Goal: Information Seeking & Learning: Obtain resource

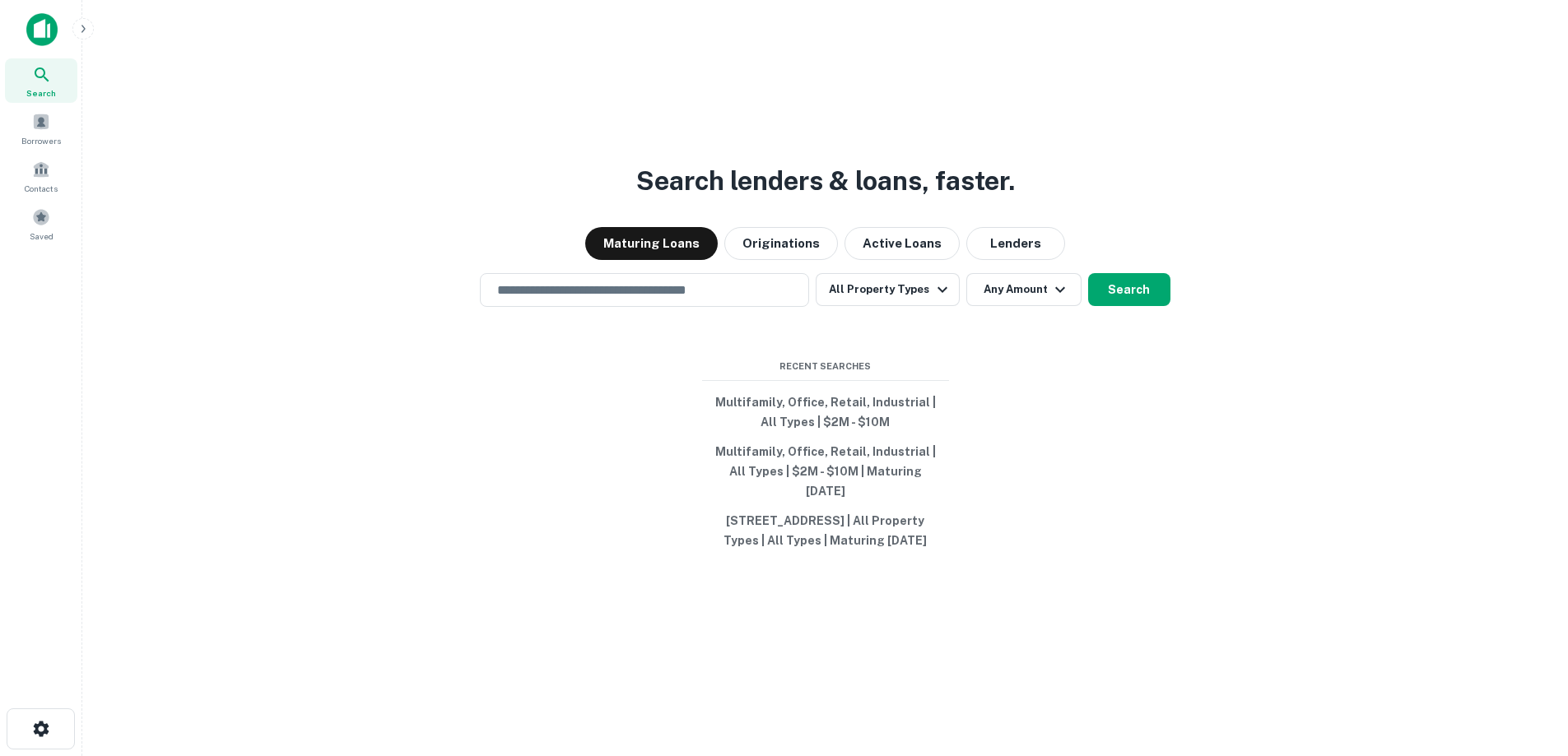
click at [1219, 519] on div "Search lenders & loans, faster. Maturing Loans Originations Active Loans Lender…" at bounding box center [825, 418] width 1459 height 756
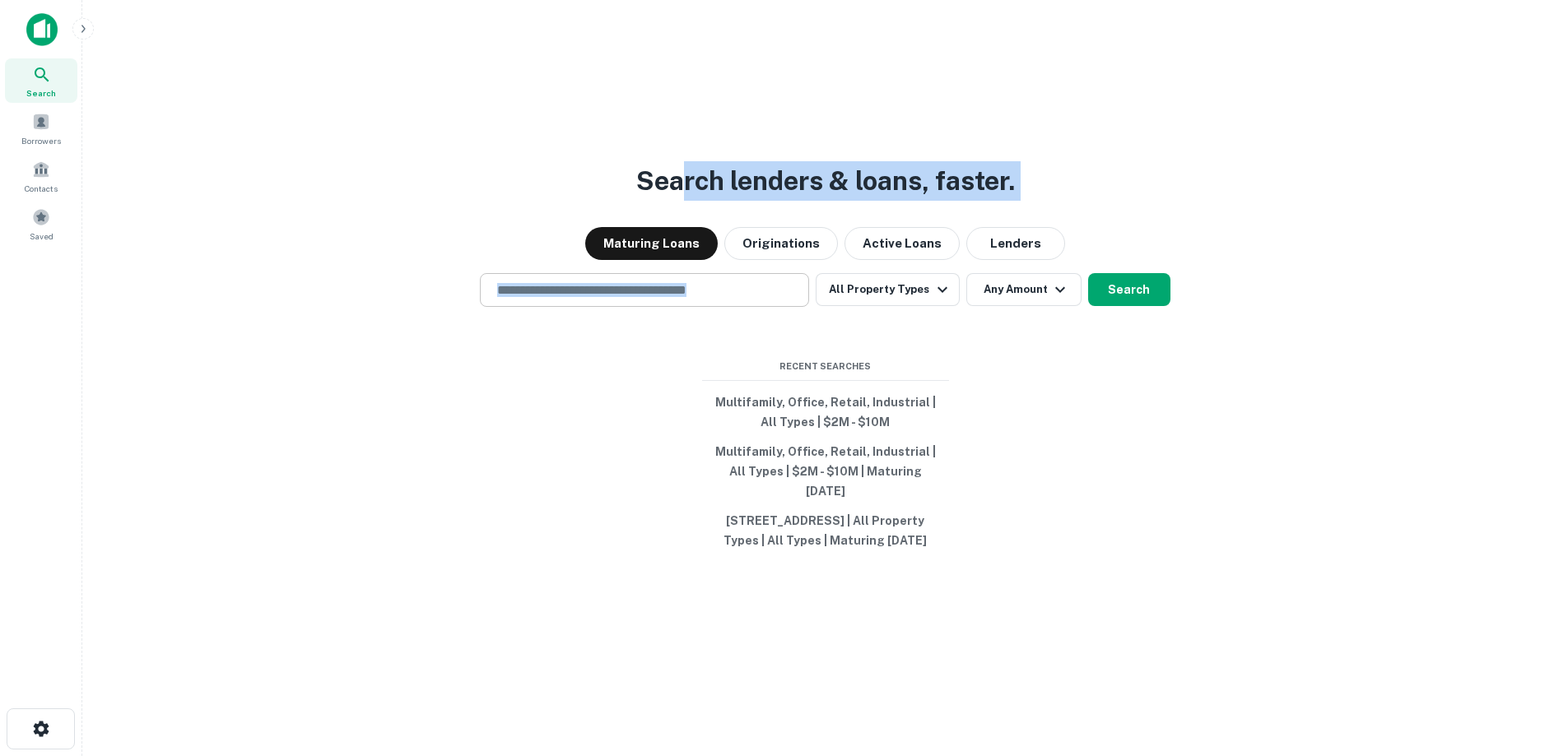
click at [670, 300] on div "​" at bounding box center [644, 290] width 330 height 34
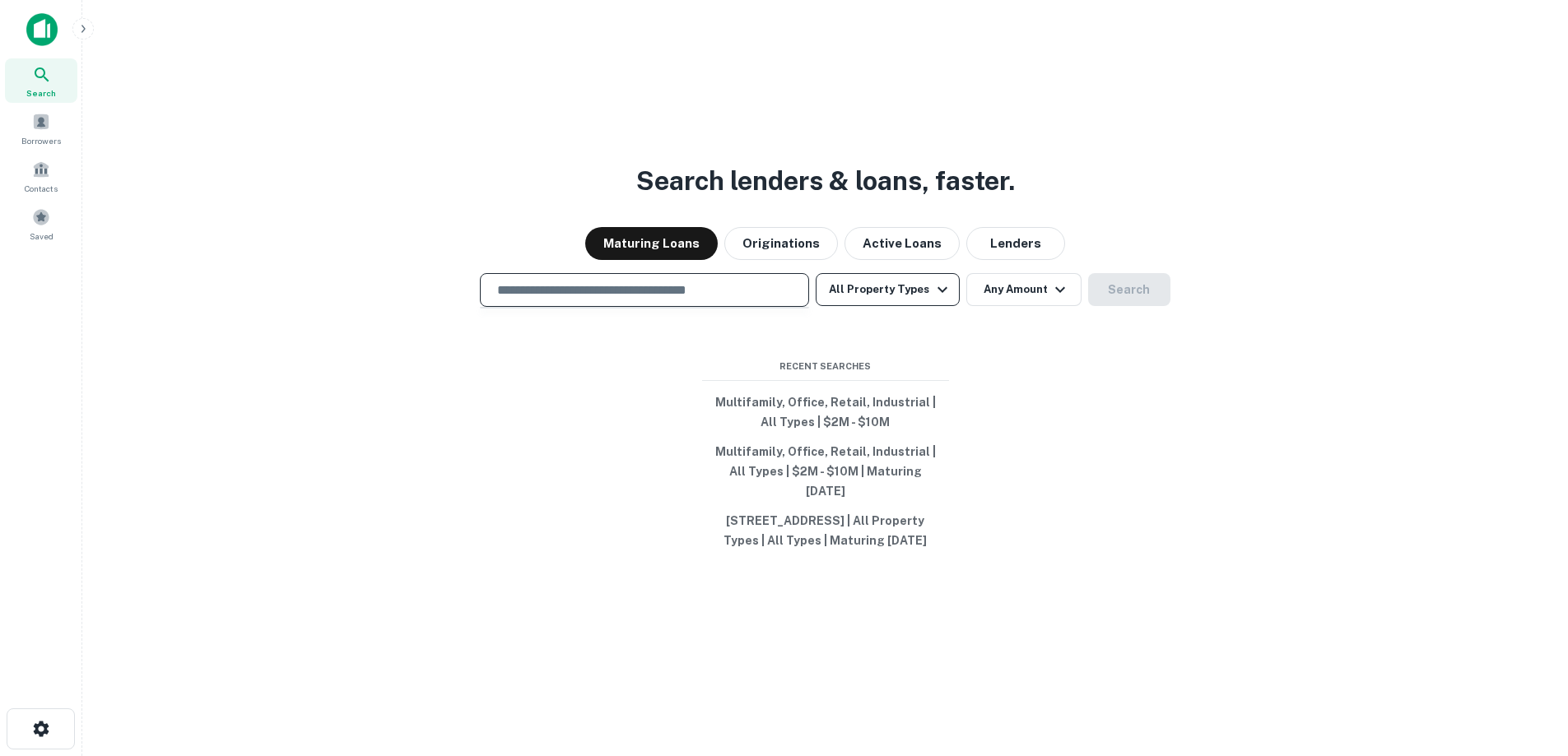
click at [905, 287] on button "All Property Types" at bounding box center [887, 289] width 143 height 33
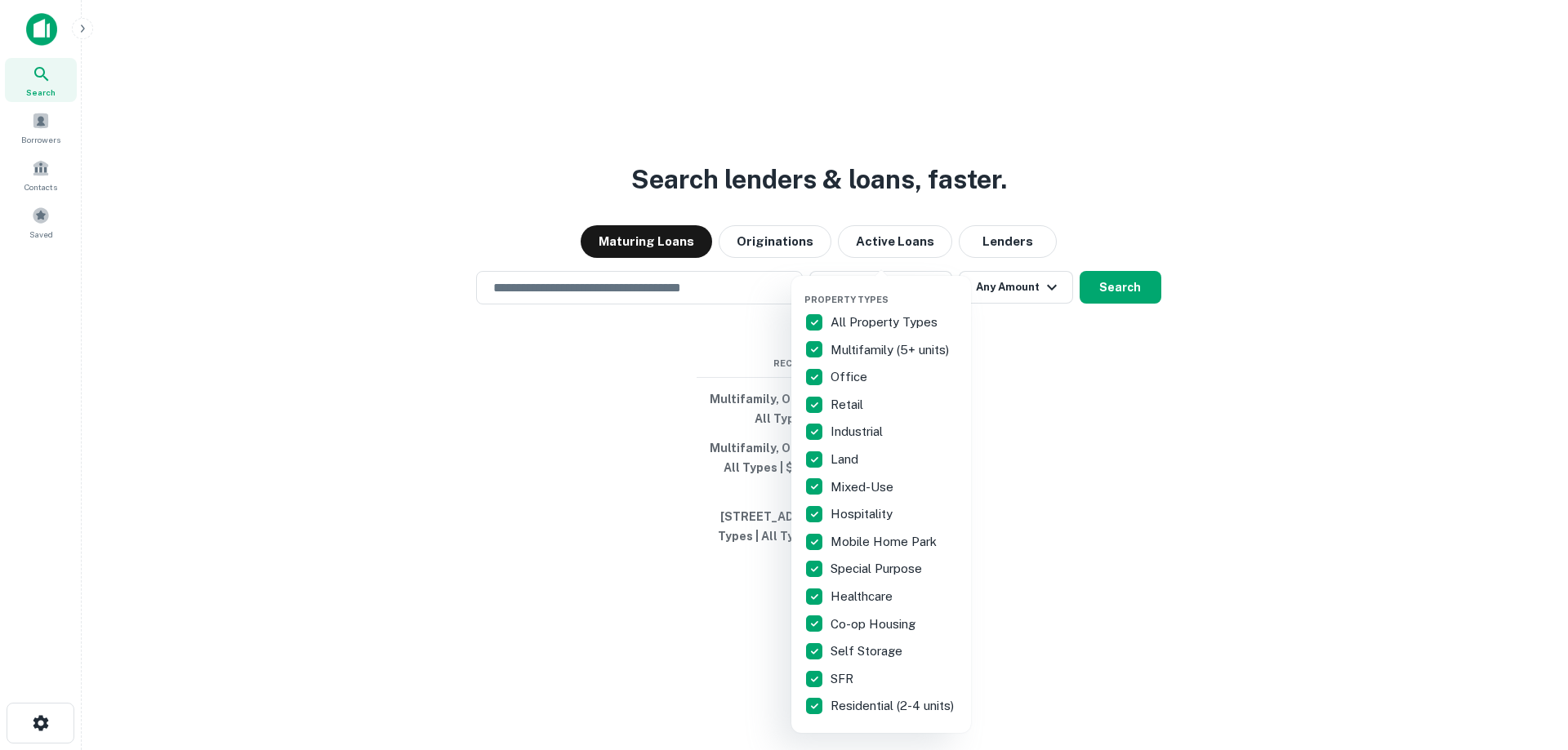
click at [804, 322] on div "Property Types All Property Types Multifamily (5+ units) Office Retail Industri…" at bounding box center [881, 505] width 180 height 457
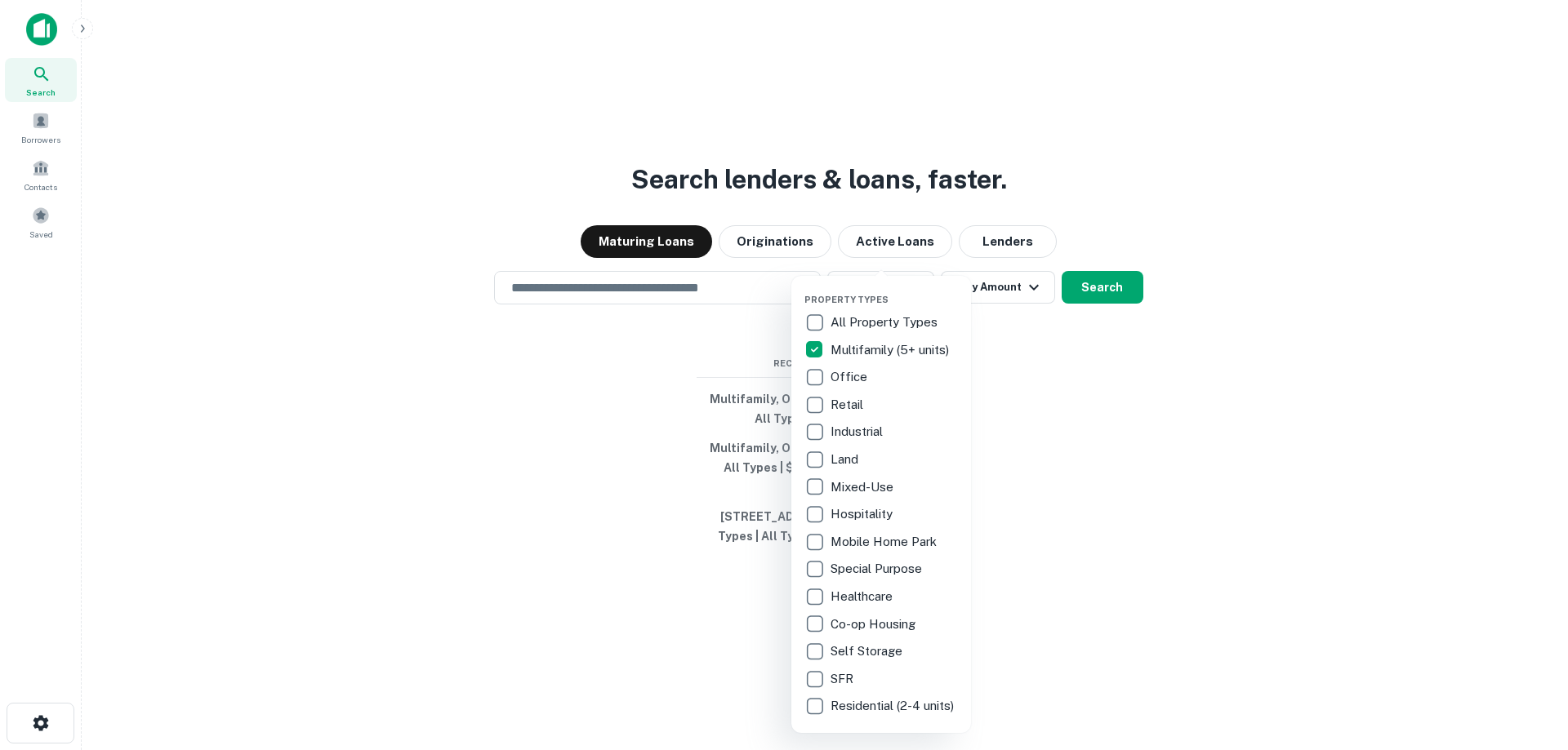
click at [831, 375] on p "Office" at bounding box center [850, 377] width 40 height 19
click at [1156, 404] on div at bounding box center [784, 375] width 1568 height 750
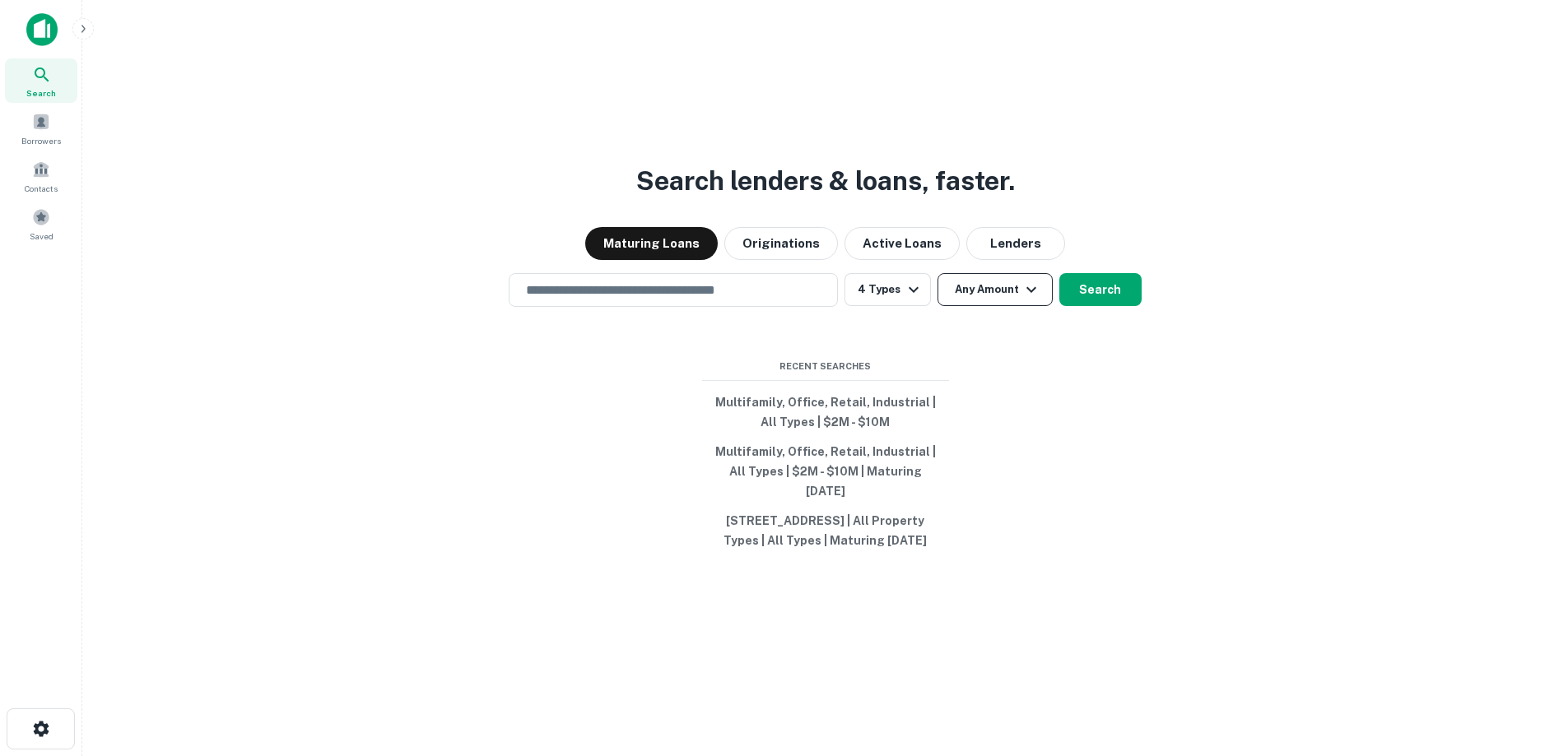
click at [1011, 291] on button "Any Amount" at bounding box center [995, 289] width 115 height 33
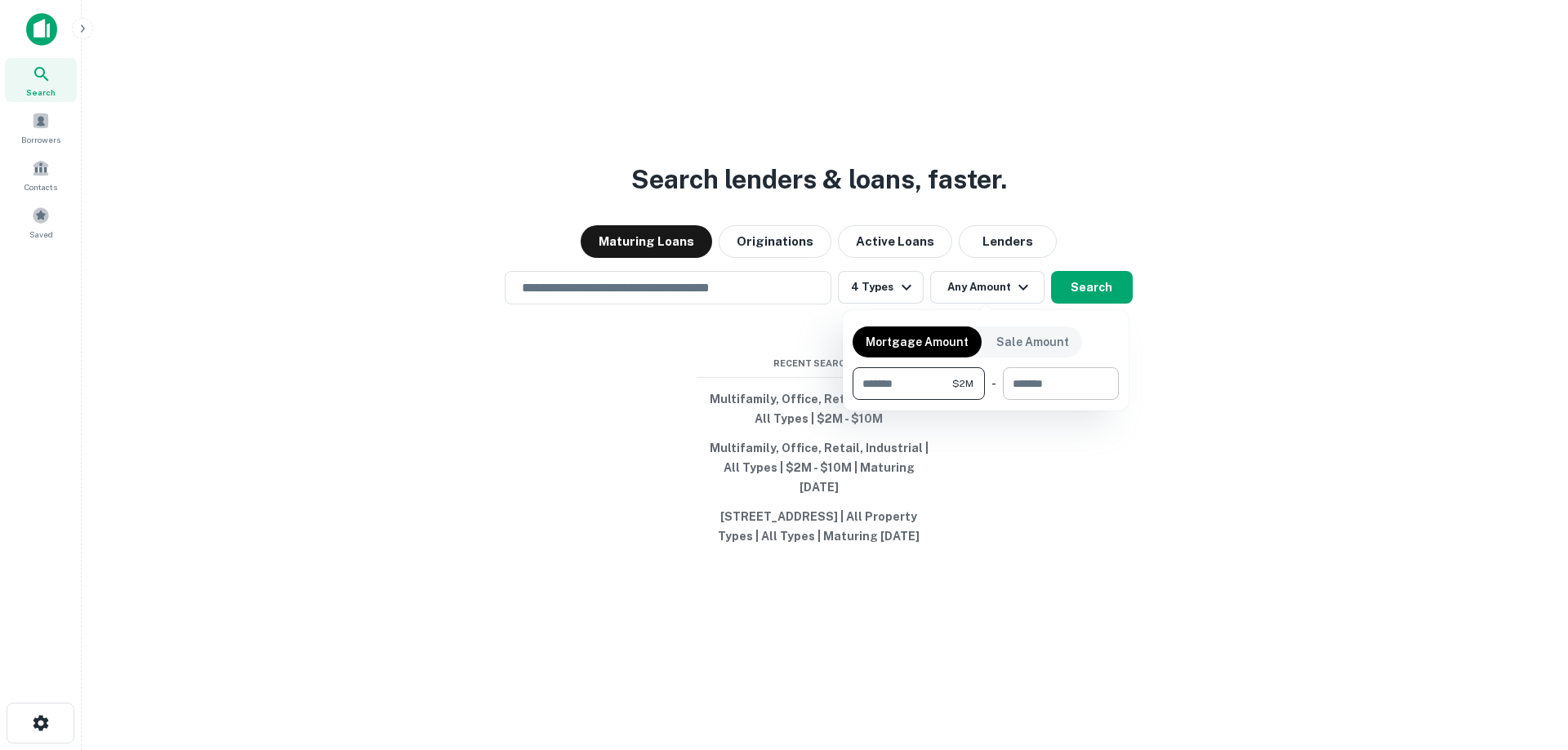
type input "*******"
click at [1047, 371] on input "number" at bounding box center [1054, 383] width 104 height 32
type input "********"
click at [1091, 289] on div at bounding box center [784, 375] width 1568 height 750
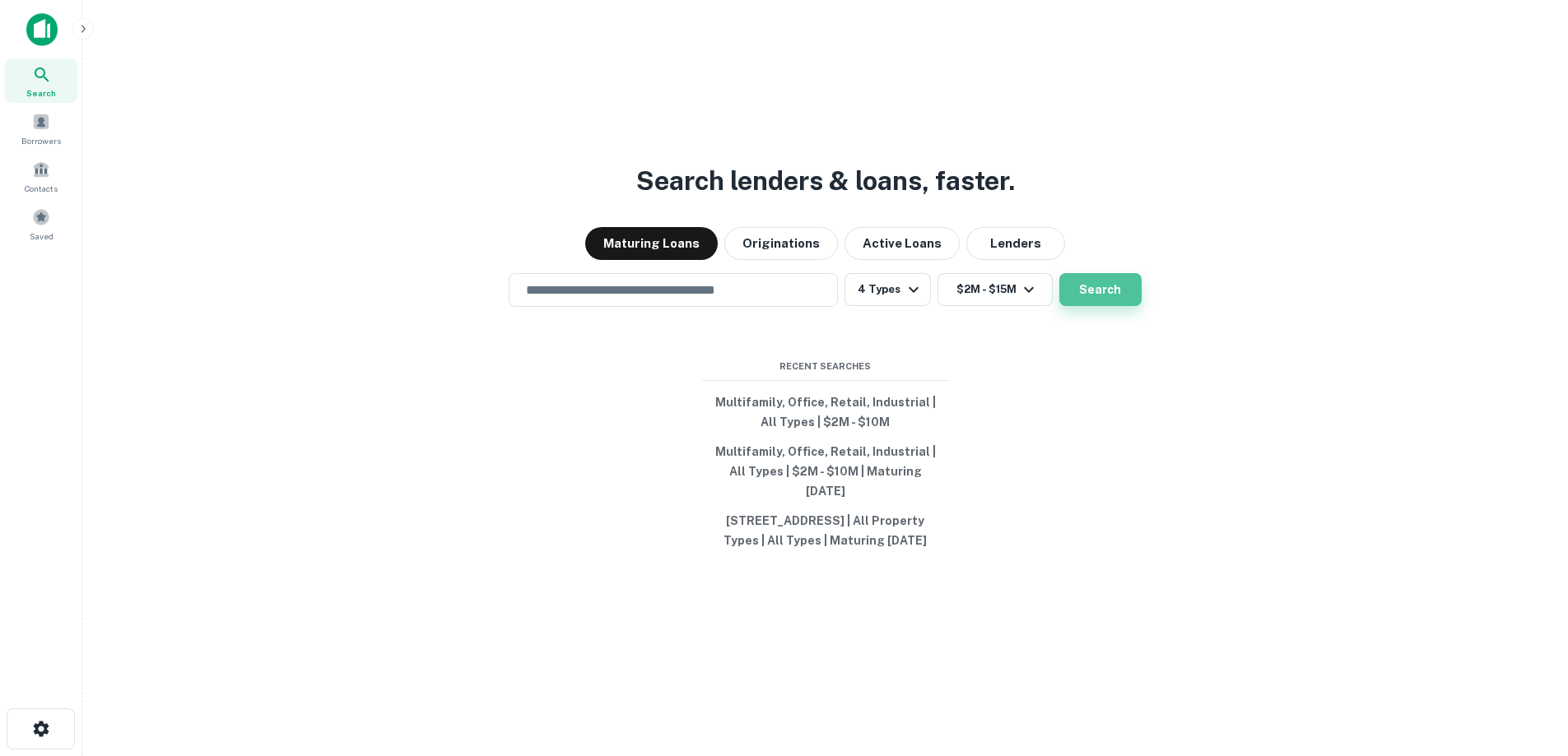
click at [1100, 291] on button "Search" at bounding box center [1100, 289] width 82 height 33
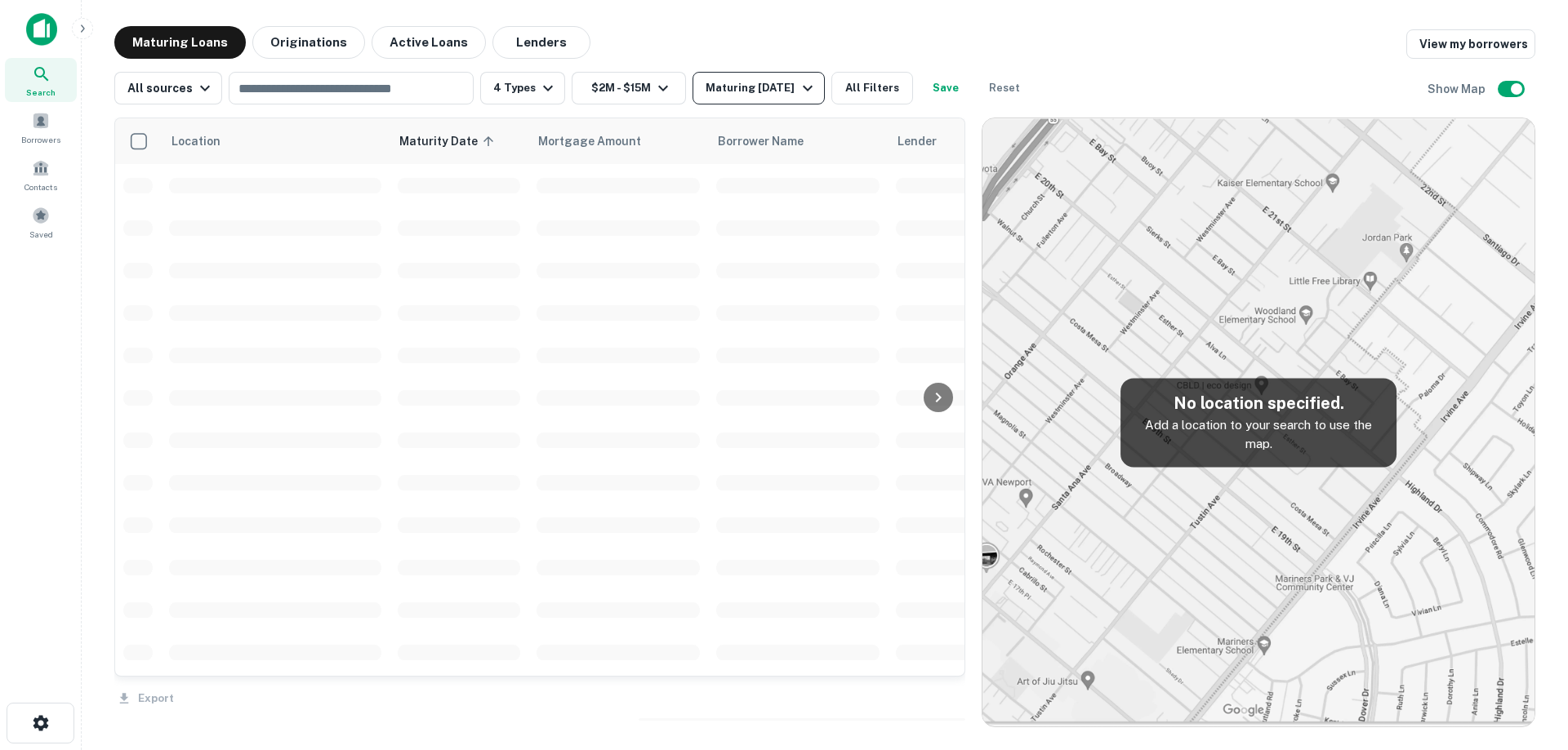
click at [781, 86] on div "Maturing In 1 Year" at bounding box center [761, 88] width 111 height 19
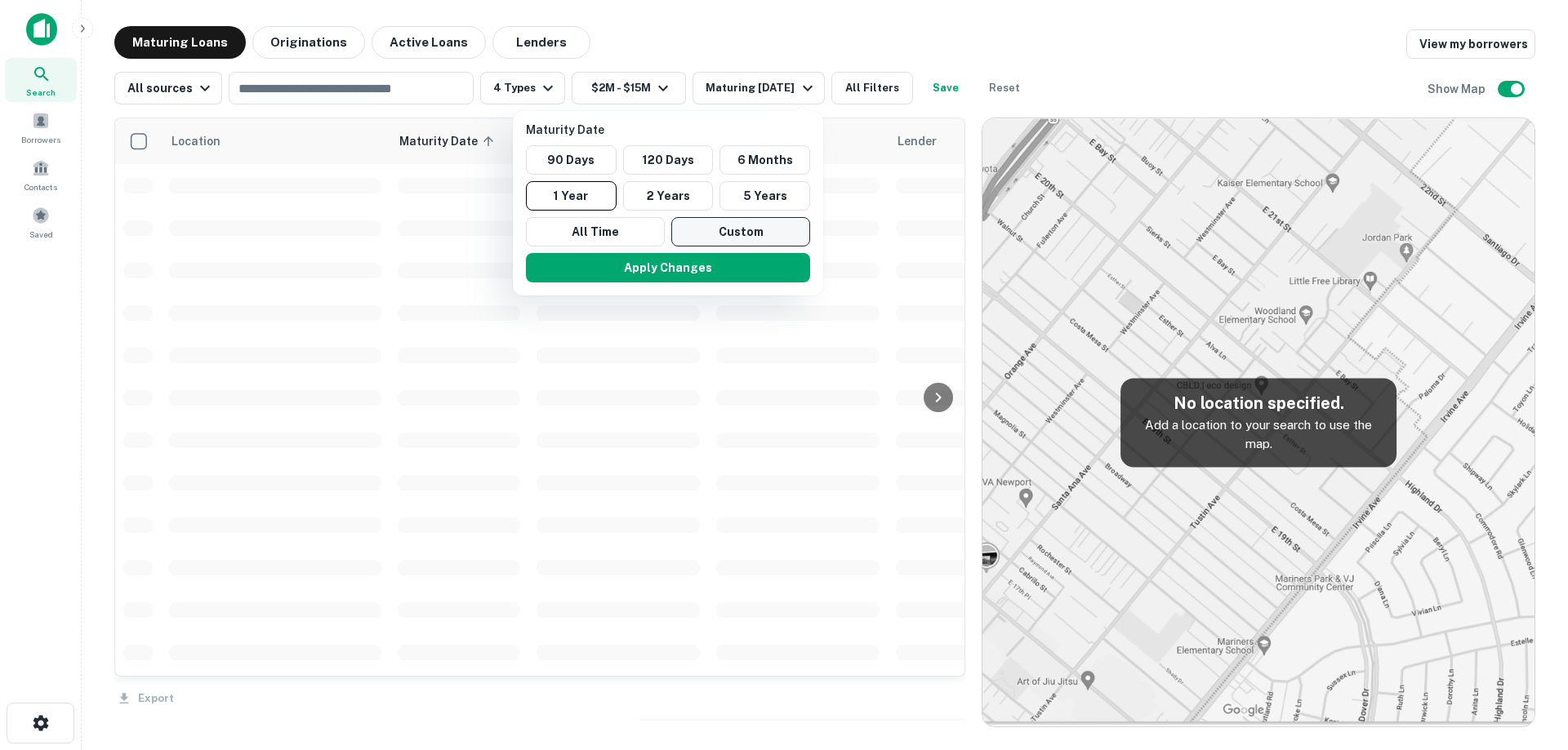
click at [774, 226] on button "Custom" at bounding box center [741, 232] width 138 height 30
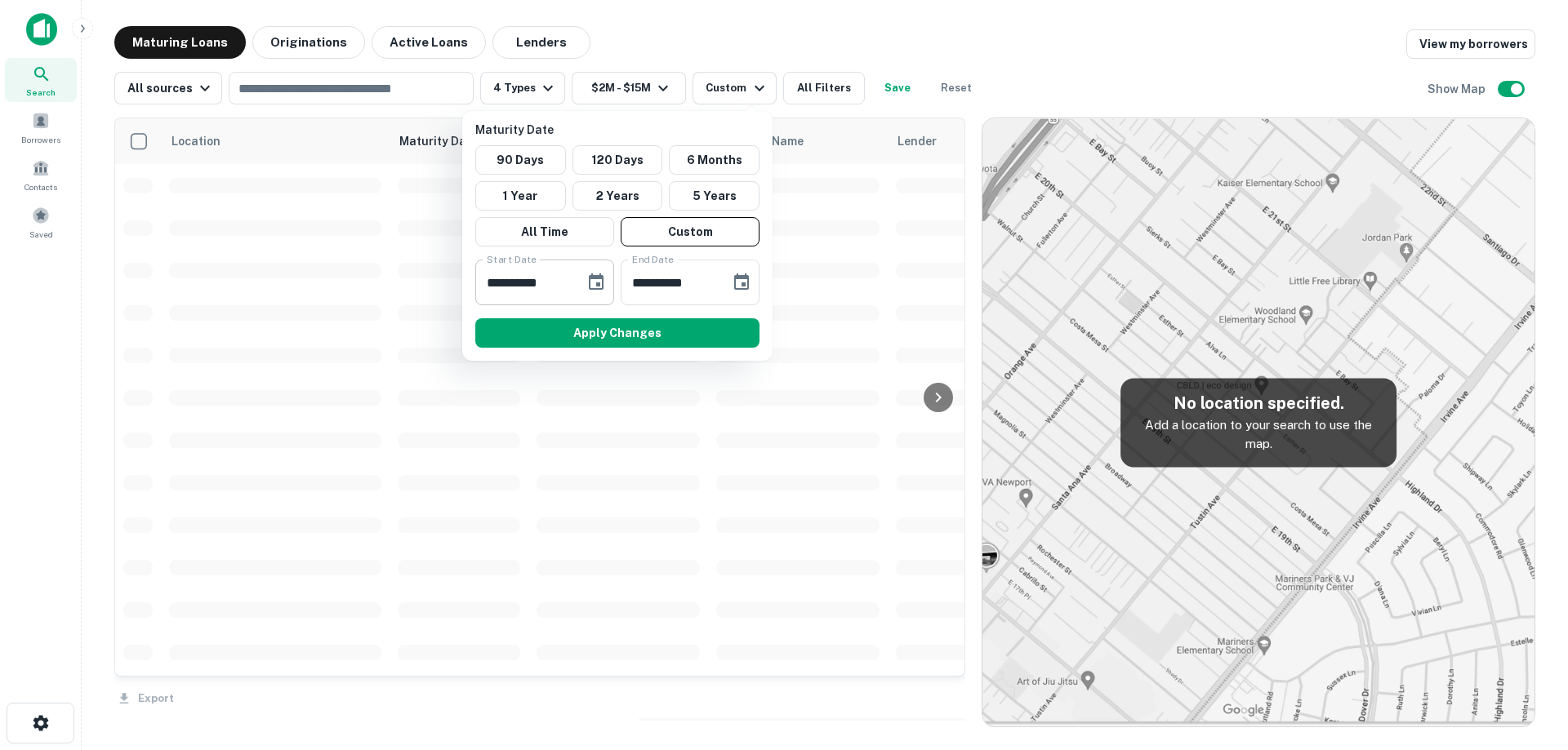
click at [592, 283] on icon "Choose date, selected date is Mar 12, 2025" at bounding box center [596, 282] width 19 height 19
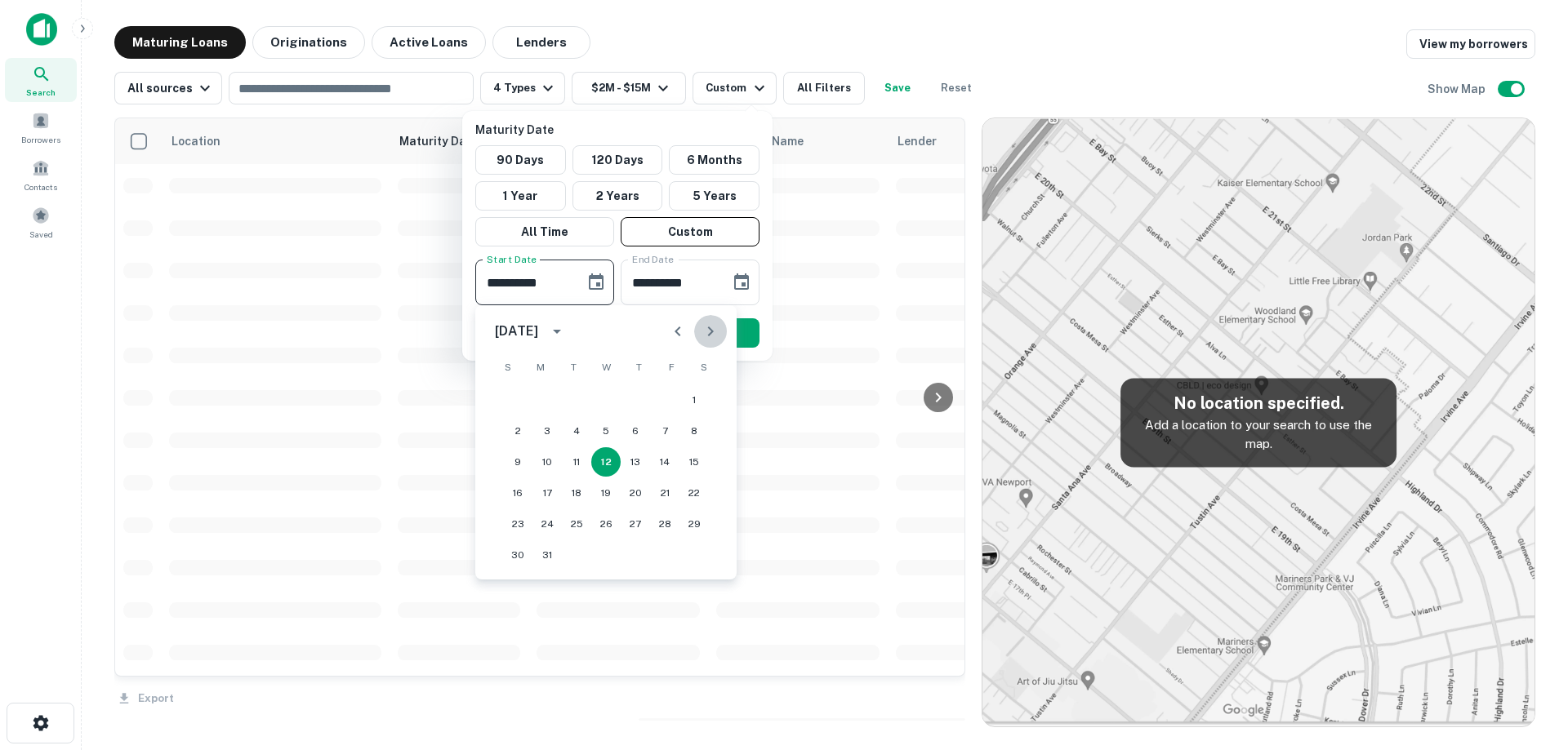
click at [705, 334] on icon "Next month" at bounding box center [710, 331] width 19 height 19
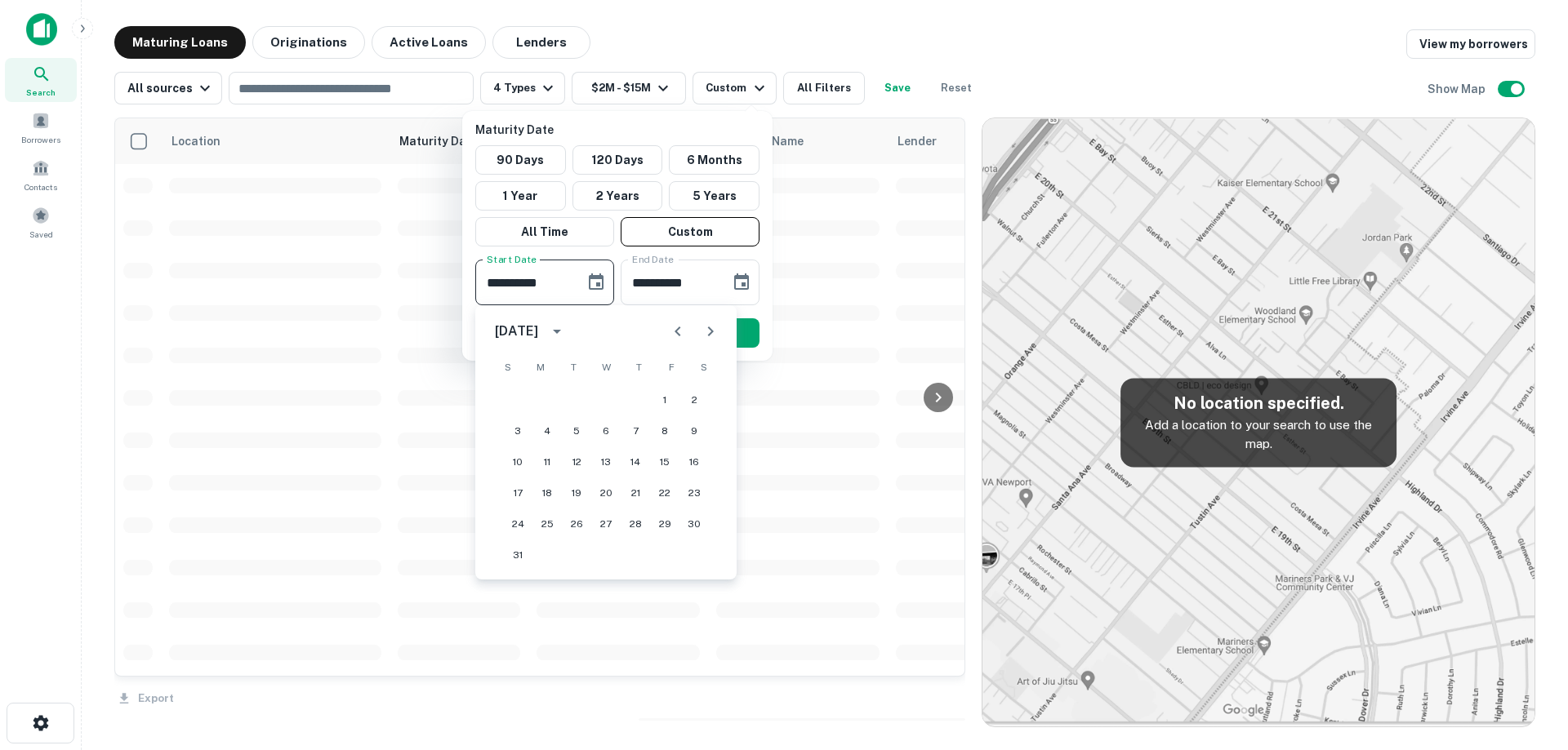
click at [705, 334] on icon "Next month" at bounding box center [710, 331] width 19 height 19
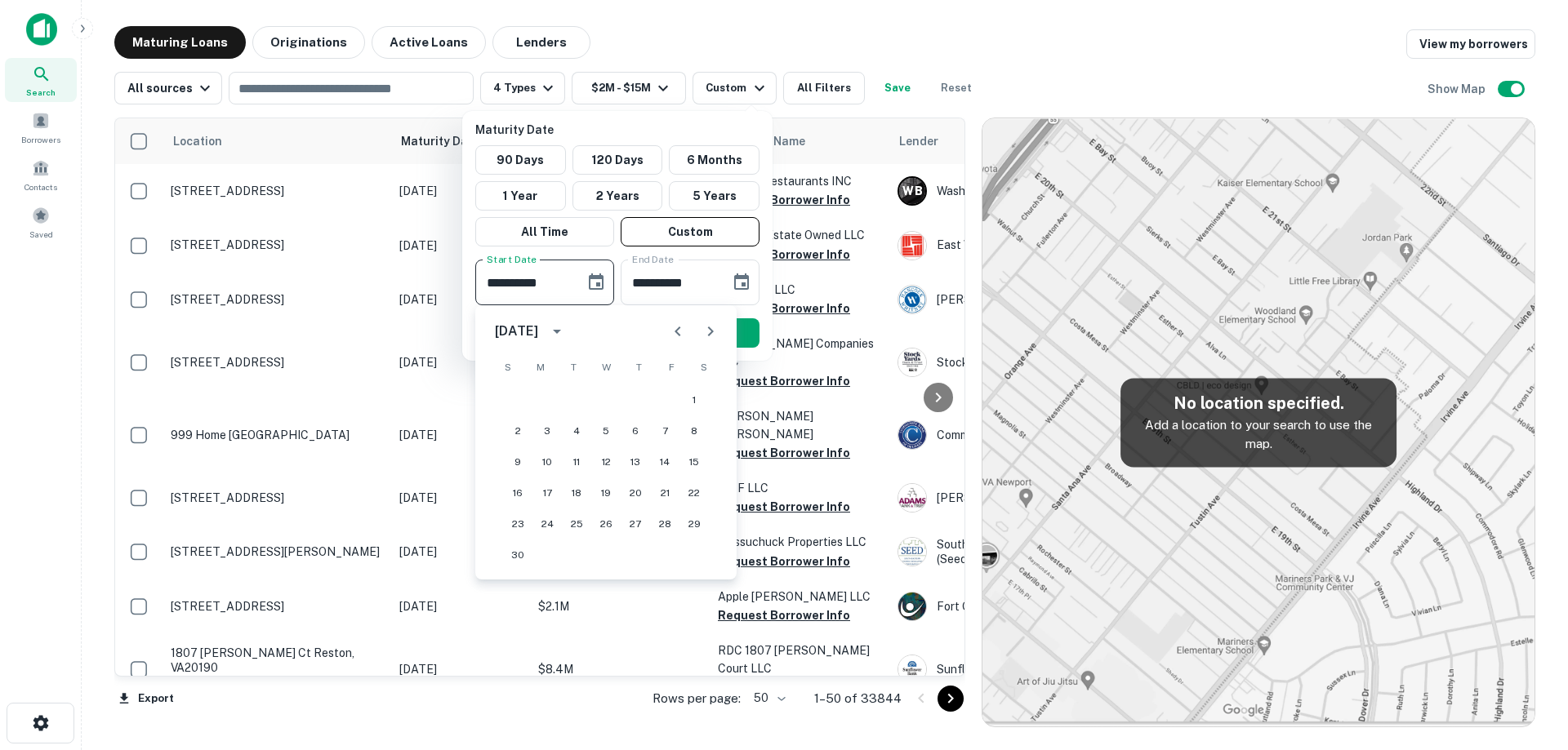
click at [705, 334] on icon "Next month" at bounding box center [710, 331] width 19 height 19
click at [642, 398] on button "1" at bounding box center [635, 400] width 30 height 30
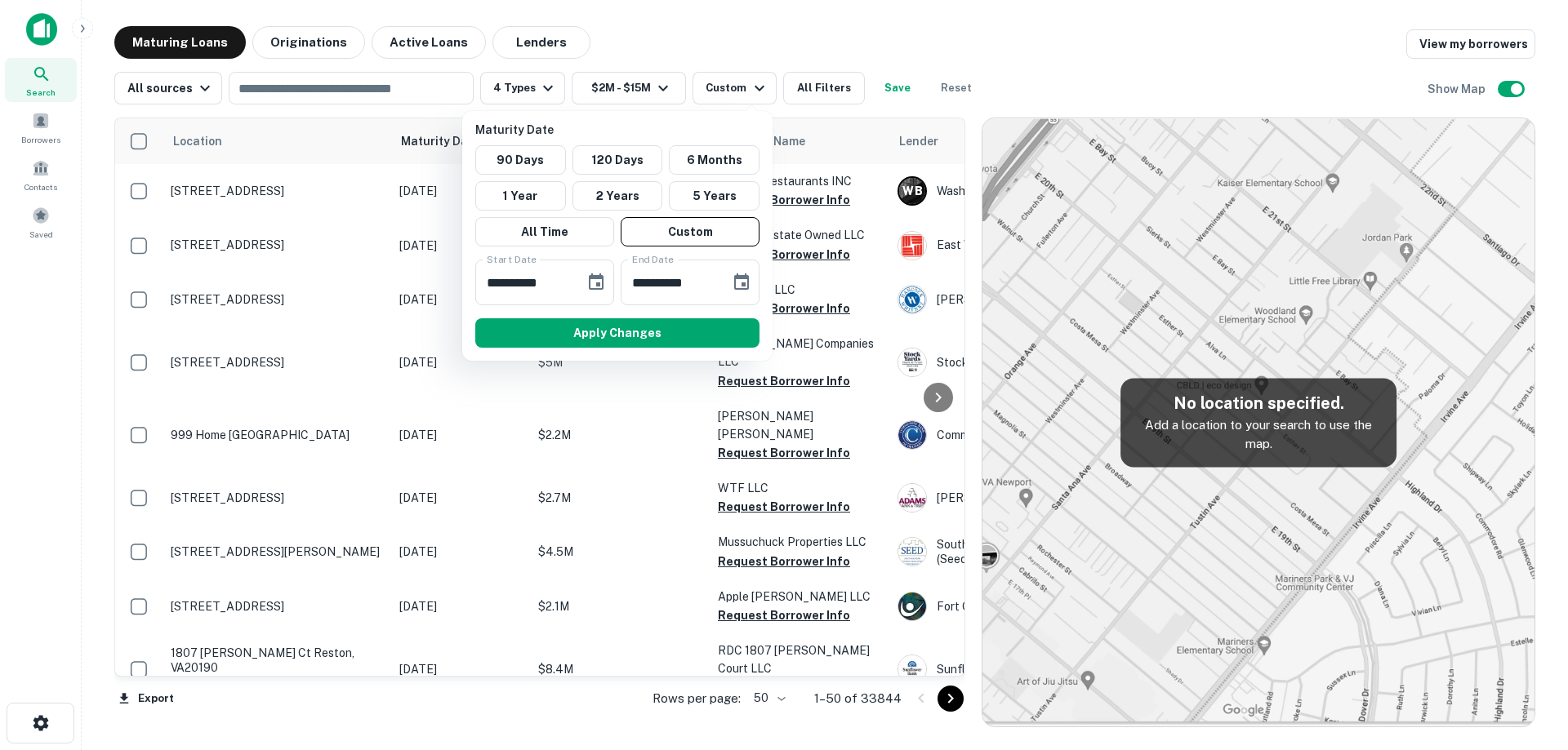
type input "**********"
click at [751, 282] on button "Choose date, selected date is Sep 8, 2025" at bounding box center [741, 282] width 32 height 32
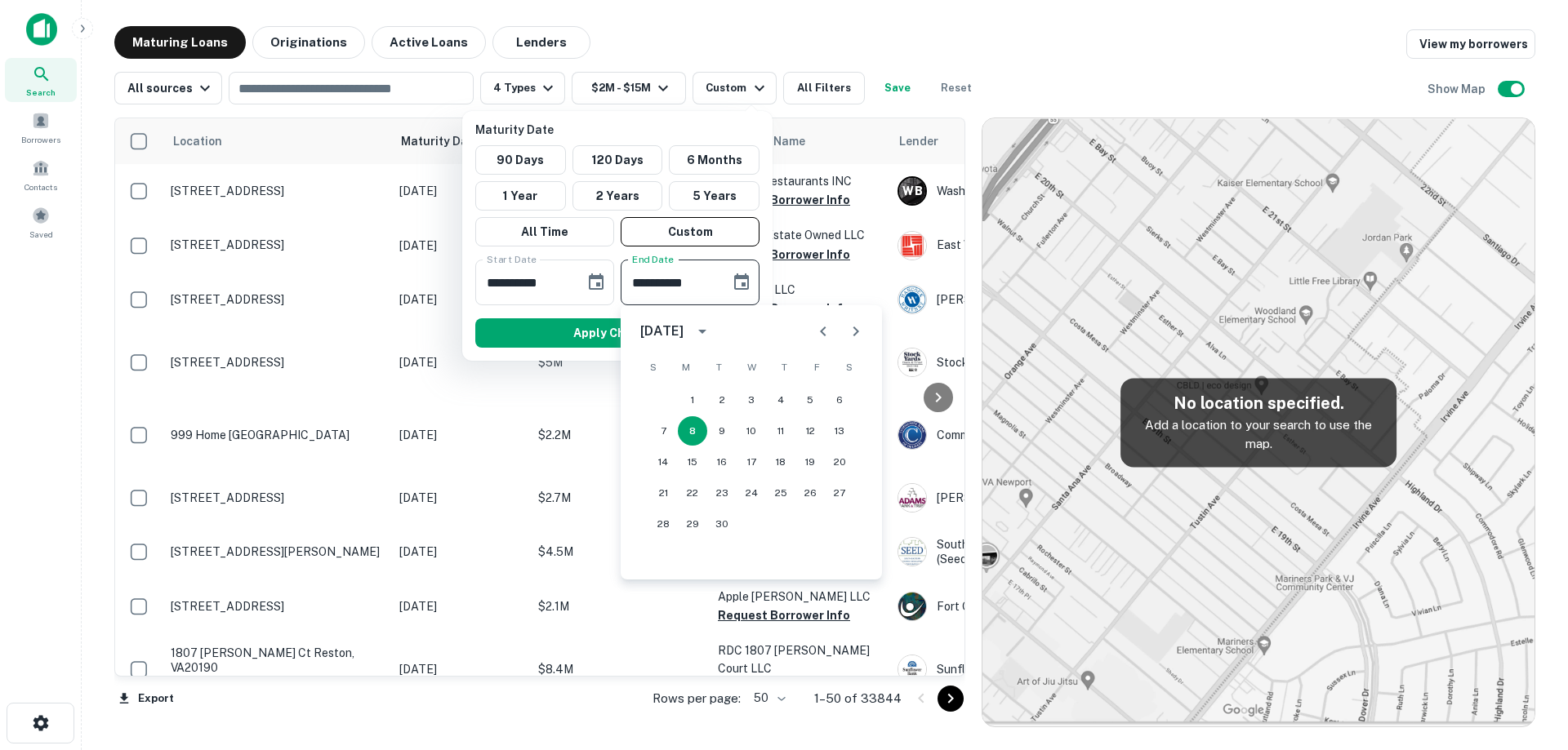
click at [854, 336] on icon "Next month" at bounding box center [855, 331] width 6 height 10
click at [838, 525] on button "31" at bounding box center [840, 524] width 30 height 30
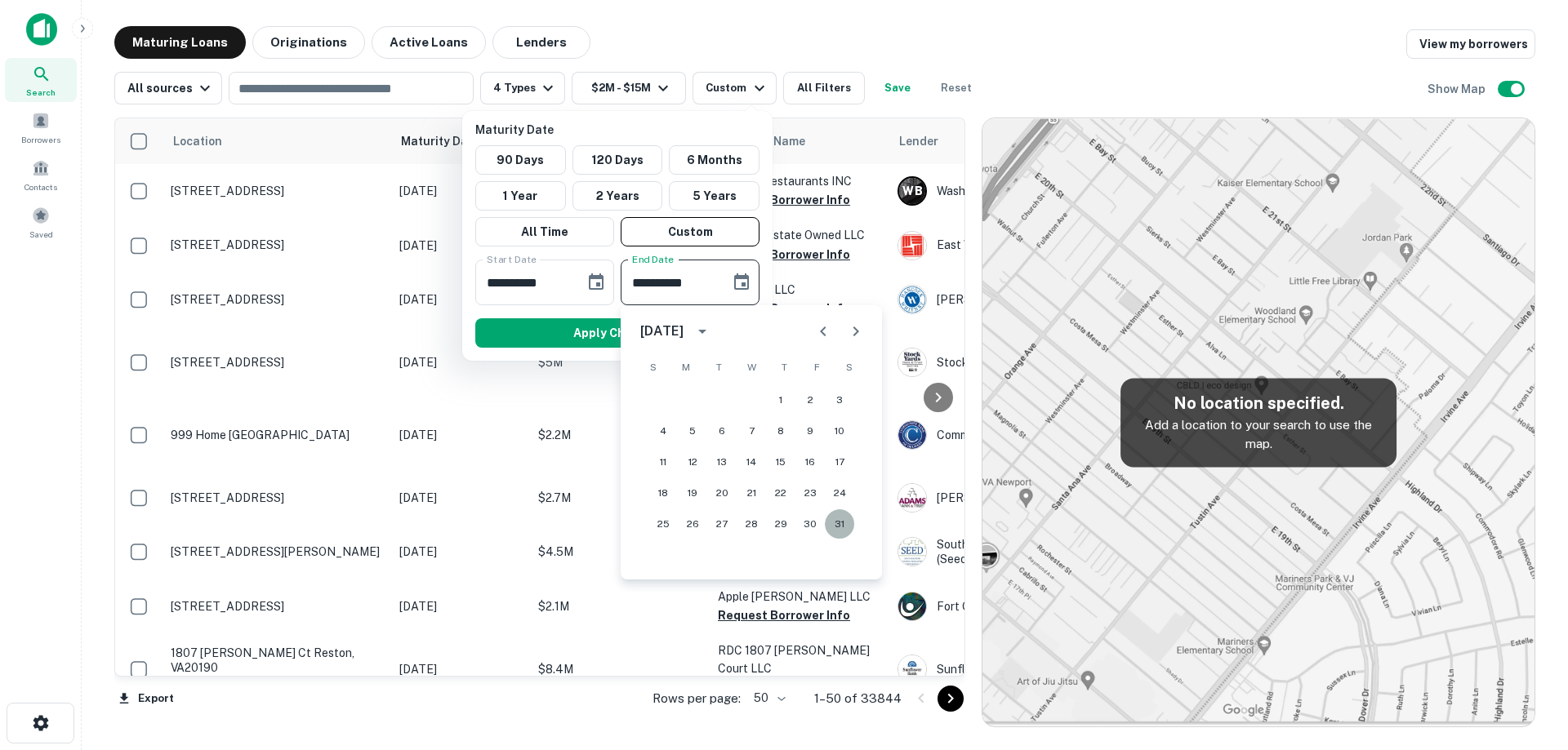
type input "**********"
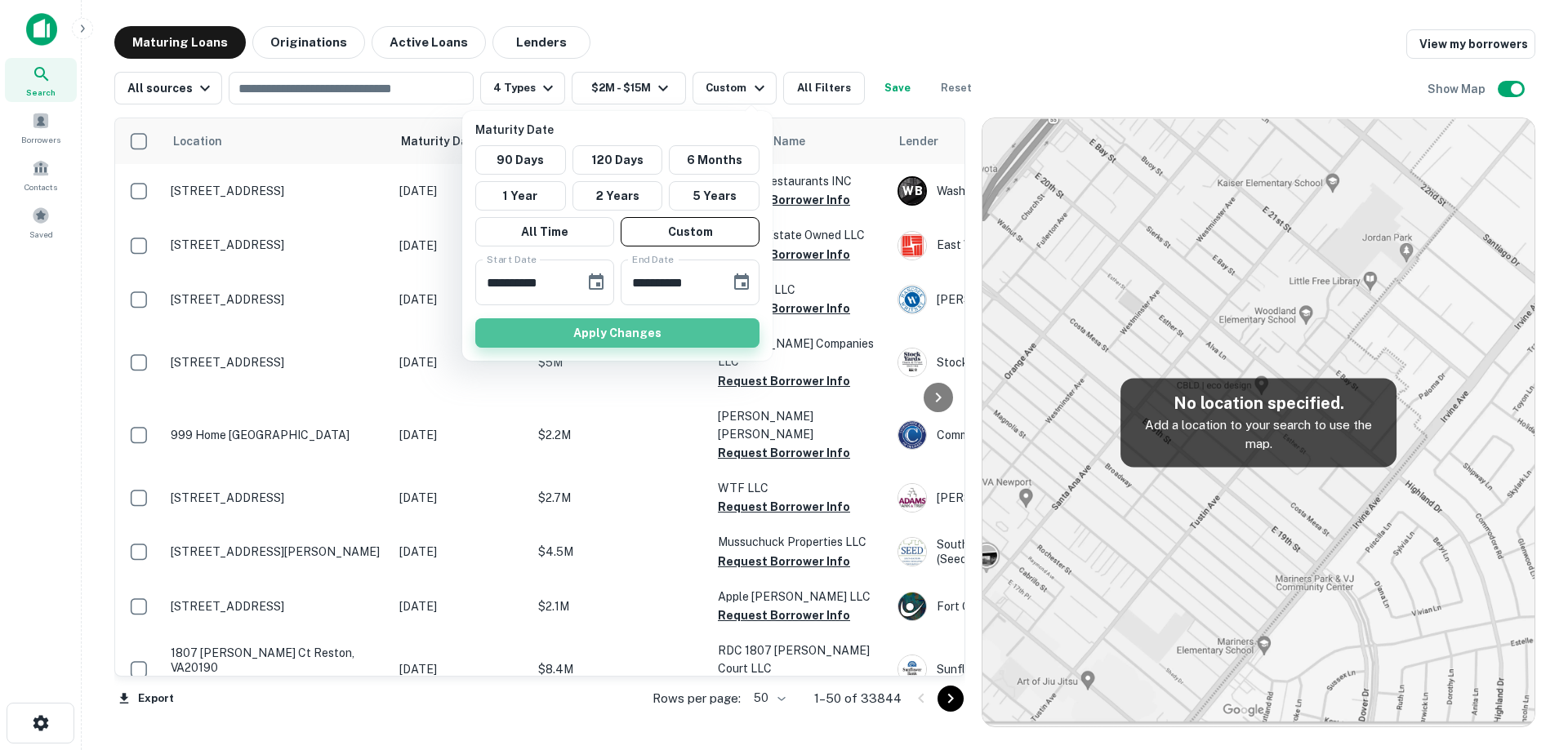
click at [730, 324] on button "Apply Changes" at bounding box center [617, 333] width 284 height 30
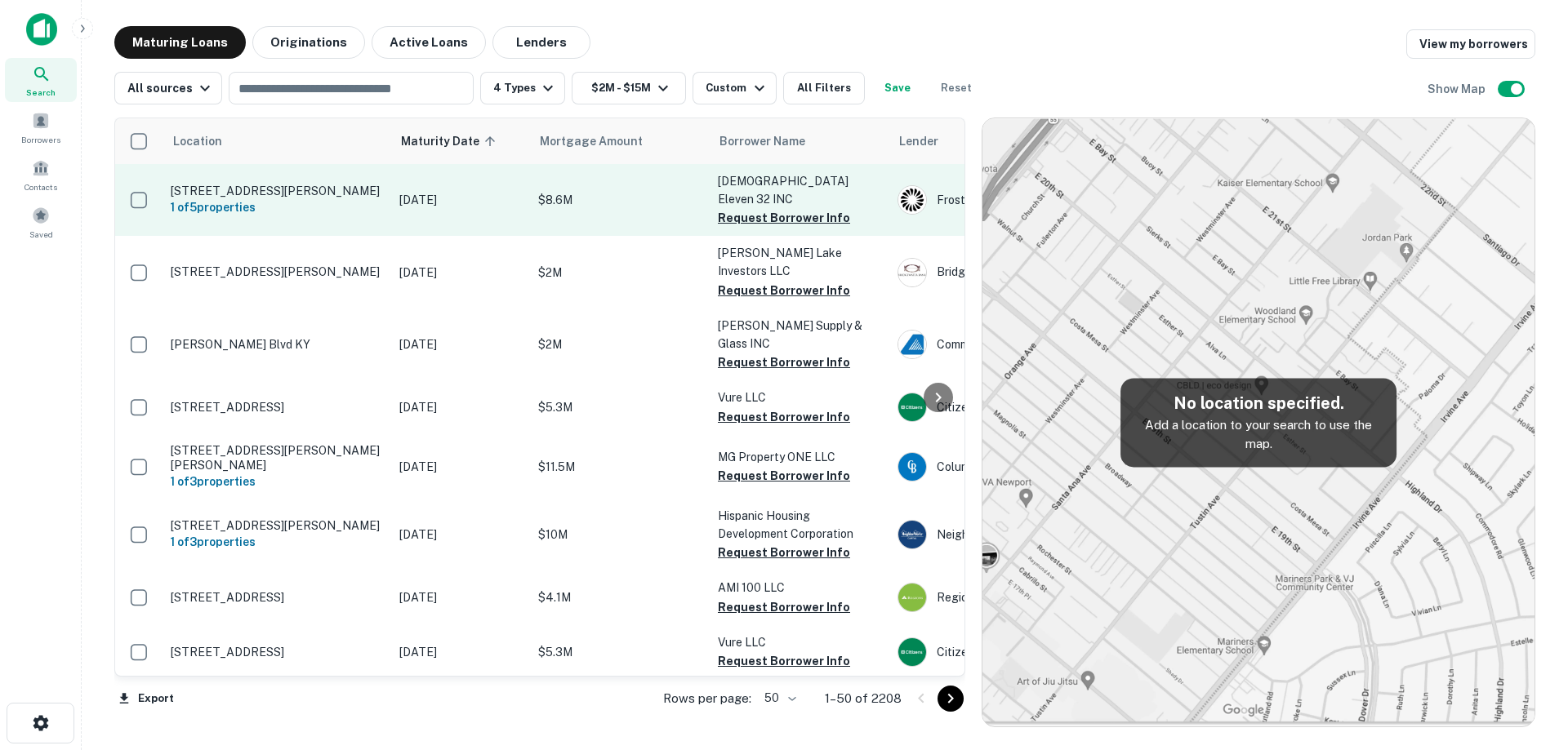
click at [425, 197] on p "Jan 01, 2026" at bounding box center [461, 200] width 123 height 18
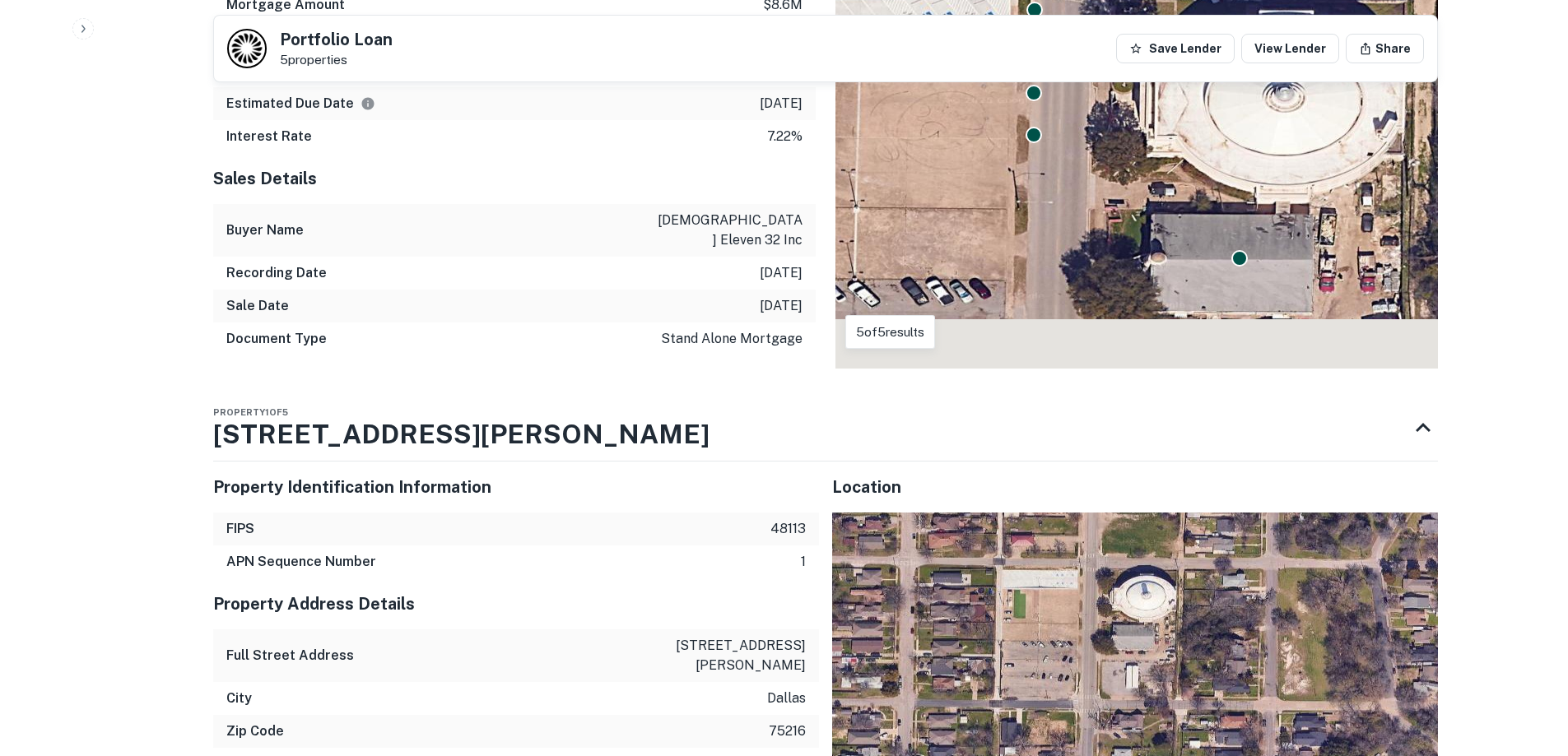
scroll to position [987, 0]
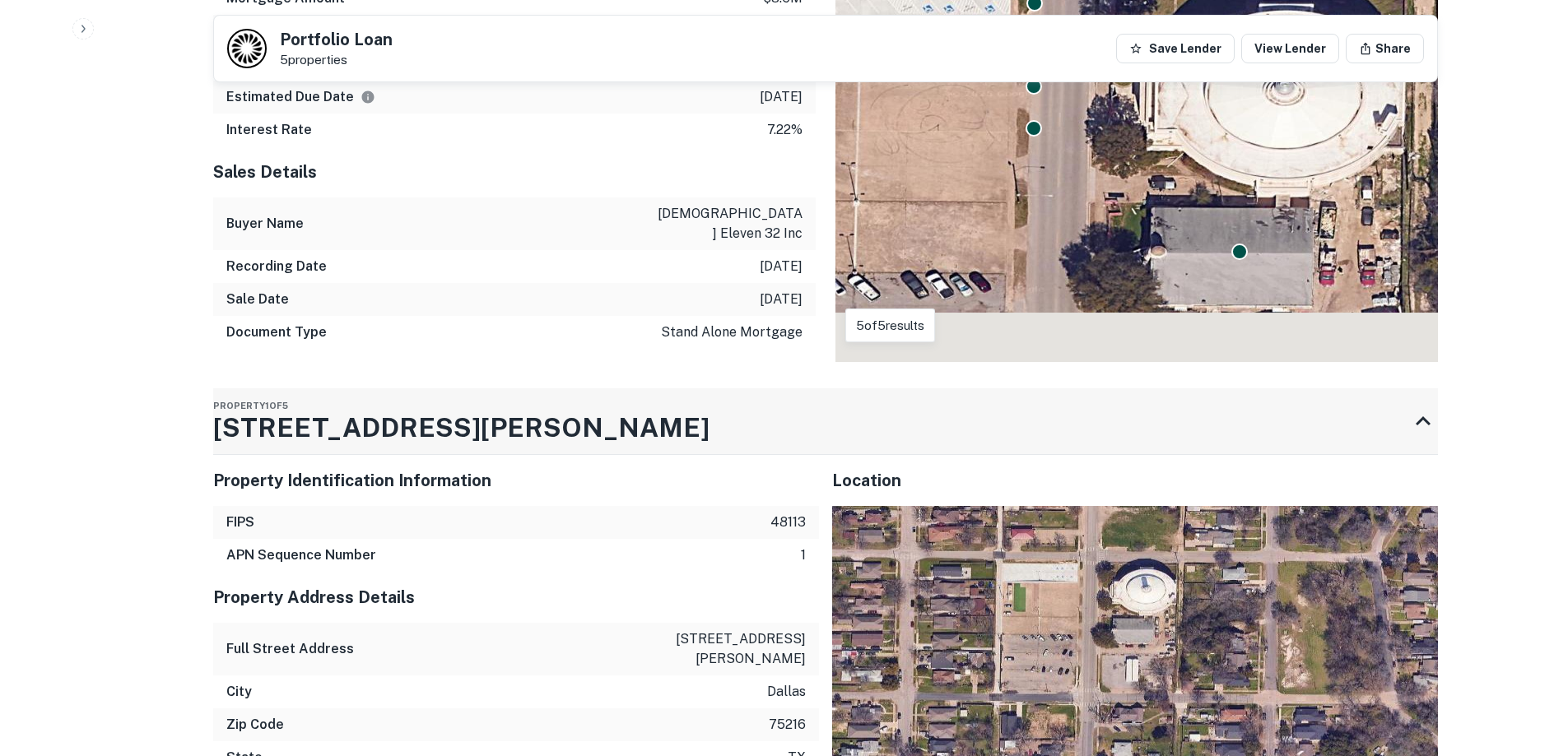
drag, startPoint x: 205, startPoint y: 382, endPoint x: 536, endPoint y: 386, distance: 331.0
click at [536, 386] on div "Back to search Portfolio Loan 5 properties Save Lender View Lender Share Buyer …" at bounding box center [825, 699] width 1264 height 3320
drag, startPoint x: 510, startPoint y: 386, endPoint x: 216, endPoint y: 396, distance: 294.2
click at [216, 396] on div "Property 1 of 5 1900 S EWING AVE" at bounding box center [810, 421] width 1195 height 66
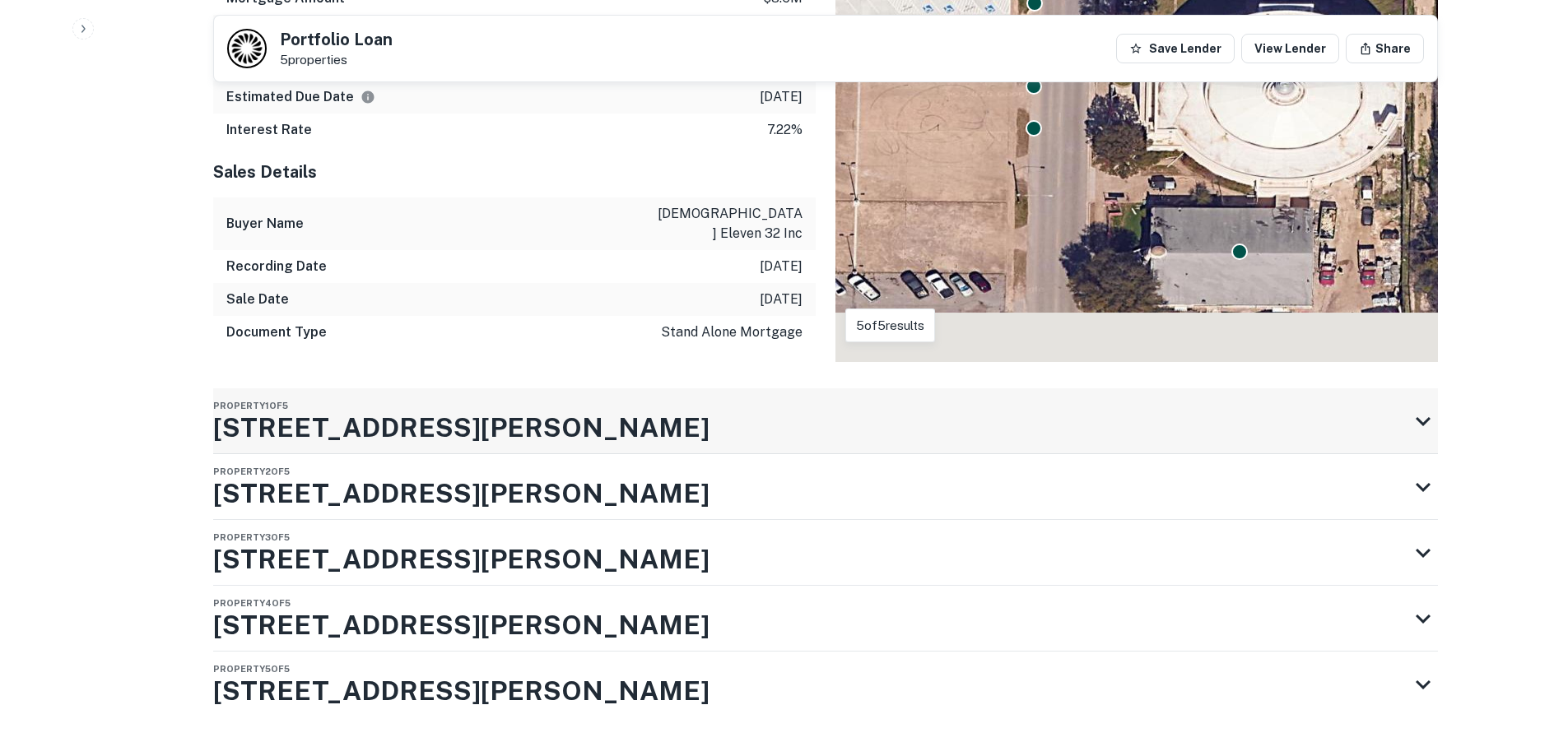
drag, startPoint x: 212, startPoint y: 394, endPoint x: 535, endPoint y: 398, distance: 323.0
click at [535, 398] on div "Property 1 of 5 1900 S EWING AVE" at bounding box center [810, 421] width 1195 height 66
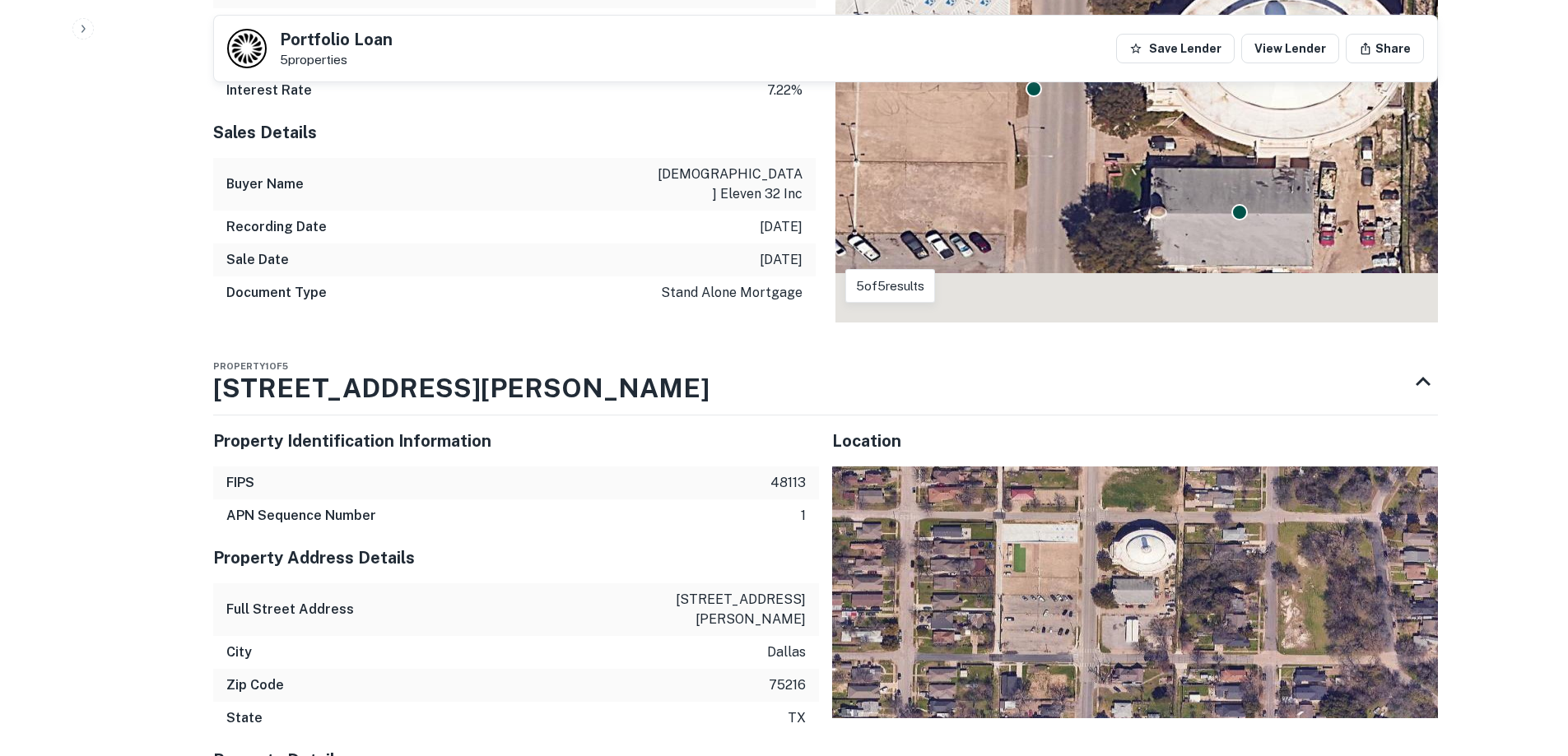
scroll to position [1070, 0]
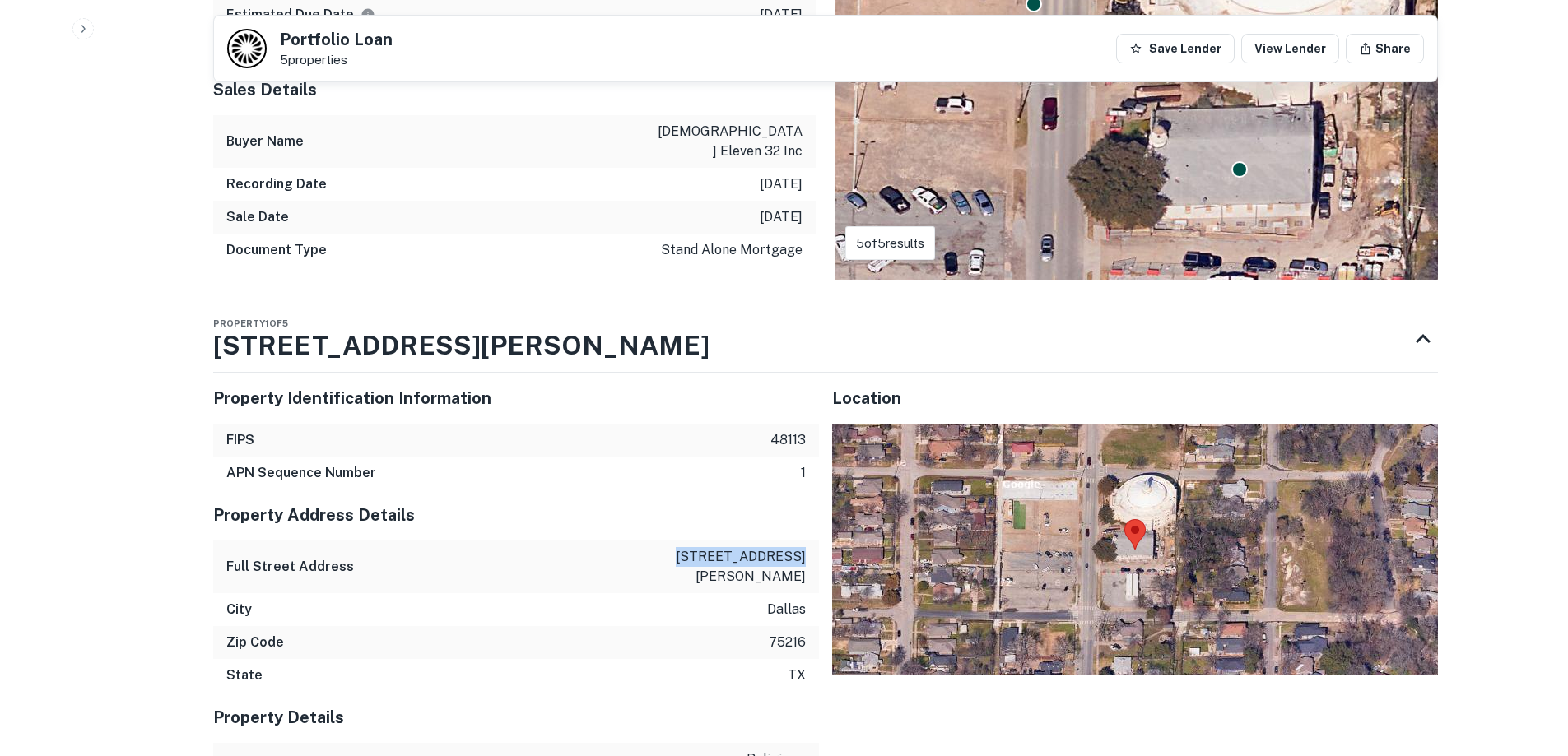
drag, startPoint x: 692, startPoint y: 518, endPoint x: 808, endPoint y: 519, distance: 116.0
click at [808, 541] on div "Full Street Address 1900 s ewing ave" at bounding box center [516, 567] width 606 height 53
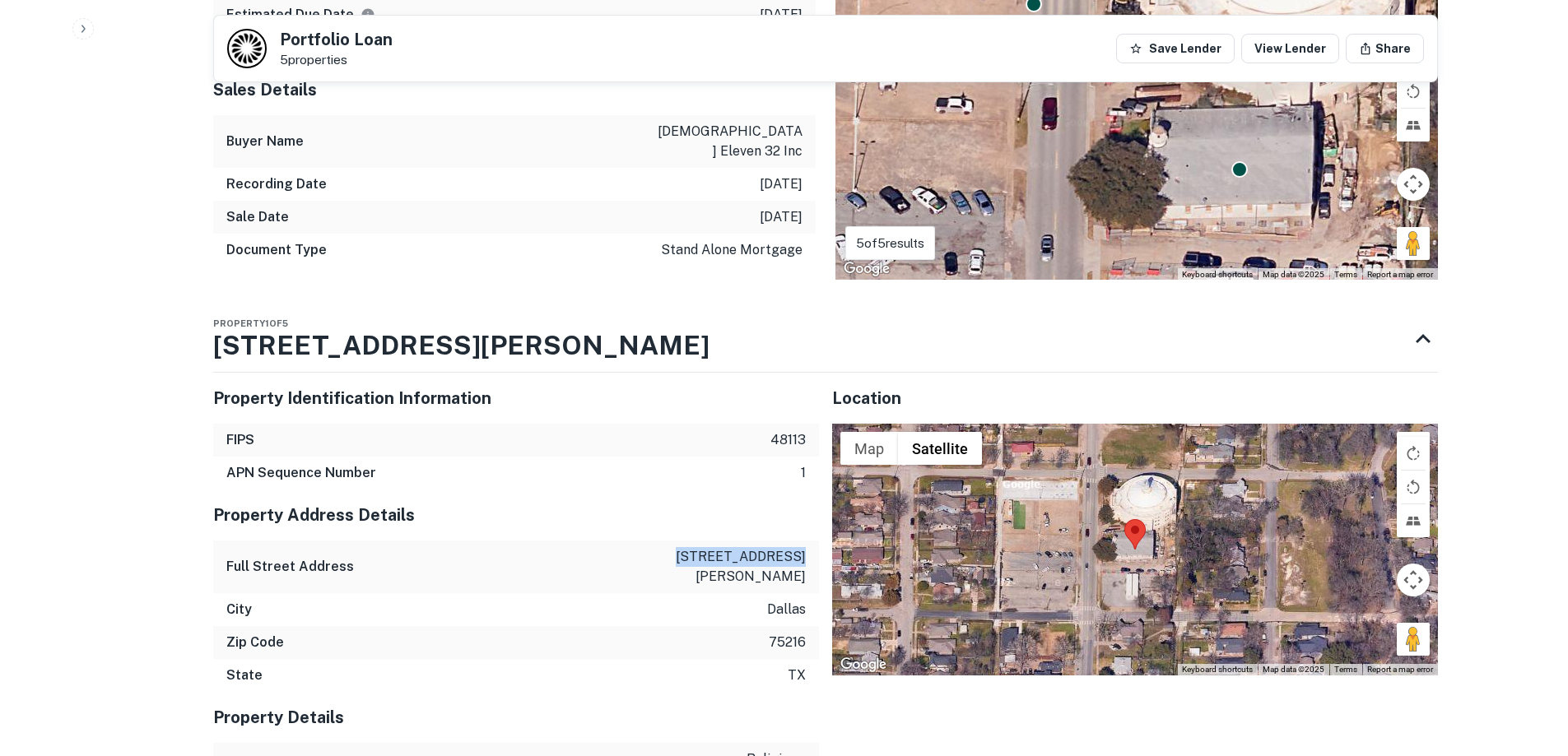
copy p "1900 s ewing ave"
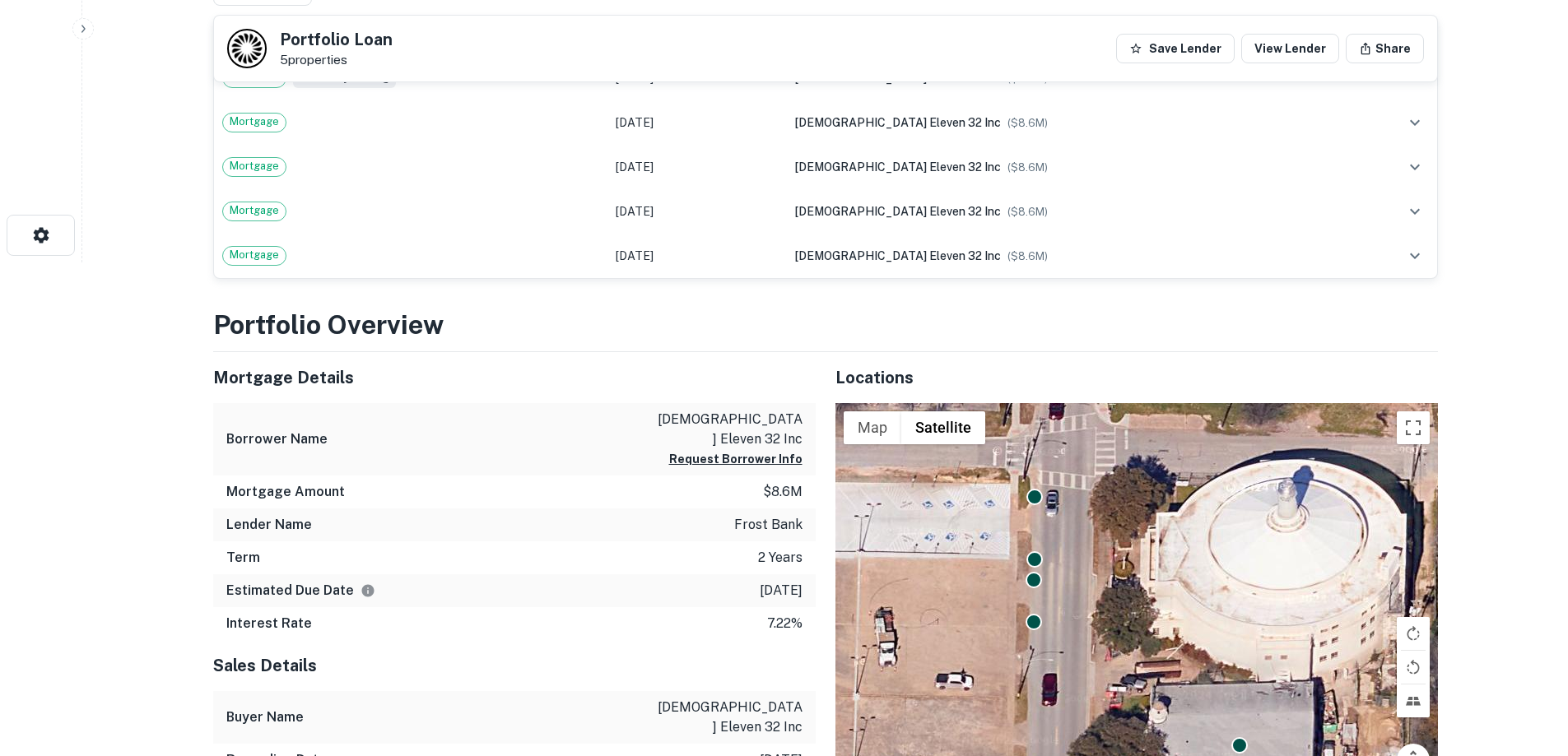
scroll to position [0, 0]
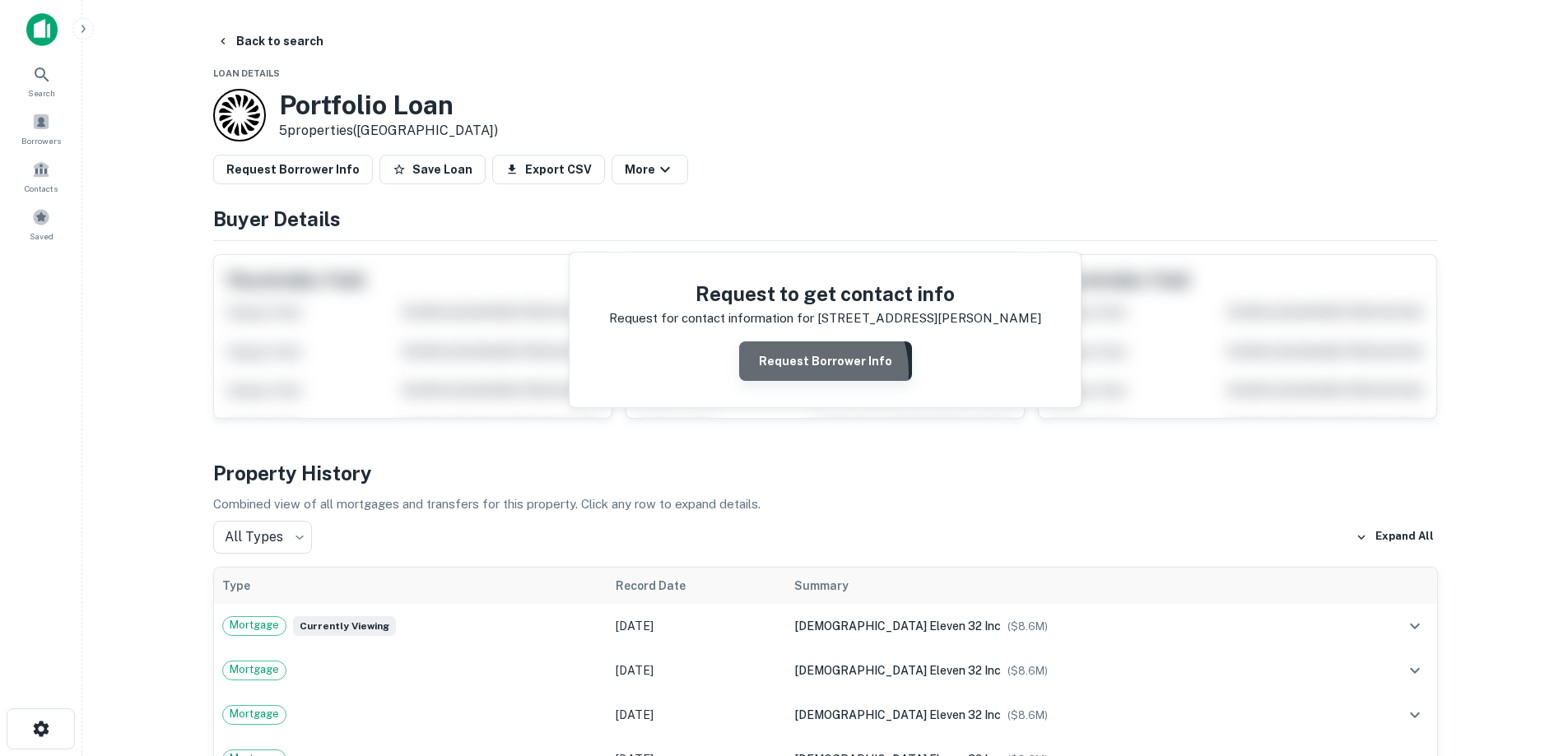
click at [810, 372] on button "Request Borrower Info" at bounding box center [826, 361] width 173 height 40
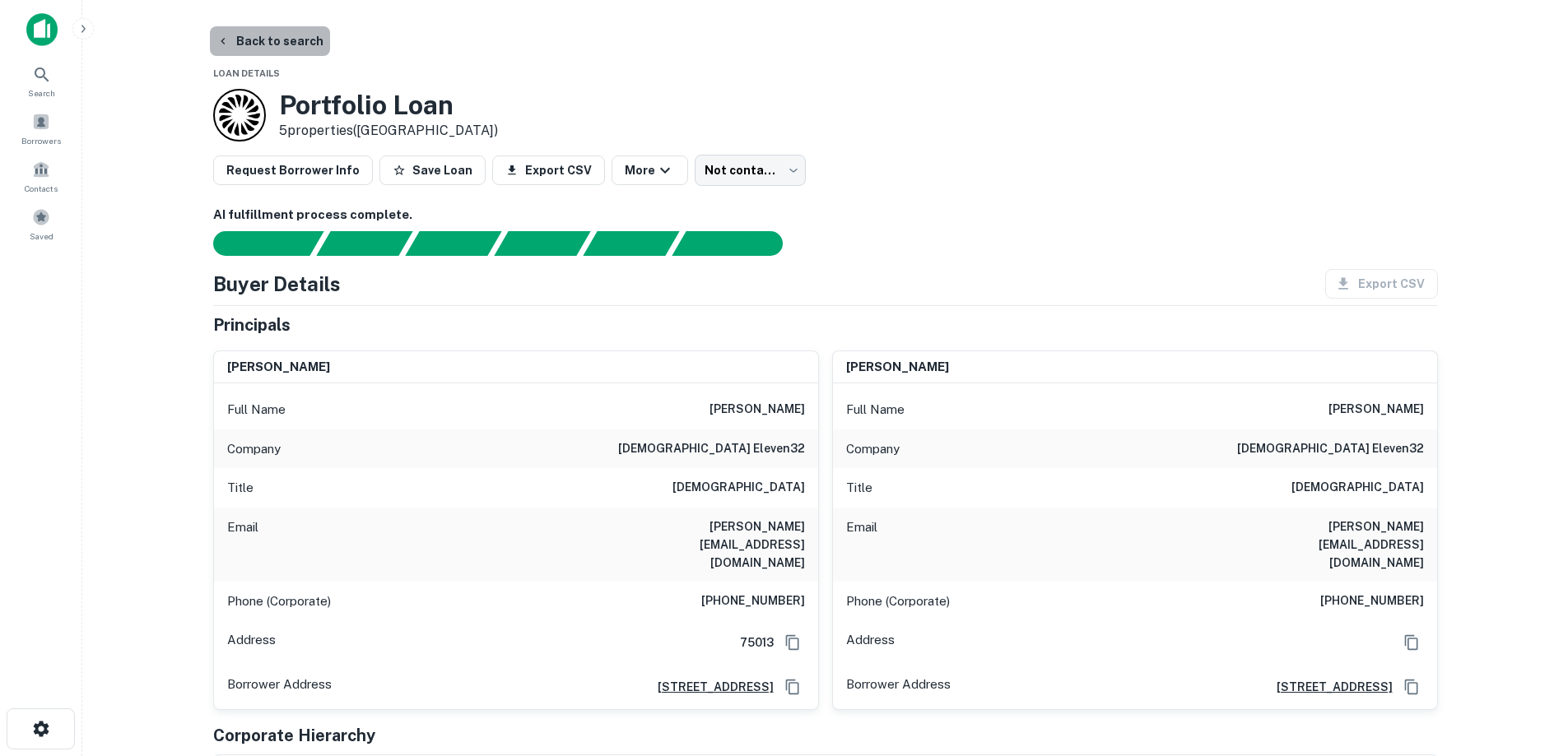
click at [308, 34] on button "Back to search" at bounding box center [270, 42] width 120 height 30
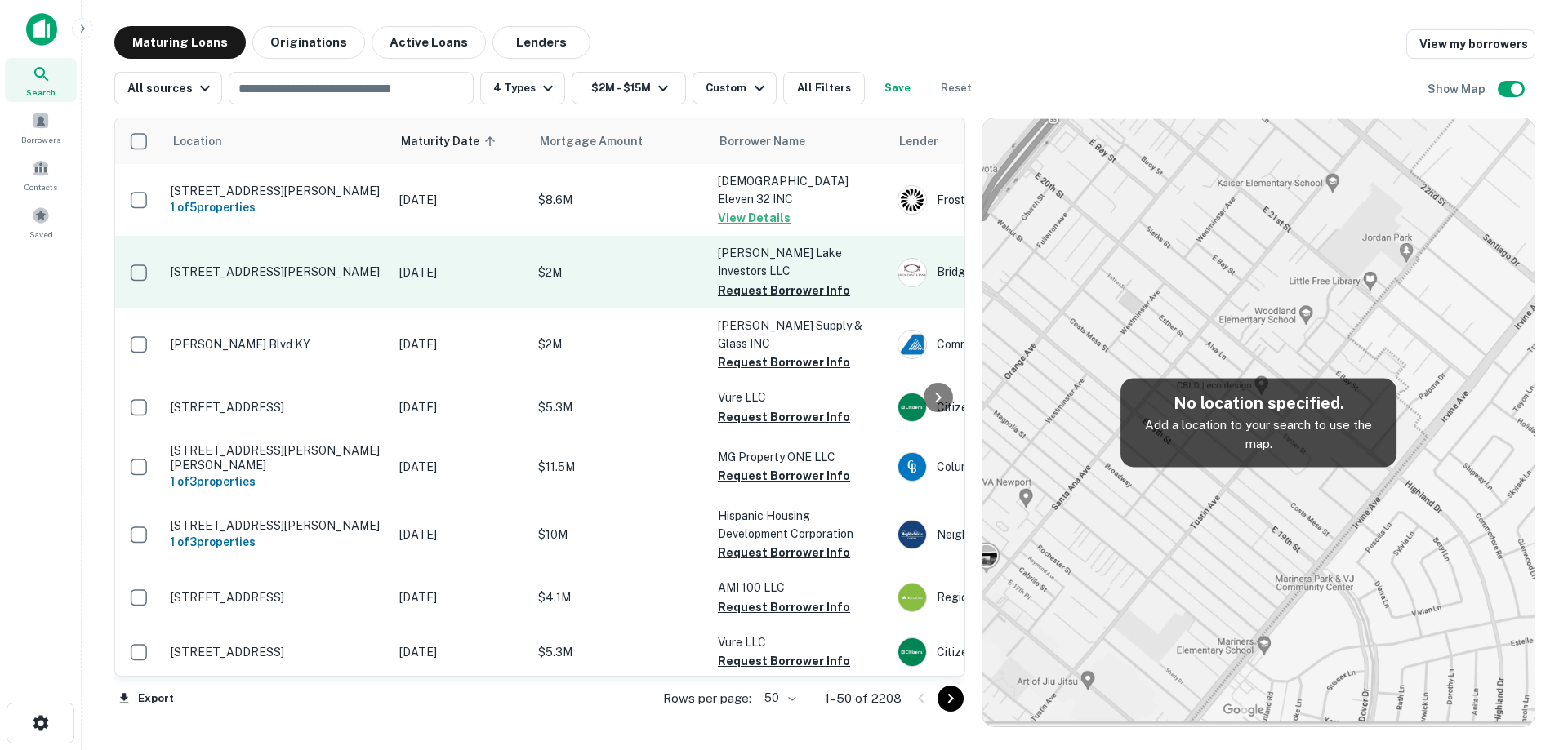
click at [394, 258] on td "Jan 01, 2026" at bounding box center [460, 272] width 138 height 72
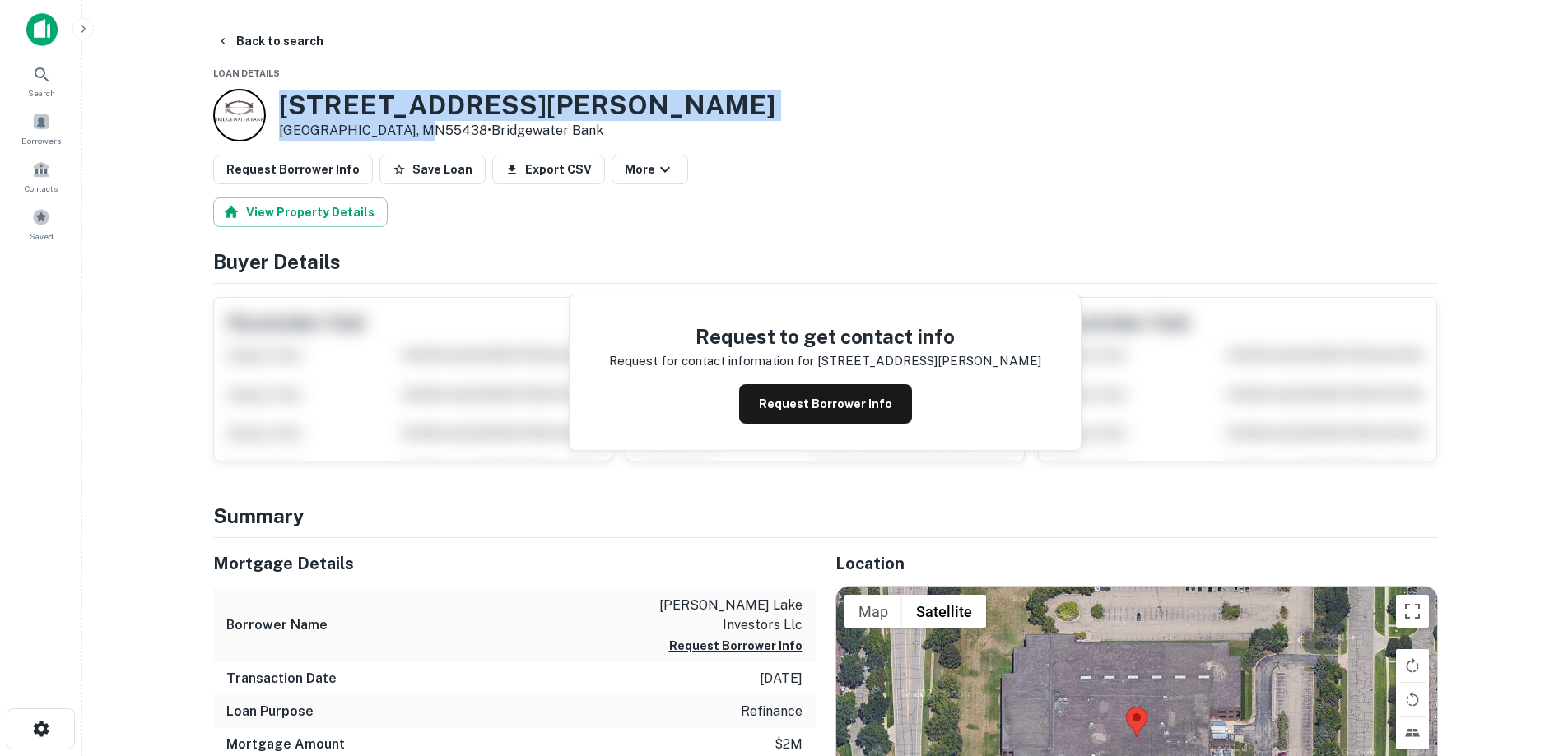
drag, startPoint x: 280, startPoint y: 106, endPoint x: 422, endPoint y: 132, distance: 144.4
click at [422, 132] on div "10951 Bush Lake Rd Minneapolis, MN55438 • Bridgewater Bank" at bounding box center [527, 116] width 496 height 51
copy div "10951 Bush Lake Rd Minneapolis, MN55438"
click at [287, 37] on button "Back to search" at bounding box center [270, 42] width 120 height 30
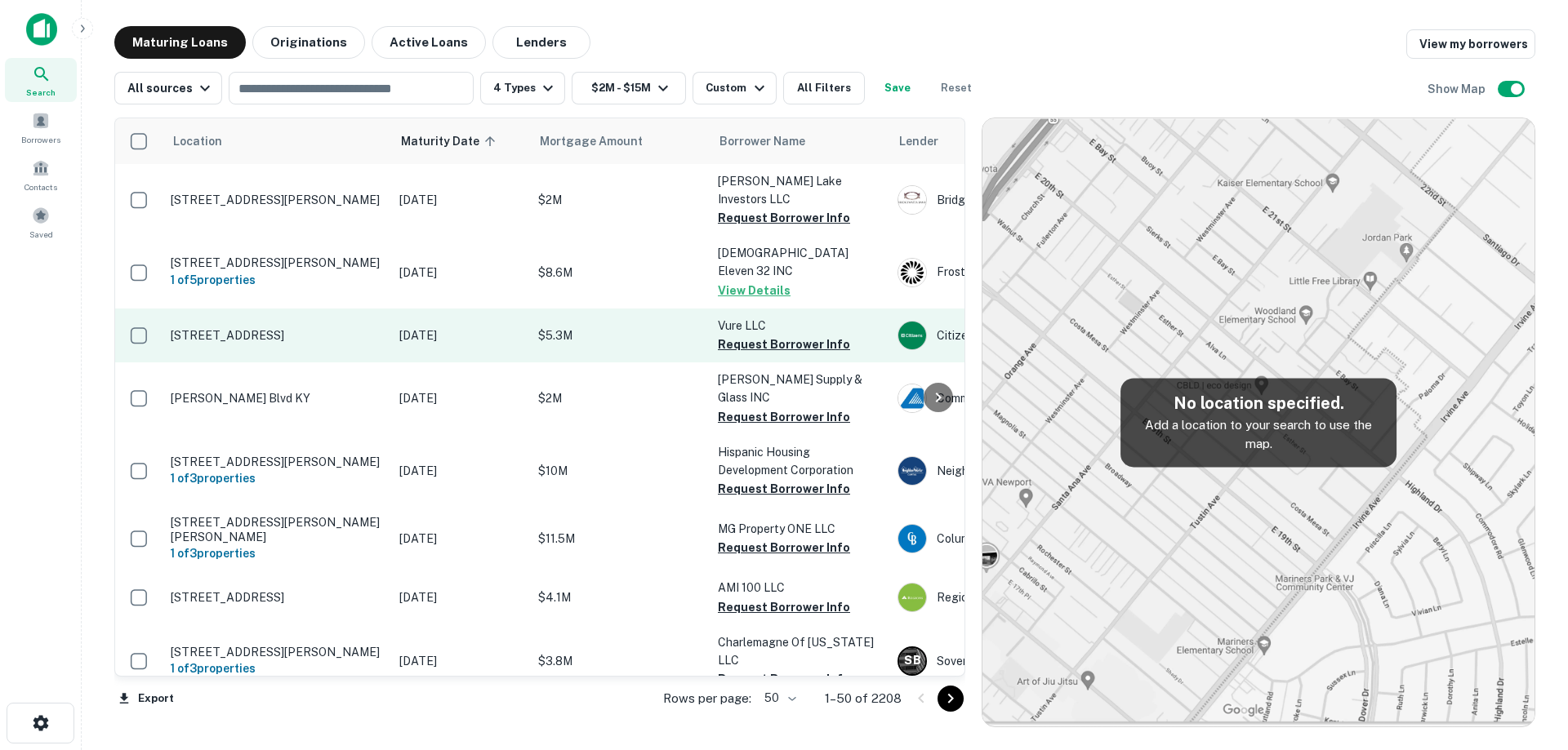
click at [348, 328] on p "38150 Ford Rd Westland, MI48185" at bounding box center [277, 335] width 212 height 15
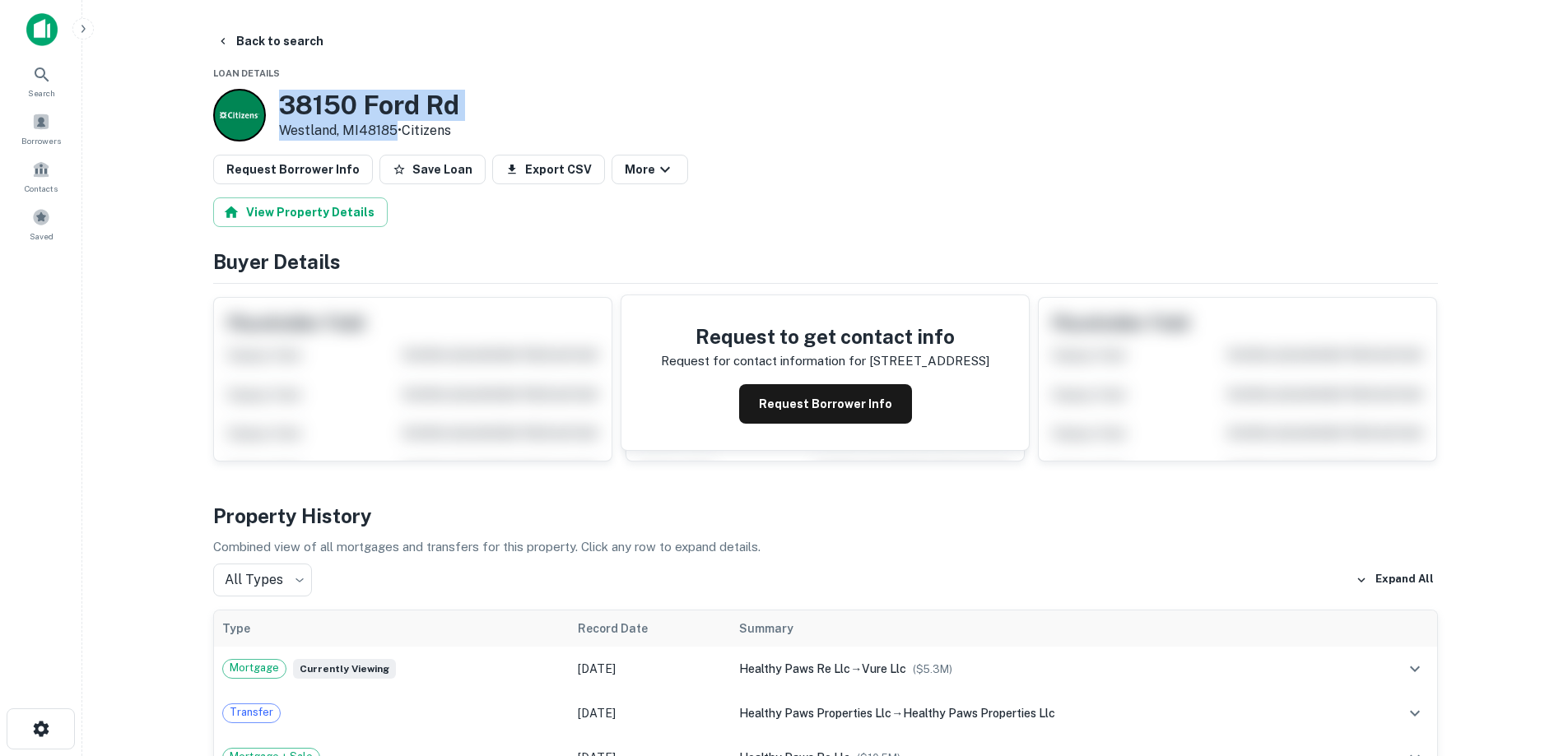
drag, startPoint x: 282, startPoint y: 96, endPoint x: 396, endPoint y: 126, distance: 117.9
click at [396, 126] on div "38150 Ford Rd Westland, MI48185 • Citizens" at bounding box center [369, 116] width 180 height 51
copy div "38150 Ford Rd Westland, MI48185"
drag, startPoint x: 276, startPoint y: 22, endPoint x: 275, endPoint y: 41, distance: 19.0
click at [274, 25] on main "Back to search Loan Details 38150 Ford Rd Westland, MI48185 • Citizens Request …" at bounding box center [824, 378] width 1485 height 756
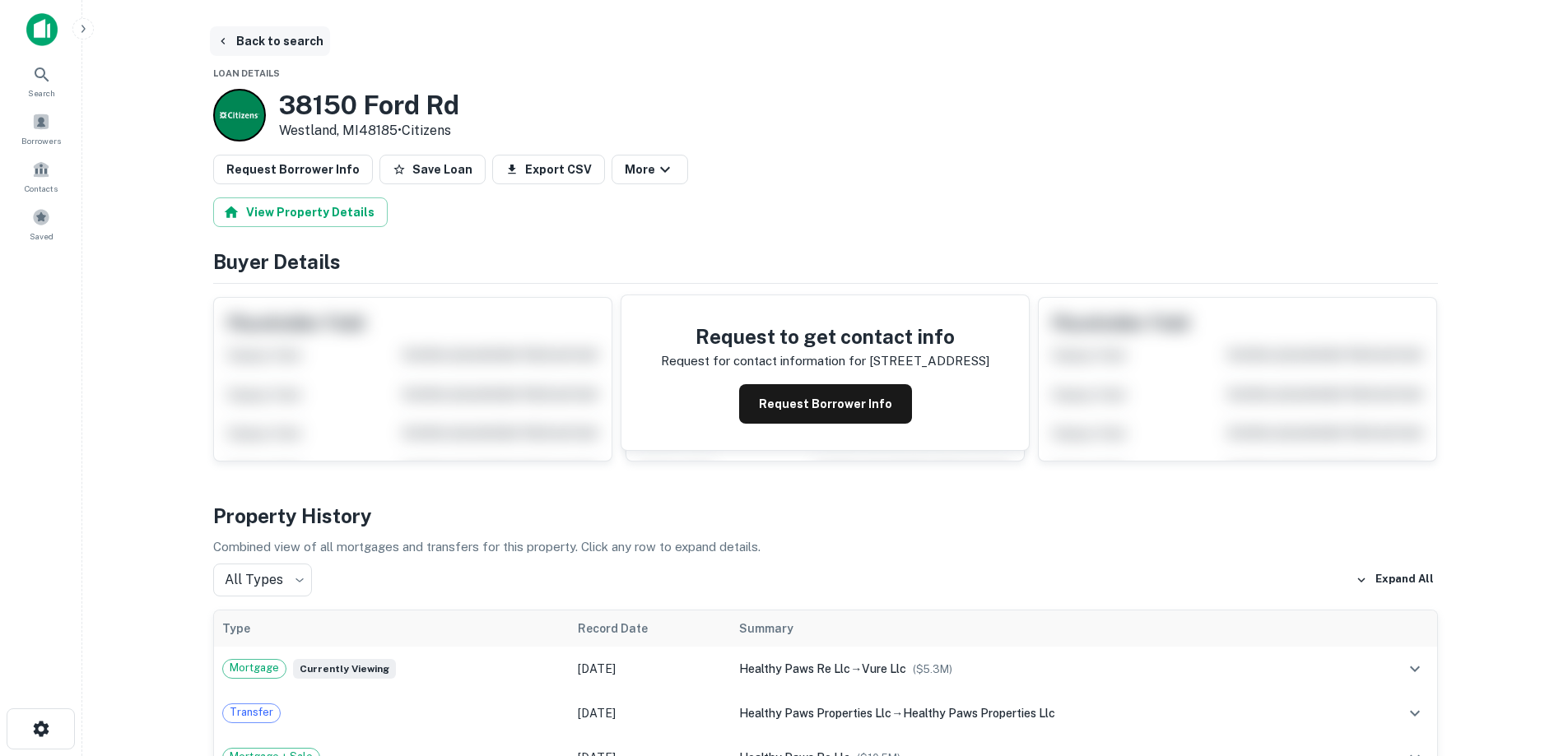
click at [275, 42] on button "Back to search" at bounding box center [270, 42] width 120 height 30
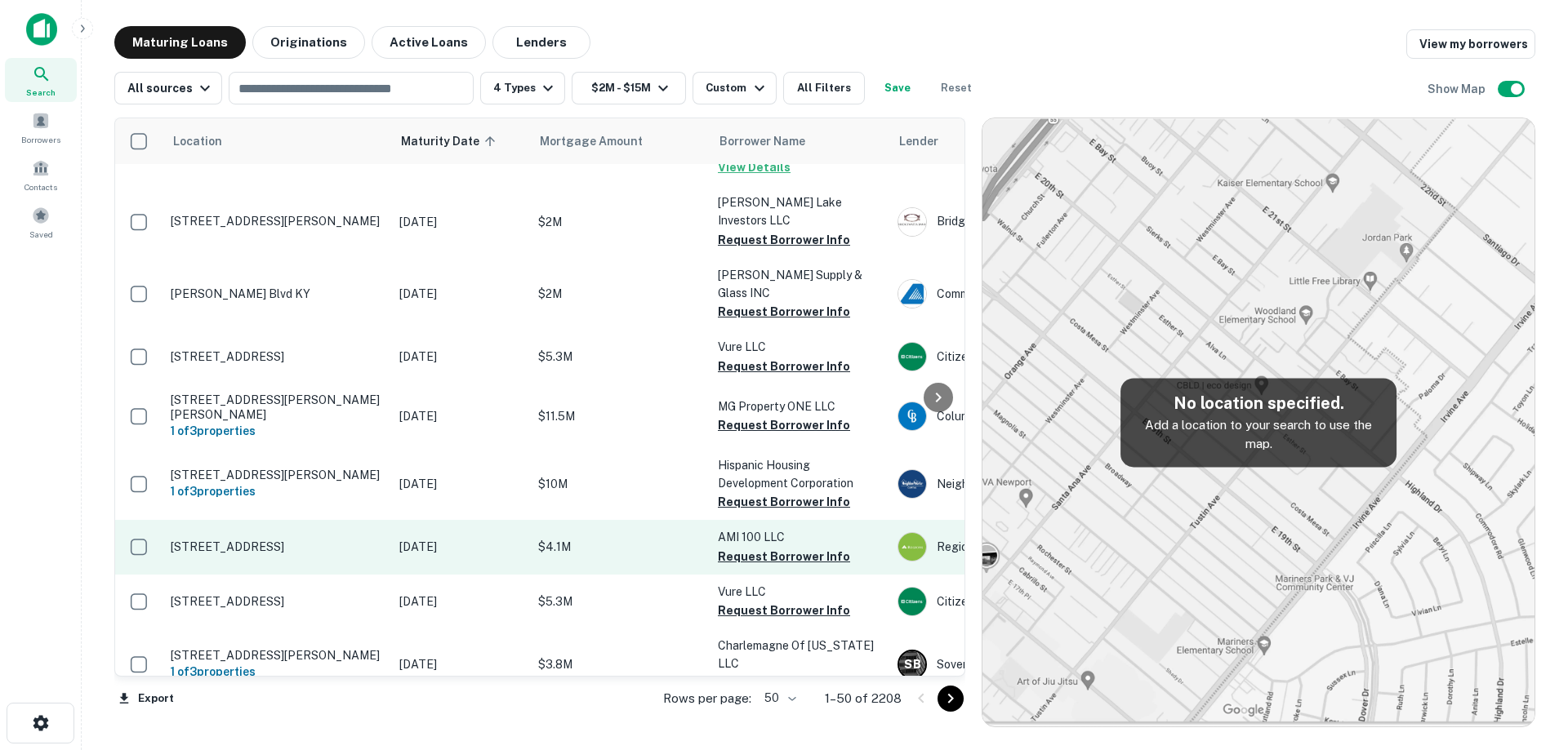
scroll to position [81, 0]
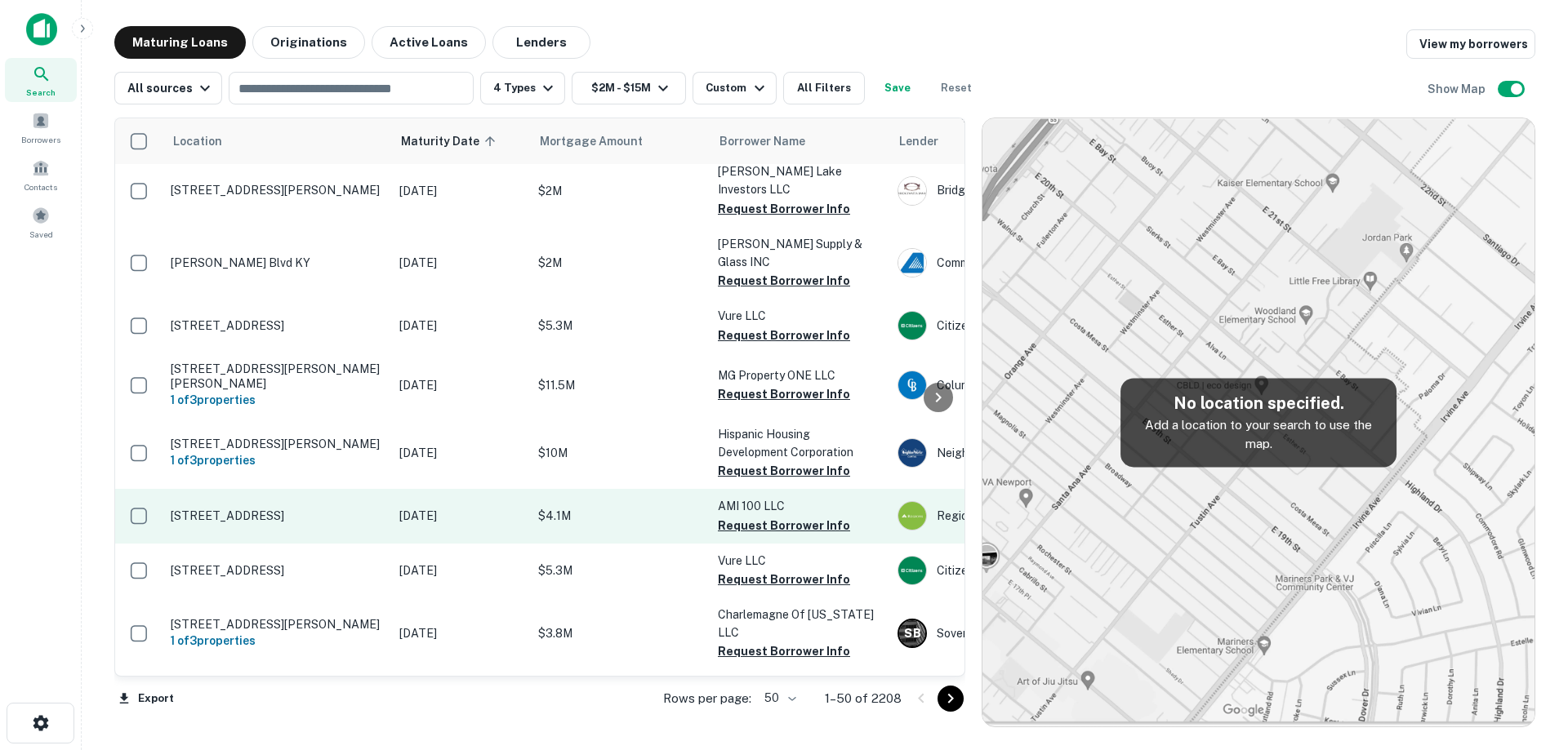
click at [372, 508] on p "3715 Airport Rd Panama City, FL32405" at bounding box center [277, 515] width 212 height 15
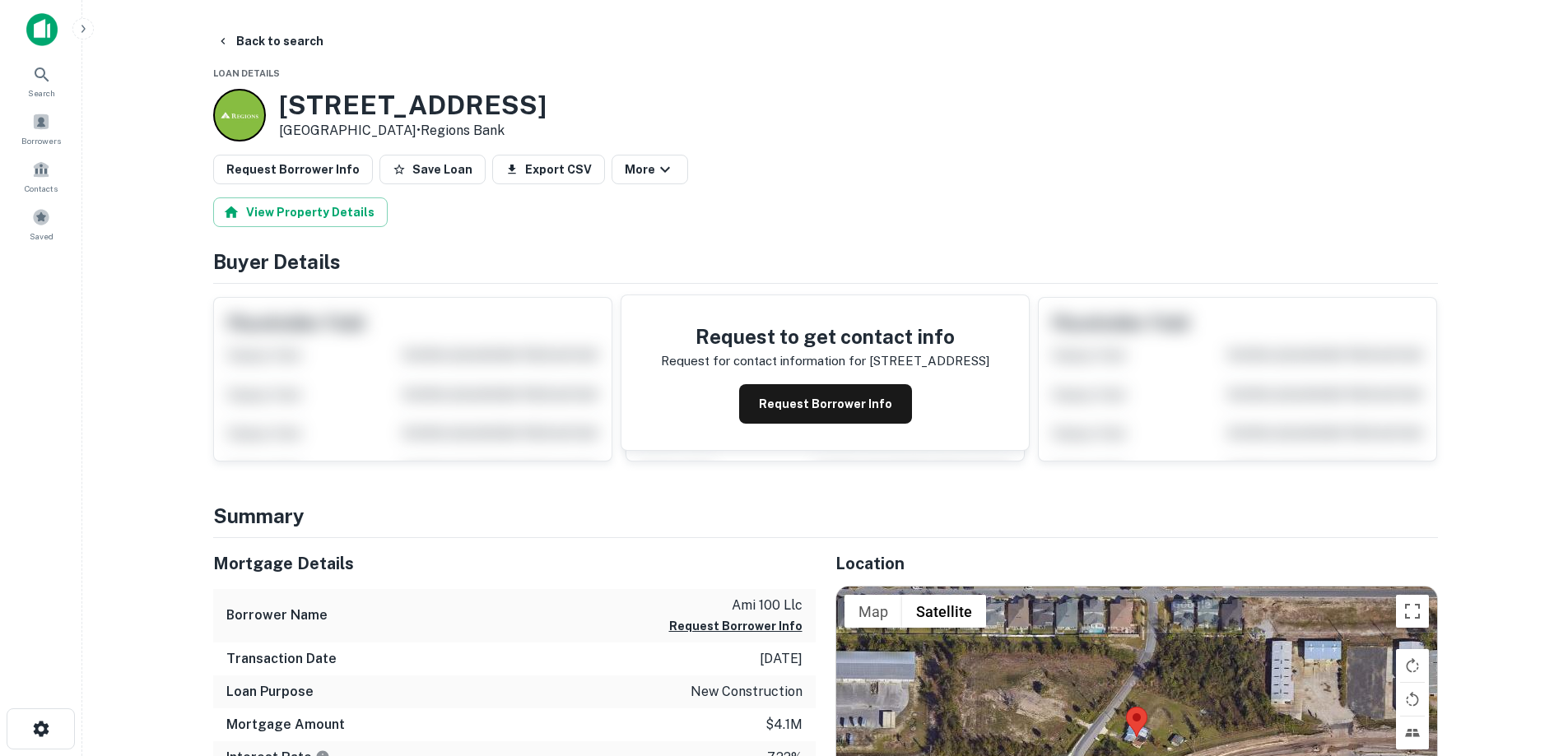
drag, startPoint x: 281, startPoint y: 93, endPoint x: 416, endPoint y: 135, distance: 141.4
click at [416, 135] on div "3715 Airport Rd Panama City, FL32405 • Regions Bank" at bounding box center [413, 116] width 268 height 51
copy div "3715 Airport Rd Panama City, FL32405"
click at [296, 36] on button "Back to search" at bounding box center [270, 42] width 120 height 30
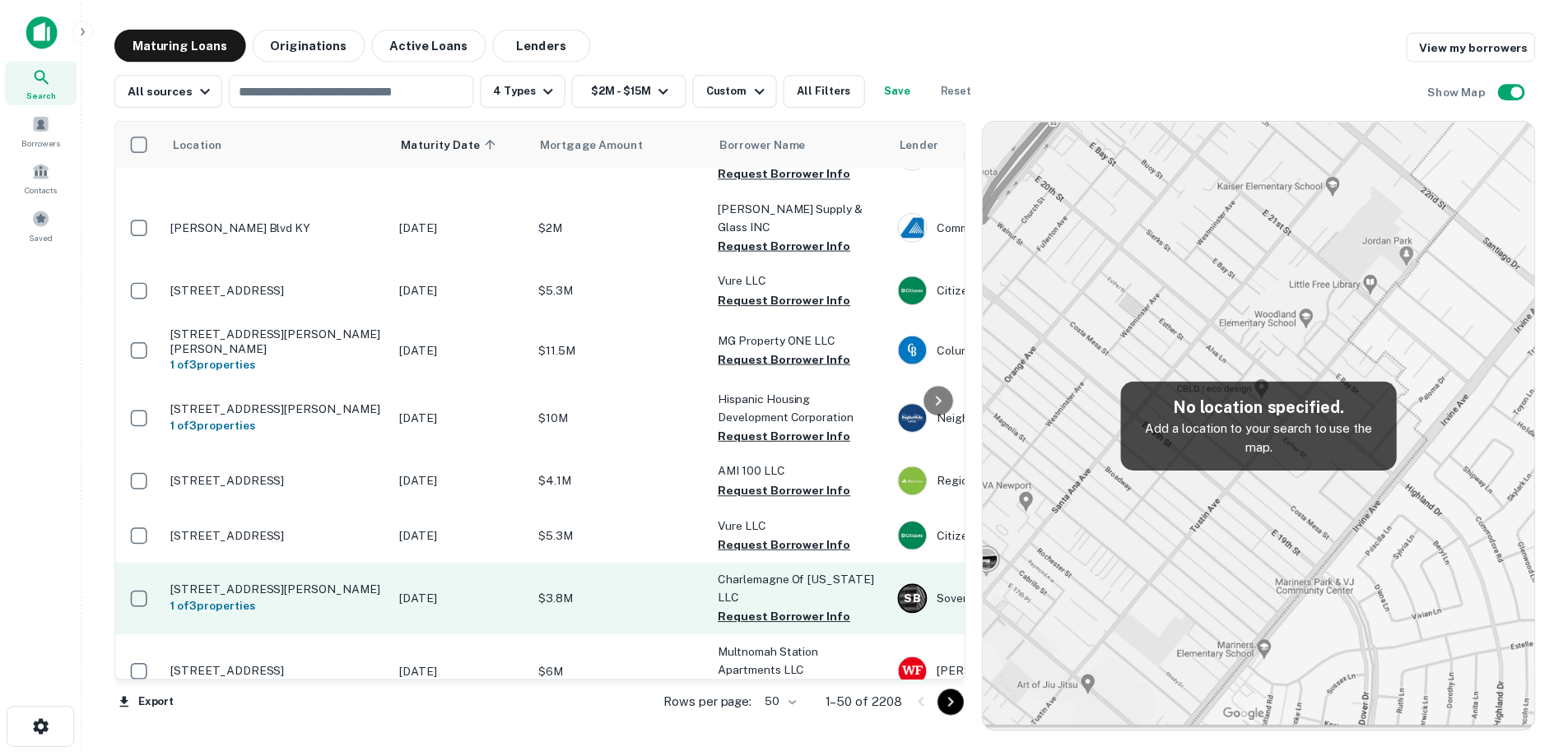
scroll to position [164, 0]
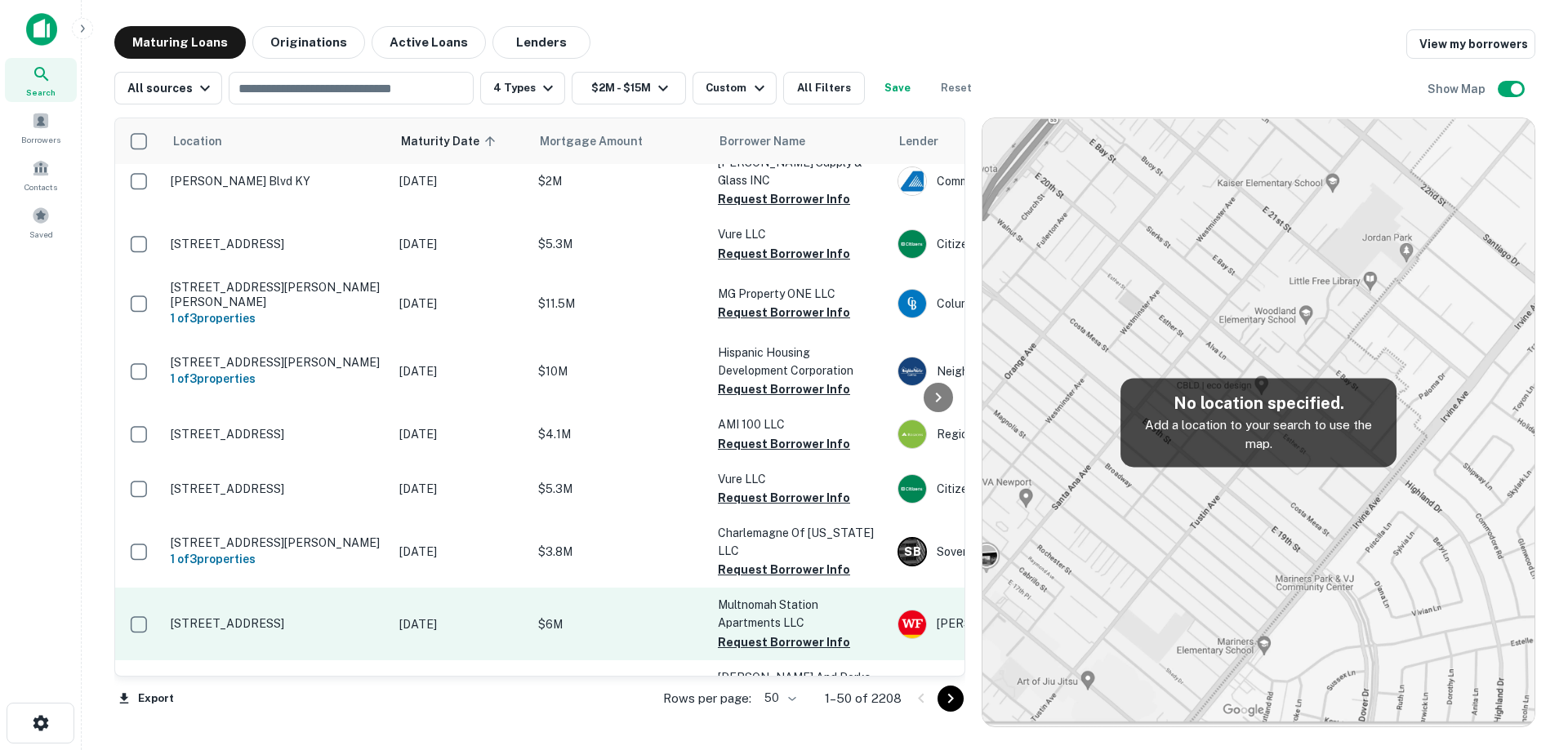
click at [366, 616] on p "7661 Sw Capitol Hwy Portland, OR97219" at bounding box center [277, 623] width 212 height 15
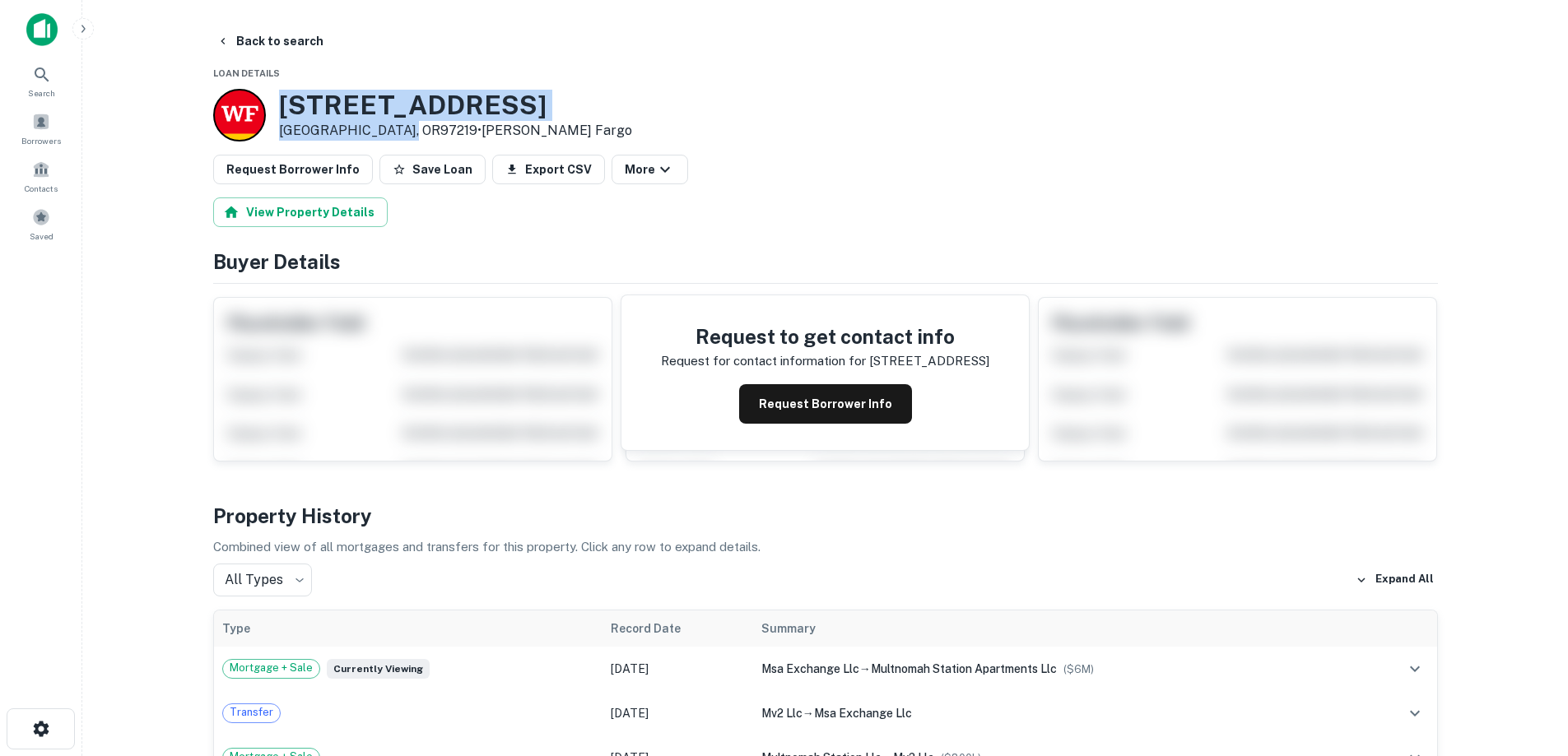
drag, startPoint x: 337, startPoint y: 114, endPoint x: 396, endPoint y: 130, distance: 61.1
click at [396, 130] on div "7661 SW Capitol Hwy Portland, OR97219 • Wells Fargo" at bounding box center [456, 116] width 353 height 51
copy div "7661 SW Capitol Hwy Portland, OR97219"
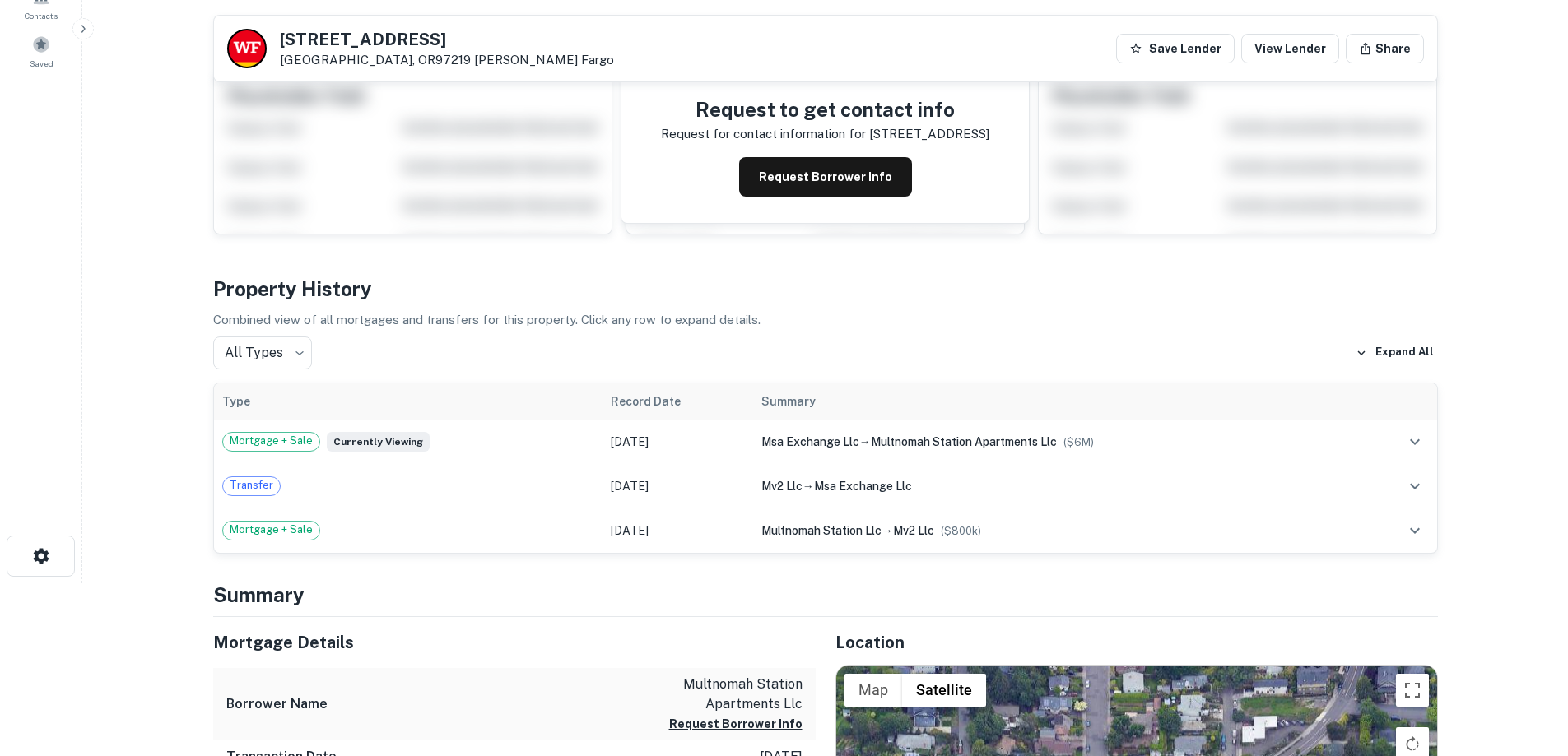
scroll to position [164, 0]
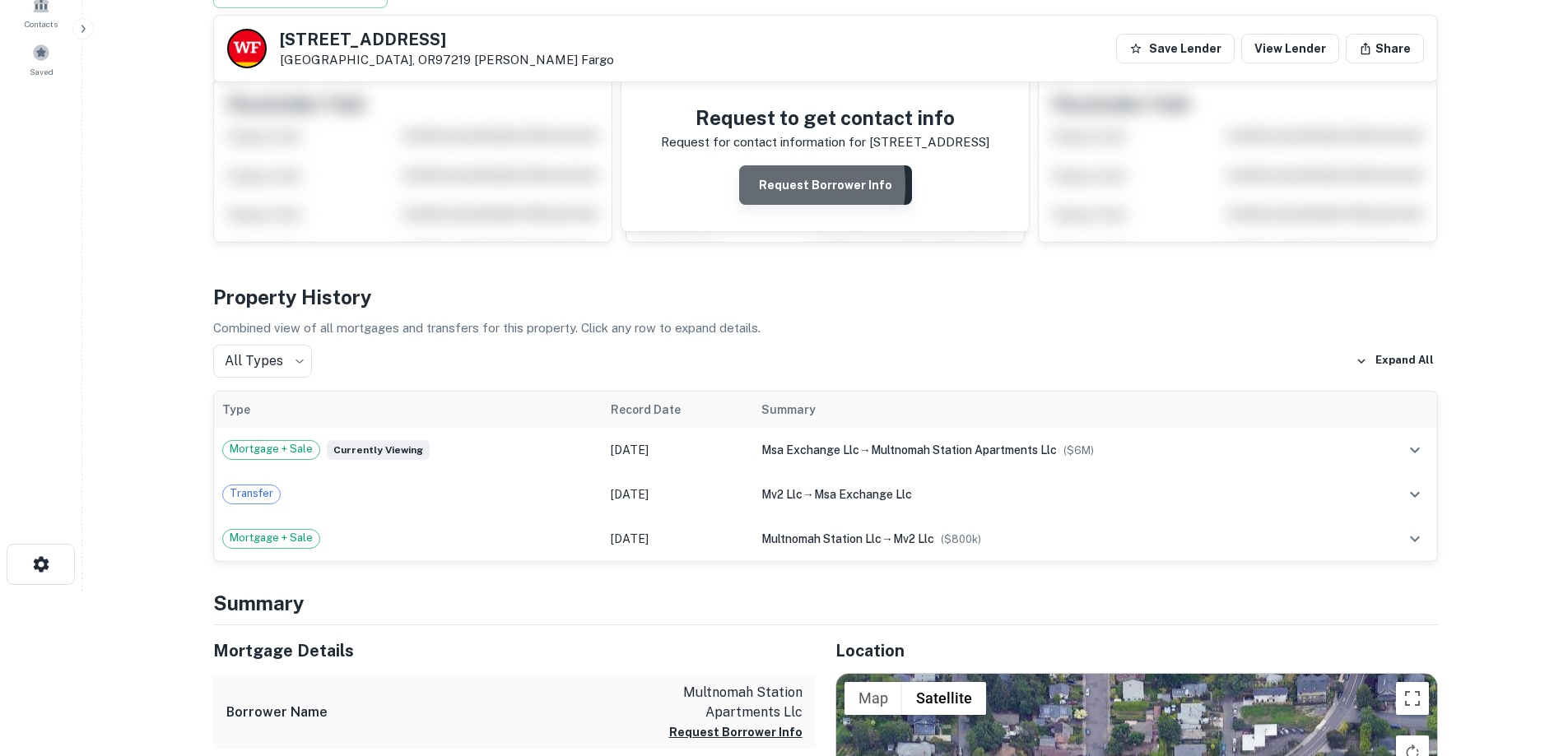
click at [772, 185] on button "Request Borrower Info" at bounding box center [826, 185] width 173 height 40
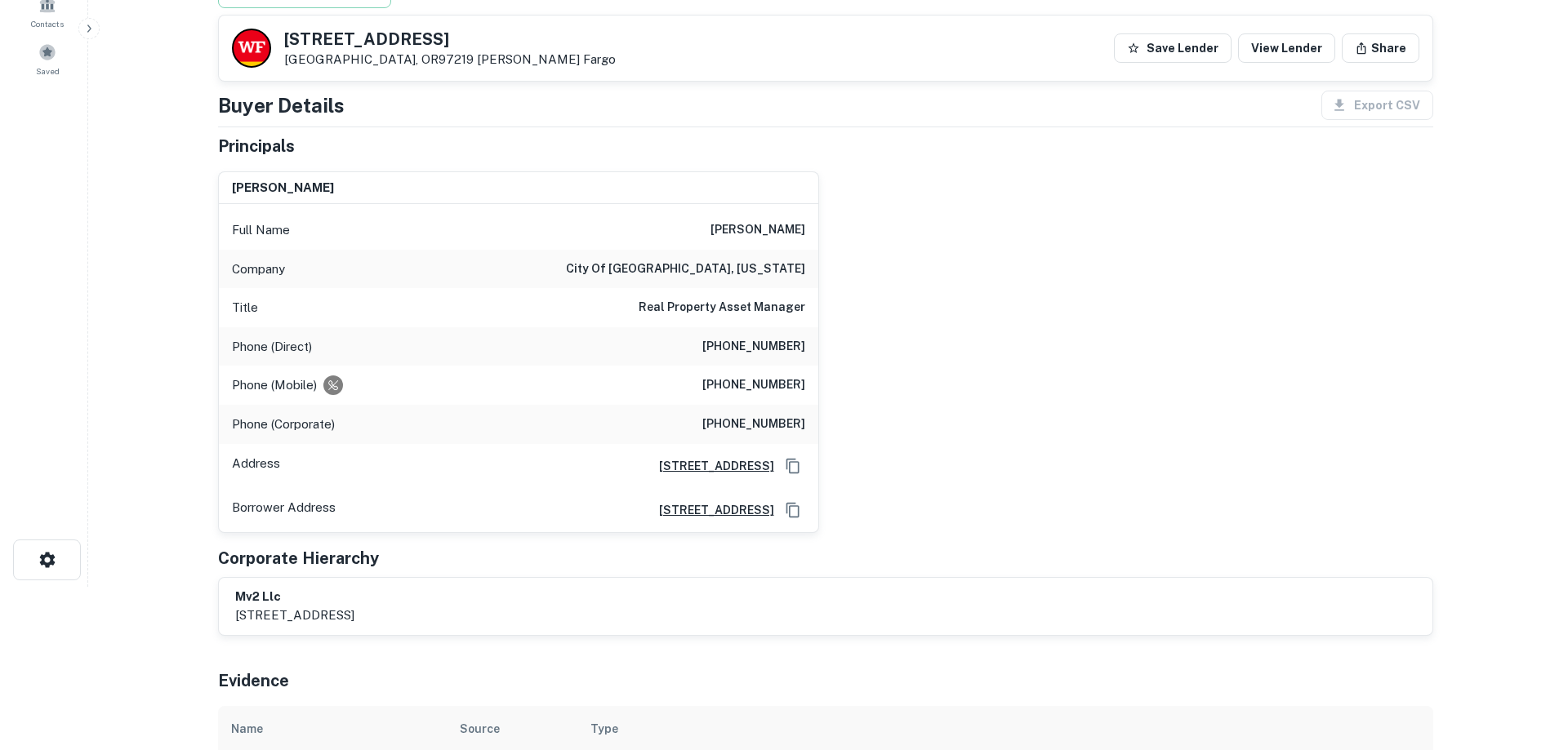
scroll to position [0, 0]
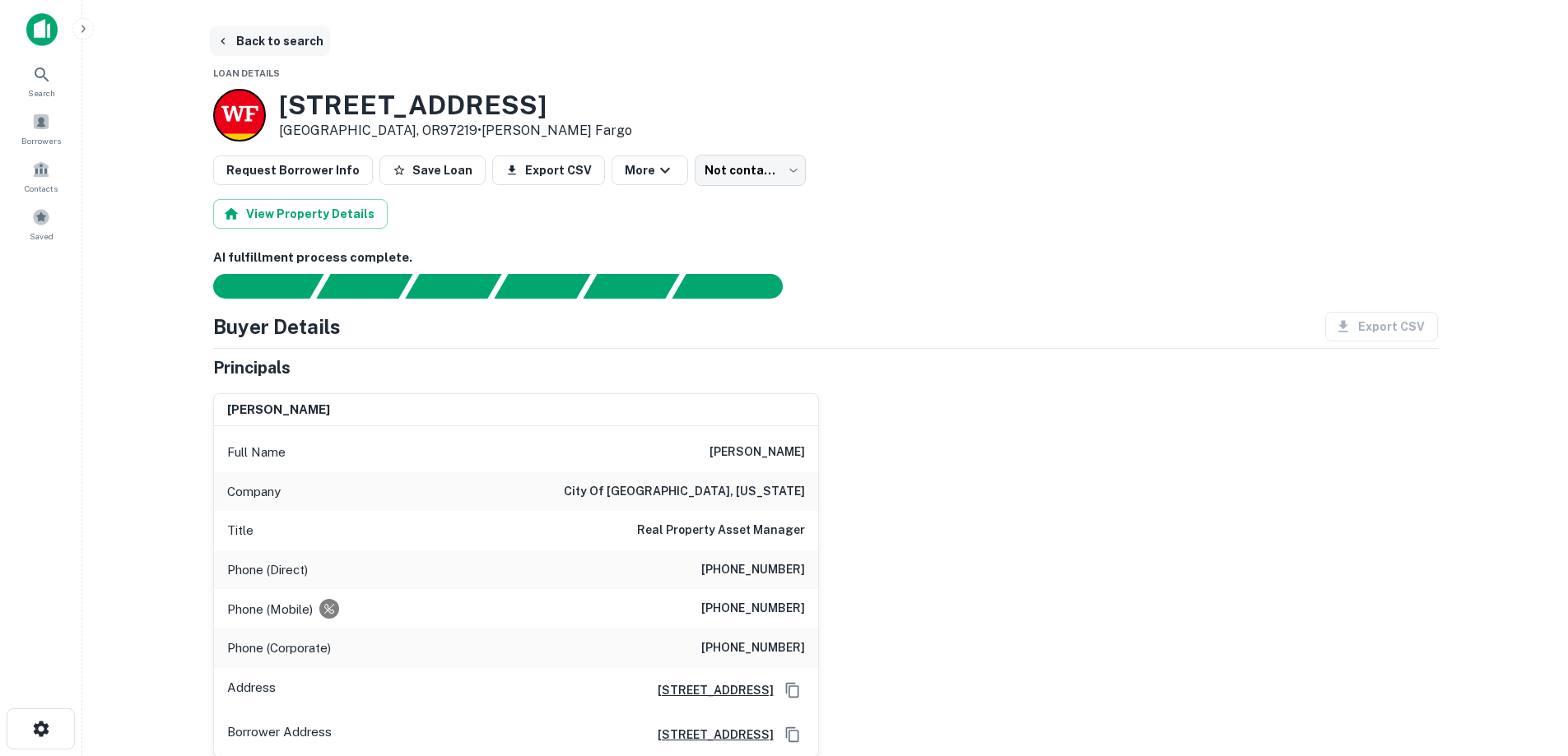
click at [284, 32] on button "Back to search" at bounding box center [270, 42] width 120 height 30
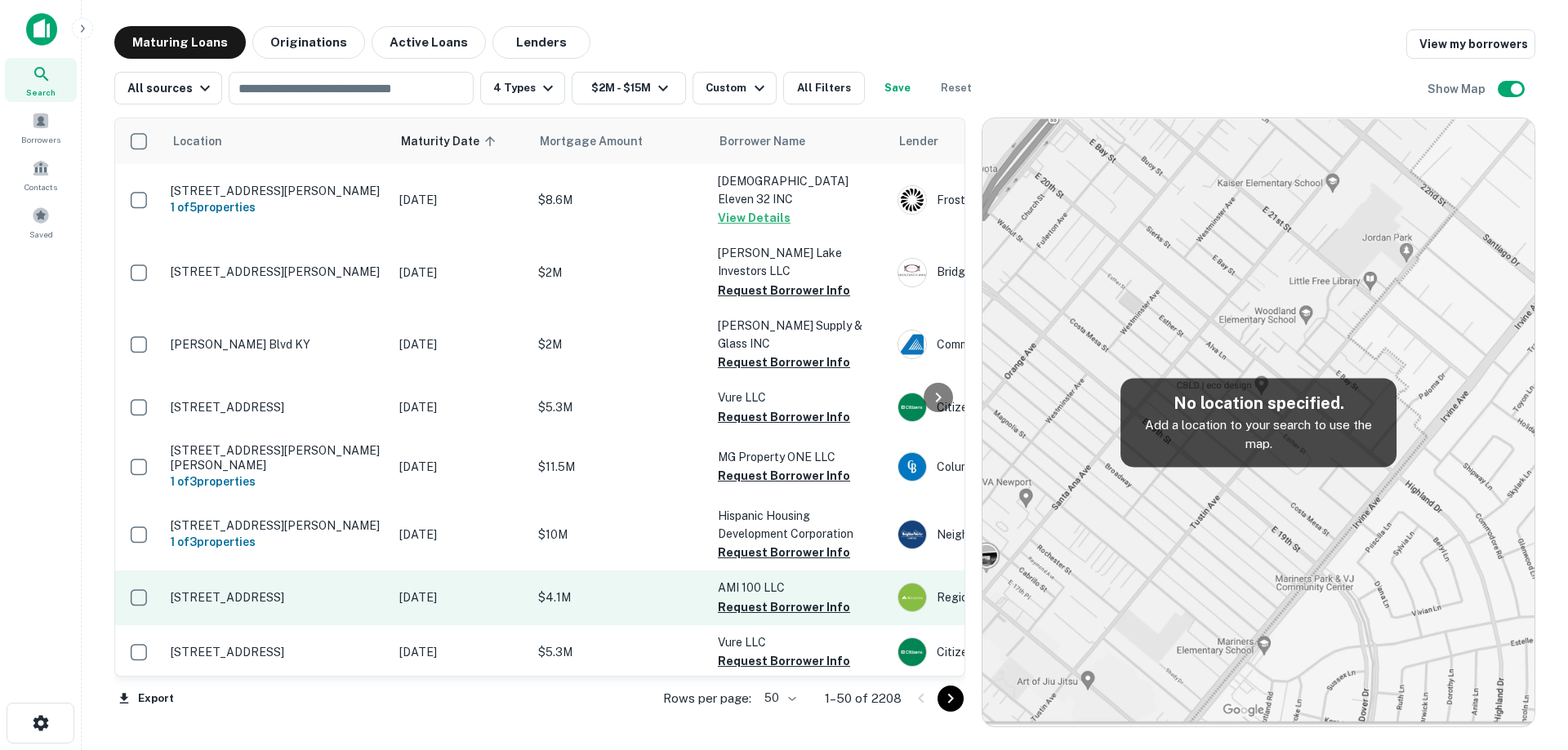
scroll to position [163, 0]
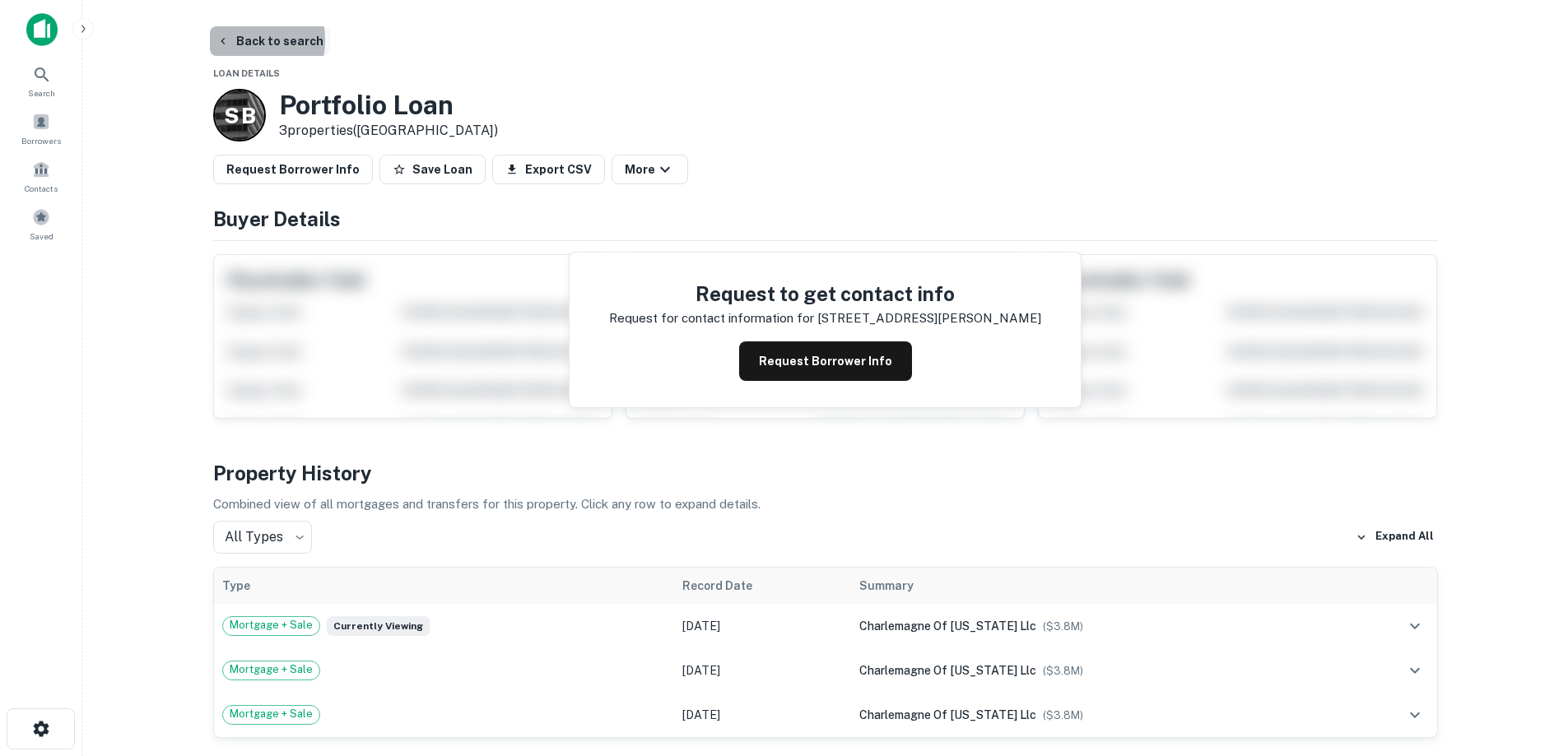
click at [238, 41] on button "Back to search" at bounding box center [270, 42] width 120 height 30
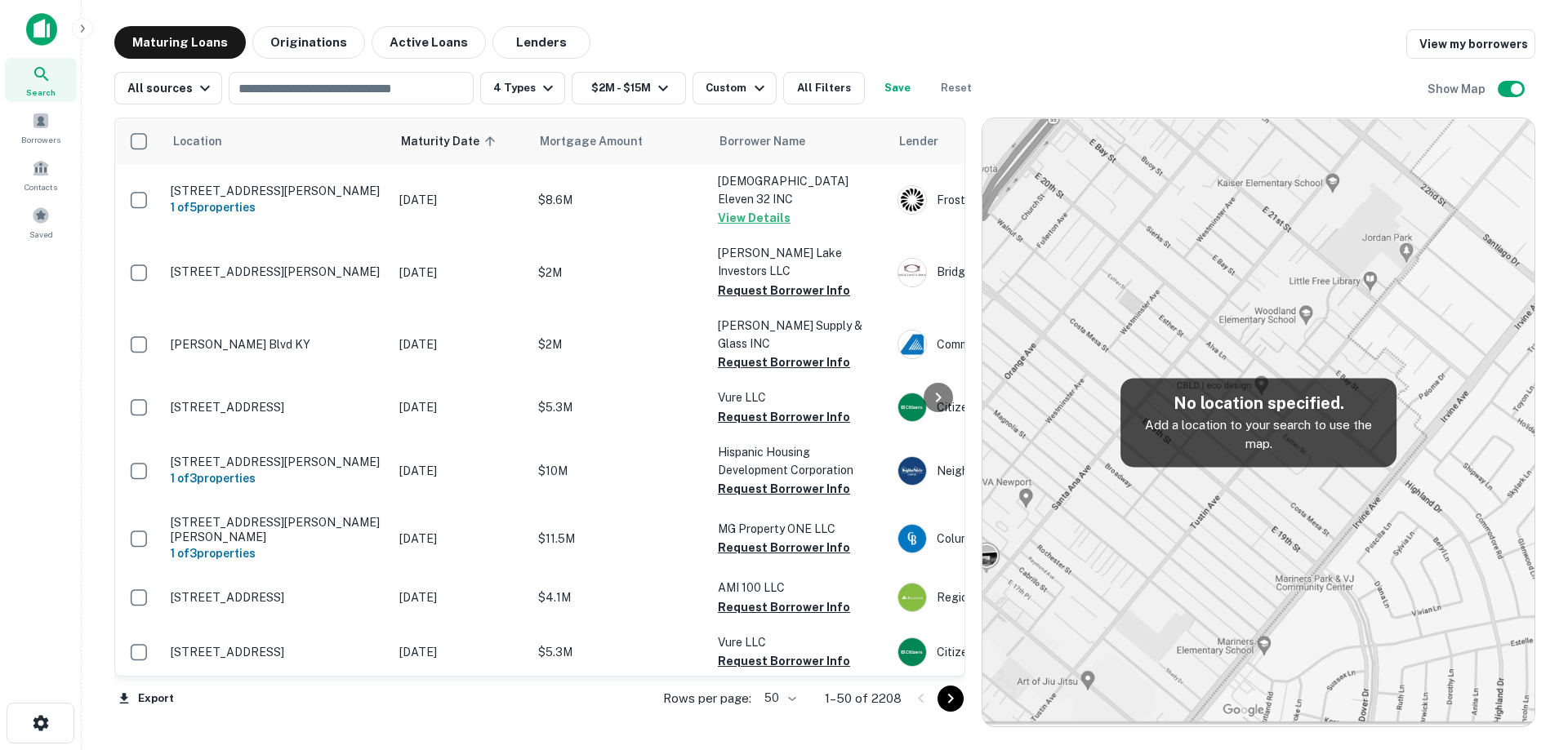
scroll to position [163, 0]
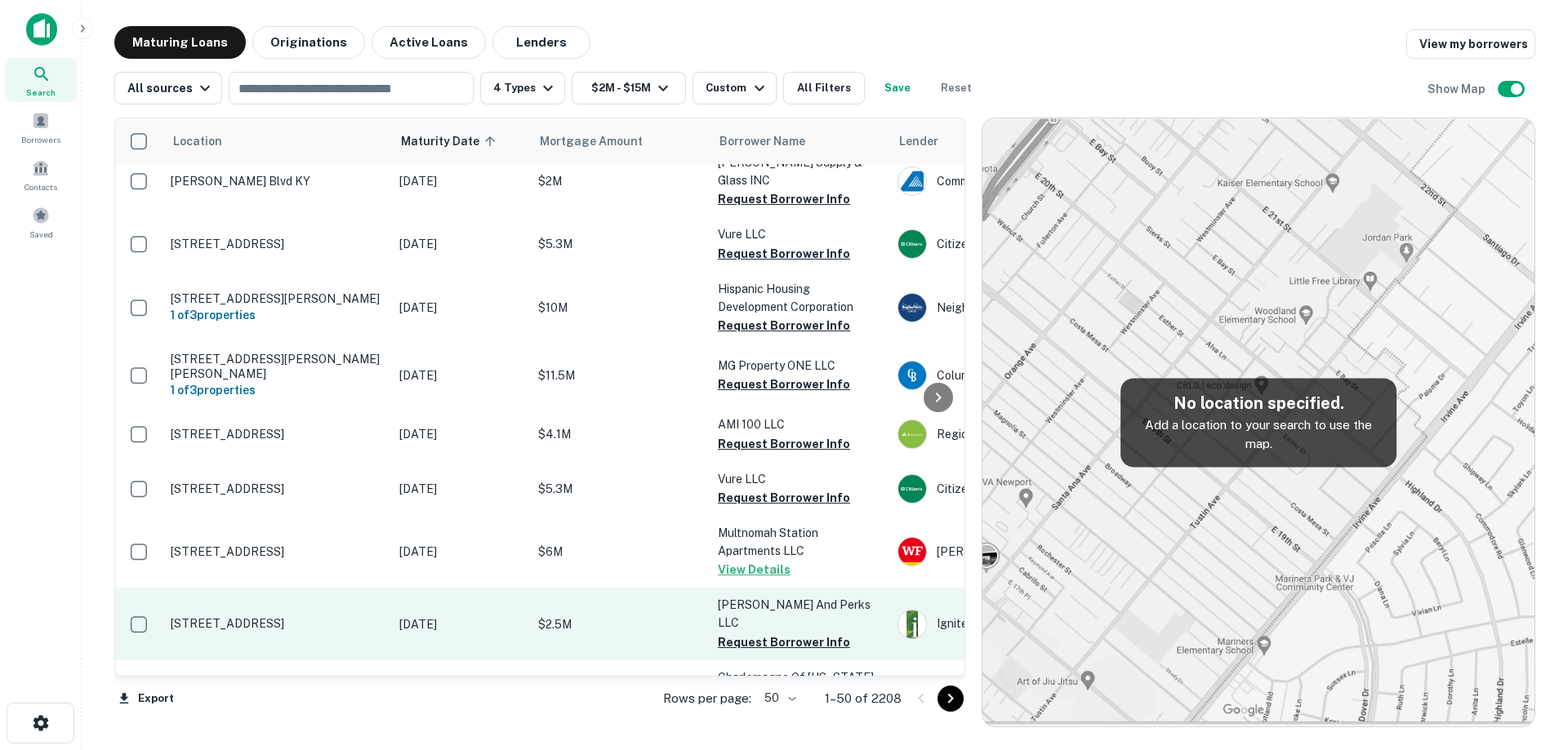
click at [324, 616] on p "1630 S Eagle Rd Meridian, ID83642" at bounding box center [277, 623] width 212 height 15
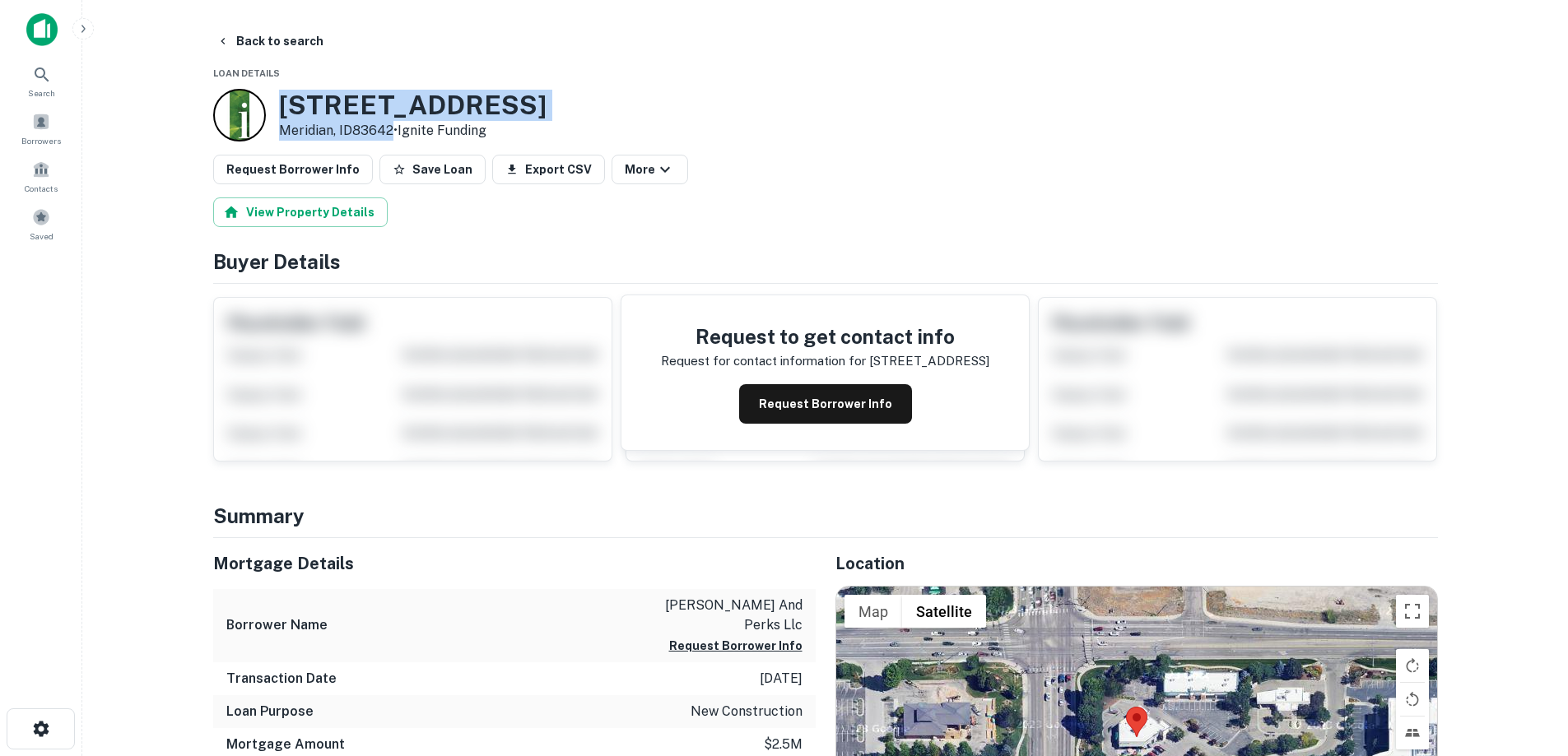
drag, startPoint x: 377, startPoint y: 140, endPoint x: 390, endPoint y: 139, distance: 13.0
click at [390, 139] on div "1630 S Eagle Rd Meridian, ID83642 • Ignite Funding" at bounding box center [413, 116] width 268 height 51
copy div "1630 S Eagle Rd Meridian, ID83642"
click at [802, 394] on button "Request Borrower Info" at bounding box center [826, 404] width 173 height 40
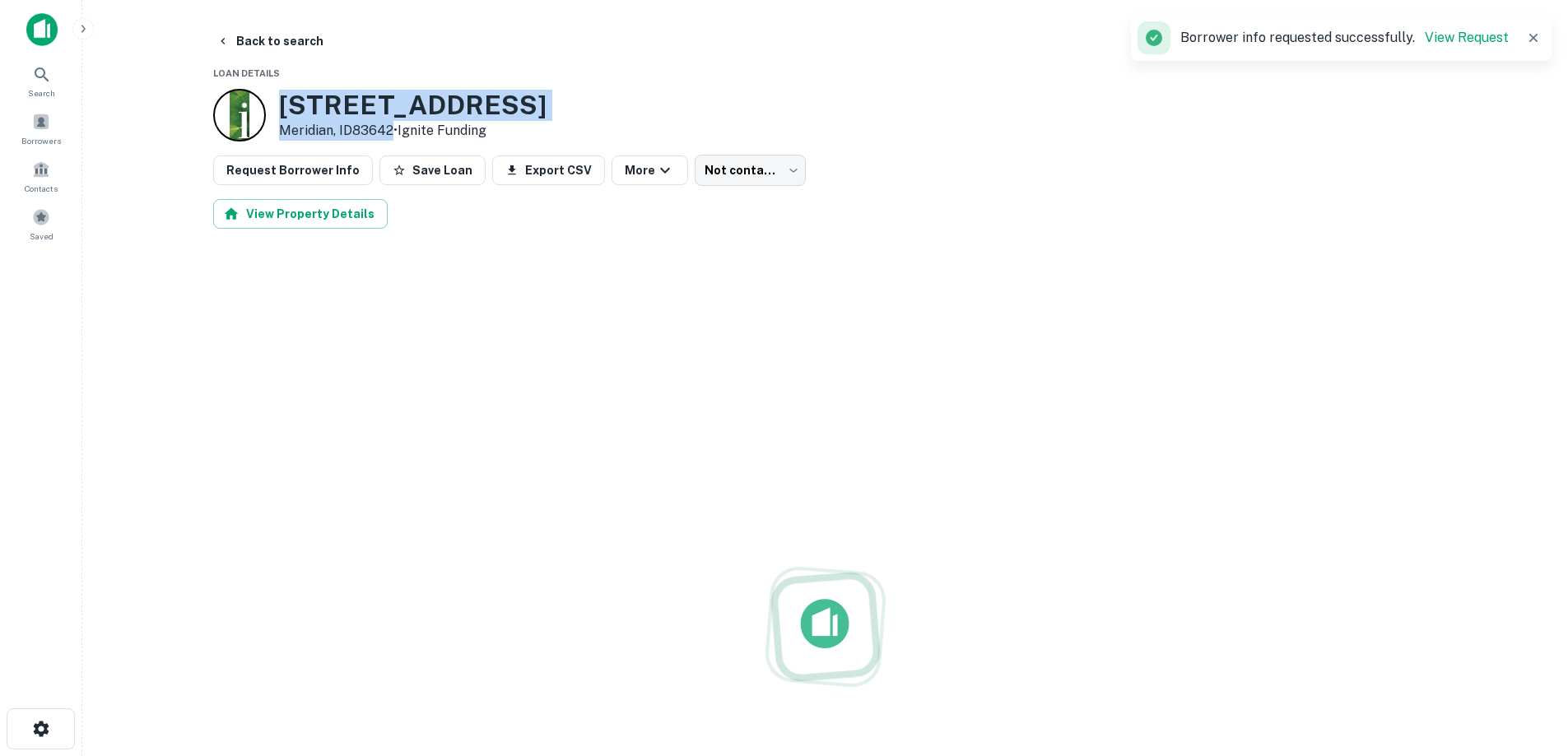
click at [381, 114] on h3 "1630 S Eagle Rd" at bounding box center [413, 105] width 268 height 31
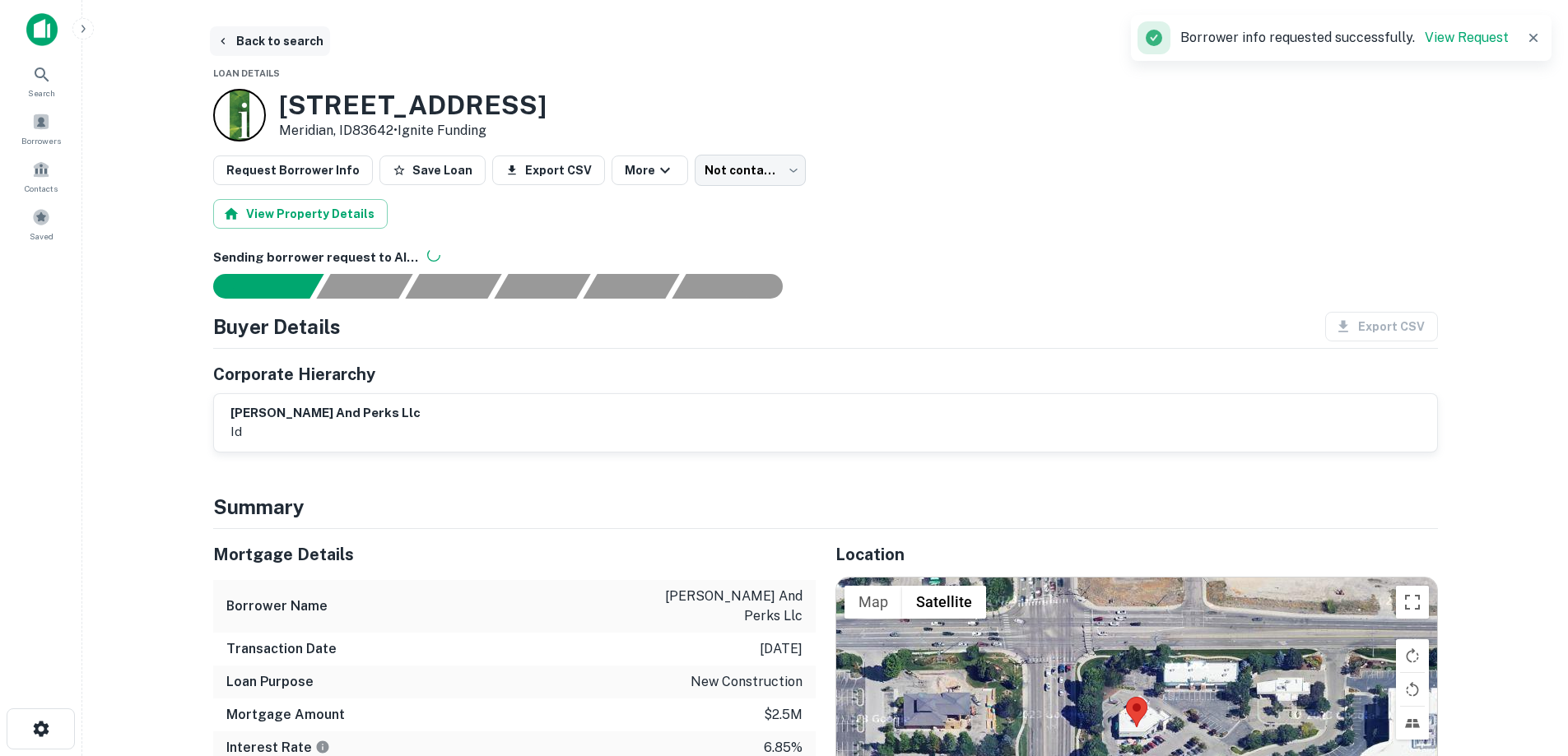
click at [269, 33] on button "Back to search" at bounding box center [270, 42] width 120 height 30
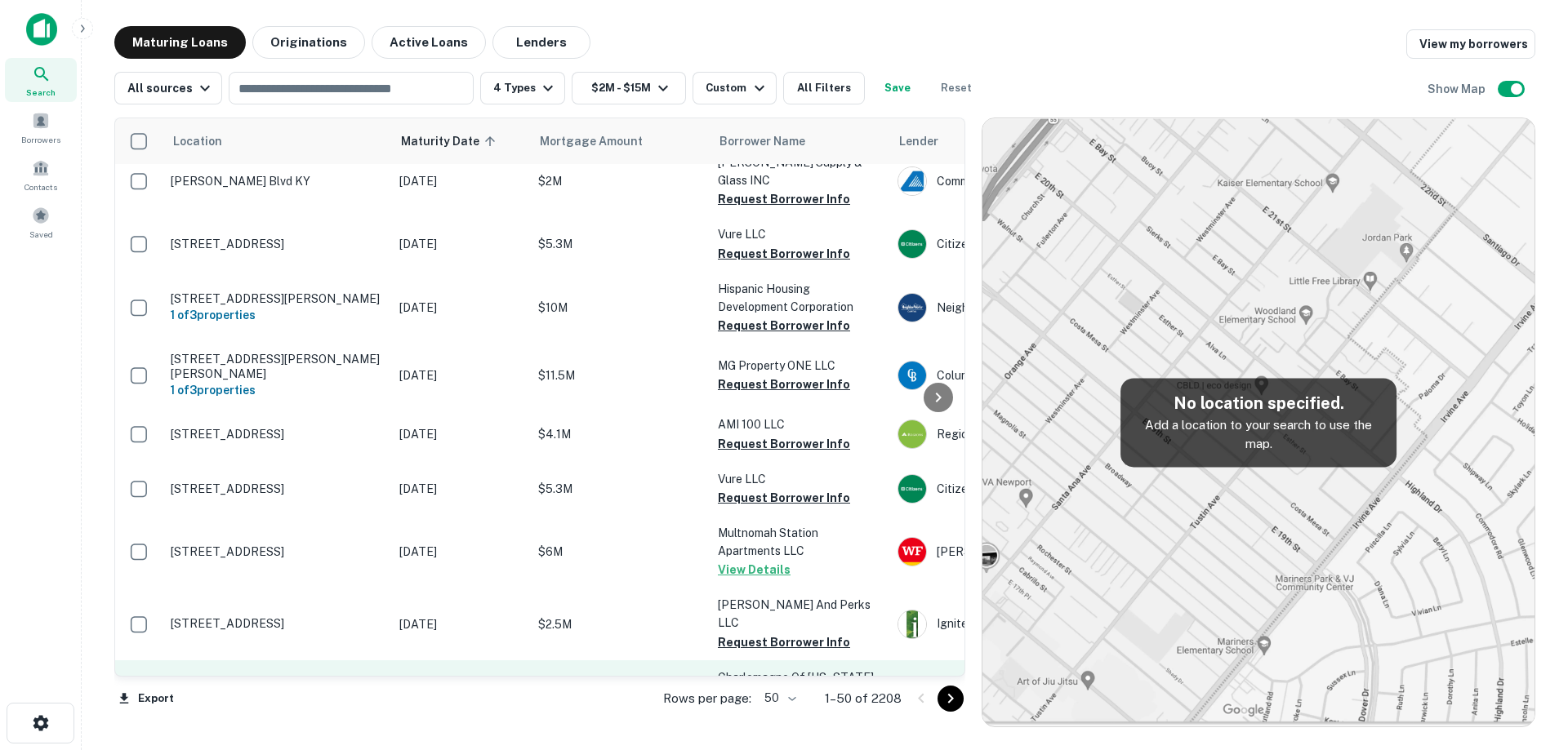
scroll to position [244, 0]
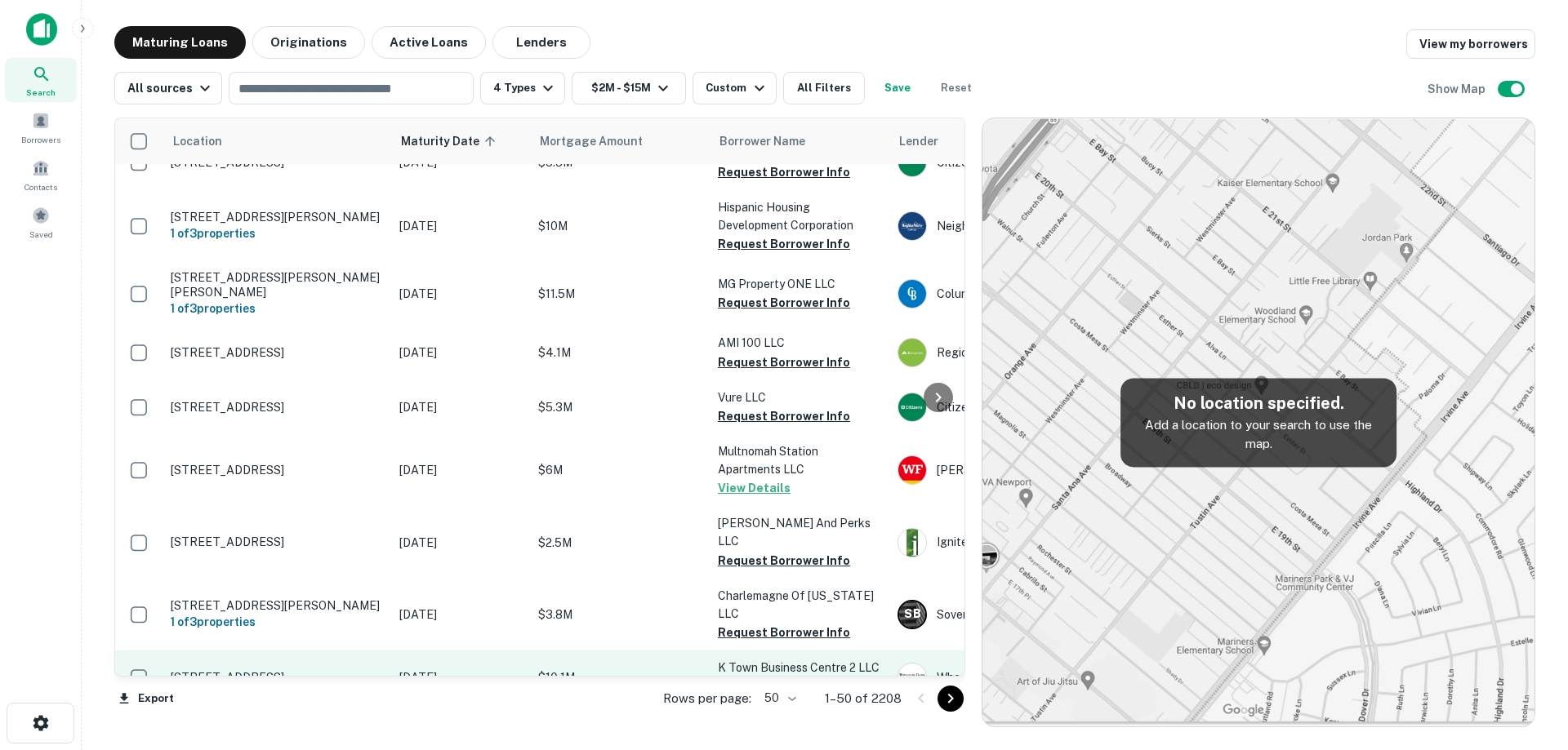
click at [422, 669] on p "Jan 01, 2026" at bounding box center [461, 677] width 123 height 18
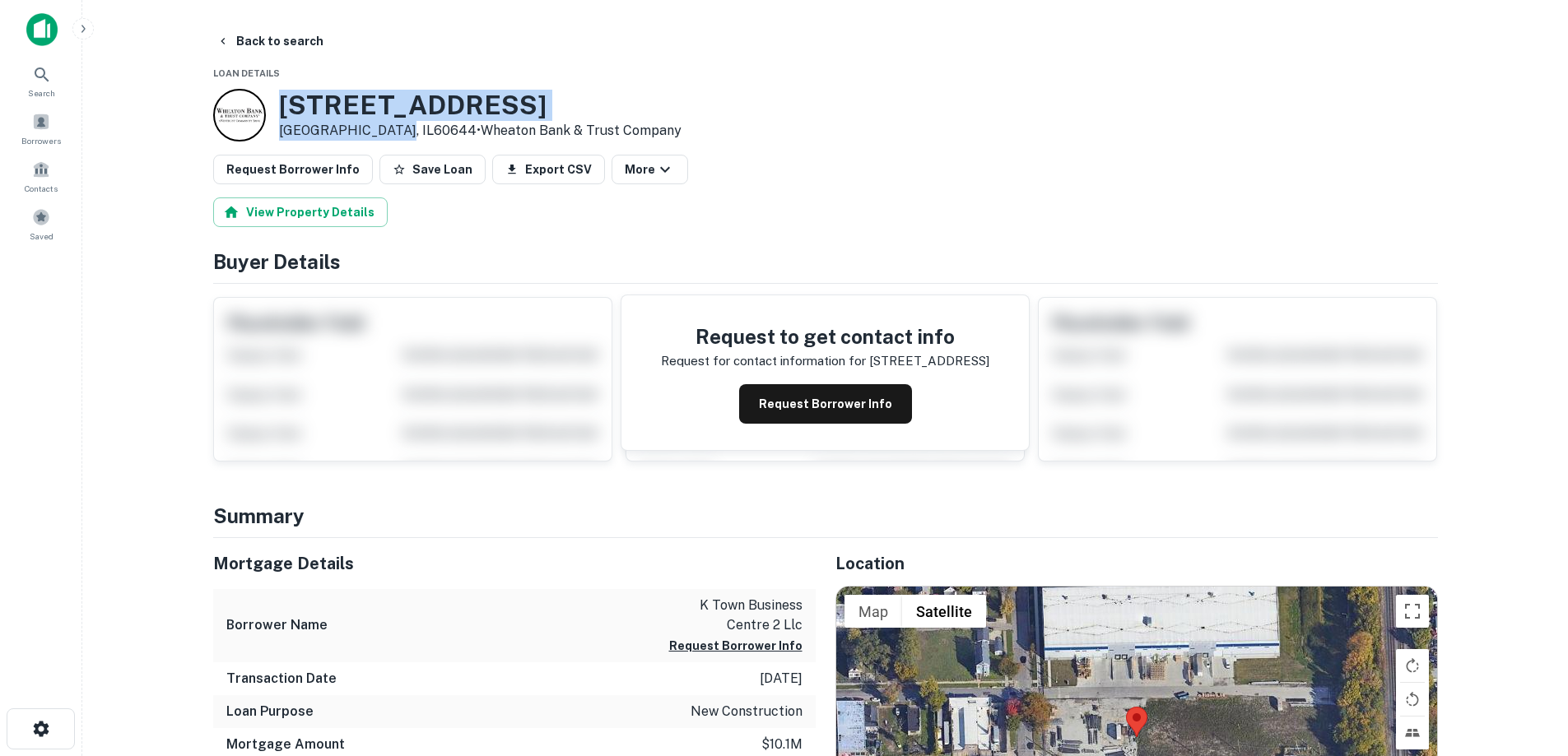
drag, startPoint x: 303, startPoint y: 110, endPoint x: 389, endPoint y: 135, distance: 89.6
click at [389, 135] on div "4645 W Arthington St Chicago, IL60644 • Wheaton Bank & Trust Company" at bounding box center [481, 116] width 403 height 51
click at [775, 397] on button "Request Borrower Info" at bounding box center [826, 404] width 173 height 40
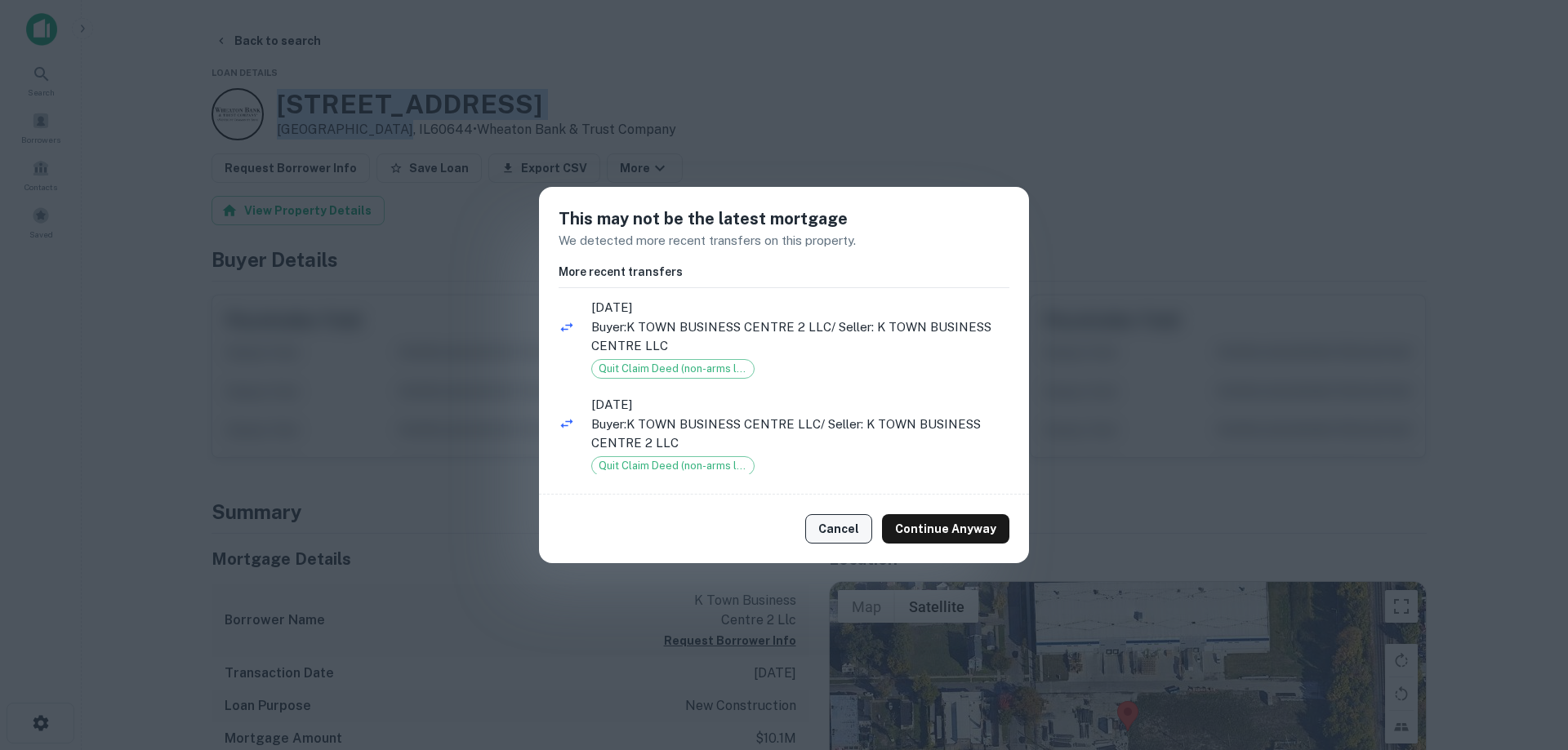
click at [853, 527] on button "Cancel" at bounding box center [839, 529] width 67 height 30
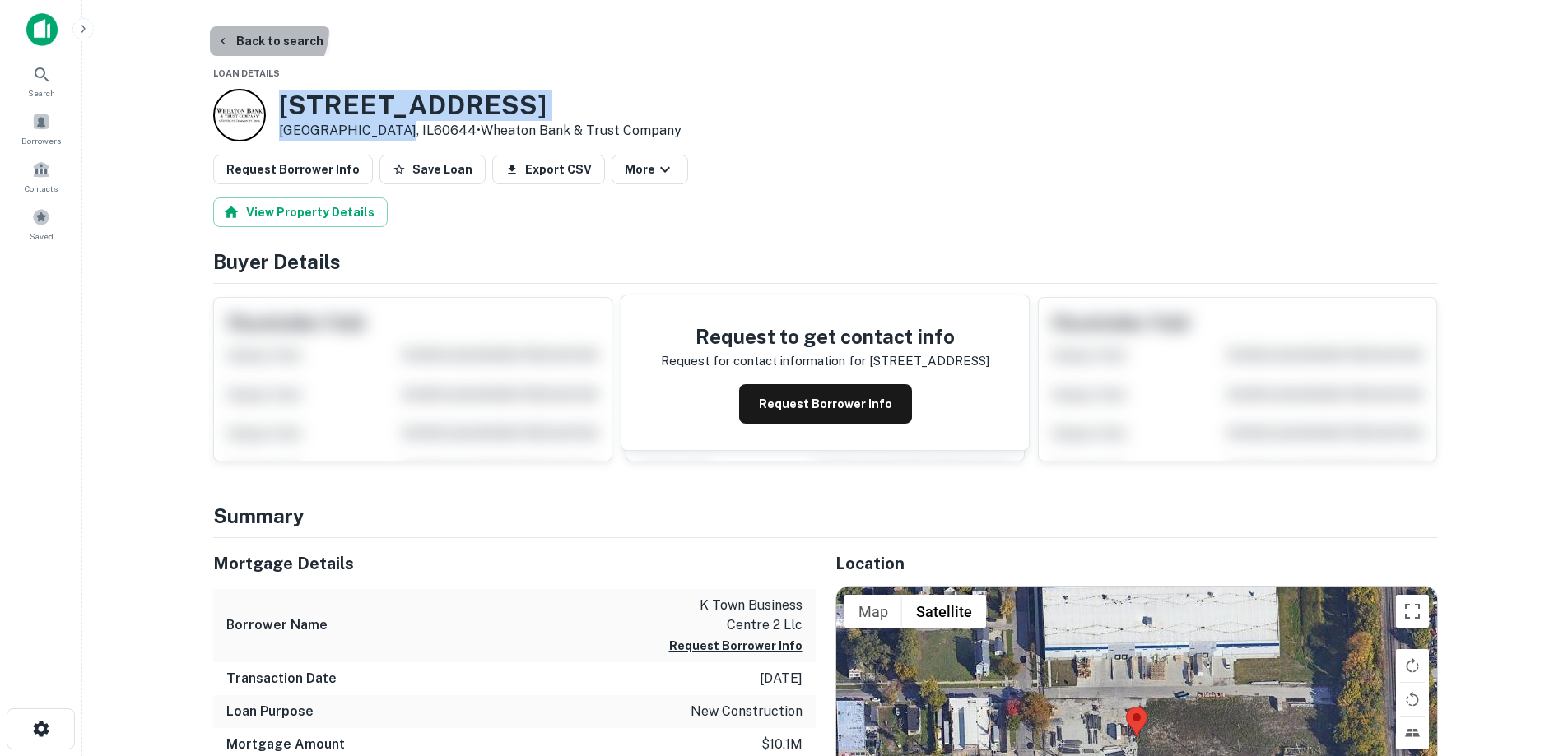
click at [254, 29] on button "Back to search" at bounding box center [270, 42] width 120 height 30
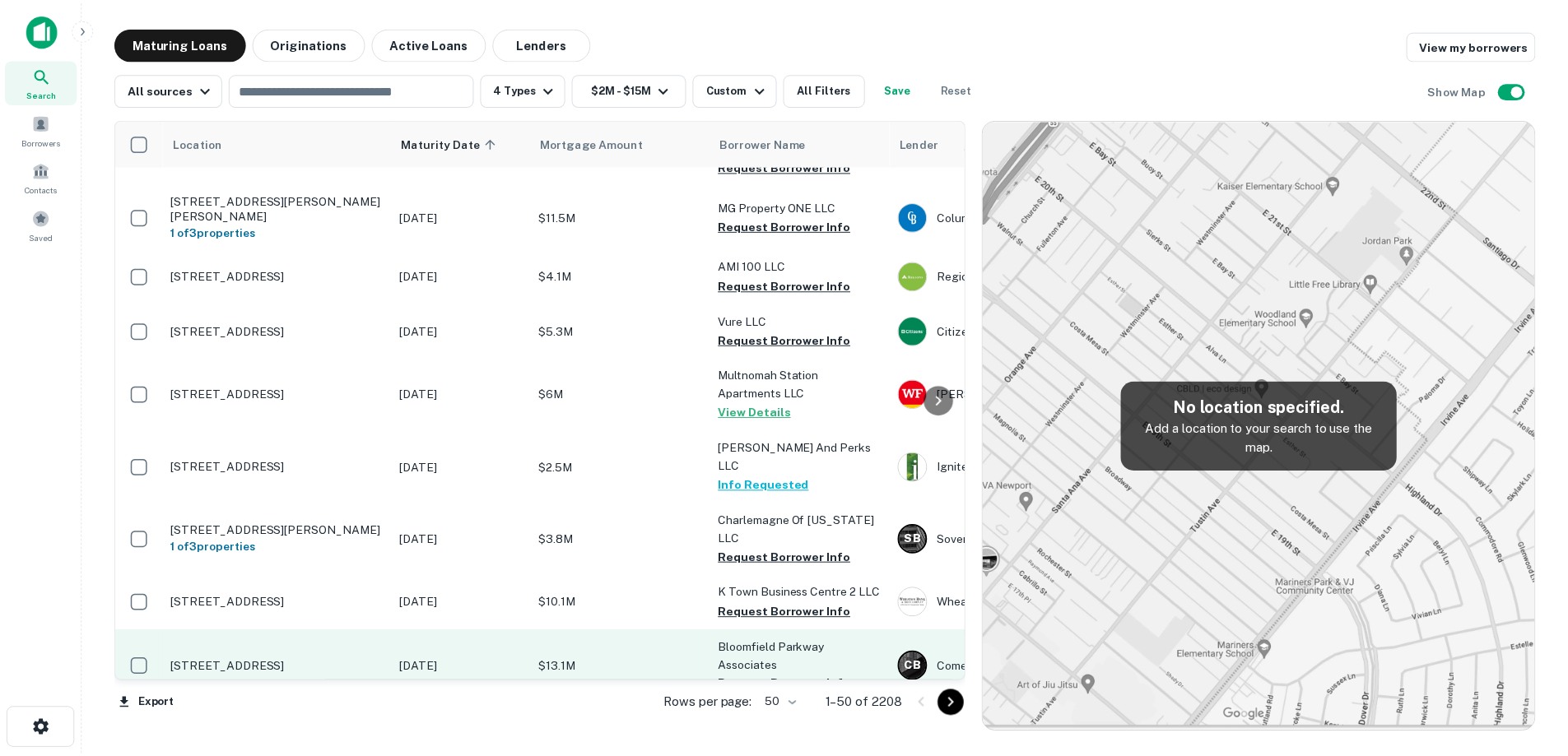
scroll to position [329, 0]
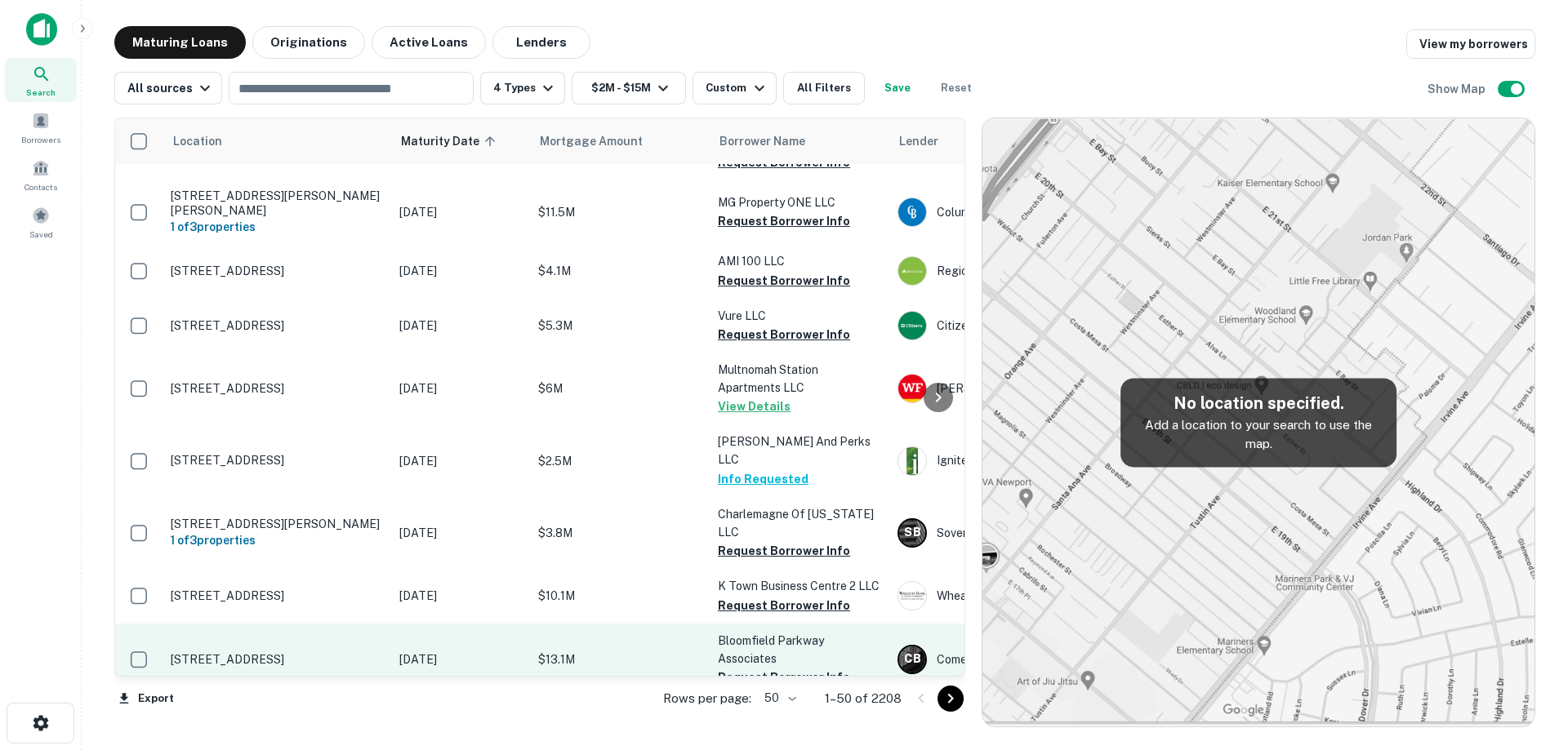
click at [413, 650] on p "Jan 01, 2026" at bounding box center [461, 659] width 123 height 18
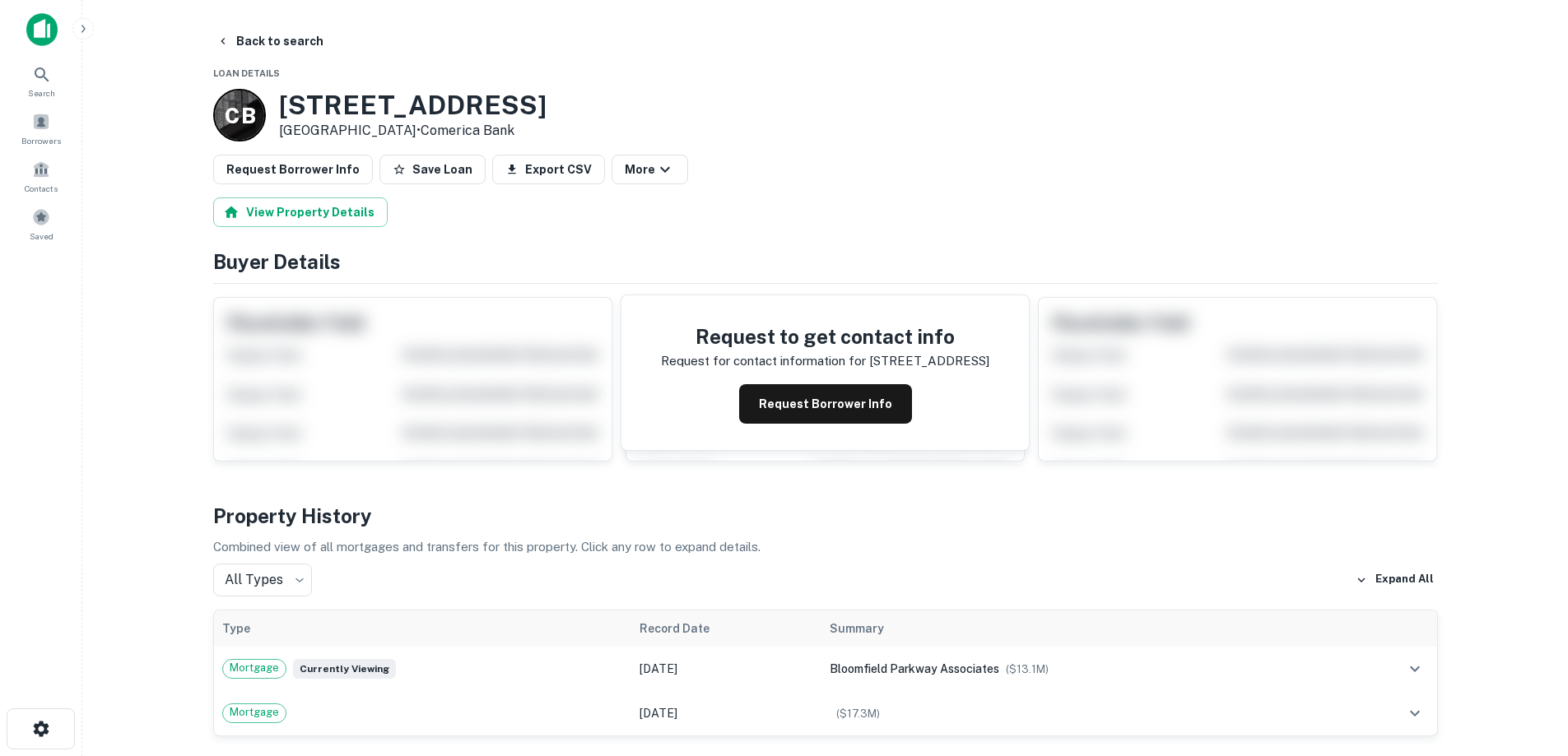
drag, startPoint x: 323, startPoint y: 110, endPoint x: 442, endPoint y: 138, distance: 122.2
click at [443, 139] on div "100 Bloomfield Hills Pkwy Bloomfield Hills, MI48304 • Comerica Bank" at bounding box center [413, 116] width 268 height 51
copy div "100 Bloomfield Hills Pkwy Bloomfield Hills, MI48304"
click at [799, 404] on button "Request Borrower Info" at bounding box center [826, 404] width 173 height 40
click at [394, 117] on h3 "100 Bloomfield Hills Pkwy" at bounding box center [413, 105] width 268 height 31
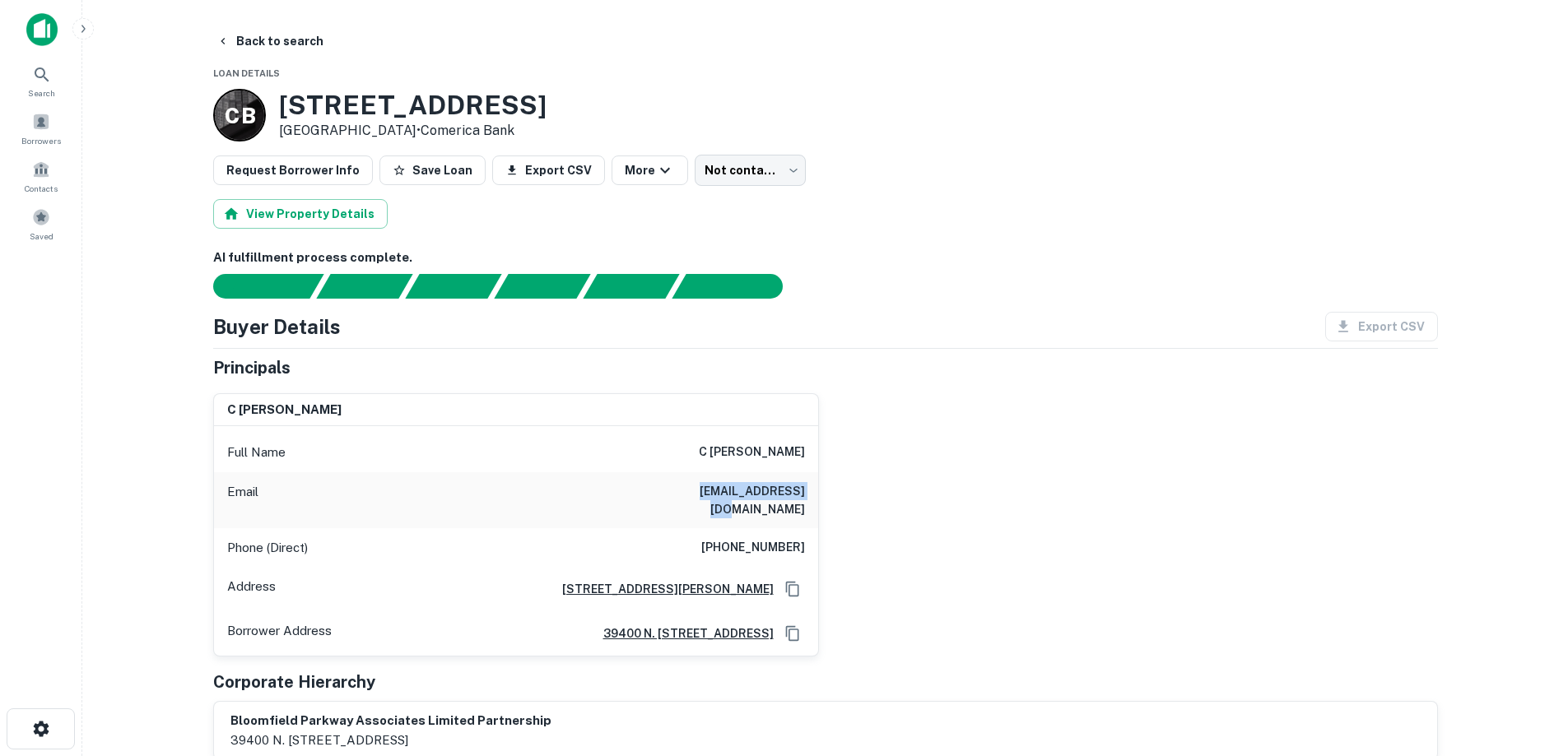
drag, startPoint x: 678, startPoint y: 498, endPoint x: 787, endPoint y: 499, distance: 109.0
click at [787, 499] on div "Email merrell1212@mi.rr.com" at bounding box center [516, 500] width 604 height 56
click at [784, 499] on h6 "merrell1212@mi.rr.com" at bounding box center [706, 500] width 198 height 36
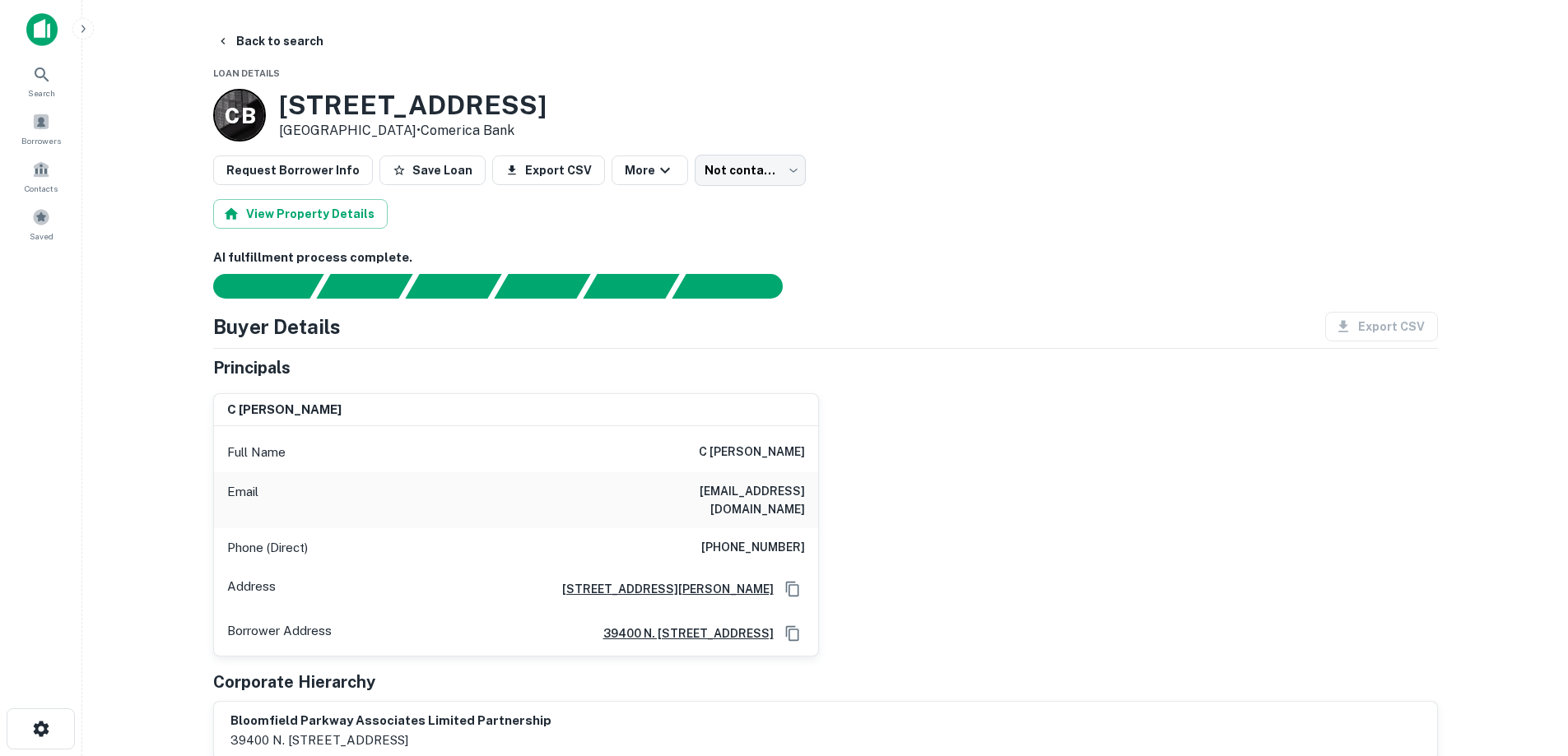
click at [752, 528] on div "Phone (Direct) (248) 462-3821" at bounding box center [516, 548] width 604 height 40
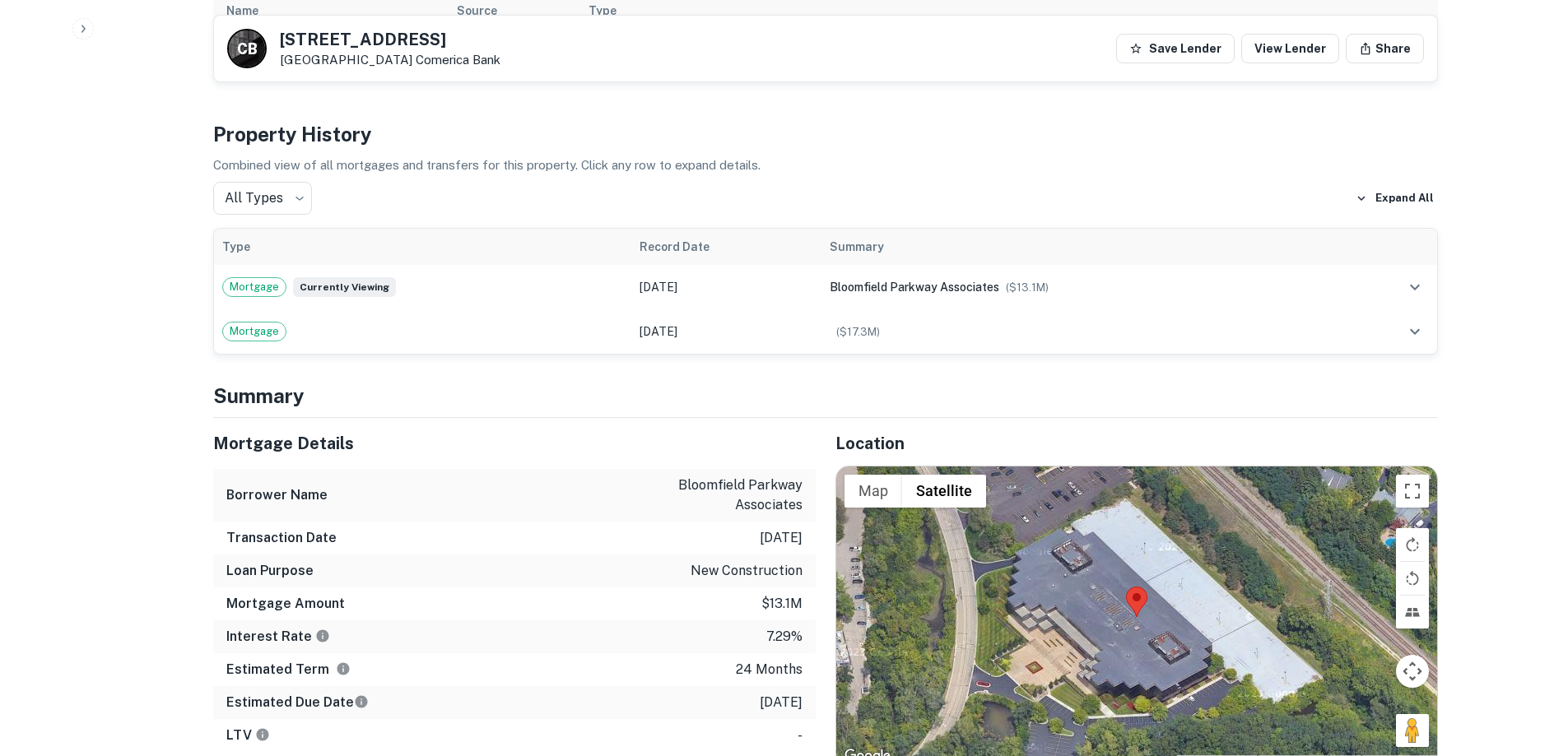
scroll to position [823, 0]
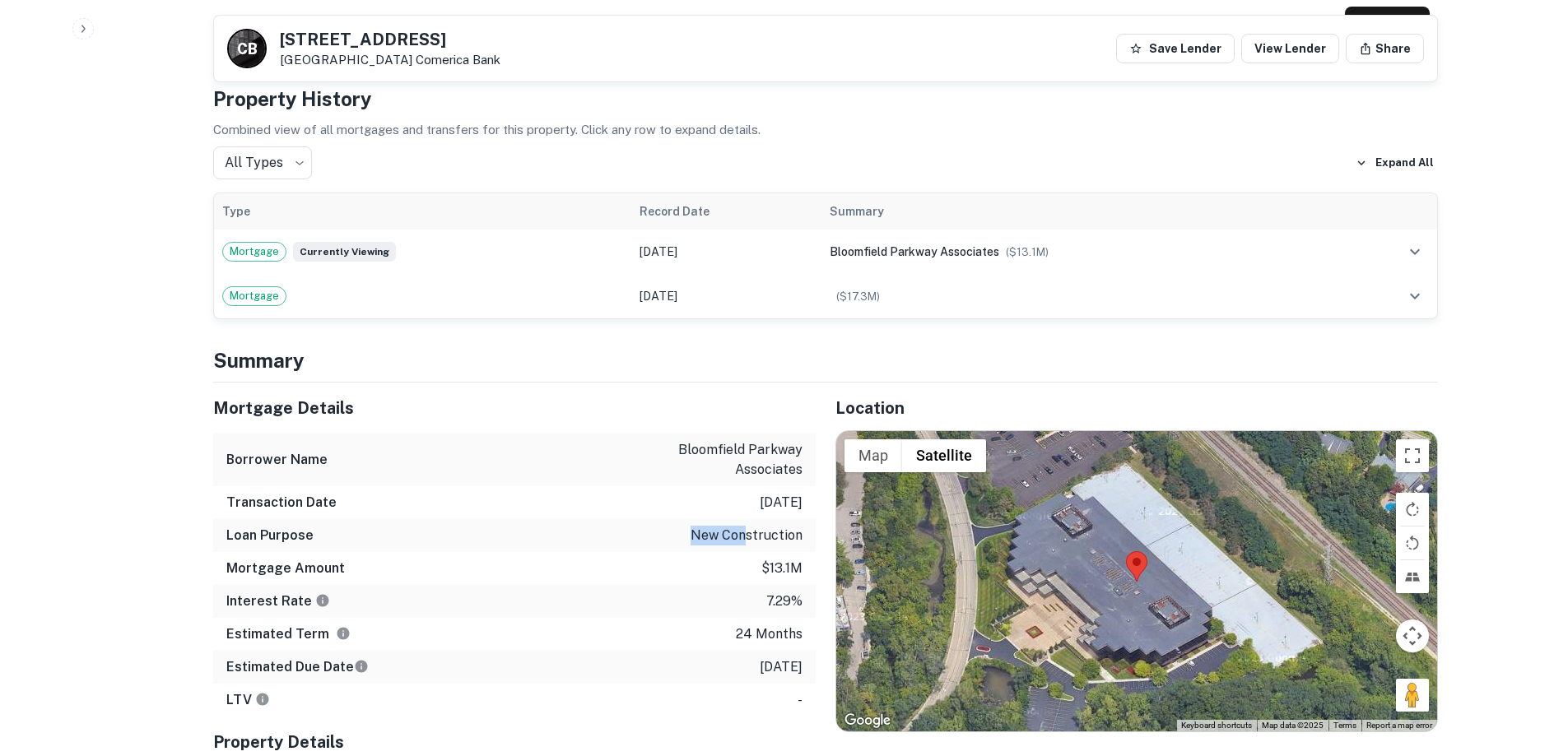
drag, startPoint x: 638, startPoint y: 519, endPoint x: 749, endPoint y: 526, distance: 111.2
click at [747, 519] on div "Loan Purpose new construction" at bounding box center [514, 535] width 602 height 33
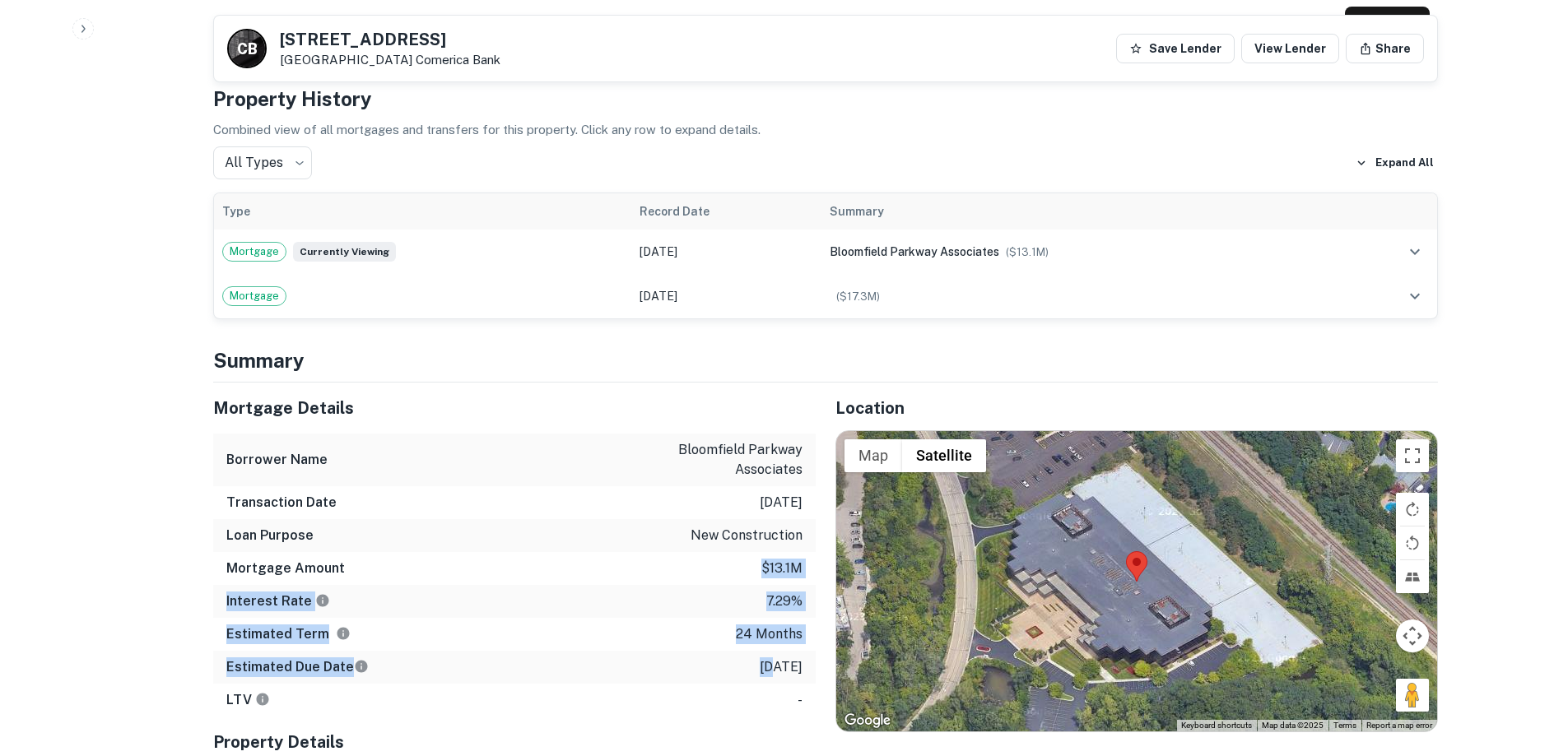
drag, startPoint x: 745, startPoint y: 560, endPoint x: 761, endPoint y: 633, distance: 74.7
click at [761, 633] on div "Mortgage Details Borrower Name bloomfield parkway associates Transaction Date 1…" at bounding box center [514, 549] width 602 height 334
drag, startPoint x: 799, startPoint y: 661, endPoint x: 733, endPoint y: 504, distance: 170.3
click at [733, 505] on div "Mortgage Details Borrower Name bloomfield parkway associates Transaction Date 1…" at bounding box center [514, 549] width 602 height 334
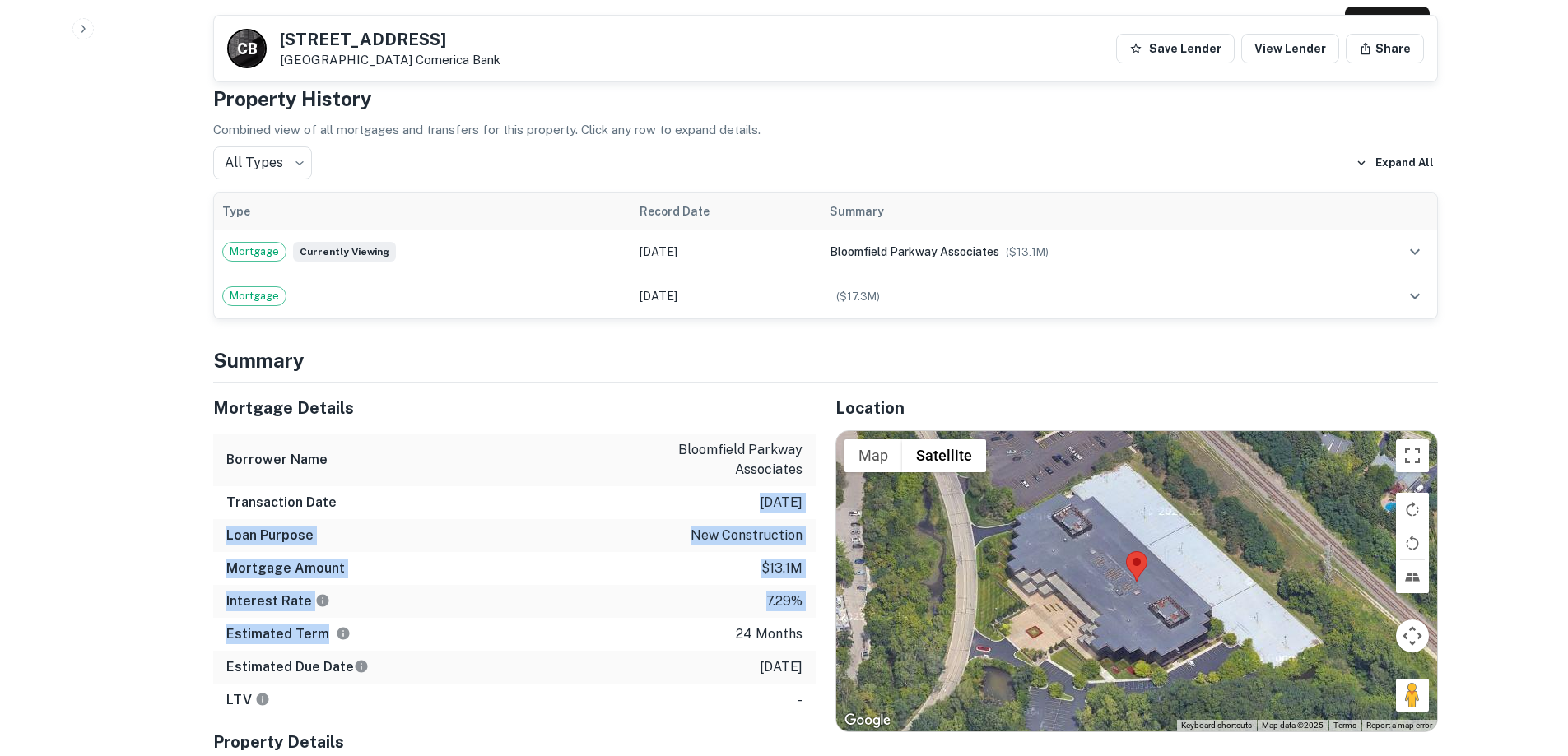
drag, startPoint x: 708, startPoint y: 487, endPoint x: 716, endPoint y: 620, distance: 133.2
click at [716, 620] on div "Mortgage Details Borrower Name bloomfield parkway associates Transaction Date 1…" at bounding box center [514, 549] width 602 height 334
click at [716, 620] on div "Estimated Term 24 months" at bounding box center [514, 634] width 602 height 33
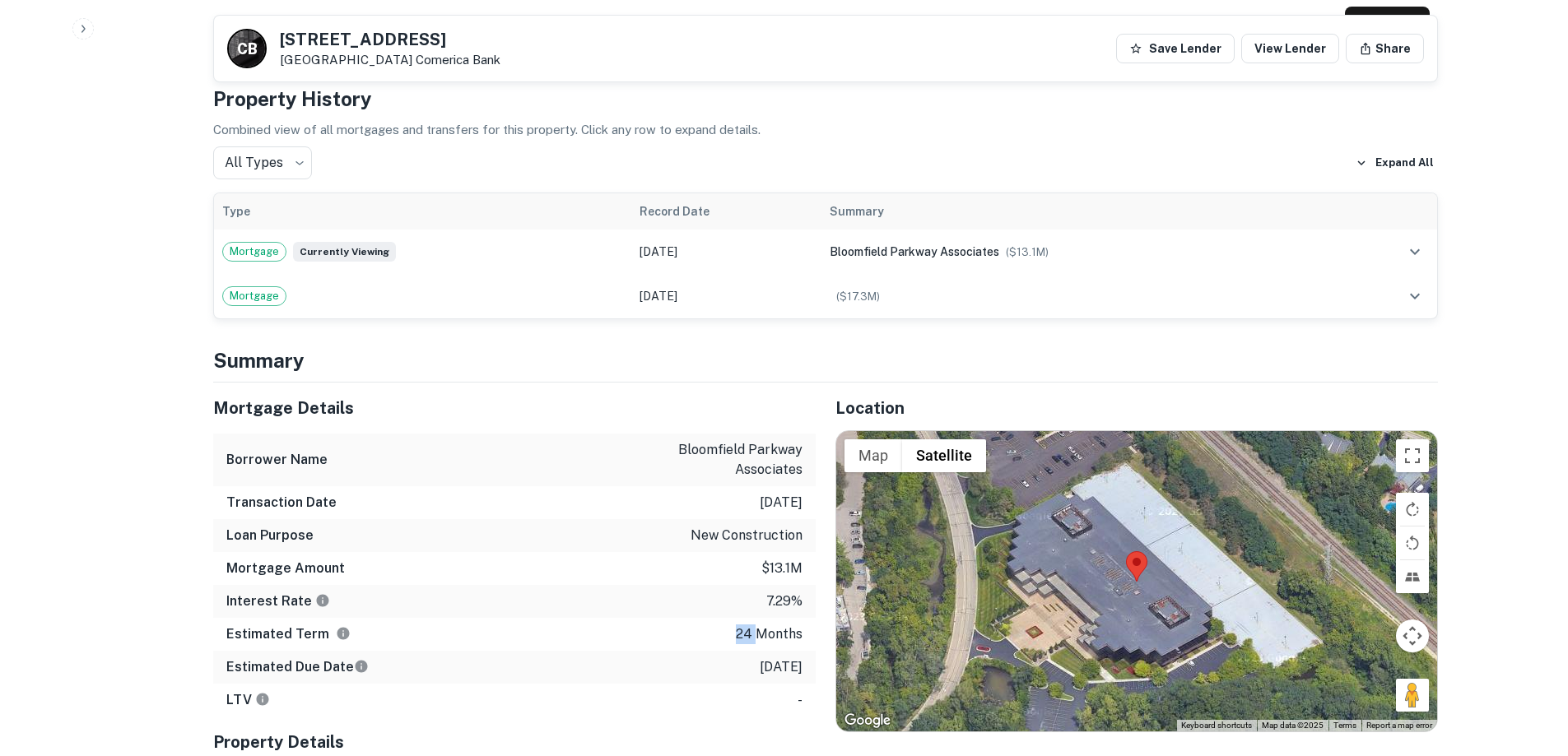
click at [716, 620] on div "Estimated Term 24 months" at bounding box center [514, 634] width 602 height 33
click at [716, 618] on div "Estimated Term 24 months" at bounding box center [514, 634] width 602 height 33
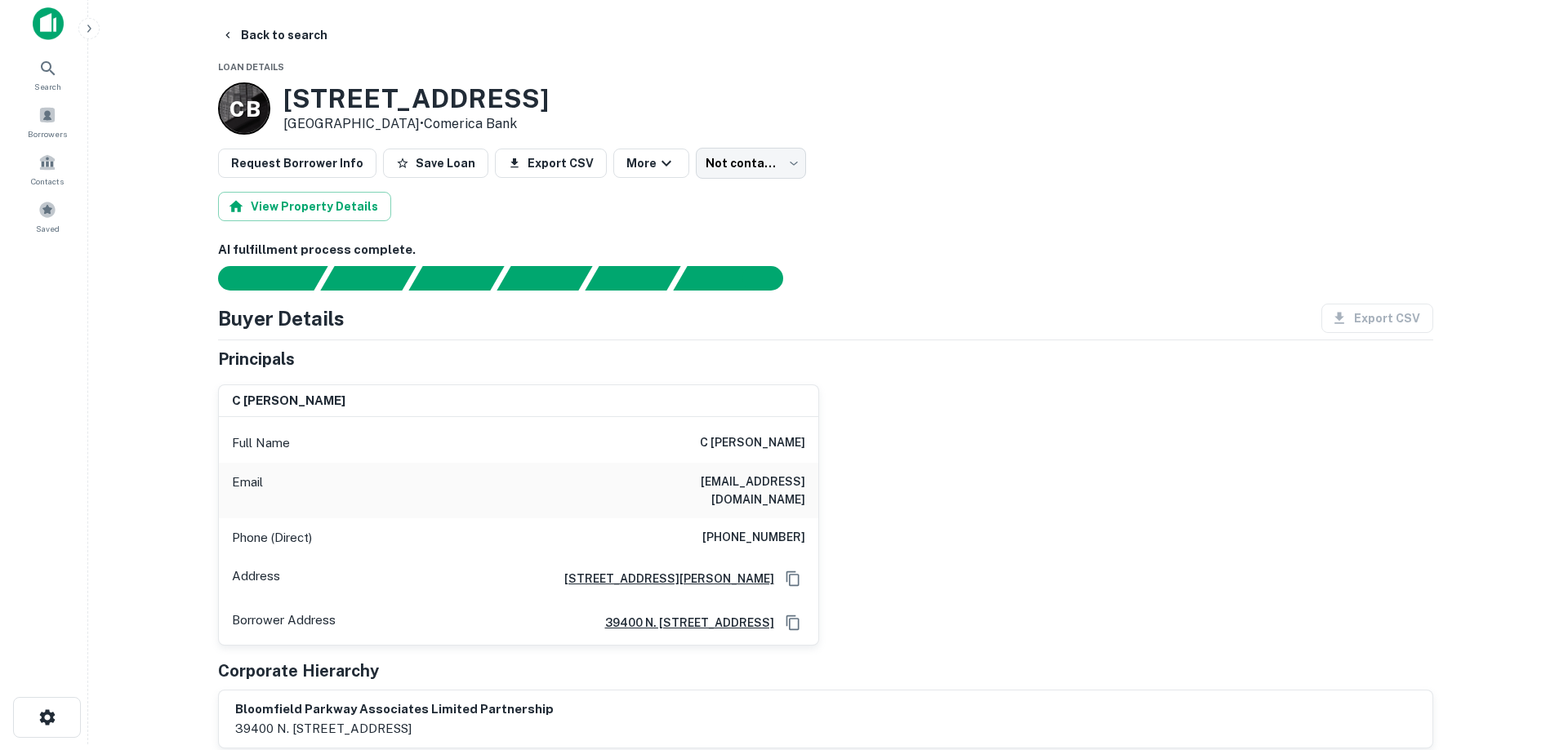
scroll to position [0, 0]
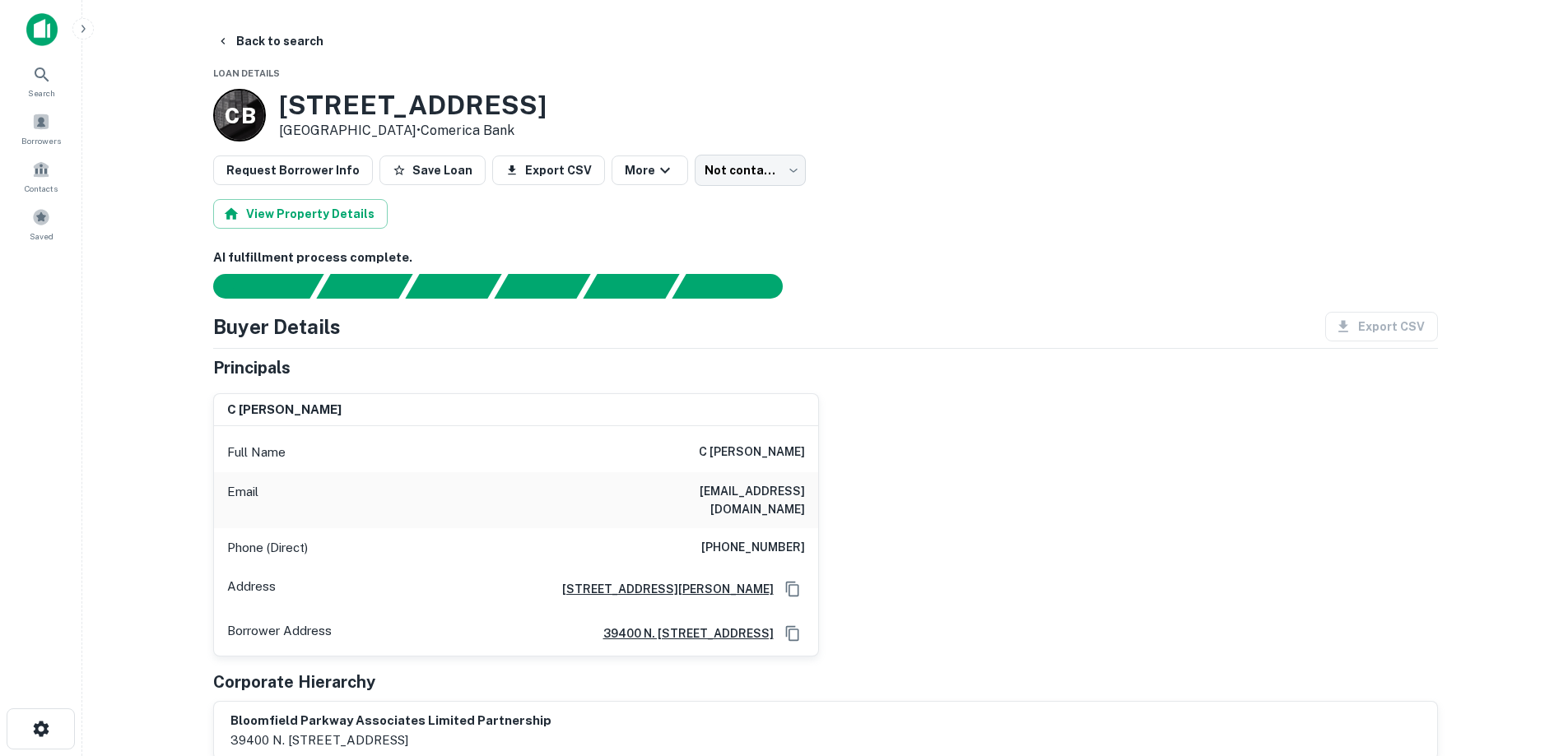
drag, startPoint x: 587, startPoint y: 108, endPoint x: 285, endPoint y: 116, distance: 302.1
click at [285, 116] on div "C B 100 Bloomfield Hills Pkwy Bloomfield Hills, MI48304 • Comerica Bank" at bounding box center [825, 116] width 1224 height 53
drag, startPoint x: 279, startPoint y: 106, endPoint x: 642, endPoint y: 127, distance: 363.6
click at [642, 127] on div "C B 100 Bloomfield Hills Pkwy Bloomfield Hills, MI48304 • Comerica Bank" at bounding box center [825, 116] width 1224 height 53
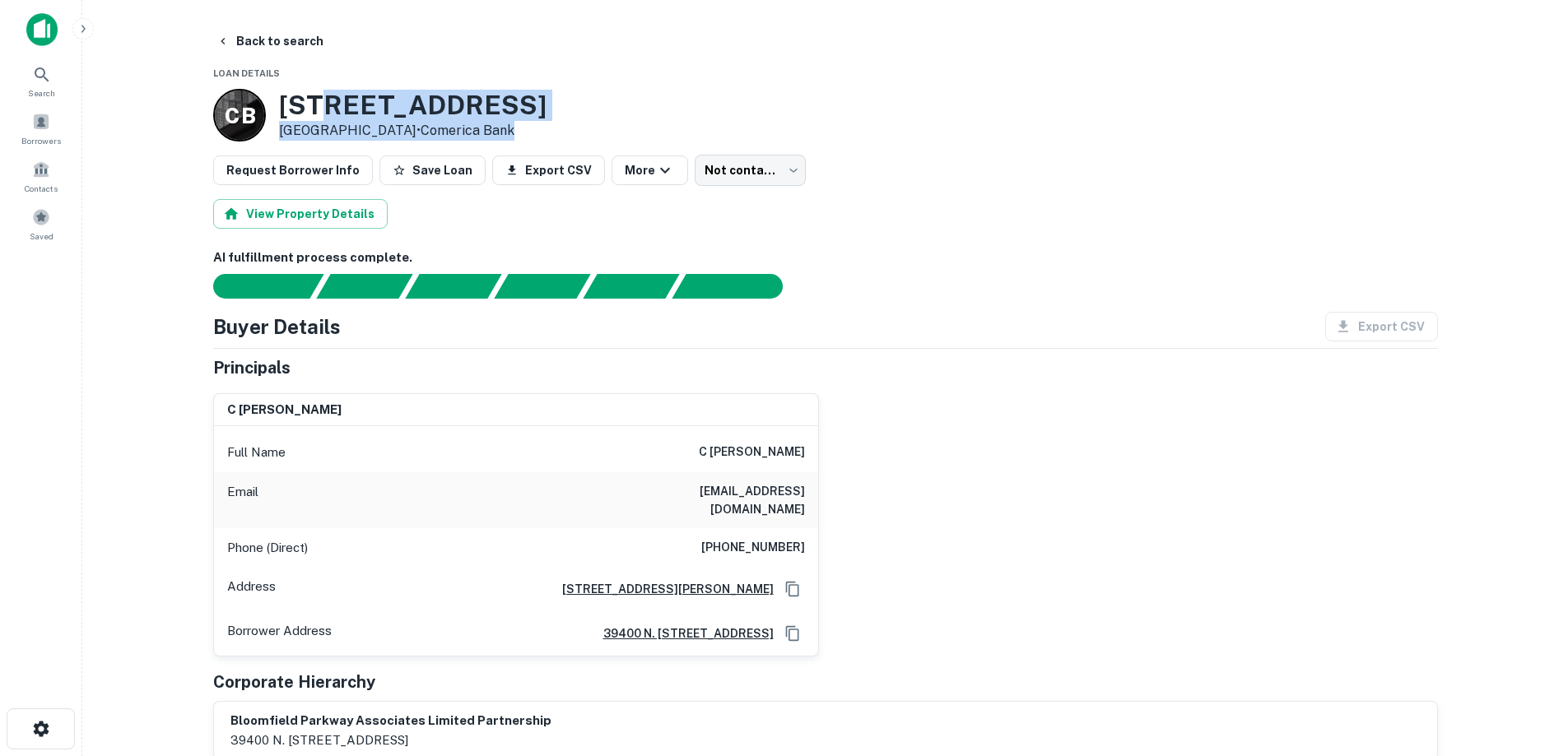
drag, startPoint x: 643, startPoint y: 127, endPoint x: 306, endPoint y: 87, distance: 339.4
click at [289, 90] on h3 "100 Bloomfield Hills Pkwy" at bounding box center [413, 105] width 268 height 31
drag, startPoint x: 282, startPoint y: 92, endPoint x: 716, endPoint y: 96, distance: 434.0
click at [716, 96] on div "C B 100 Bloomfield Hills Pkwy Bloomfield Hills, MI48304 • Comerica Bank" at bounding box center [825, 116] width 1224 height 53
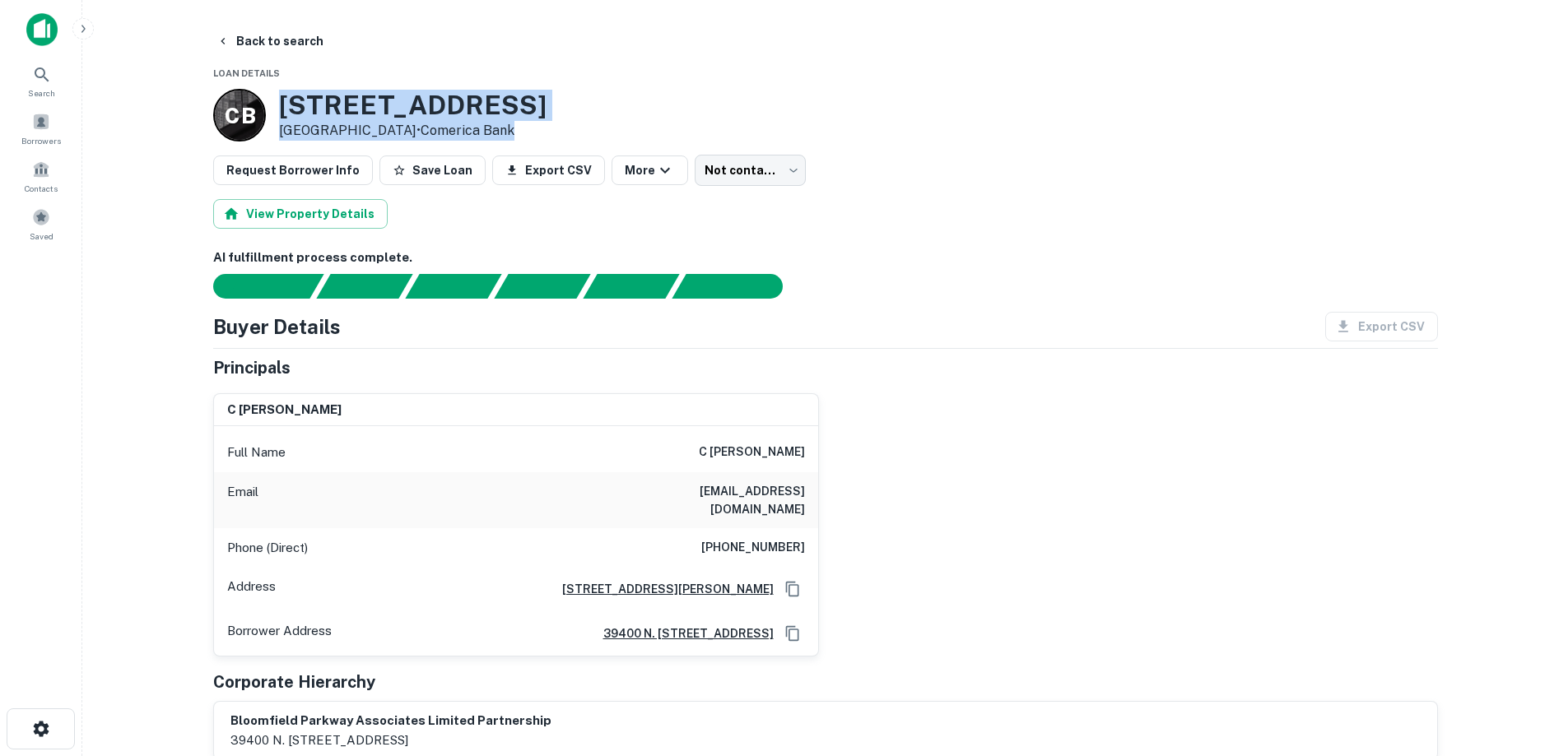
click at [716, 96] on div "C B 100 Bloomfield Hills Pkwy Bloomfield Hills, MI48304 • Comerica Bank" at bounding box center [825, 116] width 1224 height 53
click at [308, 43] on button "Back to search" at bounding box center [270, 42] width 120 height 30
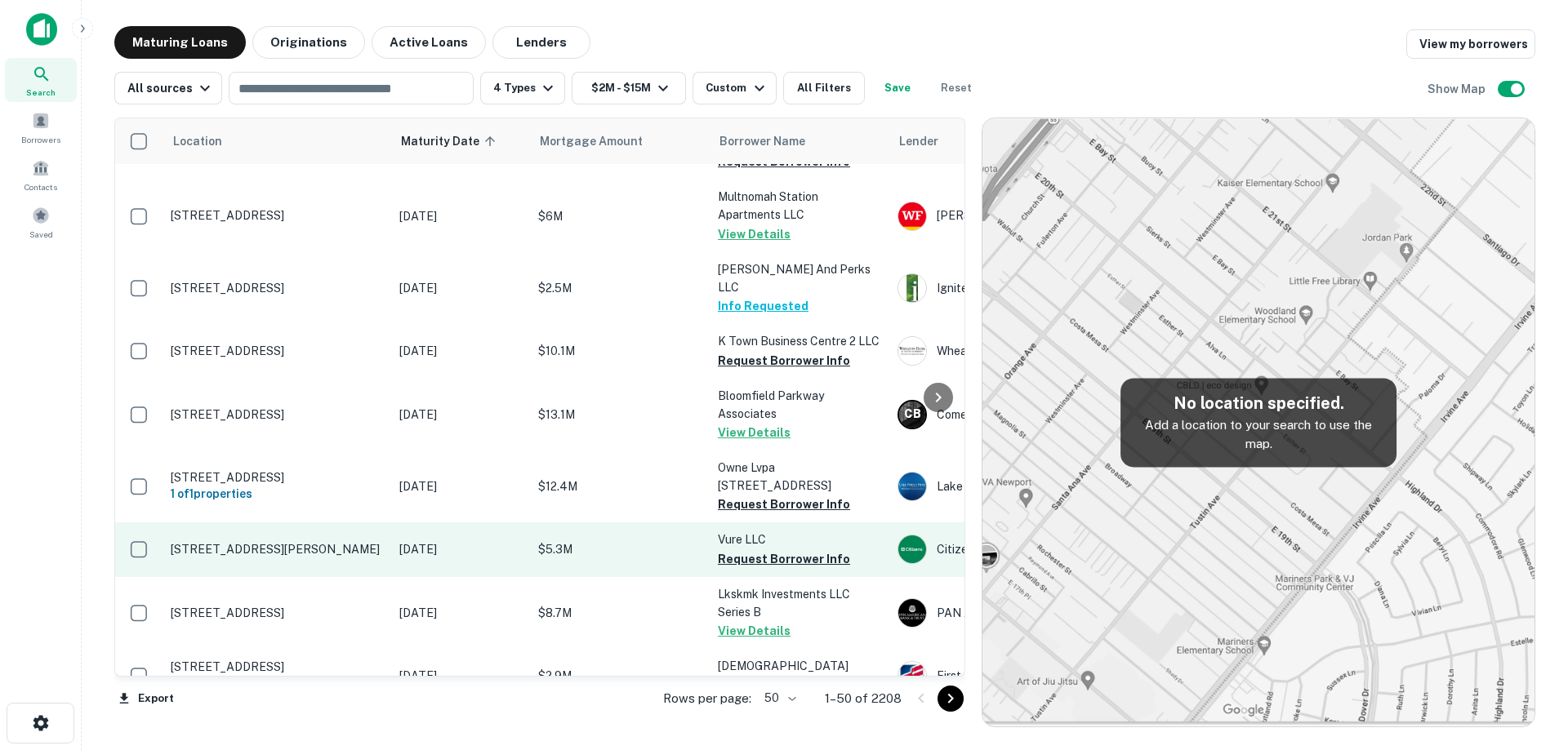
scroll to position [653, 0]
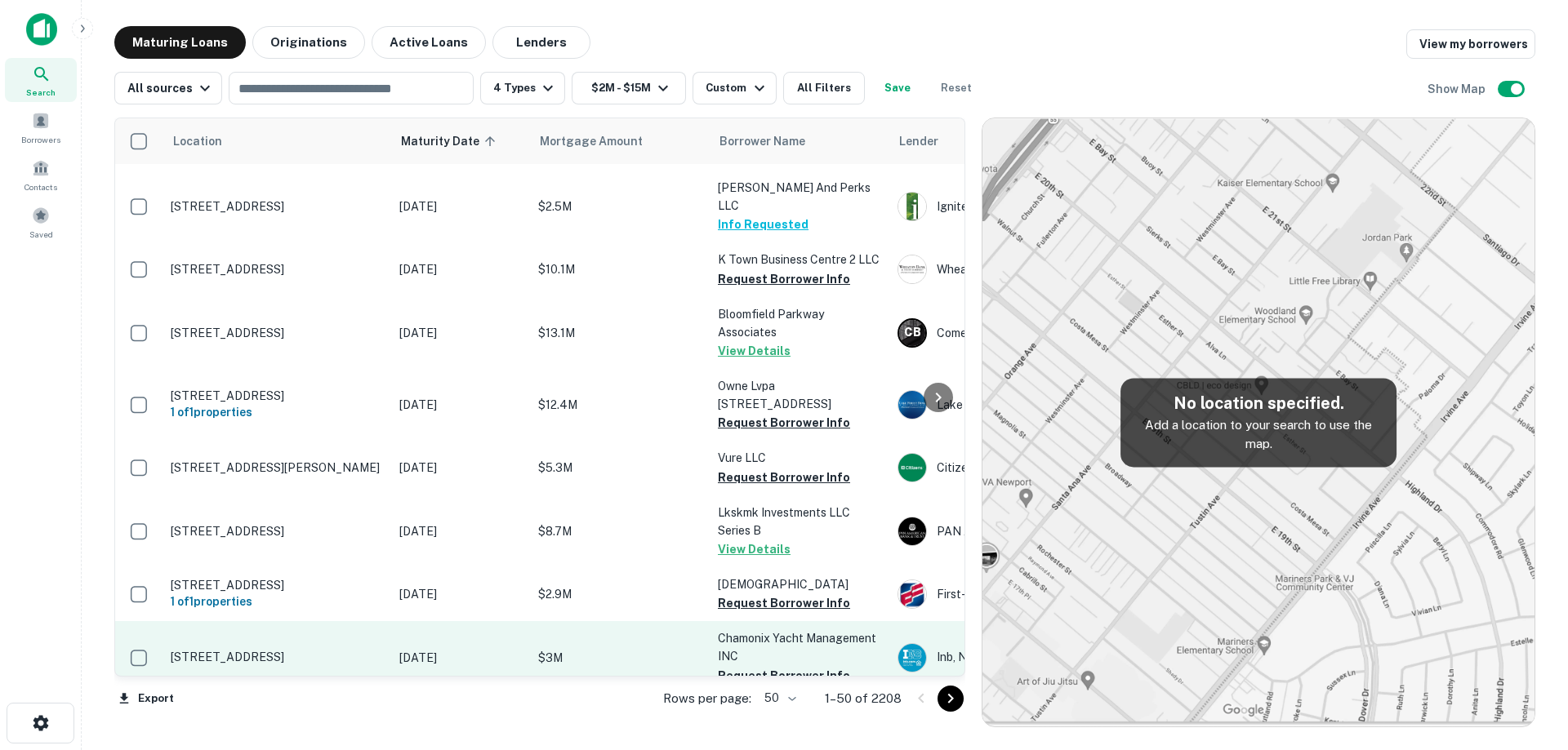
click at [415, 621] on td "Jan 02, 2026" at bounding box center [460, 657] width 138 height 72
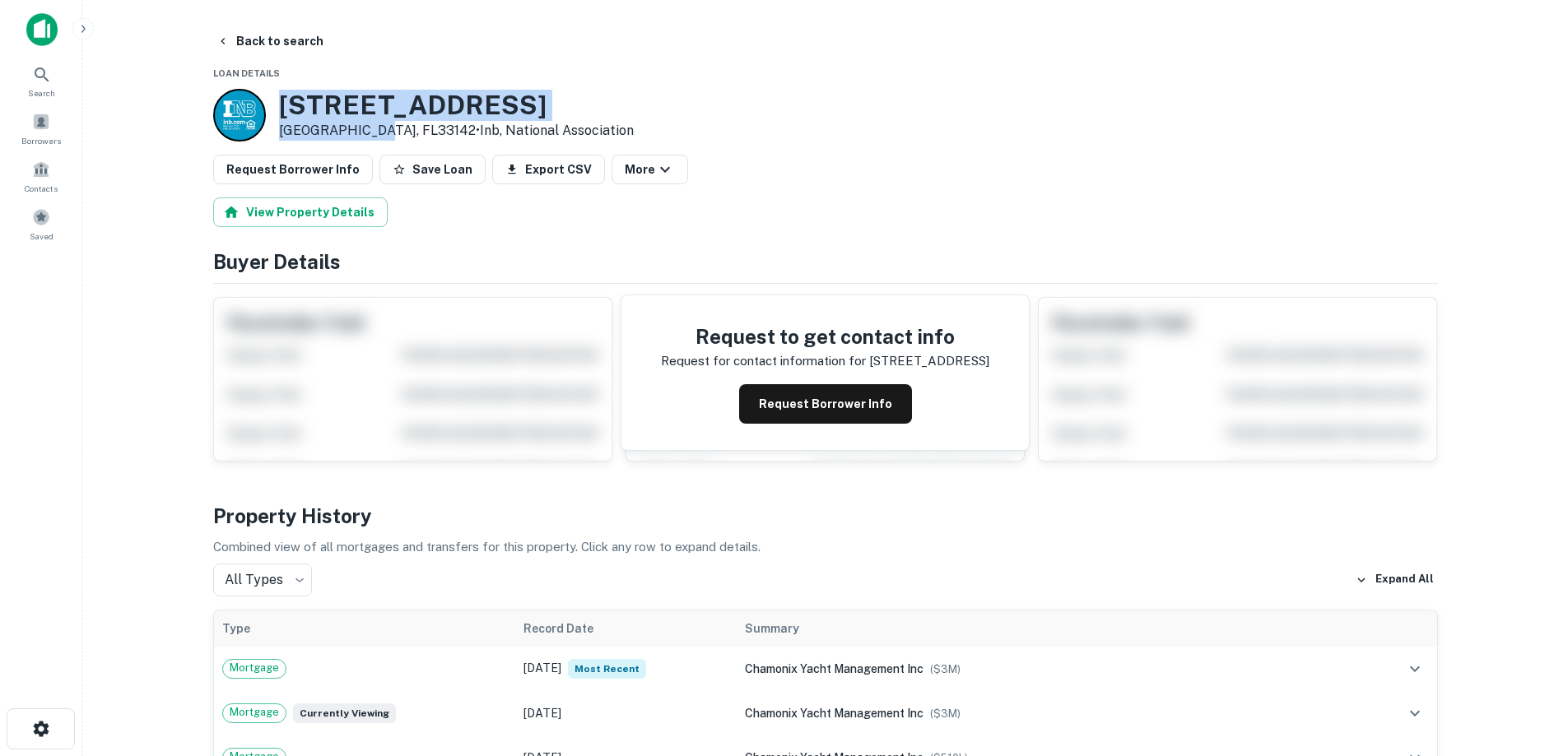
drag, startPoint x: 351, startPoint y: 111, endPoint x: 375, endPoint y: 140, distance: 37.6
click at [375, 140] on div "3350 NW 21ST ST Miami, FL33142 • Inb, National Association" at bounding box center [457, 116] width 355 height 51
copy div "3350 NW 21ST ST Miami, FL33142"
click at [270, 54] on button "Back to search" at bounding box center [270, 42] width 120 height 30
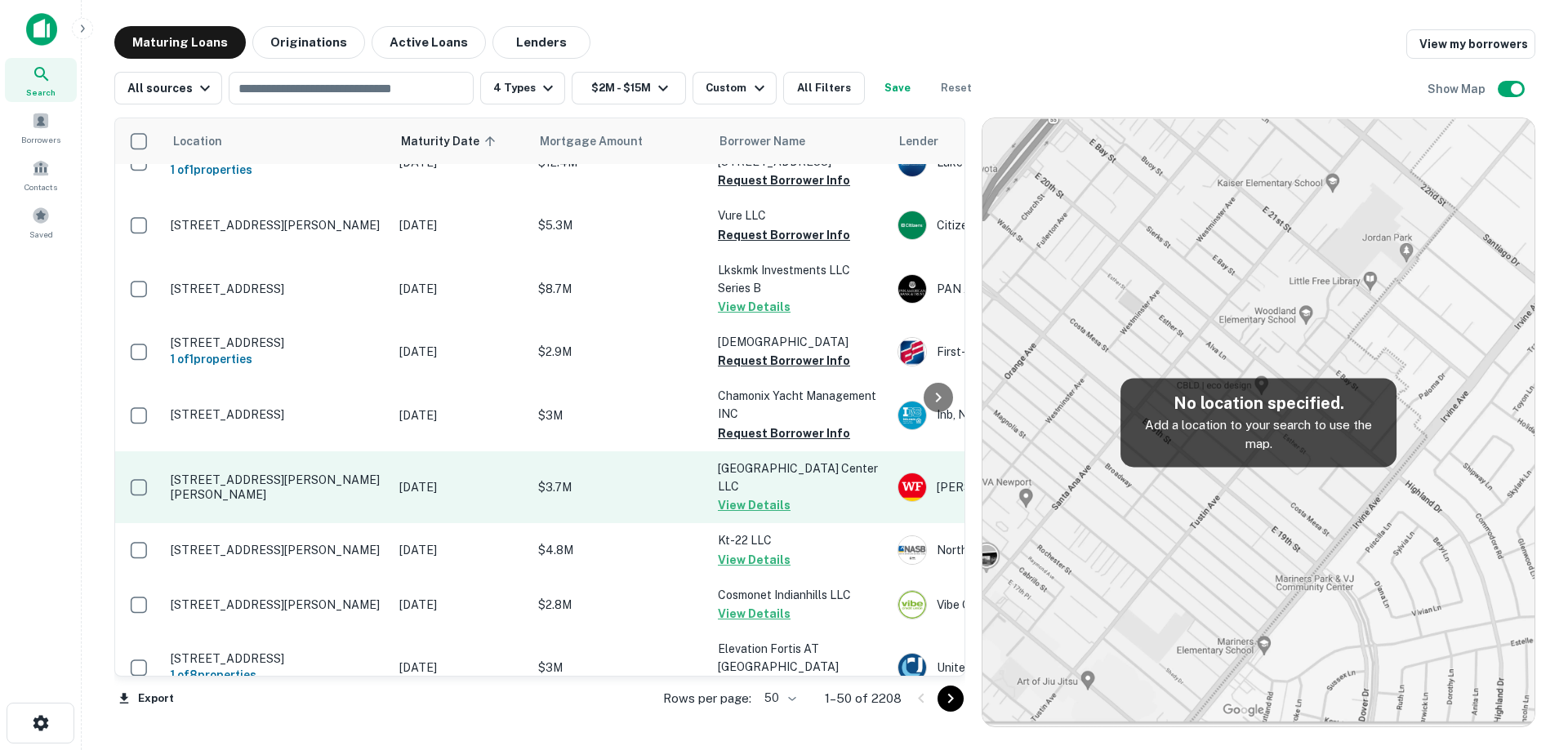
scroll to position [898, 0]
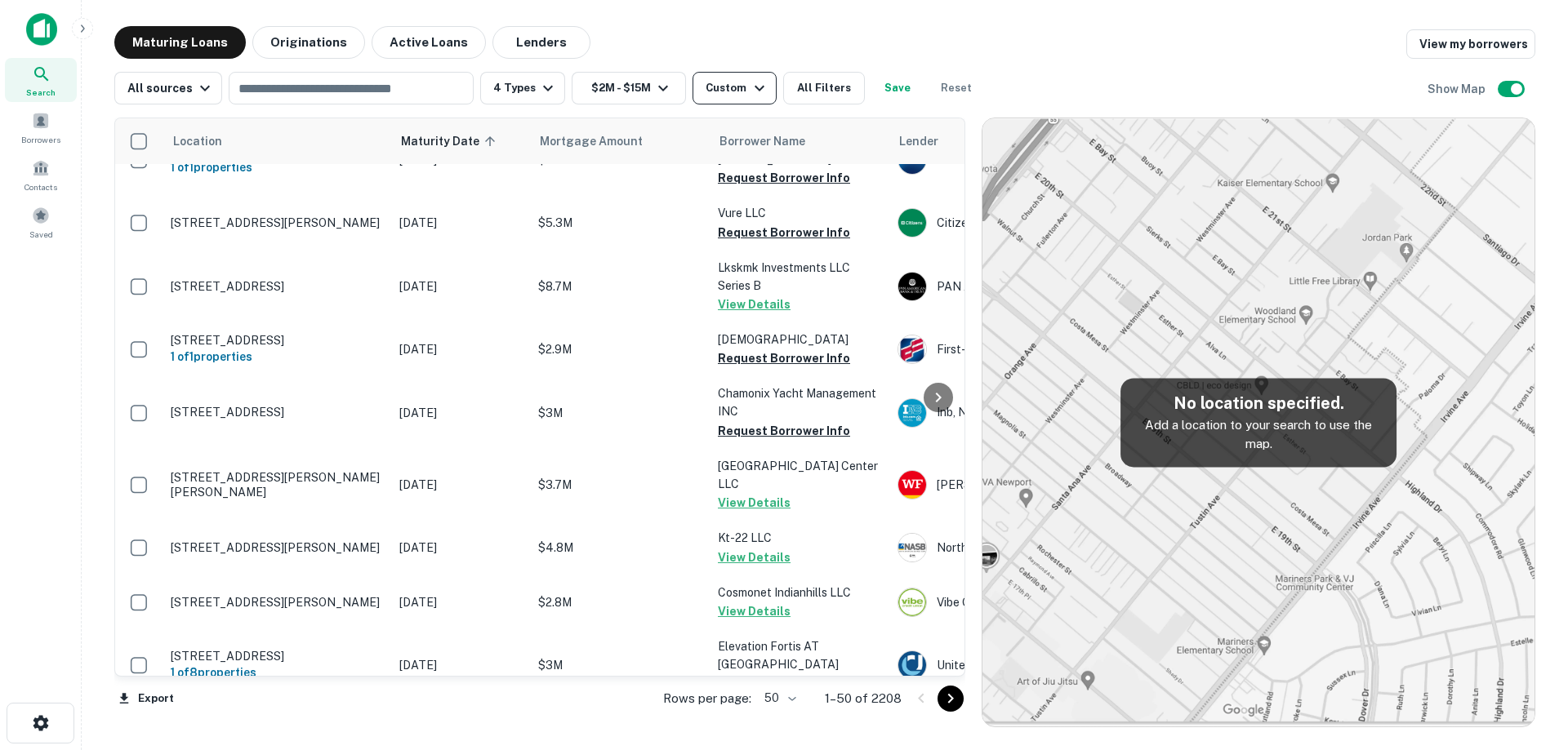
click at [721, 102] on button "Custom" at bounding box center [734, 88] width 83 height 32
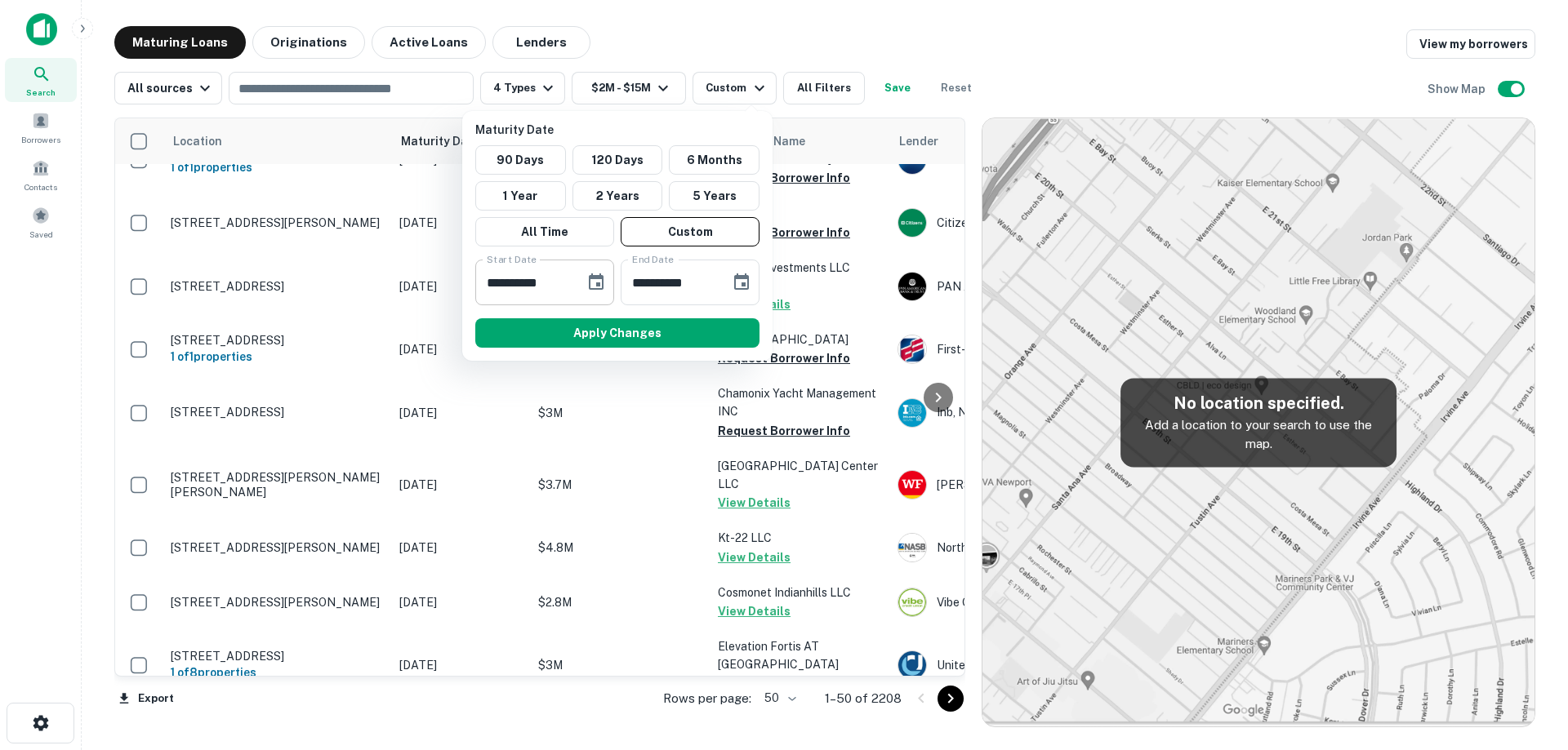
click at [589, 293] on button "Choose date, selected date is Jan 1, 2026" at bounding box center [595, 282] width 32 height 32
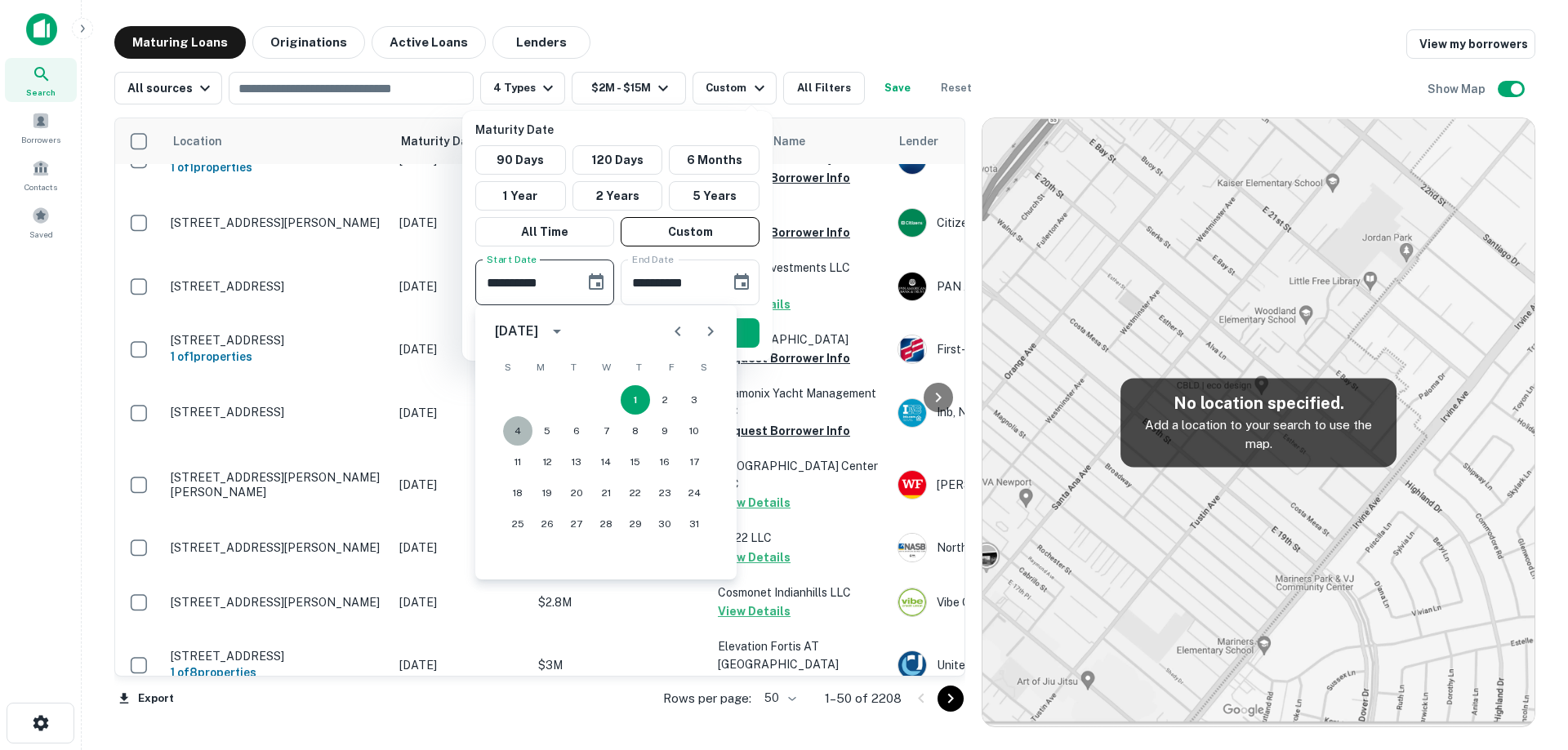
drag, startPoint x: 507, startPoint y: 435, endPoint x: 522, endPoint y: 435, distance: 15.0
click at [507, 434] on button "4" at bounding box center [518, 431] width 30 height 30
type input "**********"
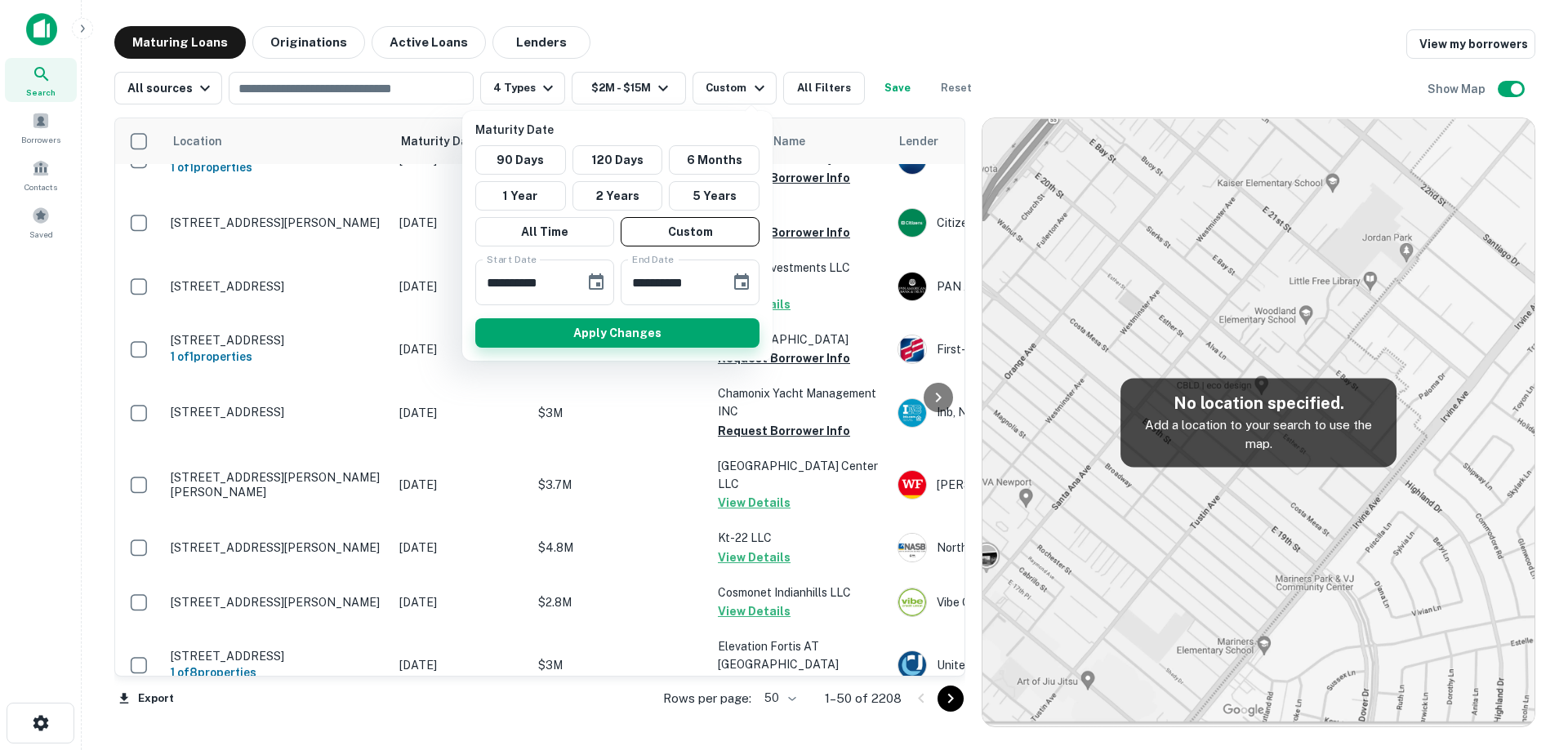
click at [636, 337] on button "Apply Changes" at bounding box center [617, 333] width 284 height 30
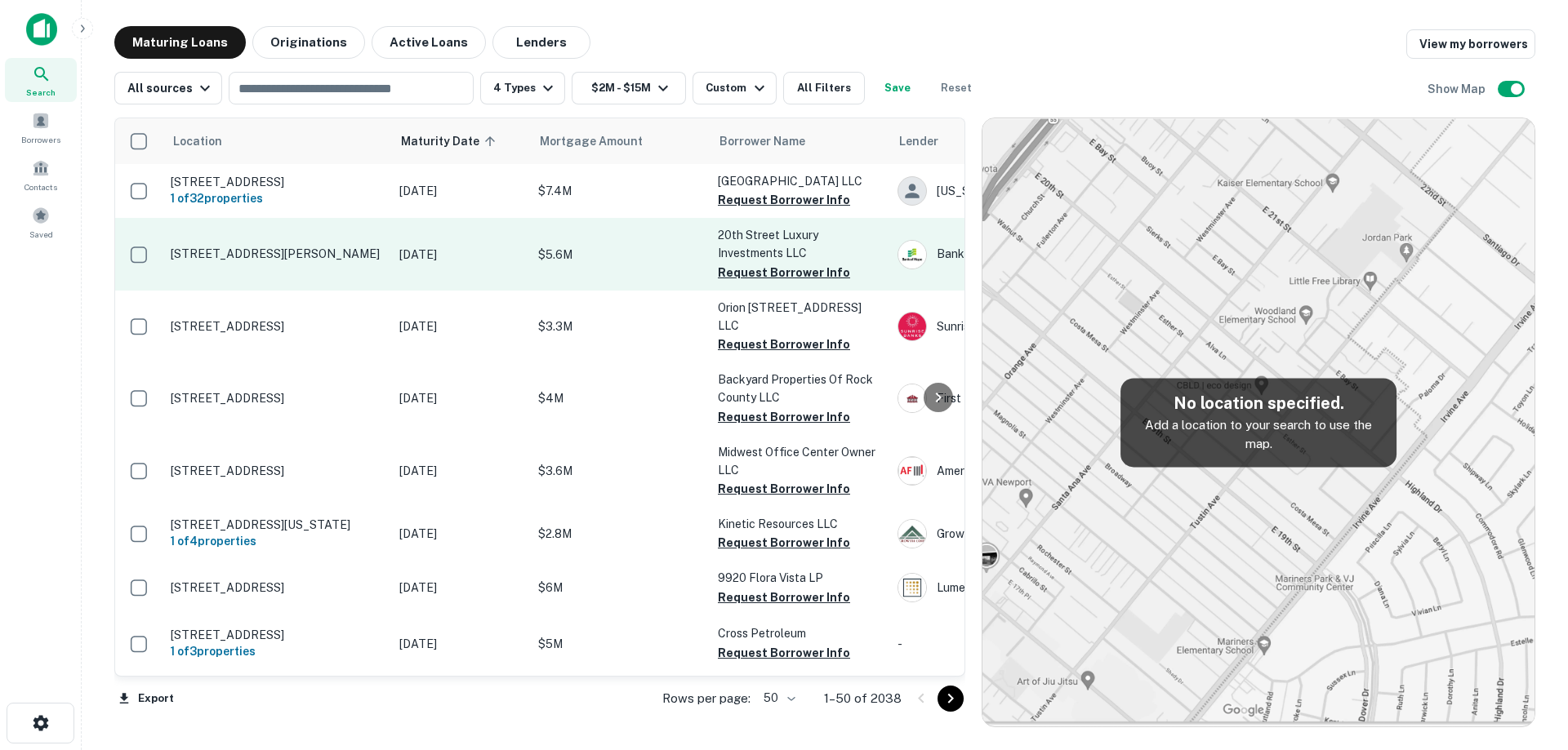
click at [400, 275] on td "Jan 04, 2026" at bounding box center [460, 254] width 138 height 72
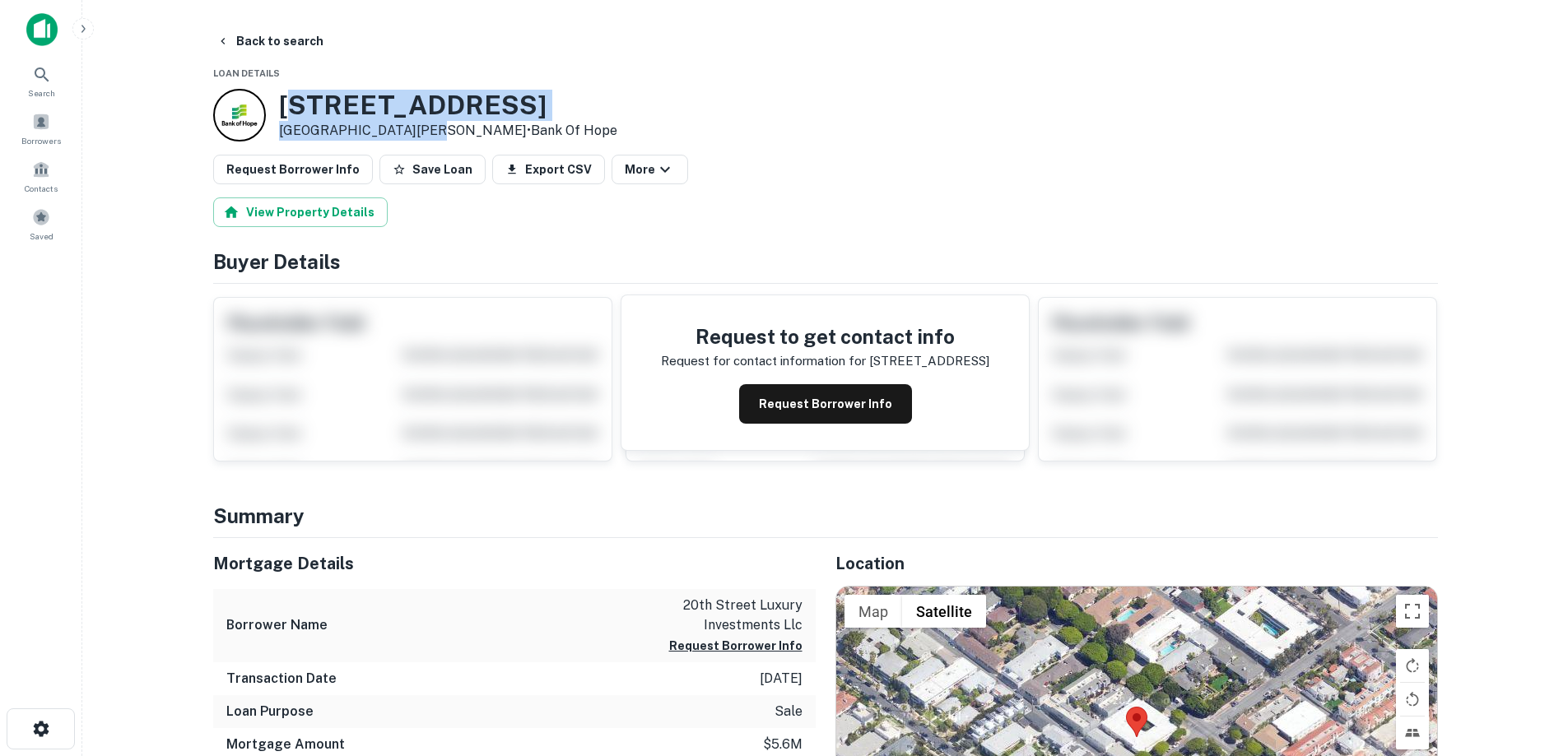
drag, startPoint x: 284, startPoint y: 104, endPoint x: 379, endPoint y: 127, distance: 97.7
click at [424, 133] on div "1060 20th St Santa Monica, CA90403 • Bank Of Hope" at bounding box center [448, 116] width 338 height 51
click at [287, 104] on h3 "1060 20th St" at bounding box center [448, 105] width 338 height 31
drag, startPoint x: 288, startPoint y: 106, endPoint x: 429, endPoint y: 132, distance: 143.4
click at [429, 132] on div "1060 20th St Santa Monica, CA90403 • Bank Of Hope" at bounding box center [448, 116] width 338 height 51
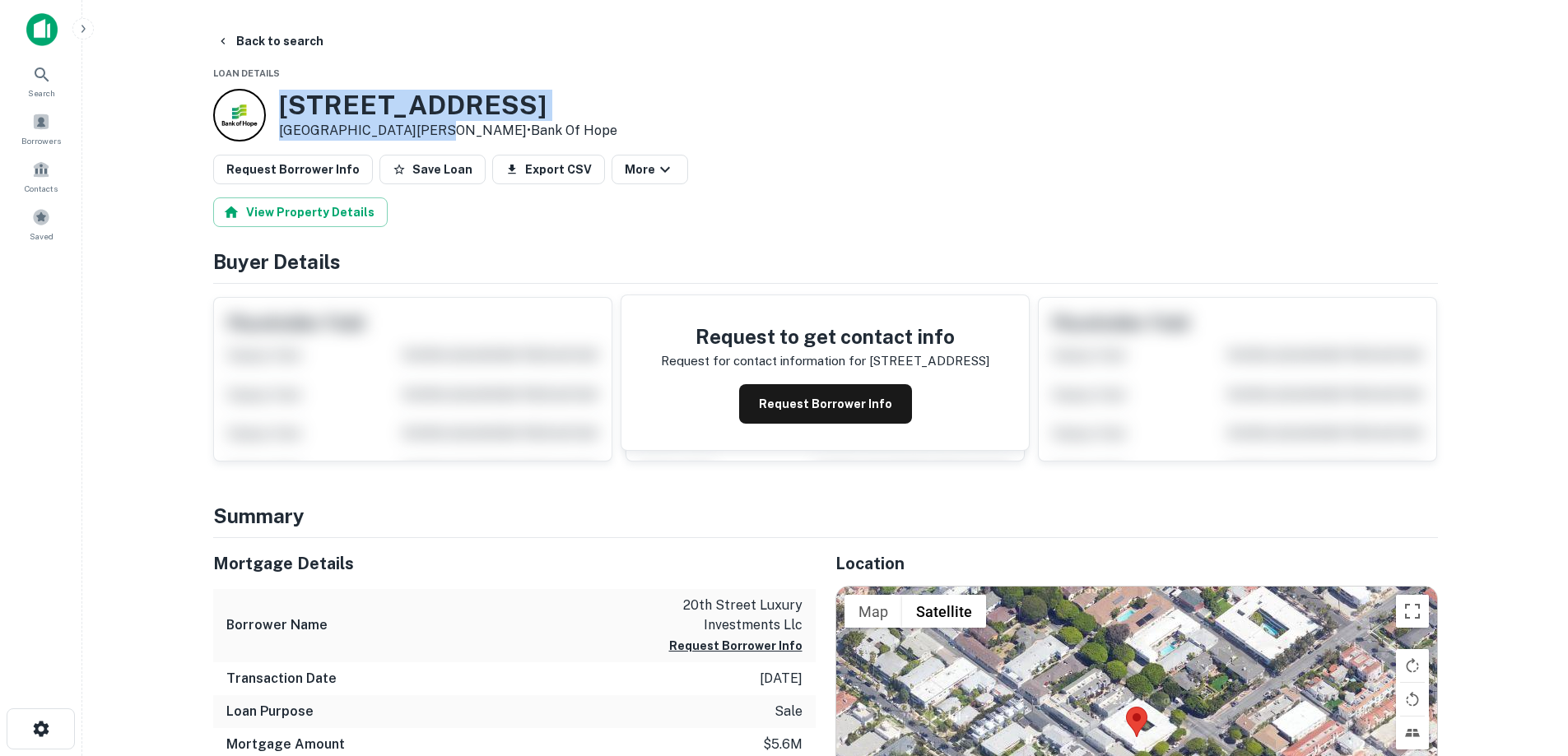
copy div "1060 20th St Santa Monica, CA90403"
click at [852, 378] on div "Request to get contact info Request for contact information for 1060 20th st Re…" at bounding box center [824, 372] width 407 height 155
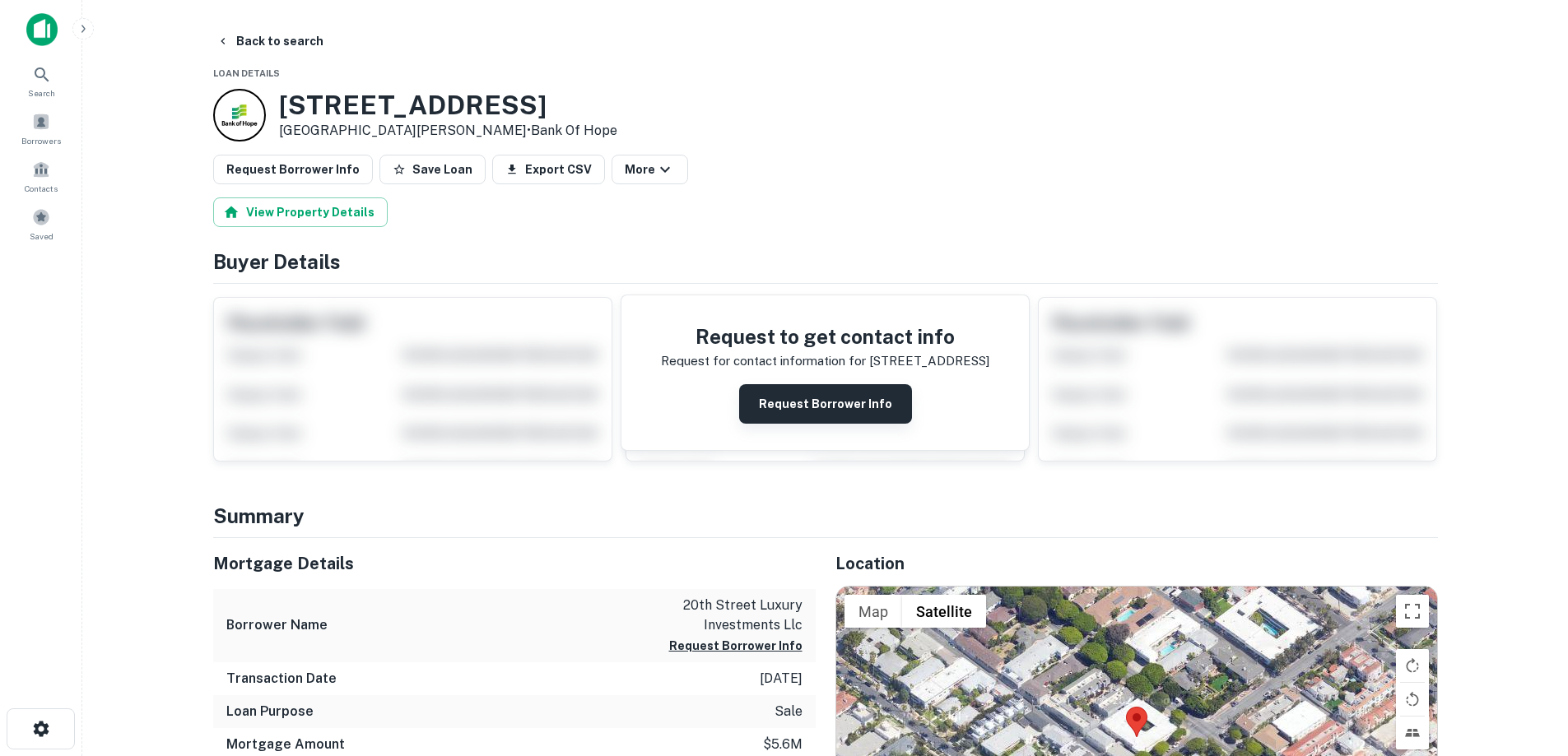
click at [852, 391] on button "Request Borrower Info" at bounding box center [826, 404] width 173 height 40
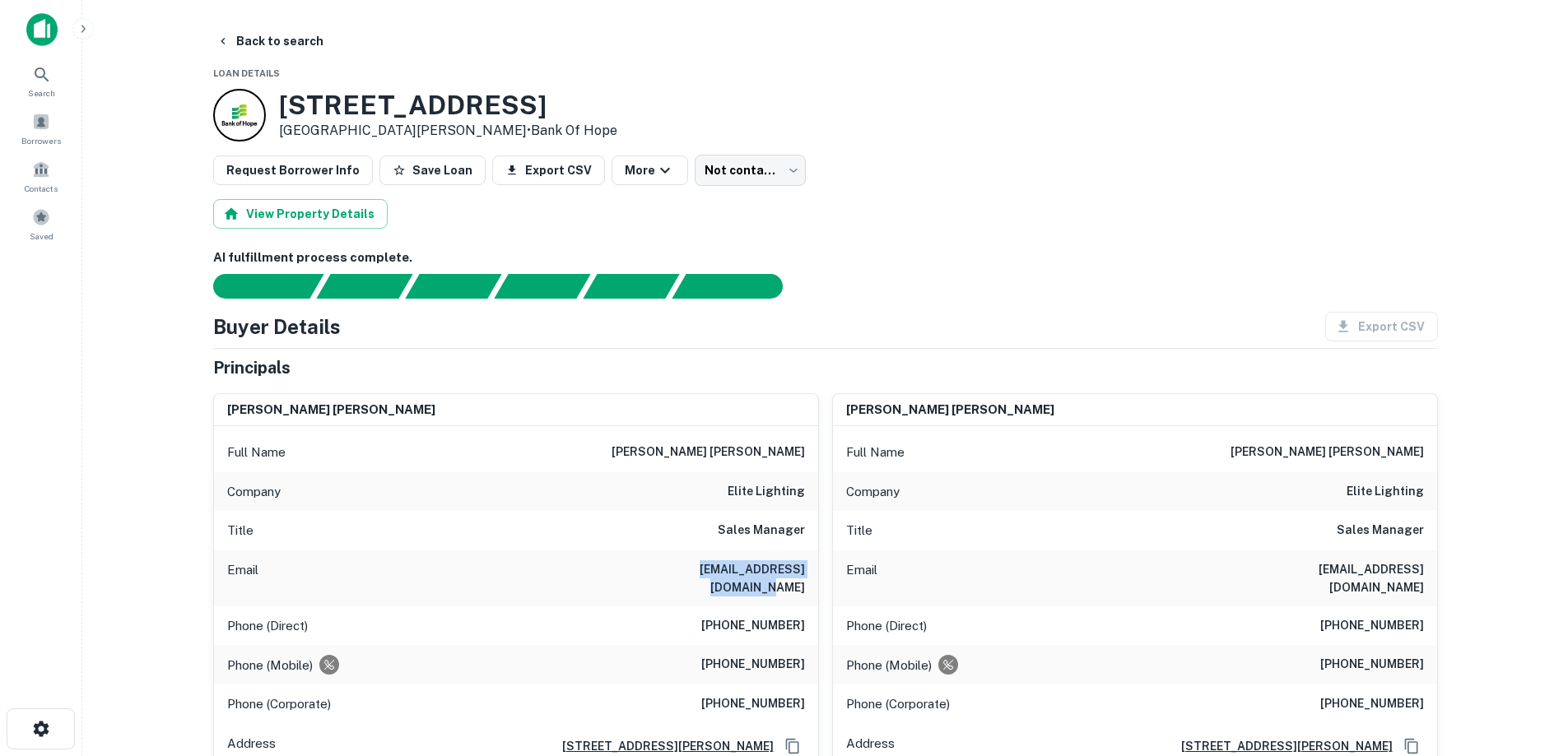
drag, startPoint x: 749, startPoint y: 569, endPoint x: 813, endPoint y: 565, distance: 64.1
click at [813, 565] on div "Email bobrashidi@iuseelite.com" at bounding box center [516, 578] width 604 height 56
click at [783, 572] on h6 "bobrashidi@iuseelite.com" at bounding box center [706, 578] width 198 height 36
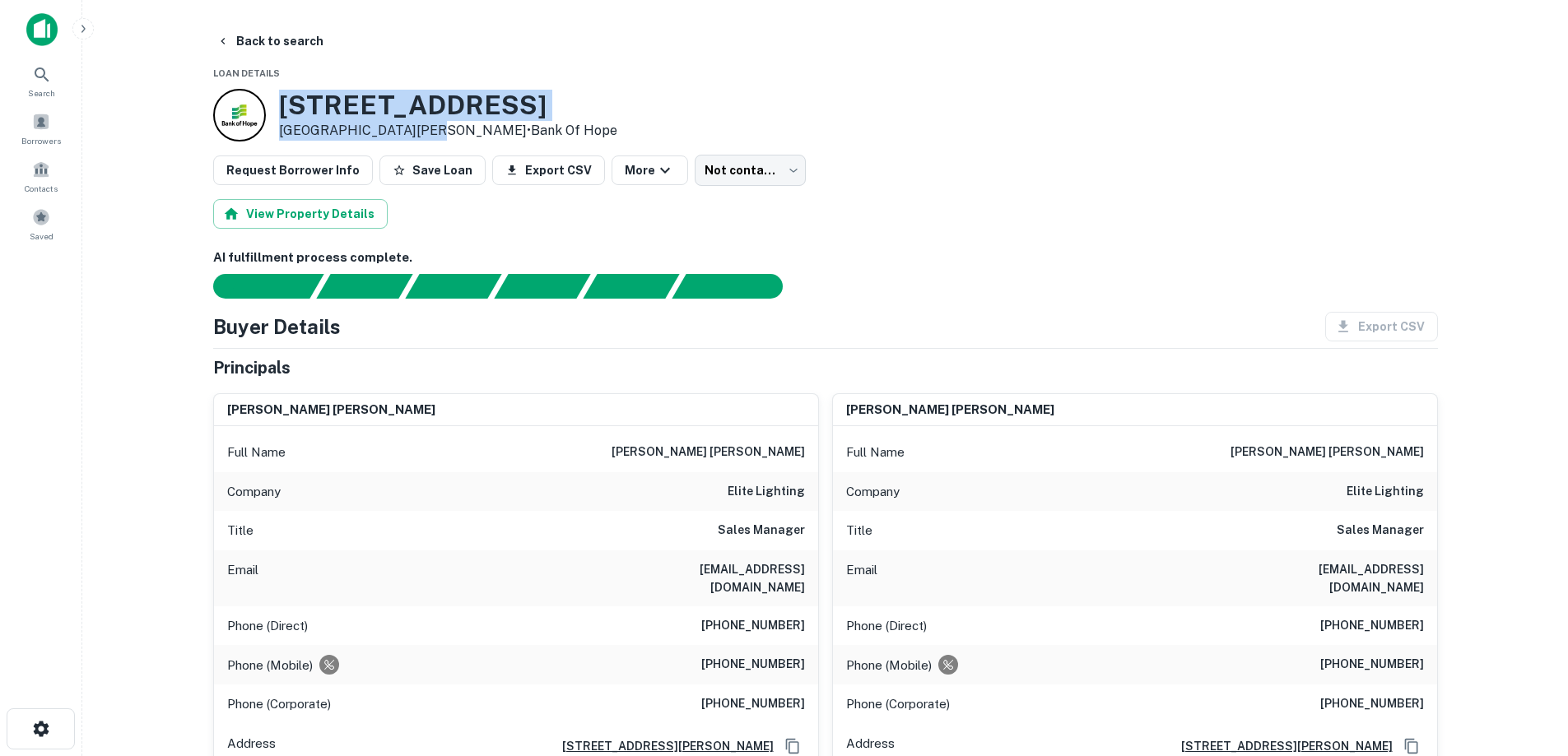
drag, startPoint x: 279, startPoint y: 104, endPoint x: 427, endPoint y: 136, distance: 151.4
click at [427, 136] on div "1060 20th St Santa Monica, CA90403 • Bank Of Hope" at bounding box center [448, 116] width 338 height 51
copy div "1060 20th St Santa Monica, CA90403"
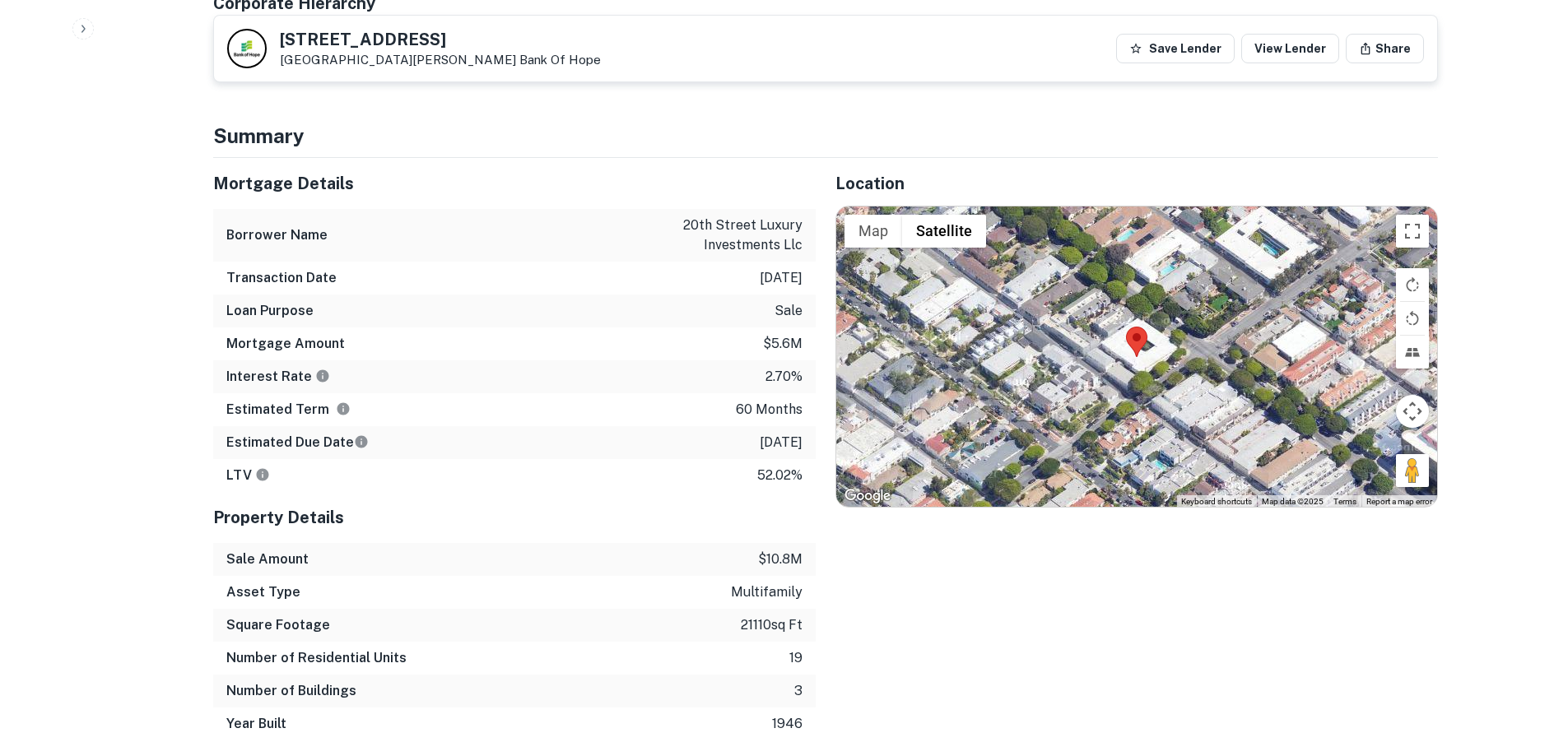
scroll to position [740, 0]
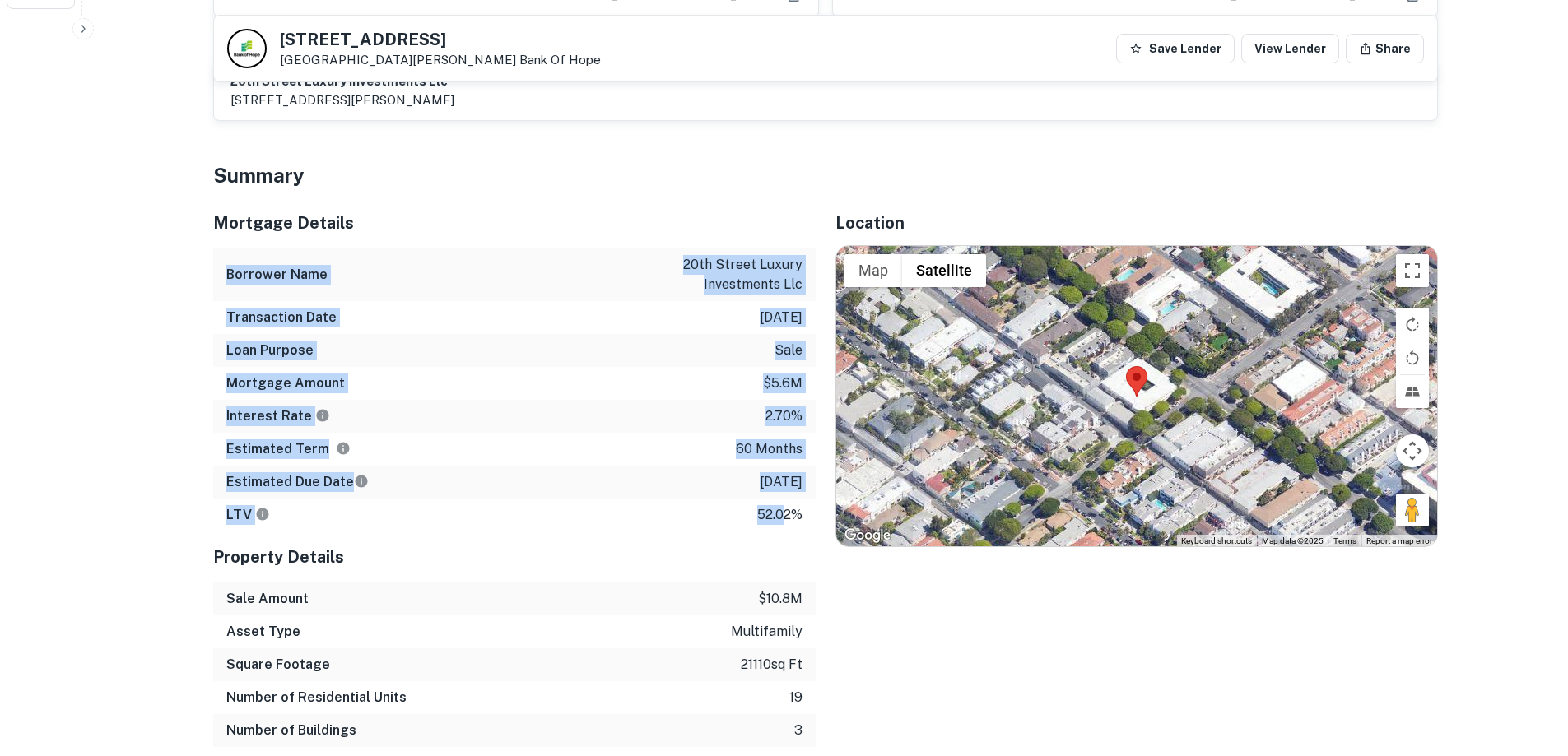
drag, startPoint x: 717, startPoint y: 244, endPoint x: 784, endPoint y: 495, distance: 259.8
click at [781, 487] on div "Mortgage Details Borrower Name 20th street luxury investments llc Transaction D…" at bounding box center [514, 365] width 602 height 334
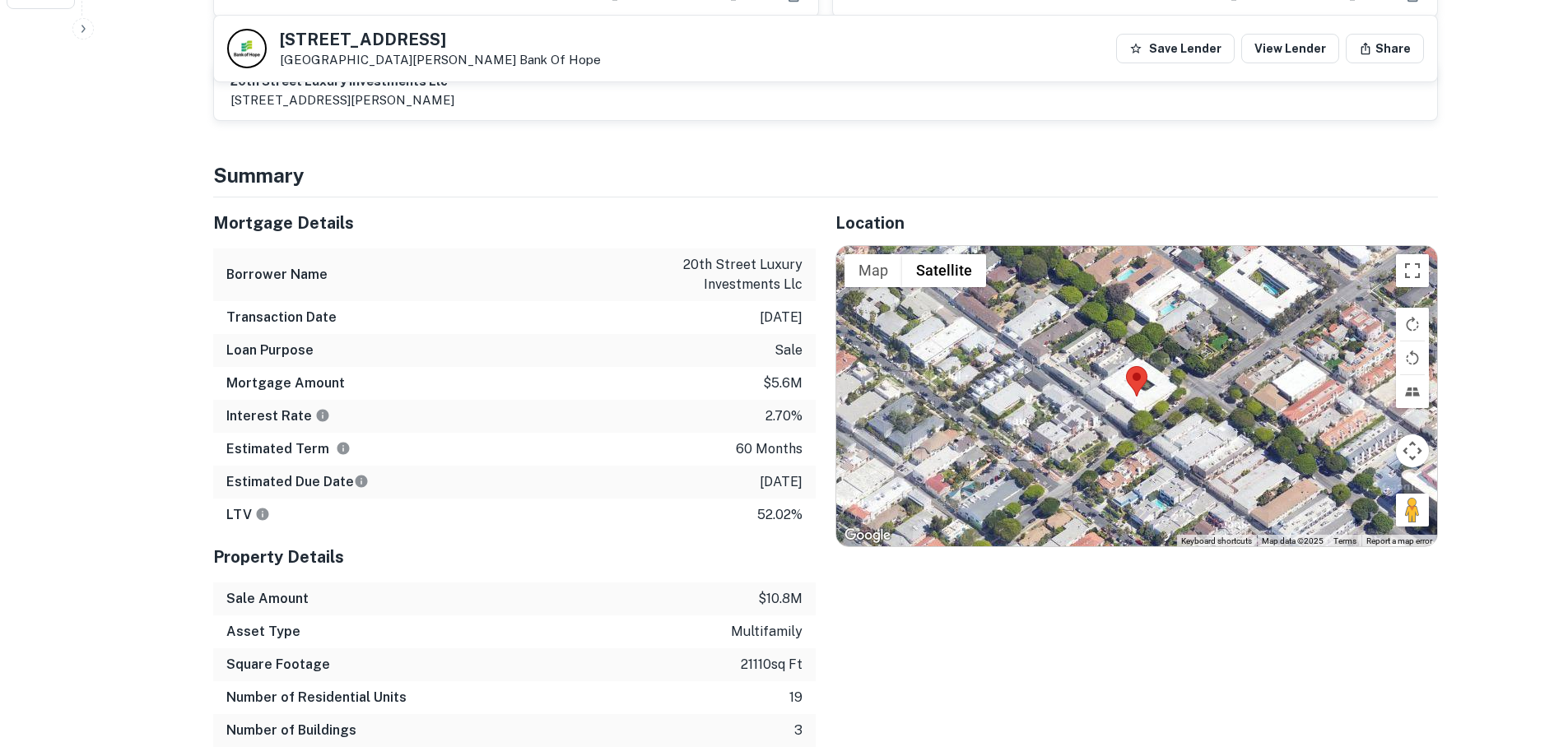
click at [787, 505] on p "52.02%" at bounding box center [779, 515] width 45 height 19
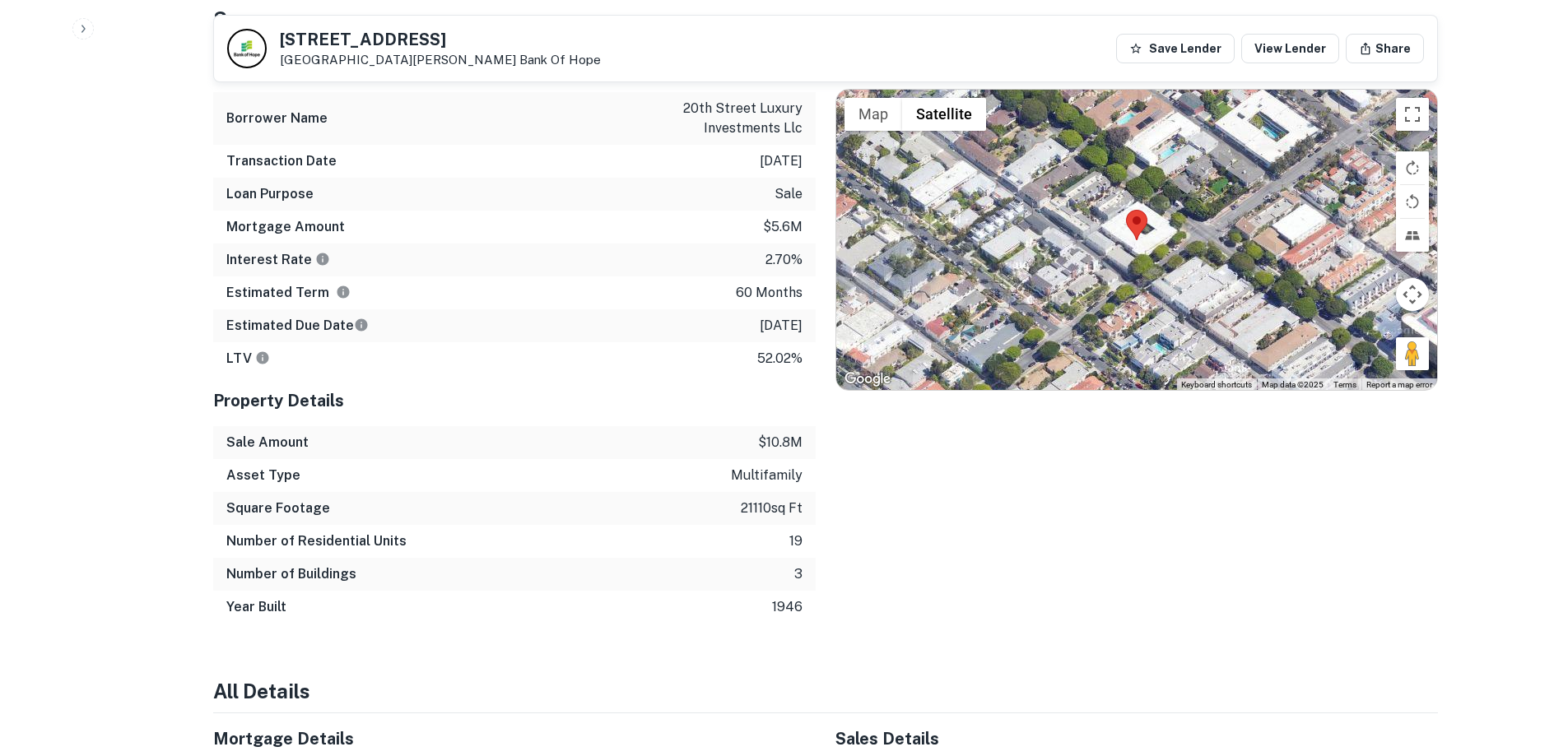
scroll to position [905, 0]
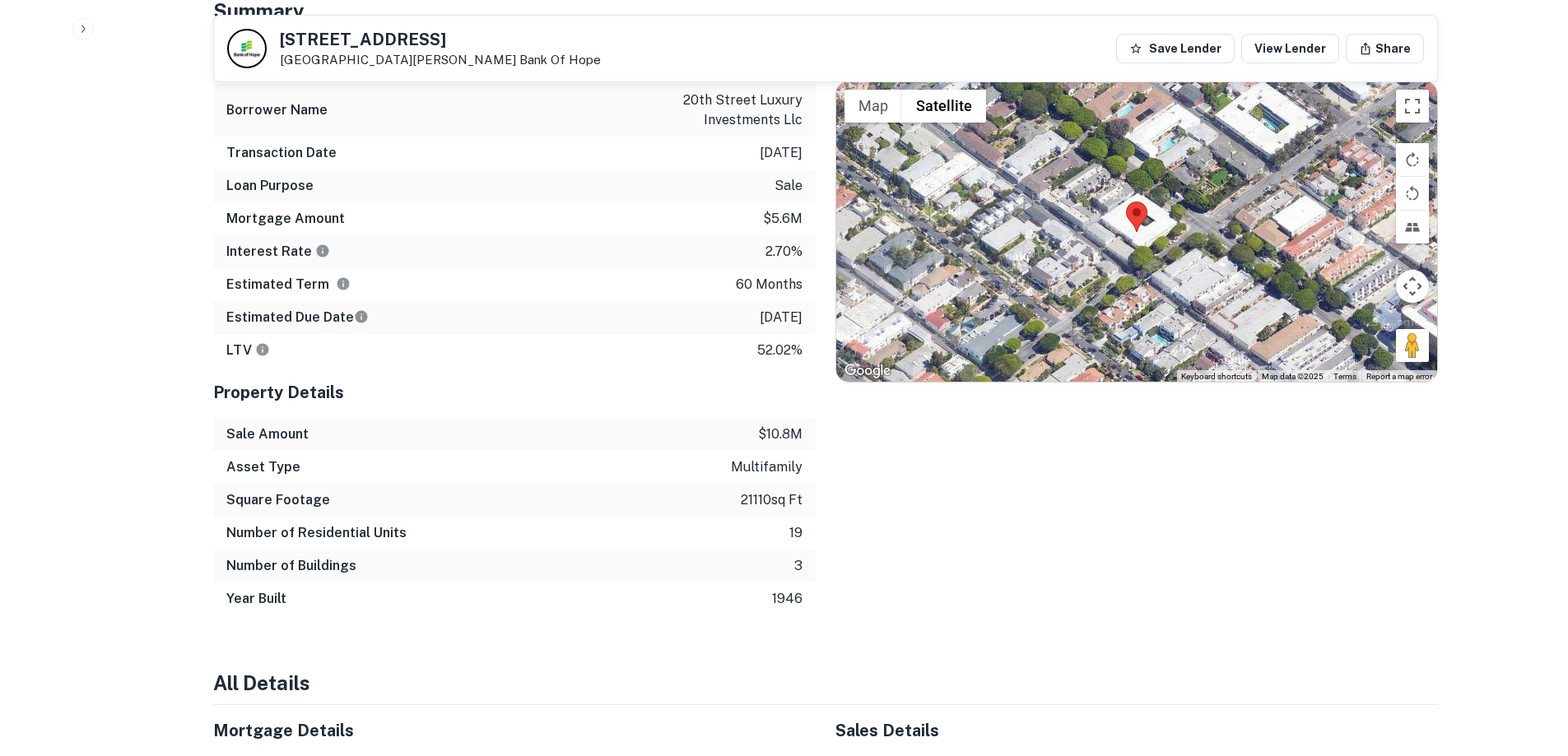
drag, startPoint x: 747, startPoint y: 405, endPoint x: 801, endPoint y: 488, distance: 99.0
click at [801, 488] on div "Property Details Sale Amount $10.8m Asset Type multifamily Square Footage 21110…" at bounding box center [514, 490] width 602 height 248
click at [807, 551] on div "Number of Buildings 3" at bounding box center [514, 565] width 602 height 33
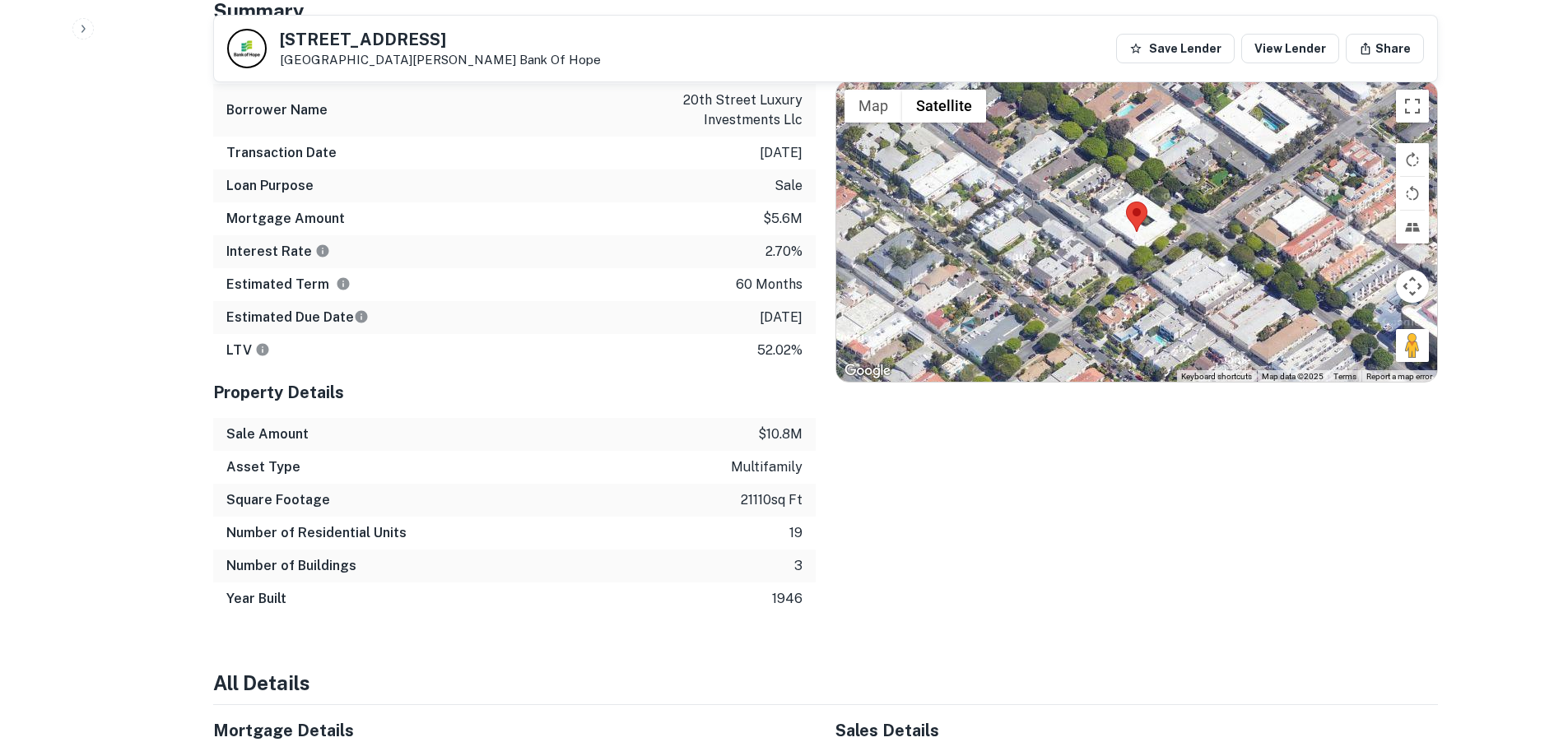
click at [802, 519] on div "Number of Residential Units 19" at bounding box center [514, 533] width 602 height 33
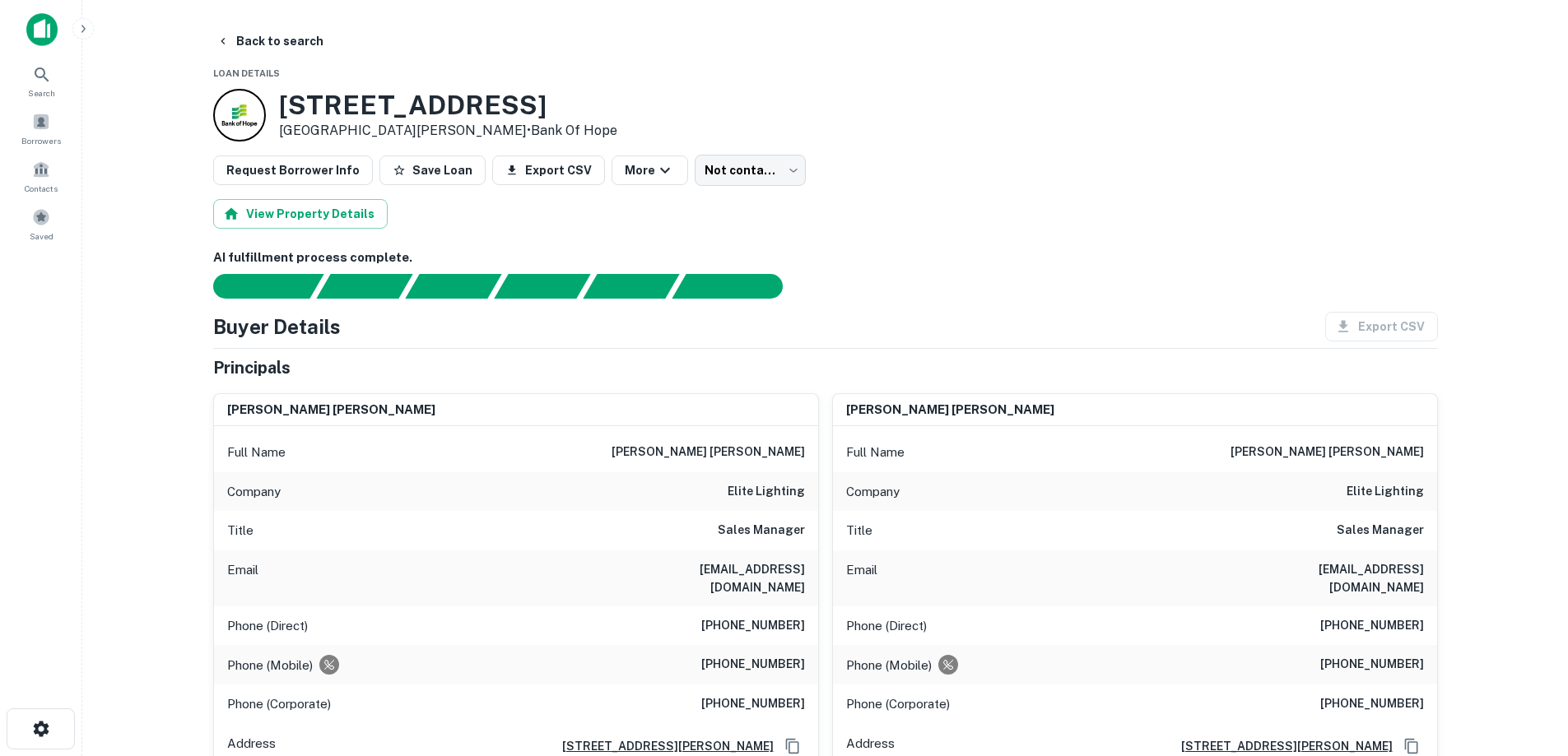
scroll to position [82, 0]
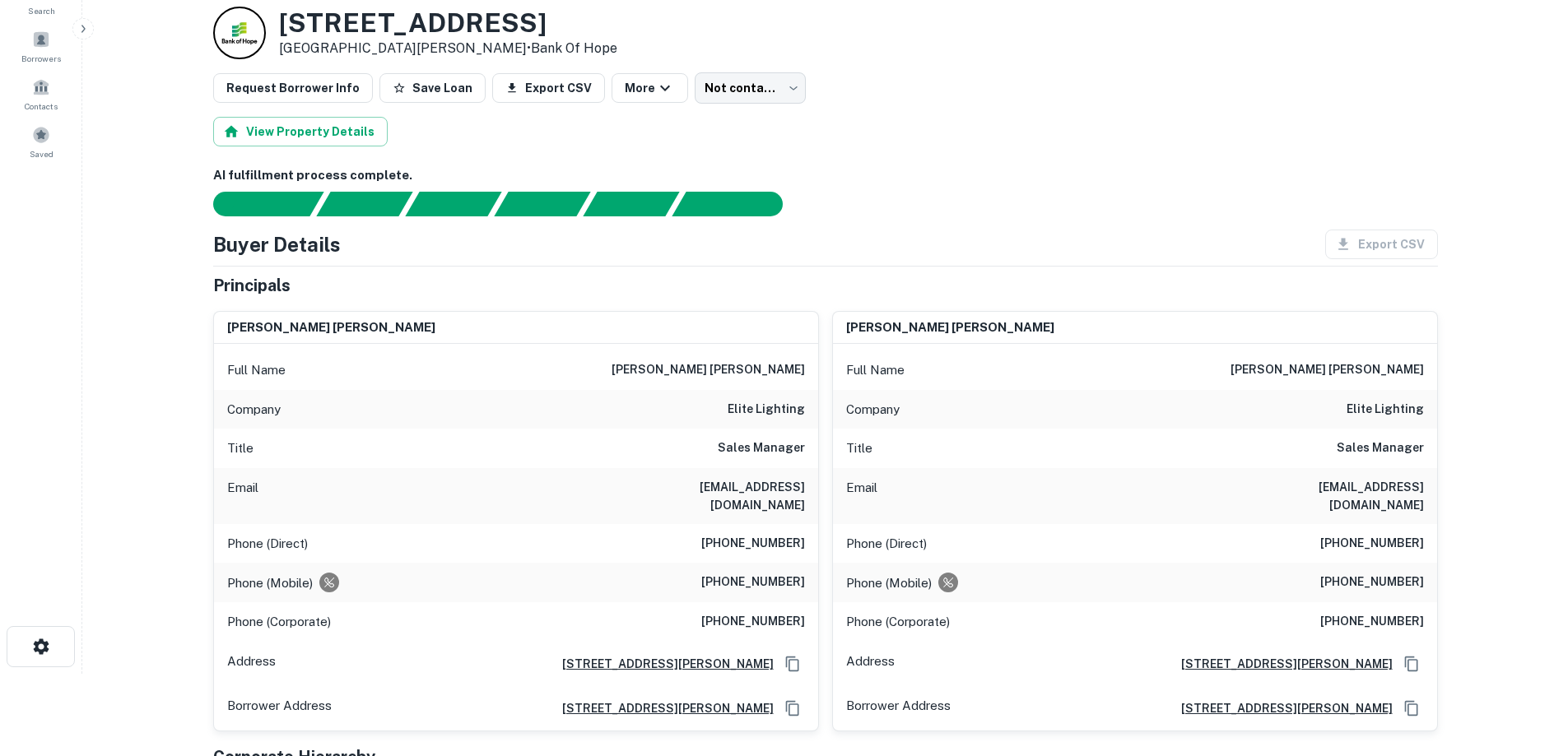
click at [748, 495] on h6 "bobrashidi@iuseelite.com" at bounding box center [706, 495] width 198 height 36
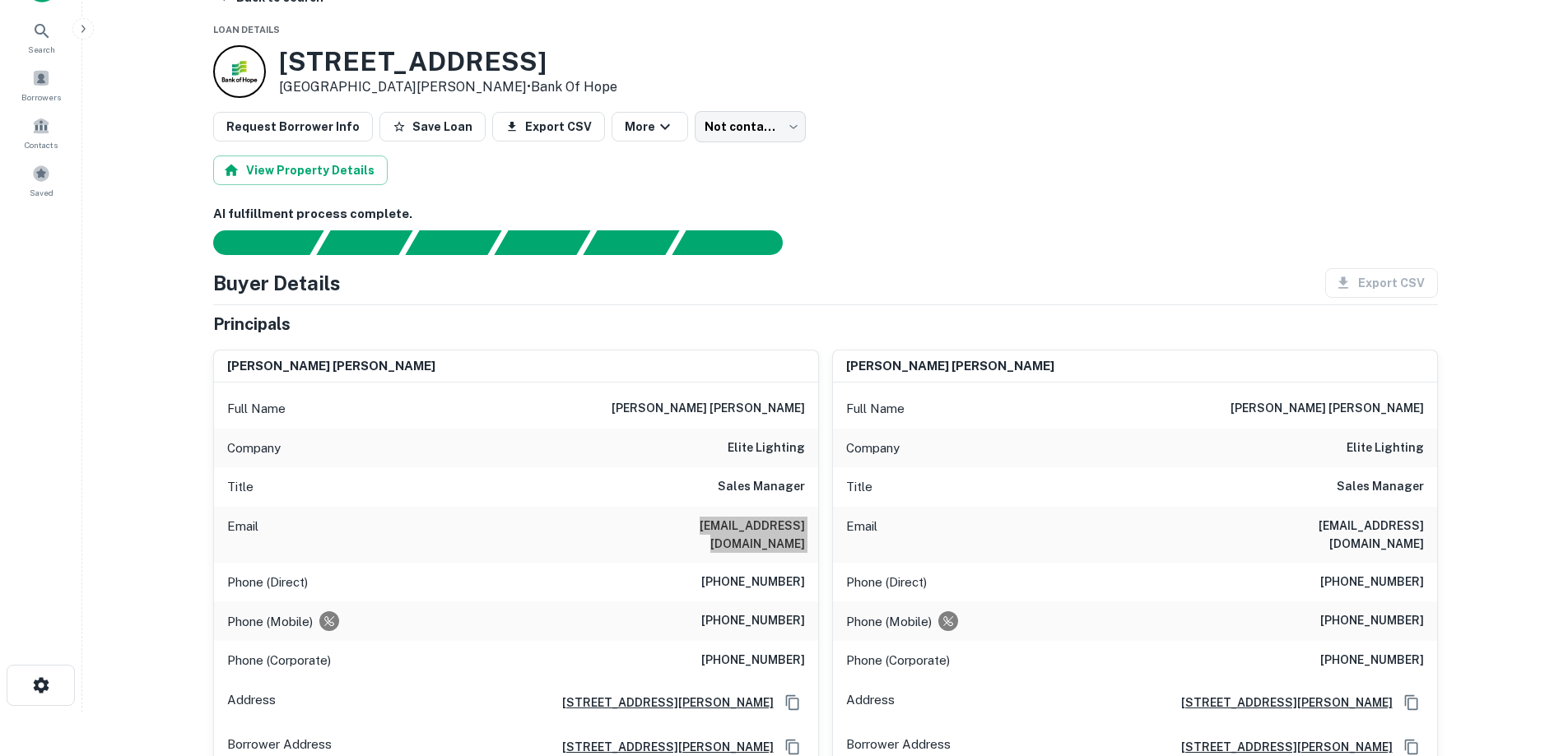
scroll to position [0, 0]
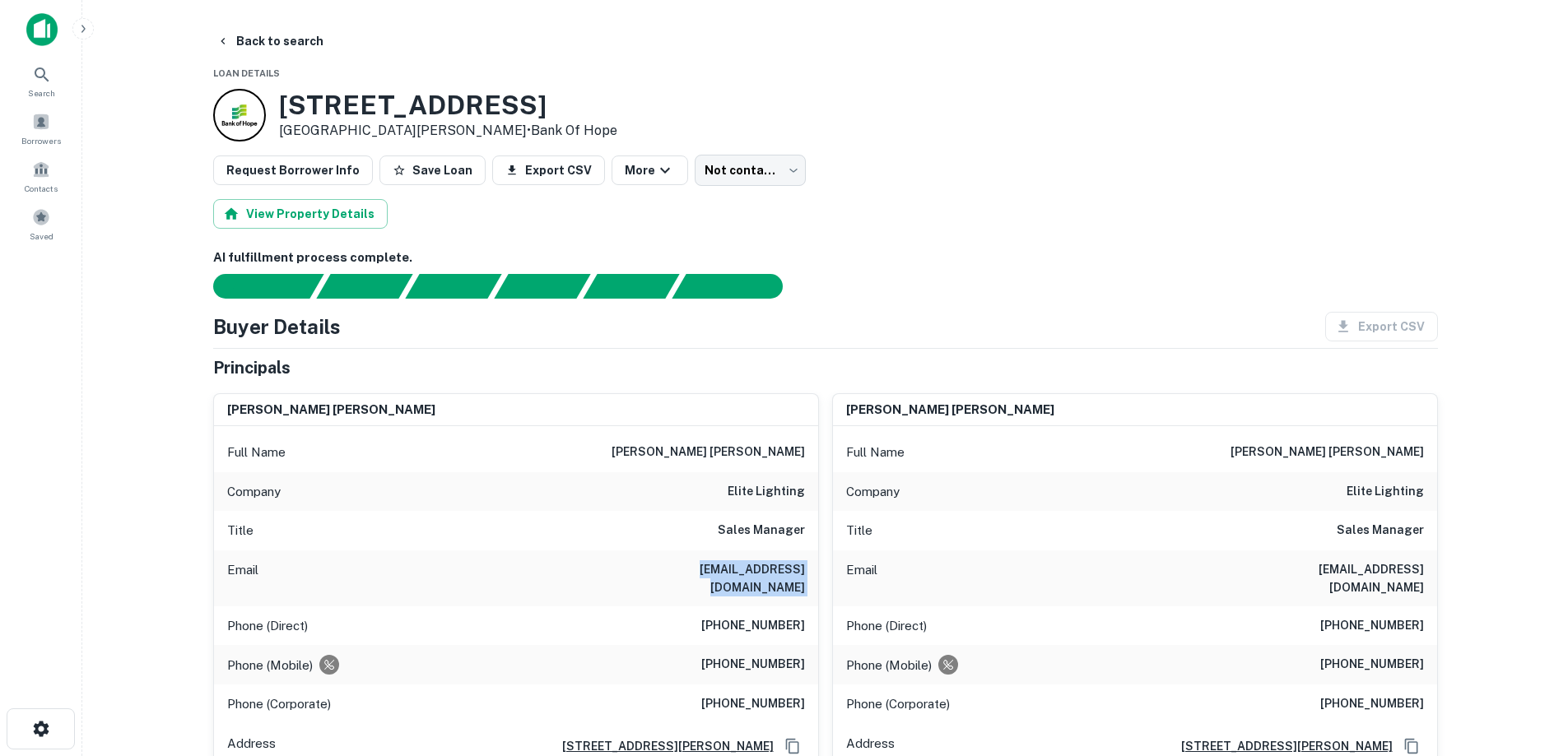
click at [261, 34] on button "Back to search" at bounding box center [270, 42] width 120 height 30
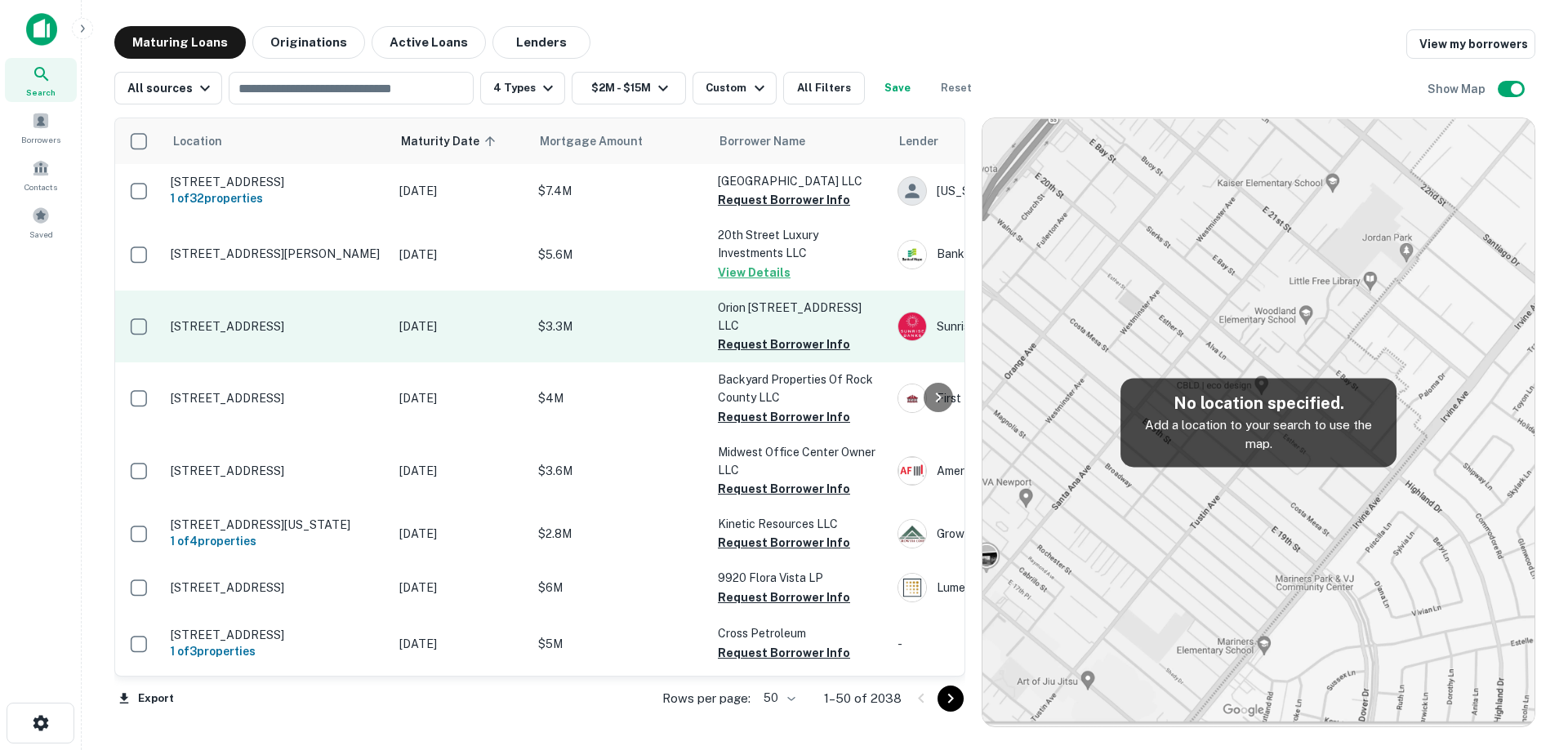
click at [364, 322] on p "6550 York Ave S Minneapolis, MN55435" at bounding box center [277, 326] width 212 height 15
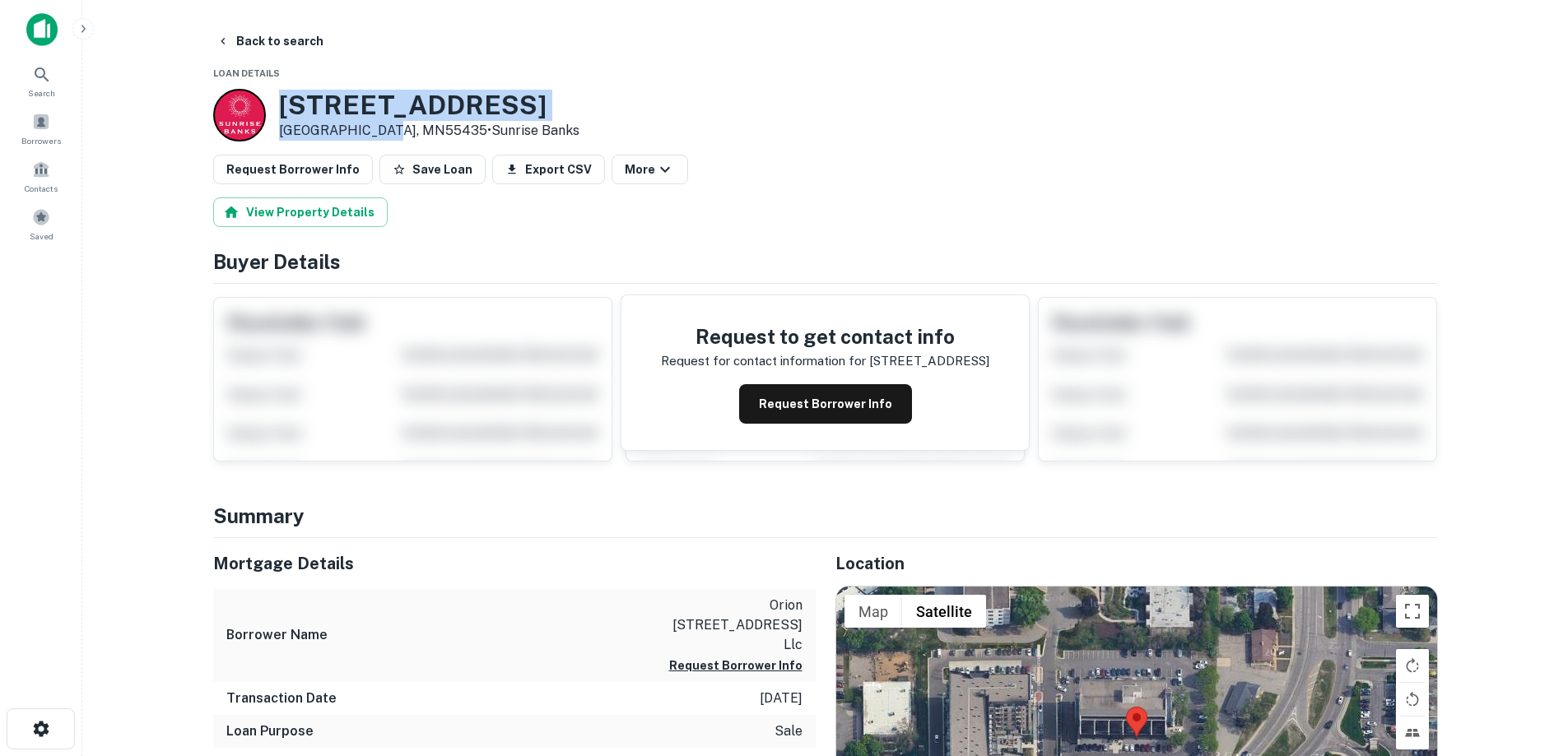
drag, startPoint x: 280, startPoint y: 104, endPoint x: 379, endPoint y: 131, distance: 102.6
click at [379, 131] on div "6550 YORK AVE S Minneapolis, MN55435 • Sunrise Banks" at bounding box center [429, 116] width 300 height 51
click at [223, 34] on button "Back to search" at bounding box center [270, 42] width 120 height 30
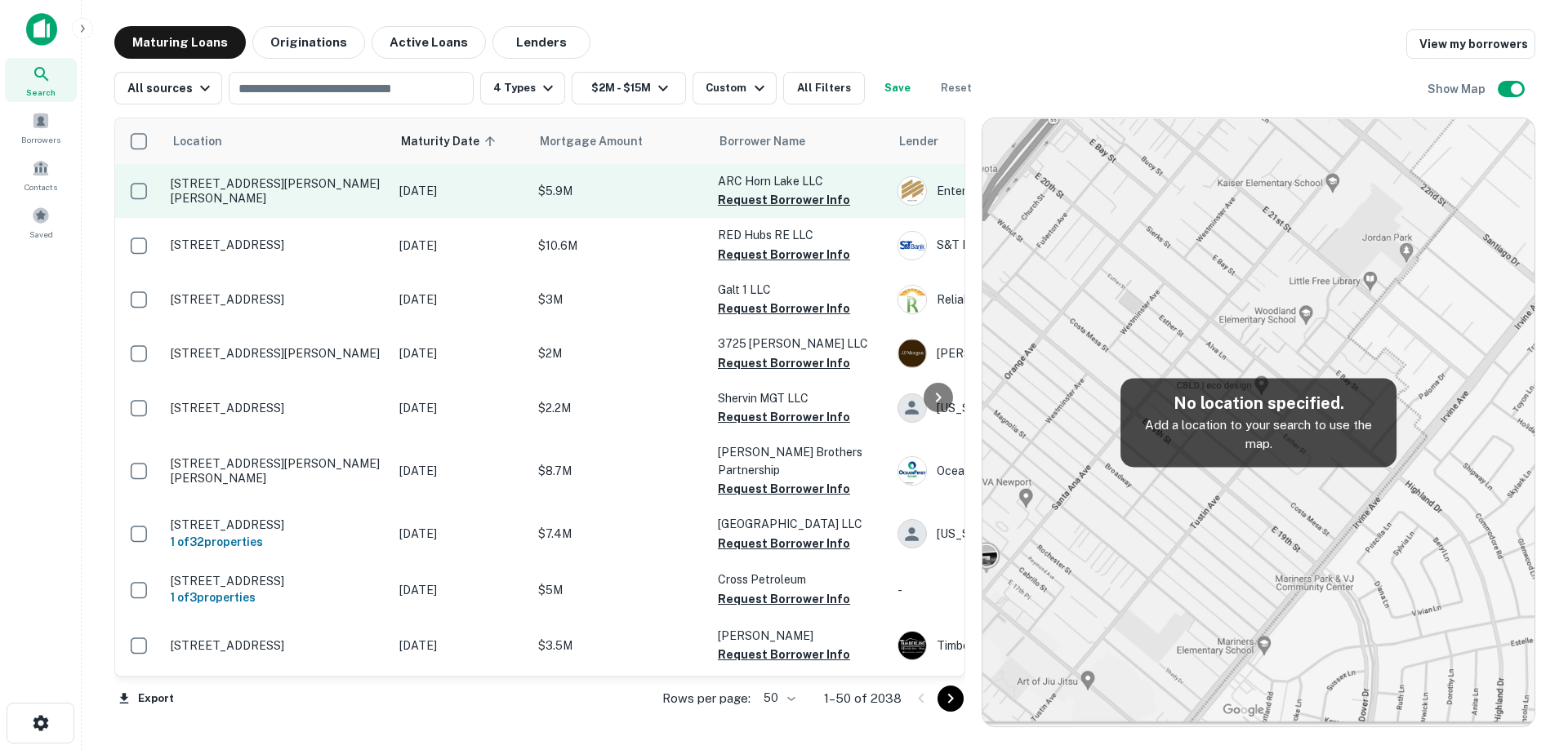
click at [333, 193] on p "2154 Goodman Rd W Horn Lake, MS38637" at bounding box center [277, 191] width 212 height 30
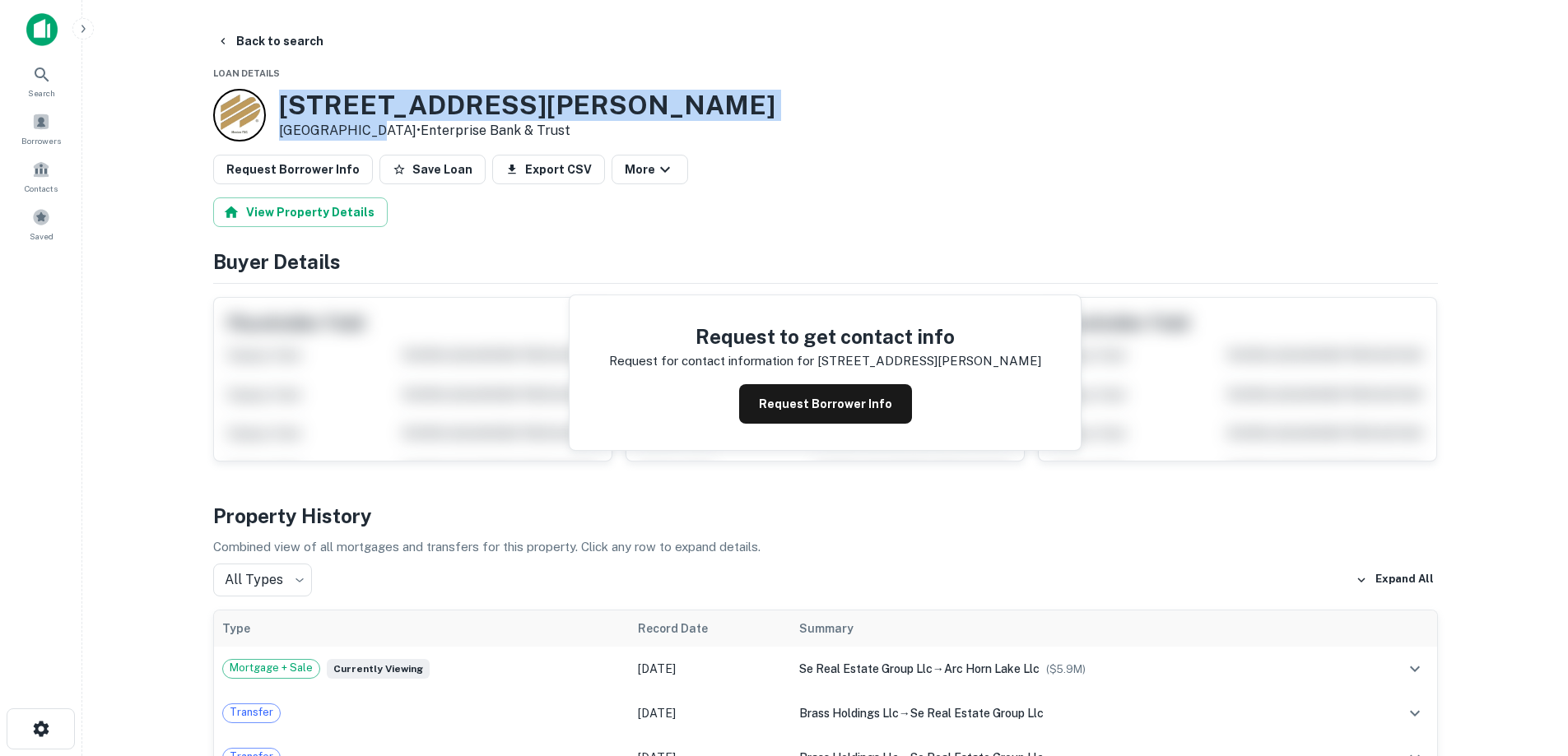
drag, startPoint x: 278, startPoint y: 98, endPoint x: 365, endPoint y: 132, distance: 93.4
click at [365, 132] on div "2154 GOODMAN RD W Horn Lake, MS38637 • Enterprise Bank & Trust" at bounding box center [527, 116] width 496 height 51
drag, startPoint x: 784, startPoint y: 409, endPoint x: 475, endPoint y: 187, distance: 380.5
click at [787, 411] on button "Request Borrower Info" at bounding box center [826, 404] width 173 height 40
click at [466, 108] on h3 "2154 GOODMAN RD W" at bounding box center [527, 105] width 496 height 31
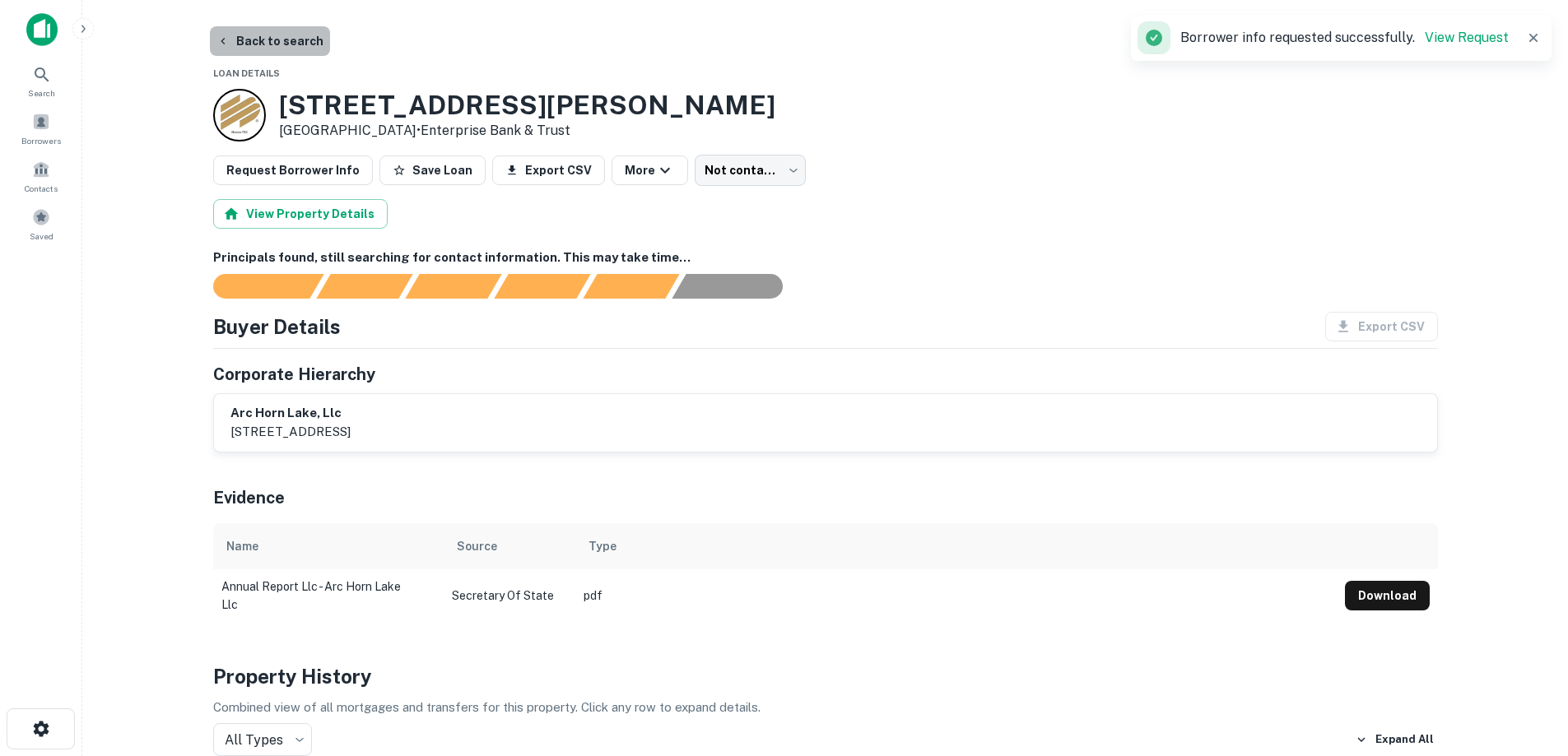
drag, startPoint x: 269, startPoint y: 29, endPoint x: 270, endPoint y: 66, distance: 37.0
click at [269, 29] on button "Back to search" at bounding box center [270, 42] width 120 height 30
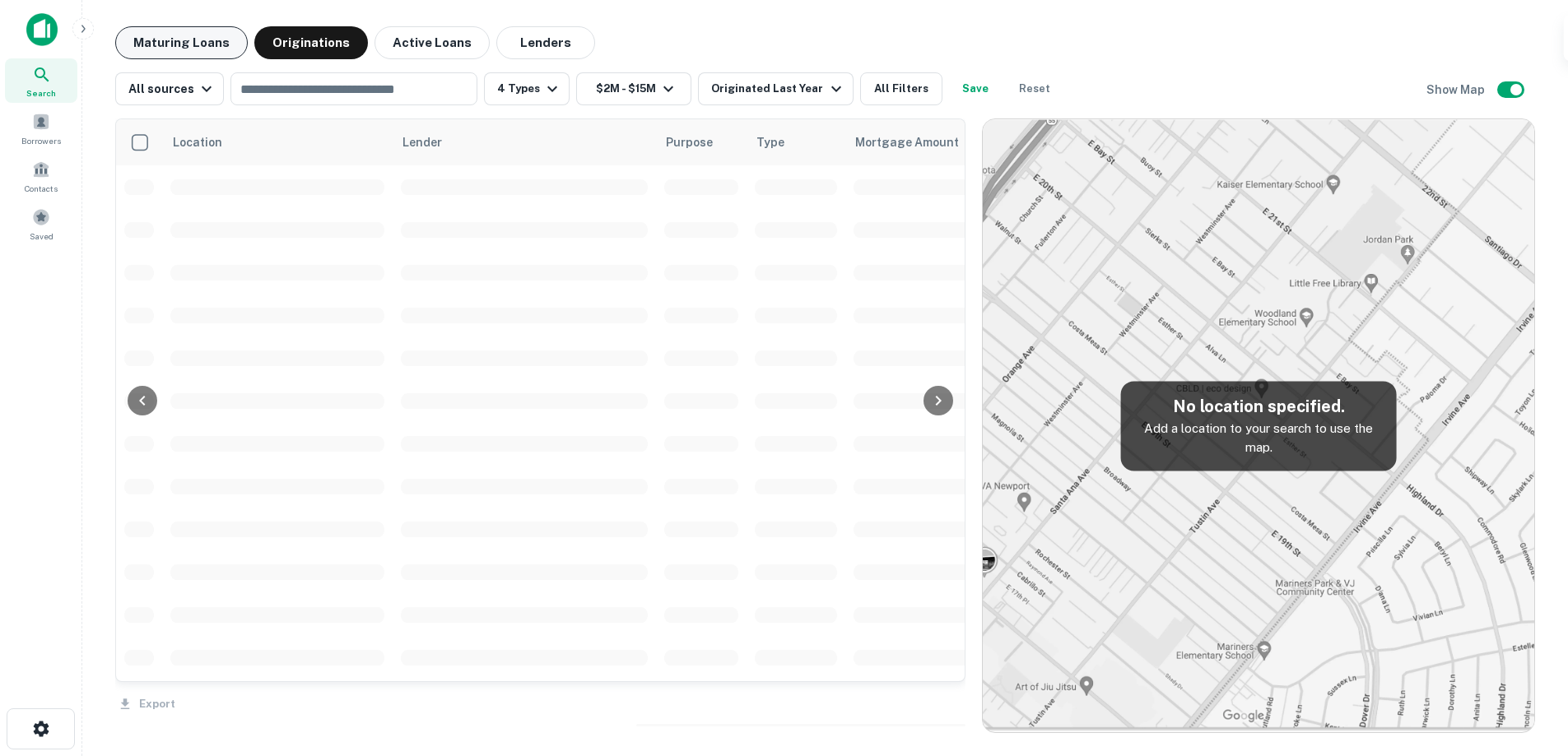
click at [193, 50] on button "Maturing Loans" at bounding box center [181, 42] width 133 height 33
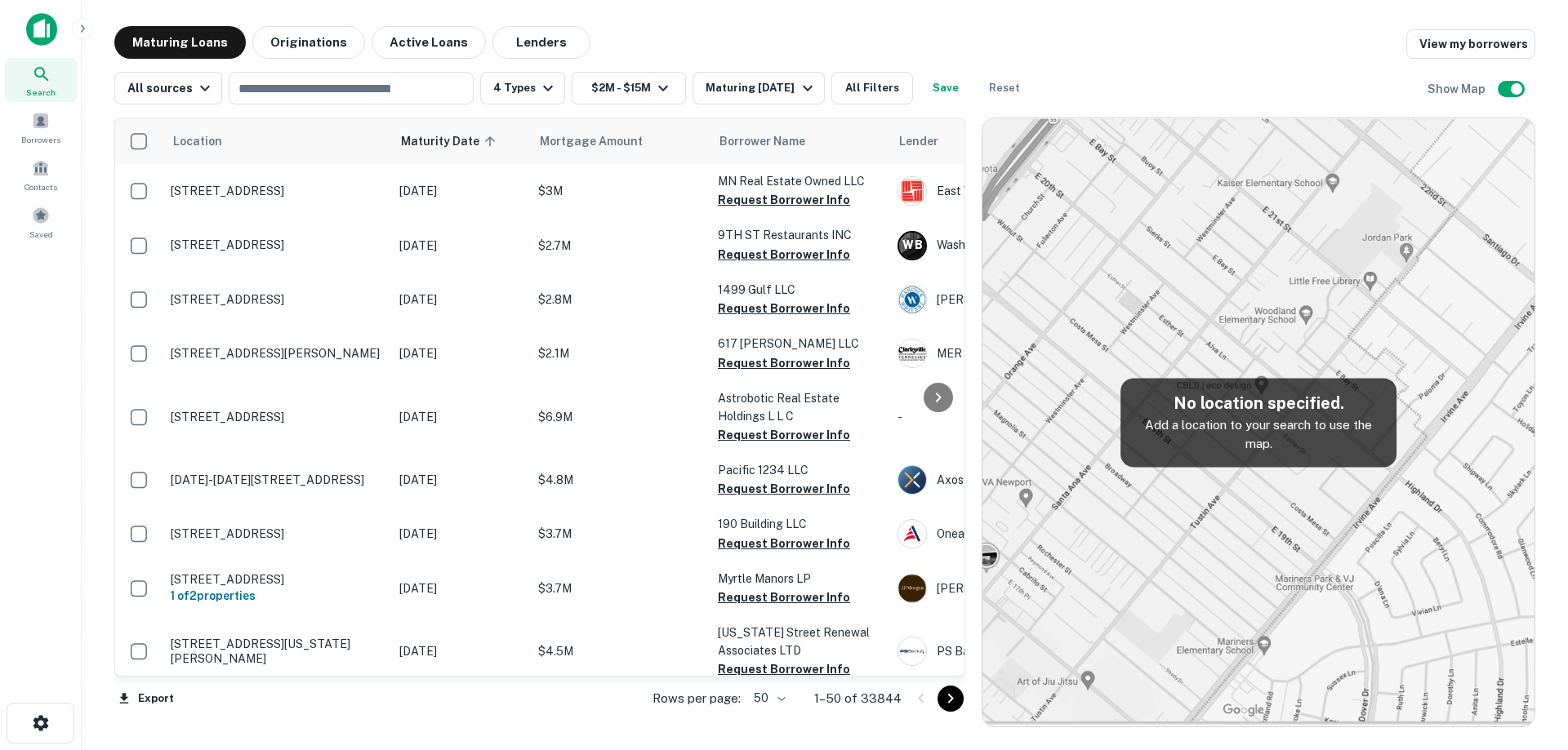
scroll to position [163, 0]
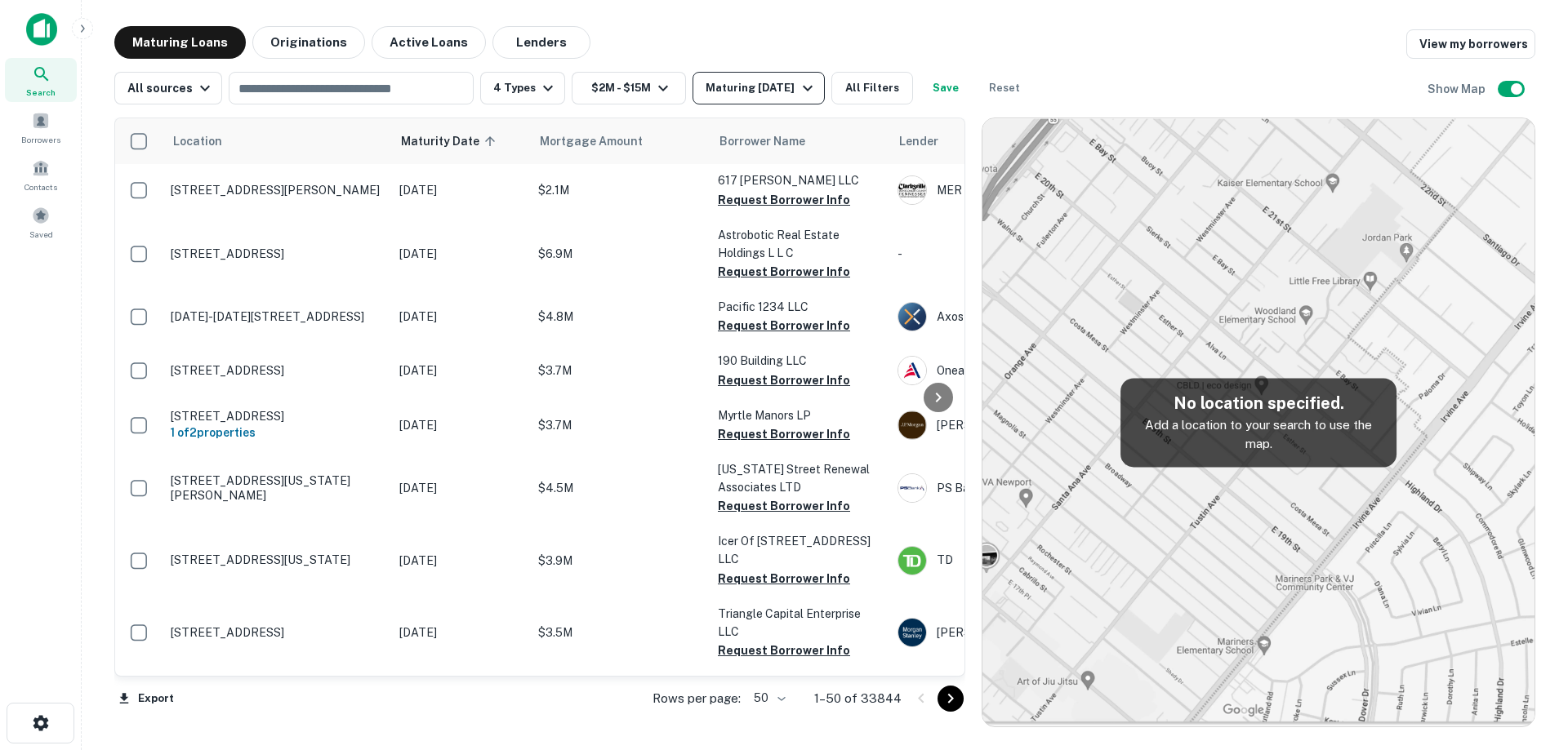
click at [768, 91] on div "Maturing In 1 Year" at bounding box center [761, 88] width 111 height 19
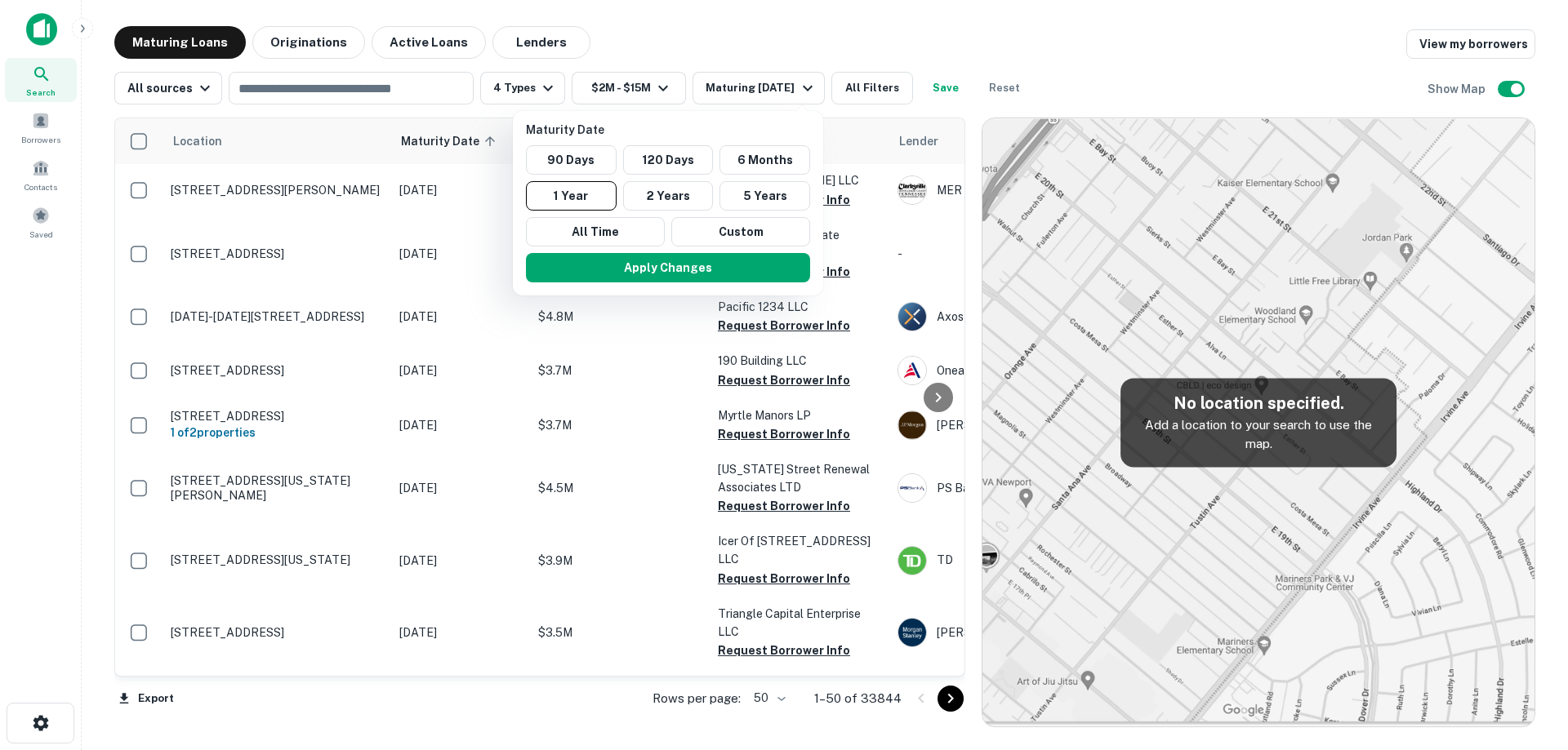
drag, startPoint x: 746, startPoint y: 35, endPoint x: 707, endPoint y: 0, distance: 52.4
click at [746, 33] on div at bounding box center [784, 375] width 1568 height 750
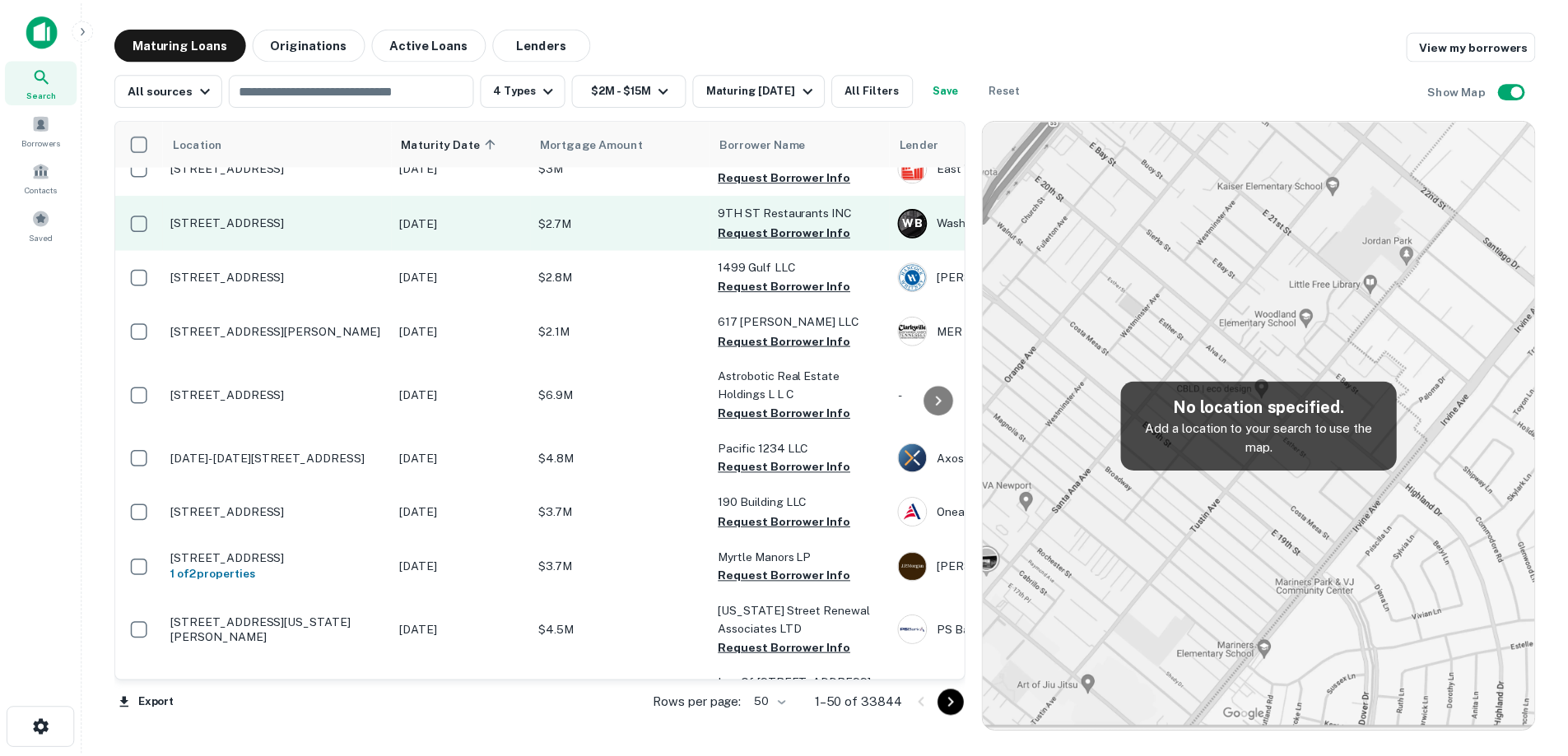
scroll to position [0, 0]
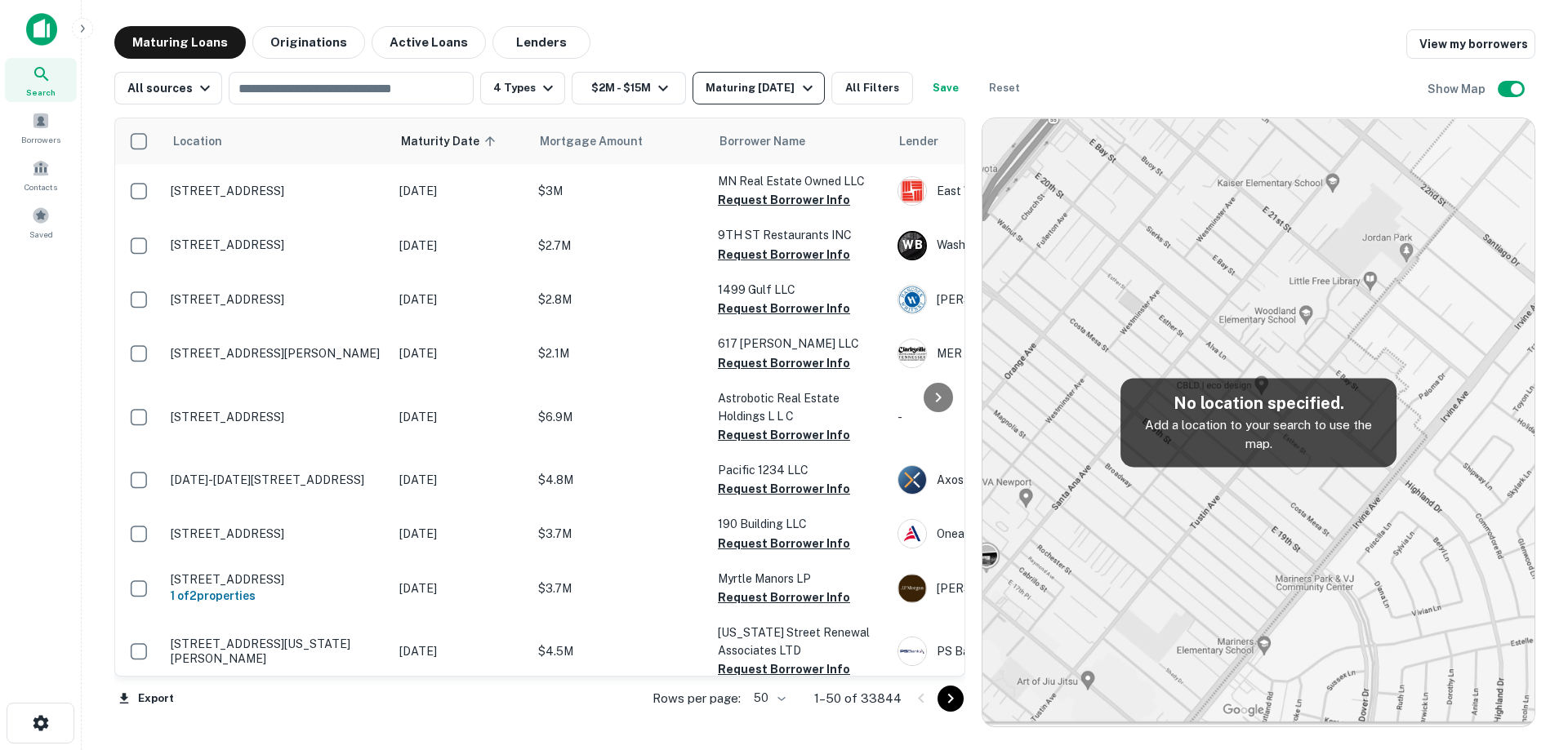
click at [754, 104] on div "Location Maturity Date sorted ascending Mortgage Amount Borrower Name Lender Pu…" at bounding box center [824, 415] width 1421 height 623
click at [759, 95] on div "Maturing In 1 Year" at bounding box center [761, 88] width 111 height 19
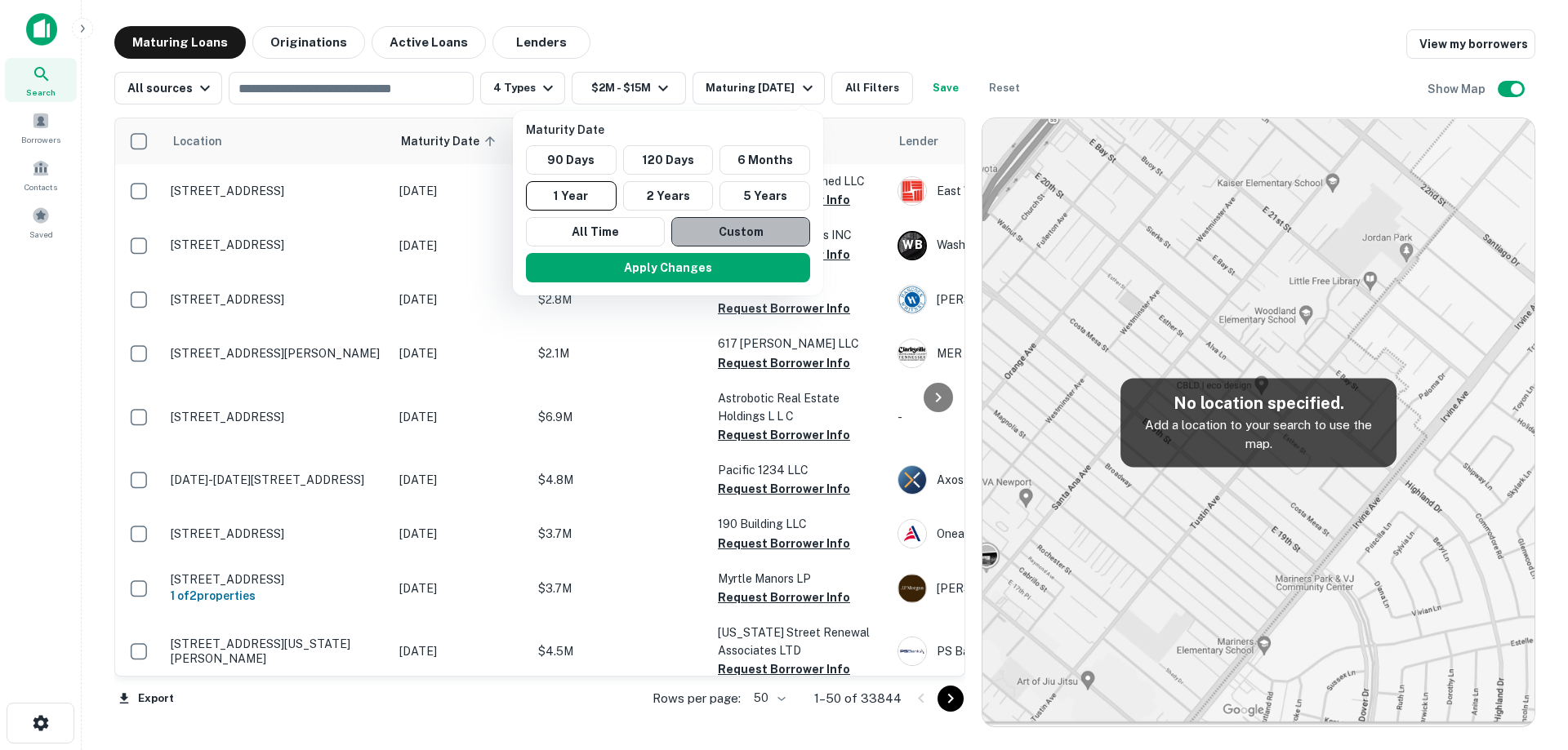
click at [720, 241] on button "Custom" at bounding box center [741, 232] width 138 height 30
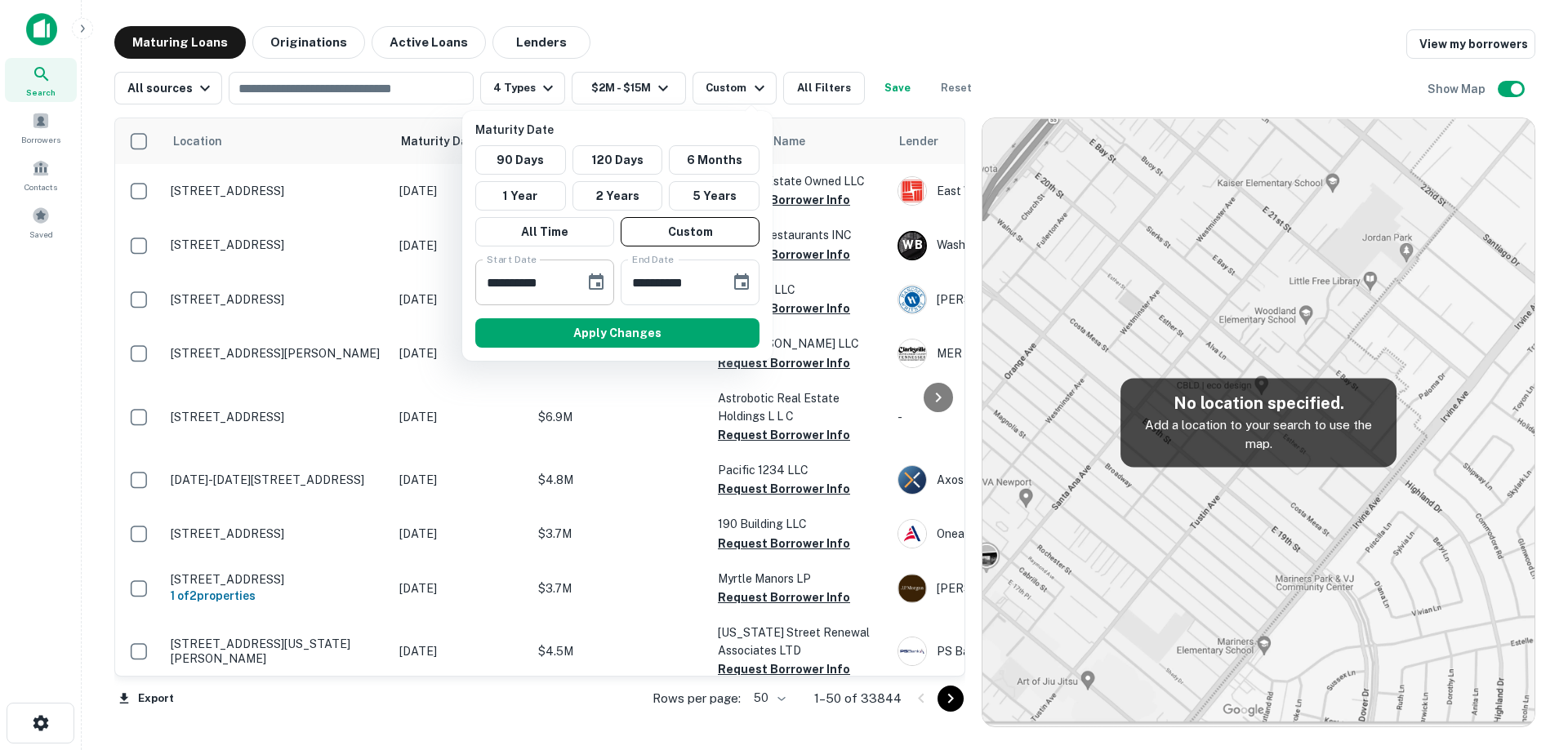
click at [603, 292] on button "Choose date, selected date is Mar 12, 2025" at bounding box center [595, 282] width 32 height 32
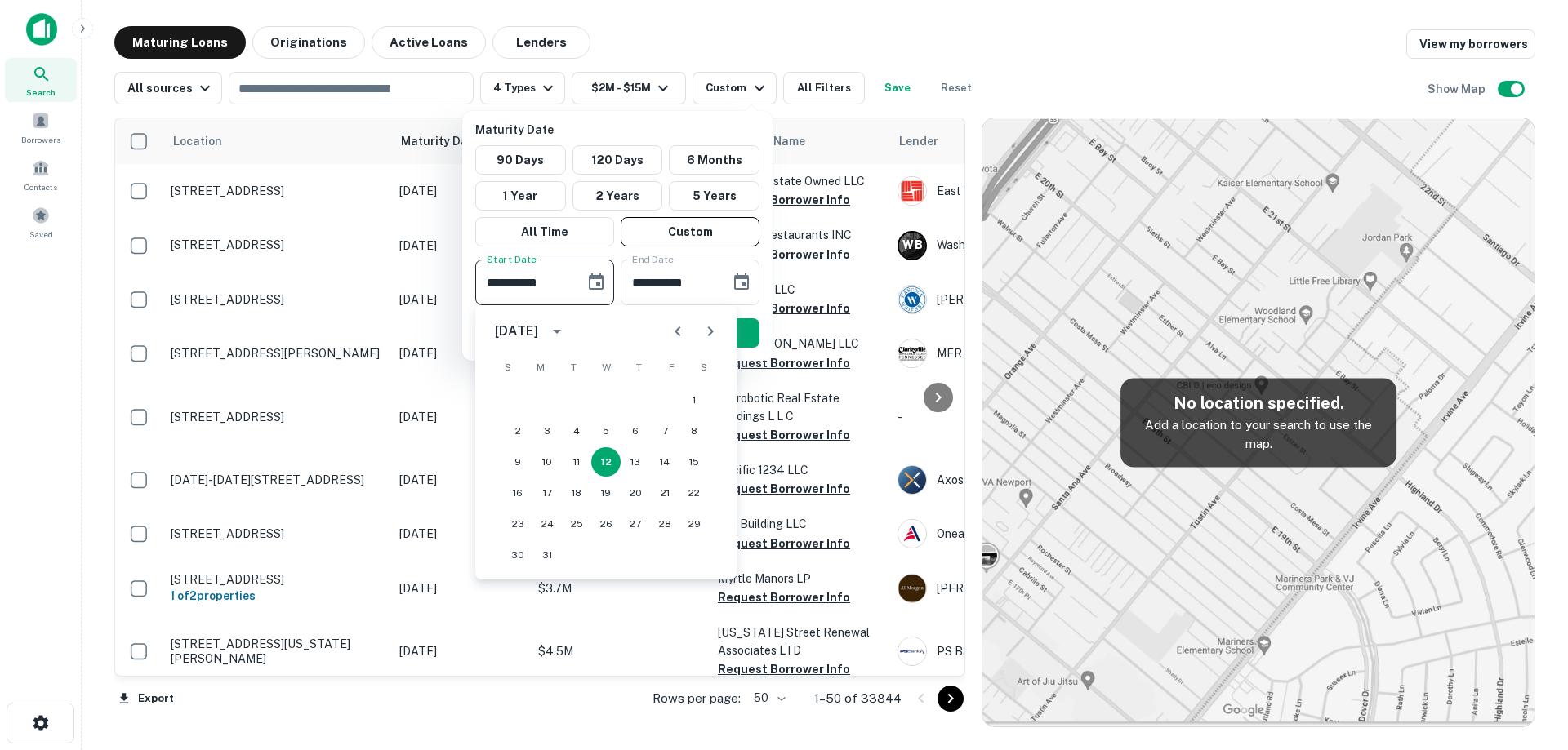
click at [723, 328] on button "Next month" at bounding box center [710, 331] width 32 height 32
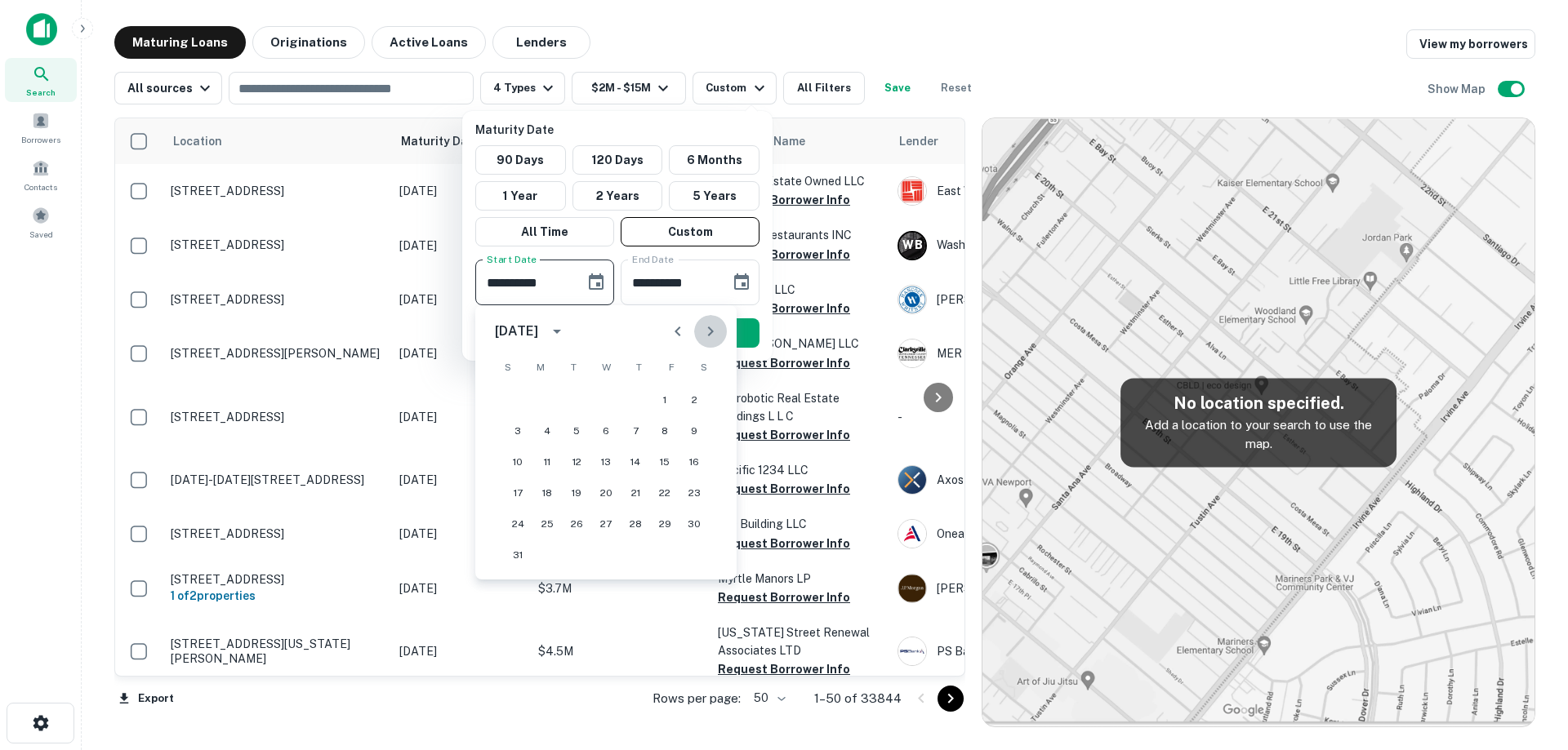
click at [723, 328] on button "Next month" at bounding box center [710, 331] width 32 height 32
click at [717, 339] on icon "Next month" at bounding box center [710, 331] width 19 height 19
click at [716, 339] on icon "Next month" at bounding box center [710, 331] width 19 height 19
click at [706, 325] on icon "Next month" at bounding box center [710, 331] width 19 height 19
click at [707, 325] on icon "Next month" at bounding box center [710, 331] width 19 height 19
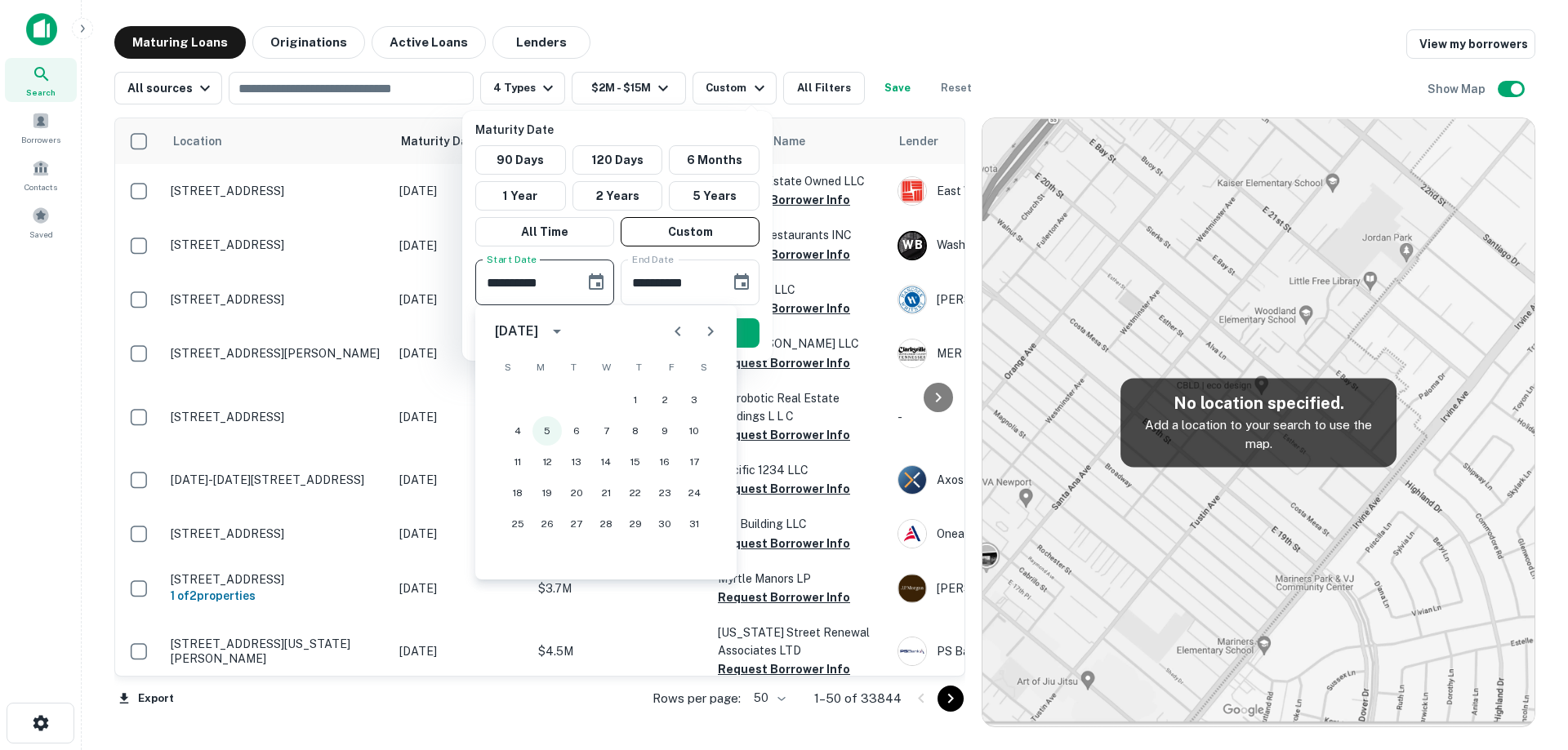
click at [541, 430] on button "5" at bounding box center [547, 431] width 30 height 30
type input "**********"
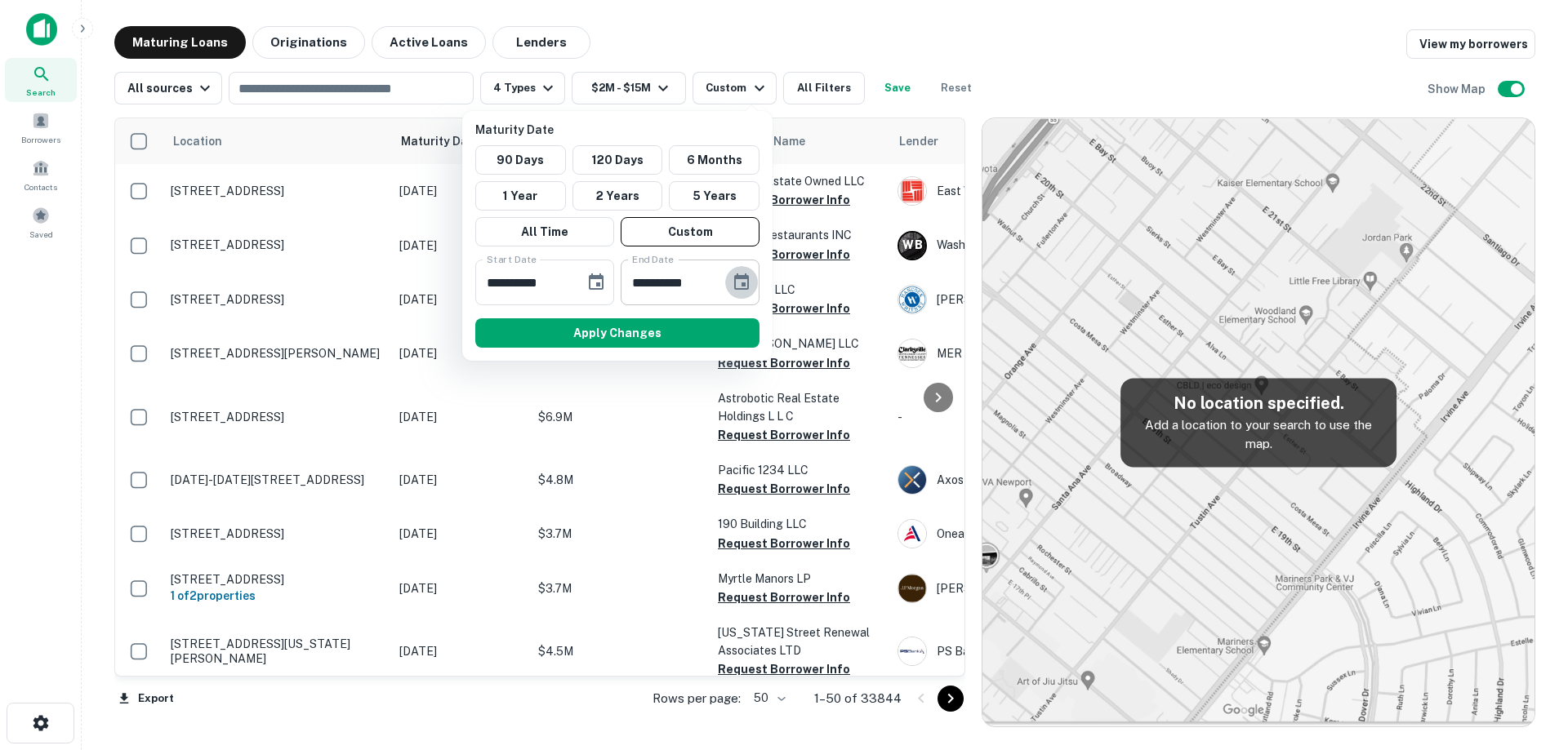
click at [738, 291] on icon "Choose date, selected date is Sep 8, 2025" at bounding box center [741, 282] width 19 height 19
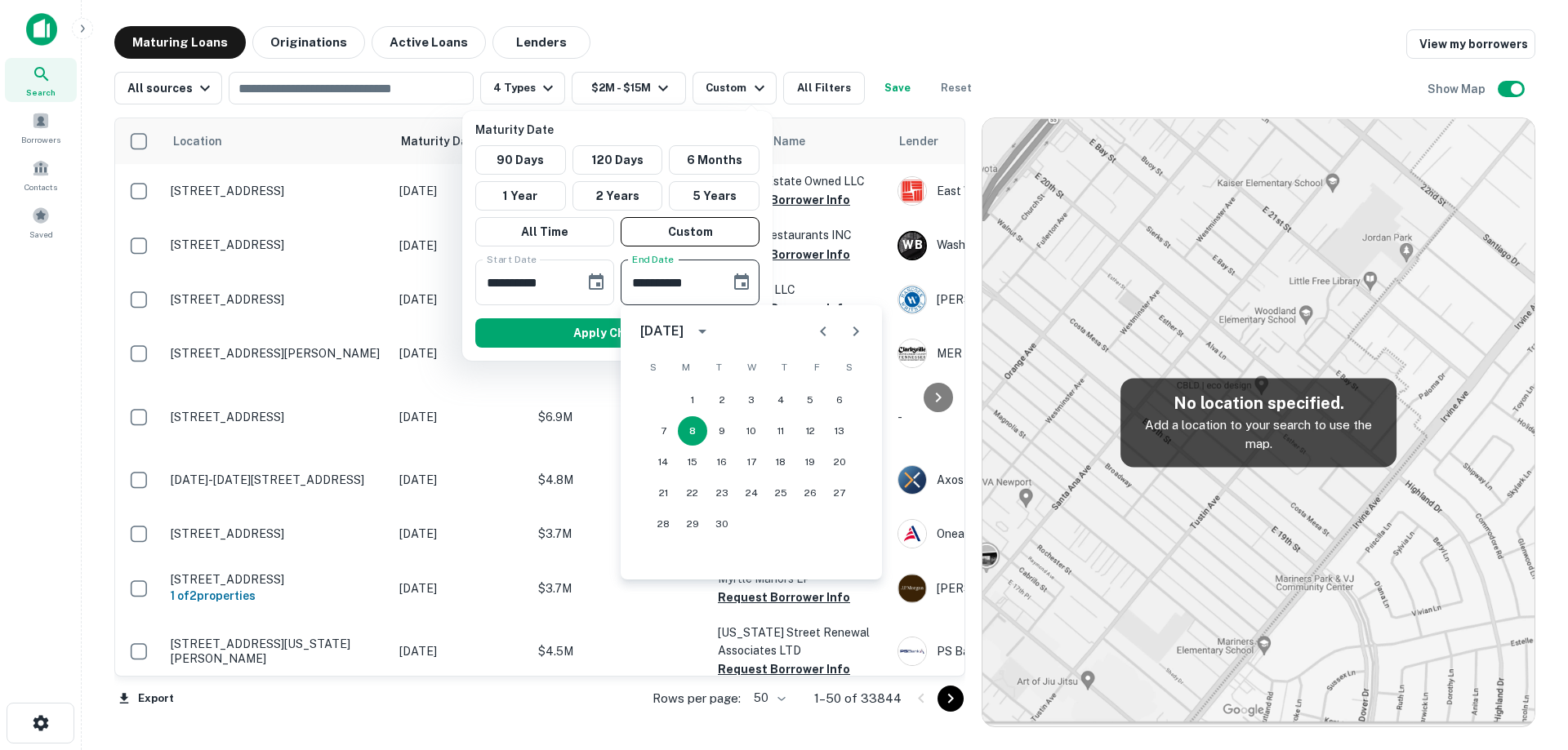
click at [855, 330] on icon "Next month" at bounding box center [855, 331] width 19 height 19
click at [855, 329] on icon "Next month" at bounding box center [855, 331] width 19 height 19
click at [855, 329] on icon "Next month" at bounding box center [855, 331] width 6 height 10
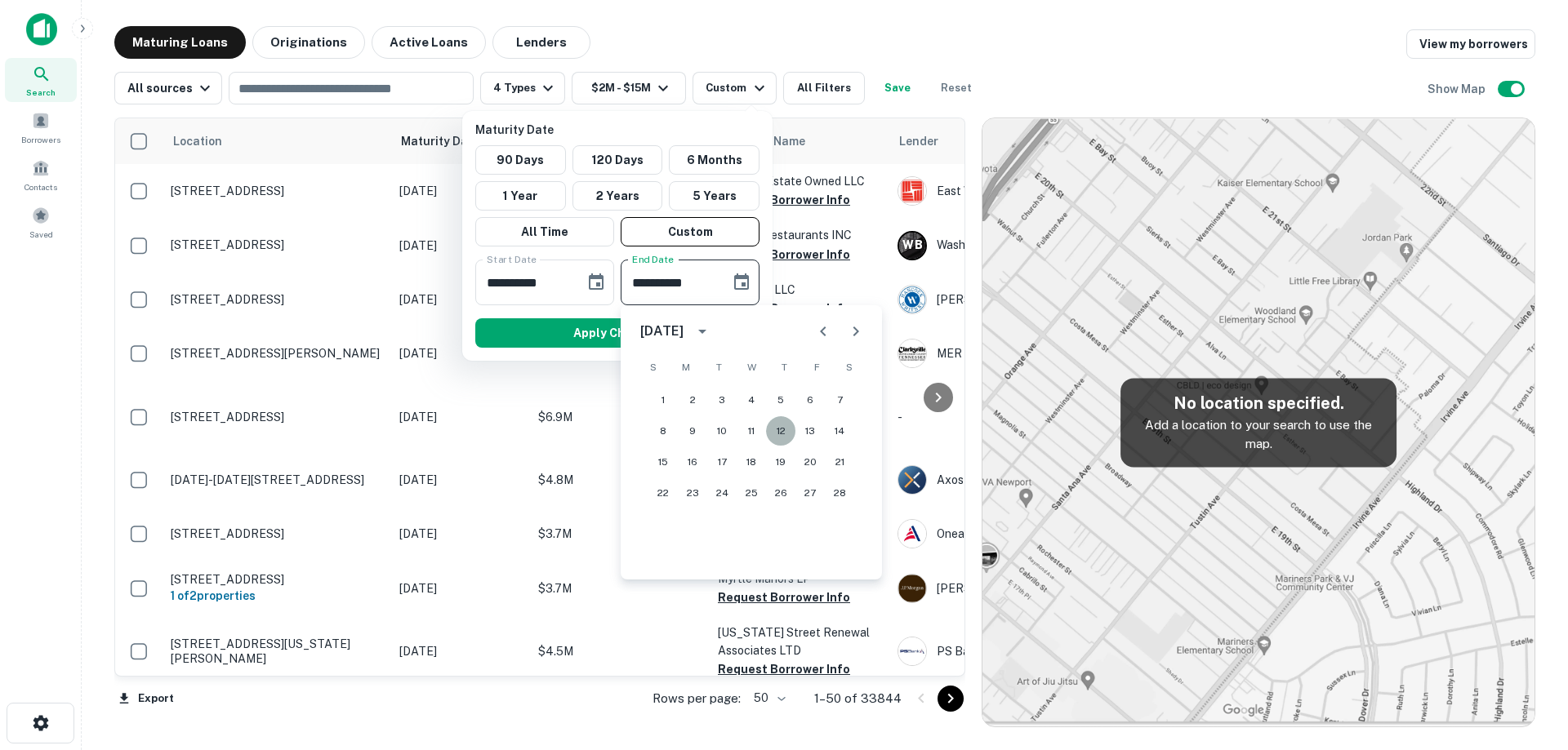
click at [786, 438] on button "12" at bounding box center [781, 431] width 30 height 30
type input "**********"
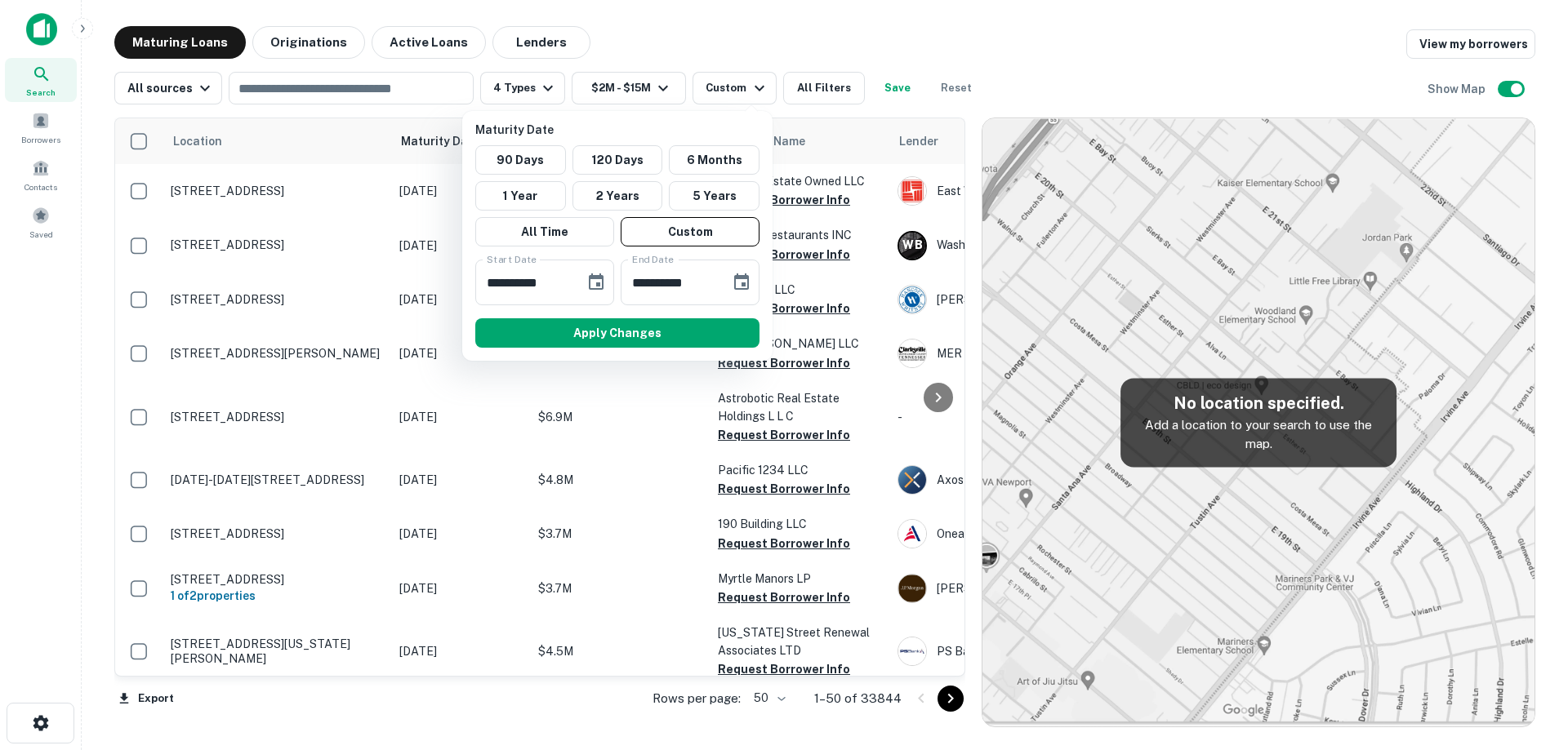
click at [722, 328] on button "Apply Changes" at bounding box center [617, 333] width 284 height 30
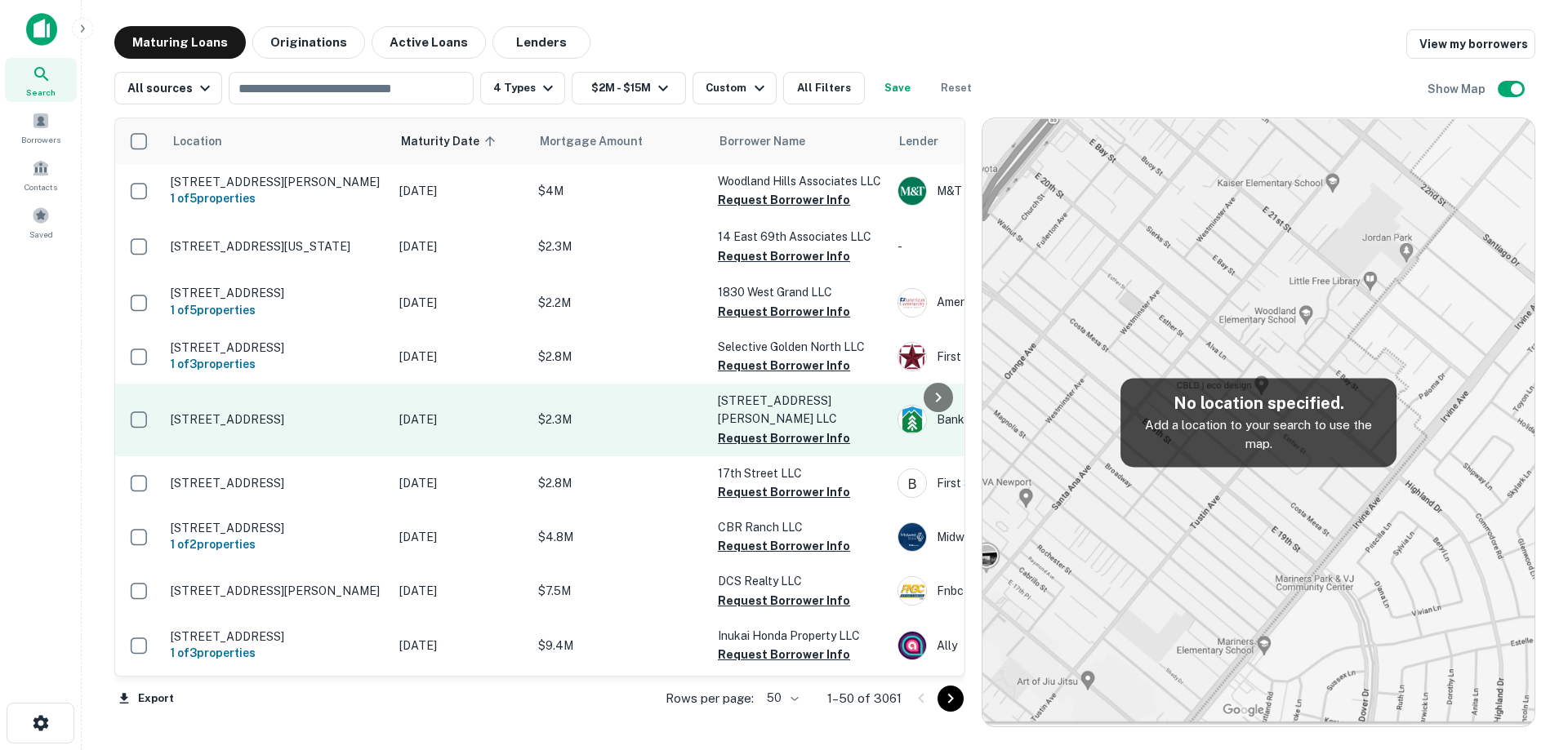
click at [352, 412] on td "[STREET_ADDRESS]" at bounding box center [276, 420] width 229 height 72
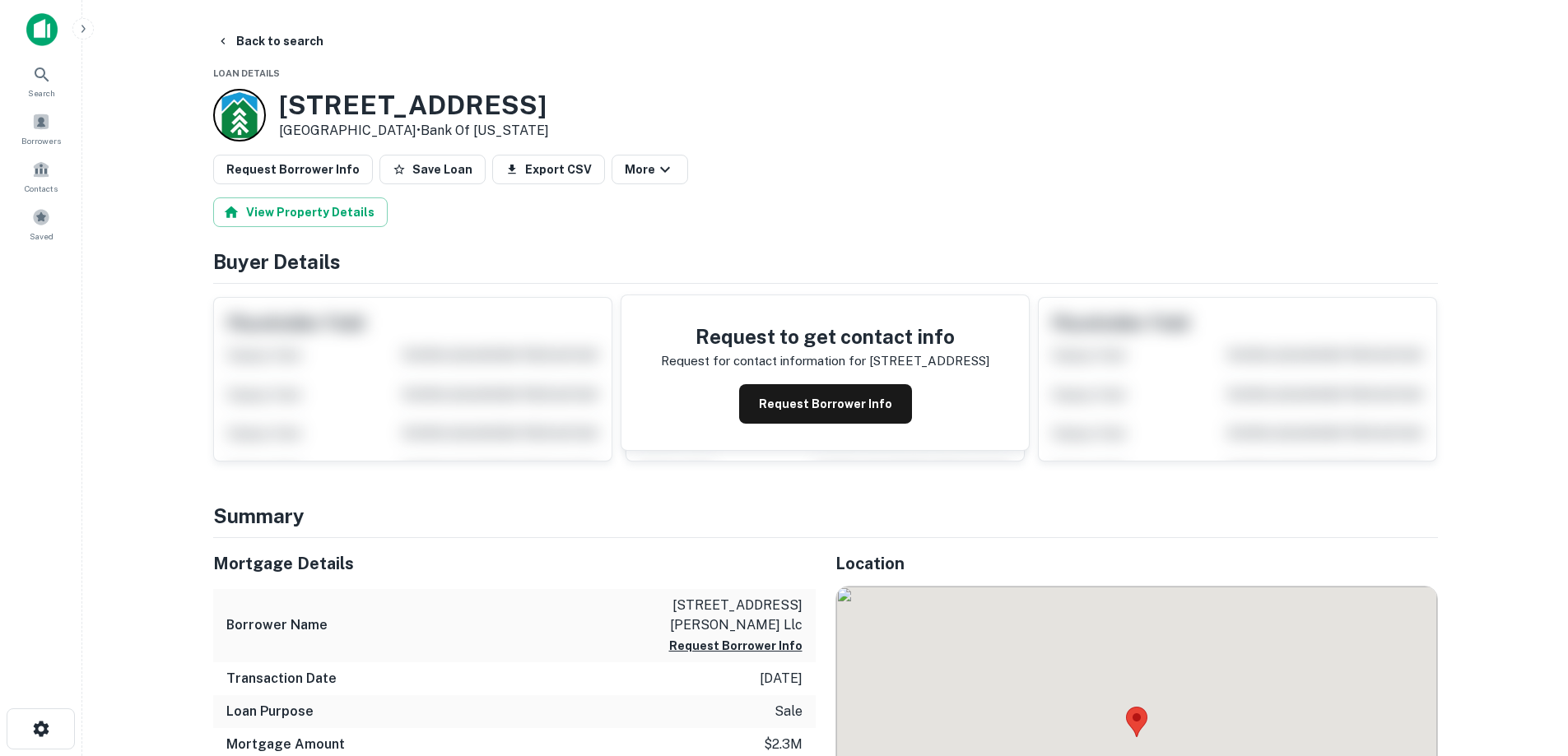
drag, startPoint x: 273, startPoint y: 102, endPoint x: 425, endPoint y: 136, distance: 155.8
click at [425, 136] on div "4640 S Commerce Dr Salt Lake City, UT84107 • Bank Of Utah" at bounding box center [381, 116] width 336 height 53
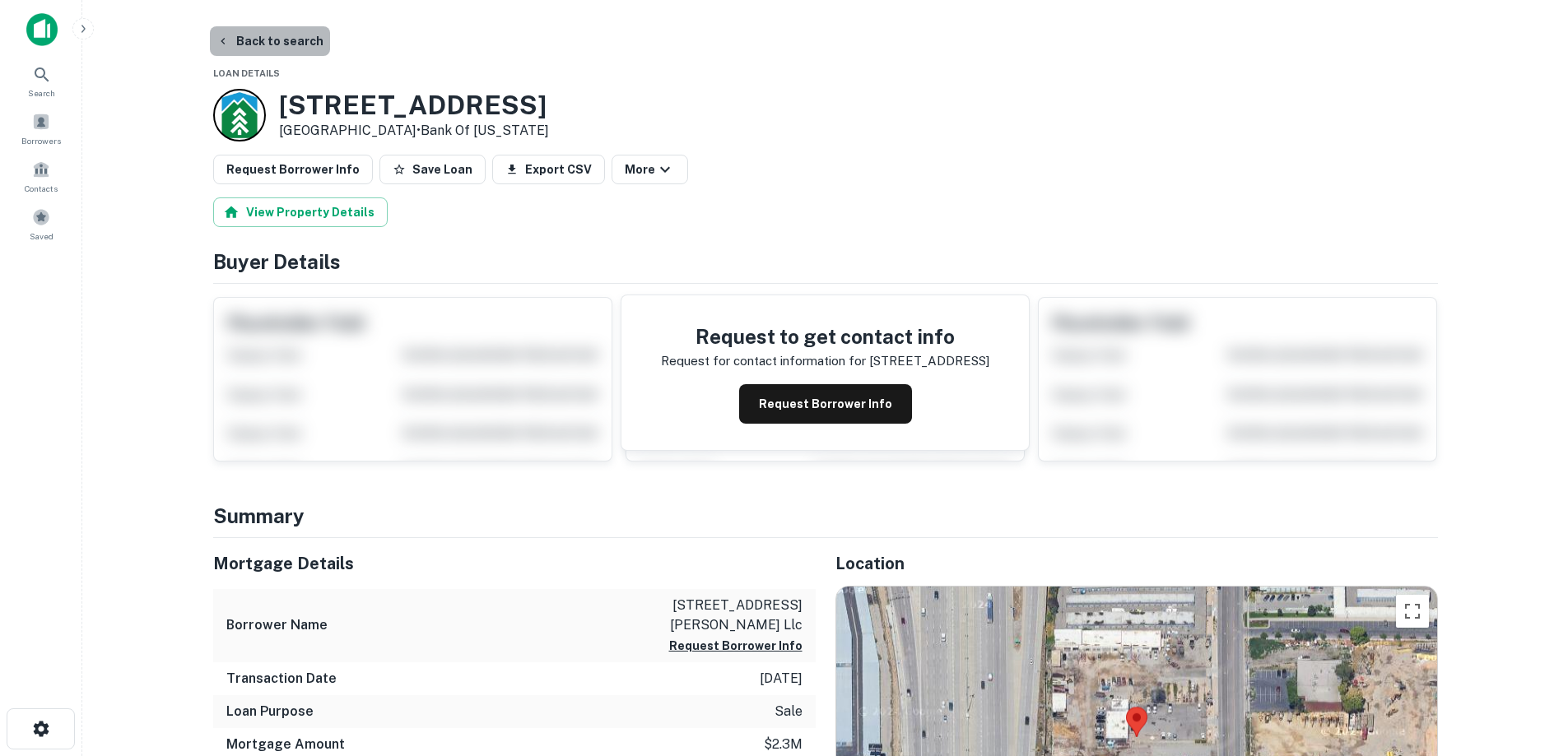
click at [294, 50] on button "Back to search" at bounding box center [270, 42] width 120 height 30
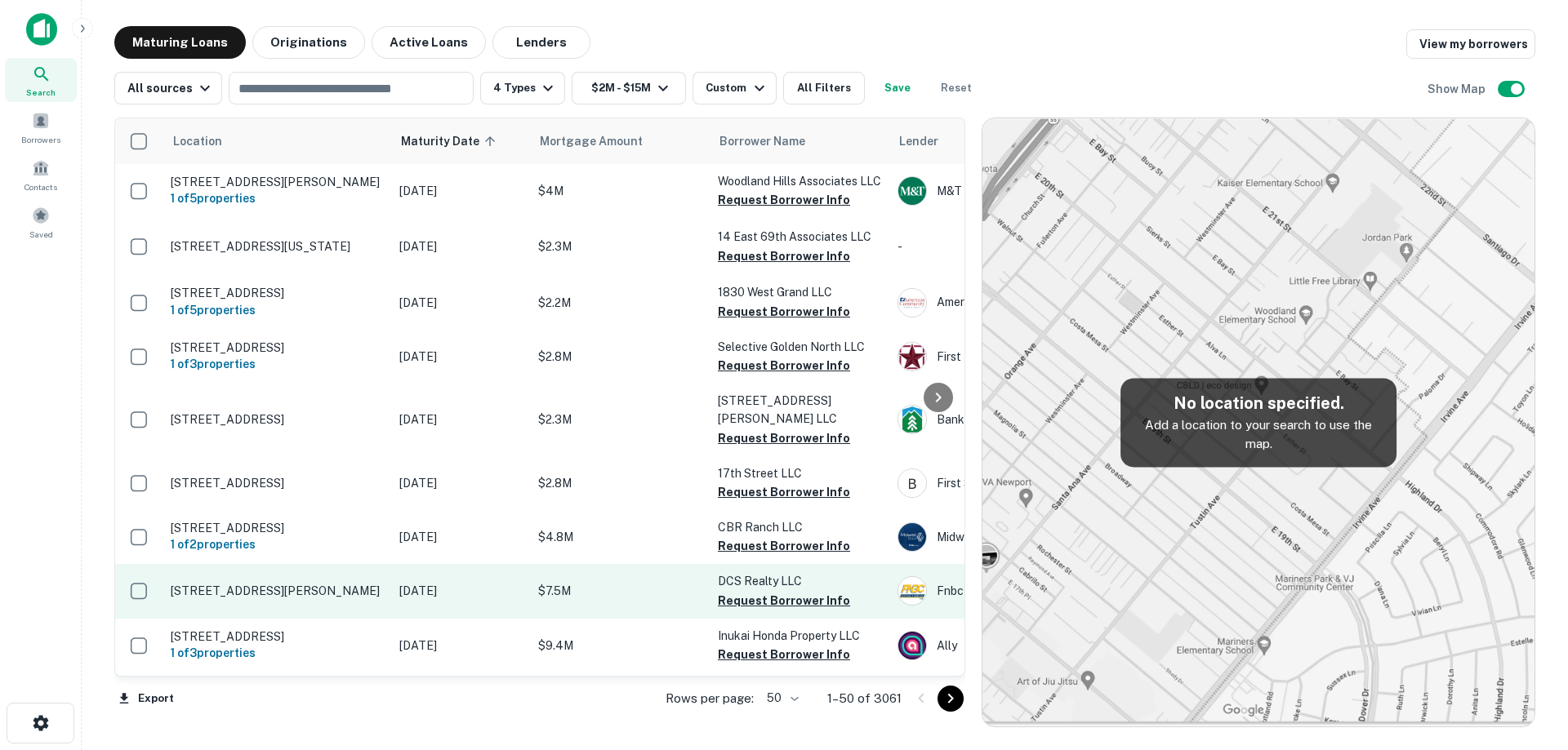
click at [392, 591] on td "[DATE]" at bounding box center [460, 591] width 138 height 53
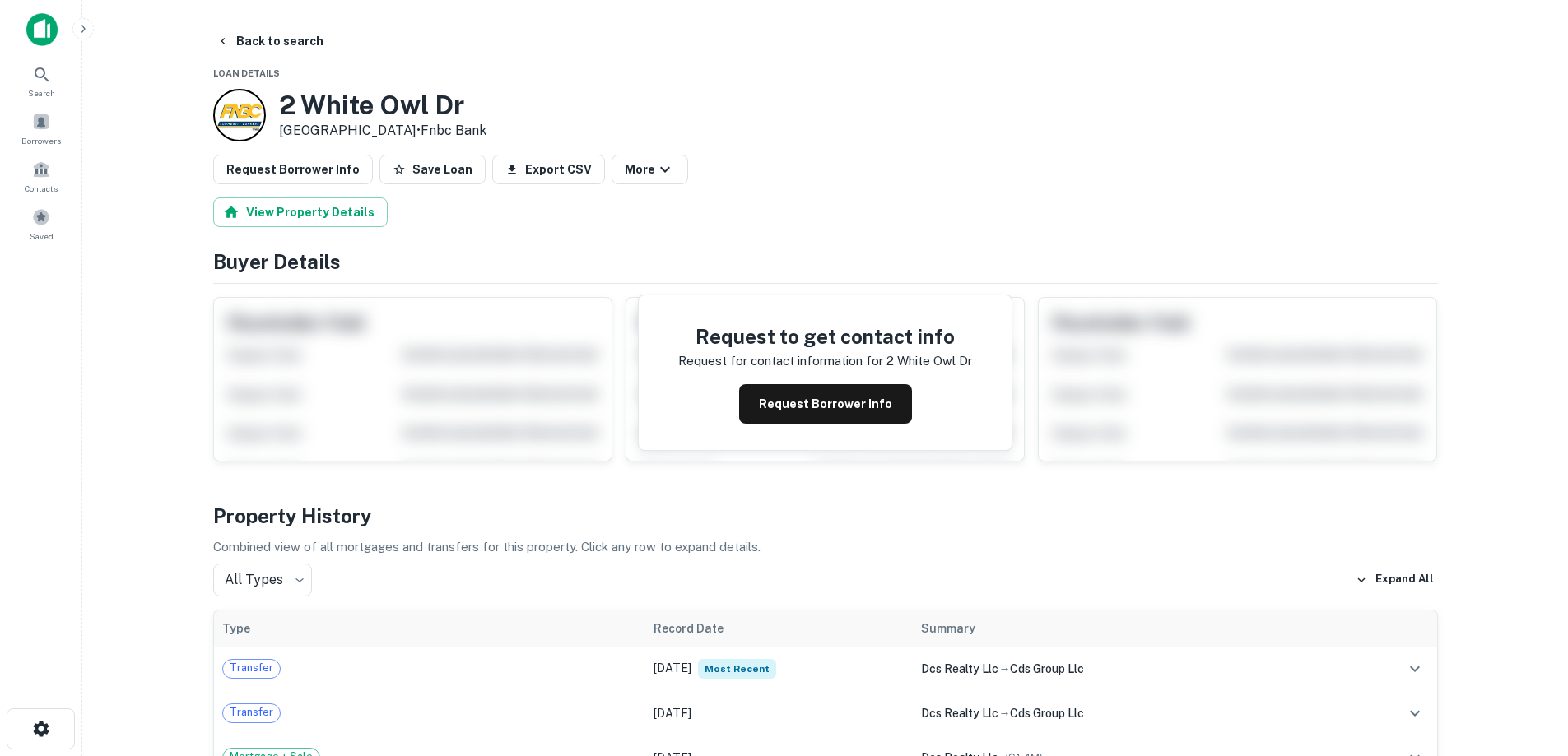
drag, startPoint x: 275, startPoint y: 99, endPoint x: 420, endPoint y: 134, distance: 149.2
click at [420, 134] on div "2 White Owl Dr Mahanoy City, PA17948 • Fnbc Bank" at bounding box center [349, 116] width 273 height 53
click at [881, 421] on button "Request Borrower Info" at bounding box center [826, 404] width 173 height 40
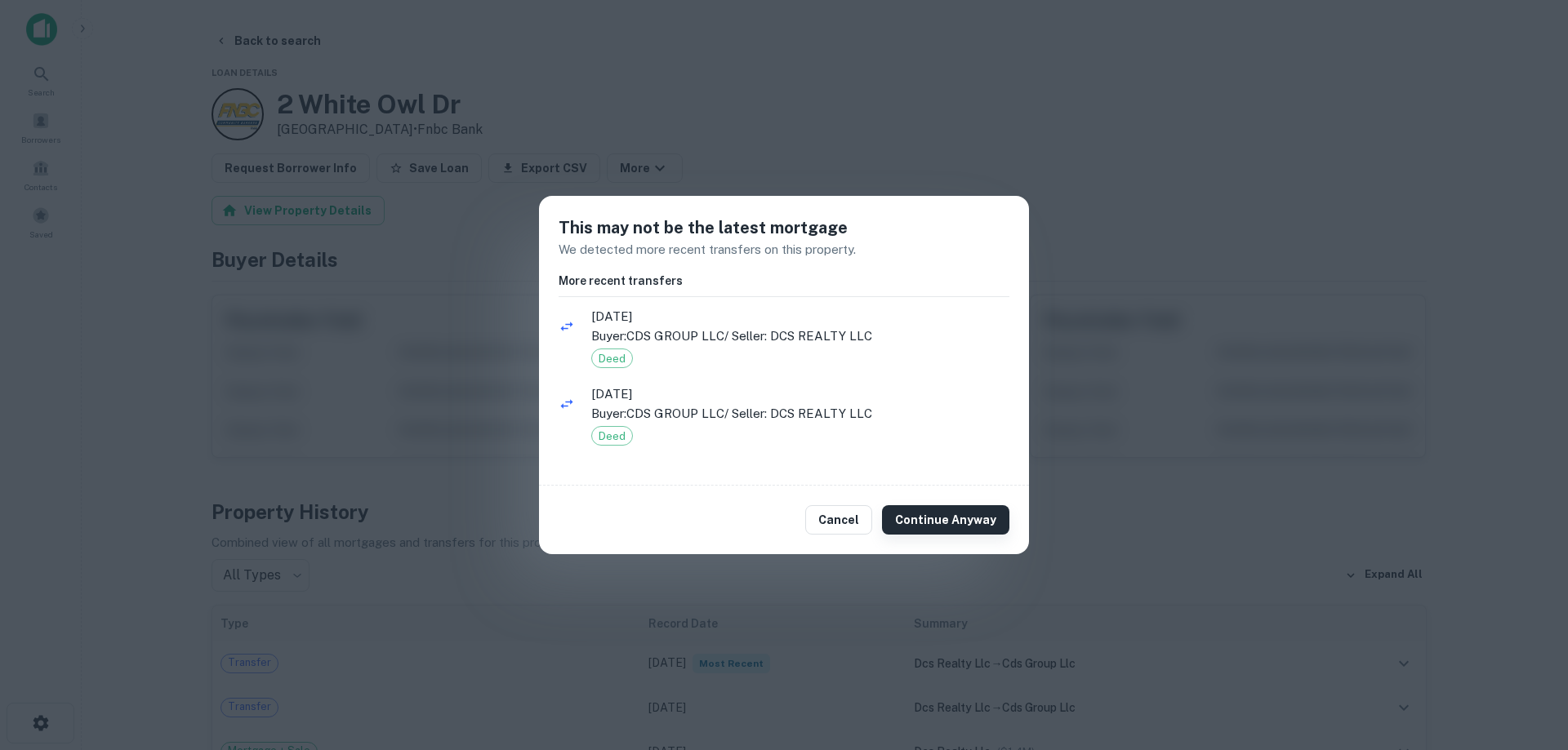
click at [944, 510] on button "Continue Anyway" at bounding box center [945, 520] width 127 height 30
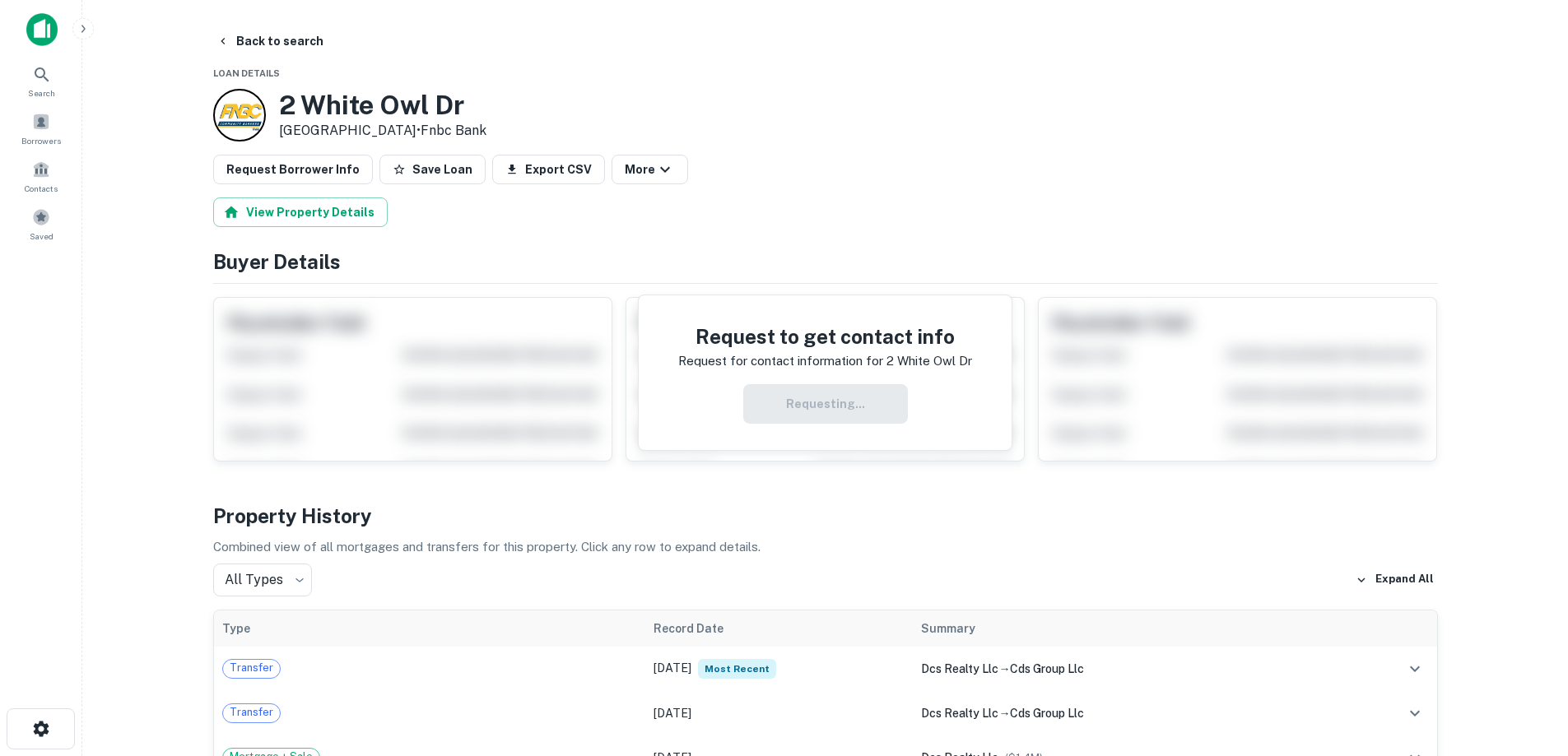
click at [380, 101] on h3 "2 White Owl Dr" at bounding box center [383, 105] width 208 height 31
click at [872, 333] on h4 "Request to get contact info" at bounding box center [825, 336] width 294 height 30
click at [872, 332] on h4 "Request to get contact info" at bounding box center [825, 336] width 294 height 30
click at [776, 351] on h4 "Request to get contact info" at bounding box center [825, 336] width 294 height 30
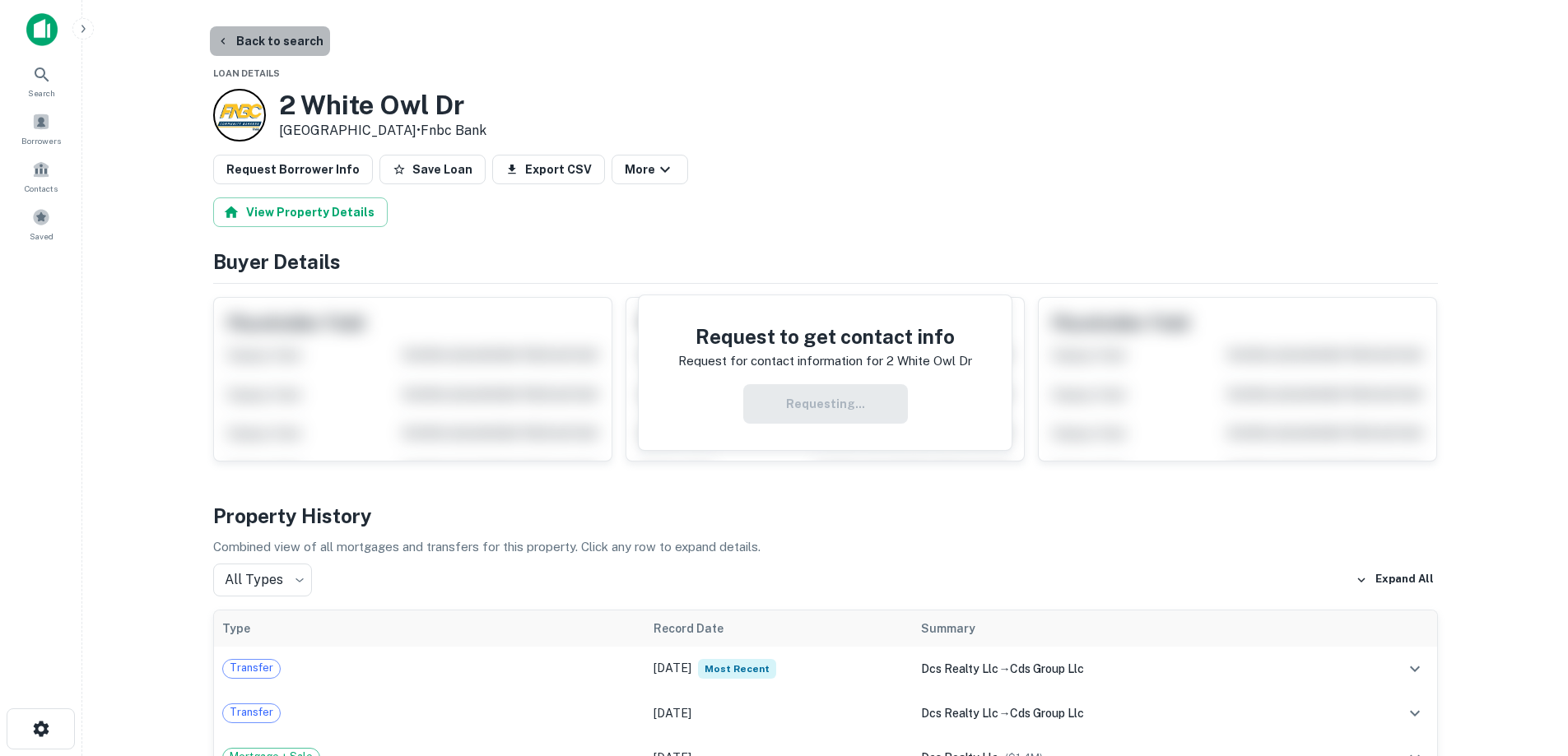
click at [300, 49] on button "Back to search" at bounding box center [270, 42] width 120 height 30
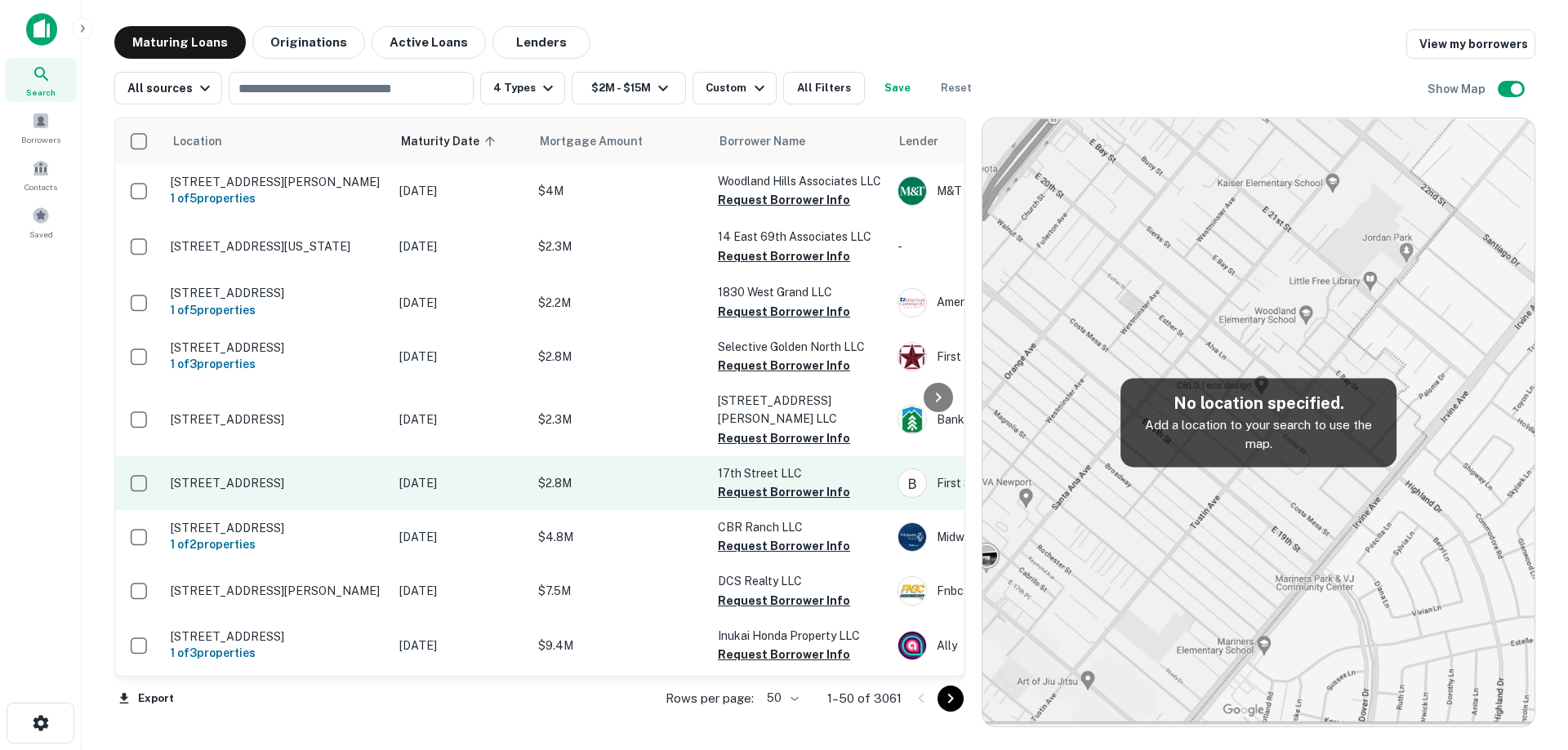
click at [381, 489] on p "[STREET_ADDRESS]" at bounding box center [277, 483] width 212 height 15
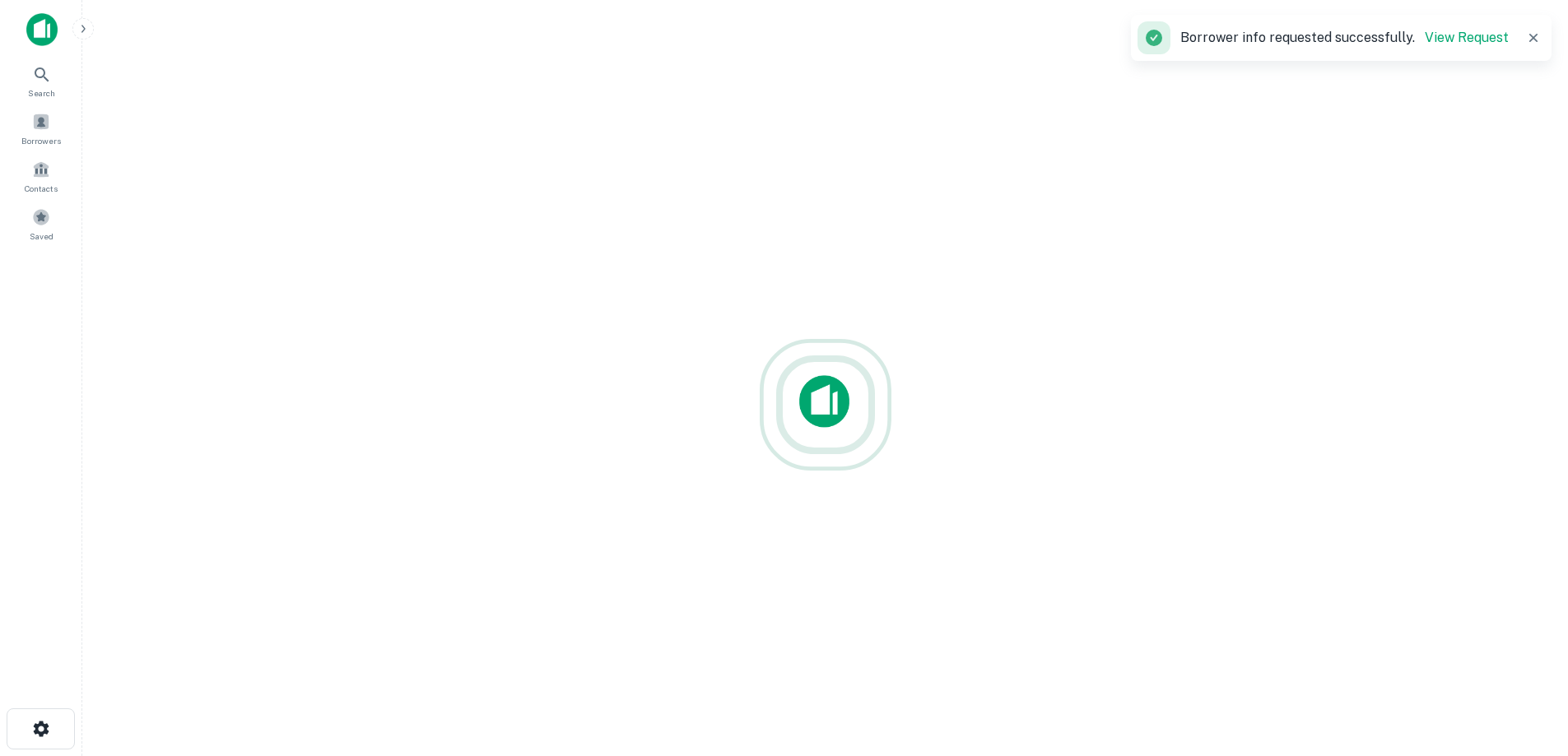
click at [1529, 35] on icon "button" at bounding box center [1533, 38] width 17 height 17
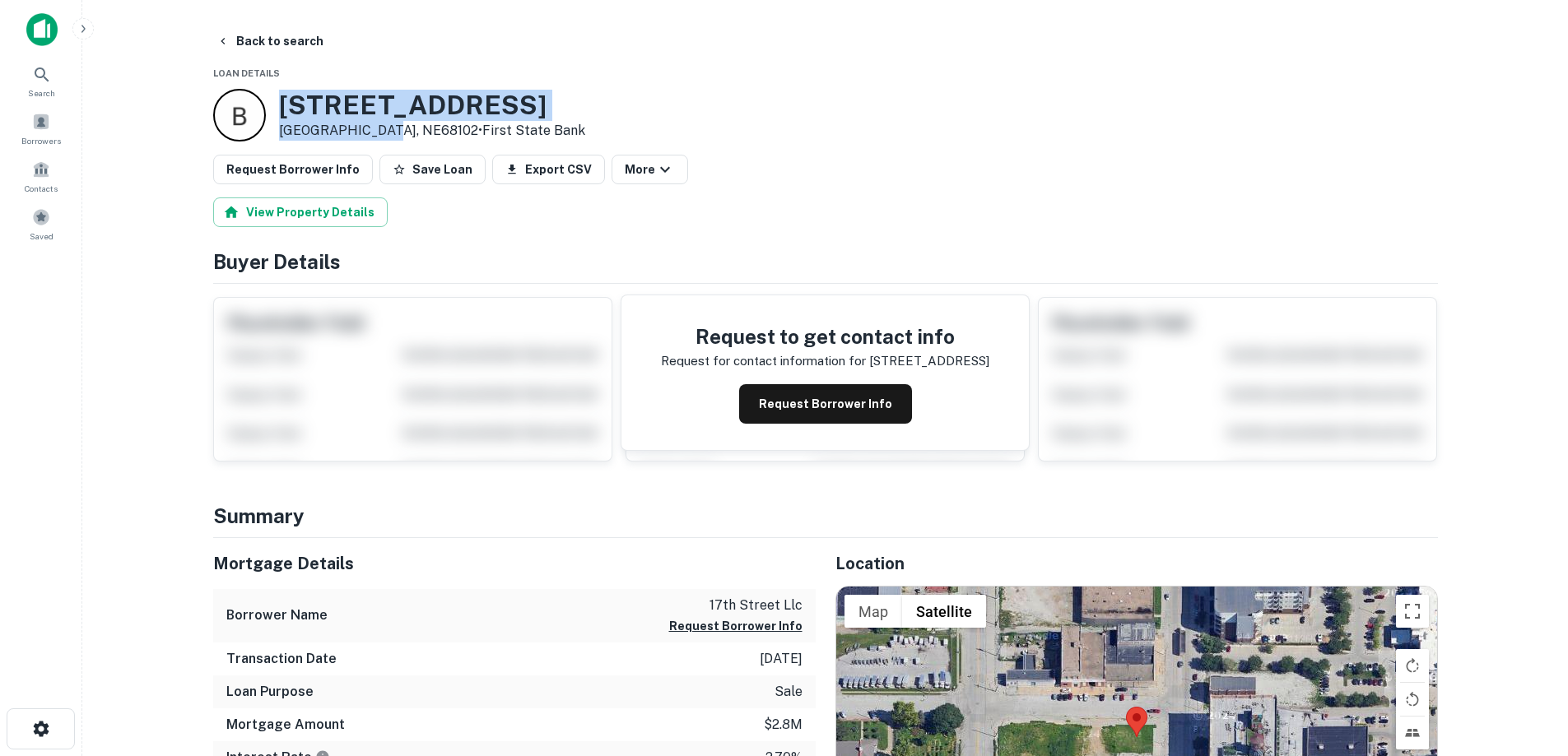
drag, startPoint x: 277, startPoint y: 97, endPoint x: 382, endPoint y: 132, distance: 110.7
click at [389, 135] on div "922 N 16TH ST Omaha, NE68102 • First State Bank" at bounding box center [398, 116] width 372 height 53
click at [807, 405] on button "Request Borrower Info" at bounding box center [826, 404] width 173 height 40
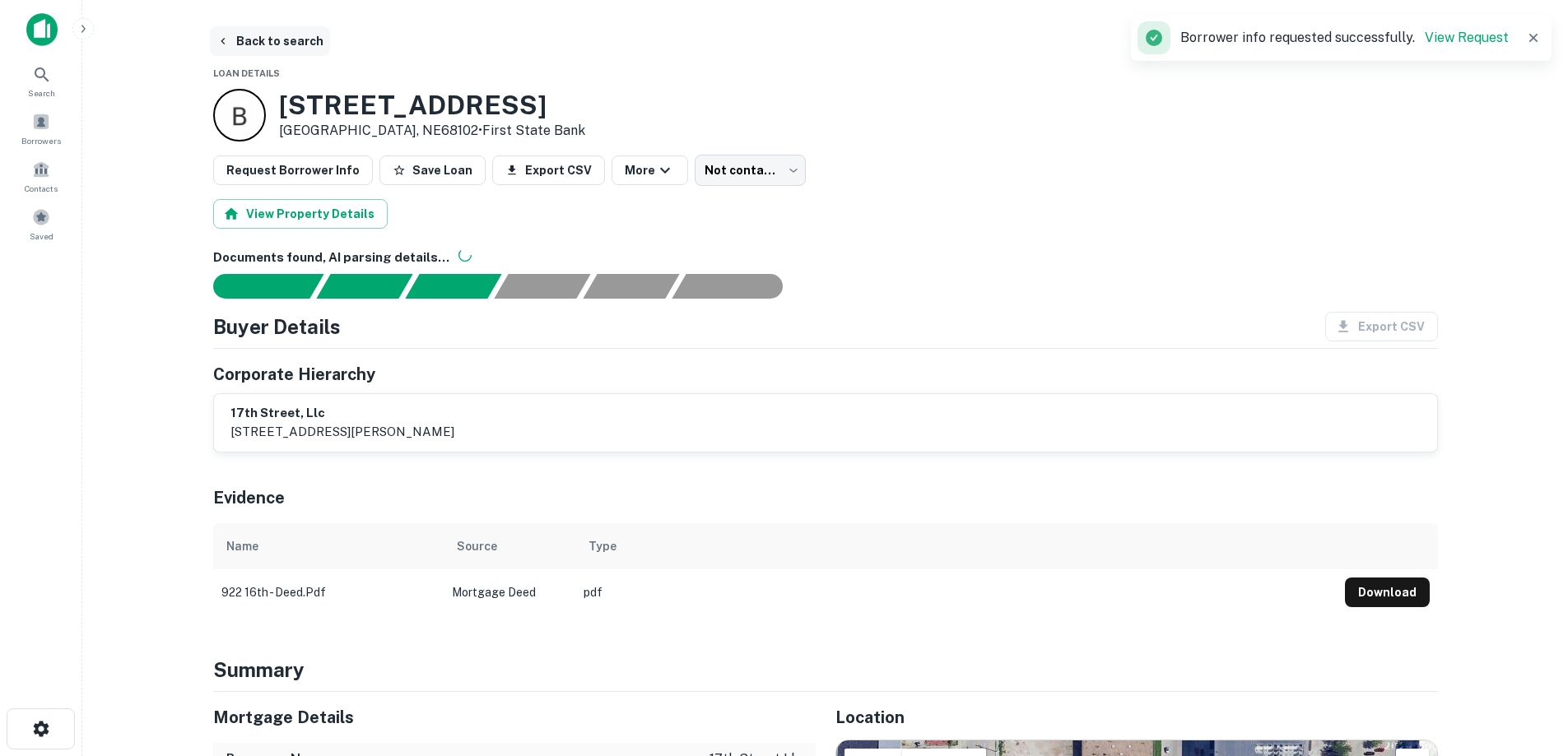
click at [284, 41] on button "Back to search" at bounding box center [270, 42] width 120 height 30
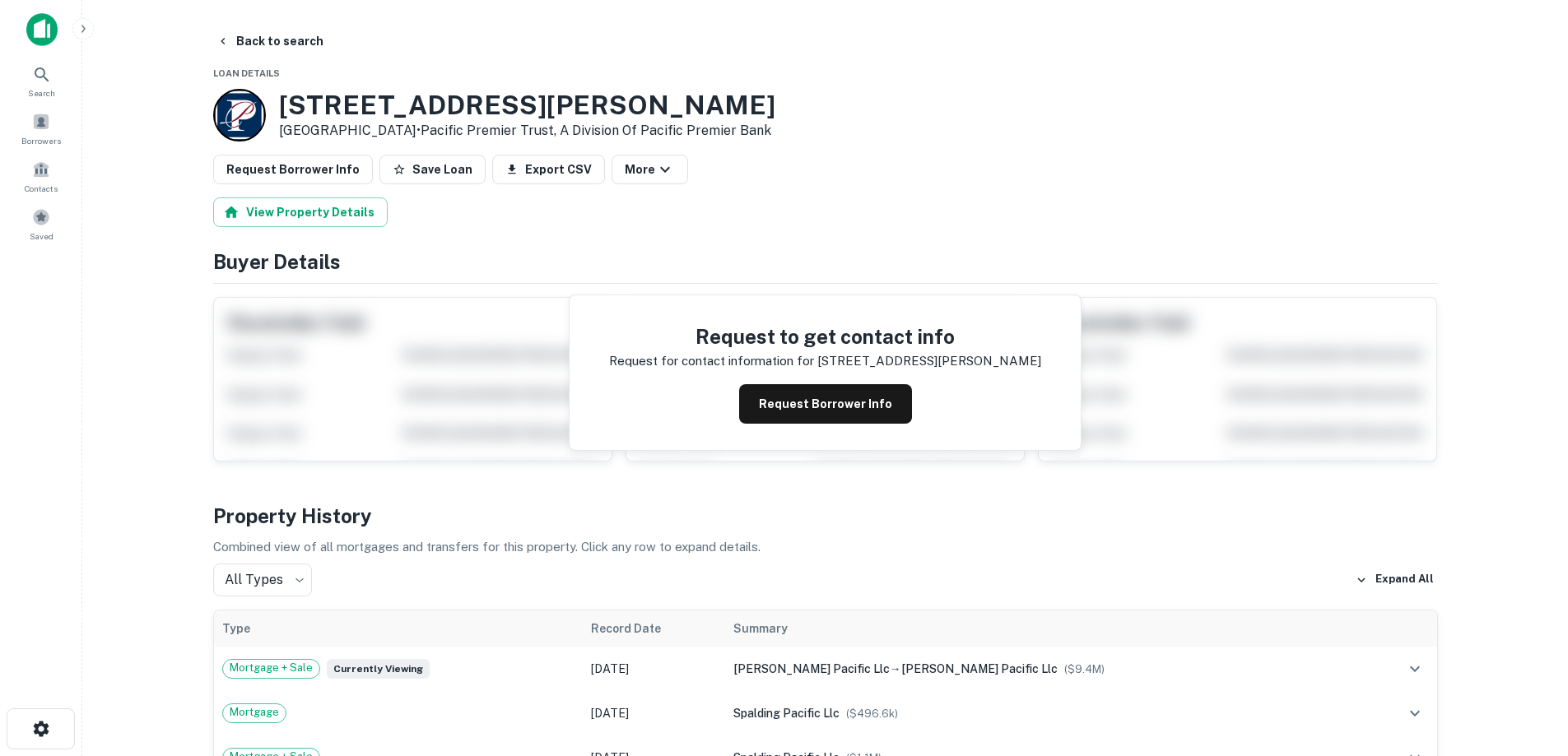
drag, startPoint x: 279, startPoint y: 102, endPoint x: 407, endPoint y: 122, distance: 129.6
click at [418, 129] on div "[STREET_ADDRESS][PERSON_NAME] • Pacific Premier Trust, A Division Of Pacific Pr…" at bounding box center [494, 116] width 562 height 53
click at [299, 53] on button "Back to search" at bounding box center [270, 42] width 120 height 30
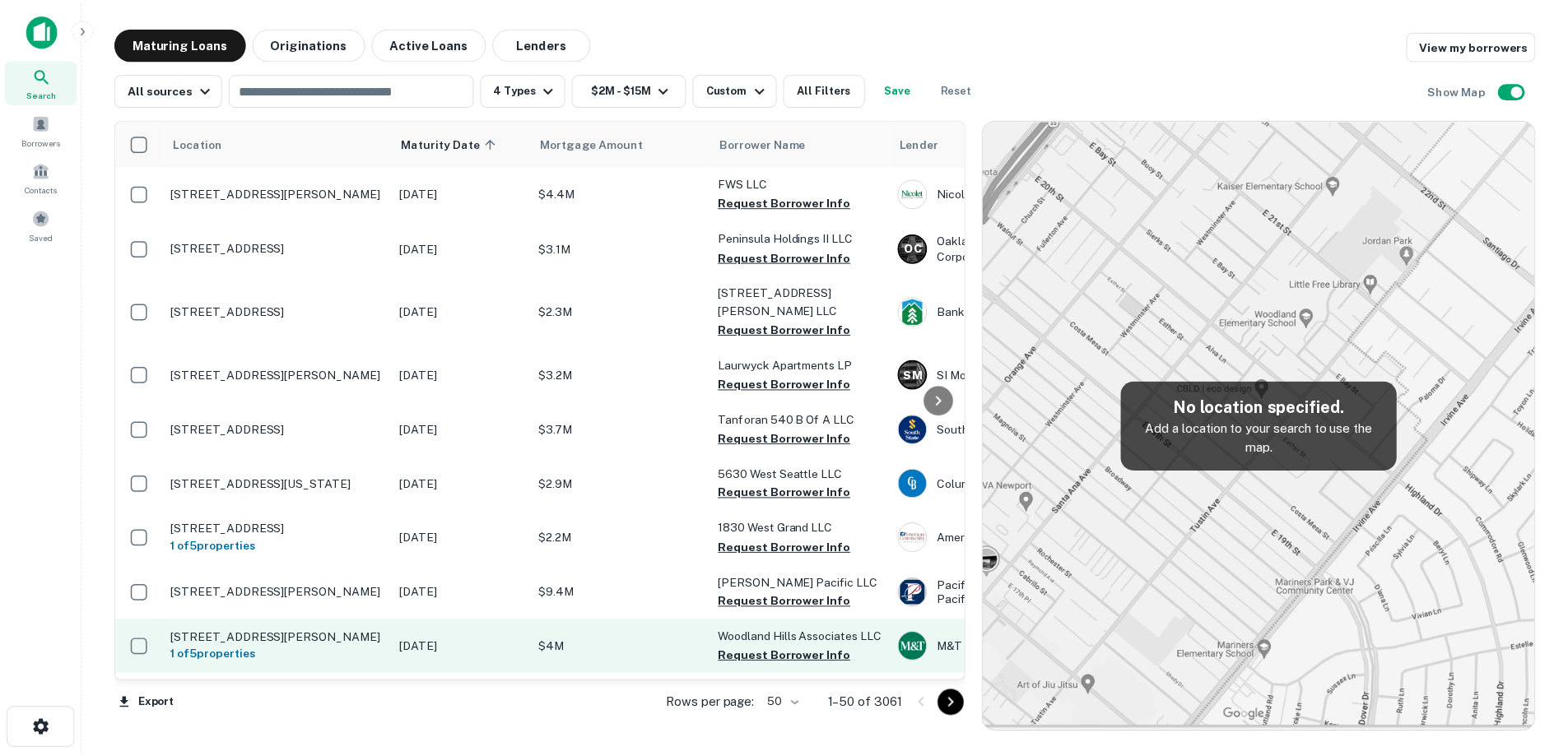
scroll to position [82, 0]
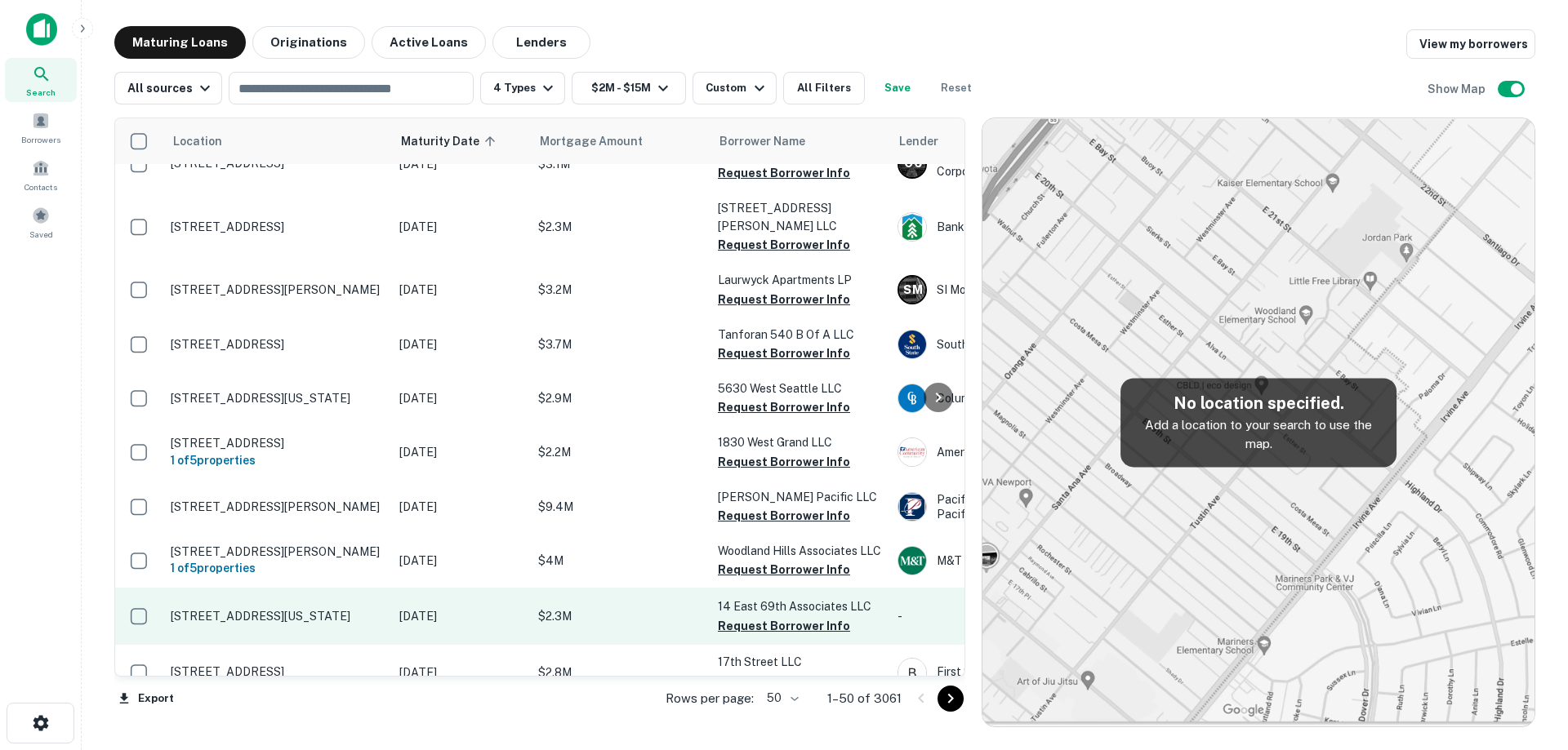
click at [459, 628] on td "[DATE]" at bounding box center [460, 616] width 138 height 57
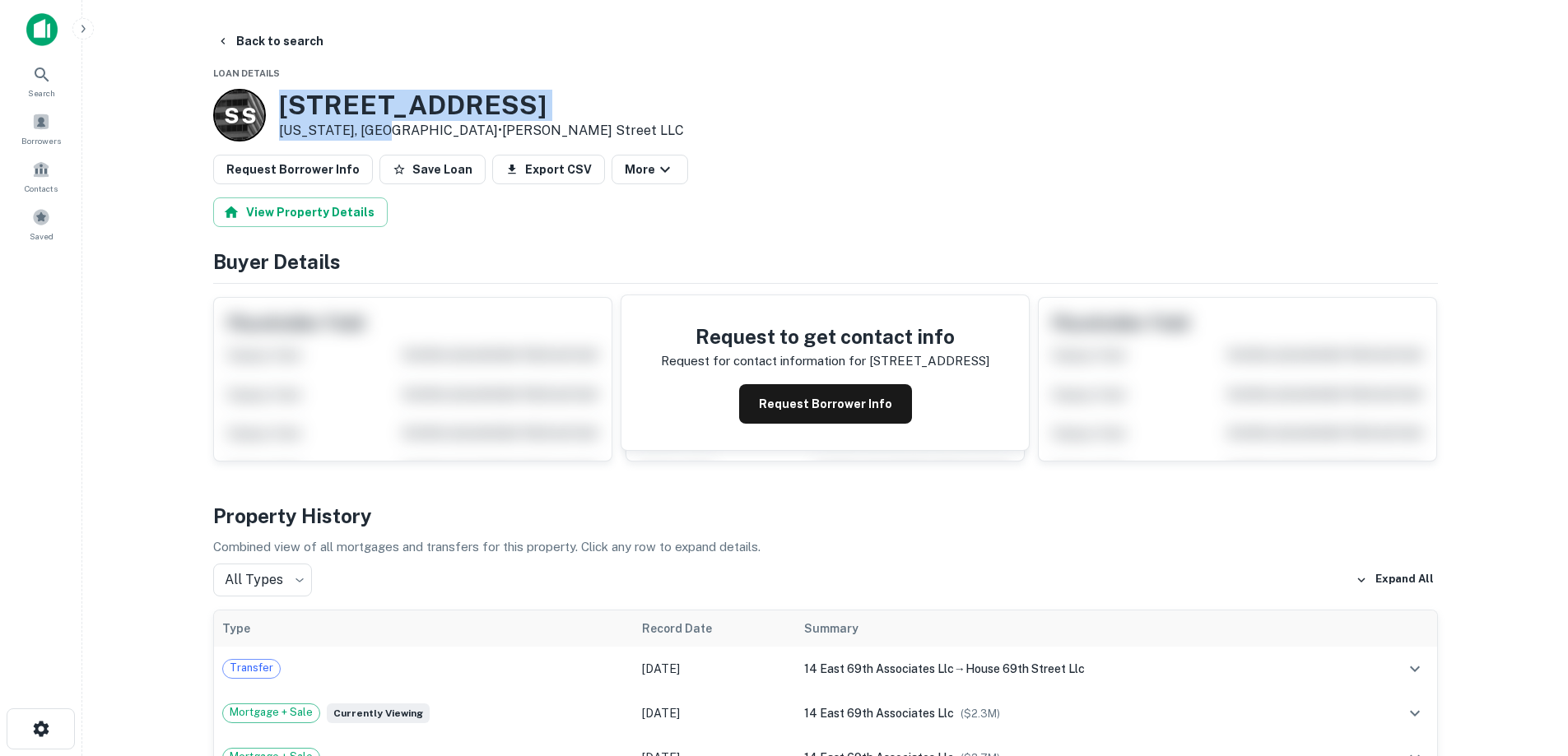
drag, startPoint x: 278, startPoint y: 102, endPoint x: 390, endPoint y: 130, distance: 115.4
click at [390, 130] on div "S S 14 E 69TH ST # 5 New York, NY10021 • Sylvester Street LLC" at bounding box center [448, 116] width 471 height 53
click at [823, 408] on button "Request Borrower Info" at bounding box center [826, 404] width 173 height 40
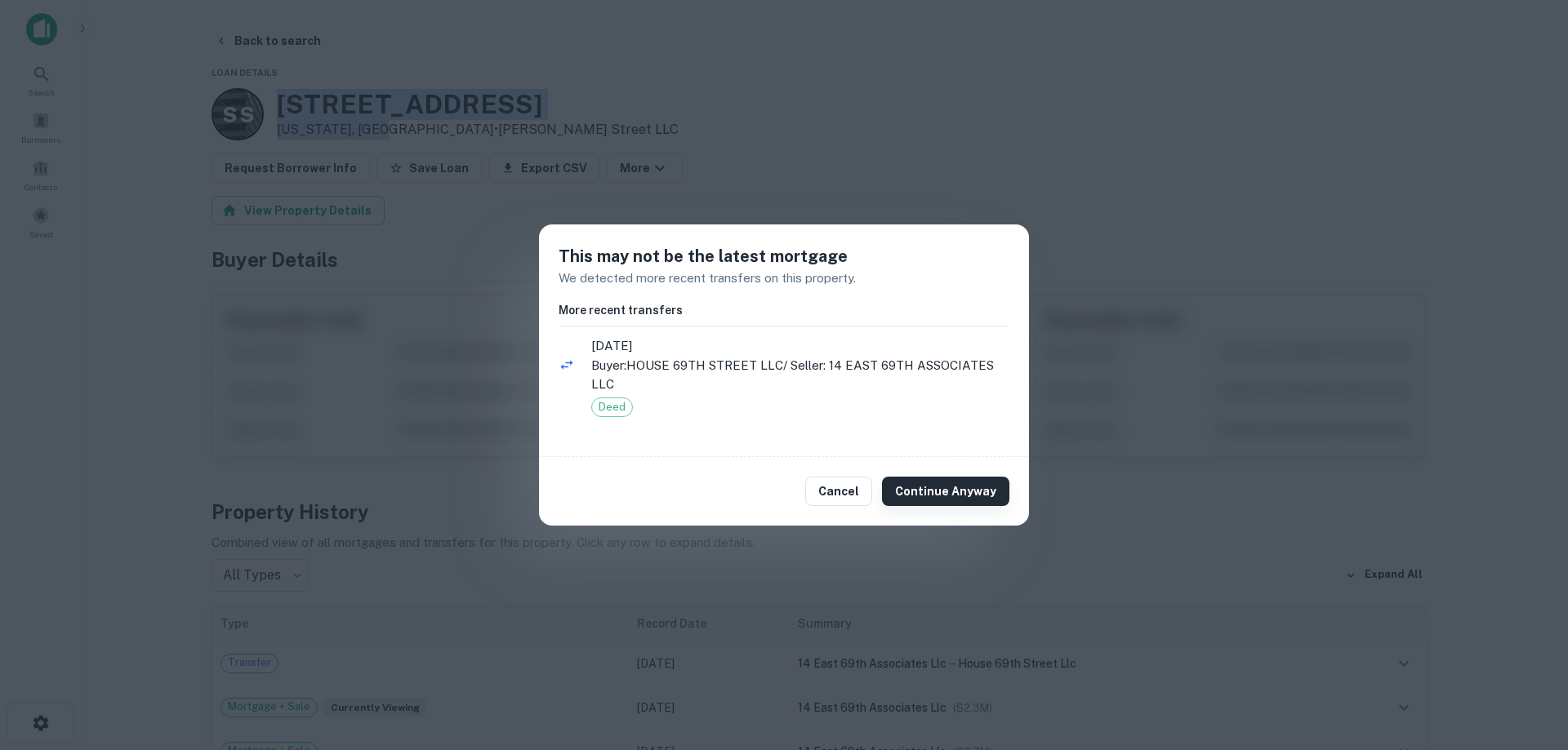
click at [928, 492] on button "Continue Anyway" at bounding box center [945, 492] width 127 height 30
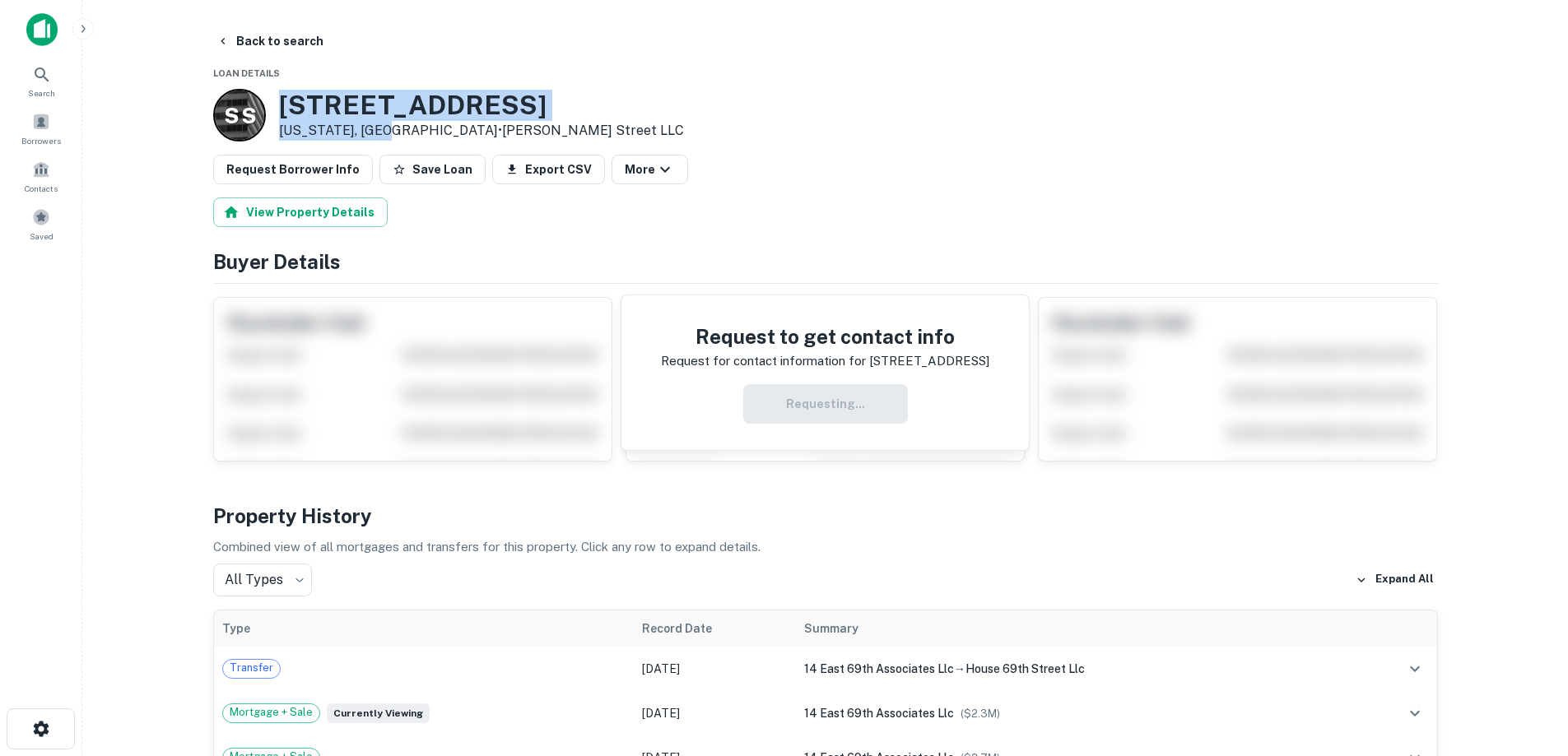
click at [387, 98] on h3 "14 E 69TH ST # 5" at bounding box center [481, 105] width 405 height 31
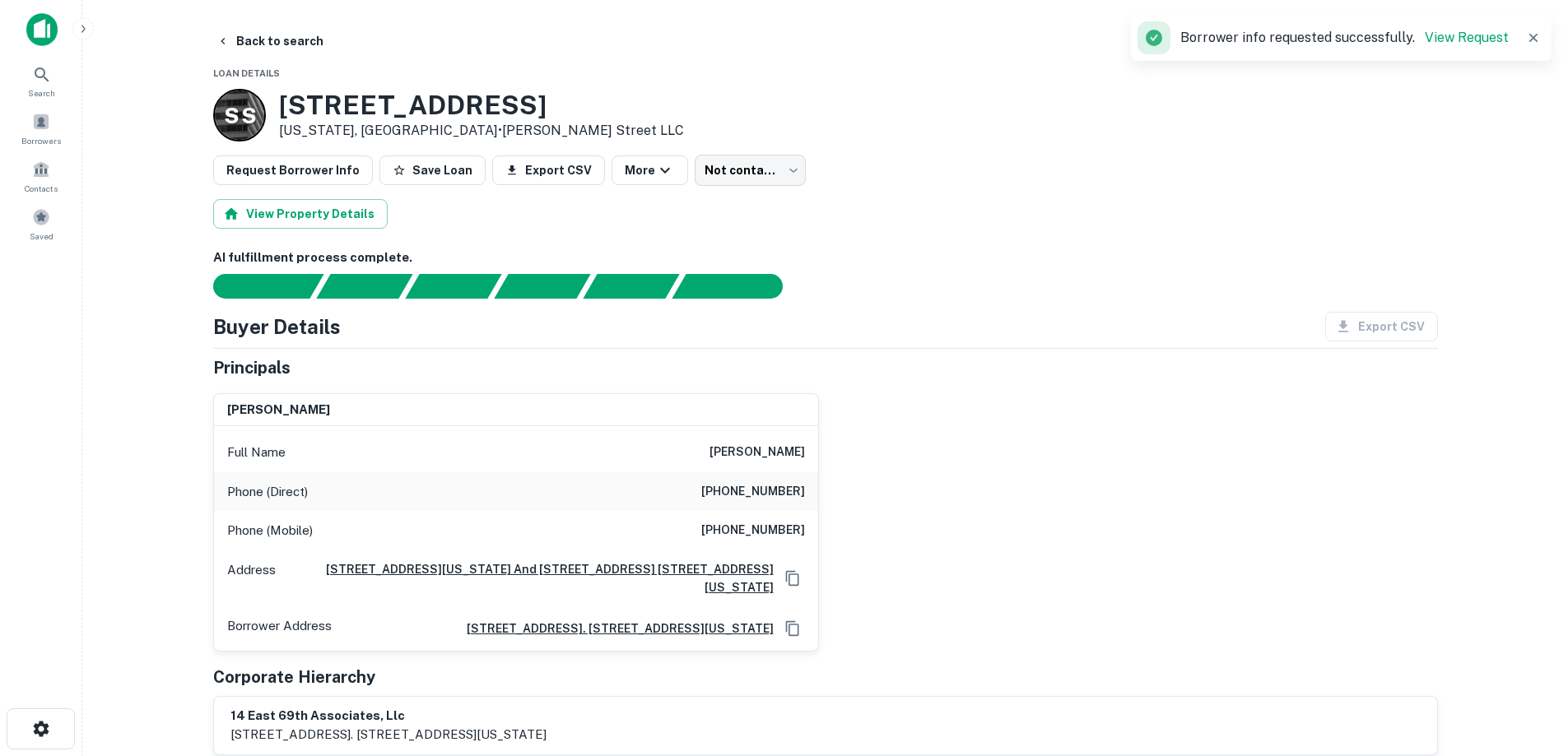
click at [773, 521] on h6 "(212) 717-1593" at bounding box center [753, 531] width 103 height 19
click at [288, 39] on button "Back to search" at bounding box center [270, 42] width 120 height 30
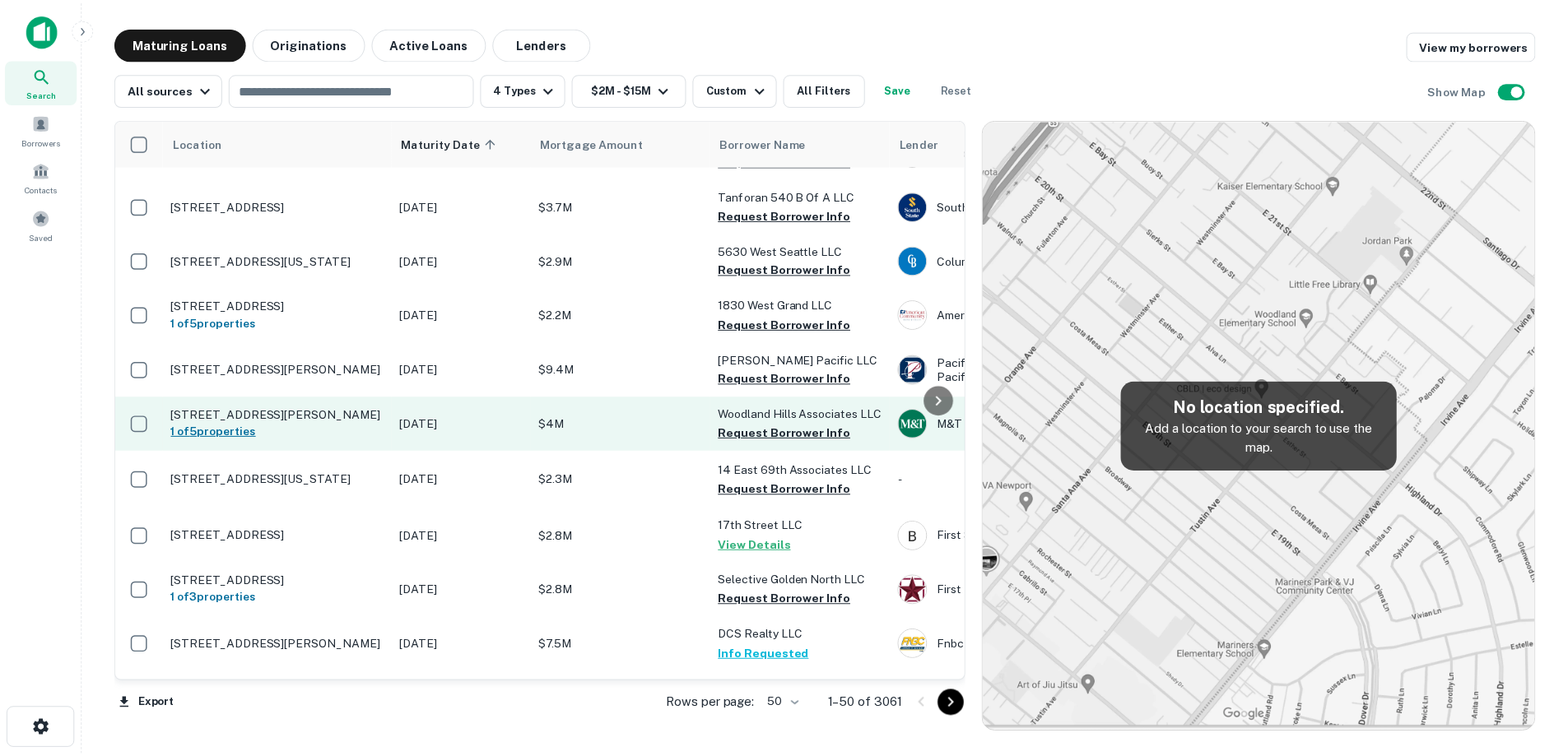
scroll to position [246, 0]
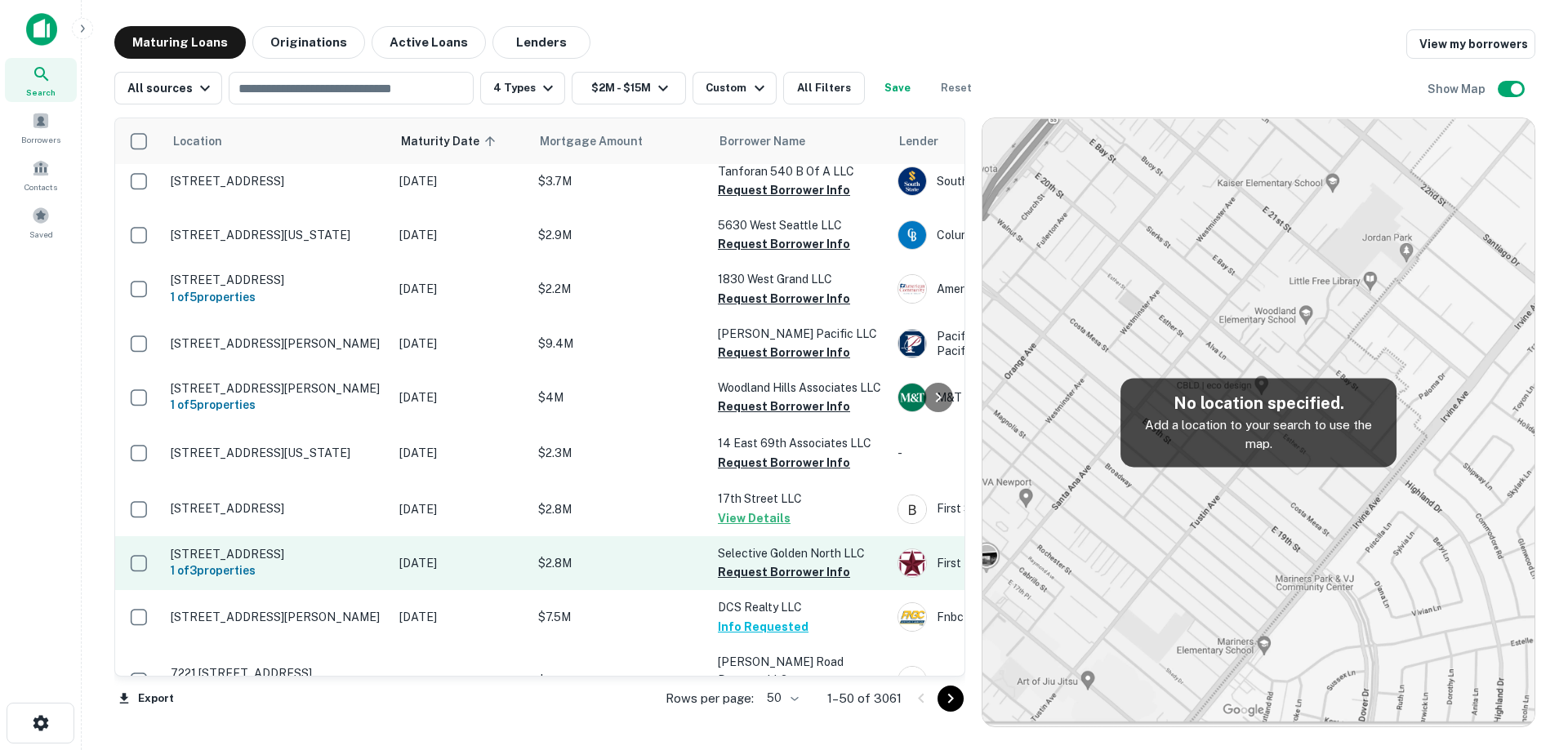
click at [353, 553] on p "[STREET_ADDRESS]" at bounding box center [277, 554] width 212 height 15
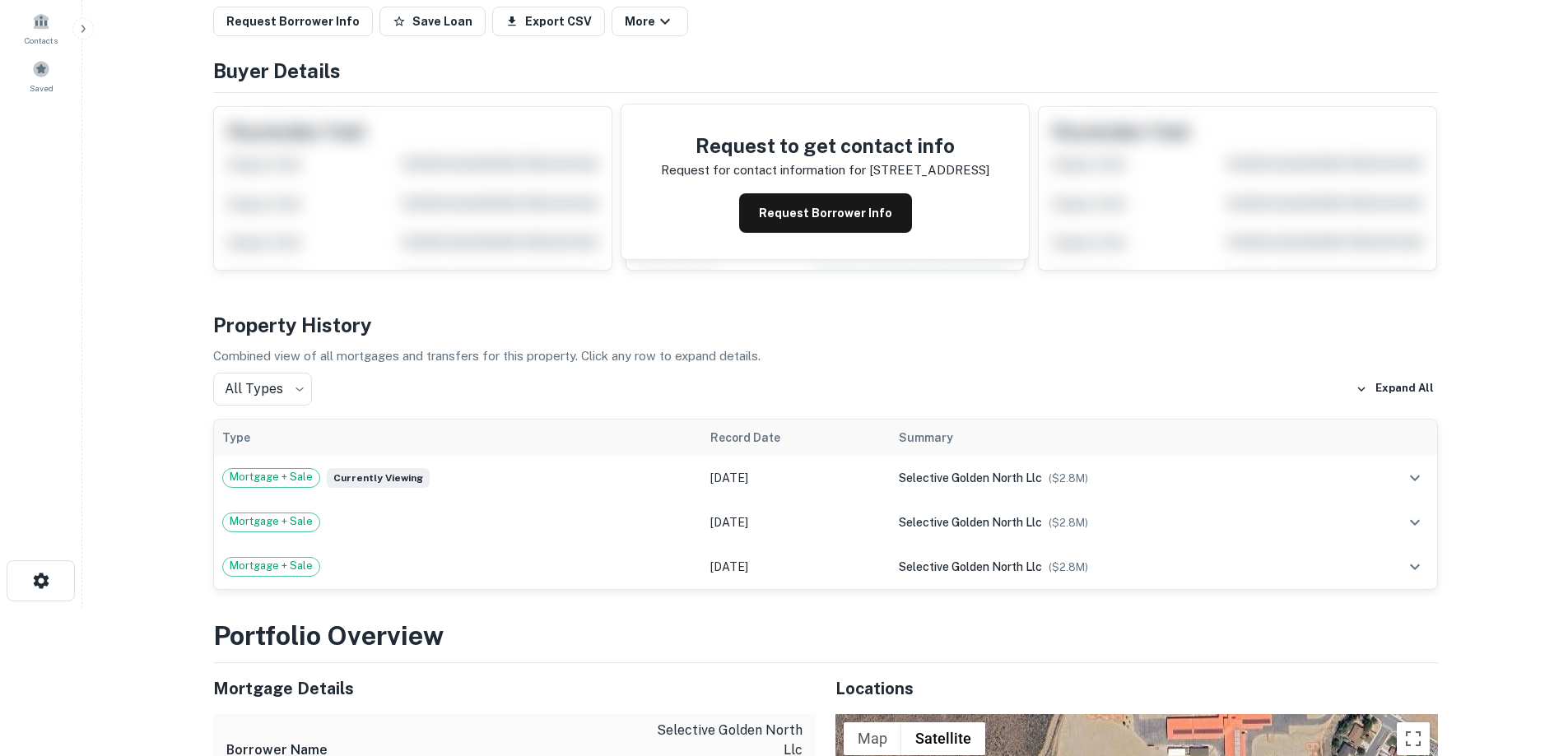
scroll to position [164, 0]
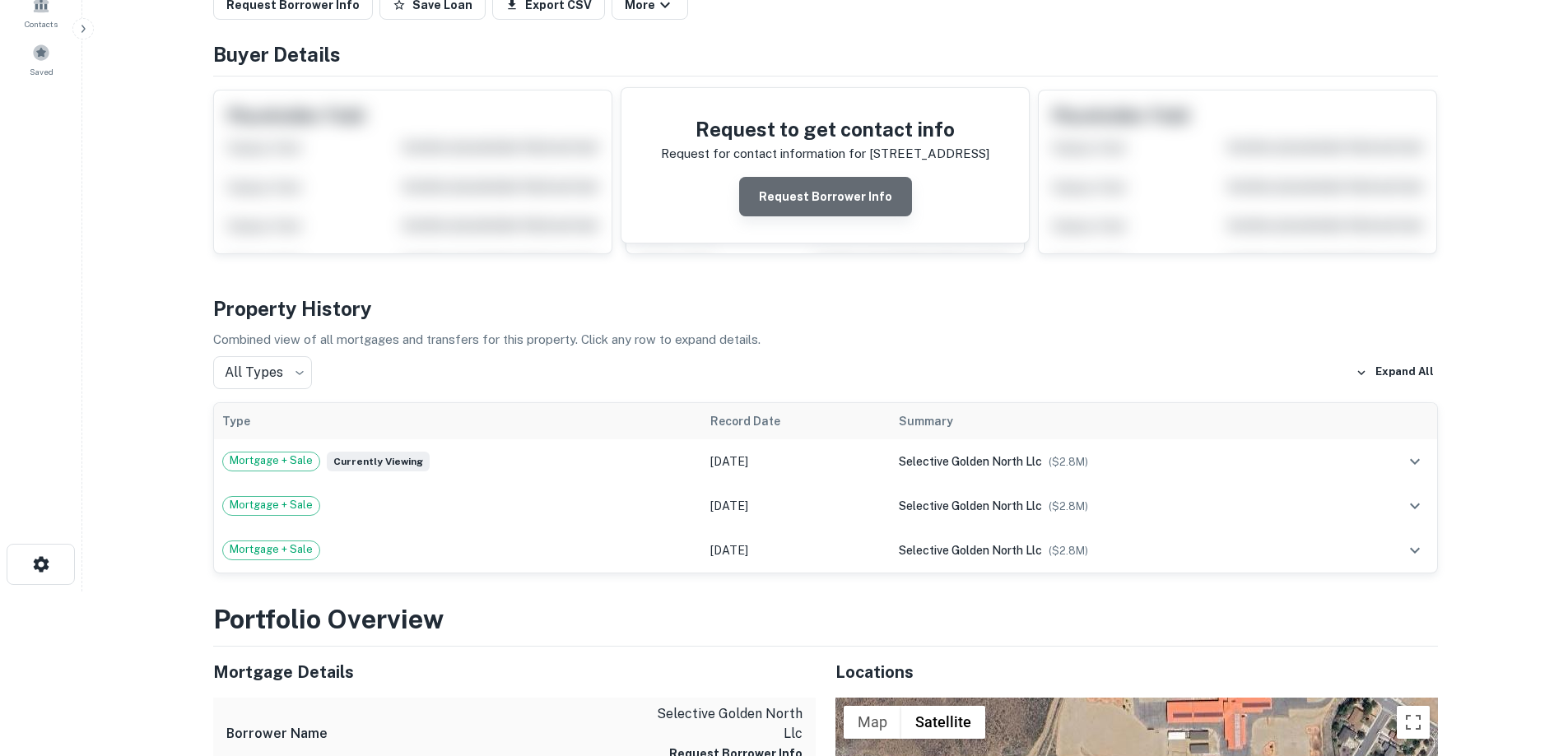
click at [850, 200] on button "Request Borrower Info" at bounding box center [826, 196] width 173 height 40
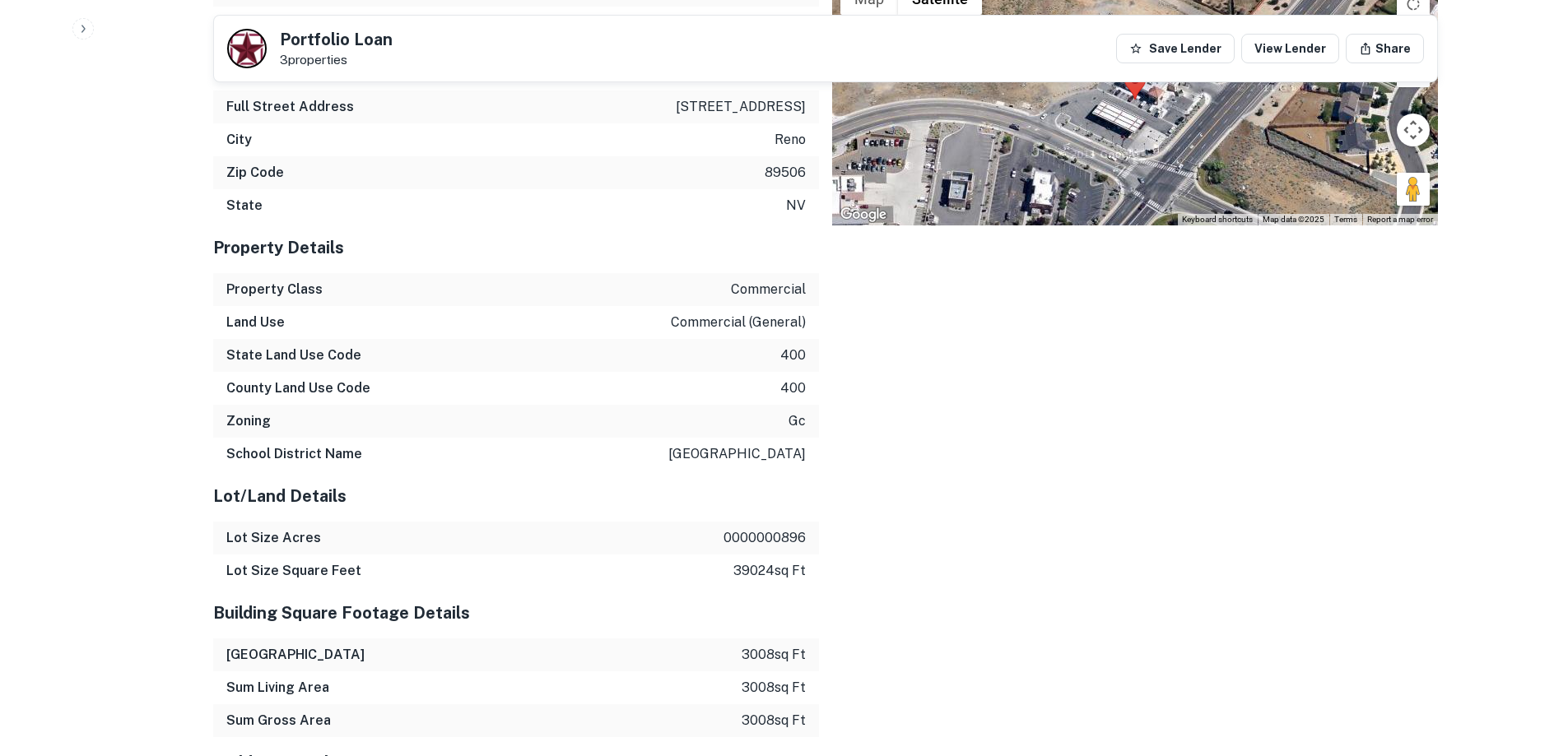
scroll to position [3784, 0]
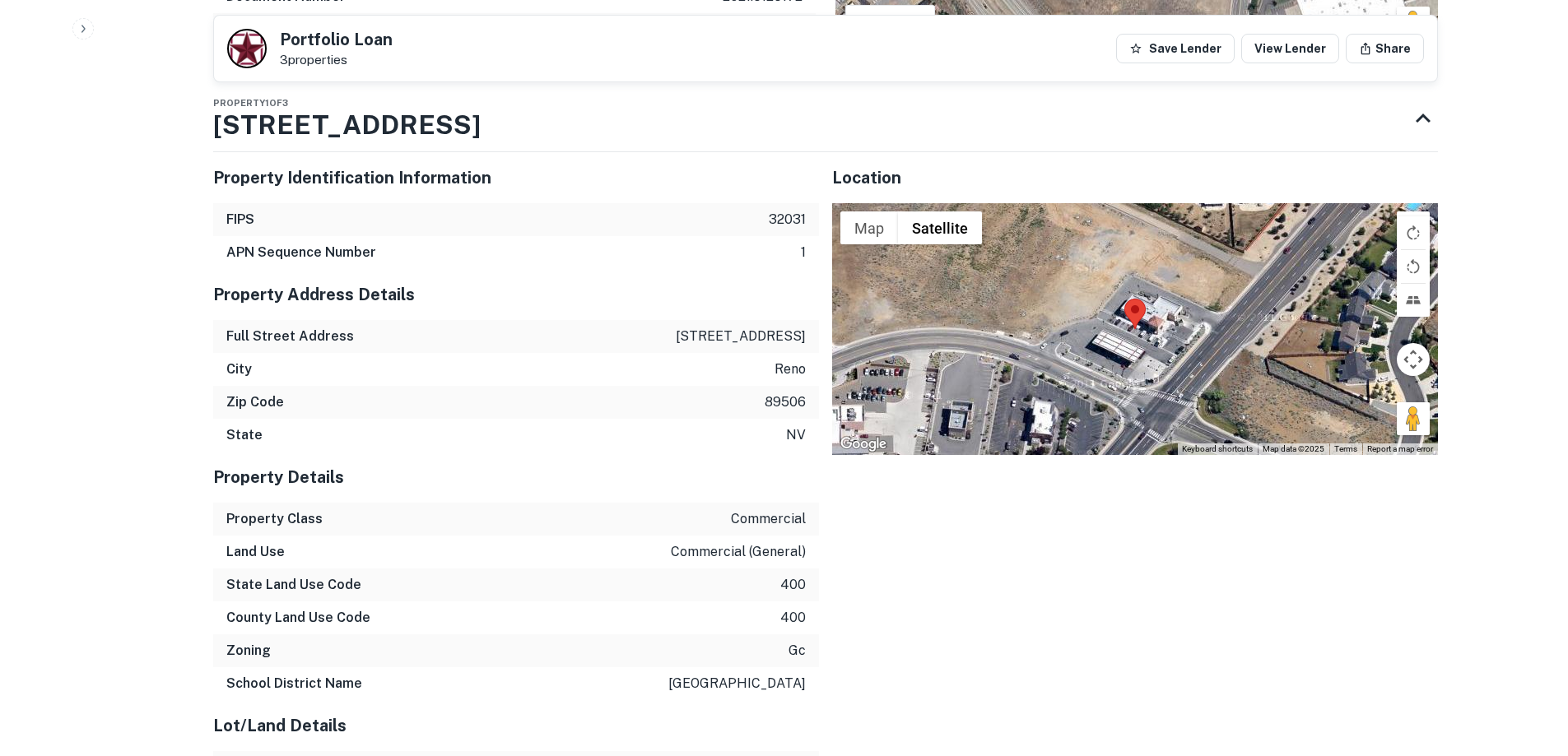
click at [1170, 299] on div at bounding box center [1135, 329] width 606 height 252
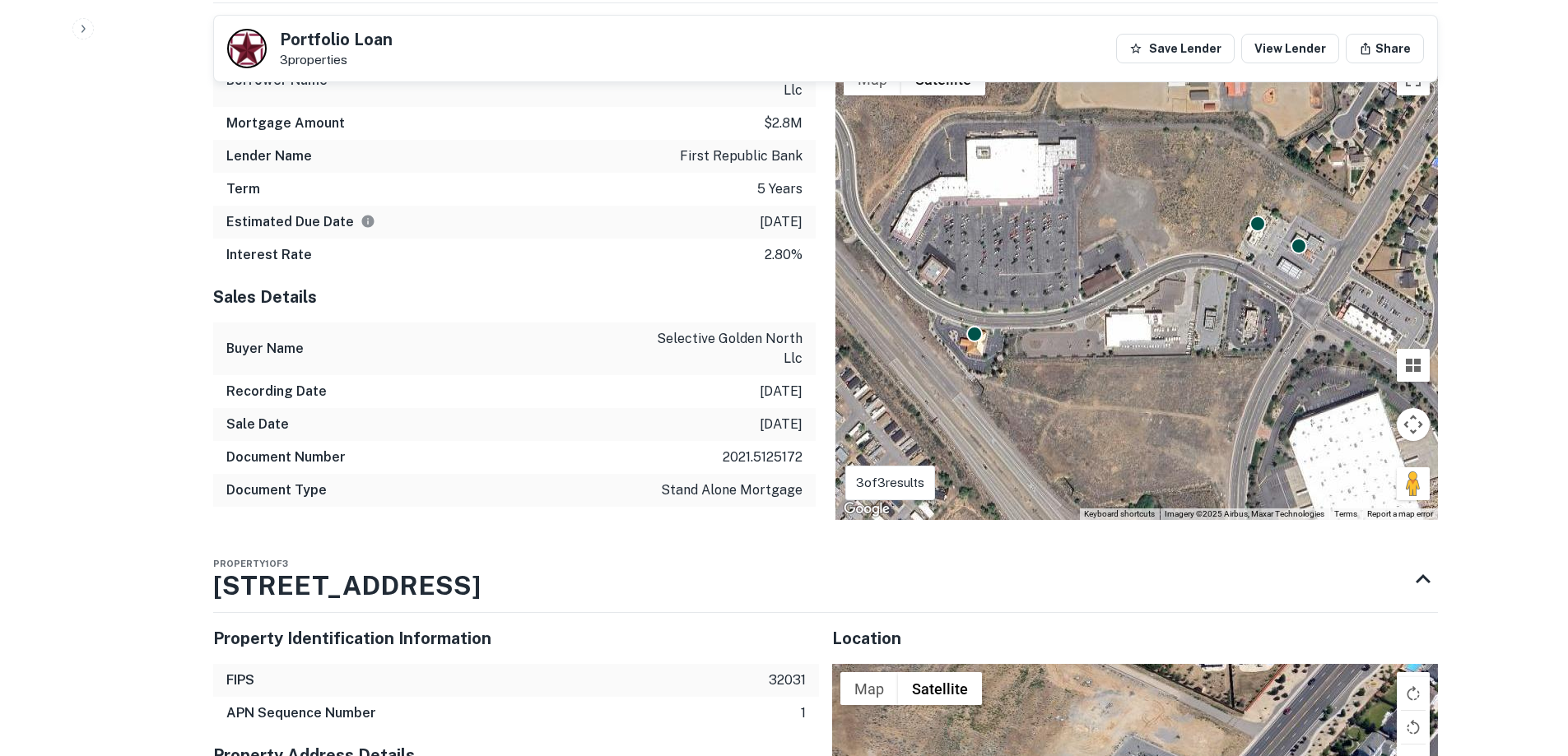
scroll to position [3456, 0]
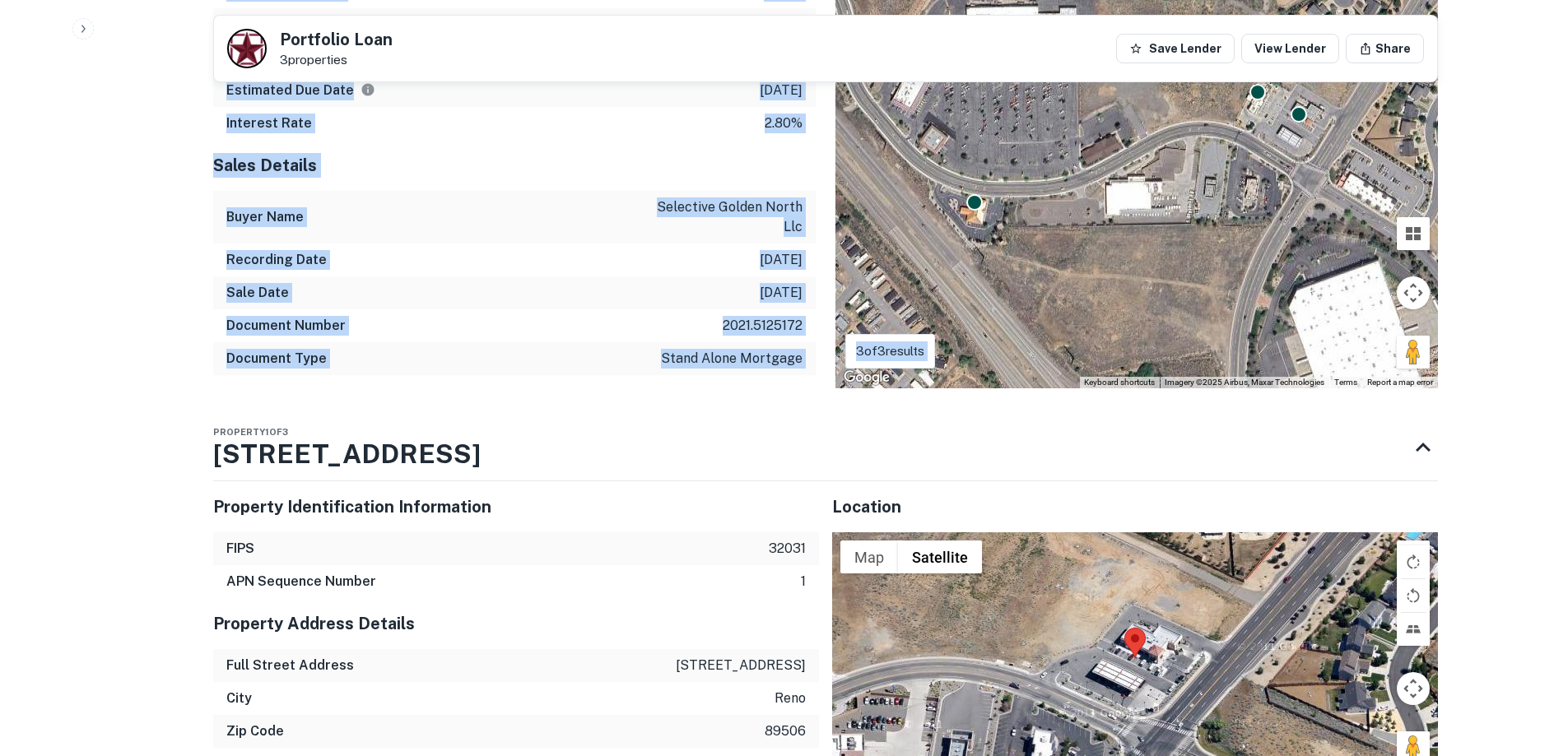
drag, startPoint x: 403, startPoint y: 405, endPoint x: 494, endPoint y: 449, distance: 101.1
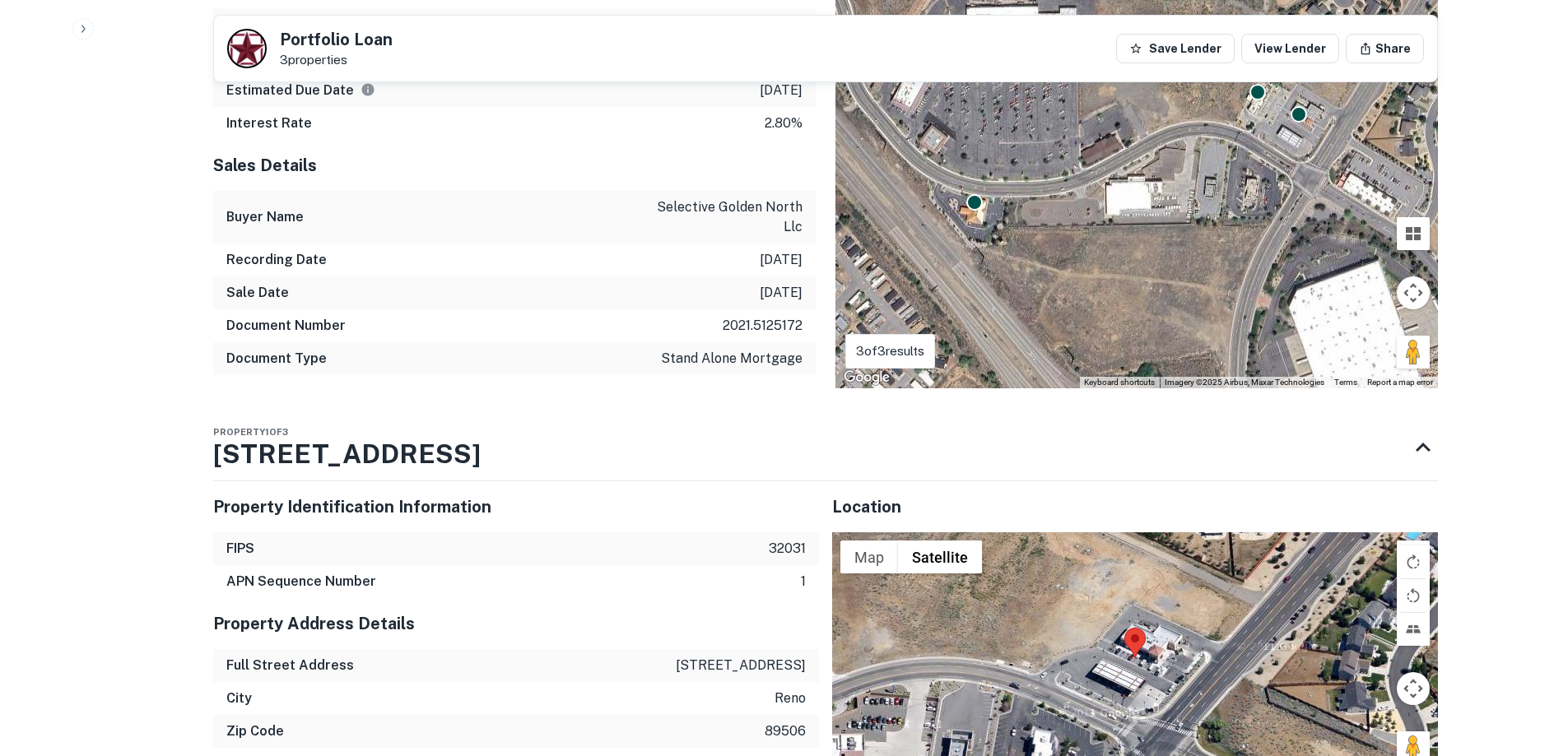
click at [466, 533] on div "FIPS 32031" at bounding box center [516, 548] width 606 height 33
drag, startPoint x: 452, startPoint y: 409, endPoint x: 401, endPoint y: 401, distance: 51.6
click at [393, 415] on div "Property 1 of 3 1005 N Hills Blvd" at bounding box center [810, 448] width 1195 height 66
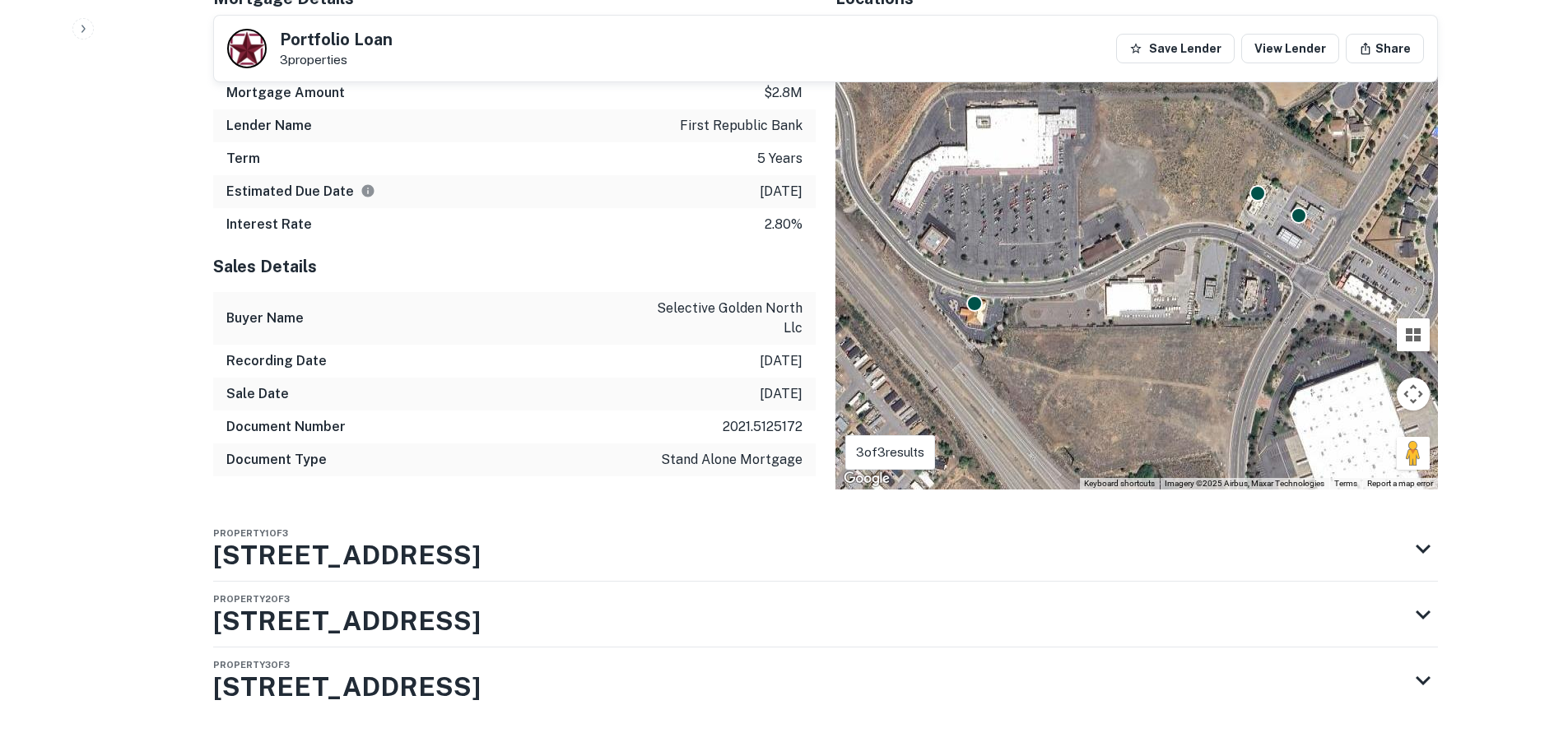
scroll to position [3340, 0]
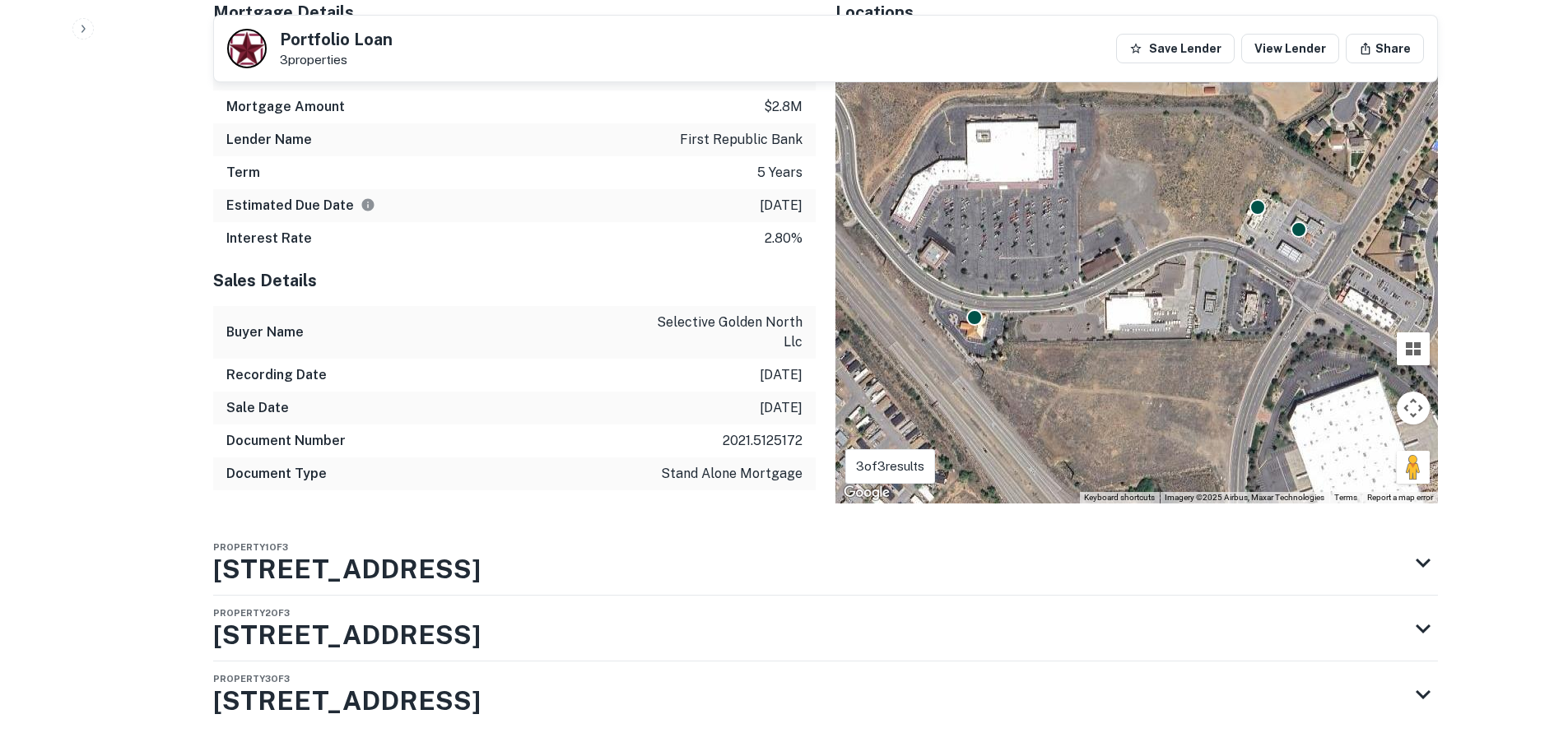
drag, startPoint x: 479, startPoint y: 407, endPoint x: 295, endPoint y: 431, distance: 185.6
click at [296, 428] on div "Portfolio Overview Mortgage Details Borrower Name selective golden north llc Mo…" at bounding box center [825, 373] width 1224 height 866
click at [487, 530] on div "Property 1 of 3 1005 N Hills Blvd" at bounding box center [810, 563] width 1195 height 66
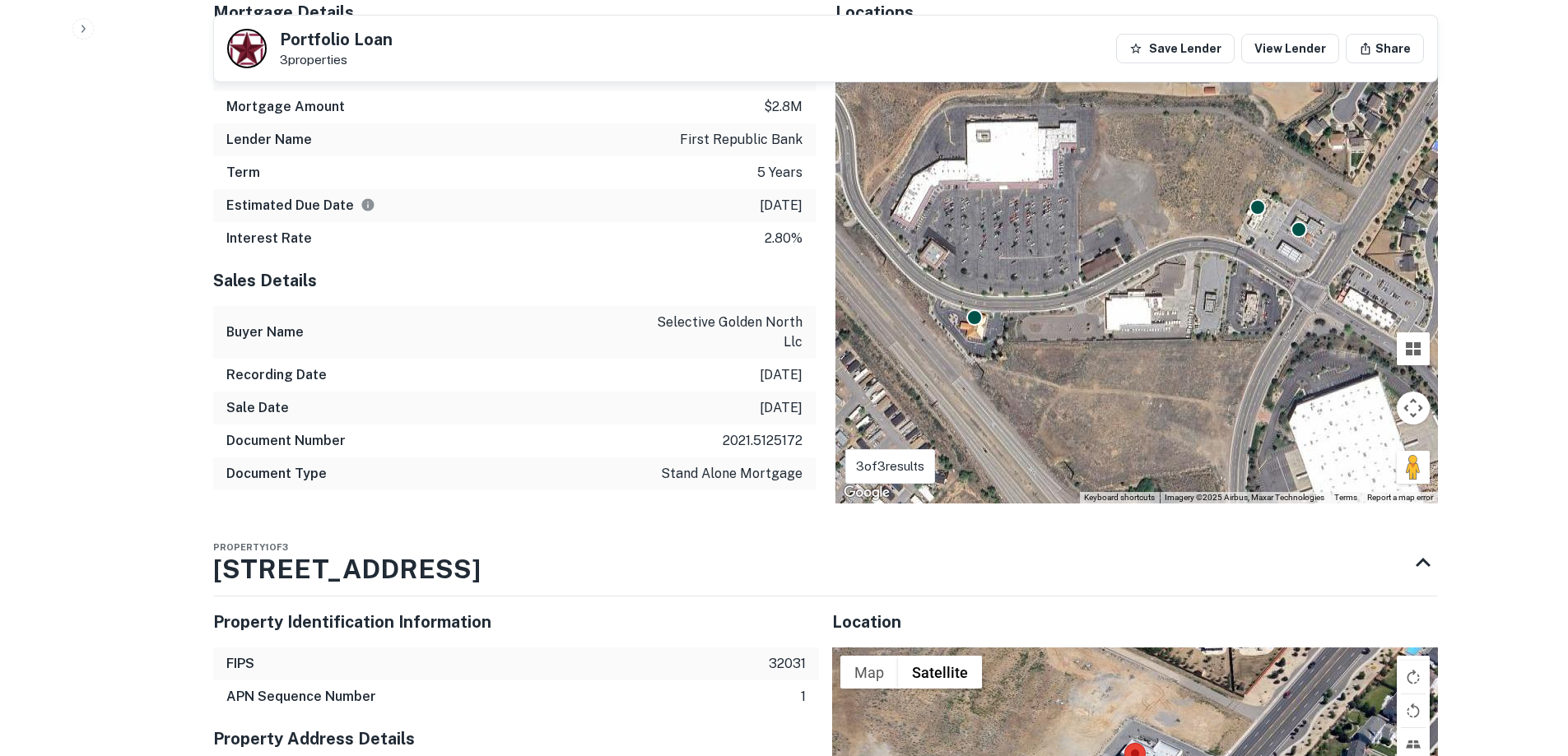
scroll to position [3456, 0]
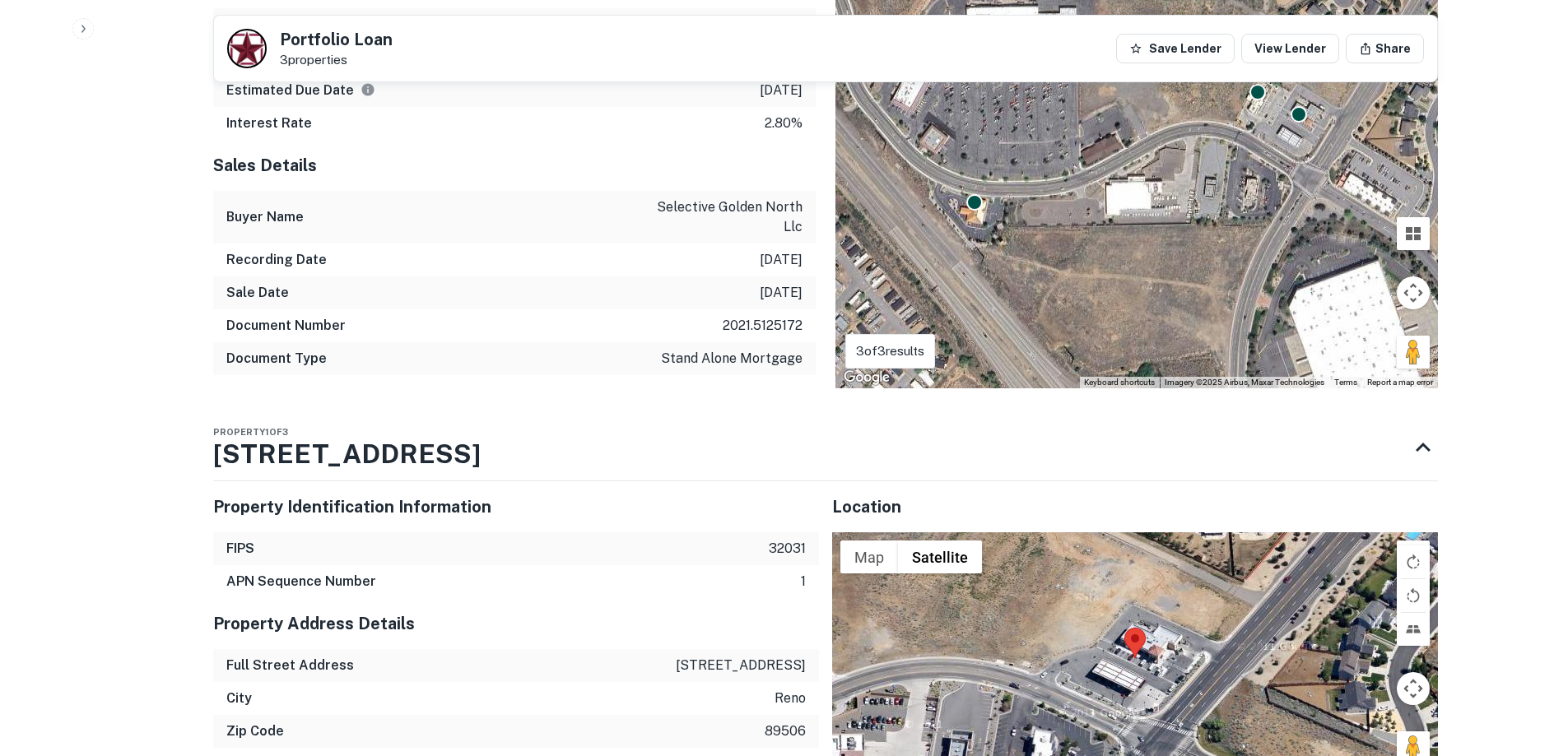
drag, startPoint x: 448, startPoint y: 405, endPoint x: 193, endPoint y: 413, distance: 255.1
click at [235, 415] on div "Property 1 of 3 1005 N Hills Blvd" at bounding box center [810, 448] width 1195 height 66
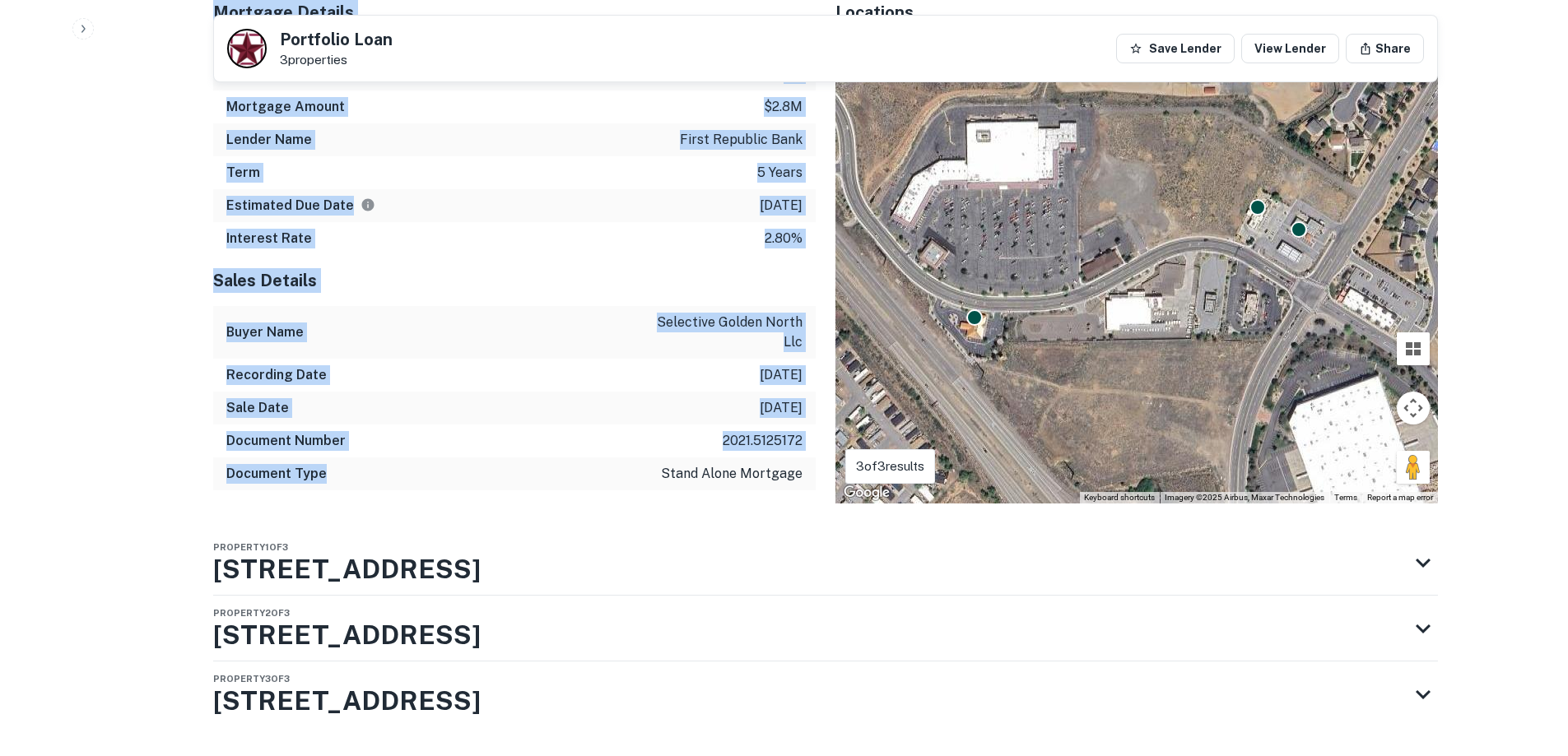
drag, startPoint x: 187, startPoint y: 413, endPoint x: 394, endPoint y: 457, distance: 211.6
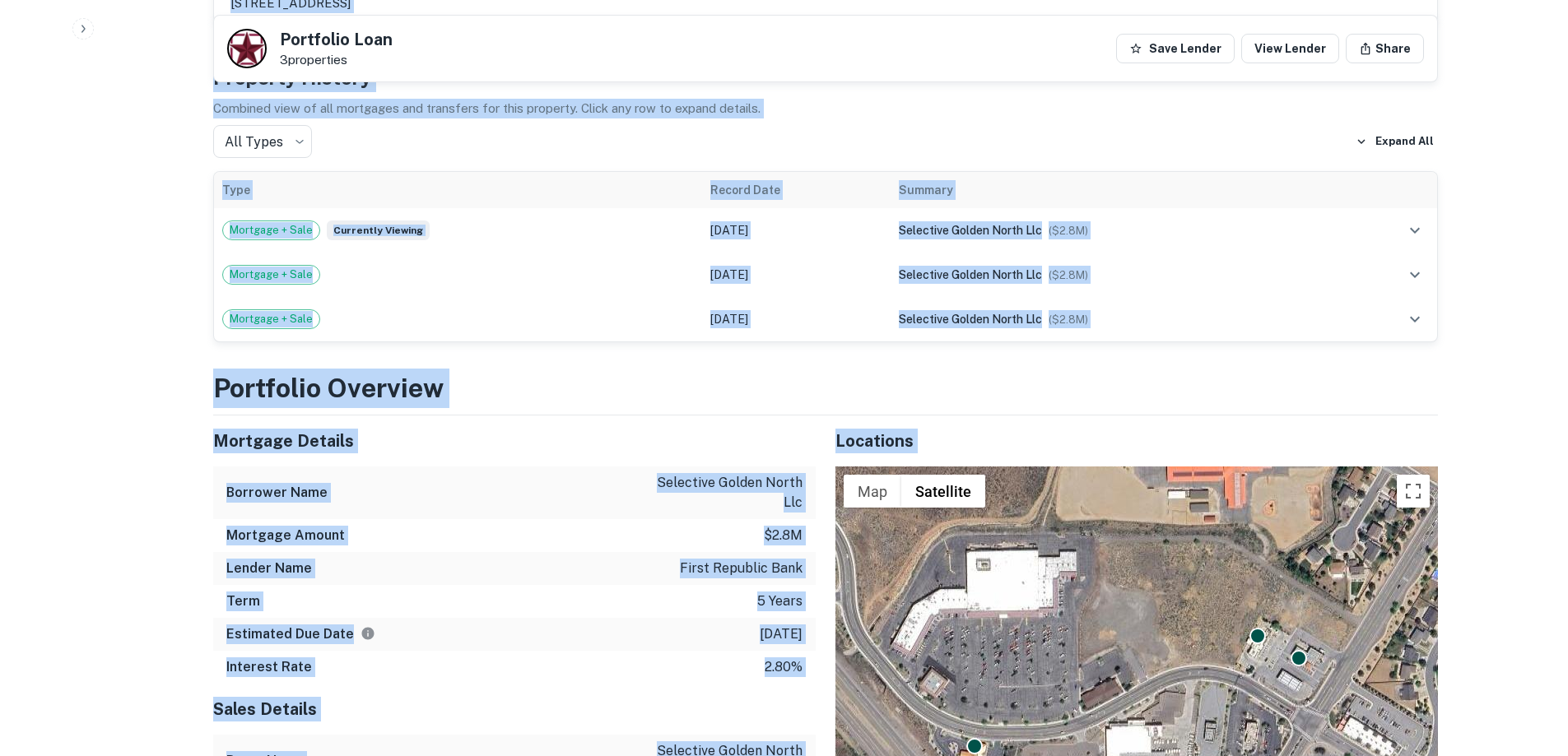
scroll to position [2846, 0]
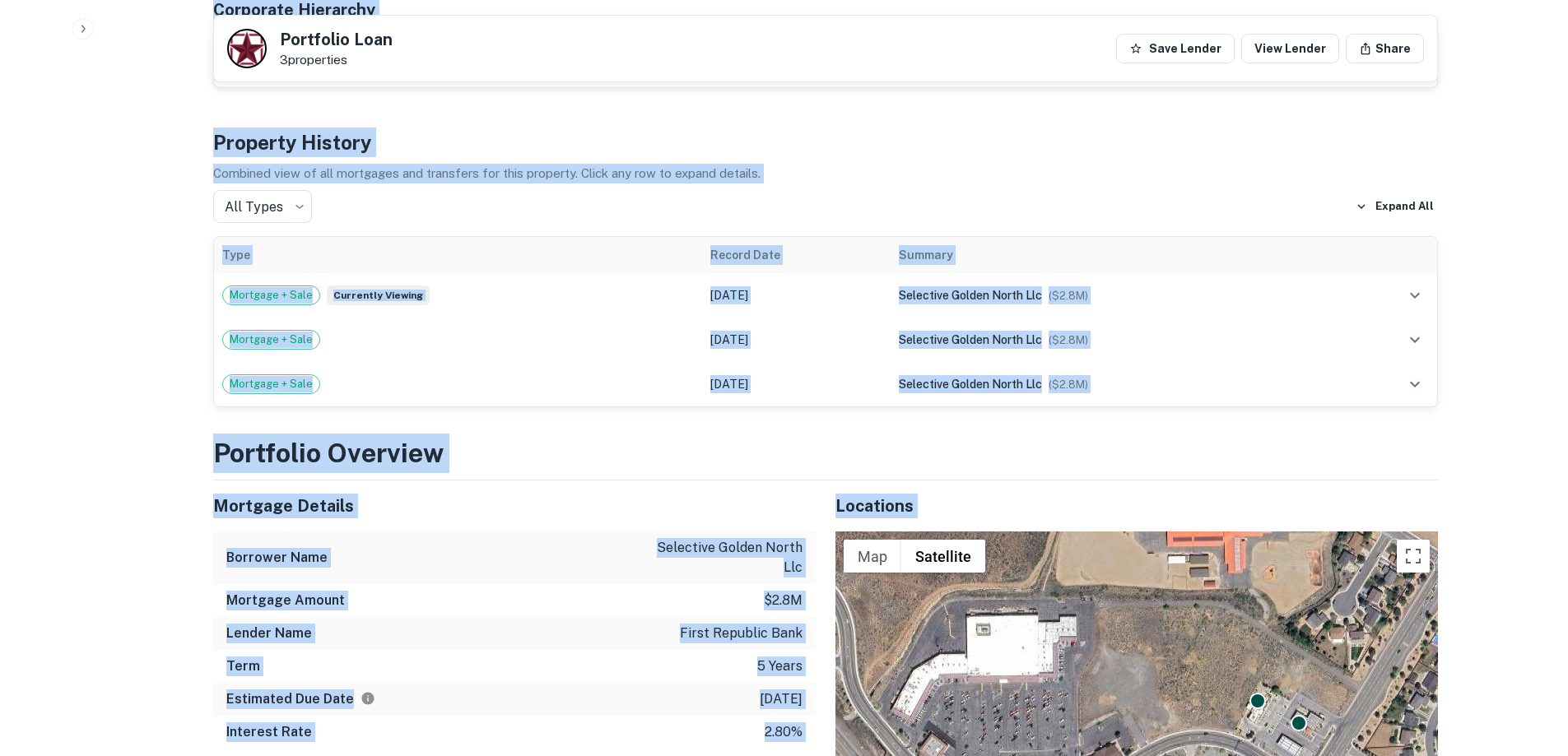
click at [670, 538] on p "selective golden north llc" at bounding box center [729, 557] width 148 height 40
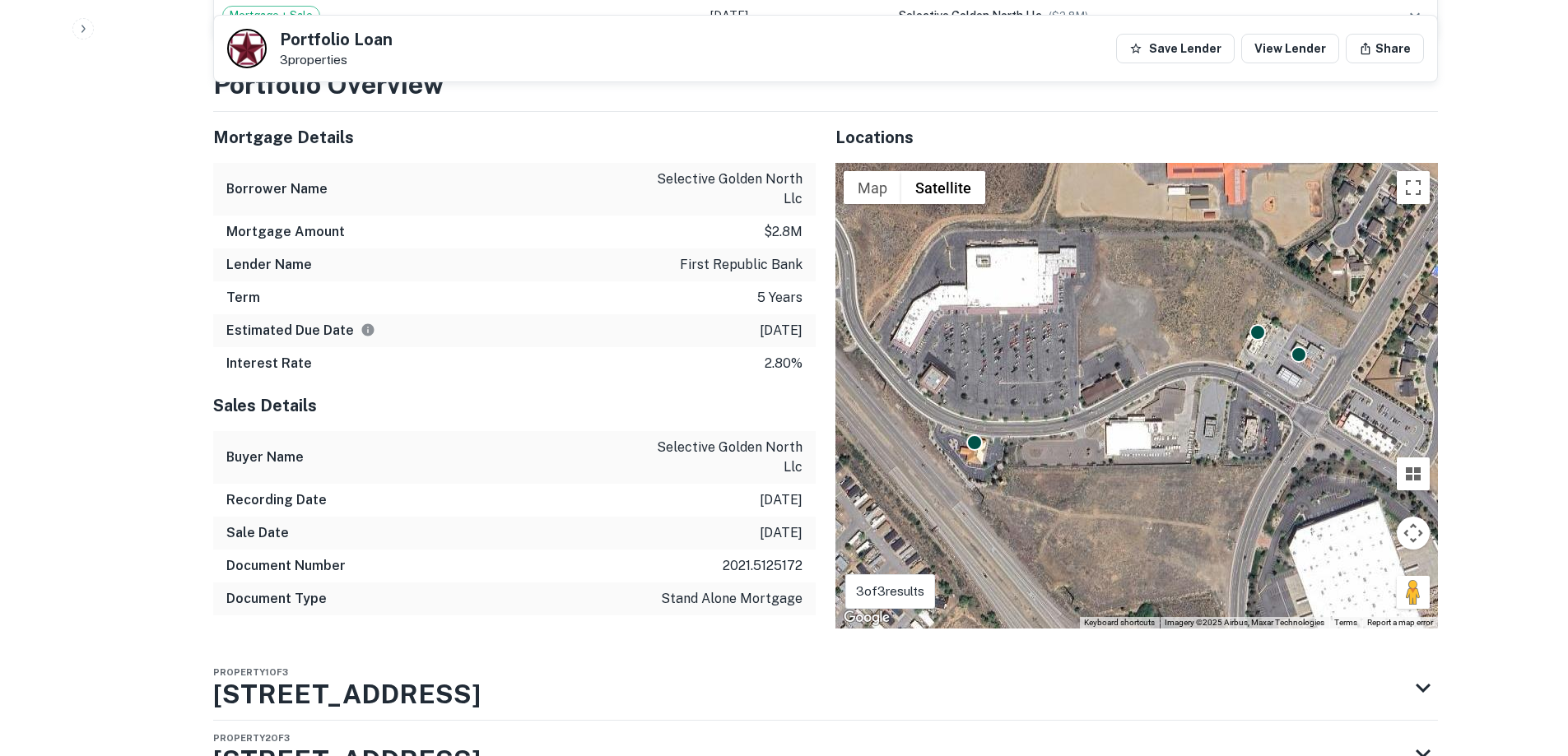
scroll to position [3340, 0]
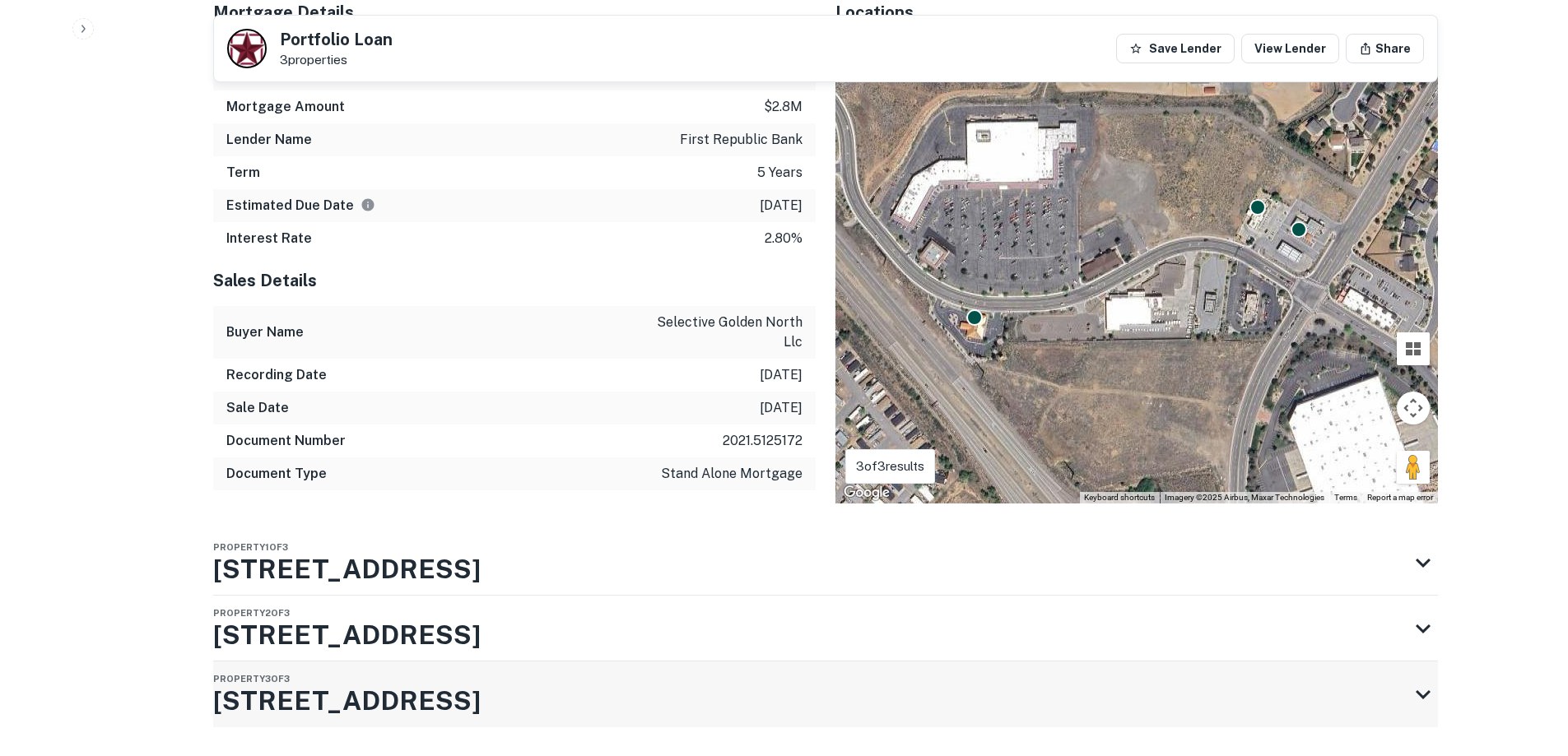
click at [472, 662] on div "Property 3 of 3 1025 N Hills Blvd" at bounding box center [810, 694] width 1195 height 66
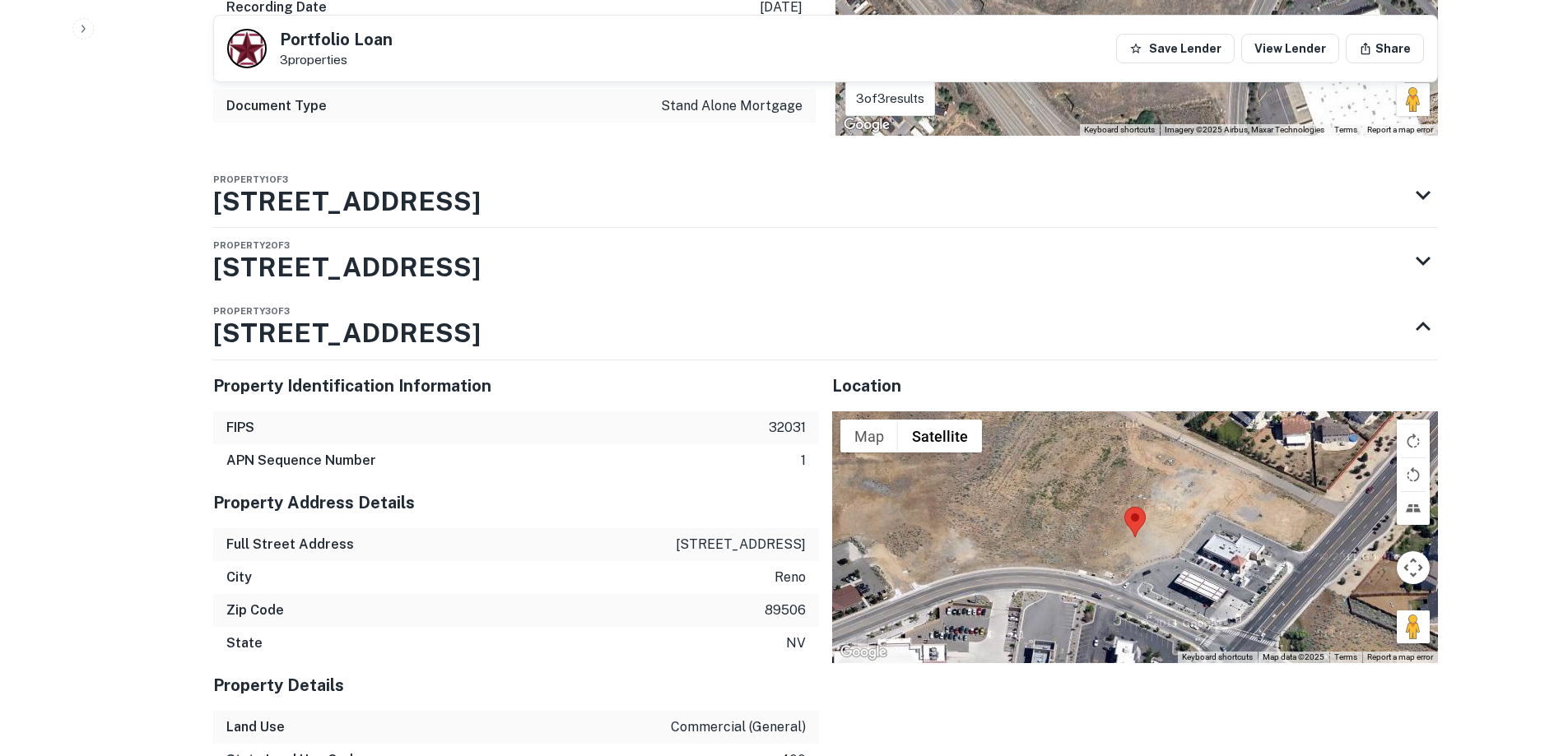
scroll to position [3881, 0]
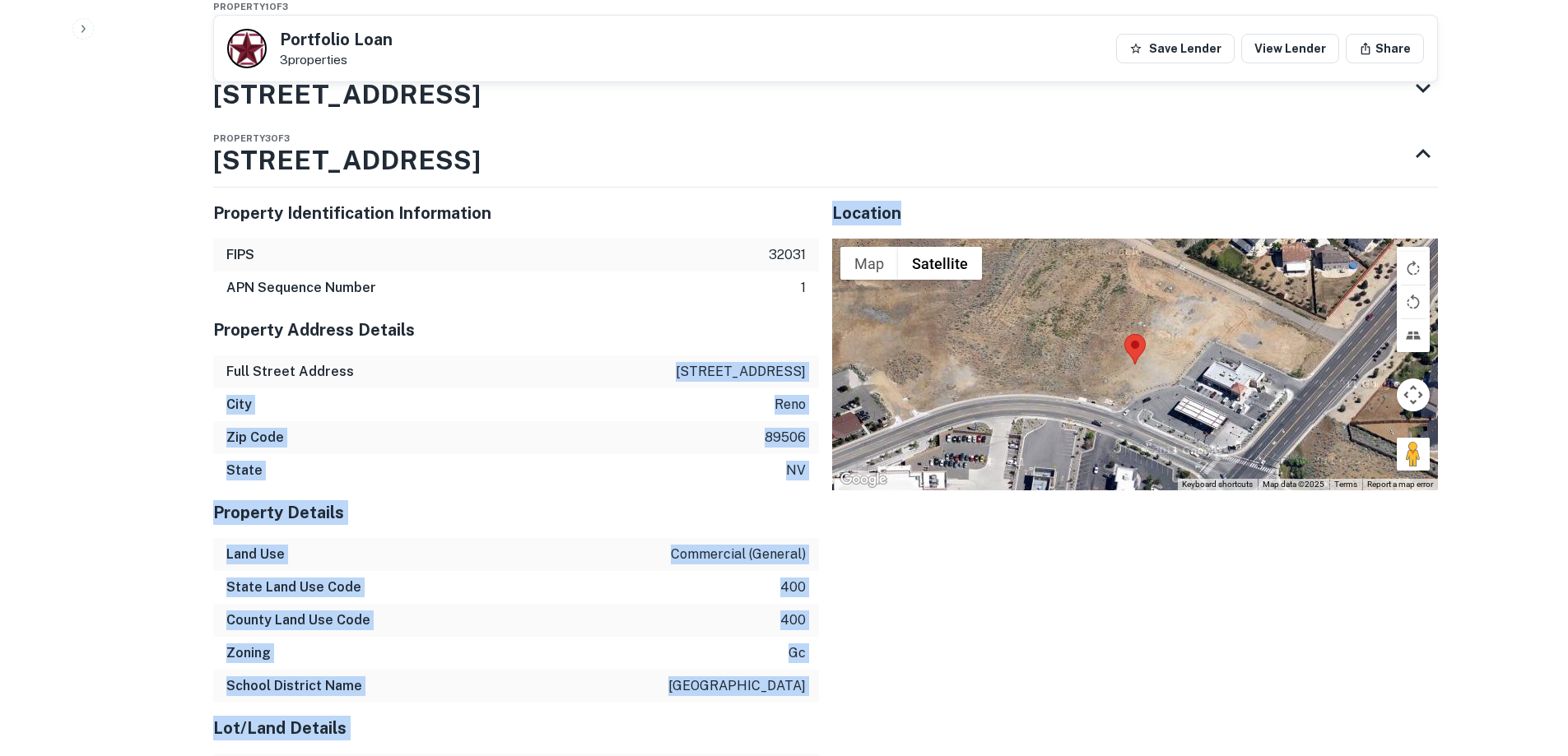
drag, startPoint x: 694, startPoint y: 319, endPoint x: 822, endPoint y: 318, distance: 128.0
click at [775, 362] on p "1025 n hills blvd" at bounding box center [740, 372] width 130 height 19
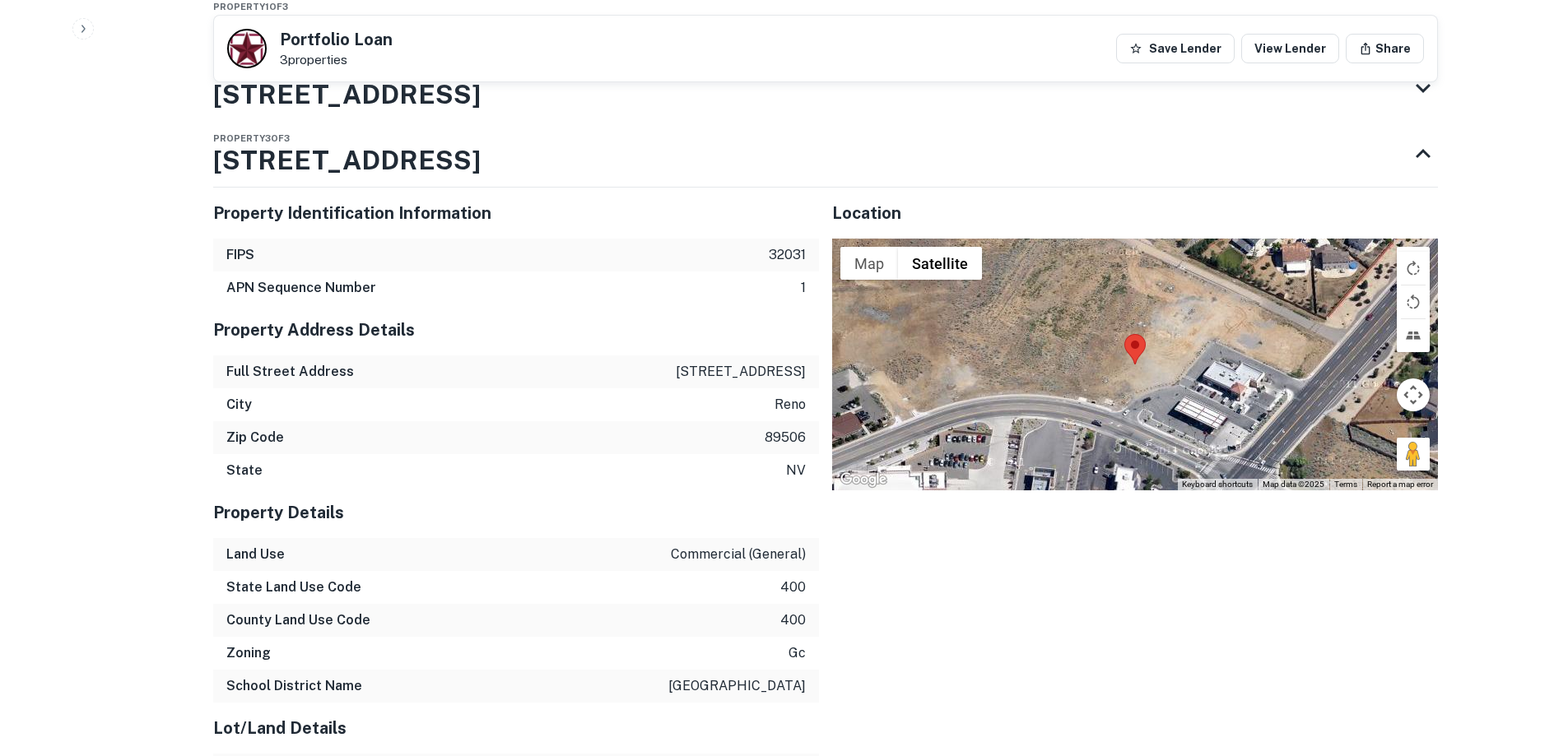
drag, startPoint x: 694, startPoint y: 323, endPoint x: 802, endPoint y: 319, distance: 108.1
click at [802, 355] on div "Full Street Address 1025 n hills blvd" at bounding box center [516, 371] width 606 height 33
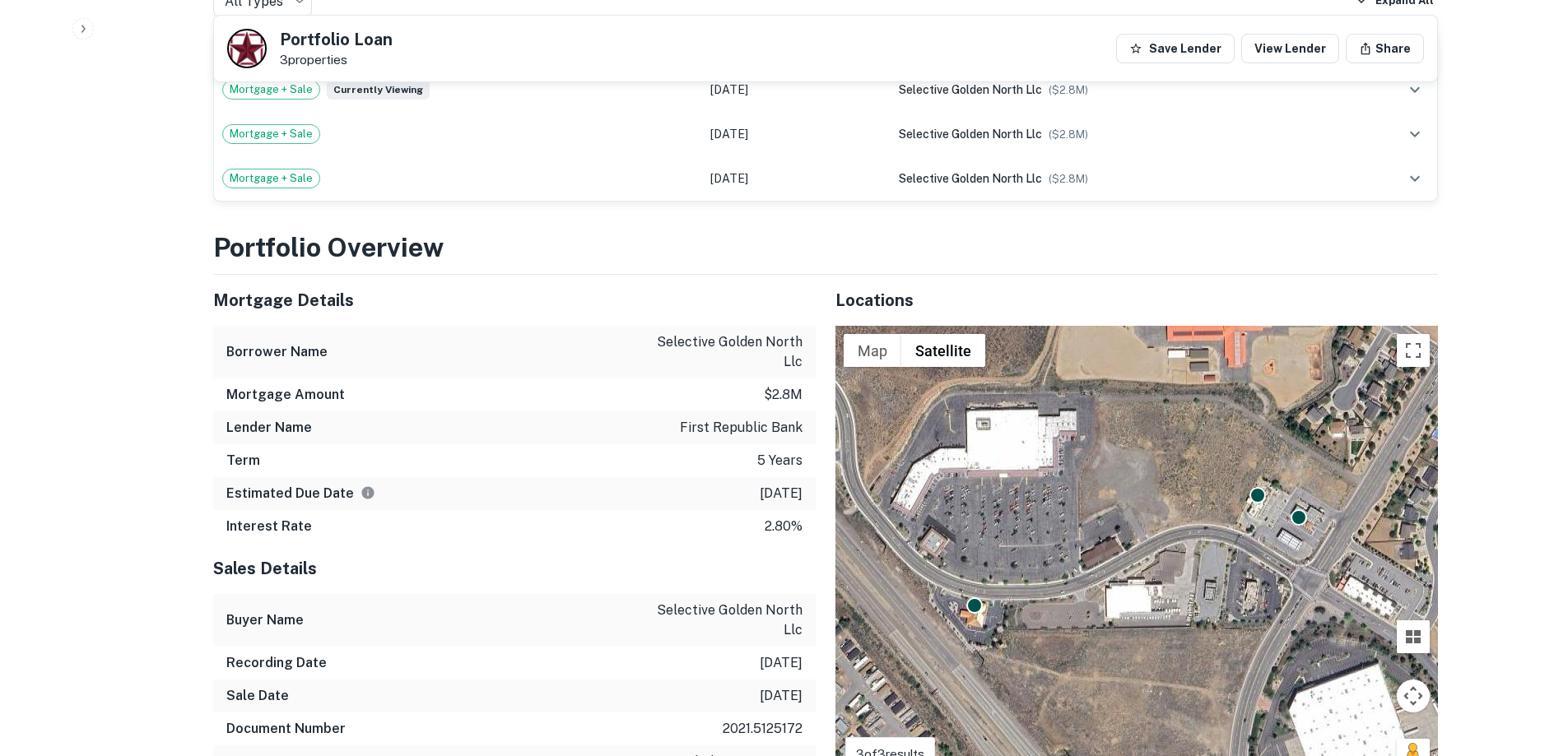
scroll to position [3058, 0]
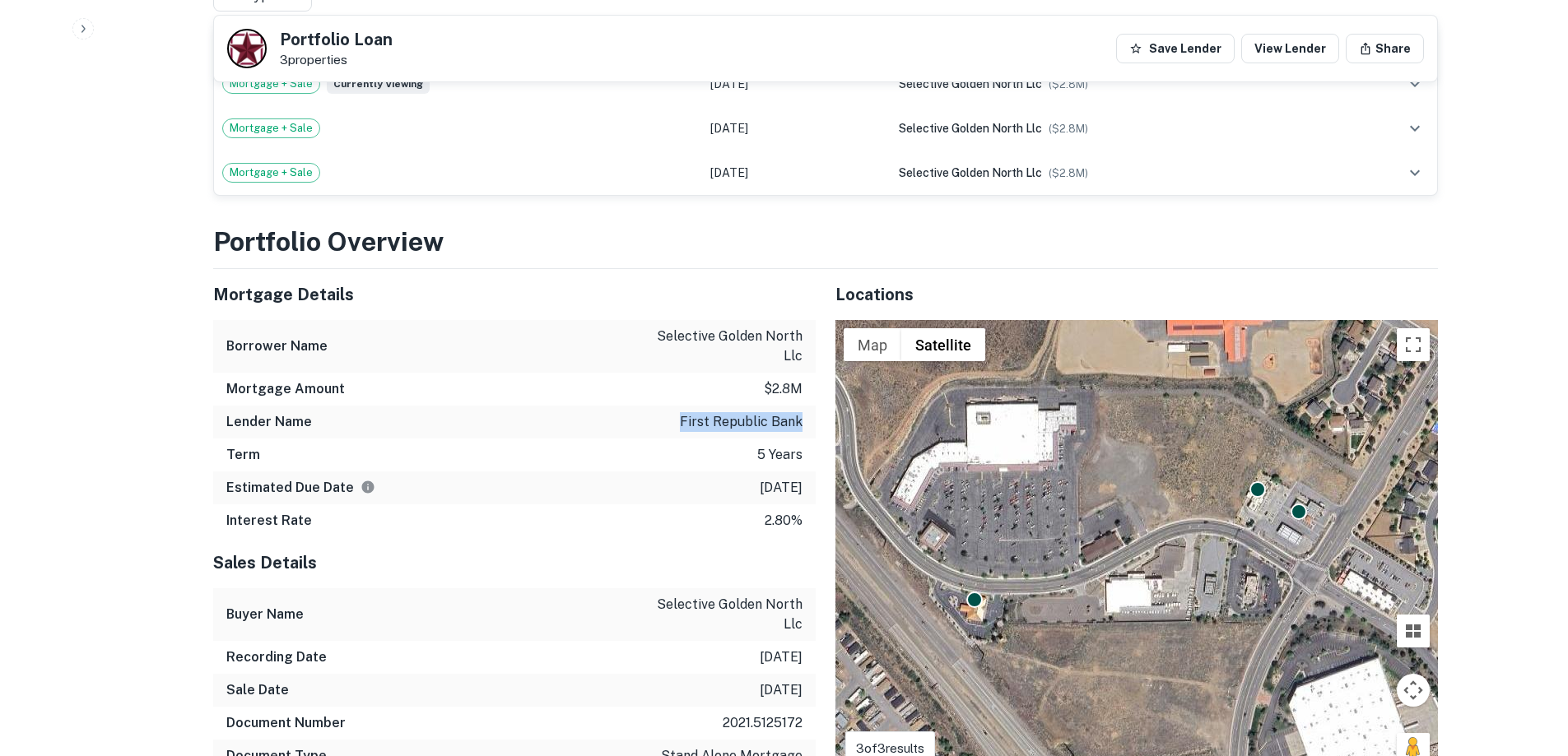
drag, startPoint x: 675, startPoint y: 374, endPoint x: 801, endPoint y: 367, distance: 126.2
click at [801, 405] on div "Lender Name first republic bank" at bounding box center [514, 421] width 602 height 33
drag, startPoint x: 738, startPoint y: 391, endPoint x: 724, endPoint y: 387, distance: 14.6
click at [737, 439] on div "Term 5 years" at bounding box center [514, 455] width 602 height 33
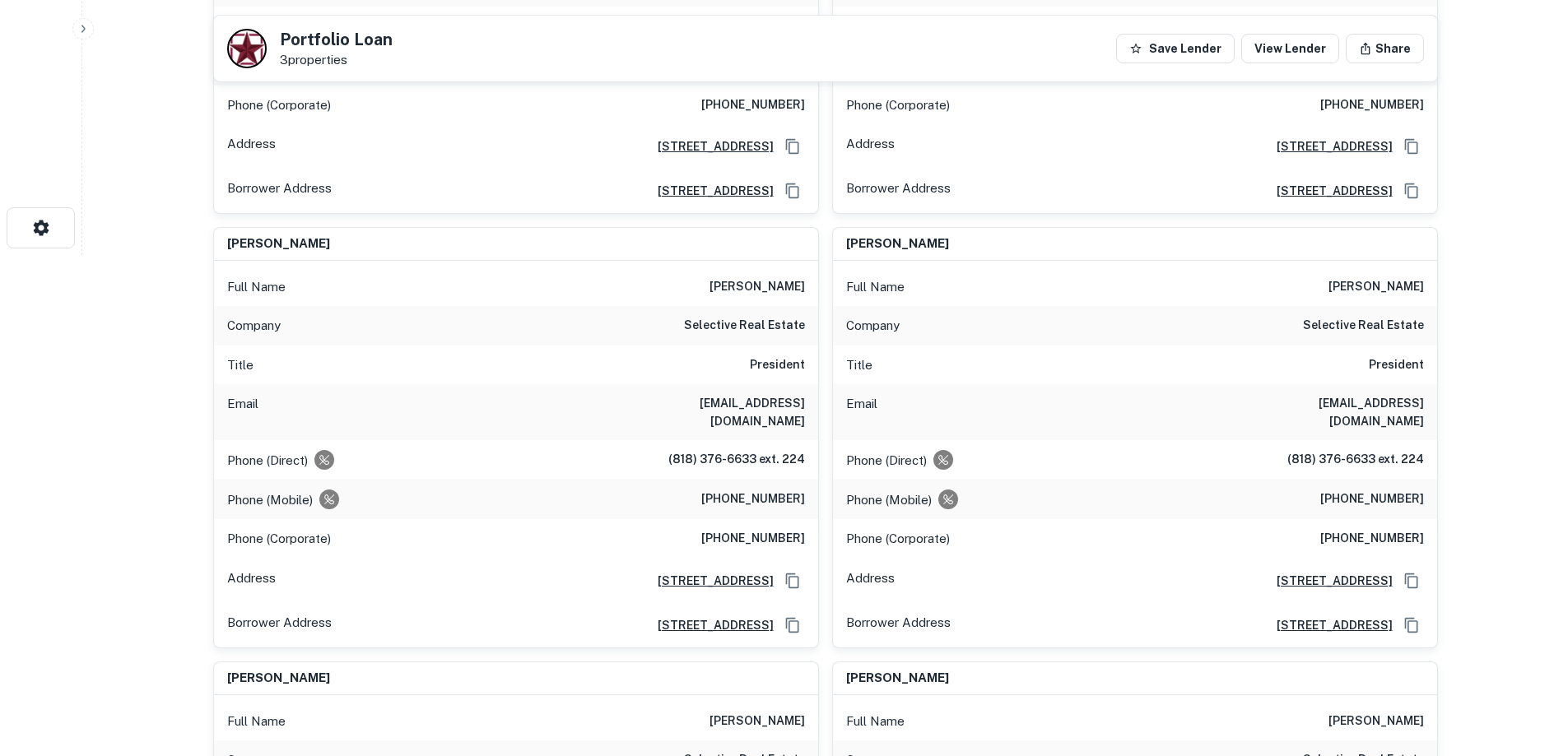
scroll to position [96, 0]
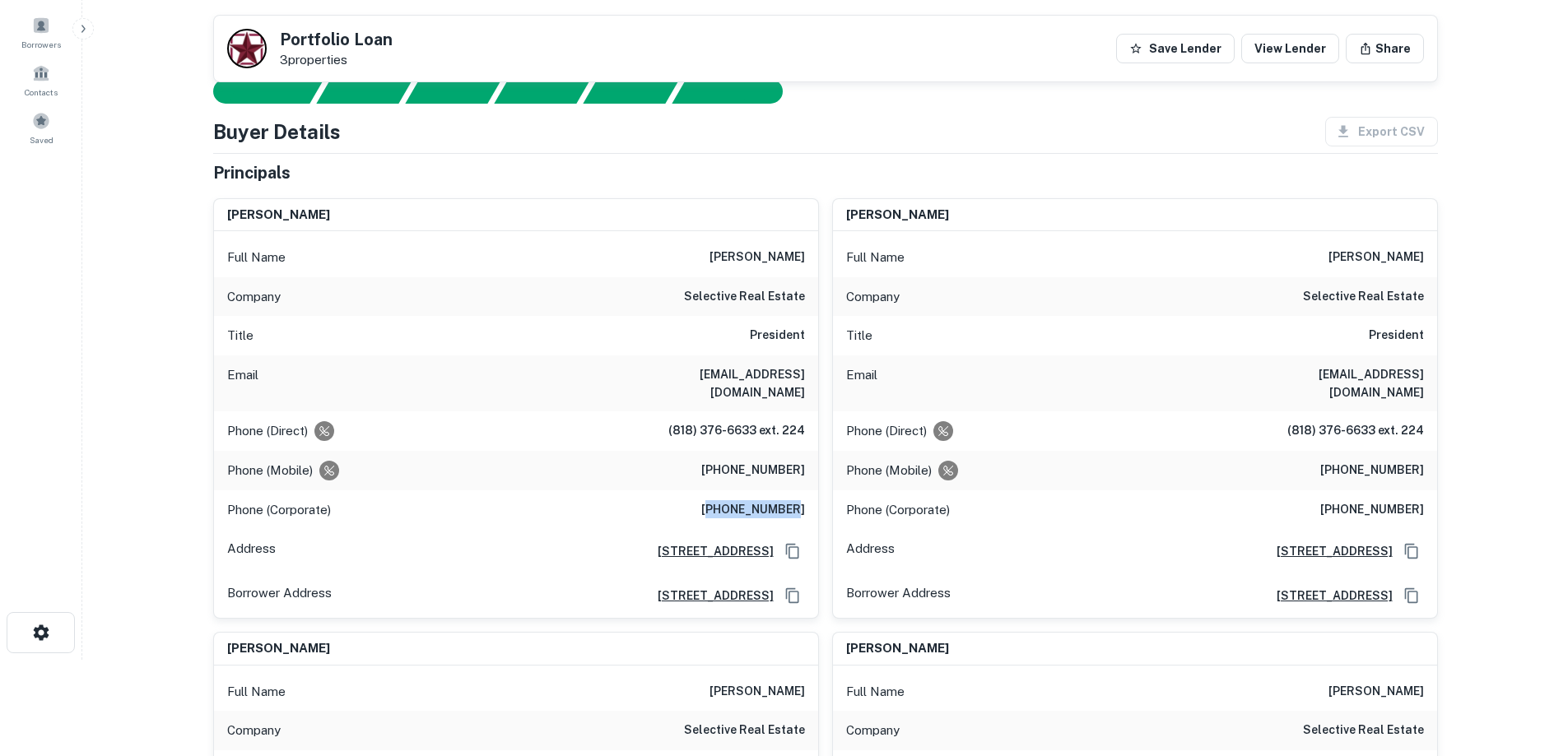
drag, startPoint x: 731, startPoint y: 499, endPoint x: 799, endPoint y: 480, distance: 70.6
click at [799, 490] on div "Phone (Corporate) (818) 995-4900" at bounding box center [516, 510] width 604 height 40
click at [782, 490] on div "Phone (Corporate) (818) 995-4900" at bounding box center [516, 510] width 604 height 40
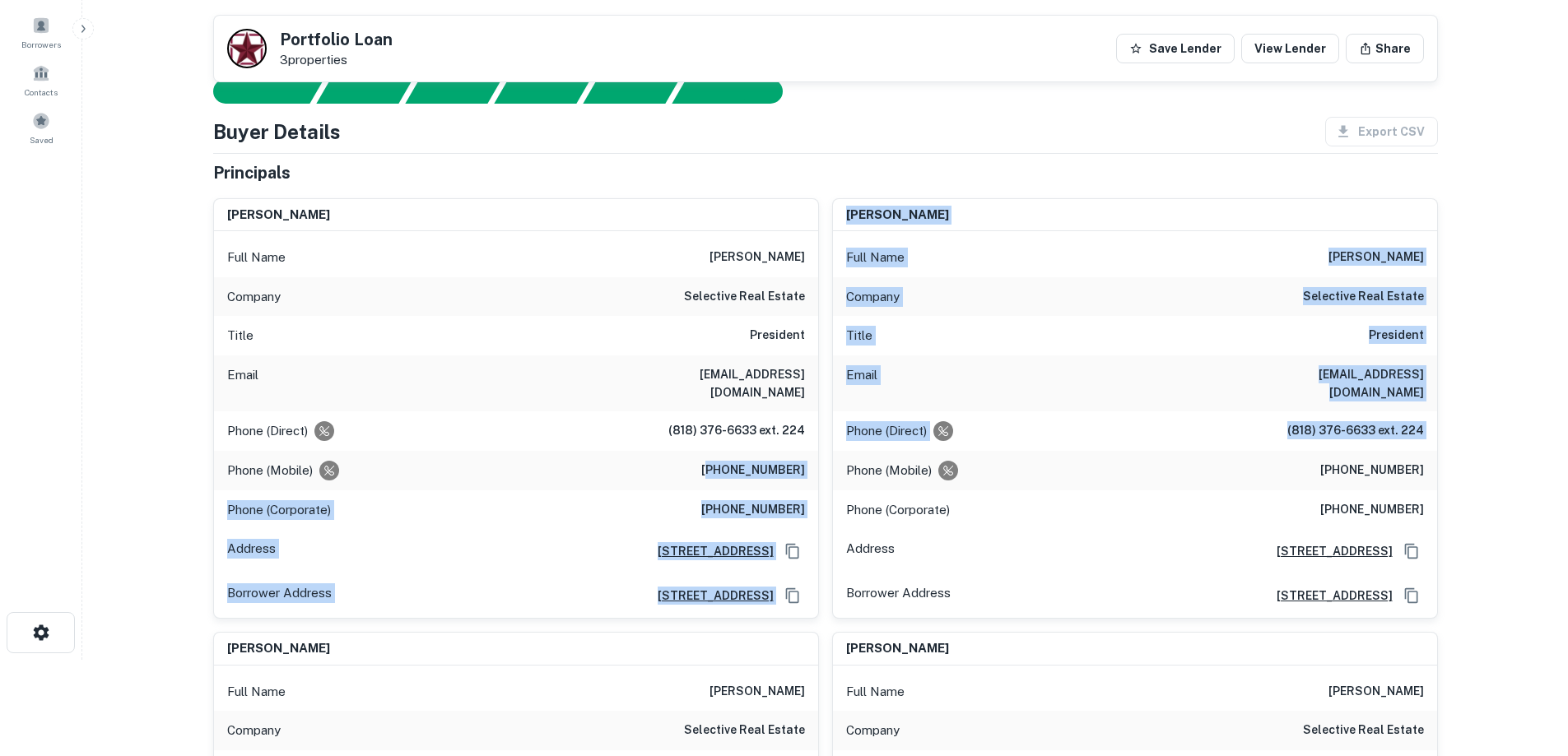
drag, startPoint x: 727, startPoint y: 457, endPoint x: 836, endPoint y: 456, distance: 109.0
click at [747, 461] on h6 "(818) 613-7760" at bounding box center [753, 471] width 103 height 19
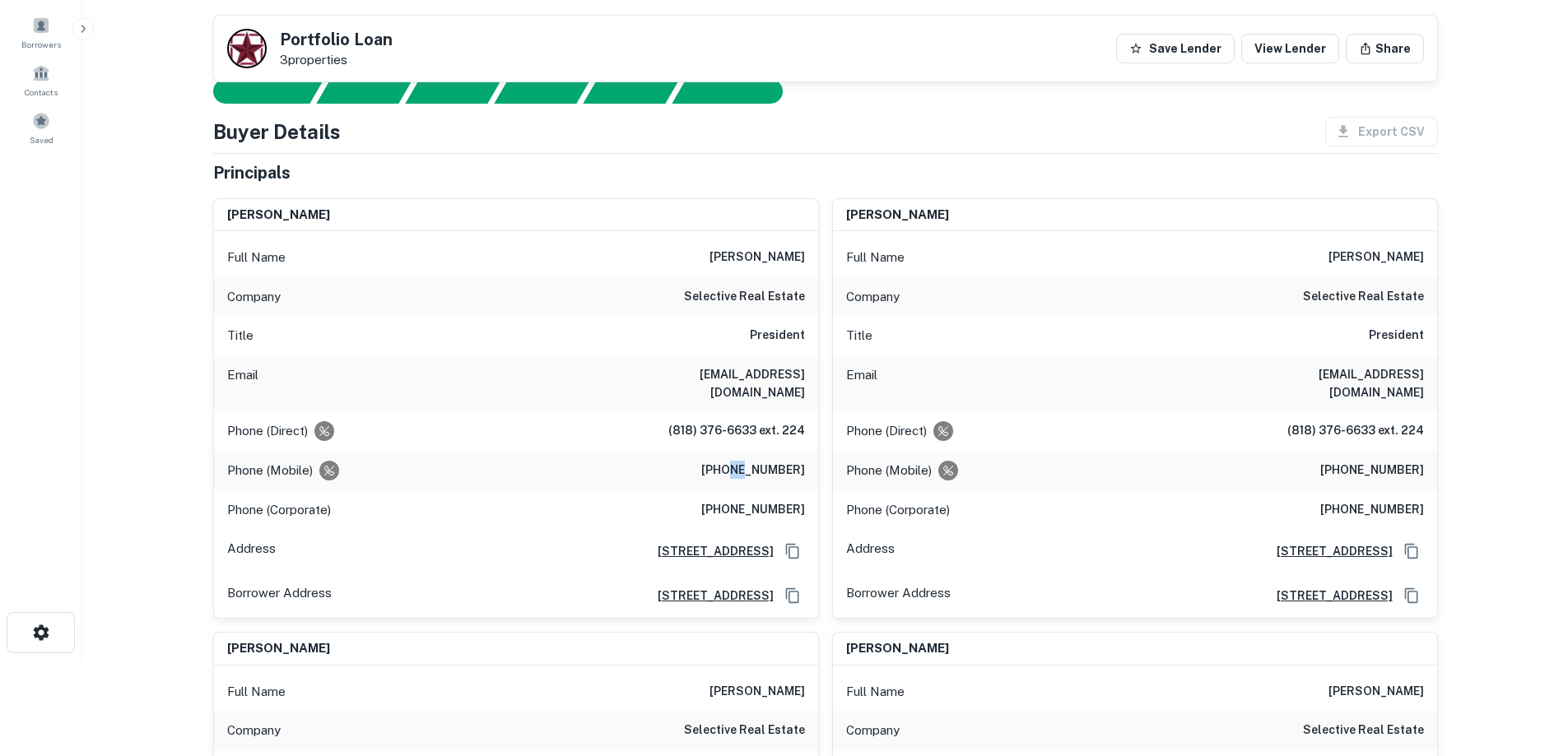
click at [747, 461] on h6 "(818) 613-7760" at bounding box center [753, 471] width 103 height 19
click at [739, 467] on div "Phone (Mobile) (818) 613-7760" at bounding box center [516, 470] width 604 height 40
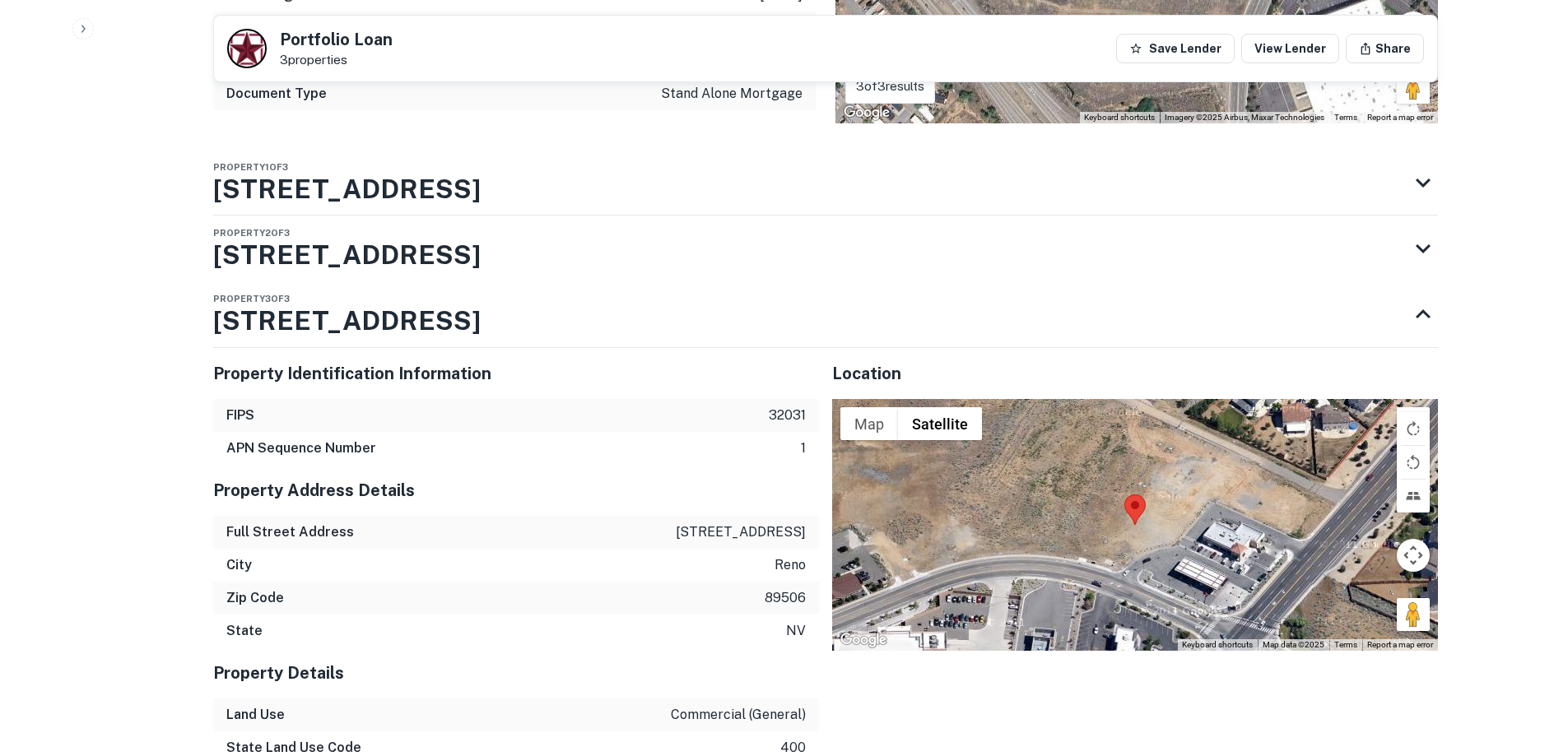
scroll to position [3702, 0]
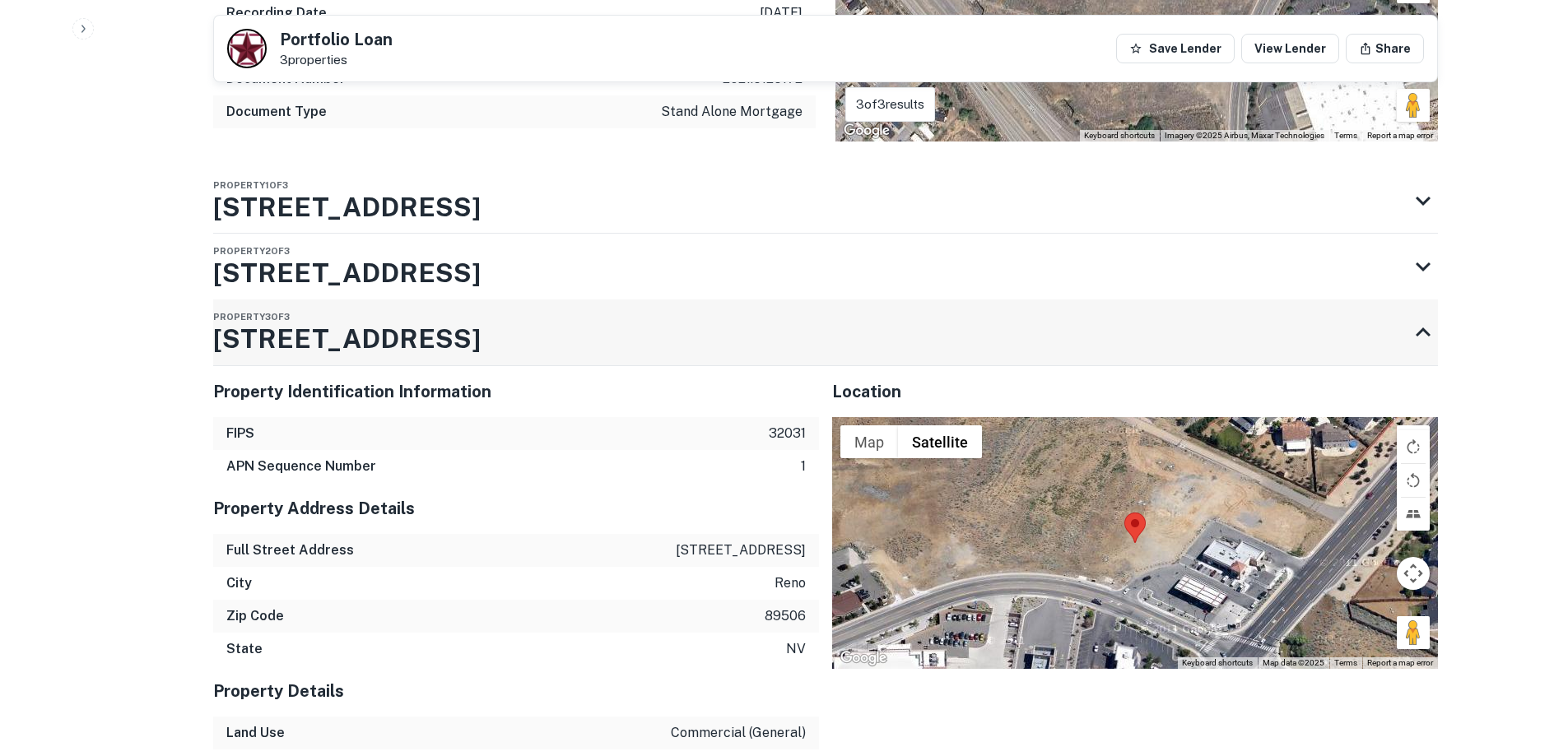
click at [473, 299] on div "Property 3 of 3 1025 N Hills Blvd" at bounding box center [810, 332] width 1195 height 66
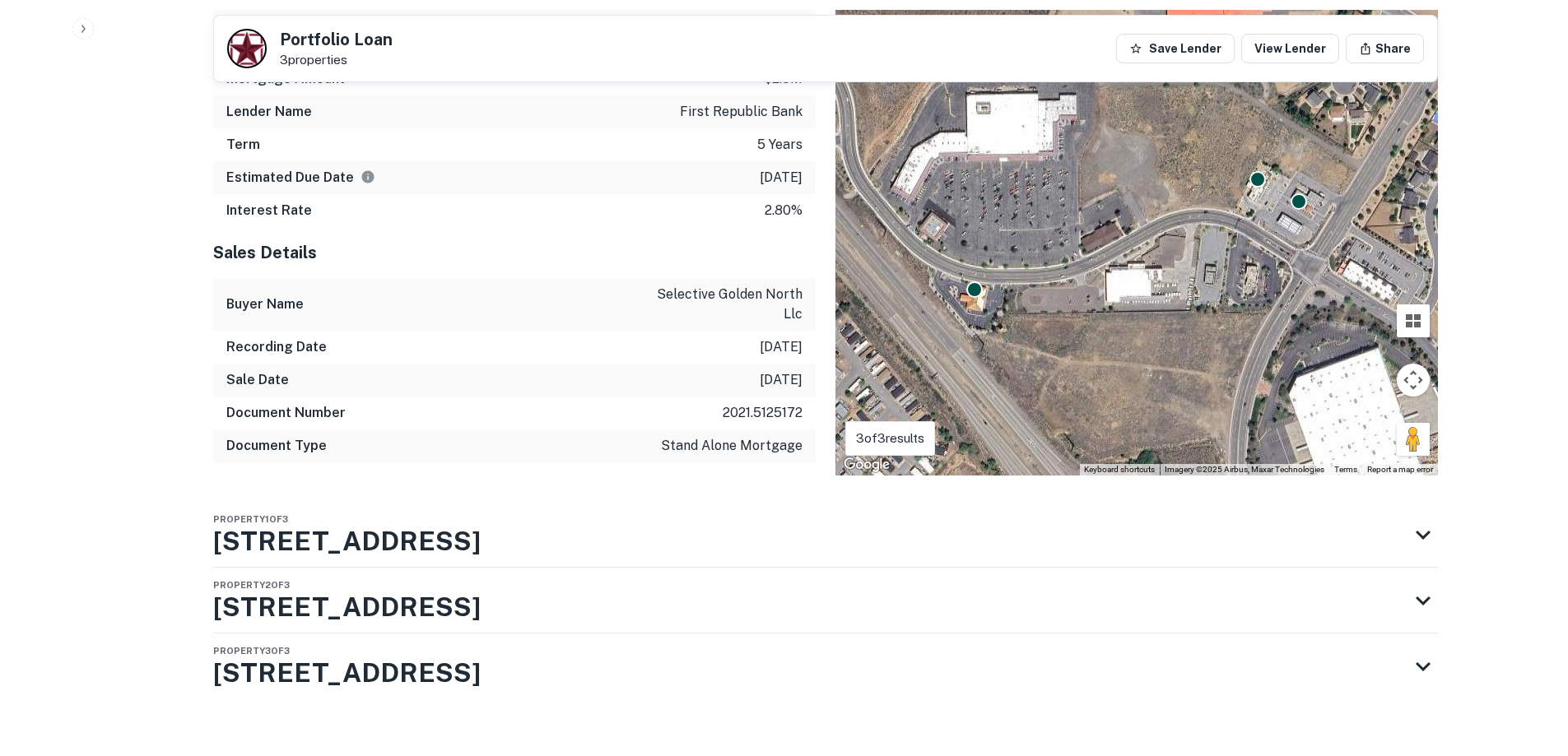
click at [465, 227] on div "Sales Details Buyer Name selective golden north llc Recording Date 1/5/2021 Sal…" at bounding box center [514, 351] width 602 height 248
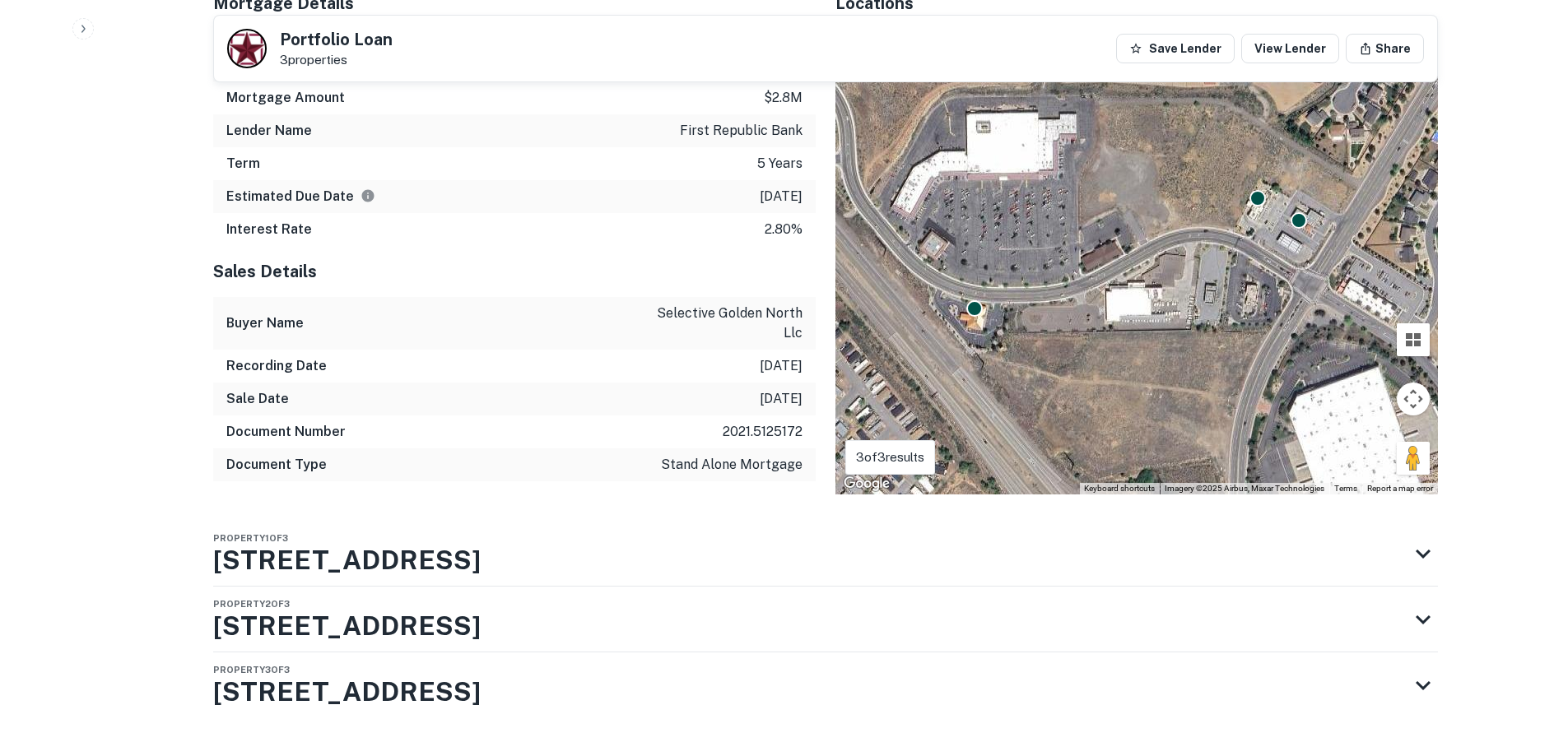
scroll to position [3340, 0]
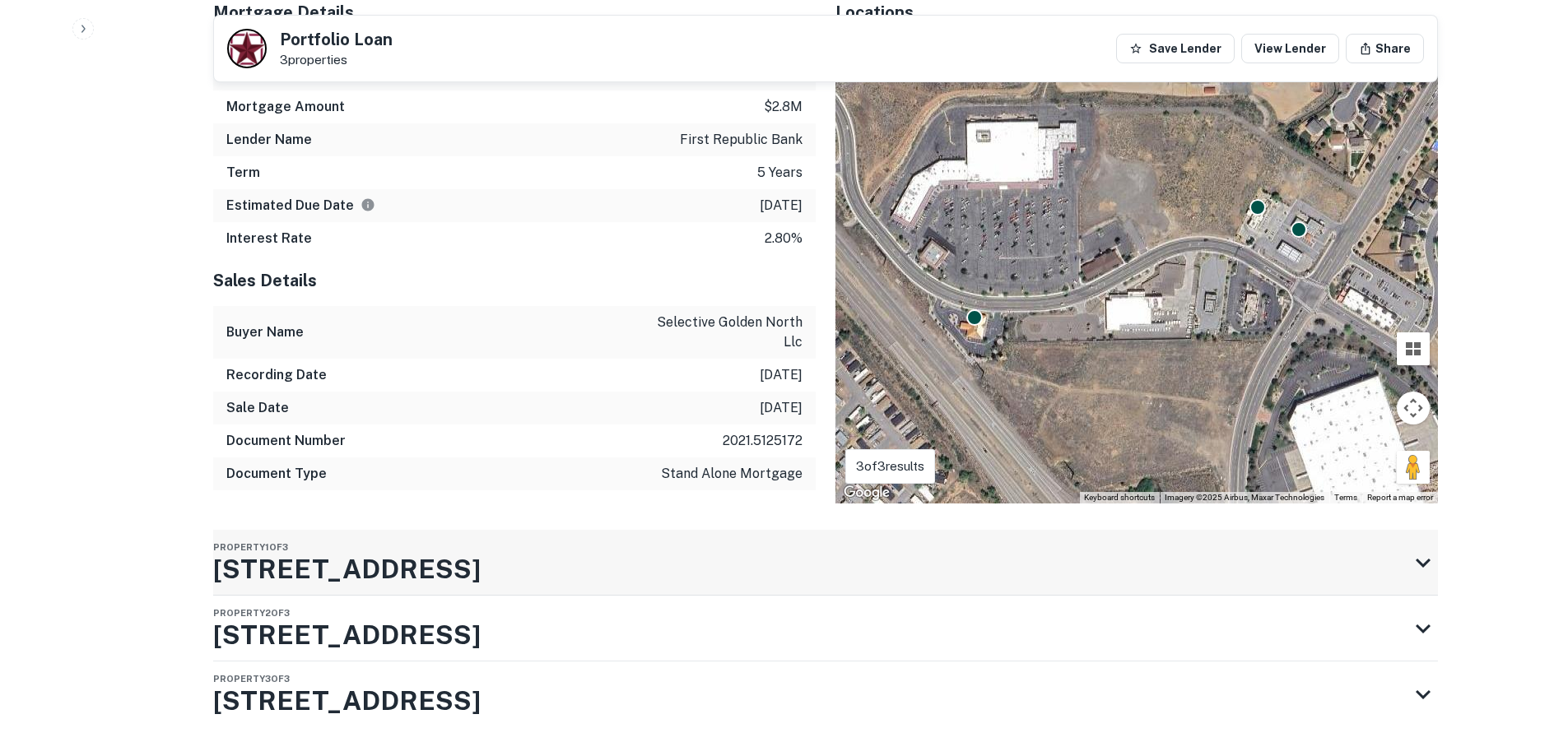
drag, startPoint x: 466, startPoint y: 220, endPoint x: 244, endPoint y: 519, distance: 372.4
click at [506, 530] on div "Property 1 of 3 1005 N Hills Blvd" at bounding box center [810, 563] width 1195 height 66
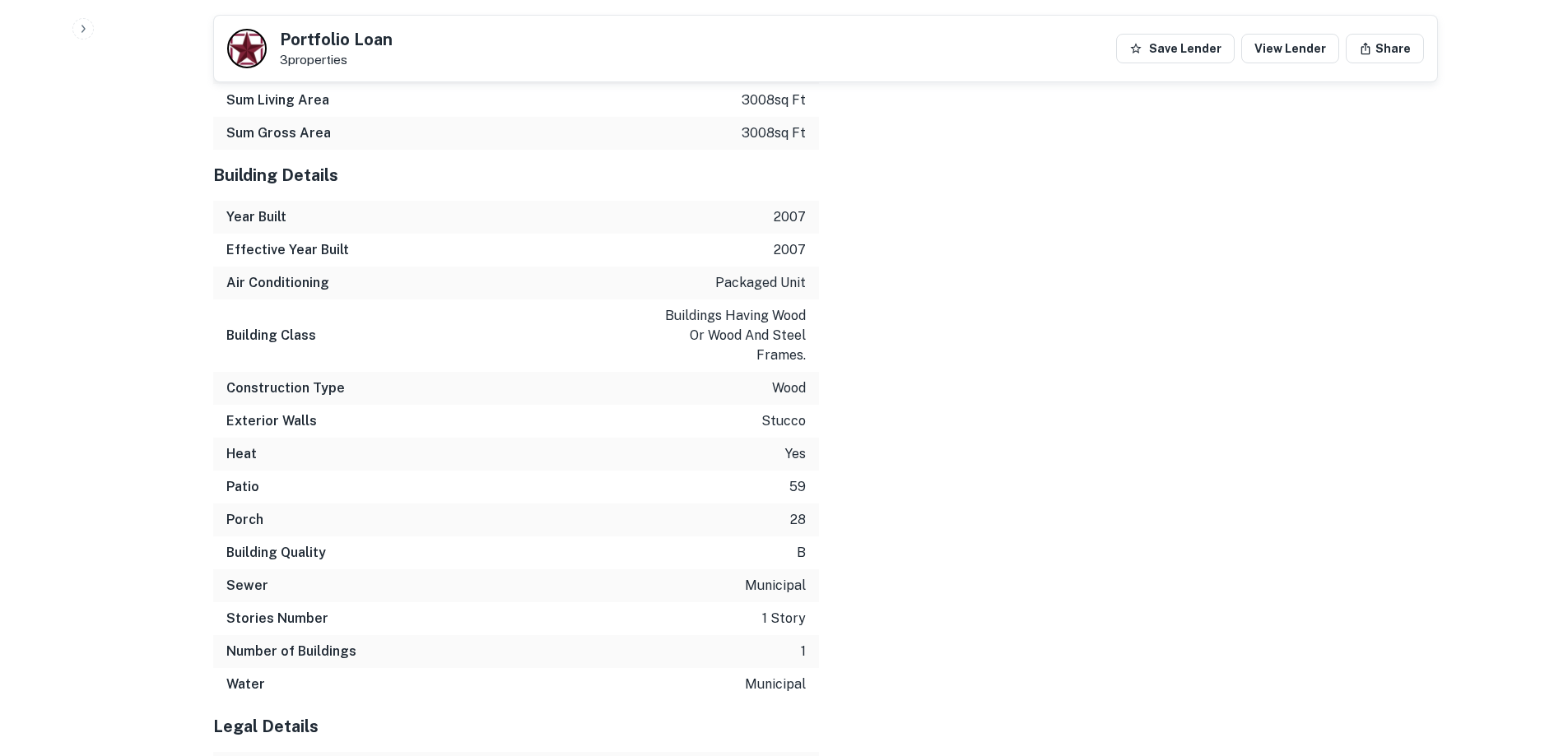
scroll to position [4896, 0]
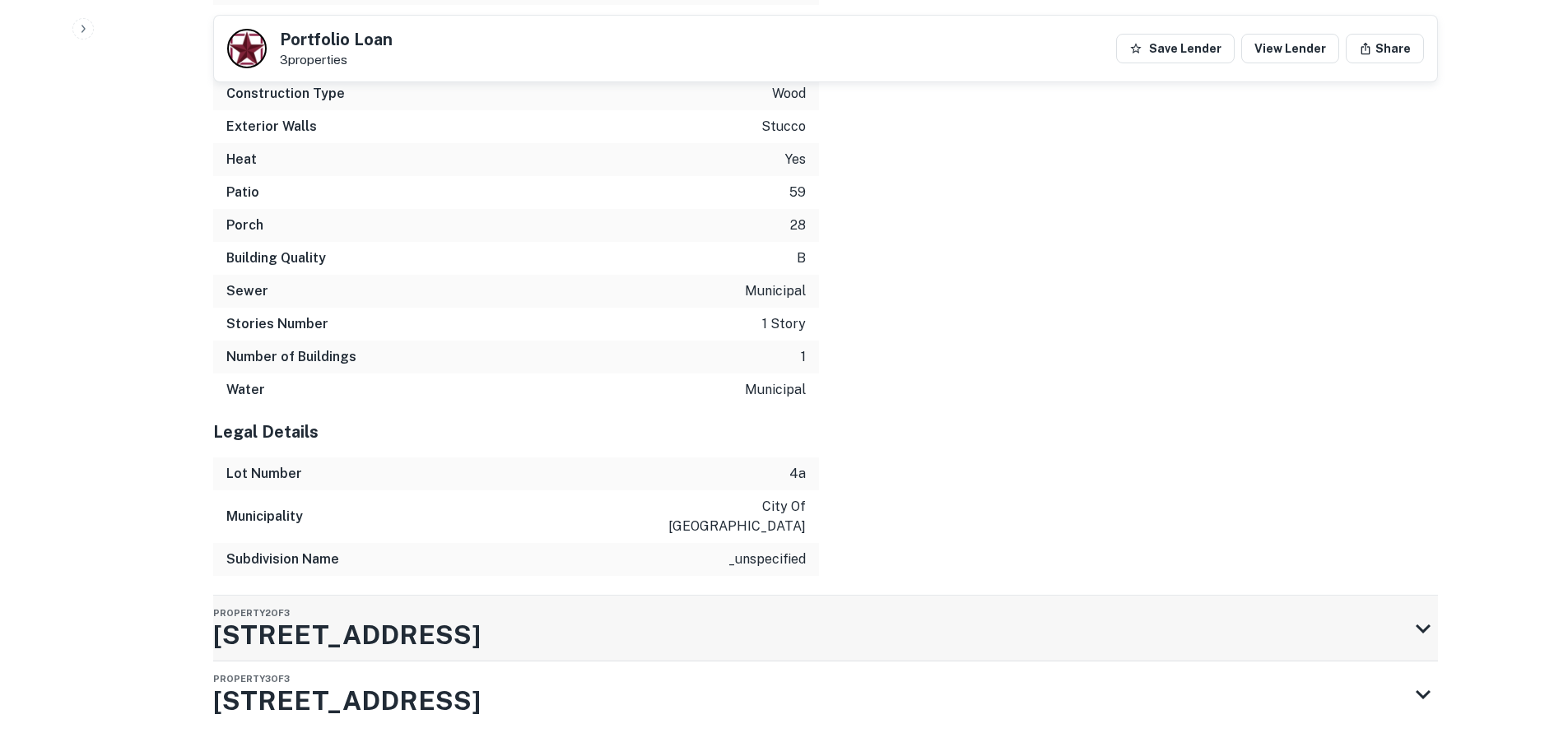
click at [604, 595] on div "Property 2 of 3 1080 N Hills Blvd" at bounding box center [810, 628] width 1195 height 66
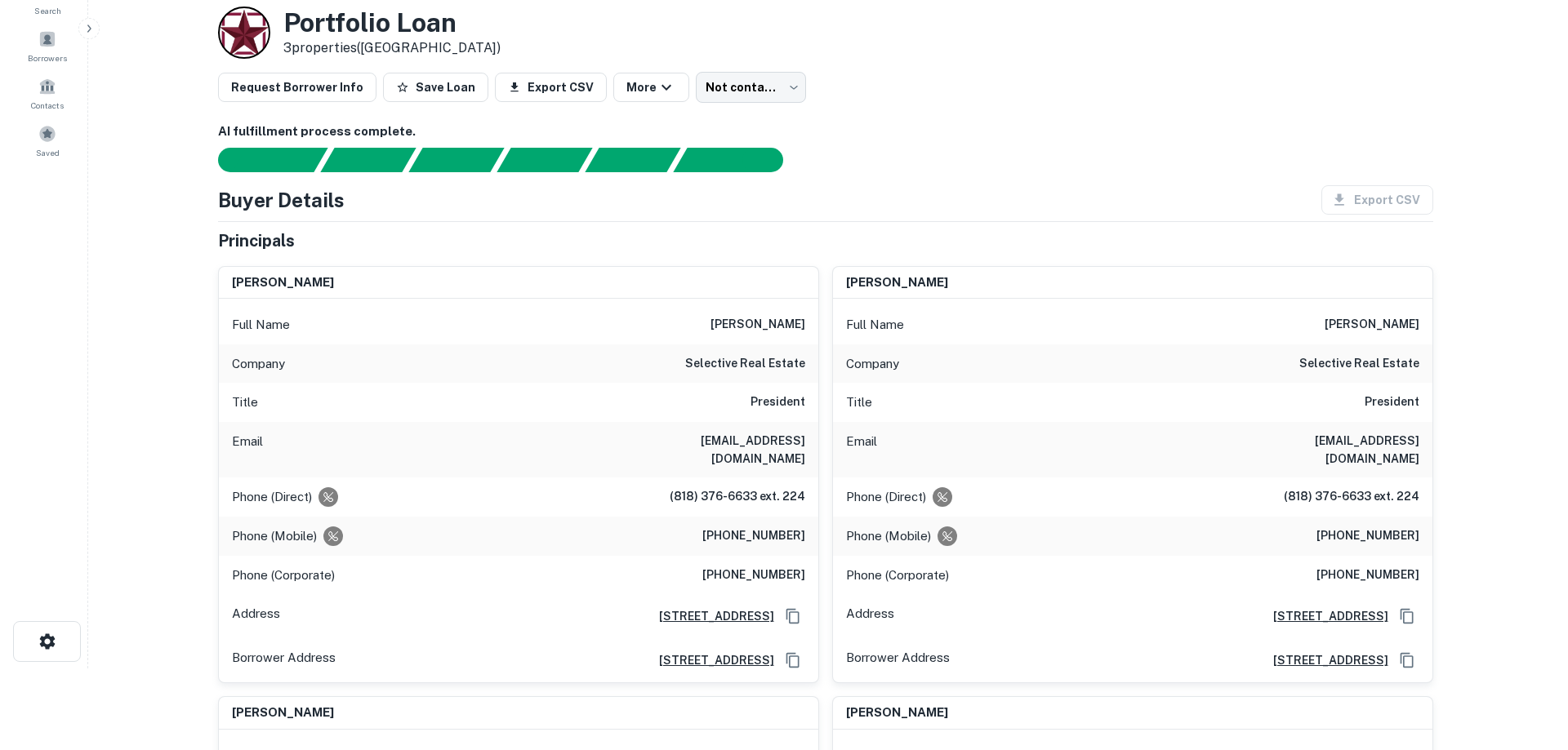
scroll to position [0, 0]
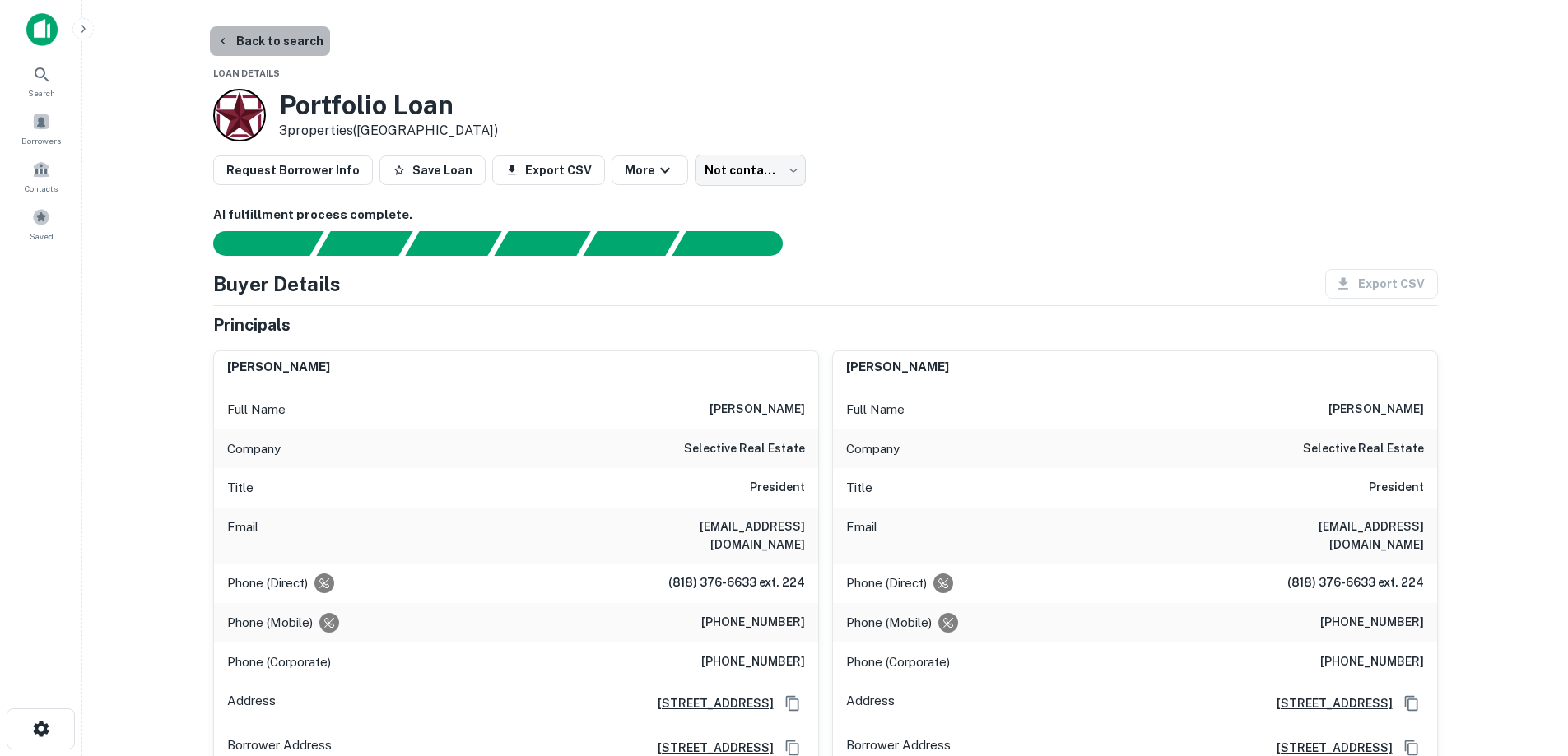
click at [296, 43] on button "Back to search" at bounding box center [270, 42] width 120 height 30
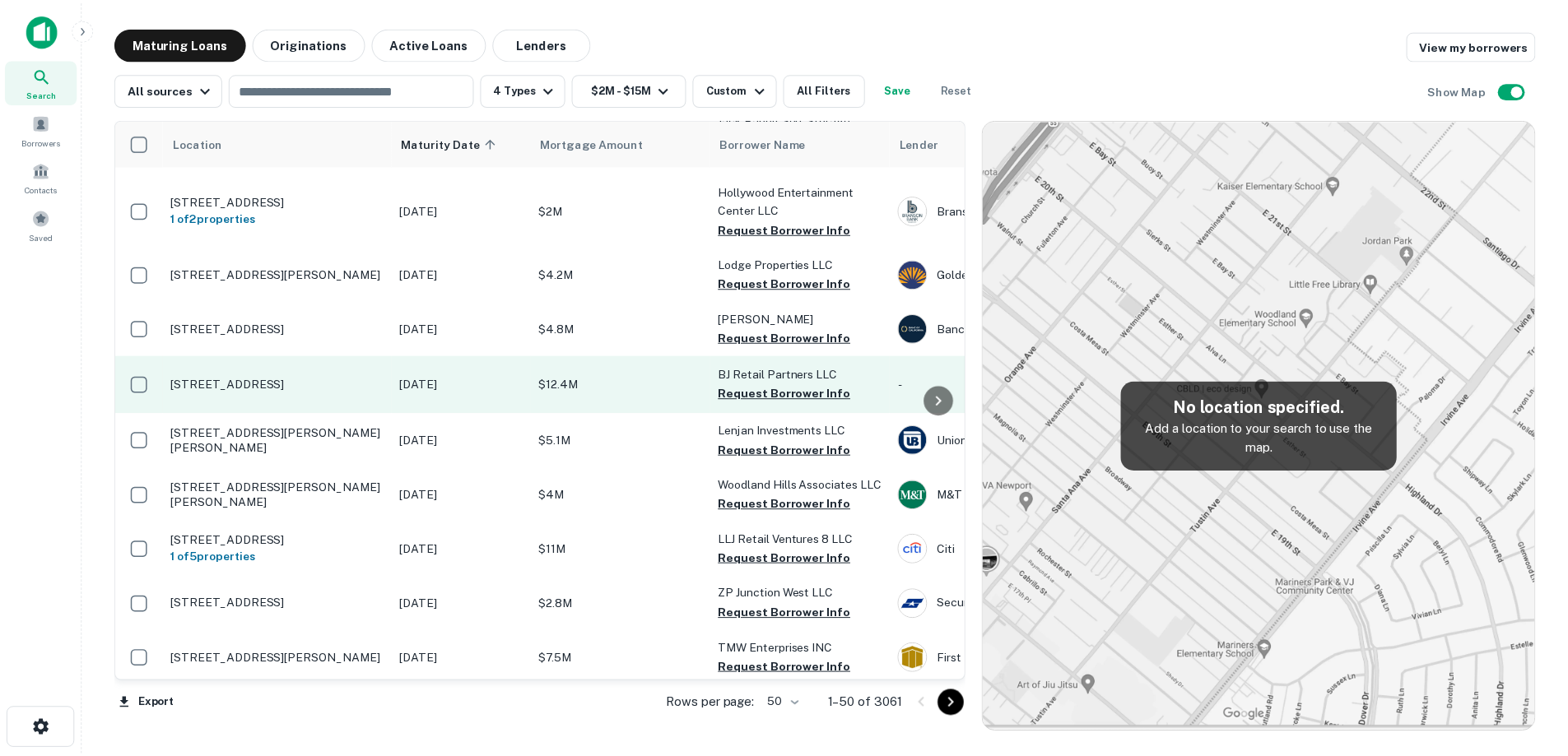
scroll to position [576, 0]
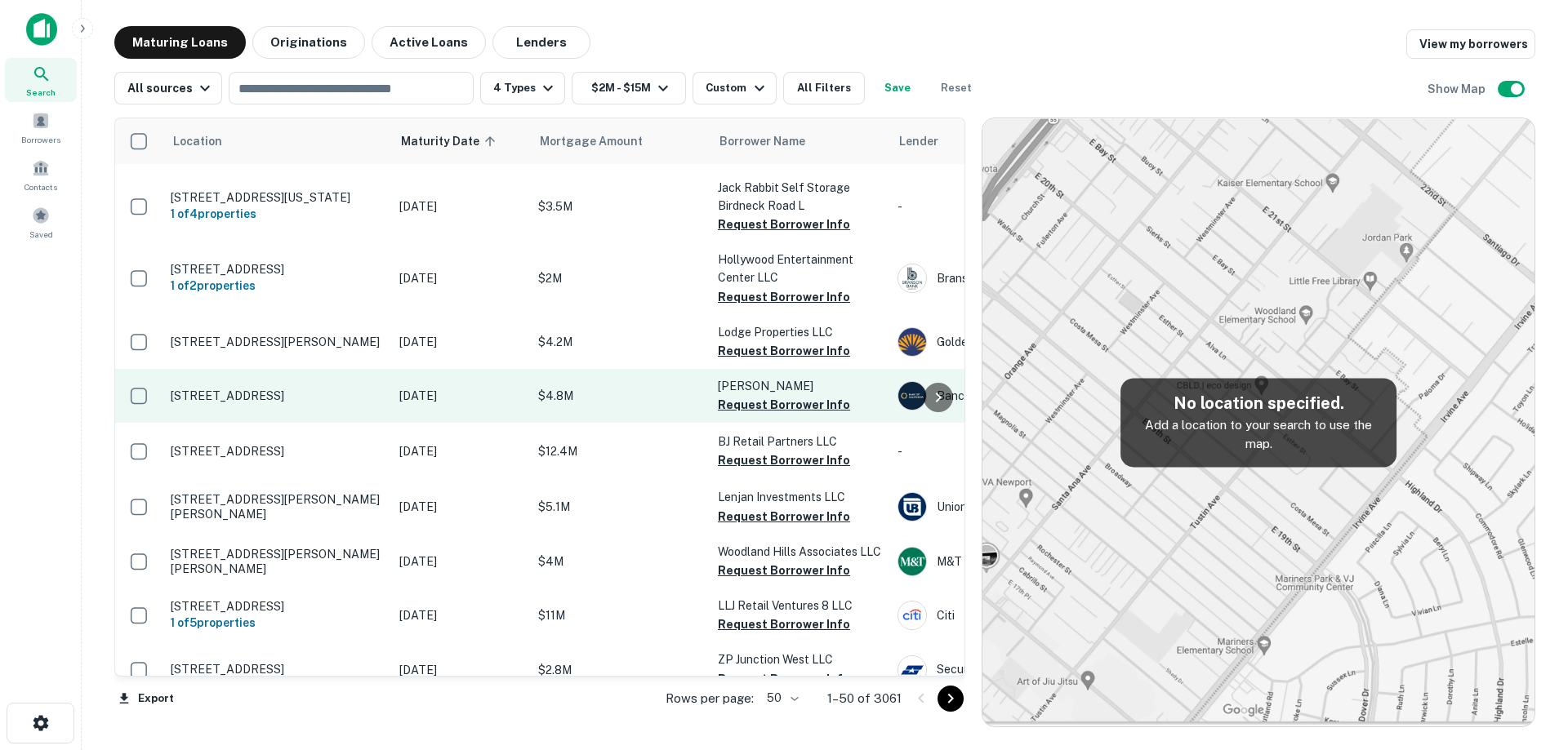
click at [575, 387] on p "$4.8M" at bounding box center [620, 396] width 163 height 18
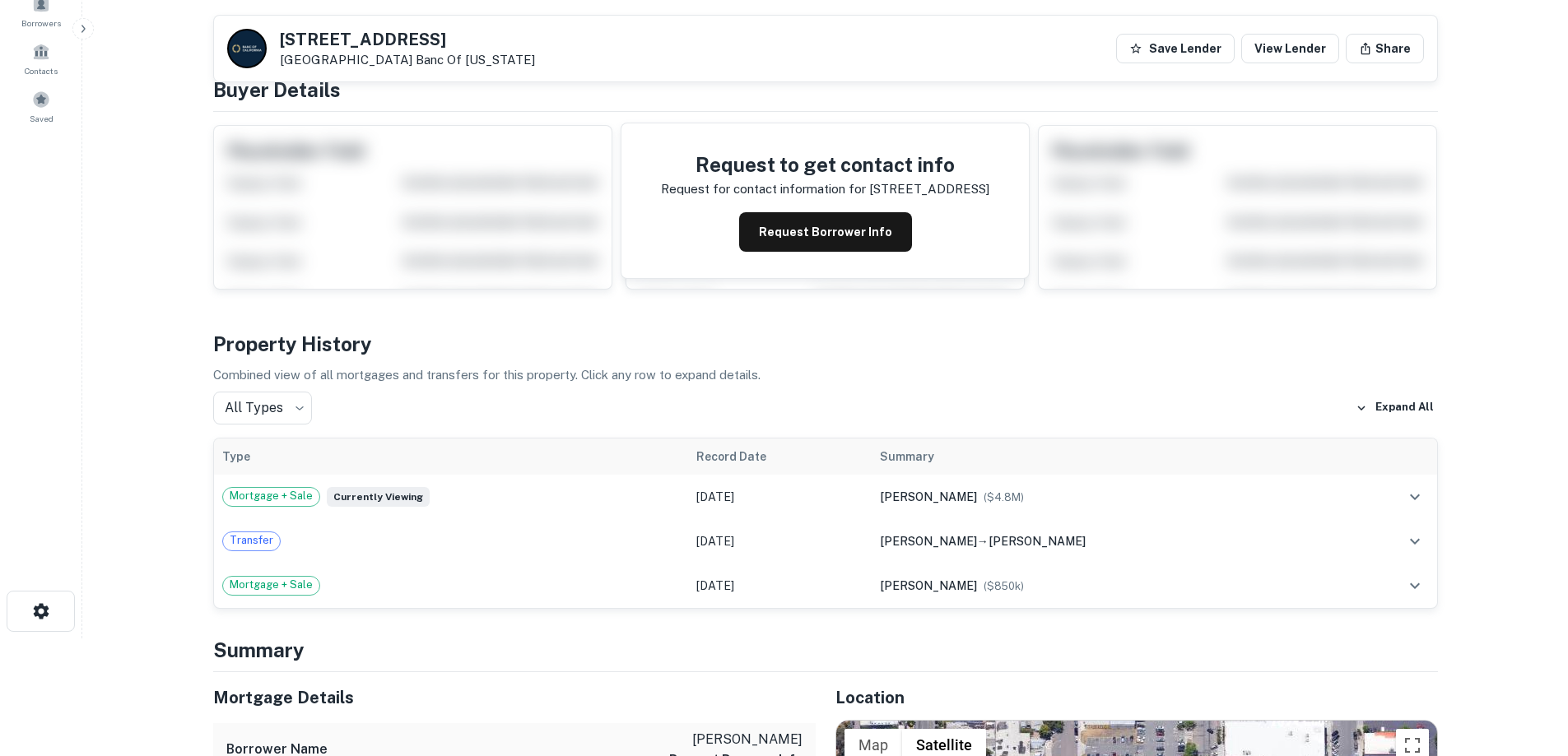
scroll to position [82, 0]
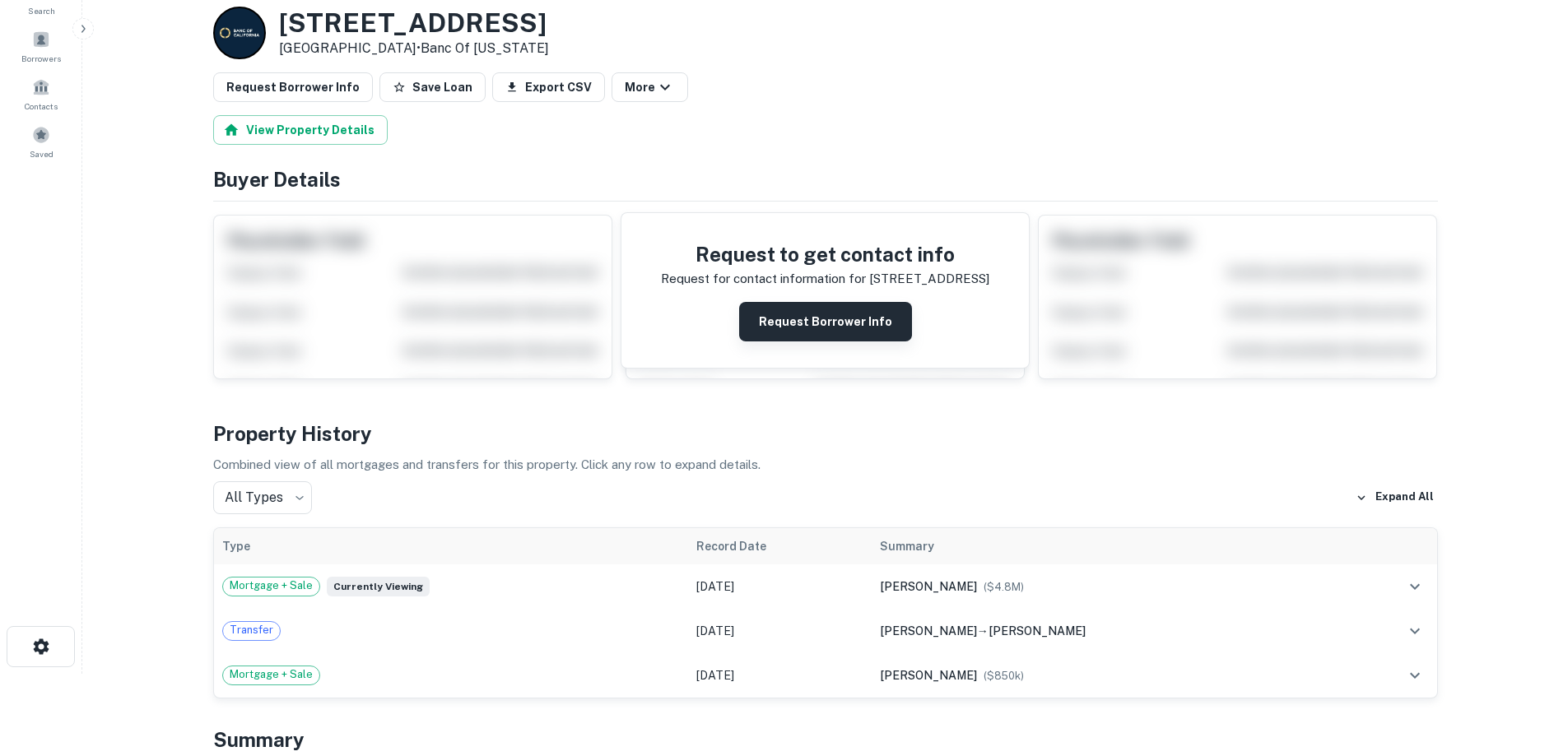
click at [812, 323] on button "Request Borrower Info" at bounding box center [826, 321] width 173 height 40
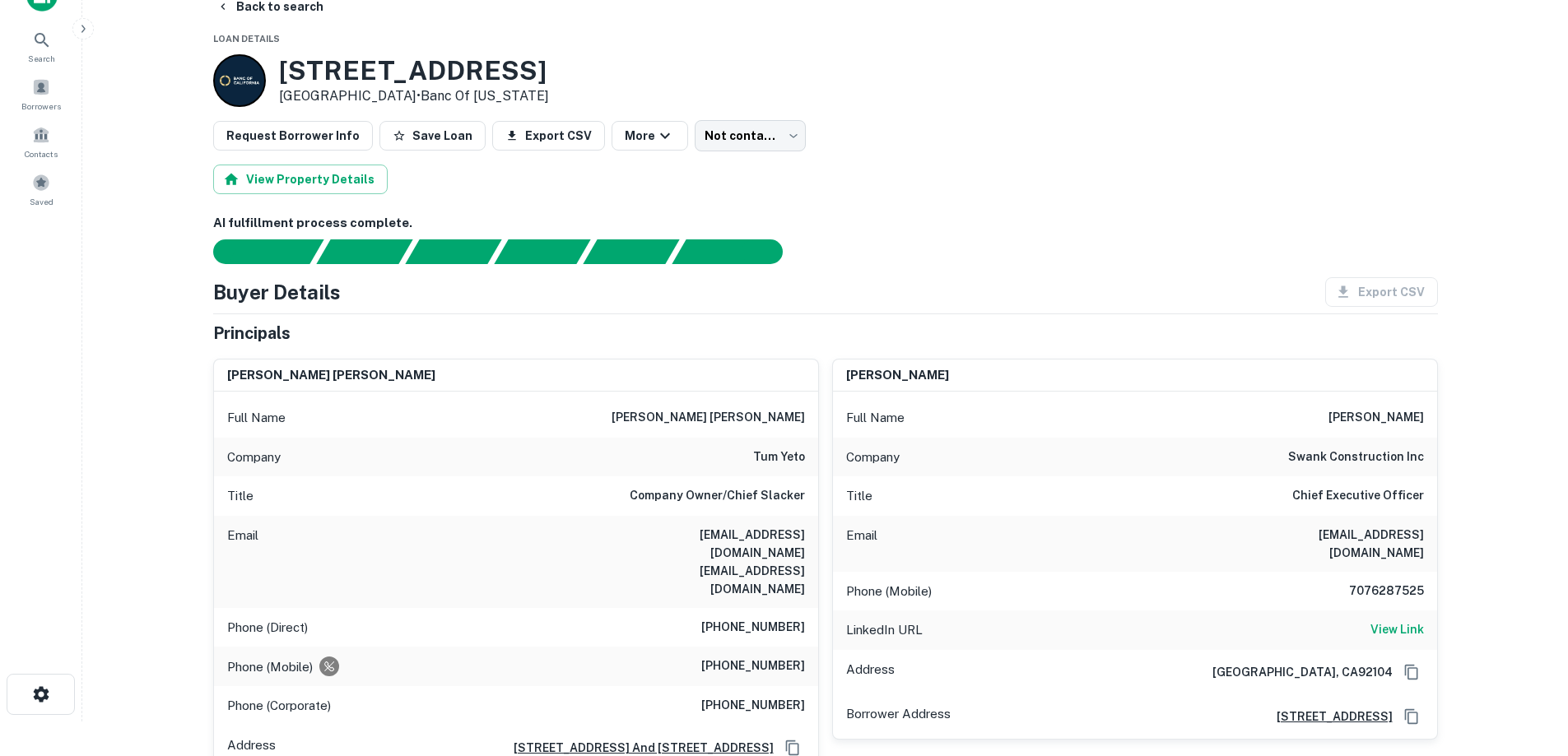
scroll to position [0, 0]
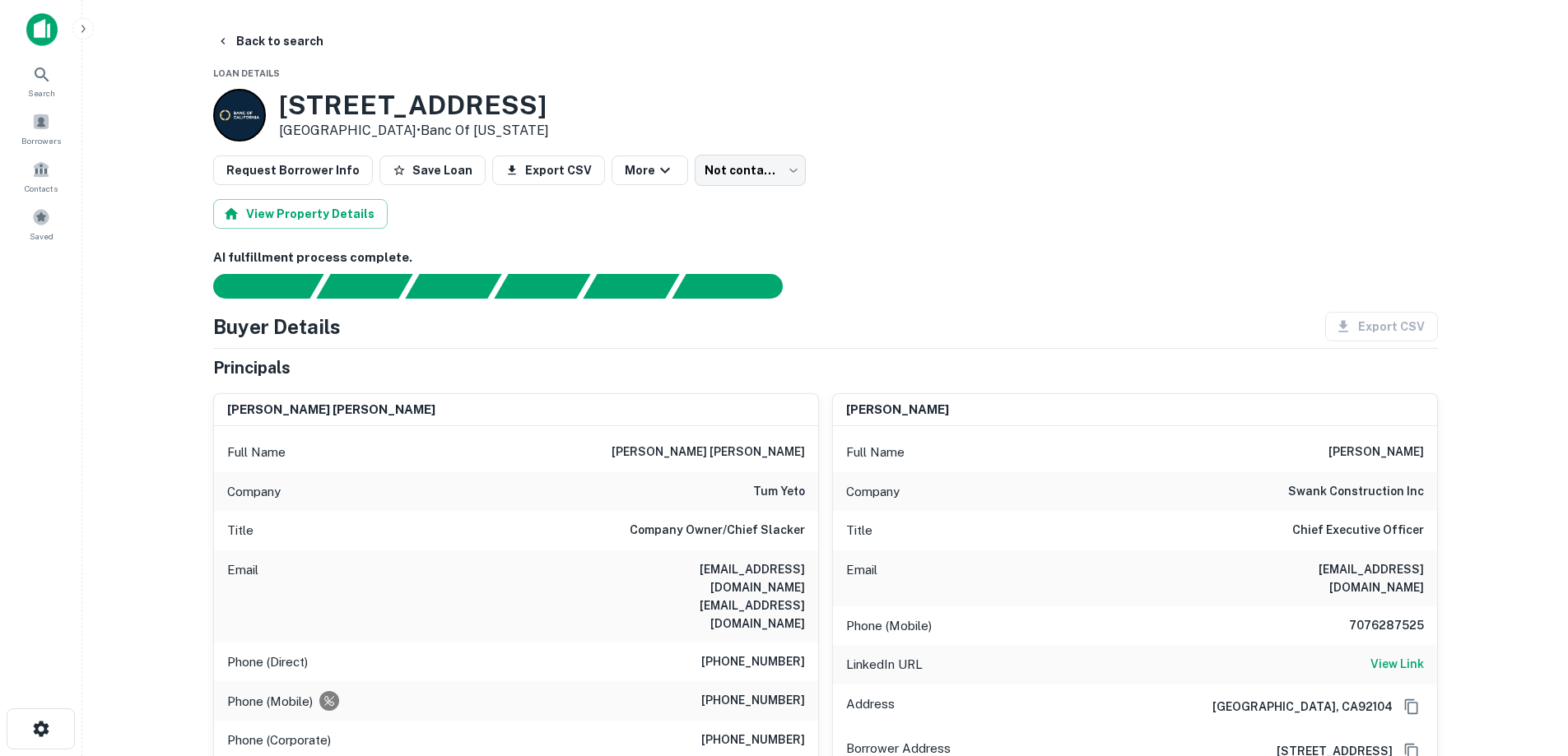
drag, startPoint x: 280, startPoint y: 107, endPoint x: 405, endPoint y: 136, distance: 128.3
click at [406, 137] on div "2031 Commercial St San Diego, CA92113 • Banc Of California" at bounding box center [414, 116] width 270 height 51
click at [405, 136] on p "San Diego, CA92113 • Banc Of California" at bounding box center [414, 131] width 270 height 19
drag, startPoint x: 400, startPoint y: 128, endPoint x: 283, endPoint y: 102, distance: 119.9
click at [283, 102] on div "2031 Commercial St San Diego, CA92113 • Banc Of California" at bounding box center [414, 116] width 270 height 51
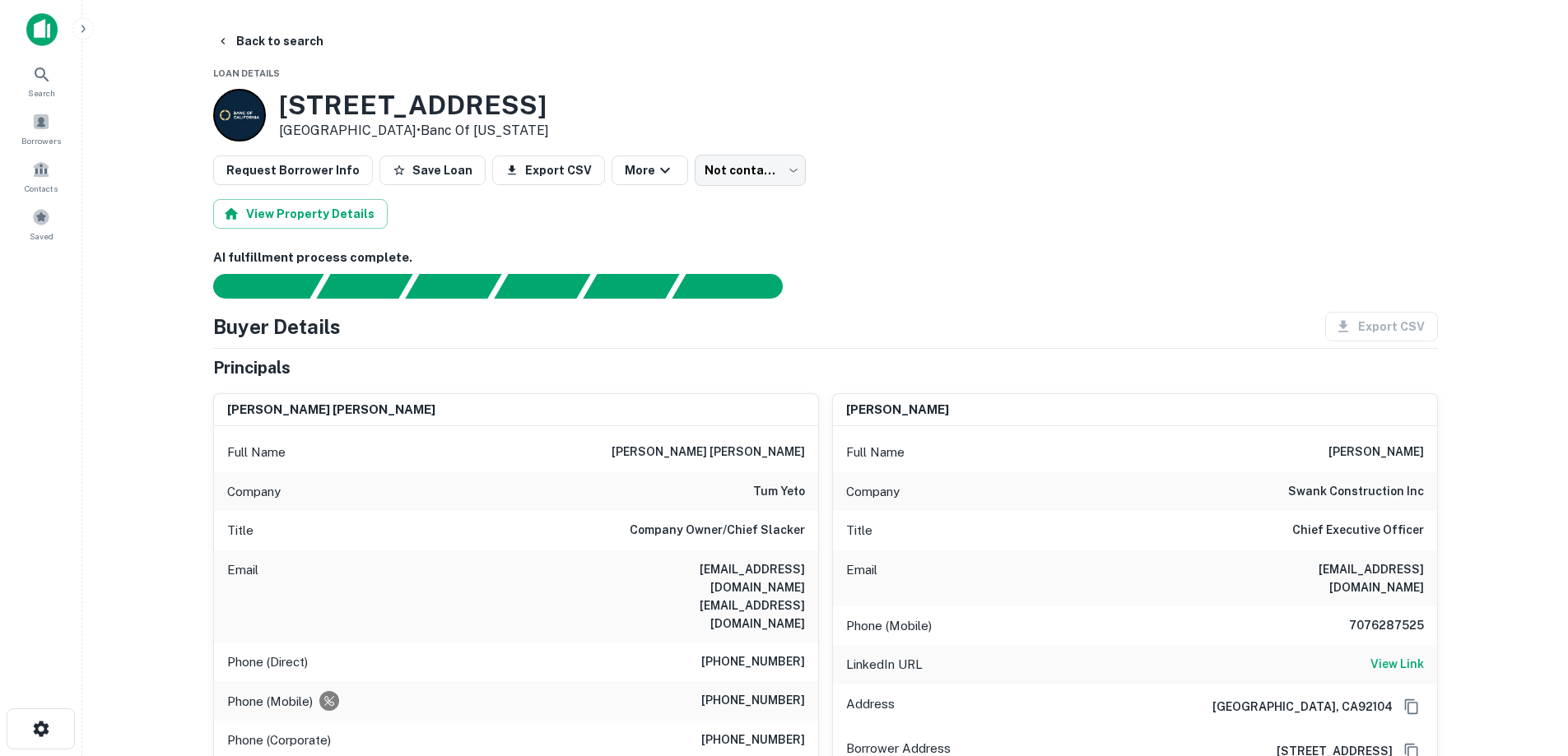
click at [330, 119] on h3 "2031 Commercial St" at bounding box center [414, 105] width 270 height 31
drag, startPoint x: 281, startPoint y: 99, endPoint x: 403, endPoint y: 132, distance: 126.4
click at [403, 132] on div "2031 Commercial St San Diego, CA92113 • Banc Of California" at bounding box center [414, 116] width 270 height 51
drag, startPoint x: 348, startPoint y: 79, endPoint x: 336, endPoint y: 90, distance: 16.3
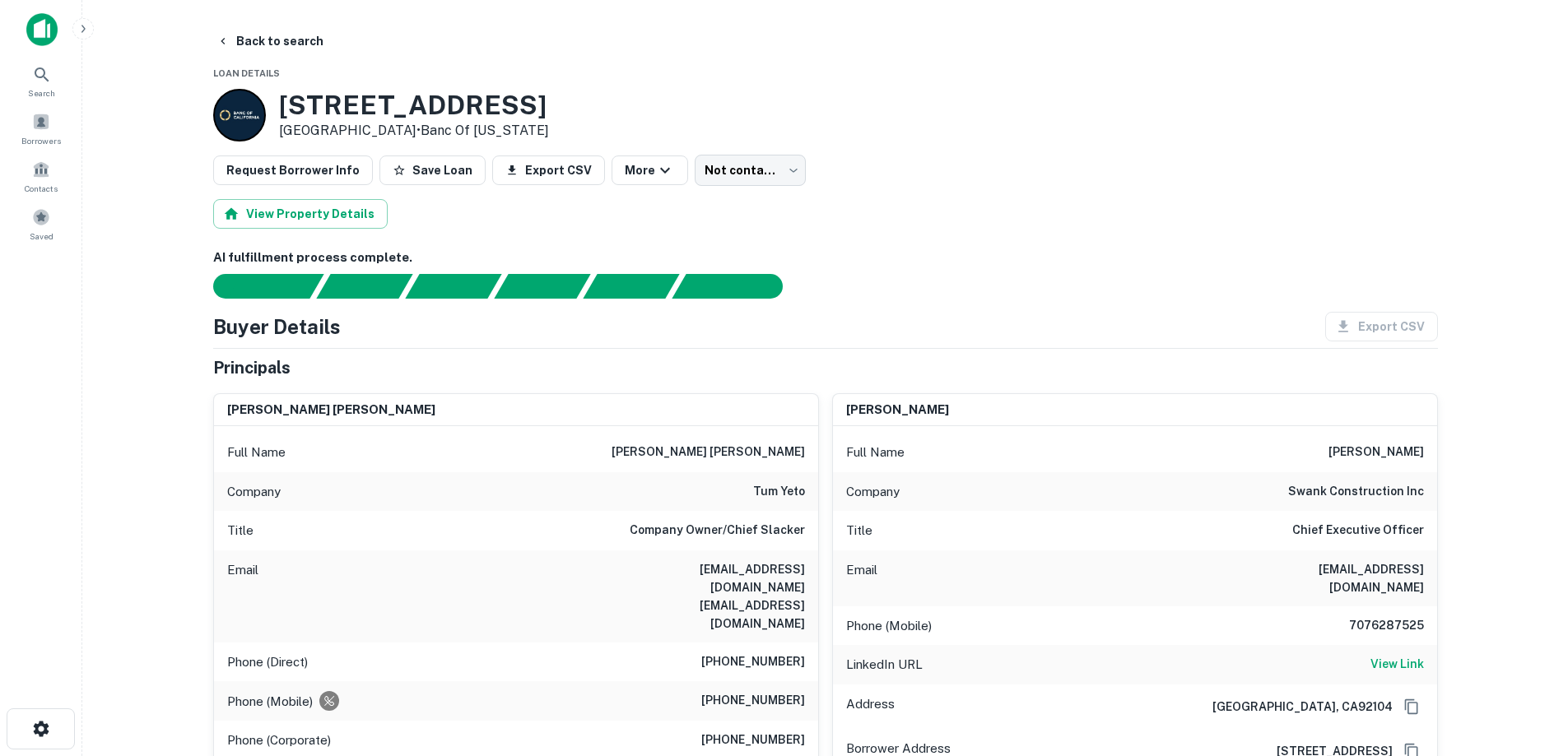
click at [336, 90] on h3 "2031 Commercial St" at bounding box center [414, 105] width 270 height 31
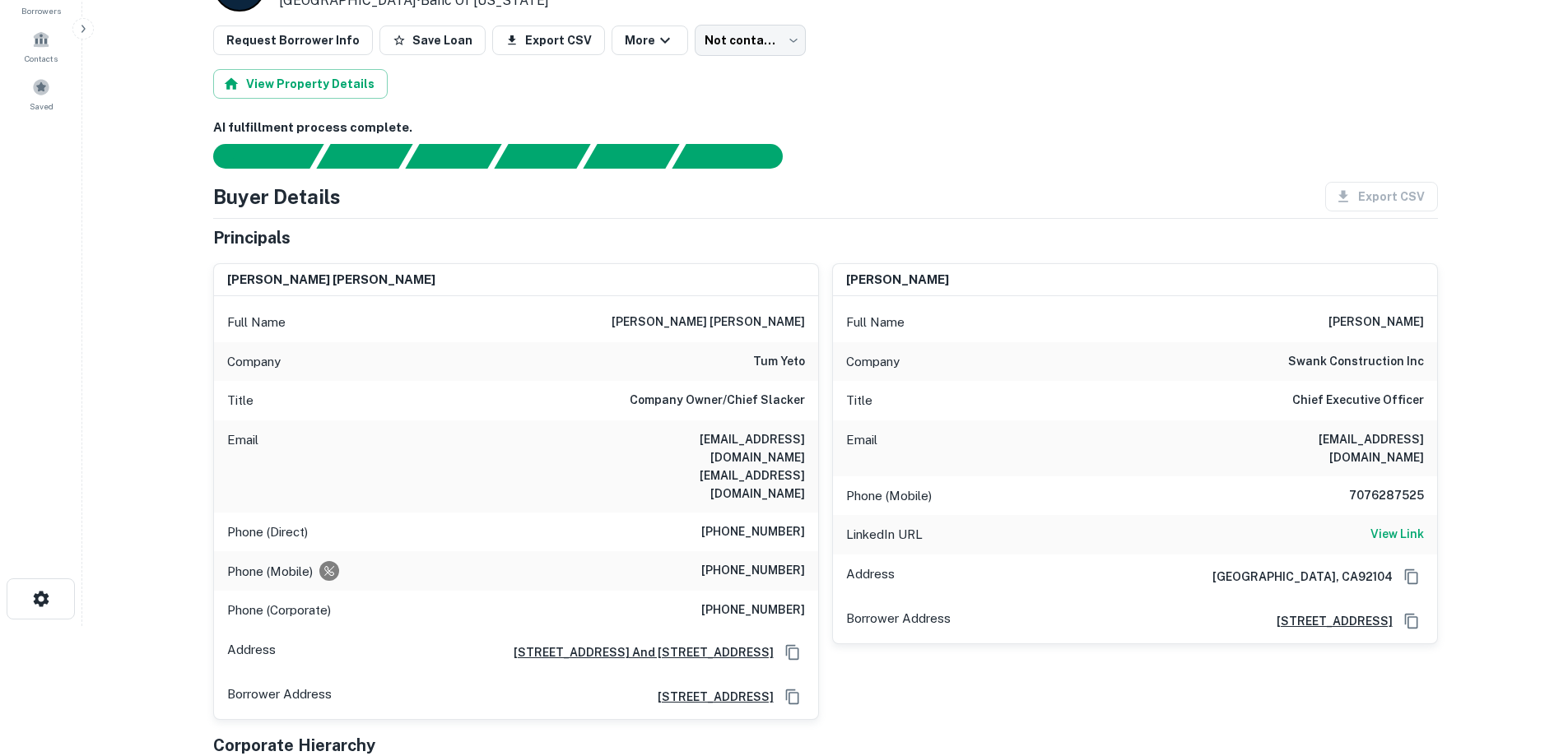
scroll to position [164, 0]
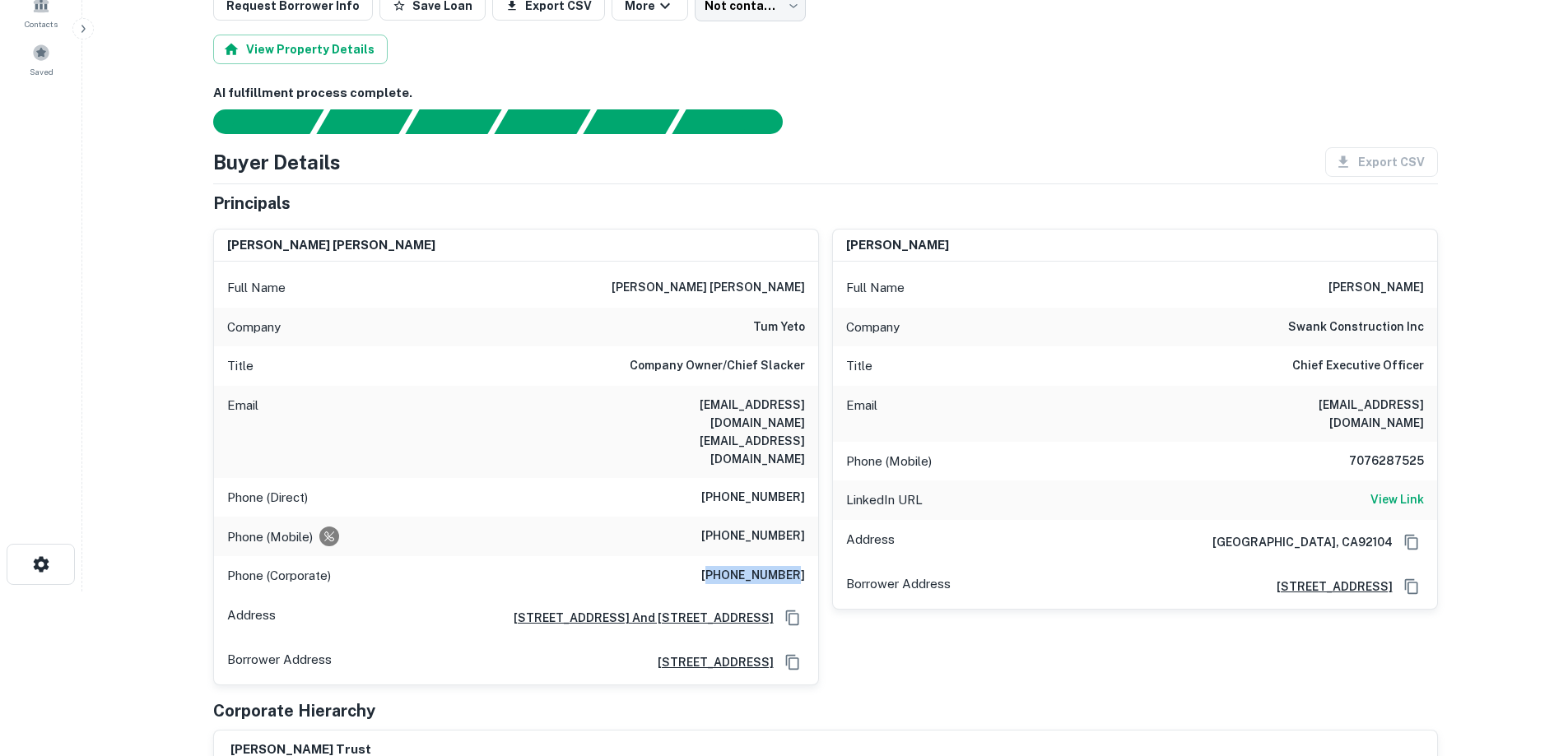
drag, startPoint x: 727, startPoint y: 535, endPoint x: 796, endPoint y: 545, distance: 69.7
click at [796, 566] on h6 "(619) 232-7523" at bounding box center [753, 576] width 103 height 19
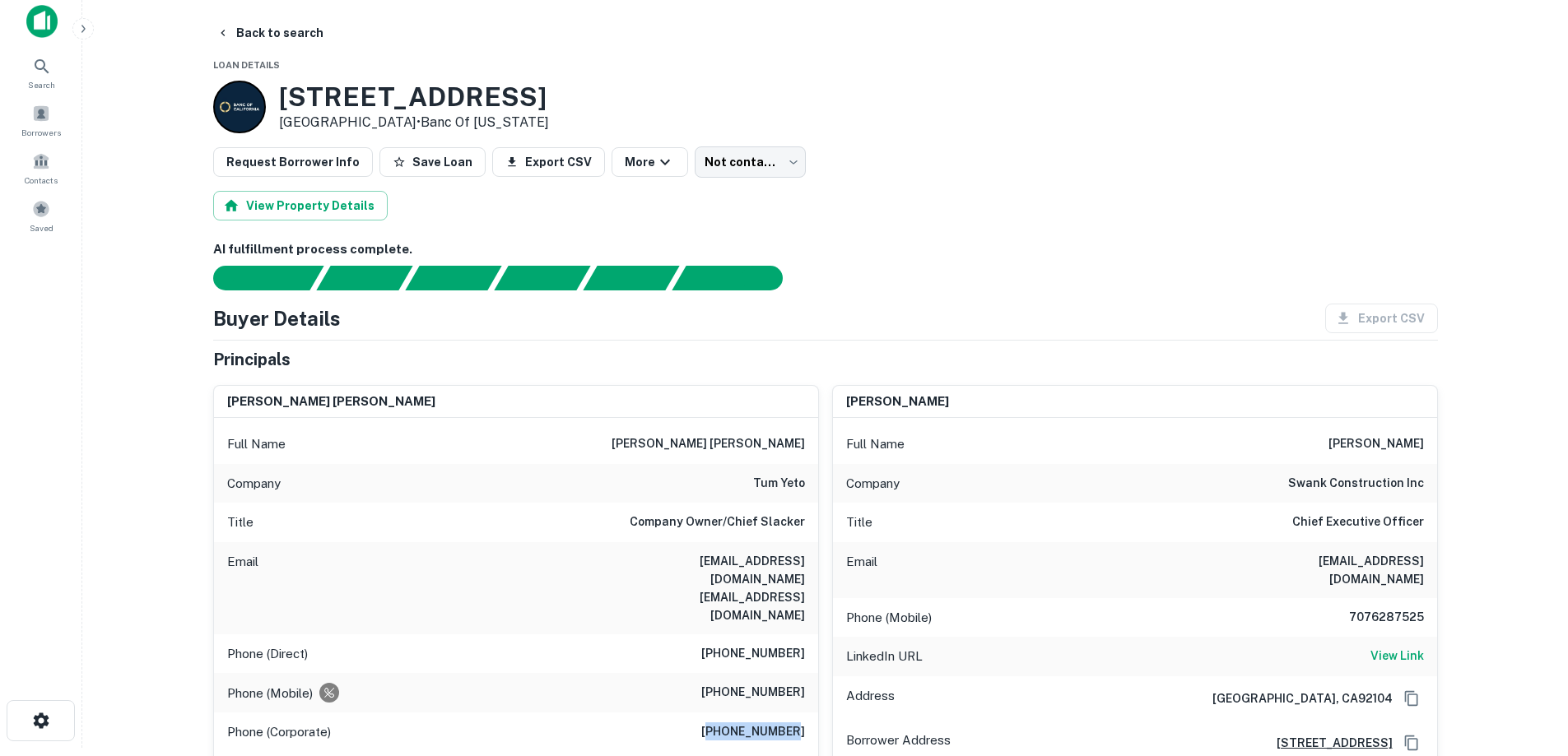
scroll to position [0, 0]
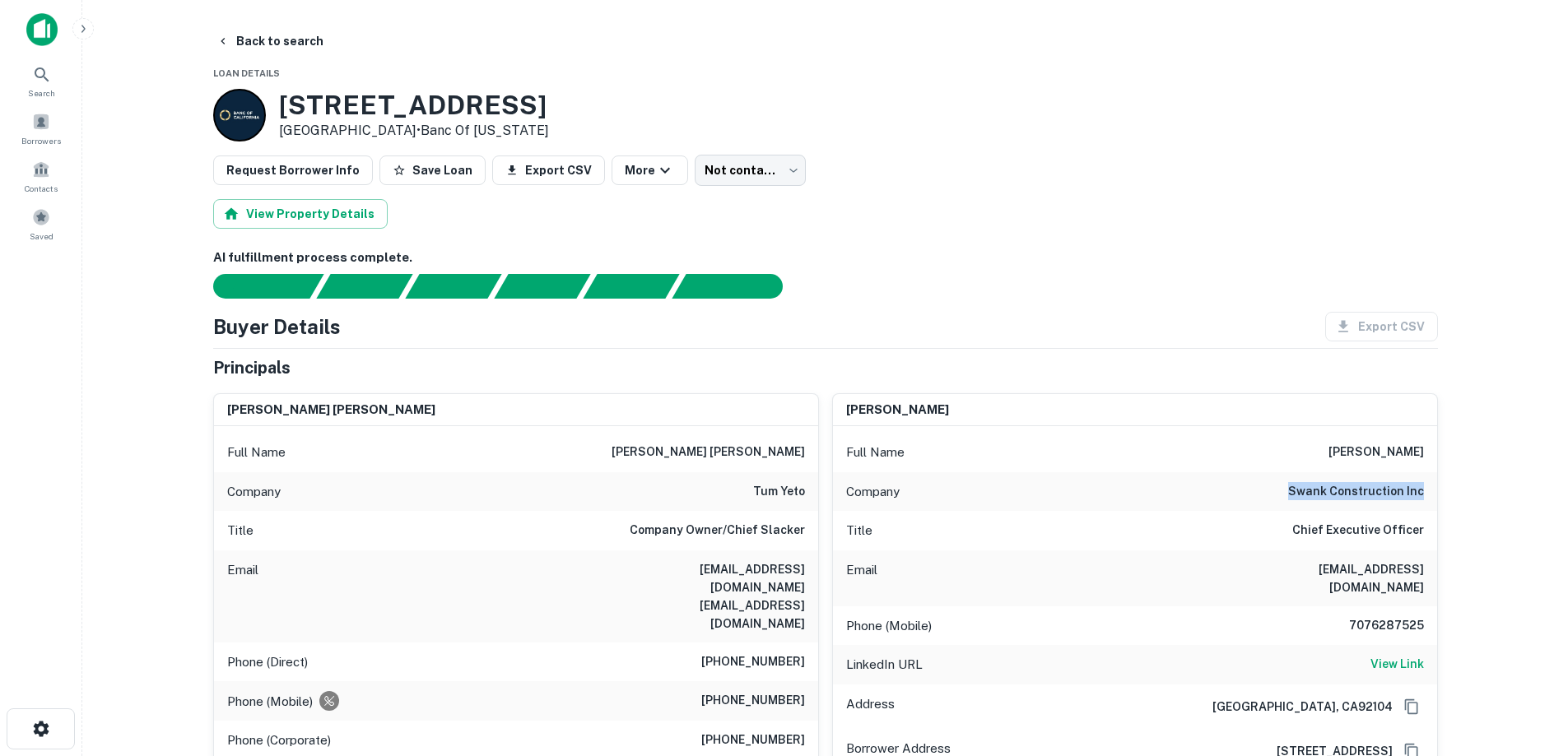
drag, startPoint x: 1292, startPoint y: 490, endPoint x: 1438, endPoint y: 493, distance: 146.0
click at [269, 39] on button "Back to search" at bounding box center [270, 42] width 120 height 30
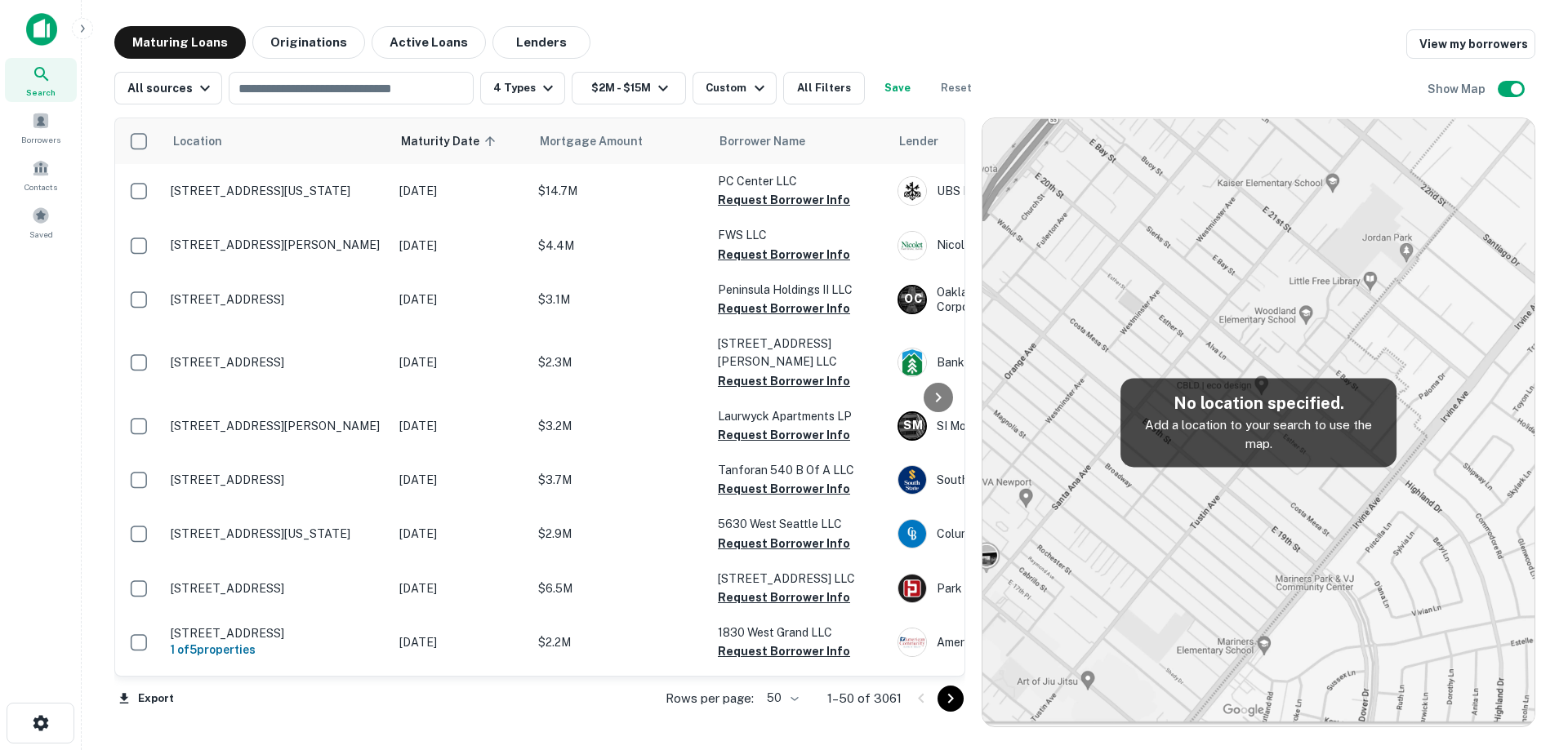
scroll to position [571, 0]
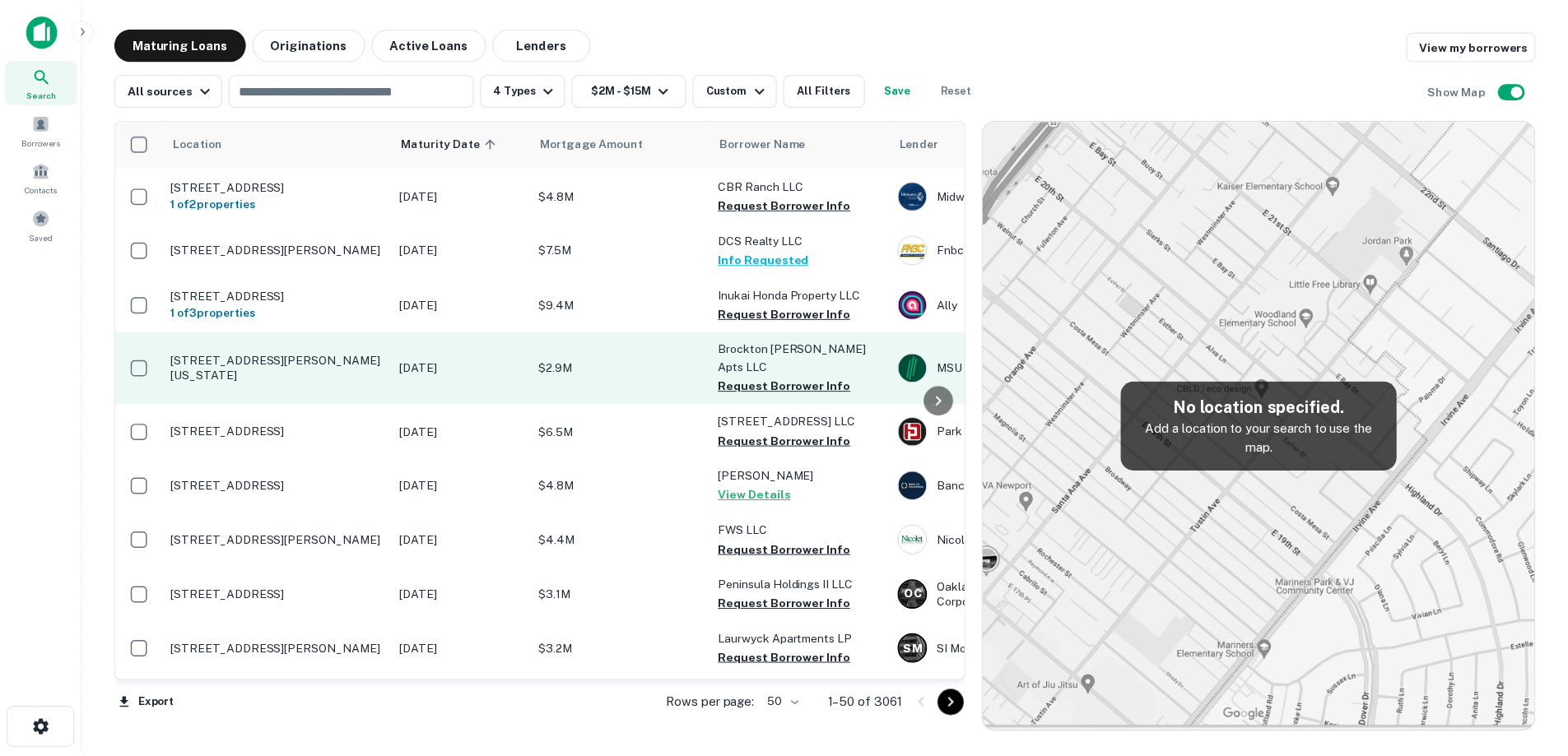
scroll to position [350, 0]
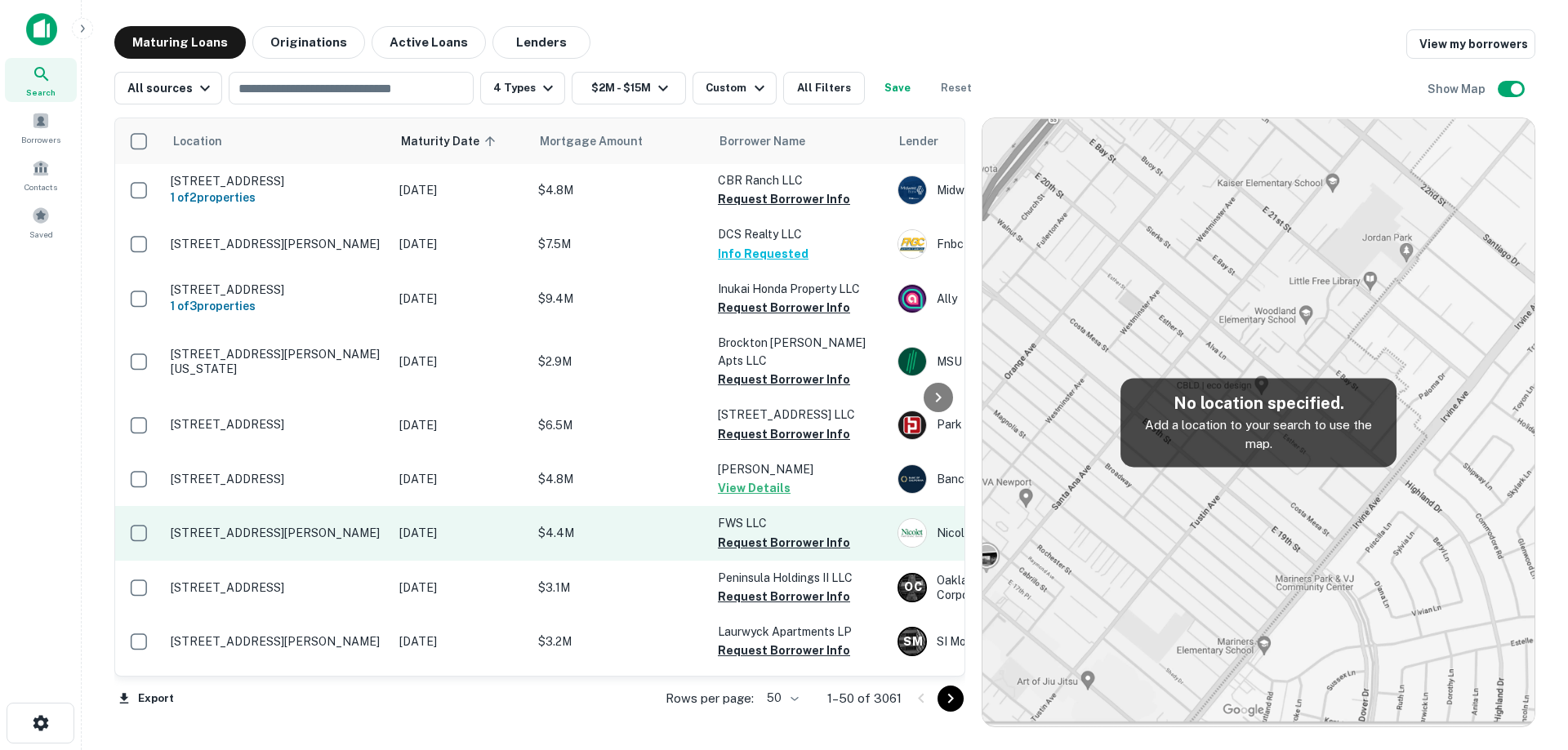
click at [485, 524] on p "[DATE]" at bounding box center [461, 533] width 123 height 18
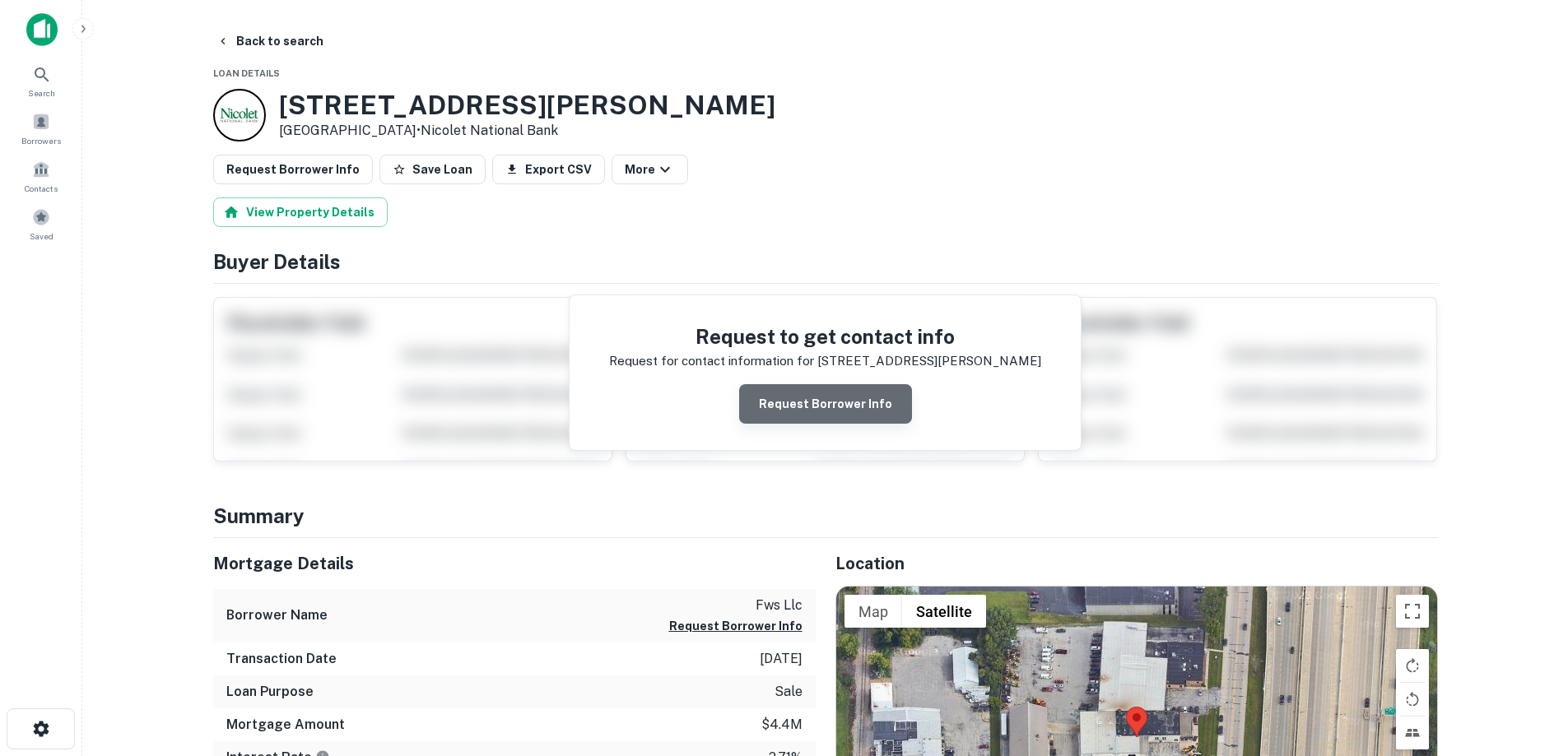
click at [828, 415] on button "Request Borrower Info" at bounding box center [826, 404] width 173 height 40
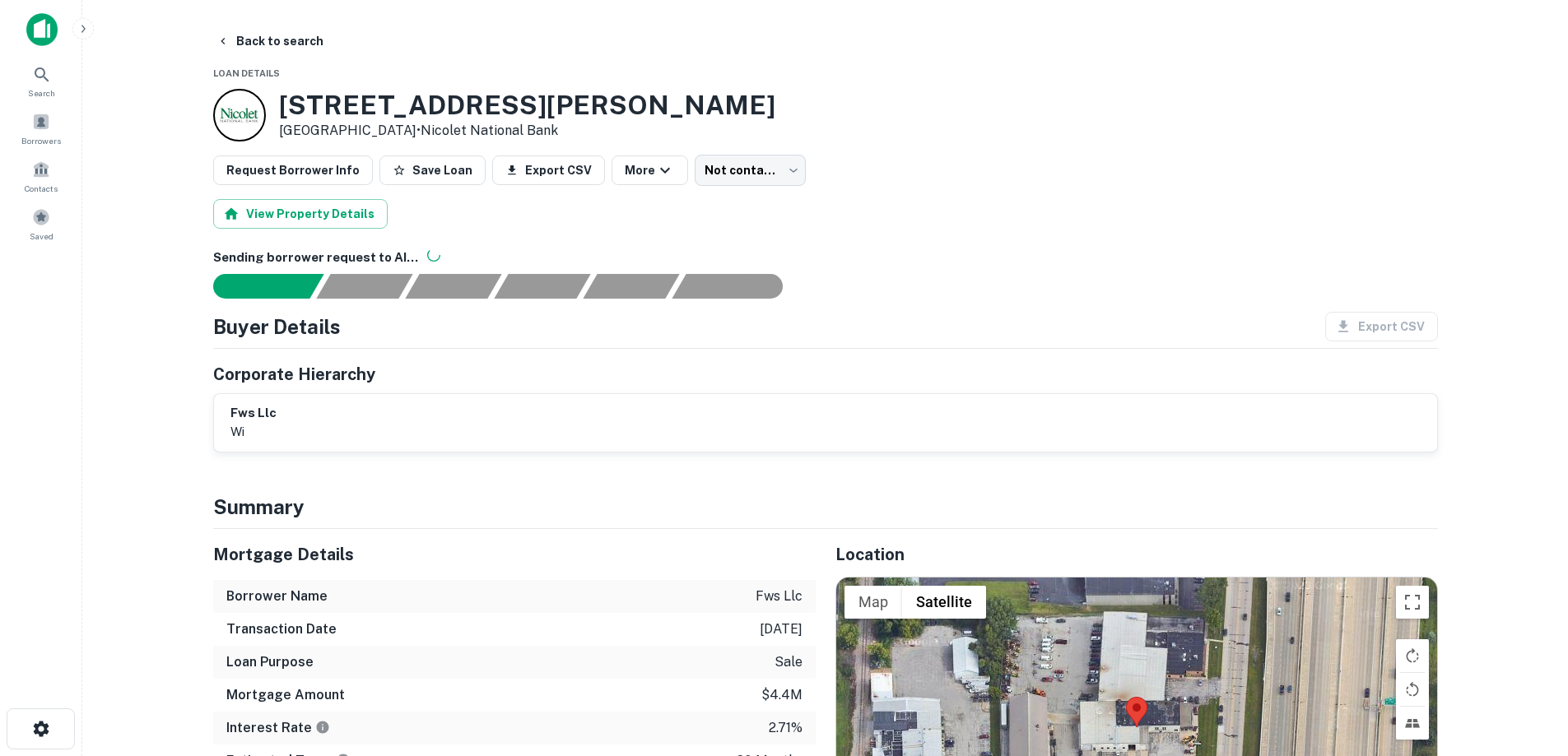
drag, startPoint x: 283, startPoint y: 108, endPoint x: 405, endPoint y: 129, distance: 123.8
click at [405, 129] on div "[STREET_ADDRESS][PERSON_NAME] • Nicolet National Bank" at bounding box center [527, 116] width 496 height 51
copy div "[STREET_ADDRESS][PERSON_NAME]"
click at [515, 390] on div "Corporate Hierarchy fws llc wi" at bounding box center [825, 407] width 1224 height 90
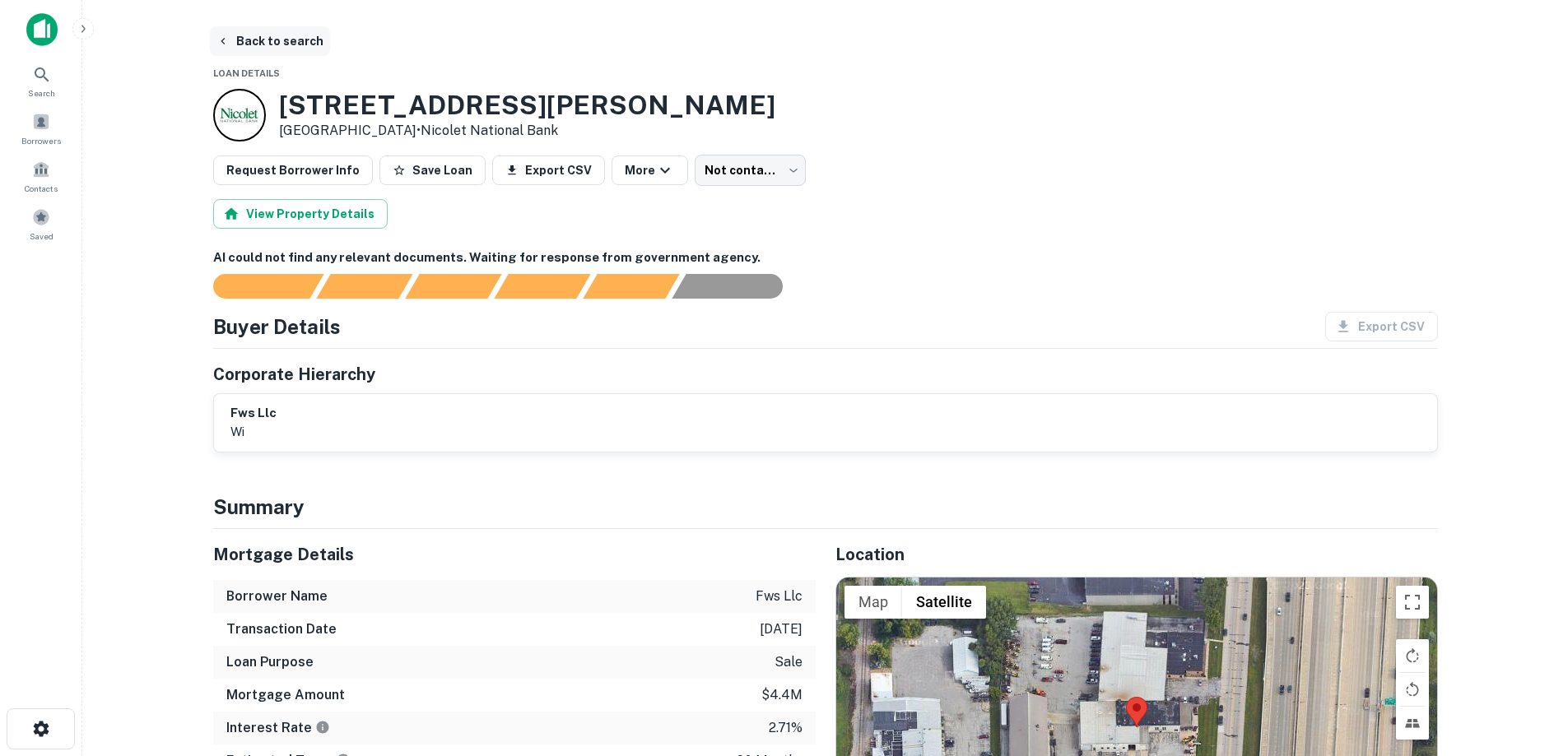
click at [273, 42] on button "Back to search" at bounding box center [270, 42] width 120 height 30
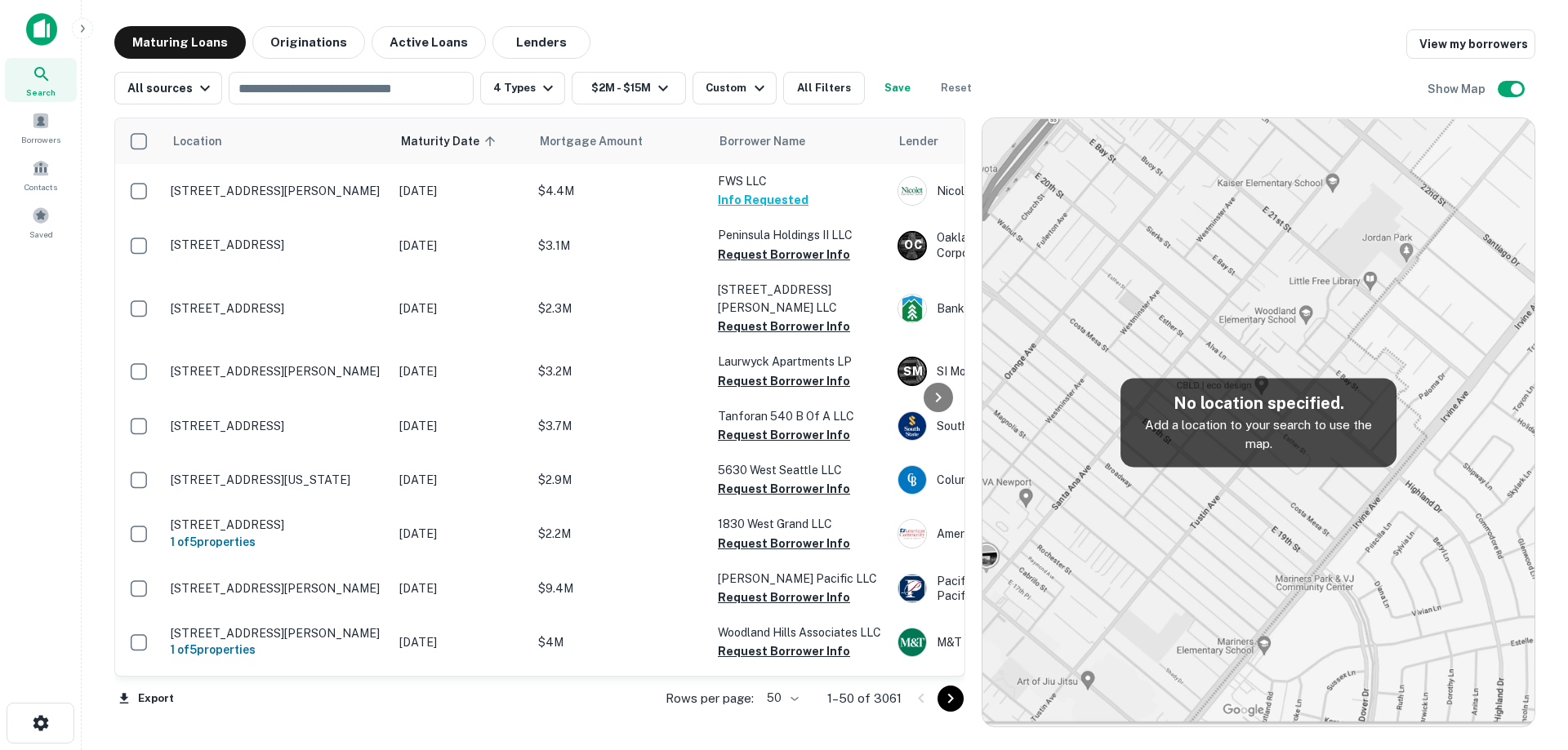
scroll to position [347, 0]
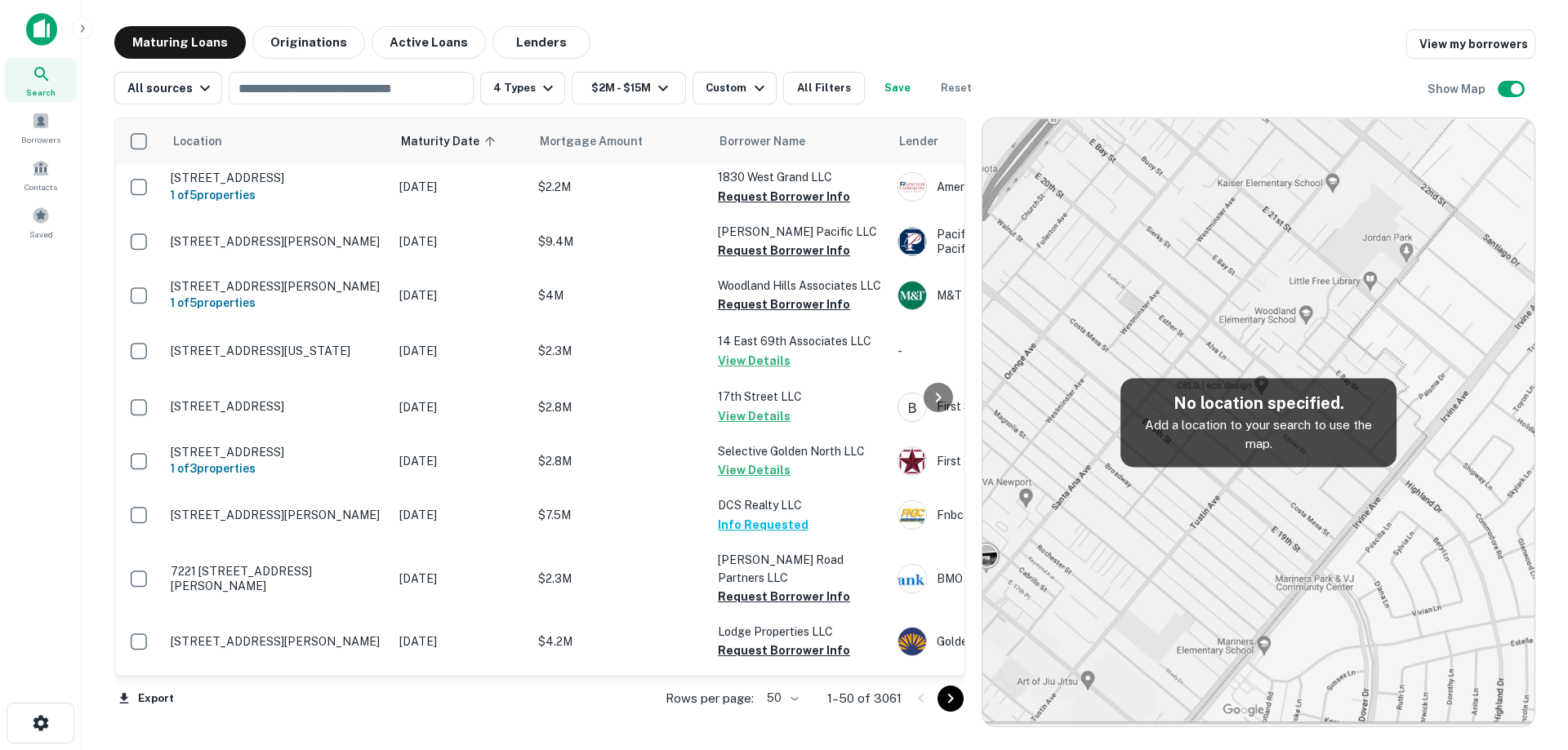
drag, startPoint x: 730, startPoint y: 737, endPoint x: 719, endPoint y: 737, distance: 11.0
click at [729, 737] on main "Maturing Loans Originations Active Loans Lenders View my borrowers All sources …" at bounding box center [824, 375] width 1486 height 750
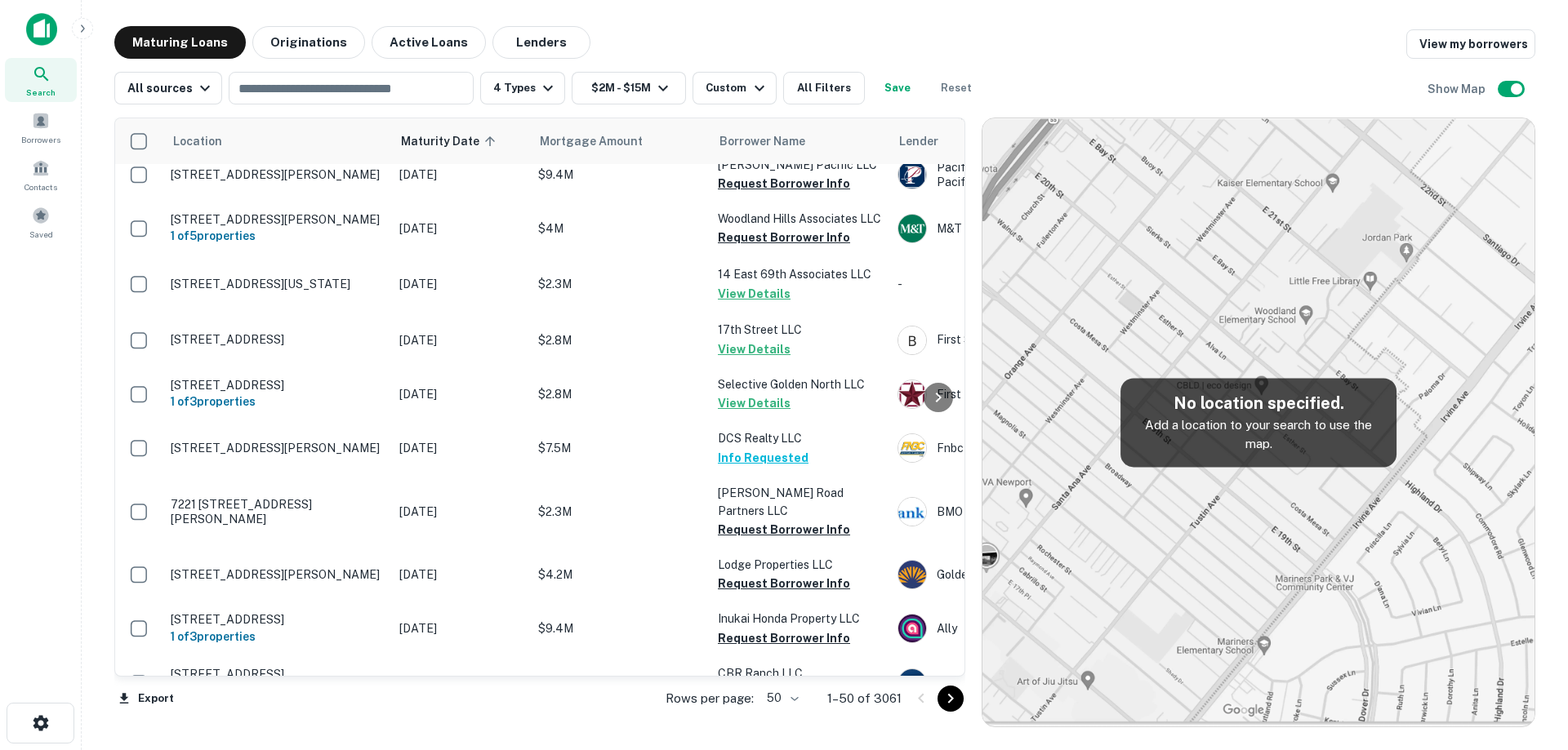
scroll to position [428, 0]
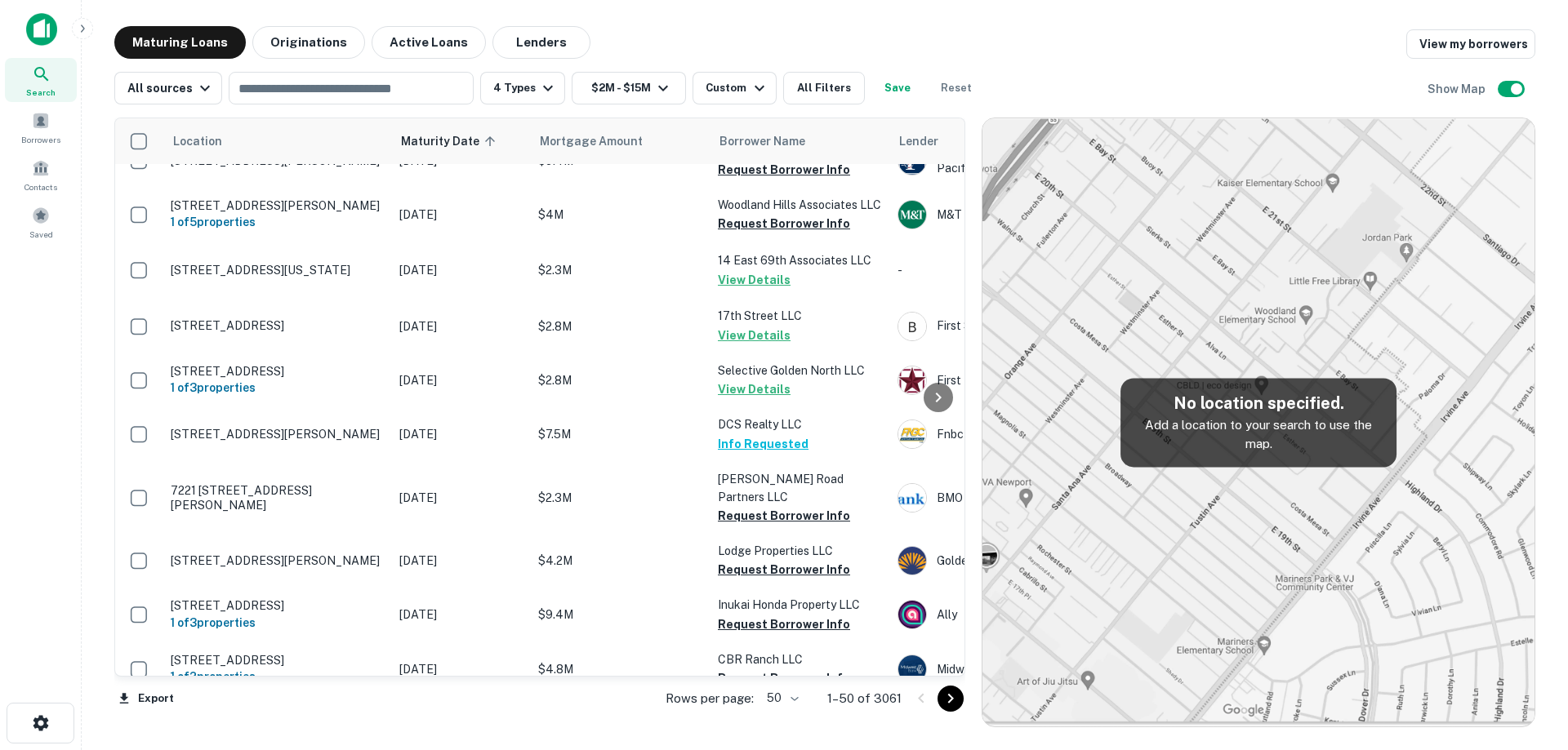
click at [715, 59] on div "All sources ​ 4 Types $2M - $15M Custom All Filters Save Reset Show Map" at bounding box center [824, 81] width 1421 height 46
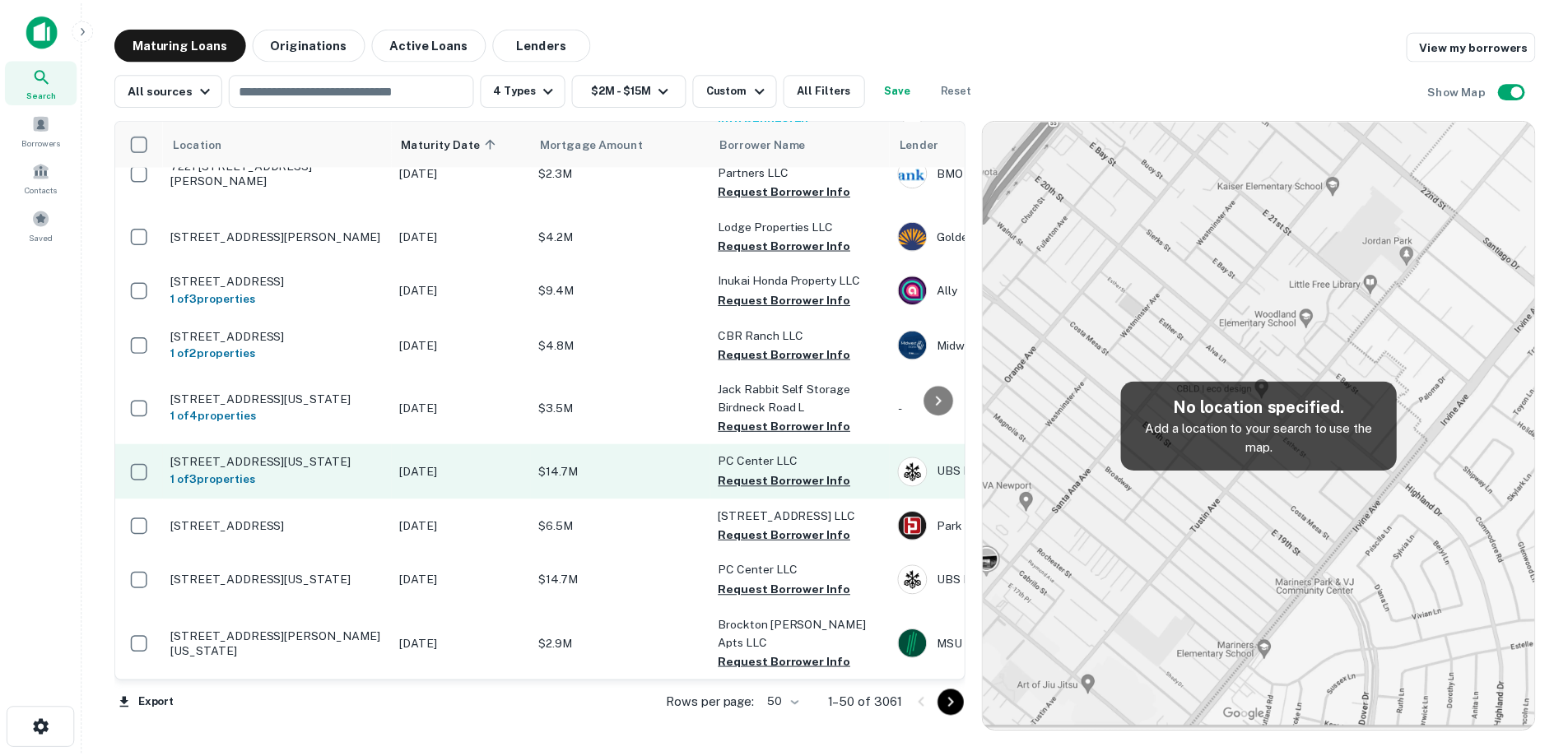
scroll to position [760, 0]
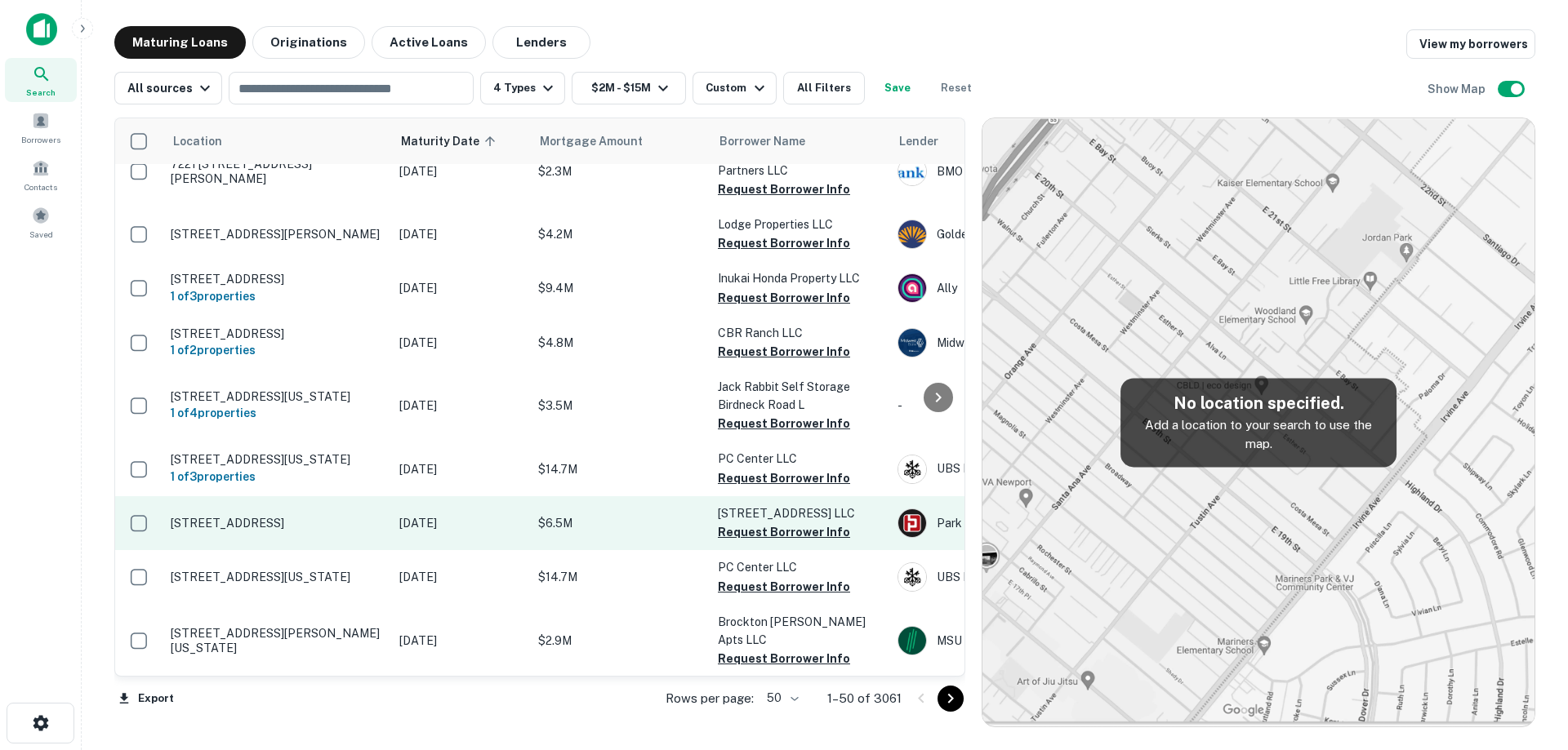
click at [352, 516] on p "[STREET_ADDRESS]" at bounding box center [277, 523] width 212 height 15
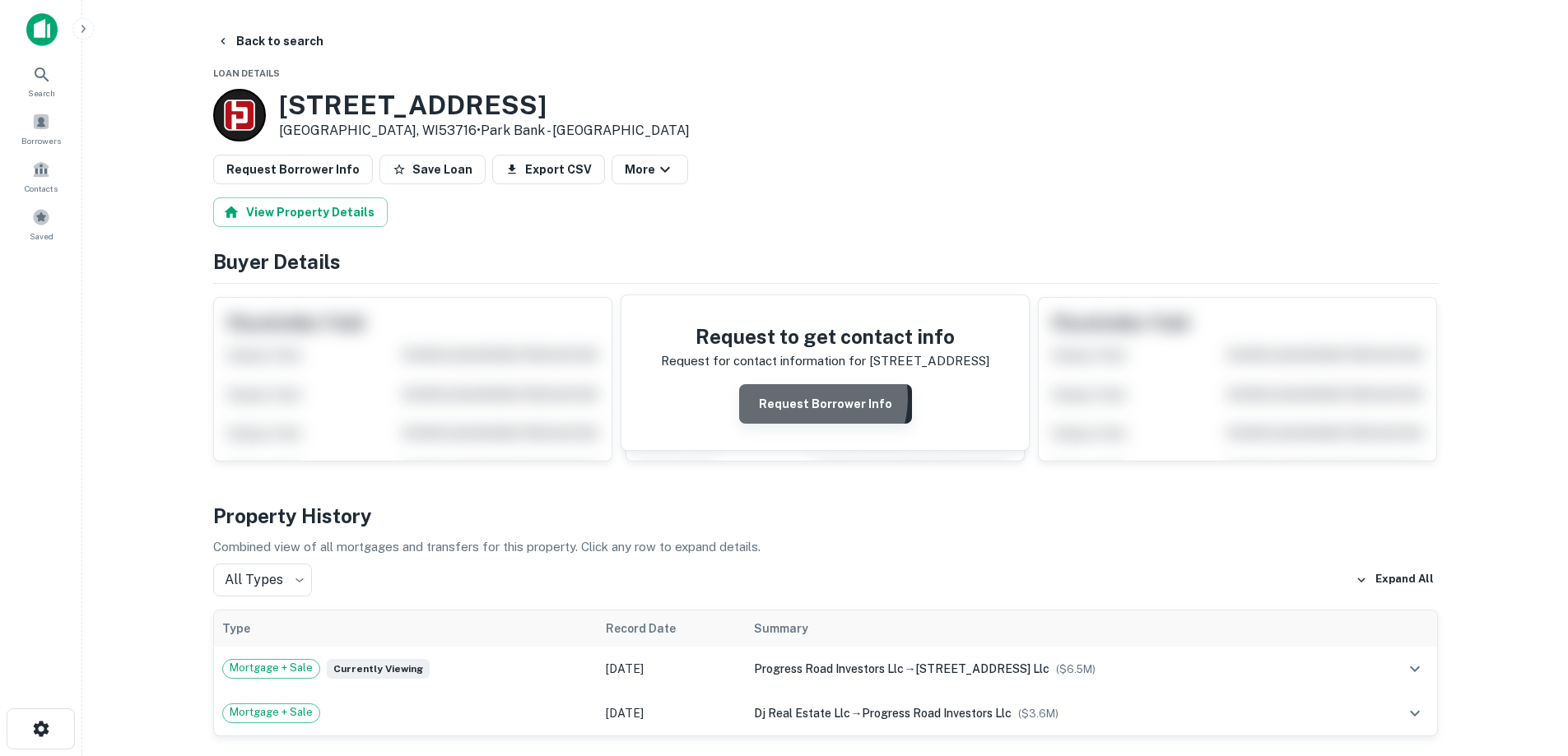
click at [808, 398] on button "Request Borrower Info" at bounding box center [826, 404] width 173 height 40
click at [392, 102] on h3 "[STREET_ADDRESS]" at bounding box center [484, 105] width 411 height 31
click at [324, 259] on h4 "Buyer Details" at bounding box center [825, 261] width 1224 height 30
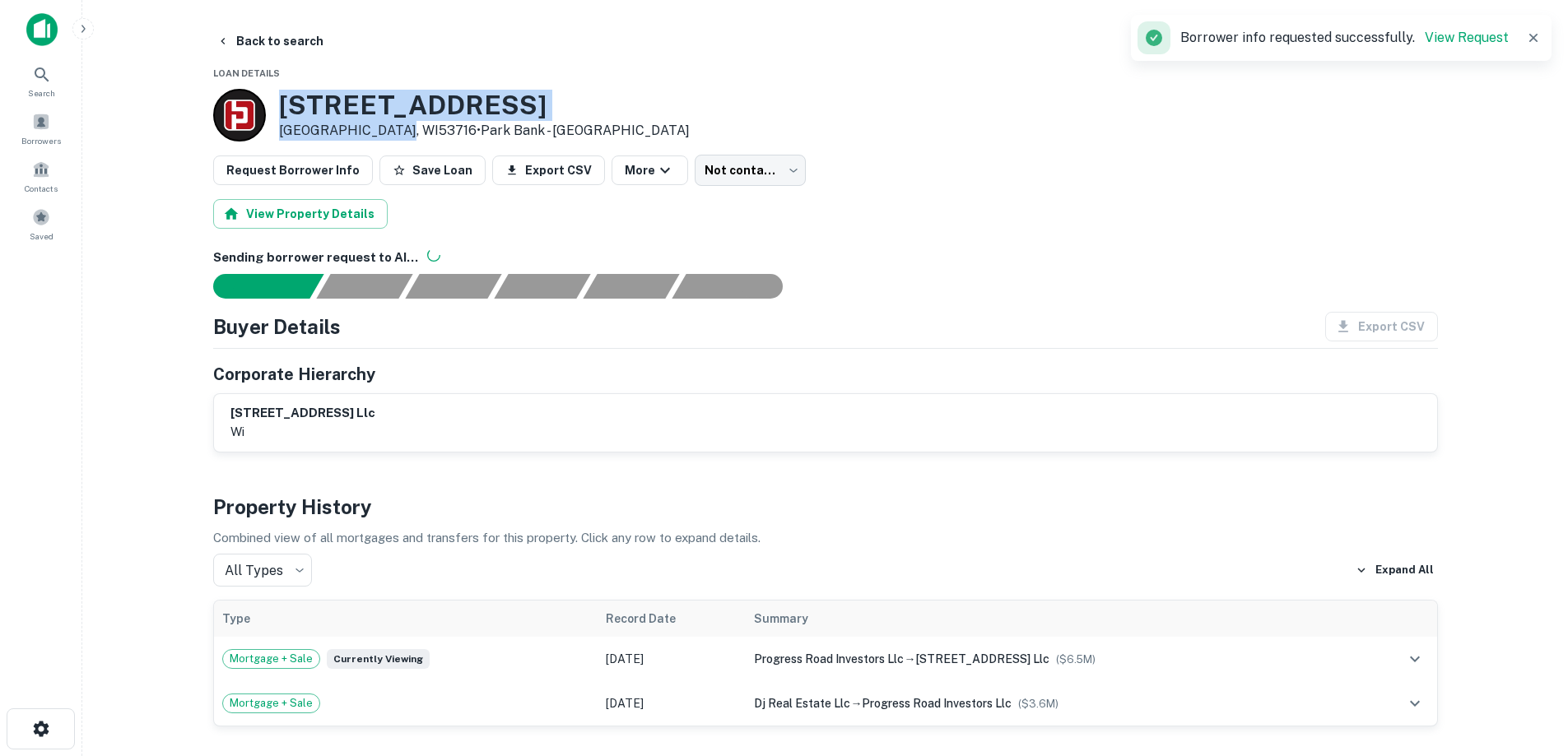
drag, startPoint x: 326, startPoint y: 112, endPoint x: 393, endPoint y: 132, distance: 69.9
click at [393, 132] on div "[STREET_ADDRESS][PERSON_NAME] • [GEOGRAPHIC_DATA] - [GEOGRAPHIC_DATA]" at bounding box center [484, 116] width 411 height 51
copy div "[STREET_ADDRESS]"
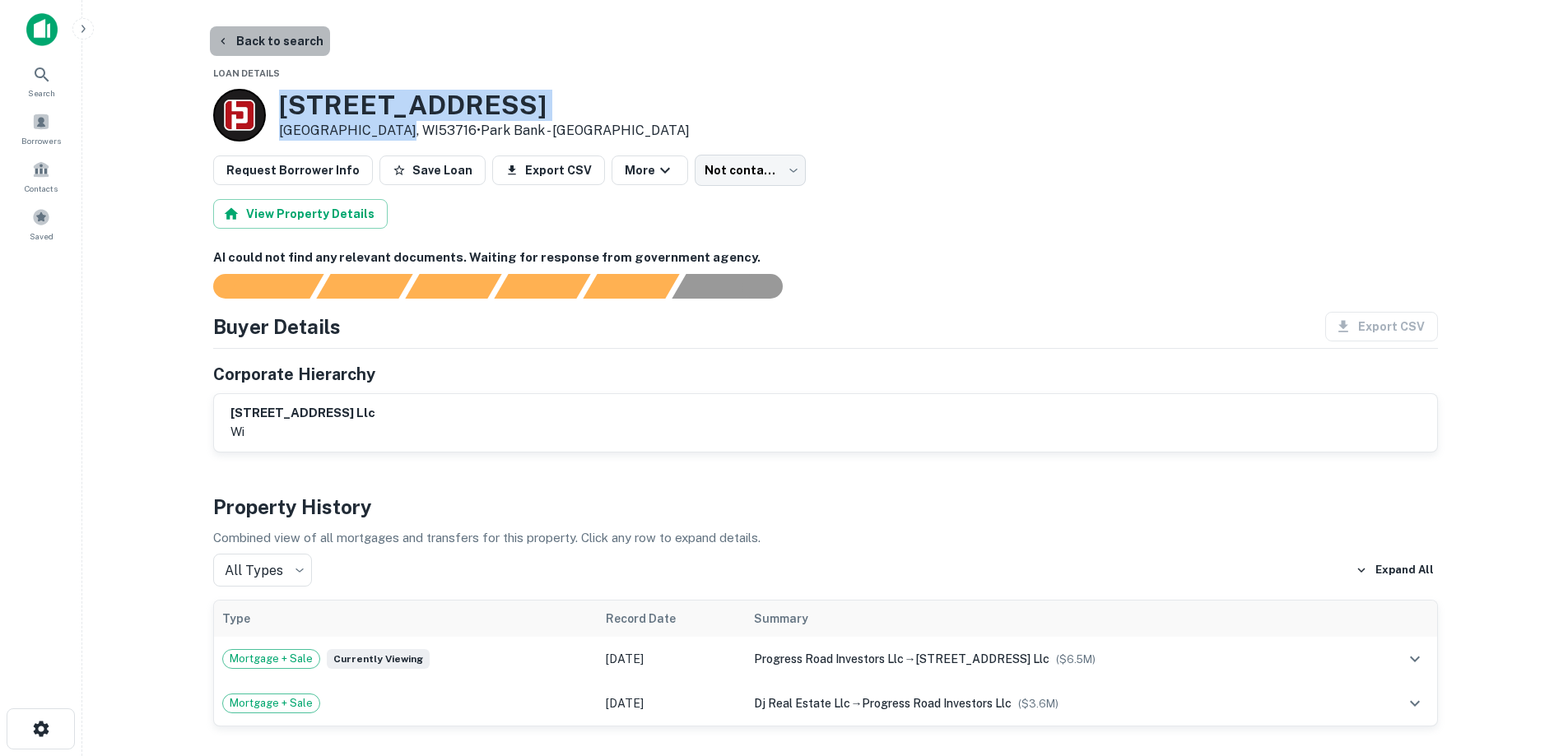
click at [299, 35] on button "Back to search" at bounding box center [270, 42] width 120 height 30
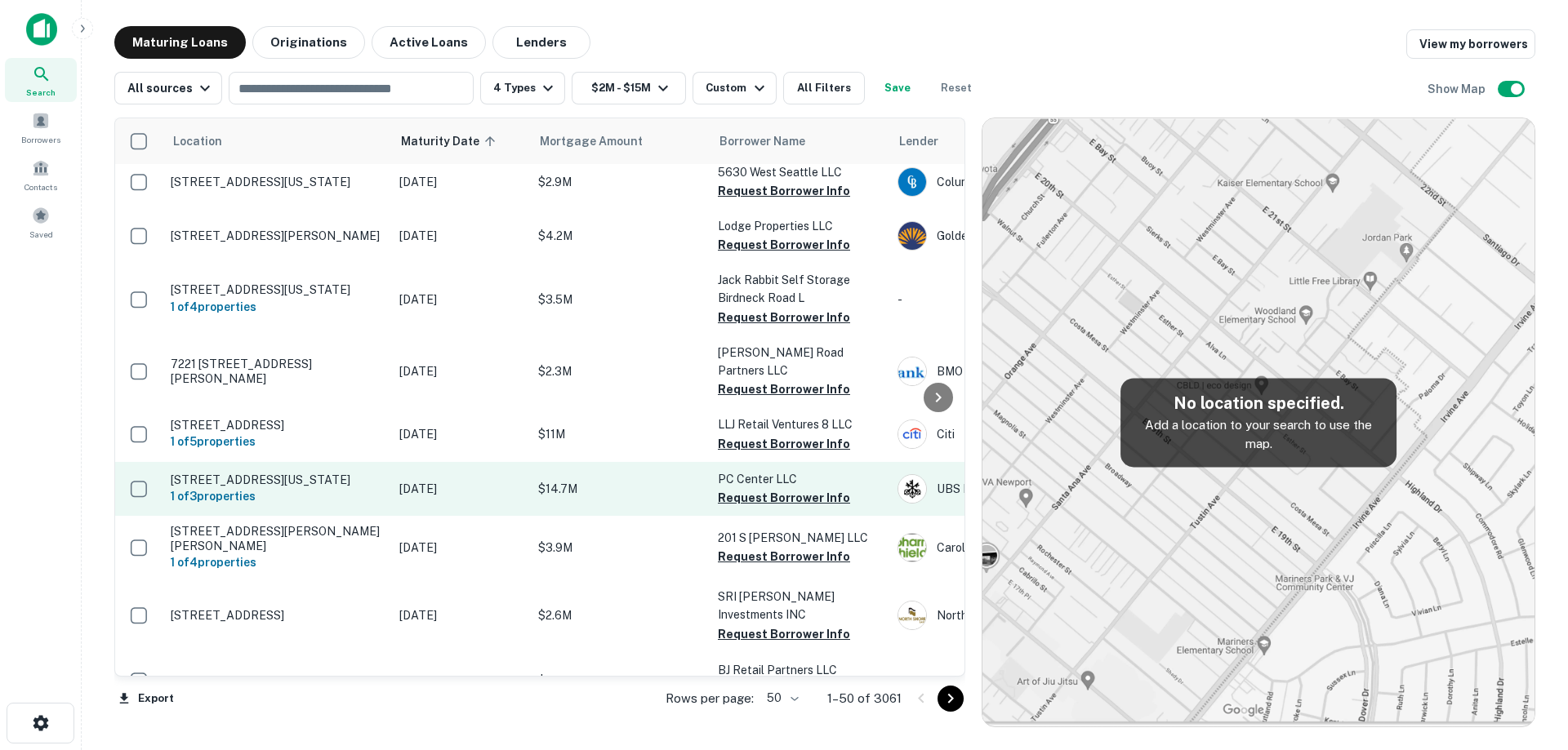
scroll to position [917, 0]
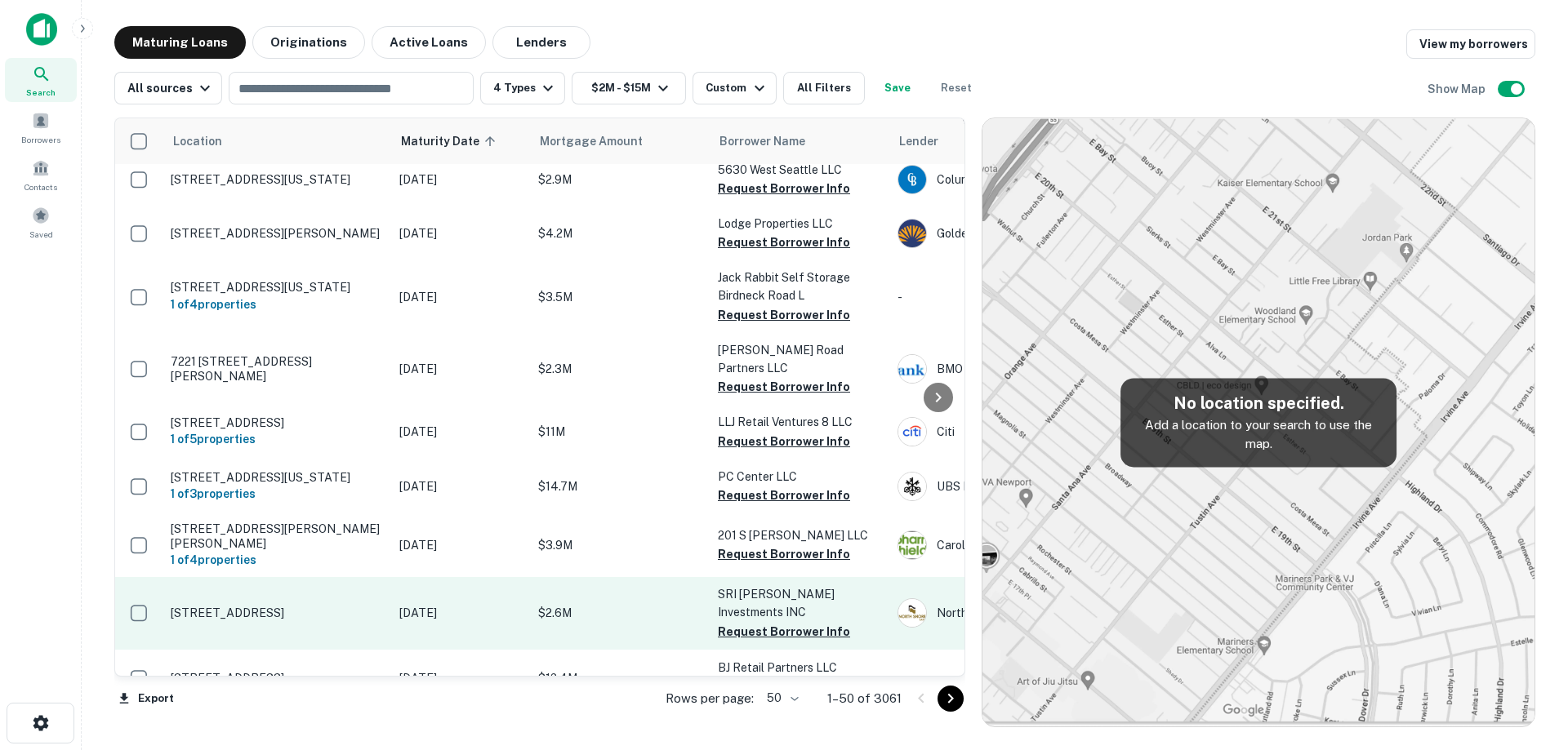
click at [361, 605] on p "[STREET_ADDRESS]" at bounding box center [277, 612] width 212 height 15
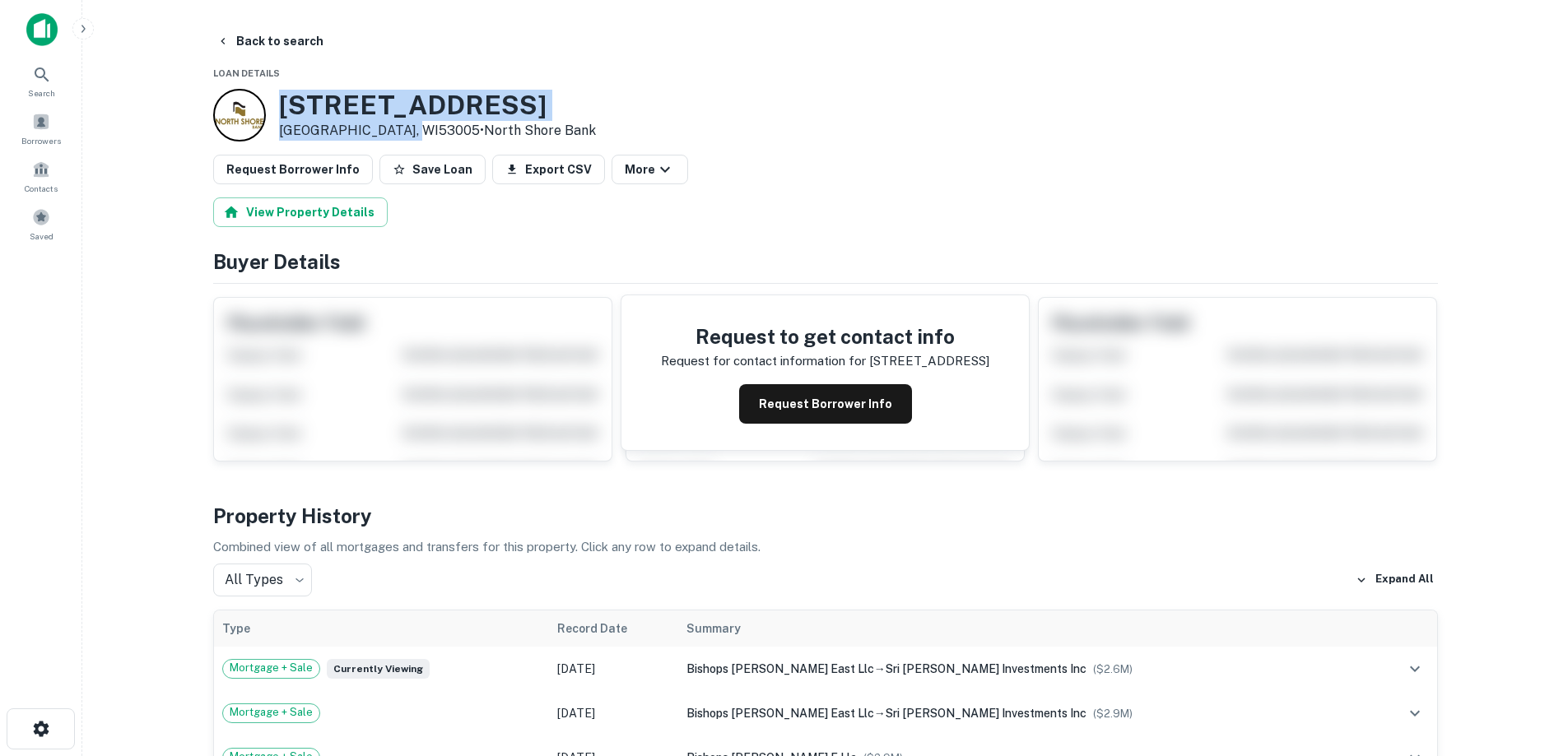
drag, startPoint x: 282, startPoint y: 102, endPoint x: 403, endPoint y: 135, distance: 125.4
click at [404, 137] on div "[STREET_ADDRESS] • North Shore Bank" at bounding box center [437, 116] width 317 height 51
copy div "[STREET_ADDRESS]"
click at [783, 407] on button "Request Borrower Info" at bounding box center [826, 404] width 173 height 40
click at [438, 101] on h3 "[STREET_ADDRESS]" at bounding box center [437, 105] width 317 height 31
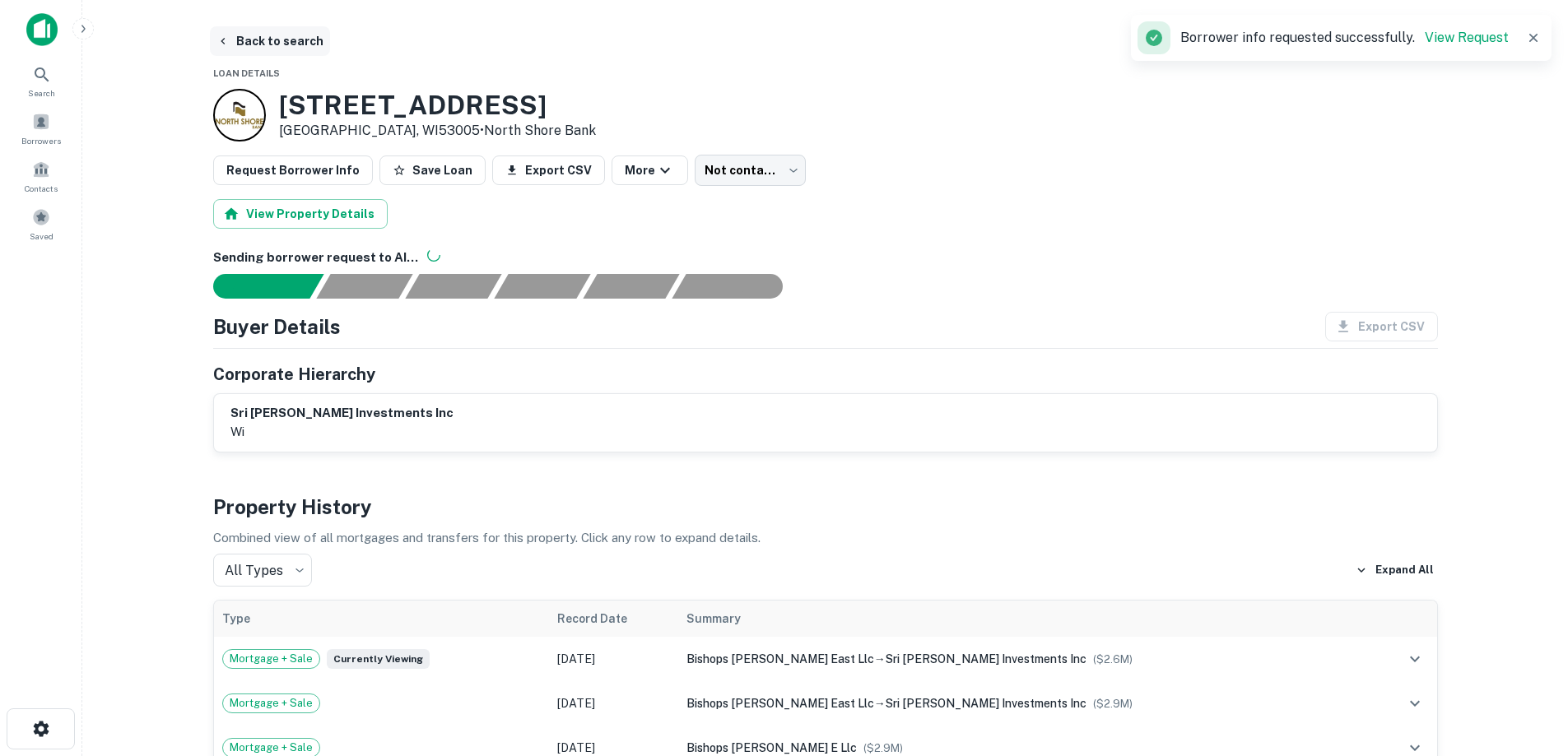
click at [281, 42] on button "Back to search" at bounding box center [270, 42] width 120 height 30
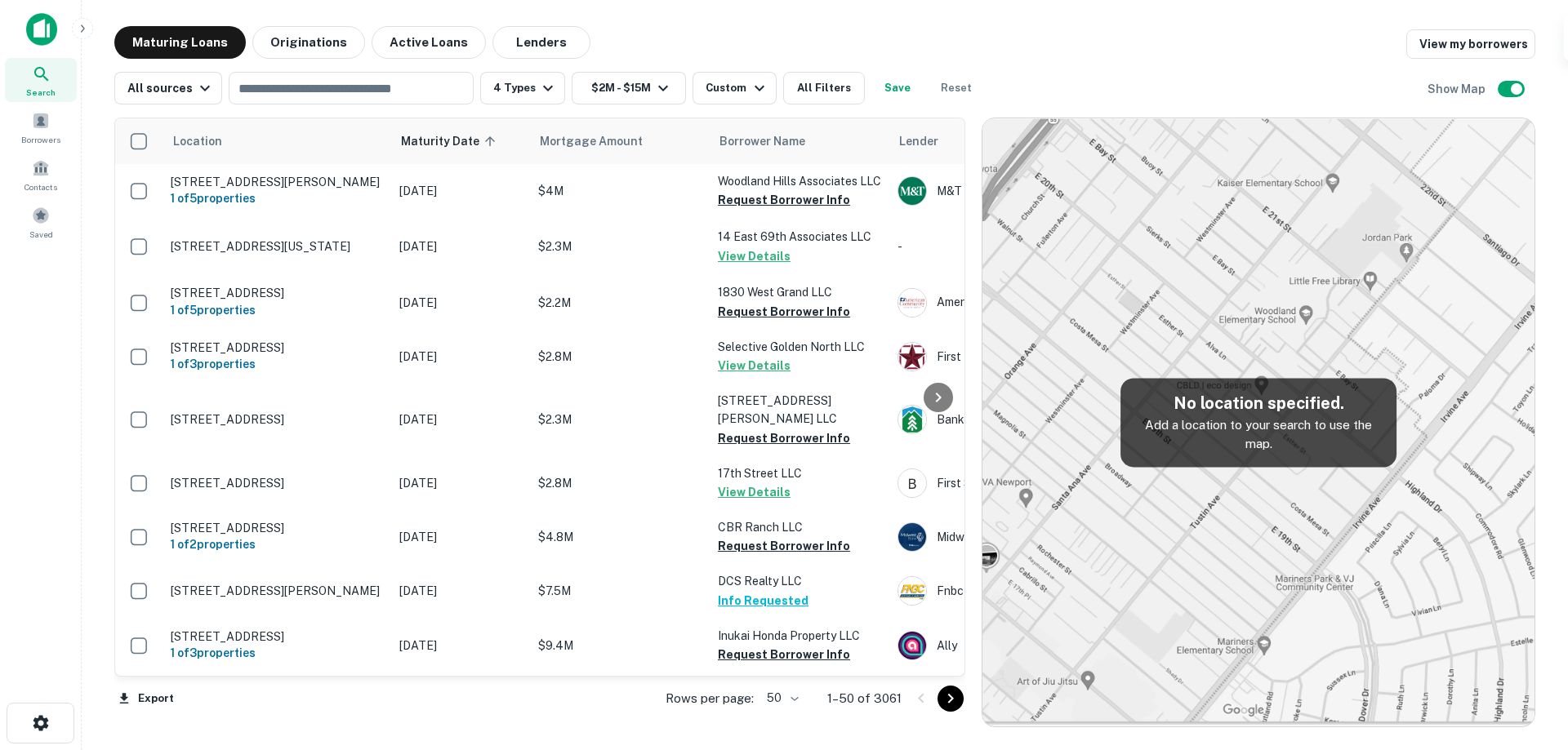
scroll to position [917, 0]
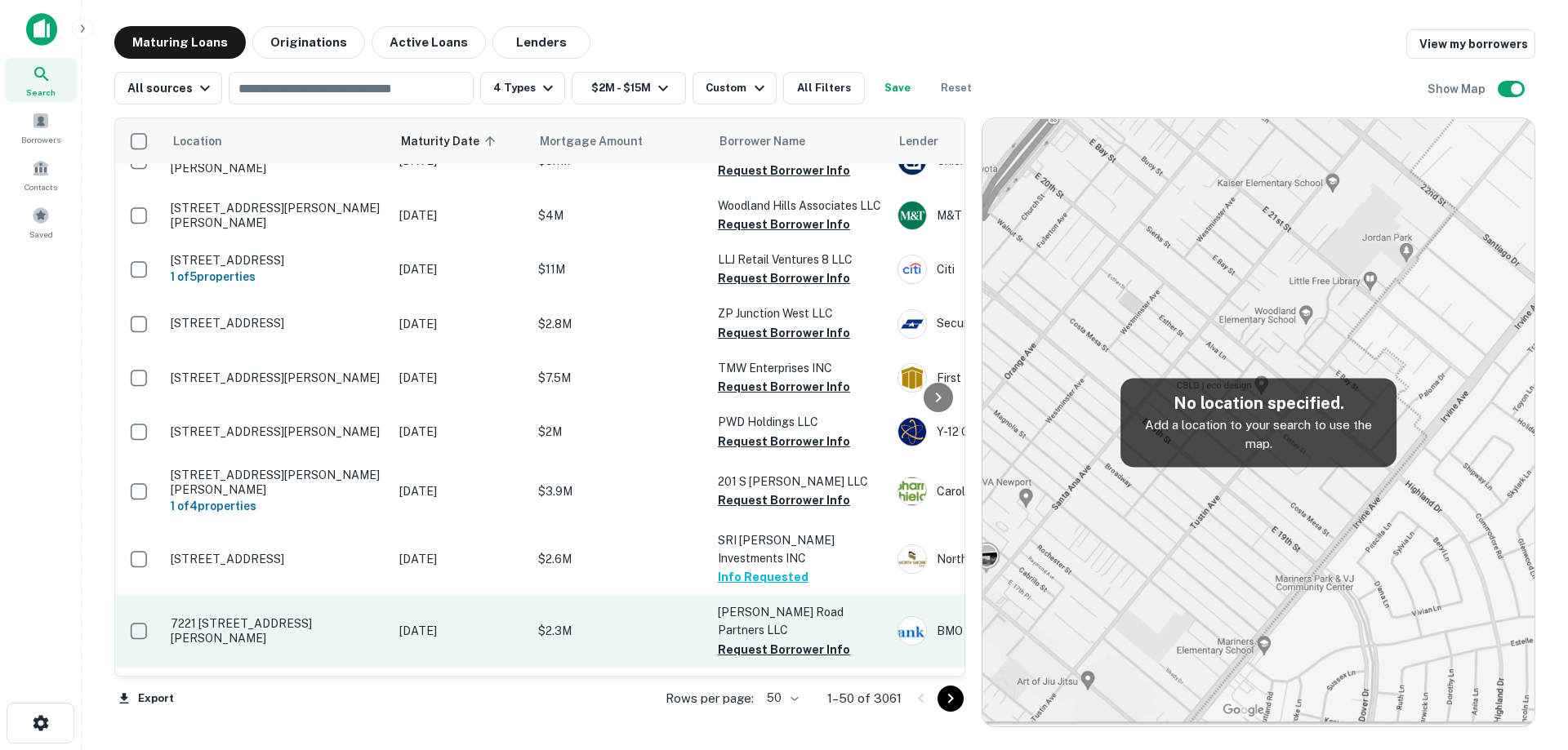
click at [372, 616] on p "7221 [STREET_ADDRESS][PERSON_NAME]" at bounding box center [277, 631] width 212 height 30
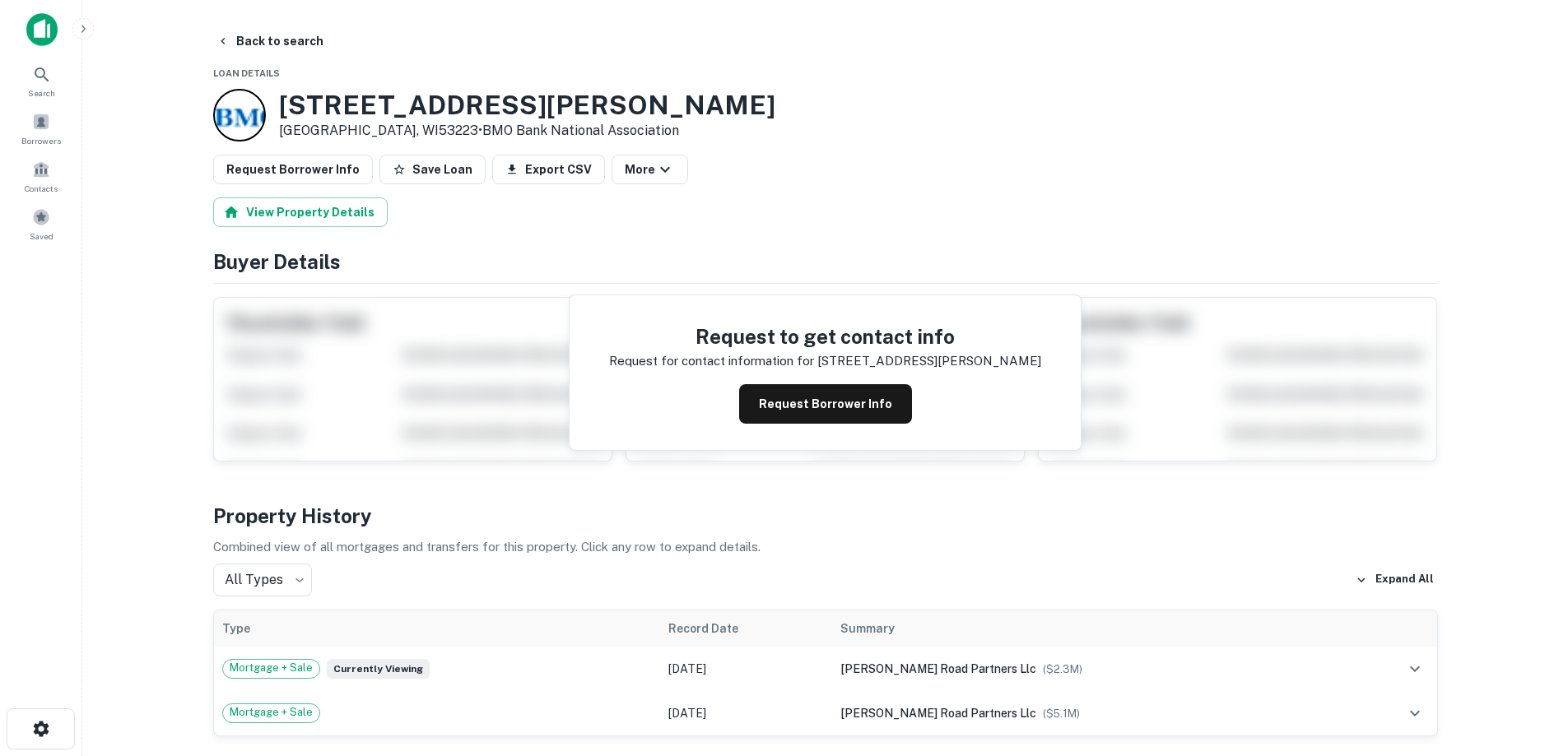
click at [412, 124] on div "7221 [STREET_ADDRESS][PERSON_NAME] • BMO Bank National Association" at bounding box center [494, 116] width 562 height 53
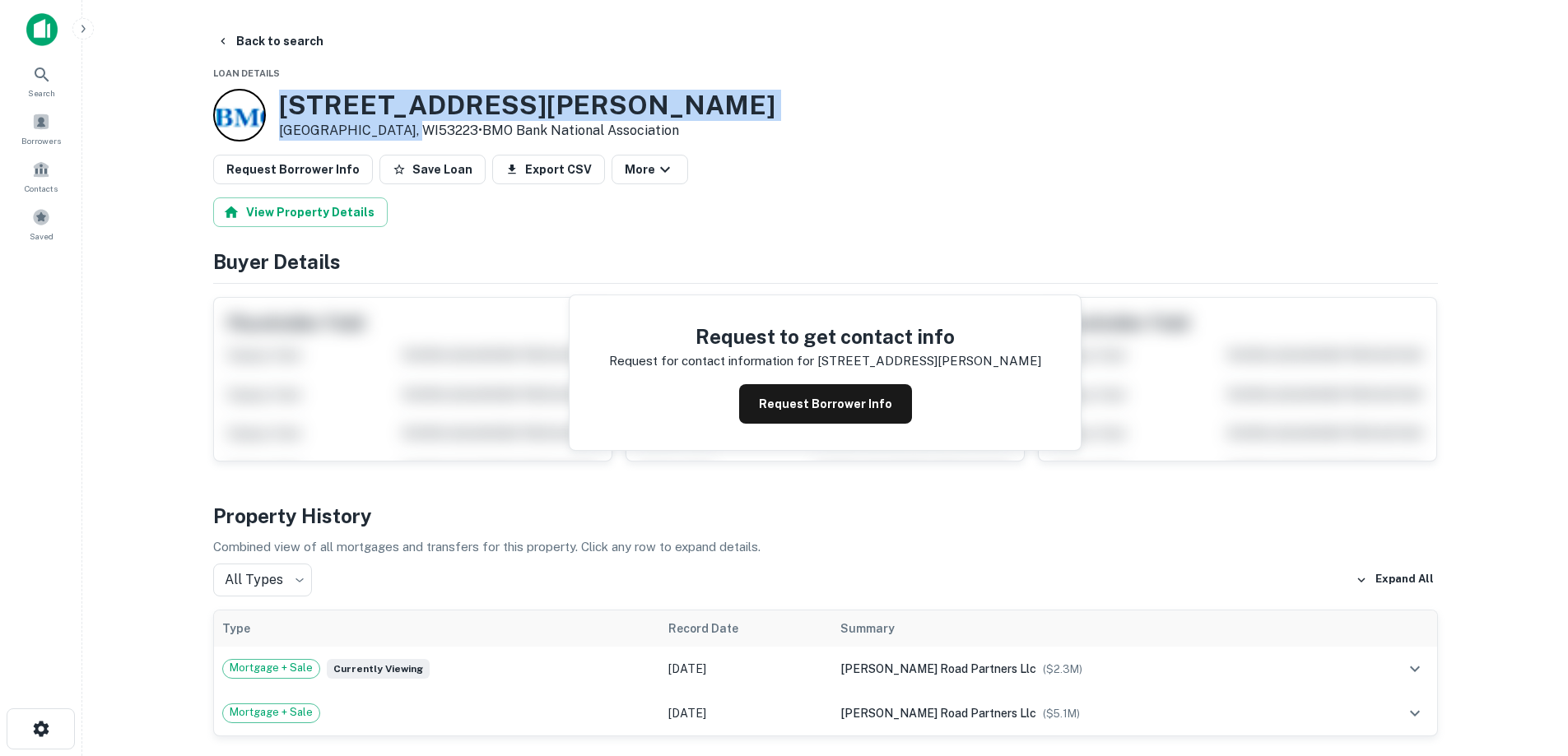
click at [440, 109] on h3 "[STREET_ADDRESS][PERSON_NAME]" at bounding box center [527, 105] width 496 height 31
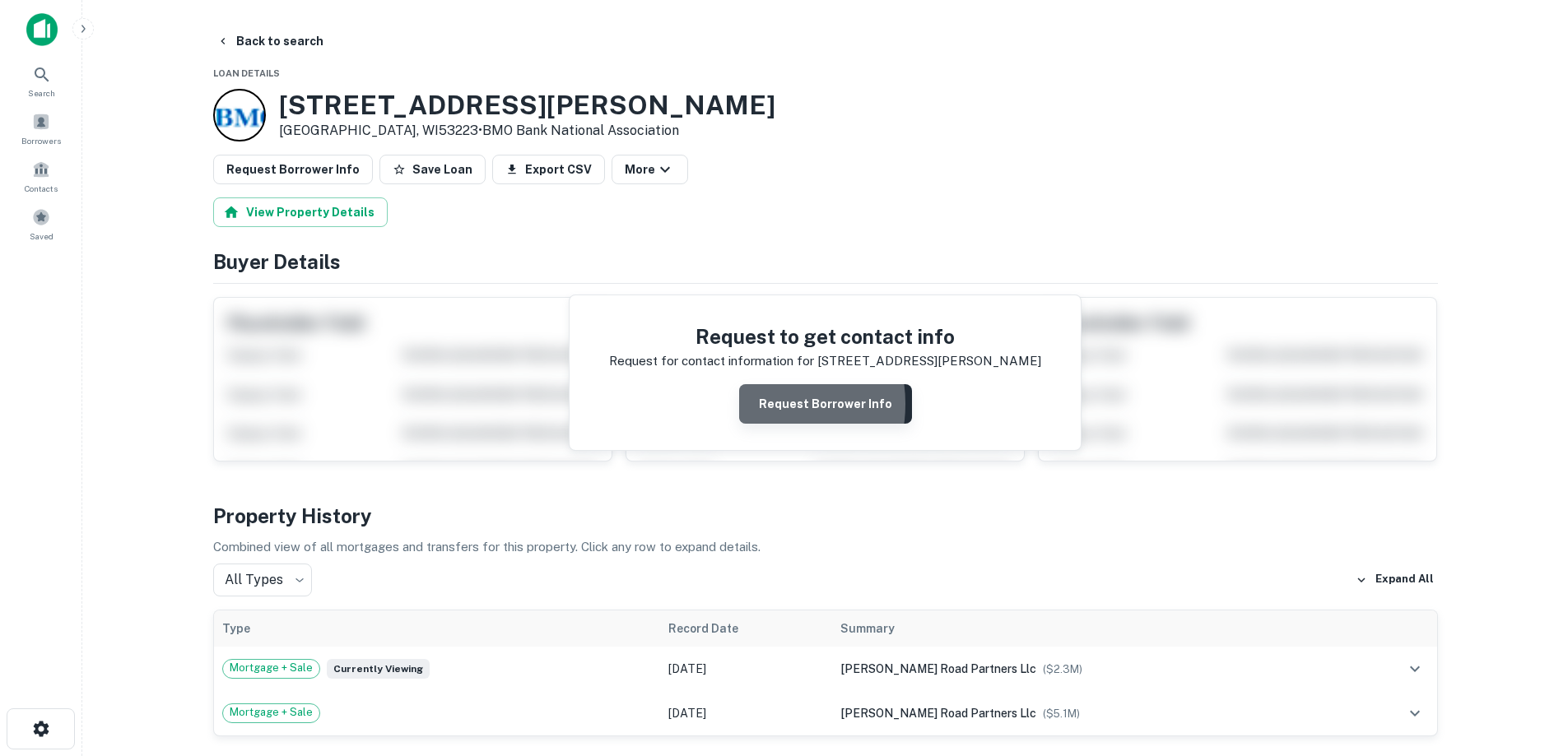
click at [761, 404] on button "Request Borrower Info" at bounding box center [826, 404] width 173 height 40
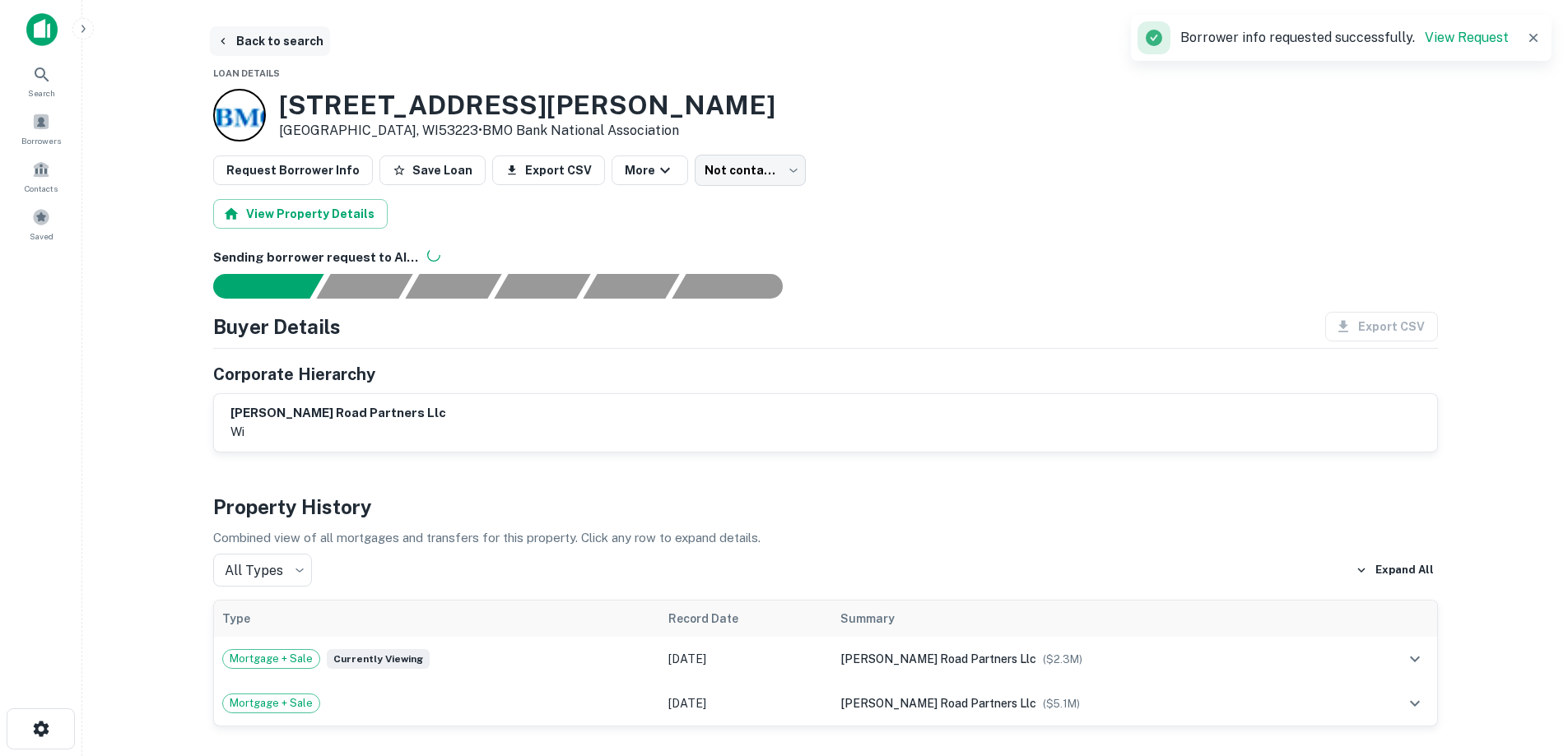
click at [288, 43] on button "Back to search" at bounding box center [270, 42] width 120 height 30
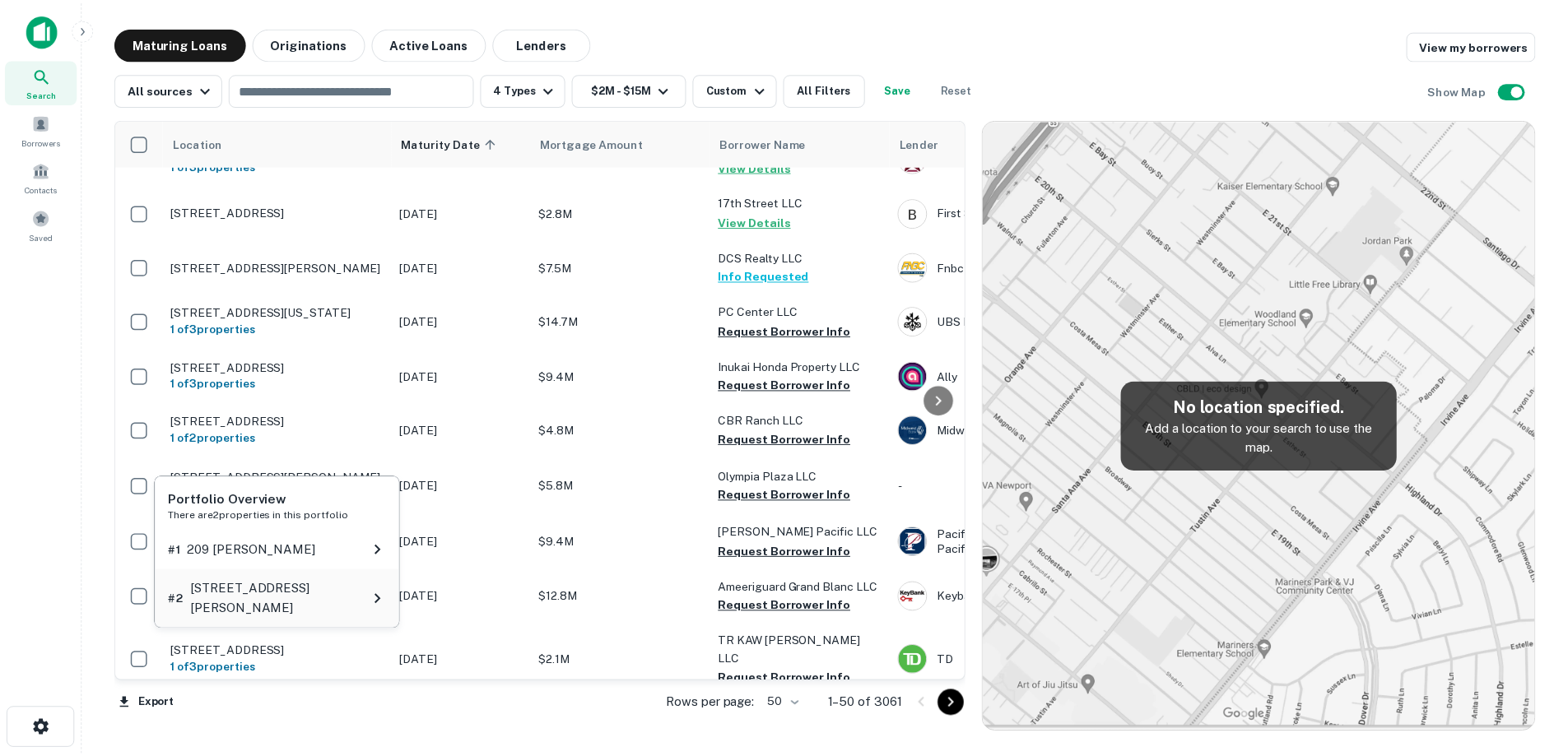
scroll to position [1583, 0]
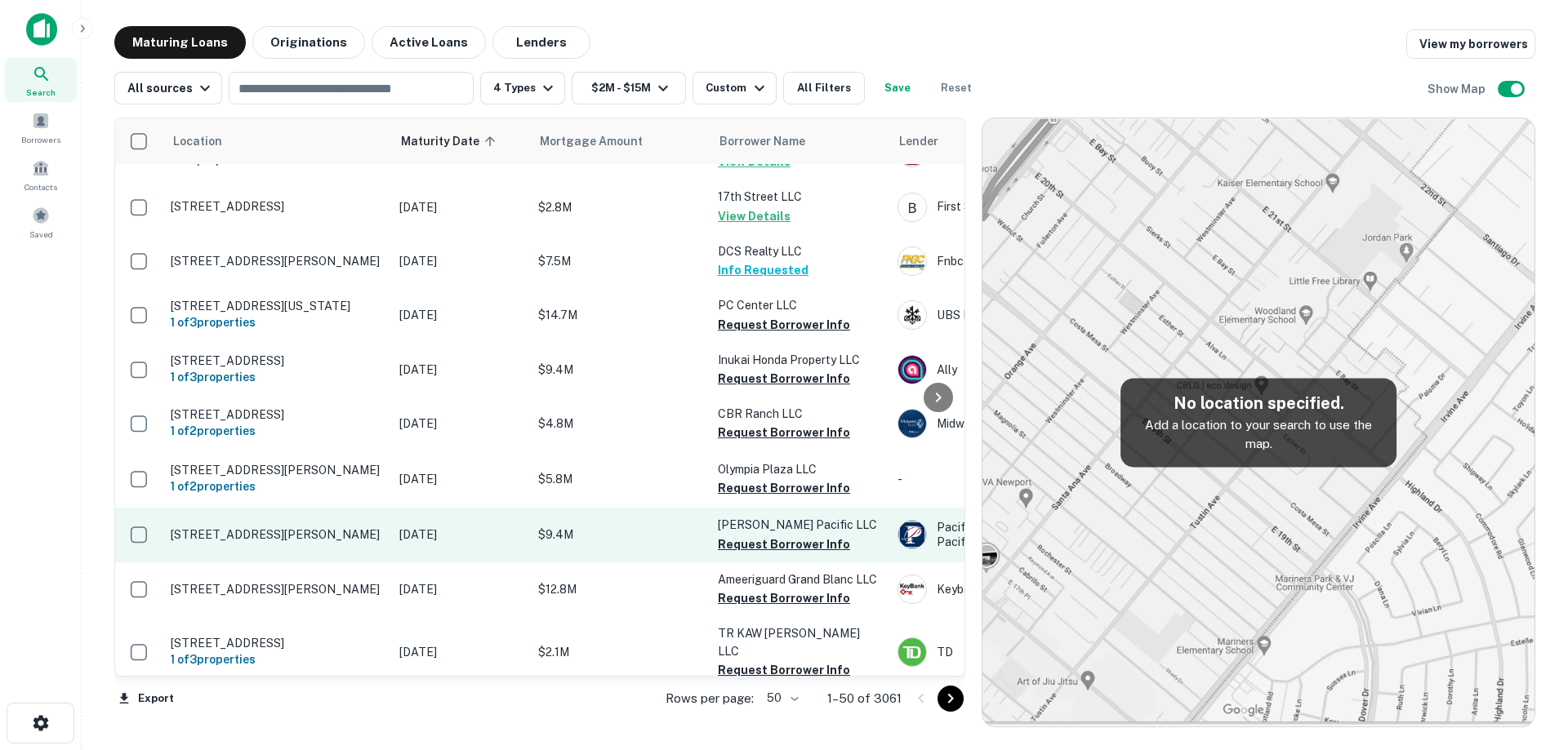
click at [448, 526] on p "[DATE]" at bounding box center [461, 534] width 123 height 18
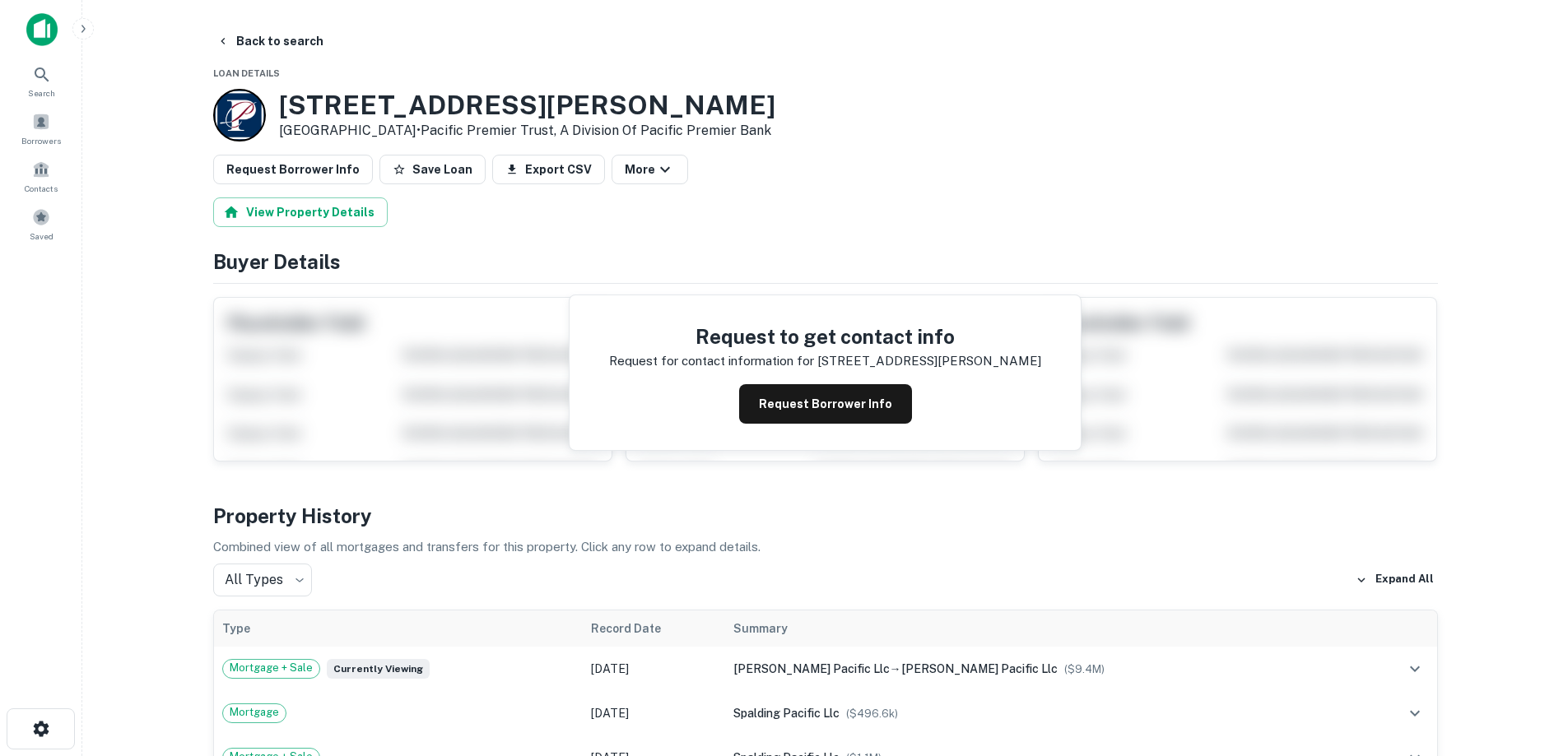
drag, startPoint x: 290, startPoint y: 102, endPoint x: 420, endPoint y: 132, distance: 133.4
click at [420, 132] on div "[STREET_ADDRESS][PERSON_NAME] • Pacific Premier Trust, A Division Of Pacific Pr…" at bounding box center [527, 116] width 496 height 51
click at [824, 417] on button "Request Borrower Info" at bounding box center [826, 404] width 173 height 40
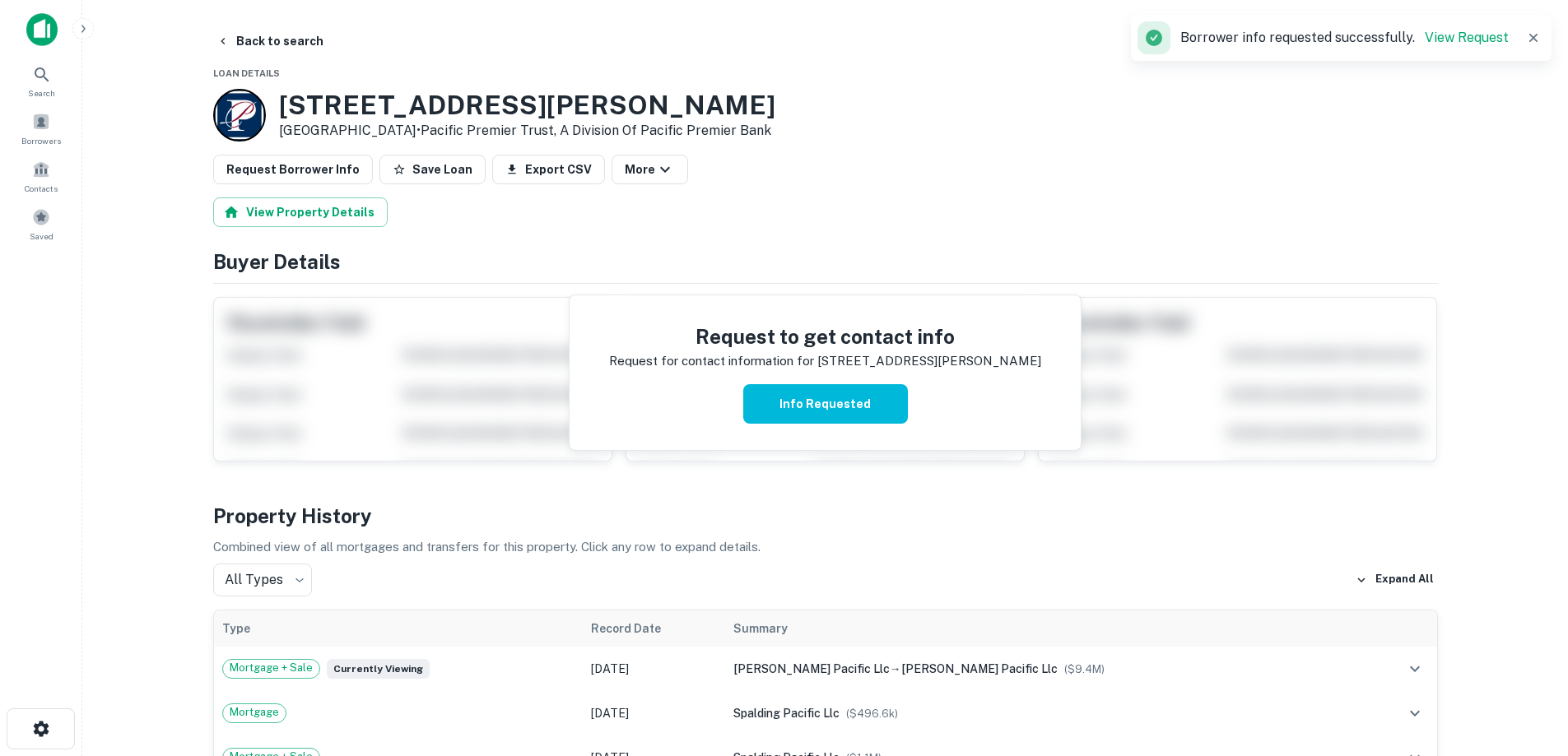
click at [385, 113] on h3 "[STREET_ADDRESS][PERSON_NAME]" at bounding box center [527, 105] width 496 height 31
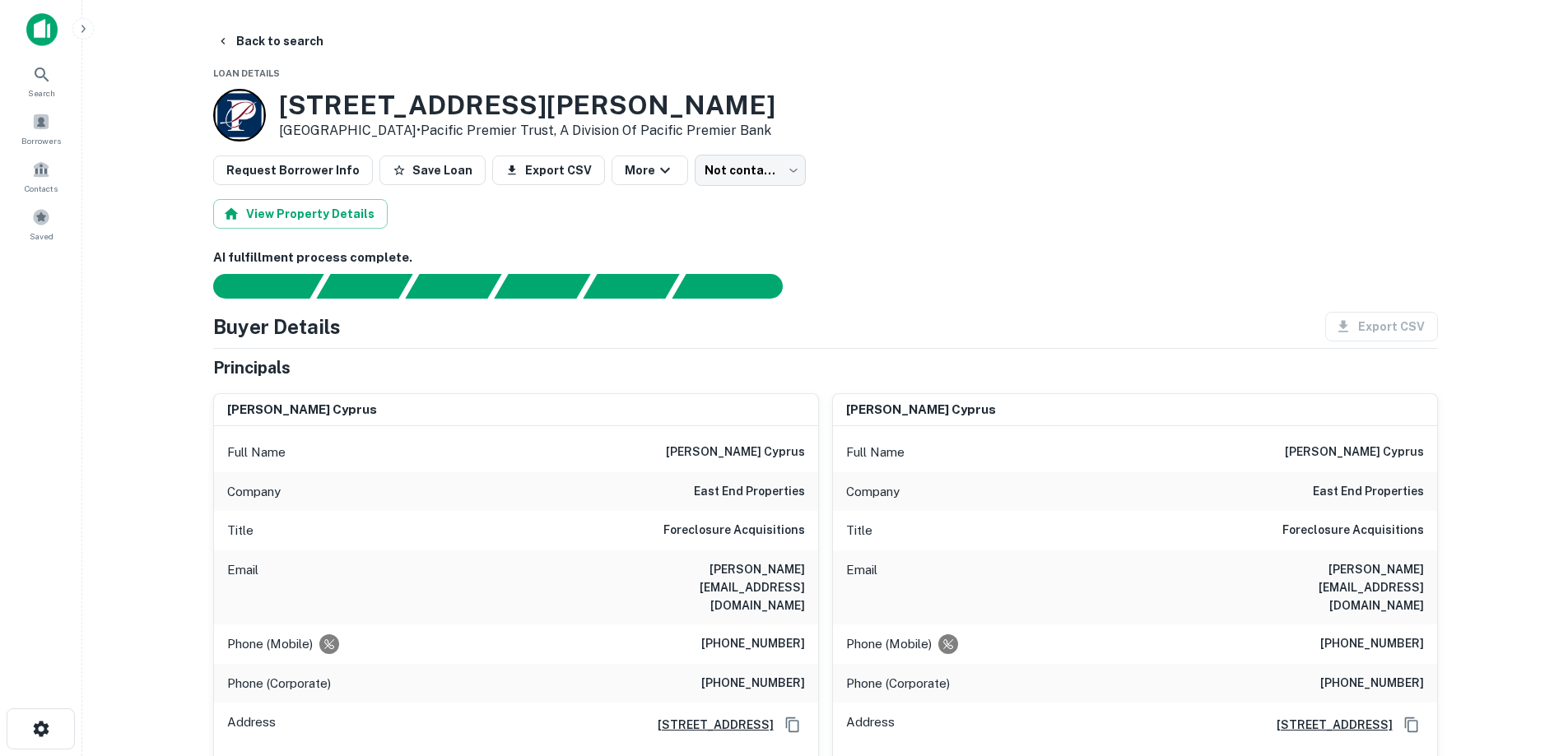
click at [766, 450] on h6 "[PERSON_NAME] cyprus" at bounding box center [735, 452] width 139 height 19
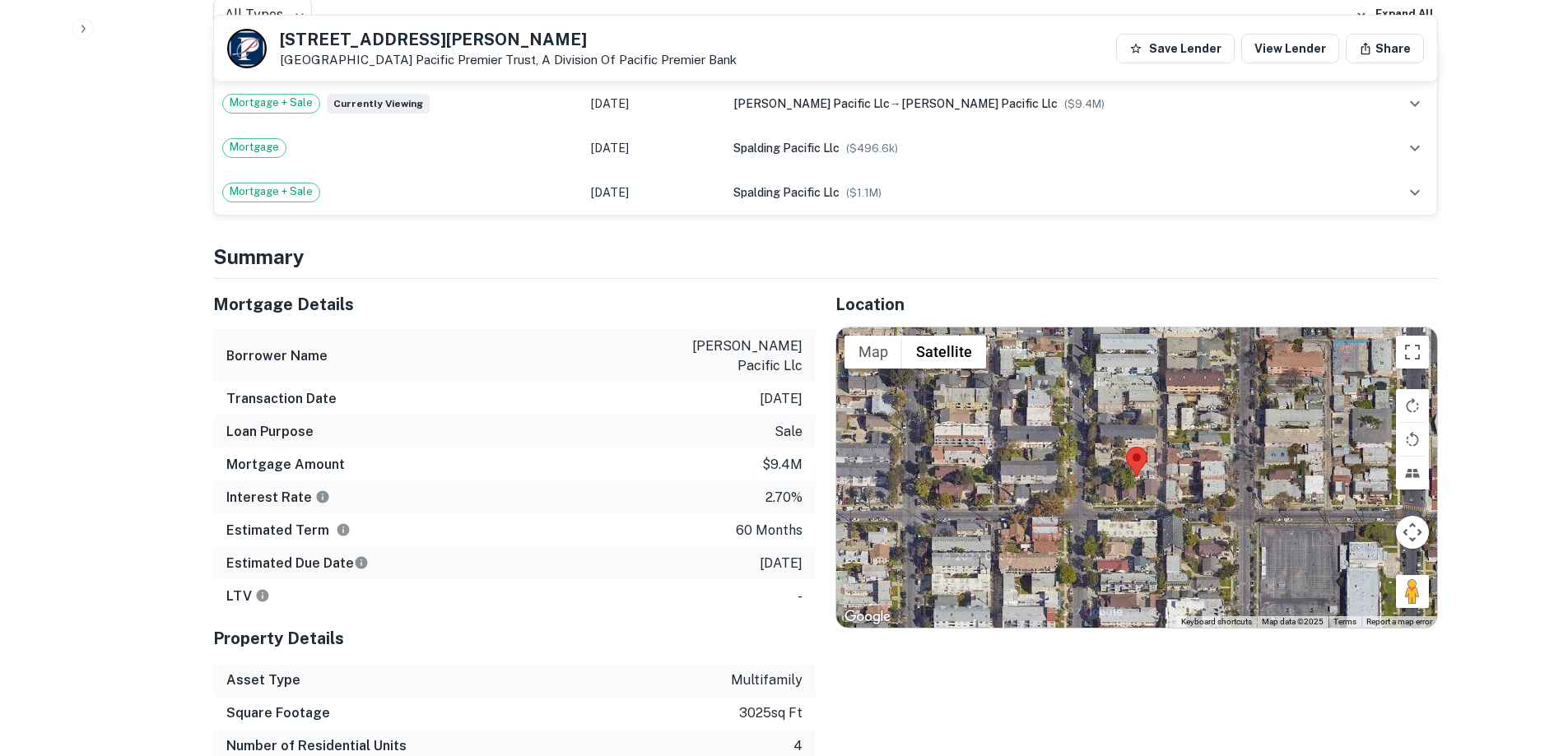
scroll to position [1342, 0]
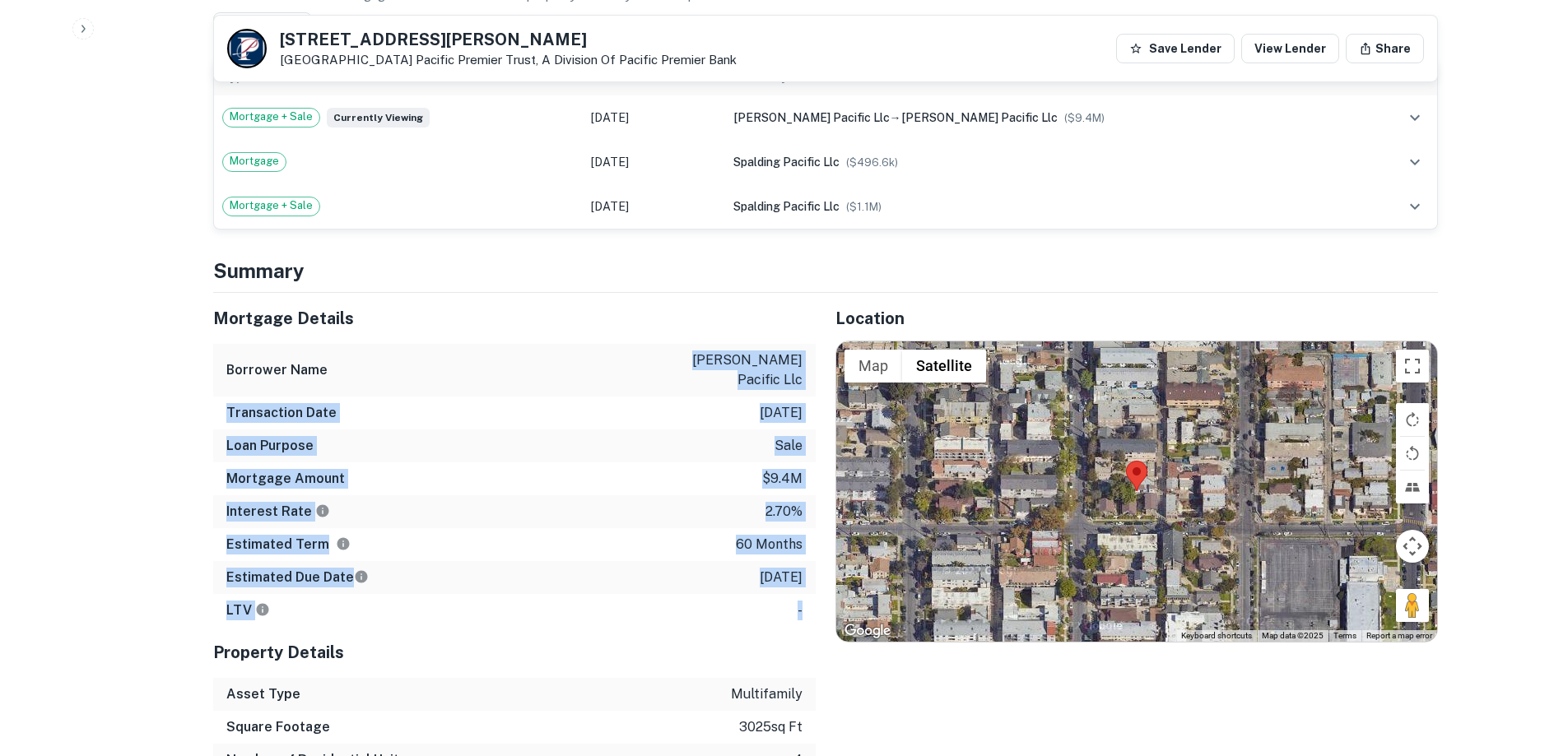
drag, startPoint x: 832, startPoint y: 319, endPoint x: 801, endPoint y: 503, distance: 186.6
click at [801, 503] on div "Mortgage Details Borrower Name [PERSON_NAME] pacific llc Transaction Date [DATE…" at bounding box center [514, 460] width 602 height 334
click at [807, 561] on div "Estimated Due Date [DATE]" at bounding box center [514, 577] width 602 height 33
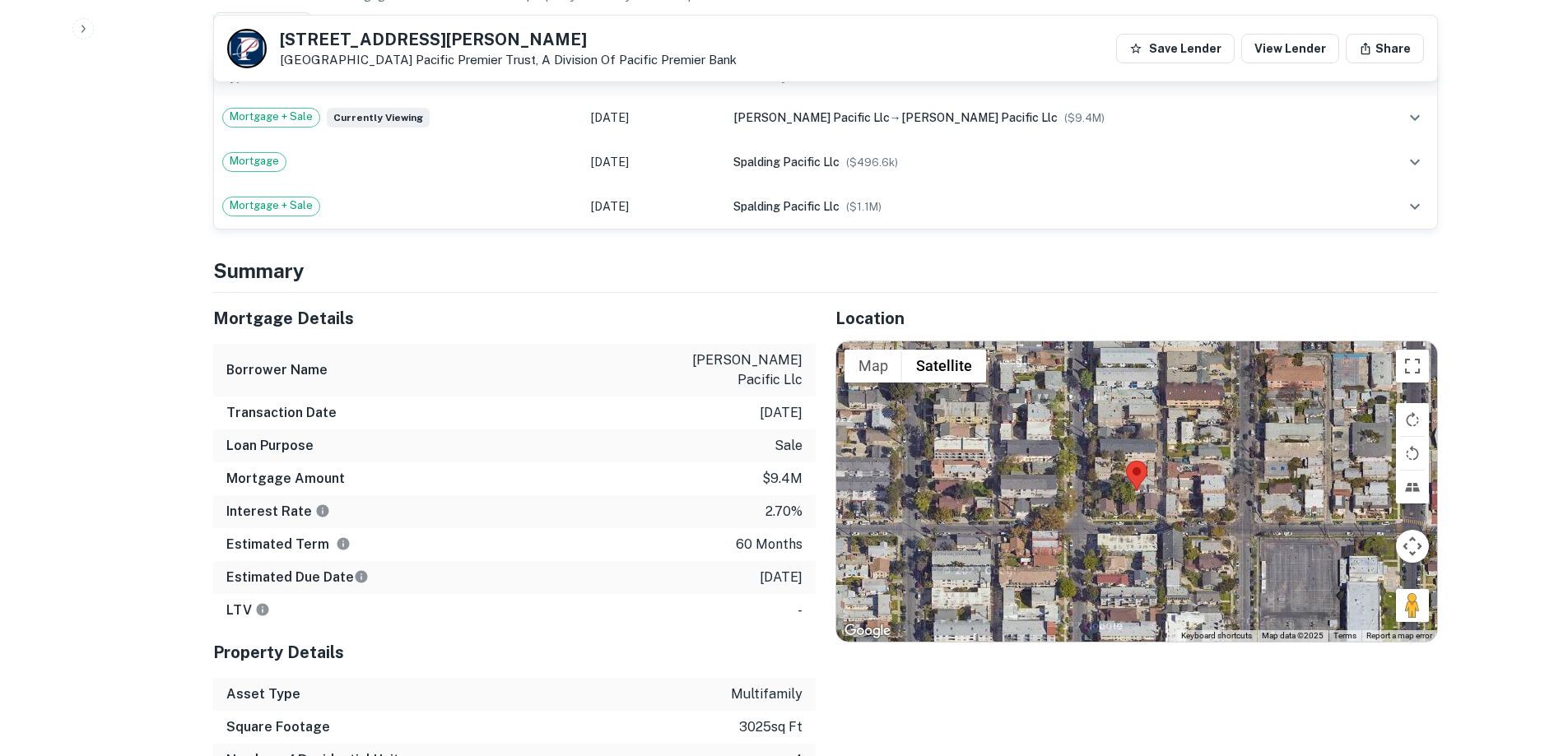
drag, startPoint x: 776, startPoint y: 441, endPoint x: 665, endPoint y: 299, distance: 180.2
click at [668, 302] on div "Mortgage Details Borrower Name [PERSON_NAME] pacific llc Transaction Date [DATE…" at bounding box center [514, 460] width 602 height 334
click at [665, 344] on div "Borrower Name [PERSON_NAME] pacific llc" at bounding box center [514, 370] width 602 height 53
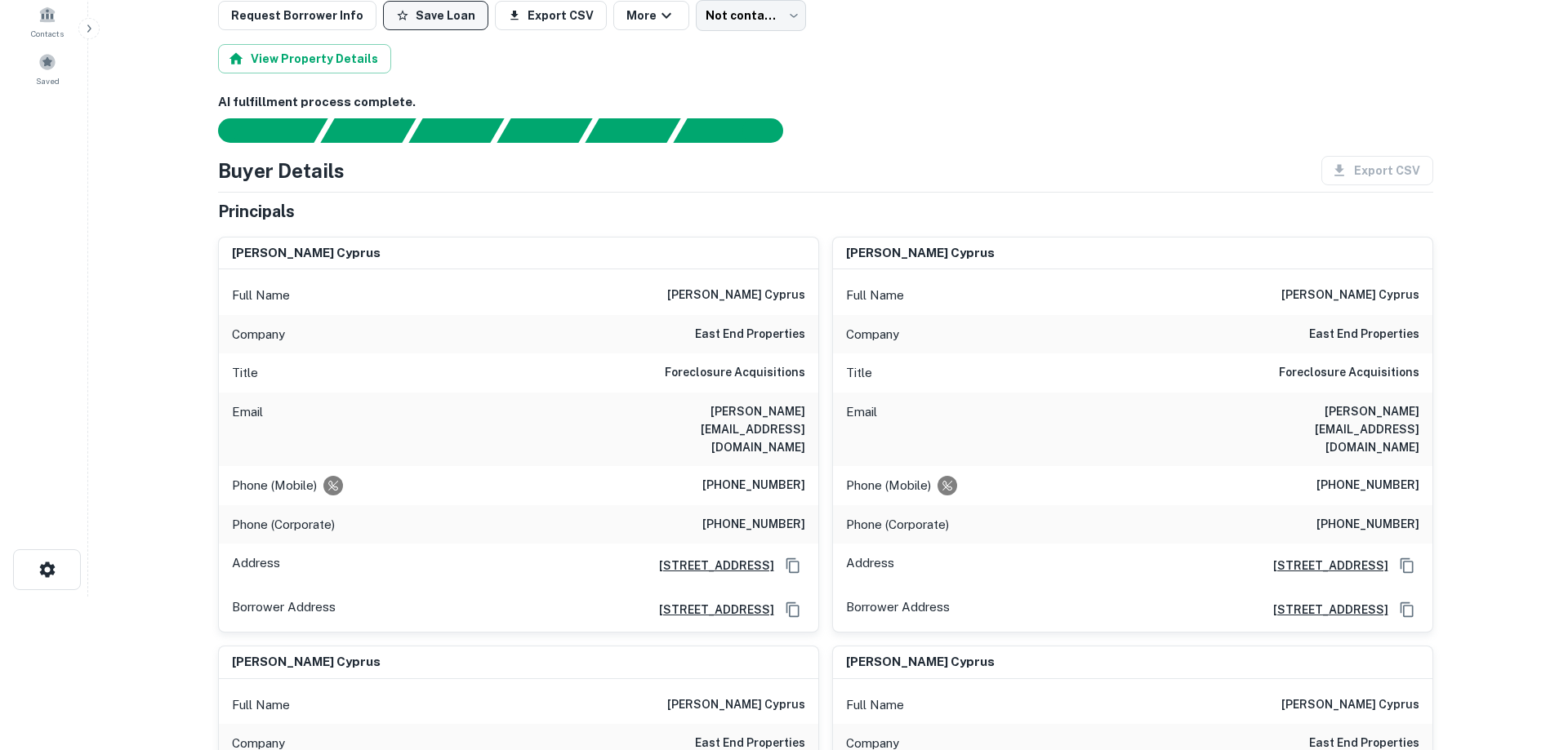
scroll to position [0, 0]
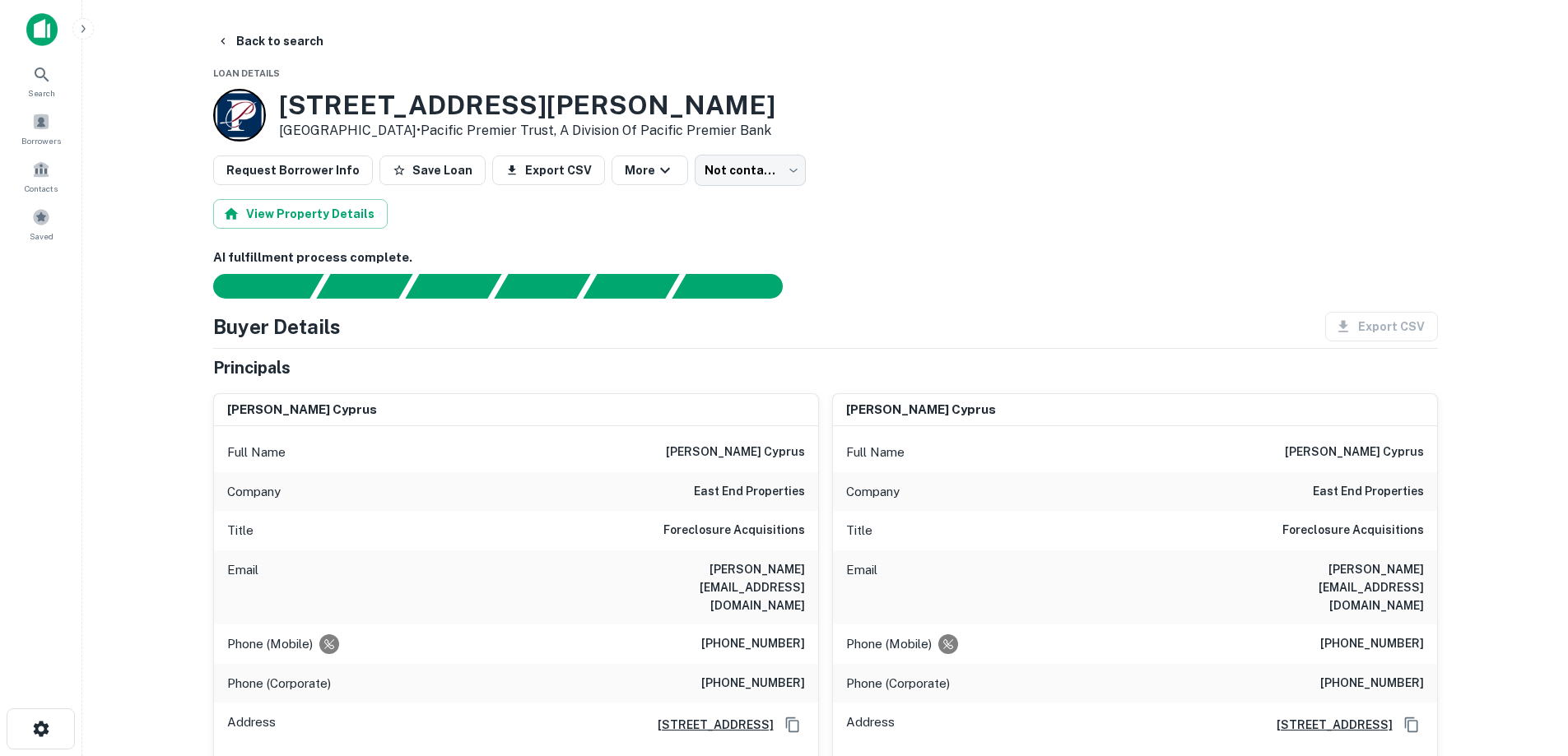
drag, startPoint x: 276, startPoint y: 107, endPoint x: 417, endPoint y: 129, distance: 142.7
click at [417, 129] on div "[STREET_ADDRESS][PERSON_NAME] • Pacific Premier Trust, A Division Of Pacific Pr…" at bounding box center [494, 116] width 562 height 53
copy div "[STREET_ADDRESS][PERSON_NAME]"
click at [439, 118] on h3 "[STREET_ADDRESS][PERSON_NAME]" at bounding box center [527, 105] width 496 height 31
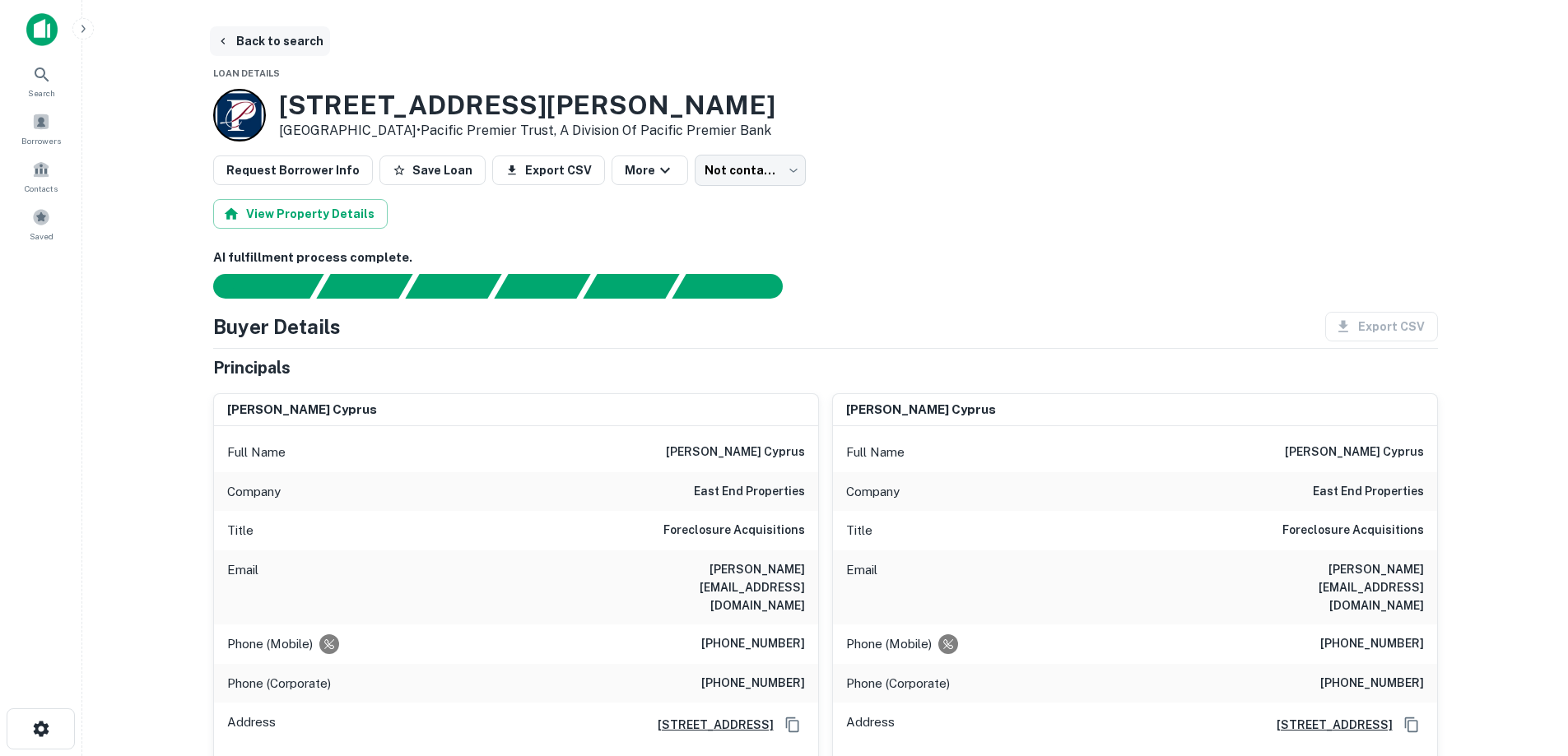
click at [263, 42] on button "Back to search" at bounding box center [270, 42] width 120 height 30
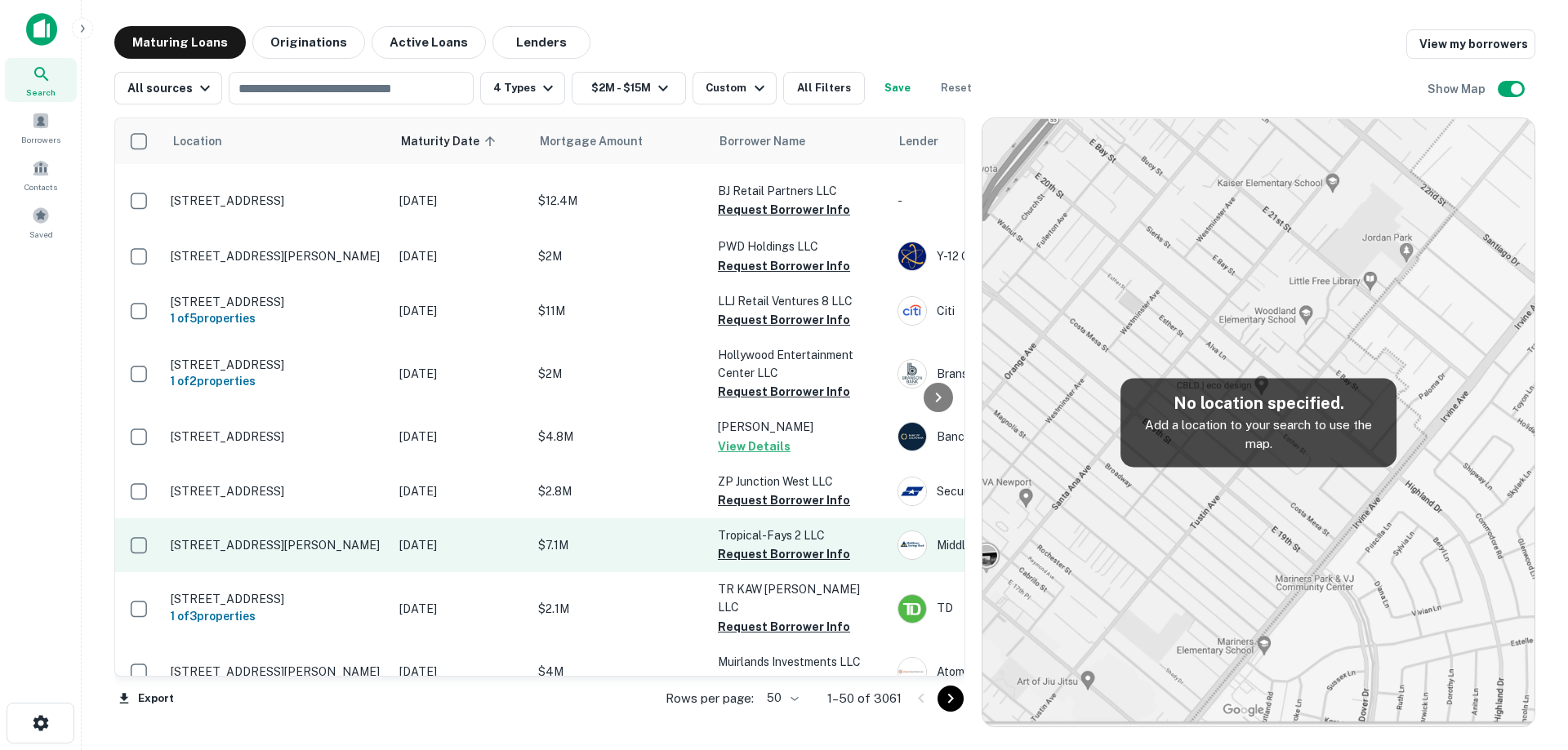
scroll to position [1652, 0]
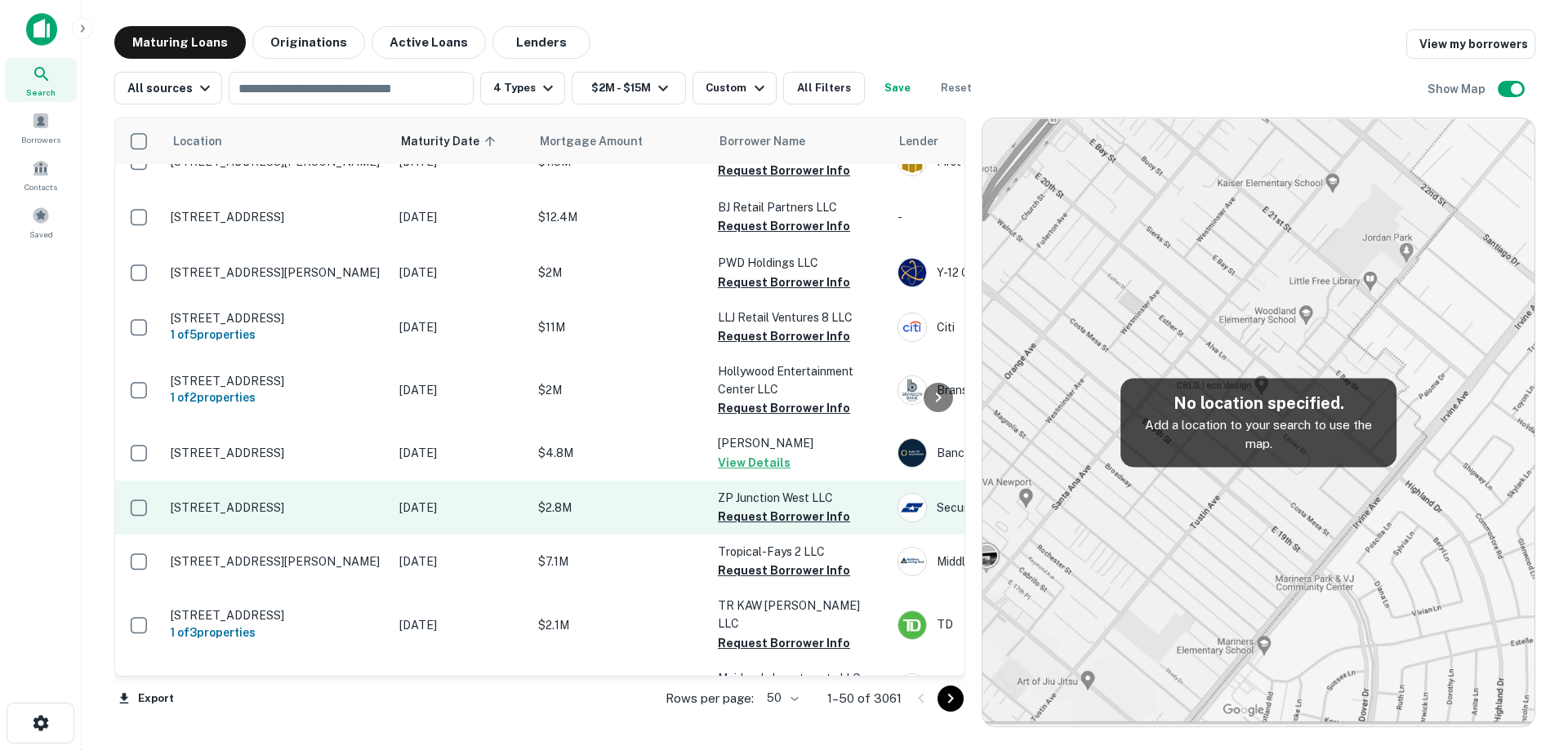
click at [328, 486] on td "[STREET_ADDRESS]" at bounding box center [276, 507] width 229 height 53
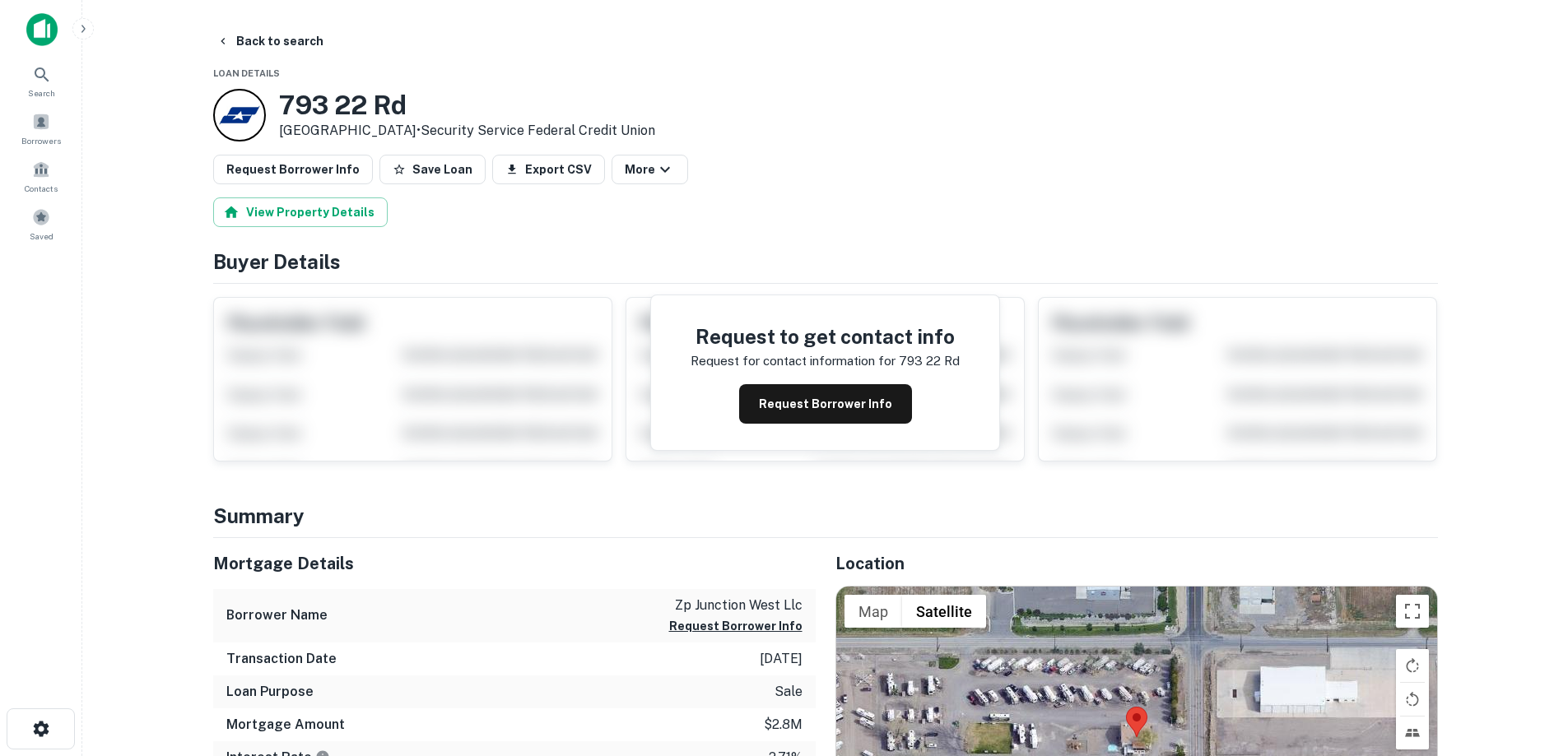
drag, startPoint x: 345, startPoint y: 104, endPoint x: 433, endPoint y: 132, distance: 92.3
click at [433, 132] on div "[STREET_ADDRESS] • Security Service Federal Credit Union" at bounding box center [467, 116] width 376 height 51
copy div "[STREET_ADDRESS]"
click at [322, 49] on button "Back to search" at bounding box center [270, 42] width 120 height 30
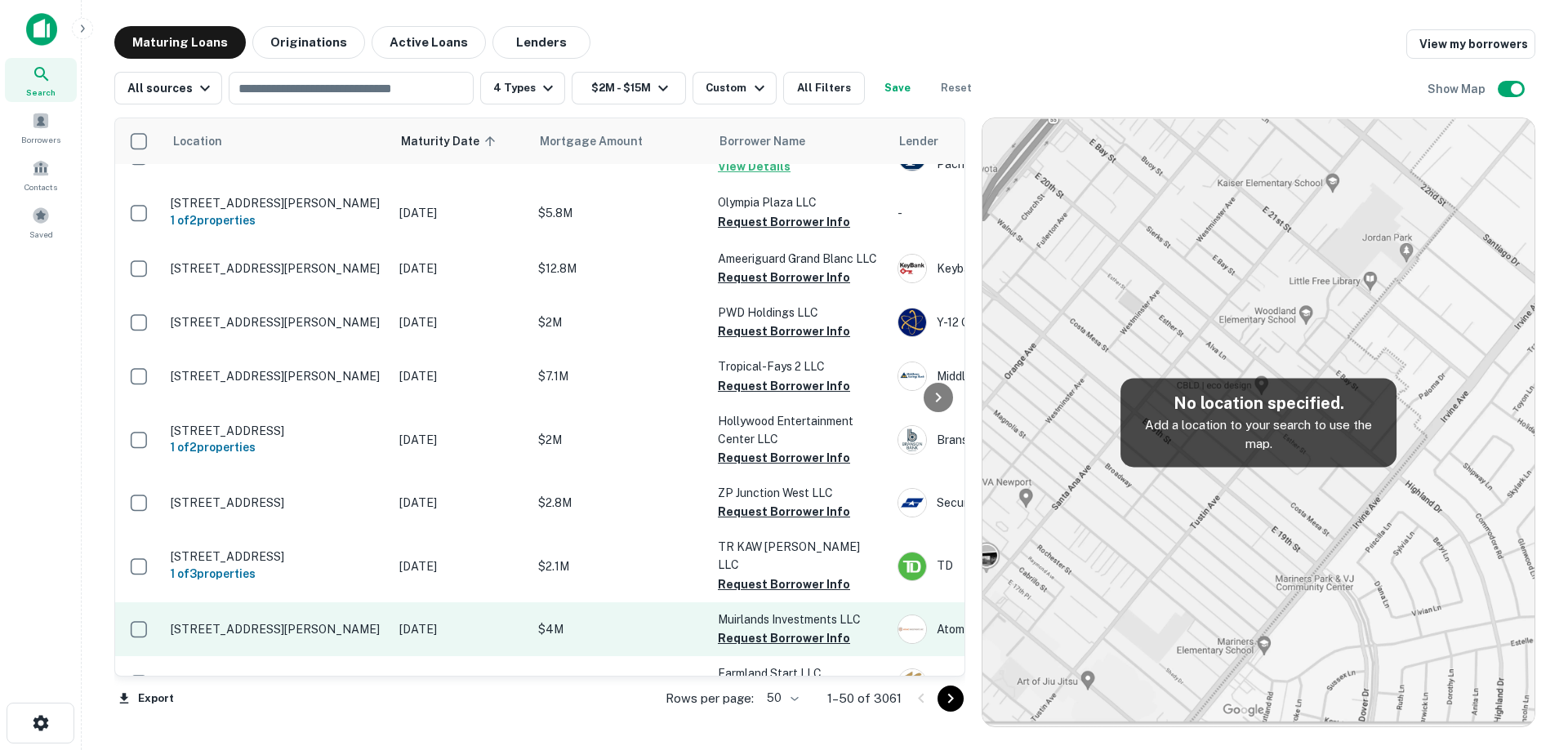
scroll to position [1734, 0]
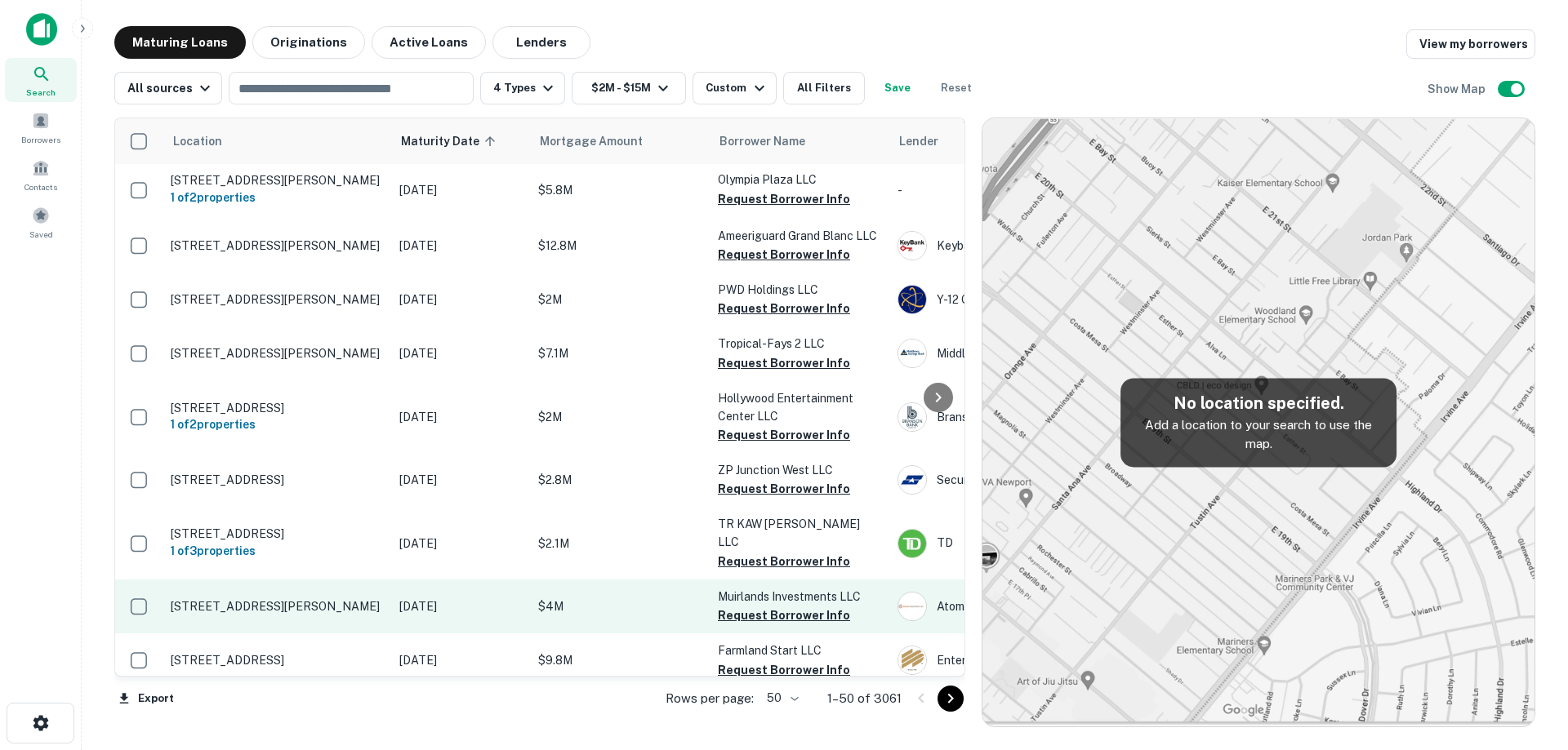
click at [414, 579] on td "[DATE]" at bounding box center [460, 605] width 138 height 53
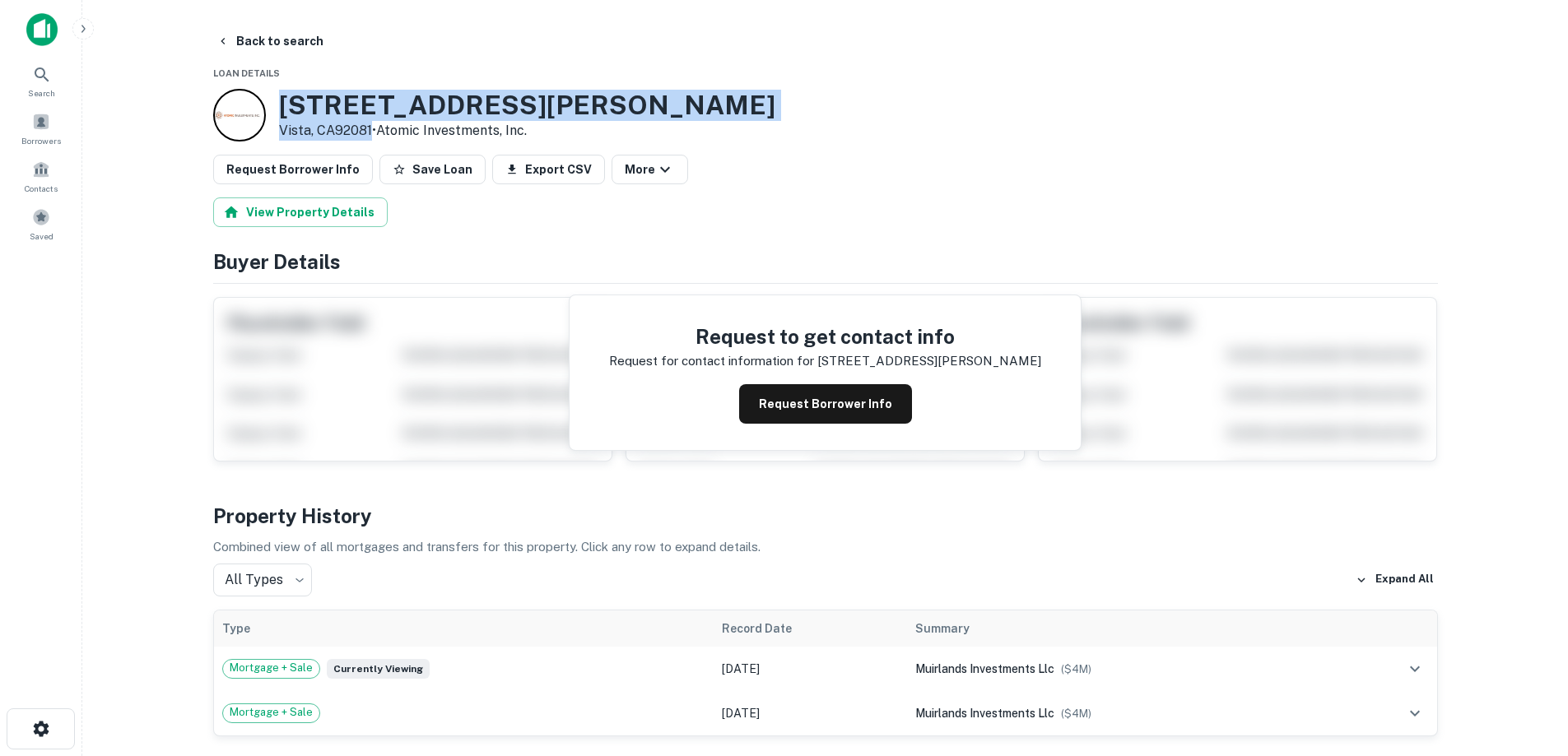
drag, startPoint x: 284, startPoint y: 105, endPoint x: 371, endPoint y: 127, distance: 89.7
click at [371, 127] on div "[STREET_ADDRESS][PERSON_NAME] • Atomic Investments, Inc." at bounding box center [494, 116] width 562 height 53
copy div "[STREET_ADDRESS][PERSON_NAME]"
click at [261, 34] on button "Back to search" at bounding box center [270, 42] width 120 height 30
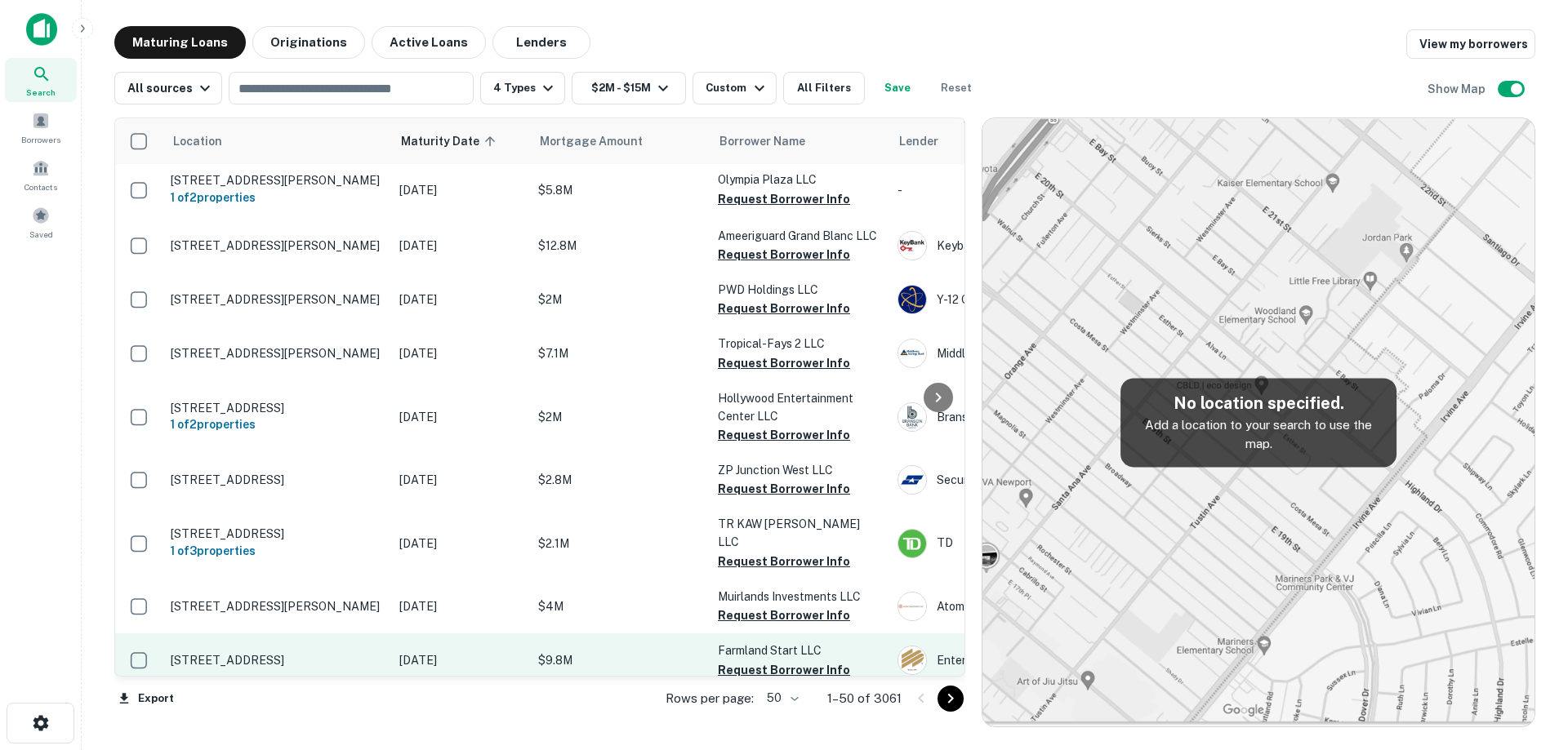
scroll to position [1815, 0]
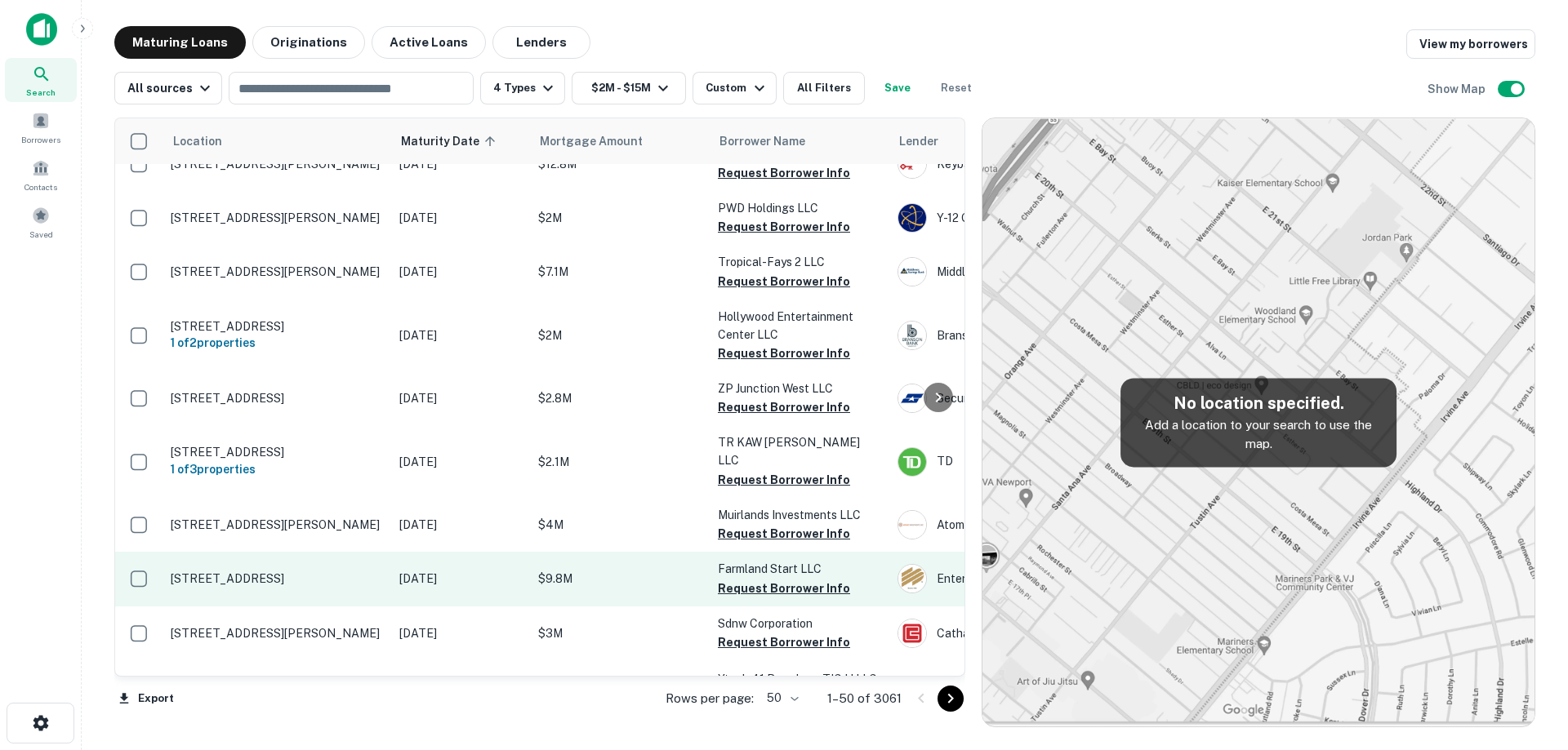
click at [362, 571] on p "[STREET_ADDRESS]" at bounding box center [277, 578] width 212 height 15
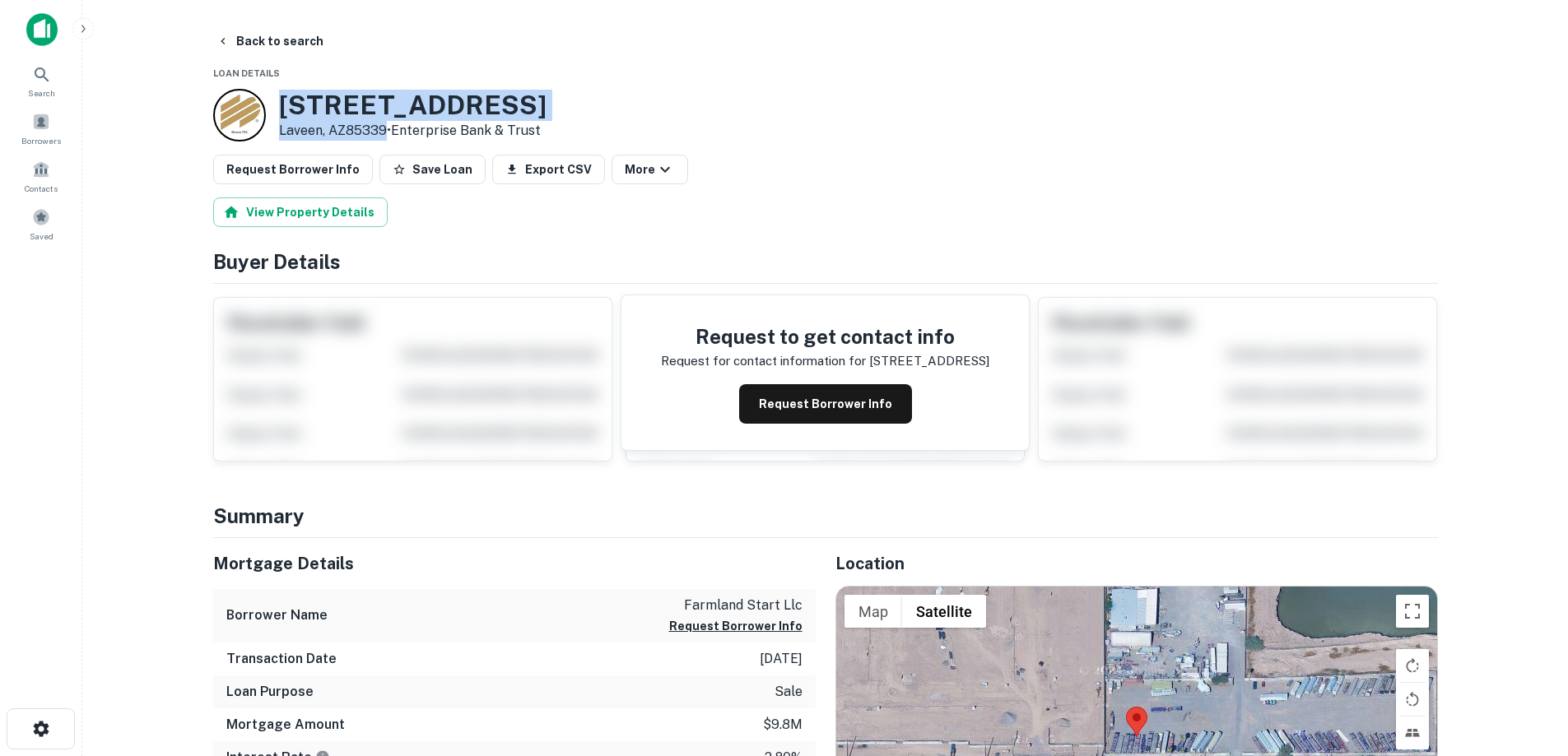
drag, startPoint x: 279, startPoint y: 94, endPoint x: 389, endPoint y: 127, distance: 114.8
click at [389, 127] on div "[STREET_ADDRESS] • Enterprise Bank & Trust" at bounding box center [413, 116] width 268 height 51
copy div "[STREET_ADDRESS]"
click at [256, 36] on button "Back to search" at bounding box center [270, 42] width 120 height 30
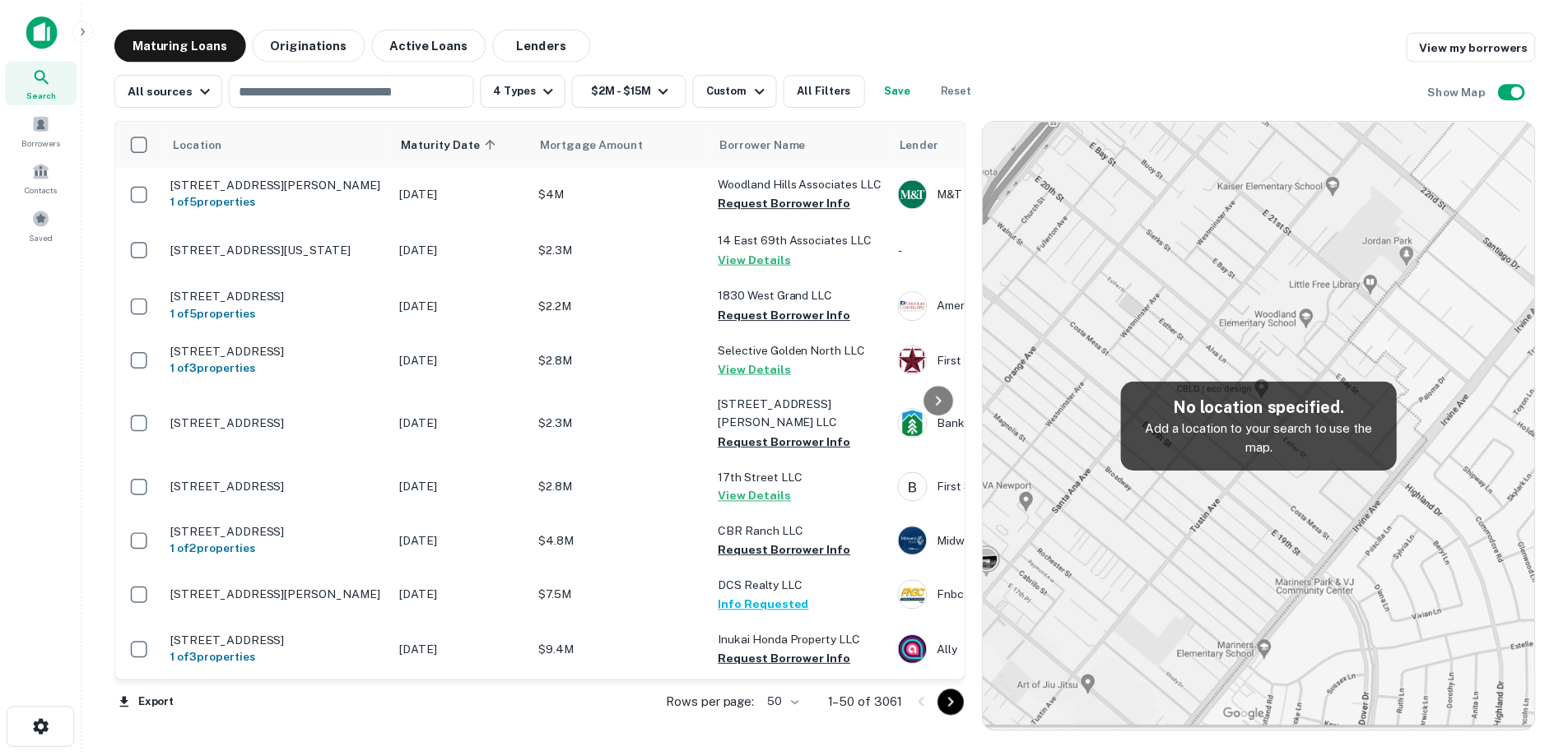
scroll to position [1830, 0]
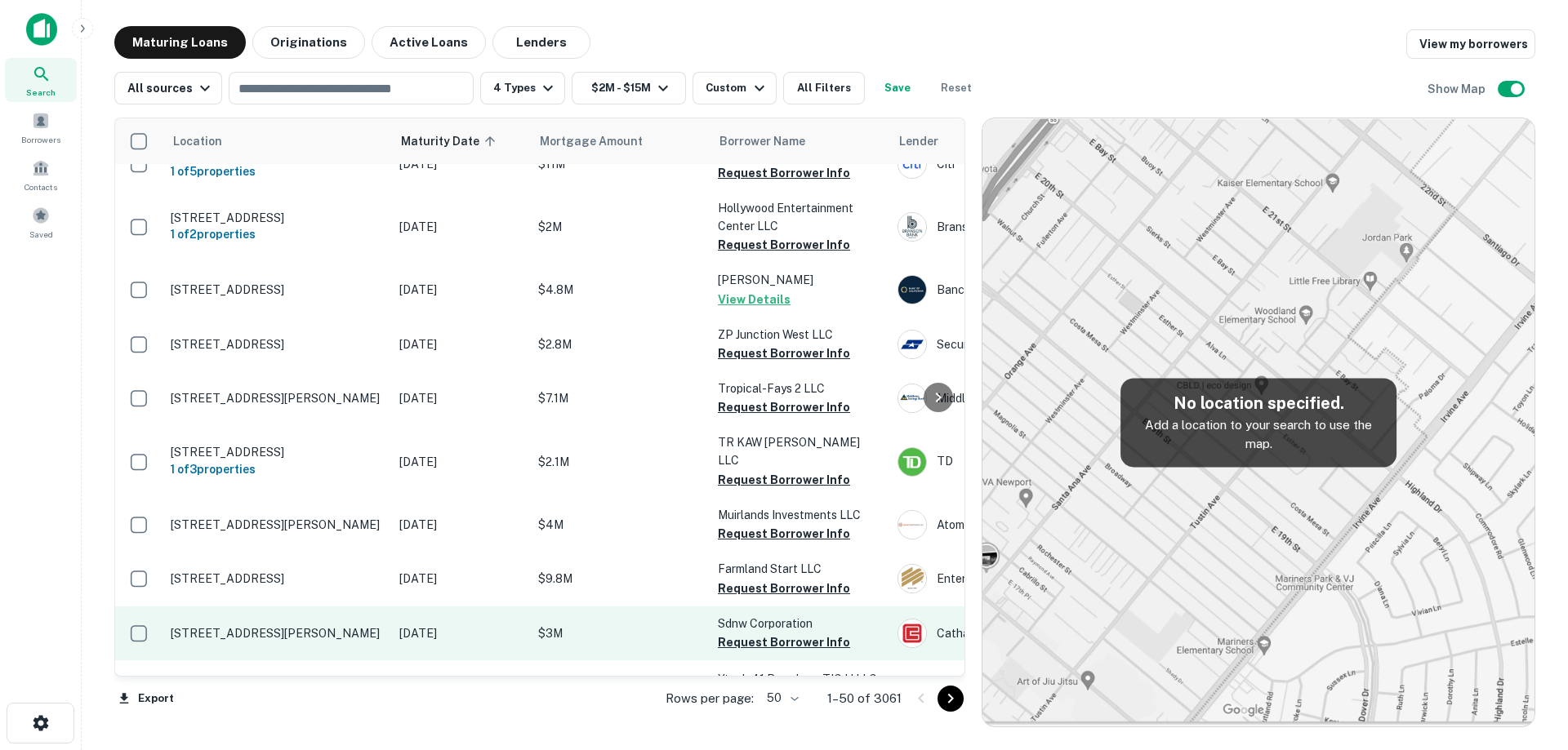
click at [242, 626] on p "[STREET_ADDRESS][PERSON_NAME]" at bounding box center [277, 633] width 212 height 15
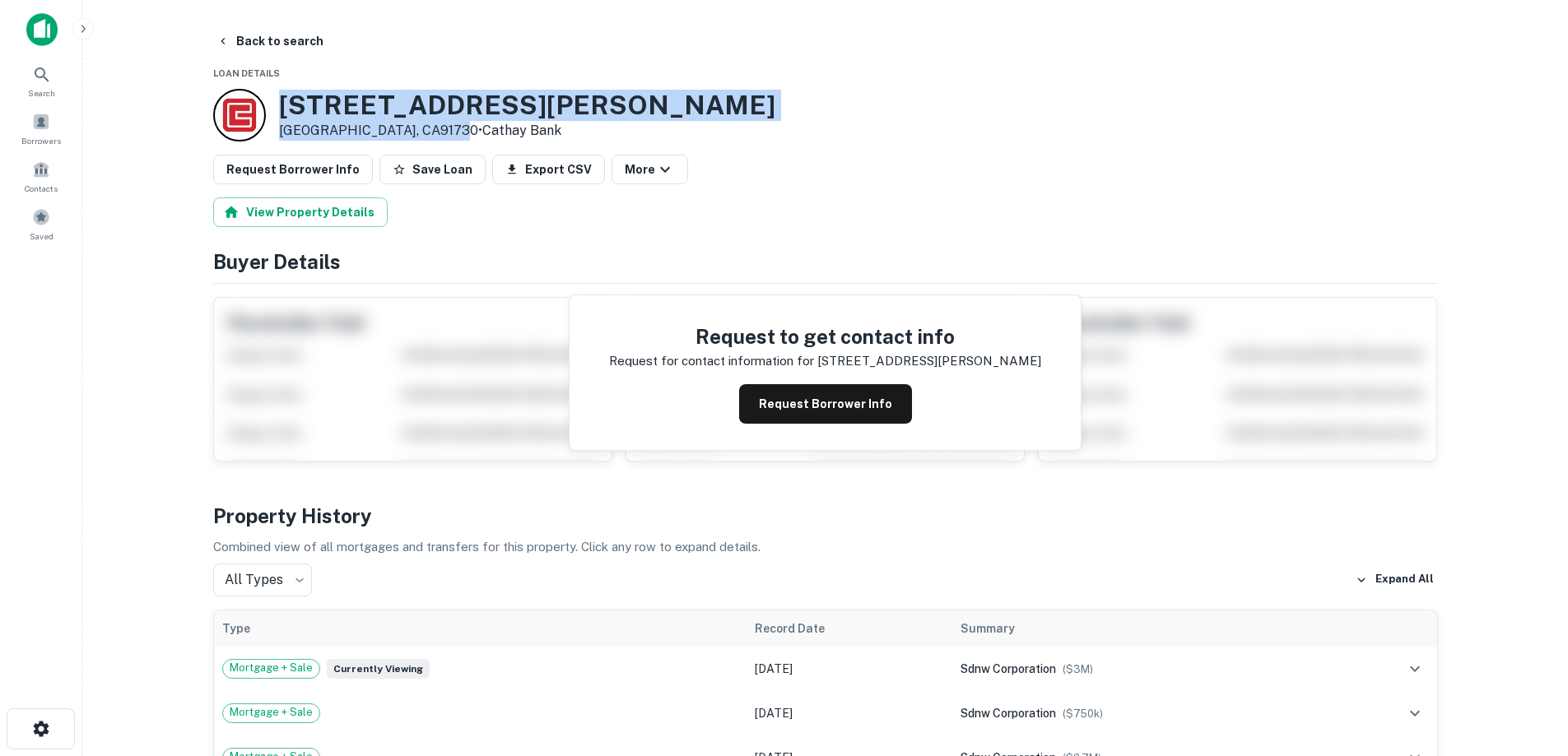
drag, startPoint x: 279, startPoint y: 102, endPoint x: 461, endPoint y: 131, distance: 184.3
click at [461, 131] on div "[STREET_ADDRESS][PERSON_NAME] • Cathay Bank" at bounding box center [527, 116] width 496 height 51
copy div "[STREET_ADDRESS][PERSON_NAME]"
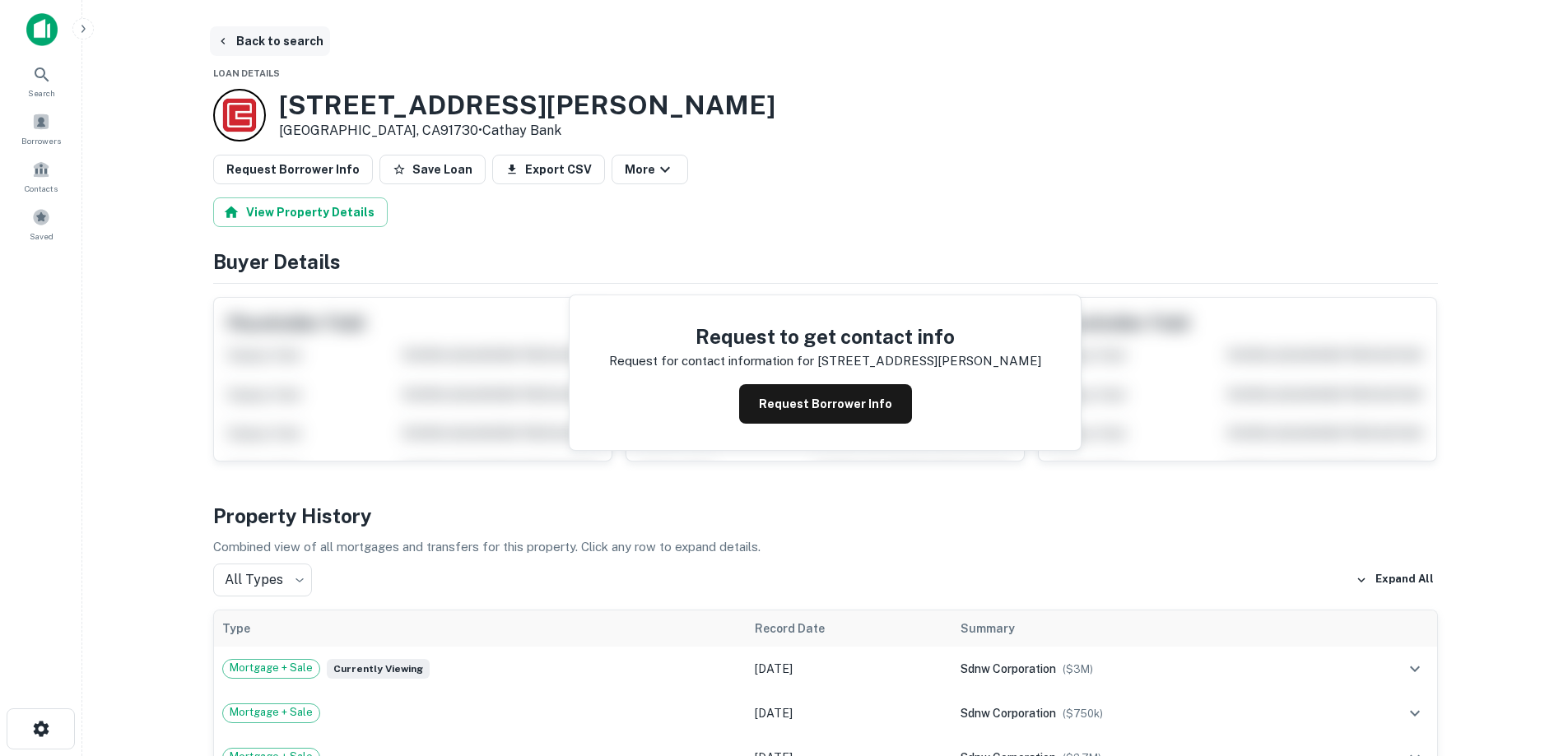
click at [309, 44] on button "Back to search" at bounding box center [270, 42] width 120 height 30
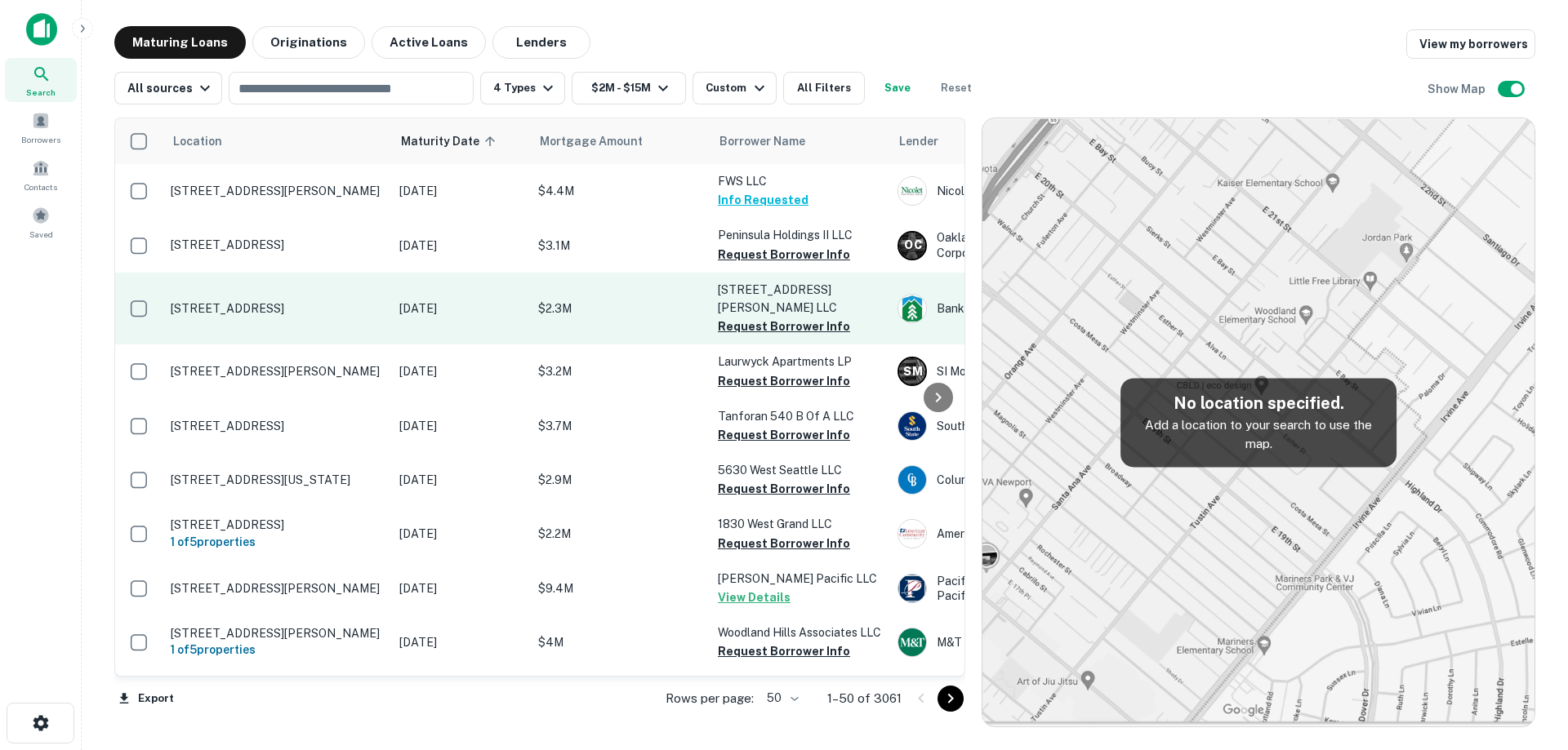
scroll to position [1815, 0]
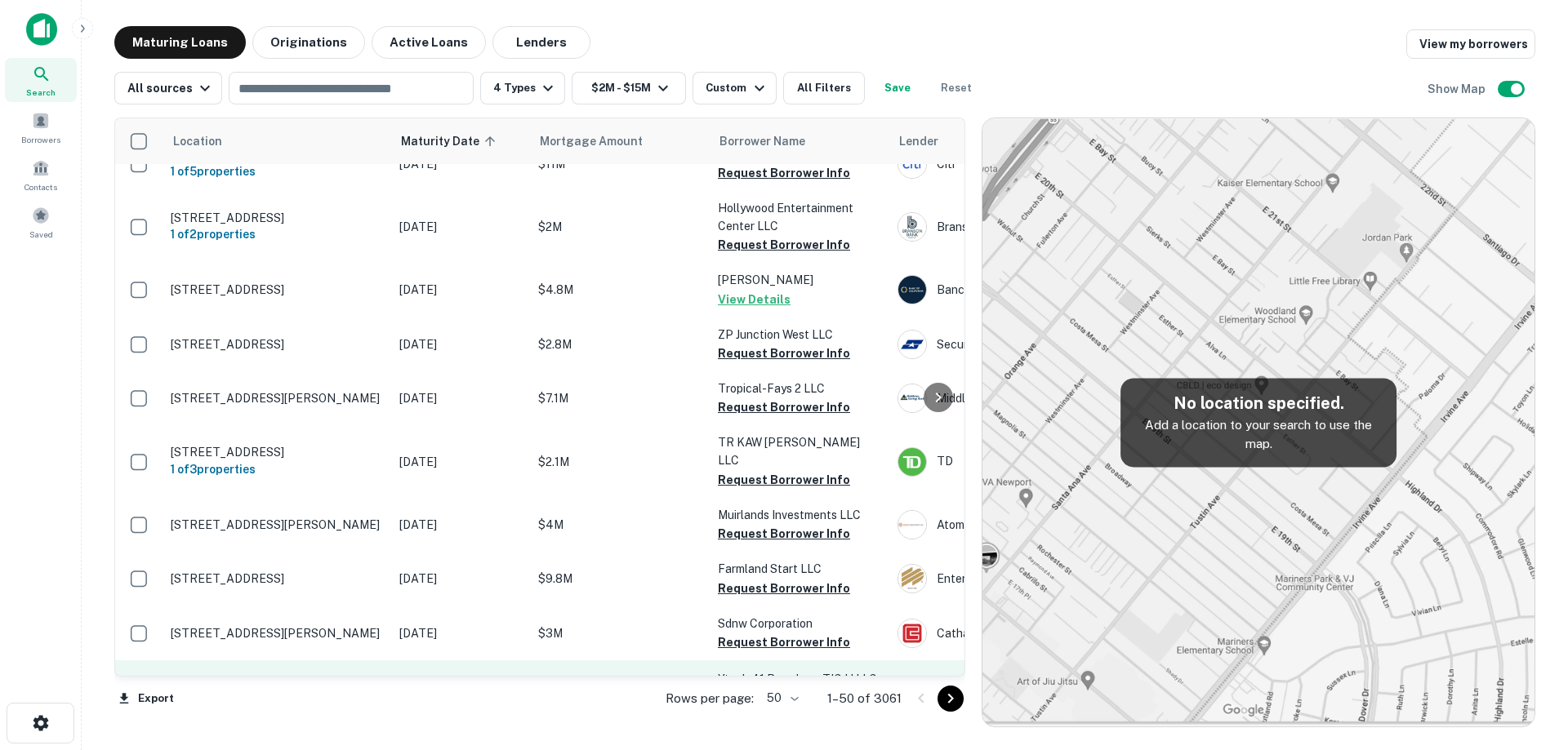
click at [372, 682] on p "[STREET_ADDRESS]" at bounding box center [277, 689] width 212 height 15
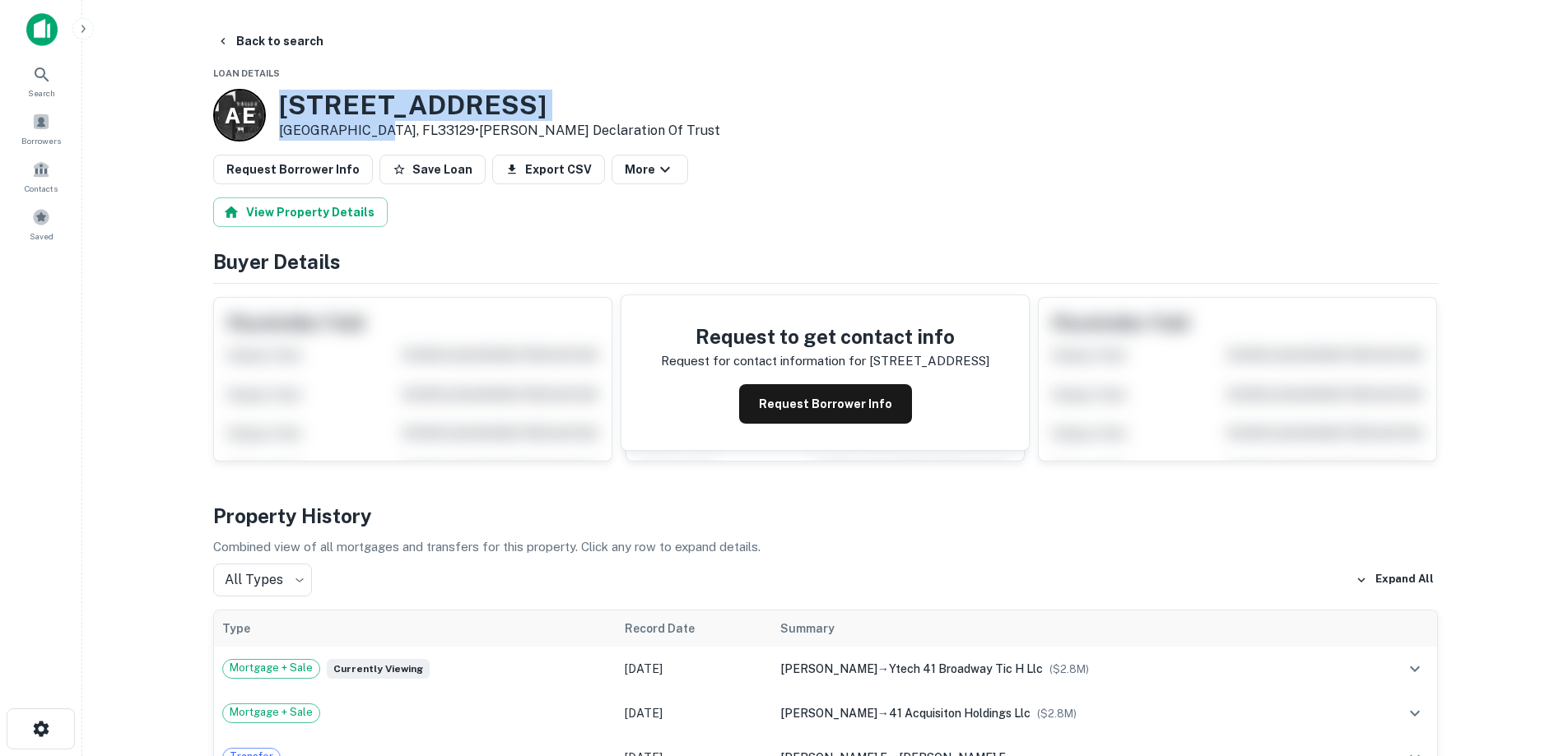
drag, startPoint x: 301, startPoint y: 102, endPoint x: 376, endPoint y: 128, distance: 79.4
click at [376, 128] on div "A E [STREET_ADDRESS] • [PERSON_NAME] Declaration Of Trust" at bounding box center [466, 116] width 507 height 53
copy div "[STREET_ADDRESS]"
click at [291, 32] on button "Back to search" at bounding box center [270, 42] width 120 height 30
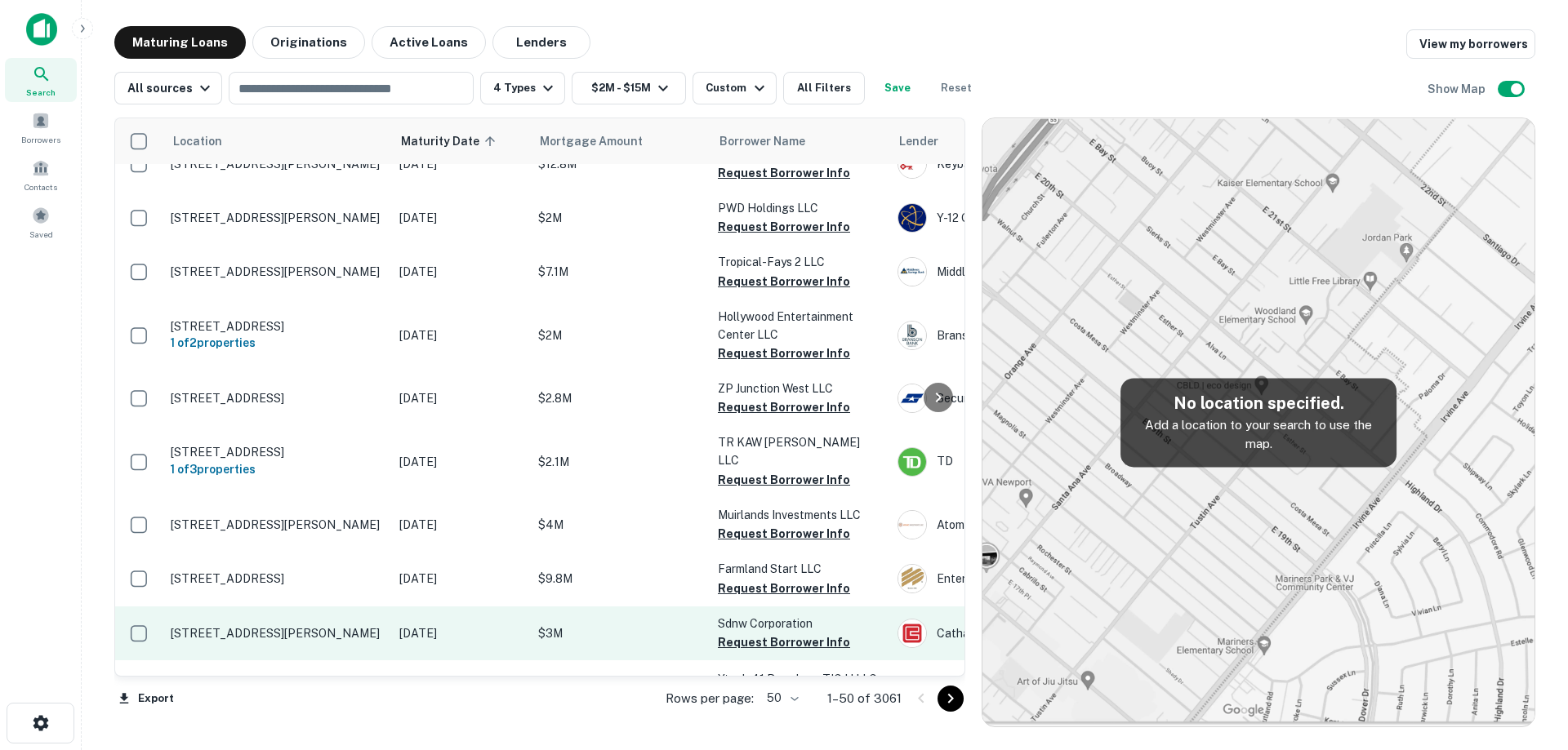
scroll to position [1897, 0]
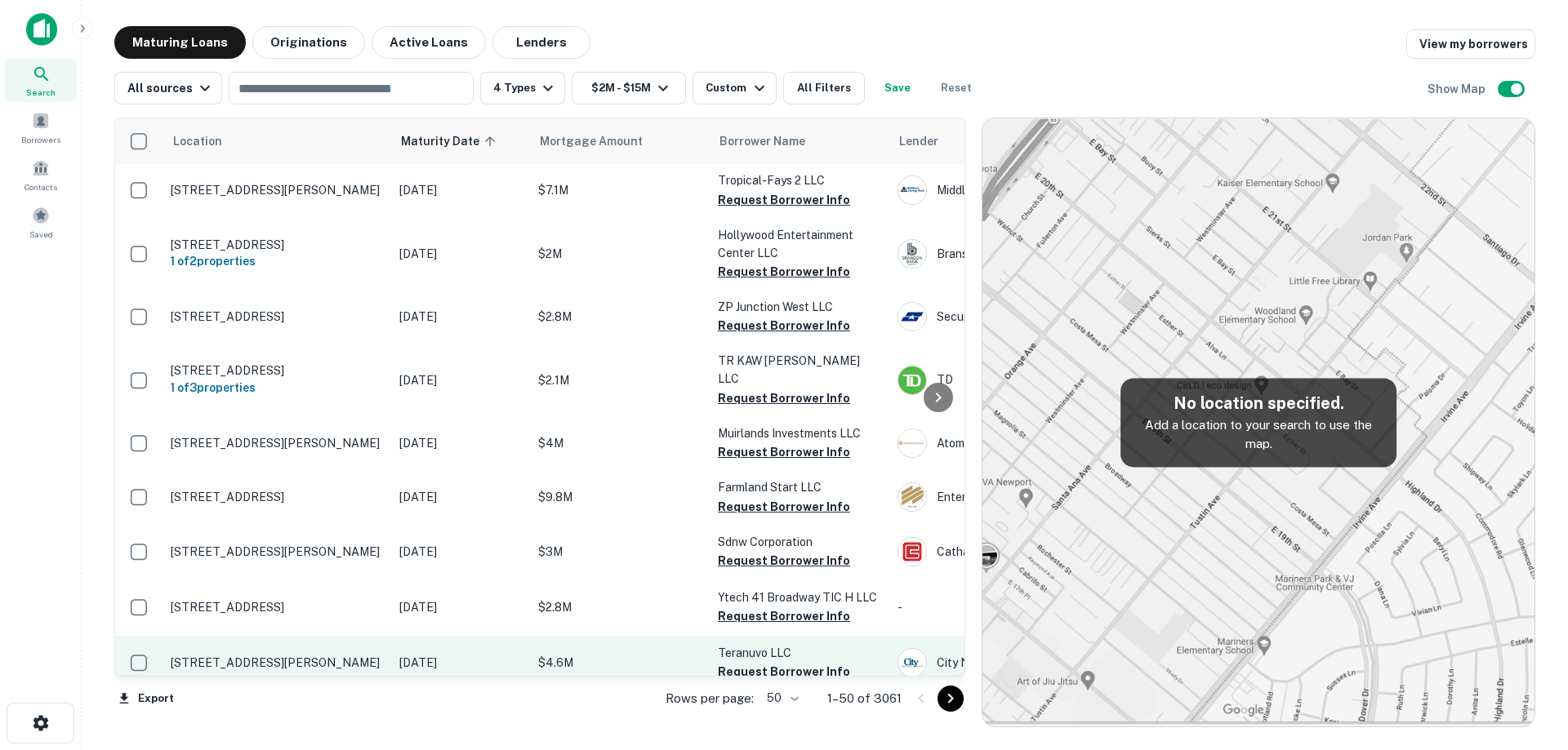
click at [372, 655] on p "[STREET_ADDRESS][PERSON_NAME]" at bounding box center [277, 662] width 212 height 15
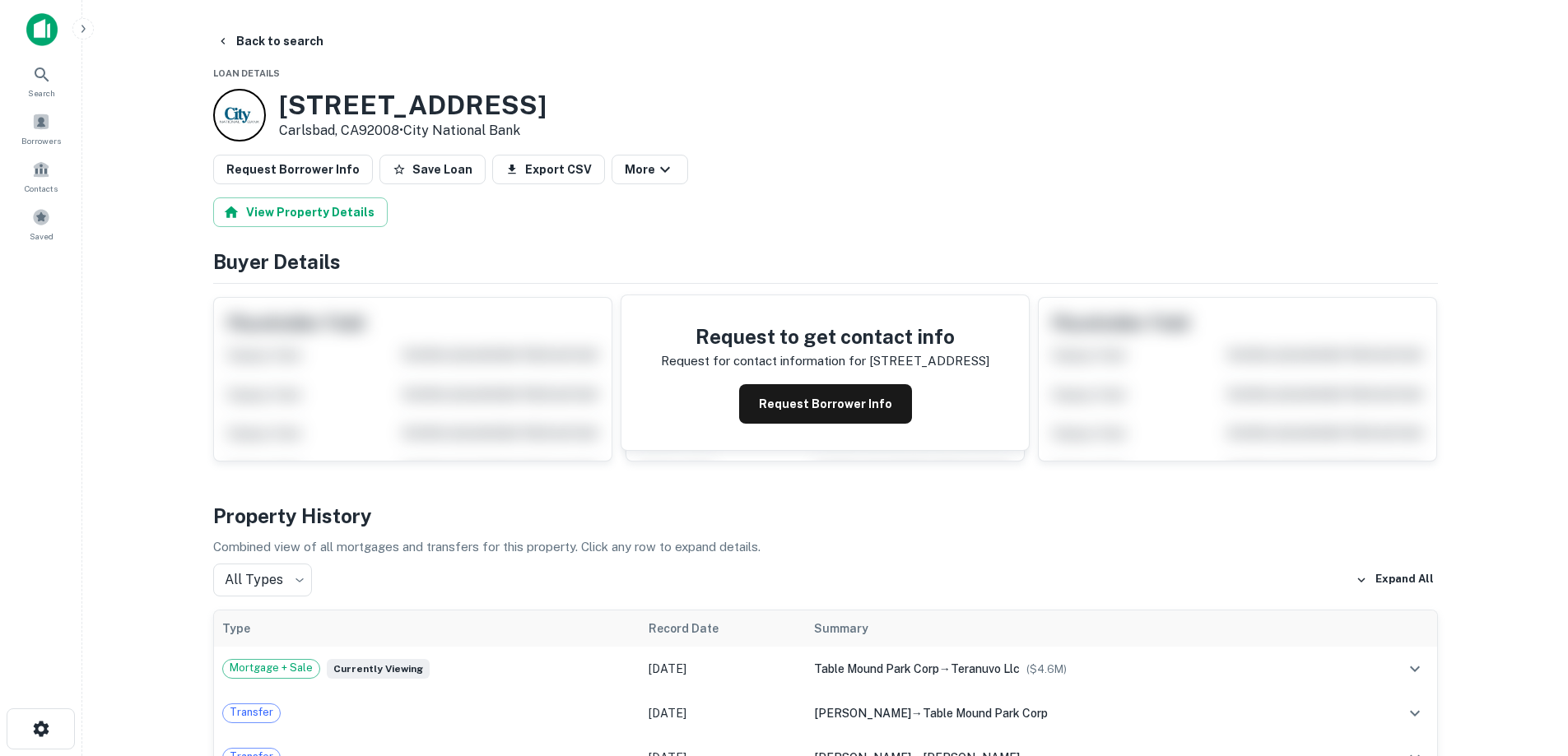
drag, startPoint x: 372, startPoint y: 437, endPoint x: 402, endPoint y: 132, distance: 306.5
click at [402, 132] on div "[STREET_ADDRESS] • City National Bank" at bounding box center [379, 116] width 333 height 53
click at [269, 49] on button "Back to search" at bounding box center [270, 42] width 120 height 30
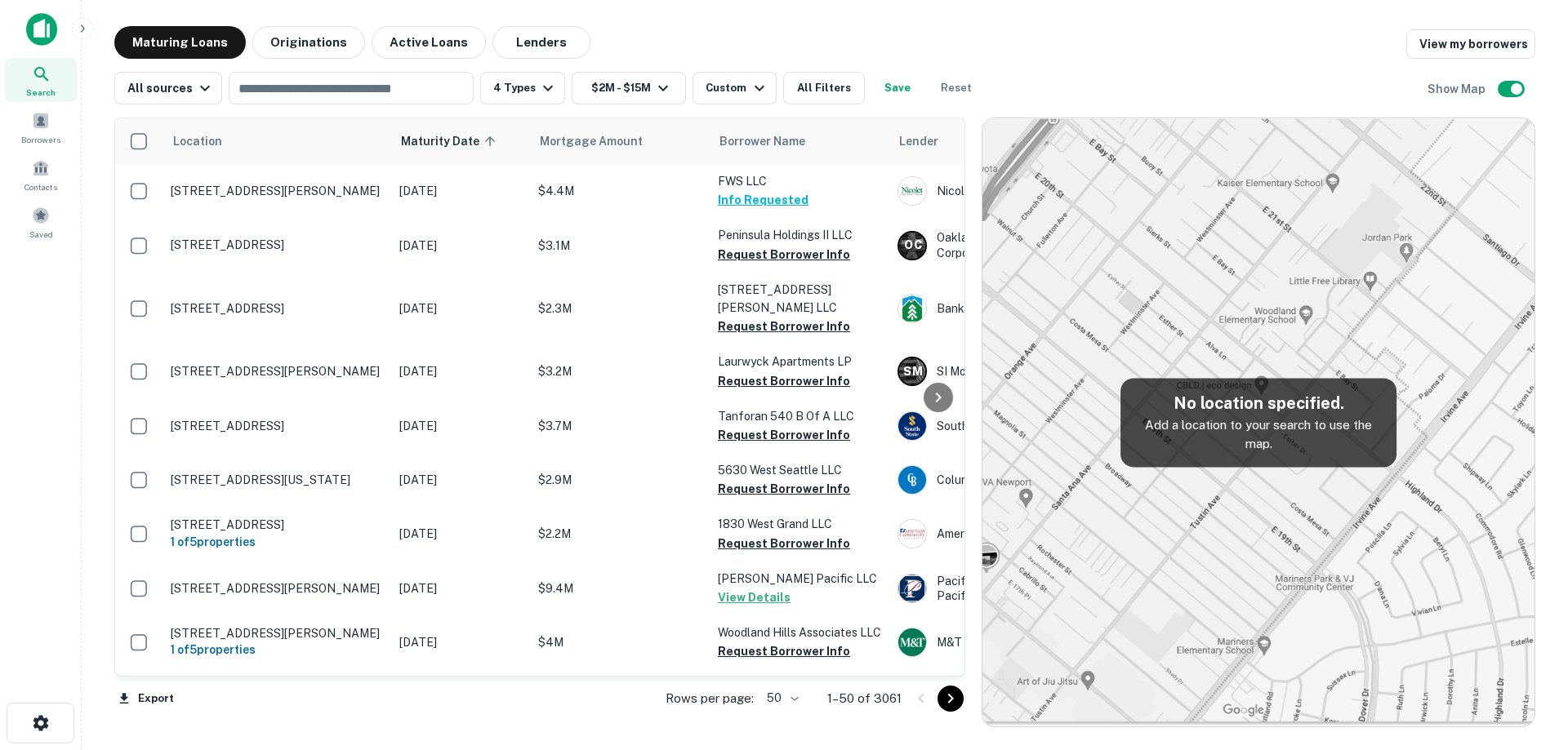
scroll to position [1897, 0]
